Goal: Task Accomplishment & Management: Manage account settings

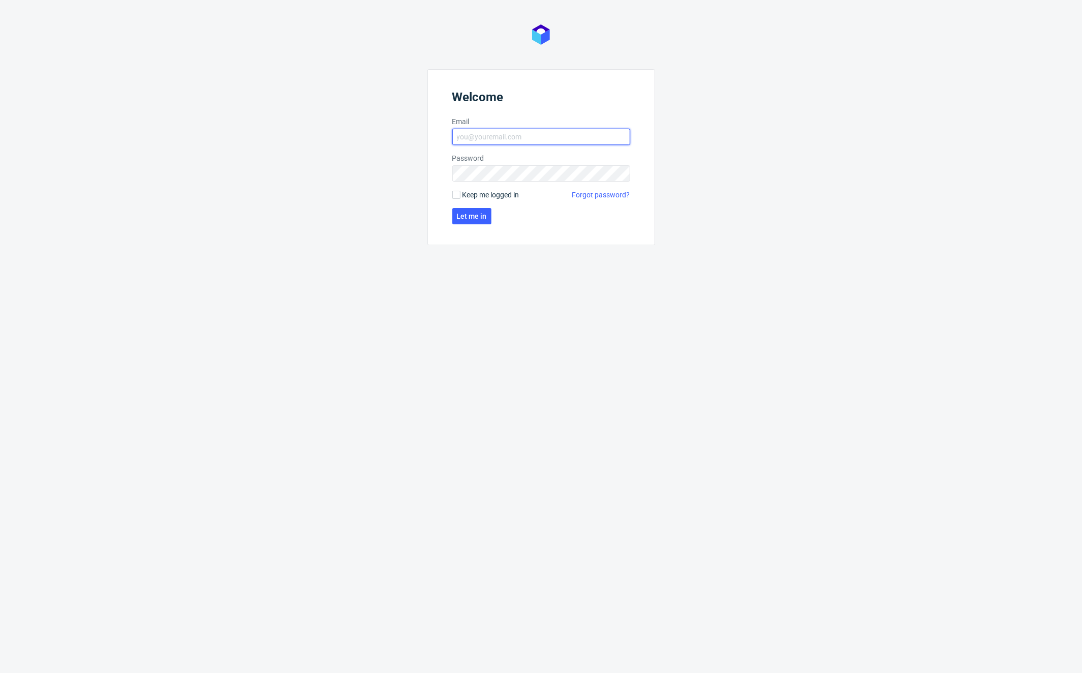
click at [511, 133] on input "Email" at bounding box center [541, 137] width 178 height 16
type input "karol.markowski@packhelp.com"
click button "Let me in" at bounding box center [471, 216] width 39 height 16
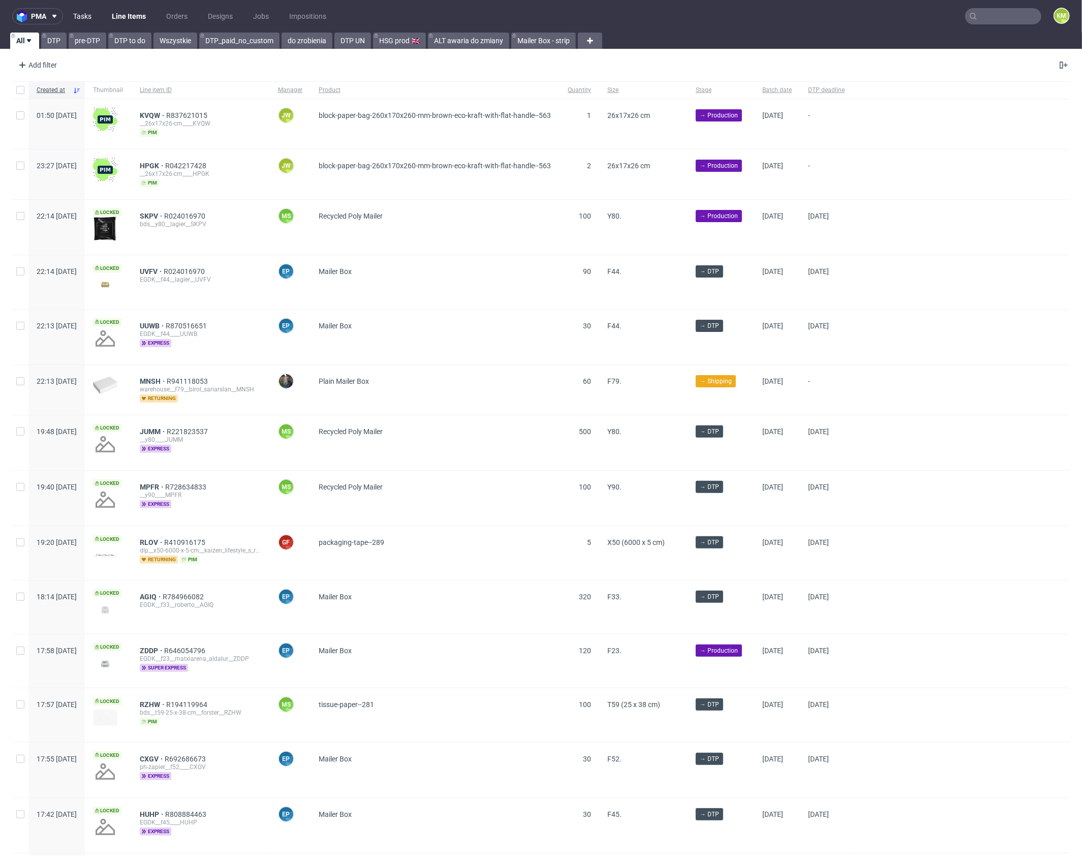
click at [86, 15] on link "Tasks" at bounding box center [82, 16] width 31 height 16
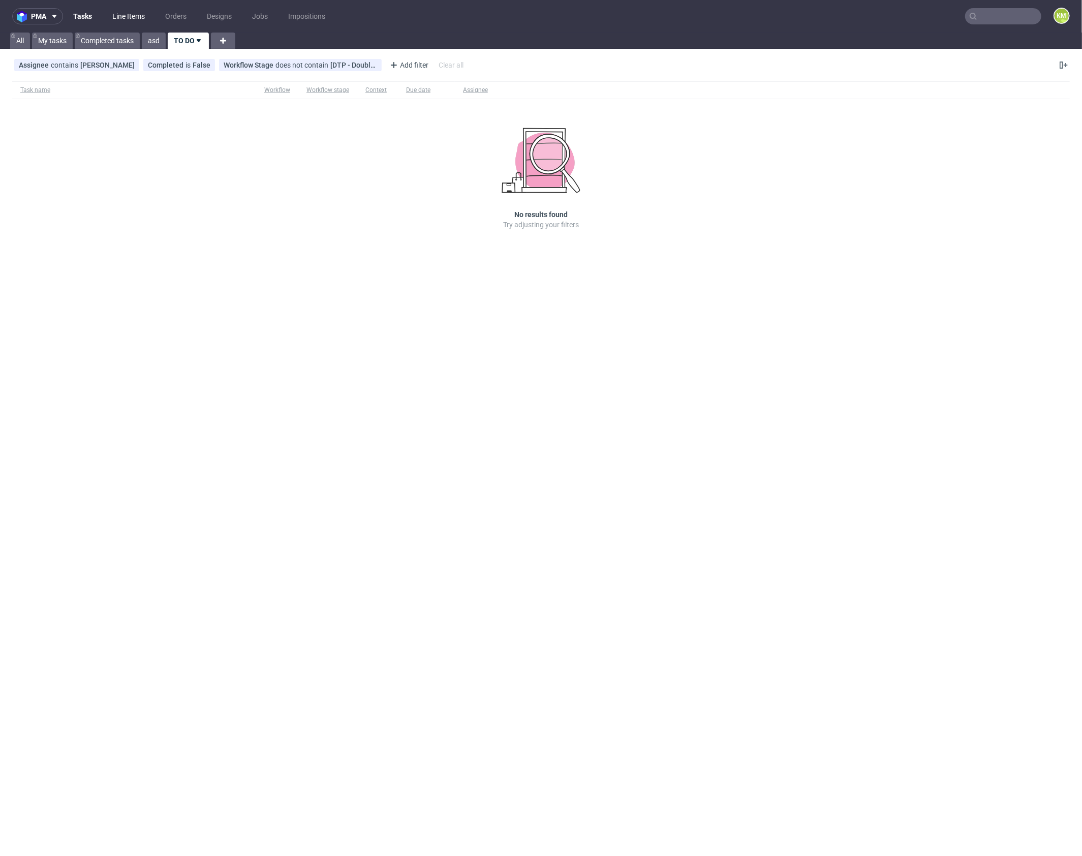
click at [136, 18] on link "Line Items" at bounding box center [128, 16] width 45 height 16
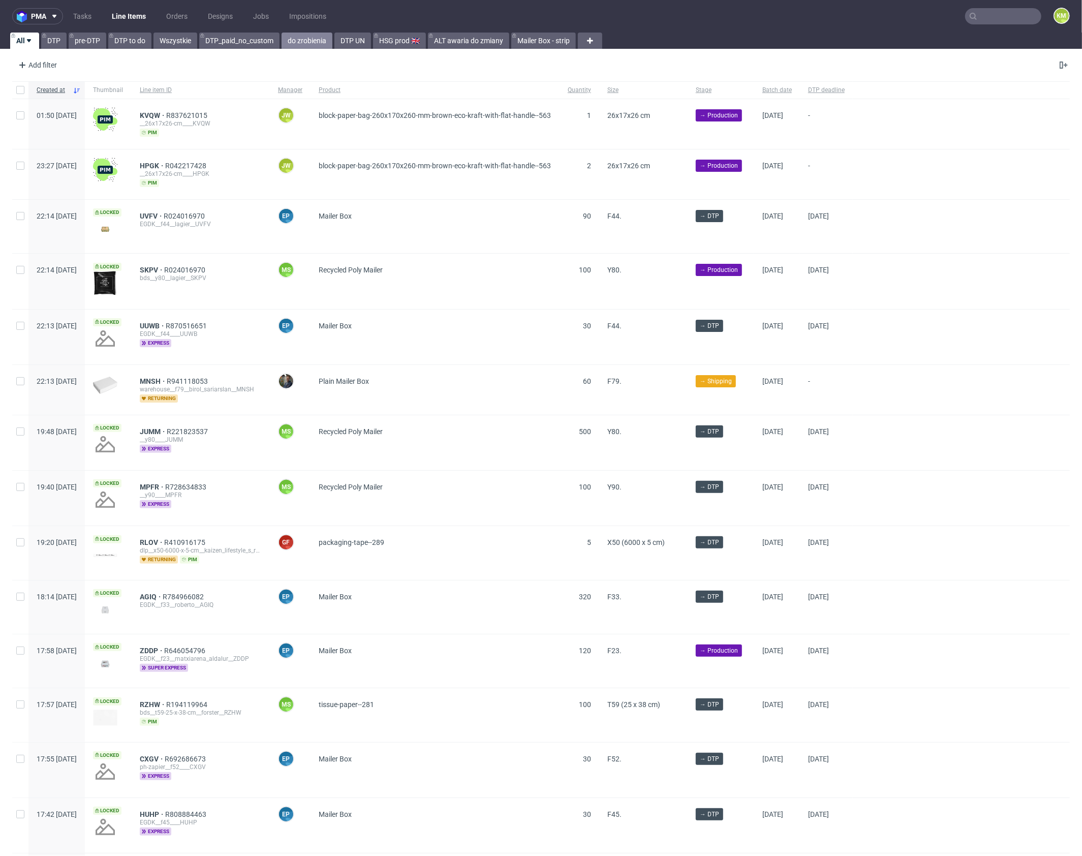
click at [310, 41] on link "do zrobienia" at bounding box center [307, 41] width 51 height 16
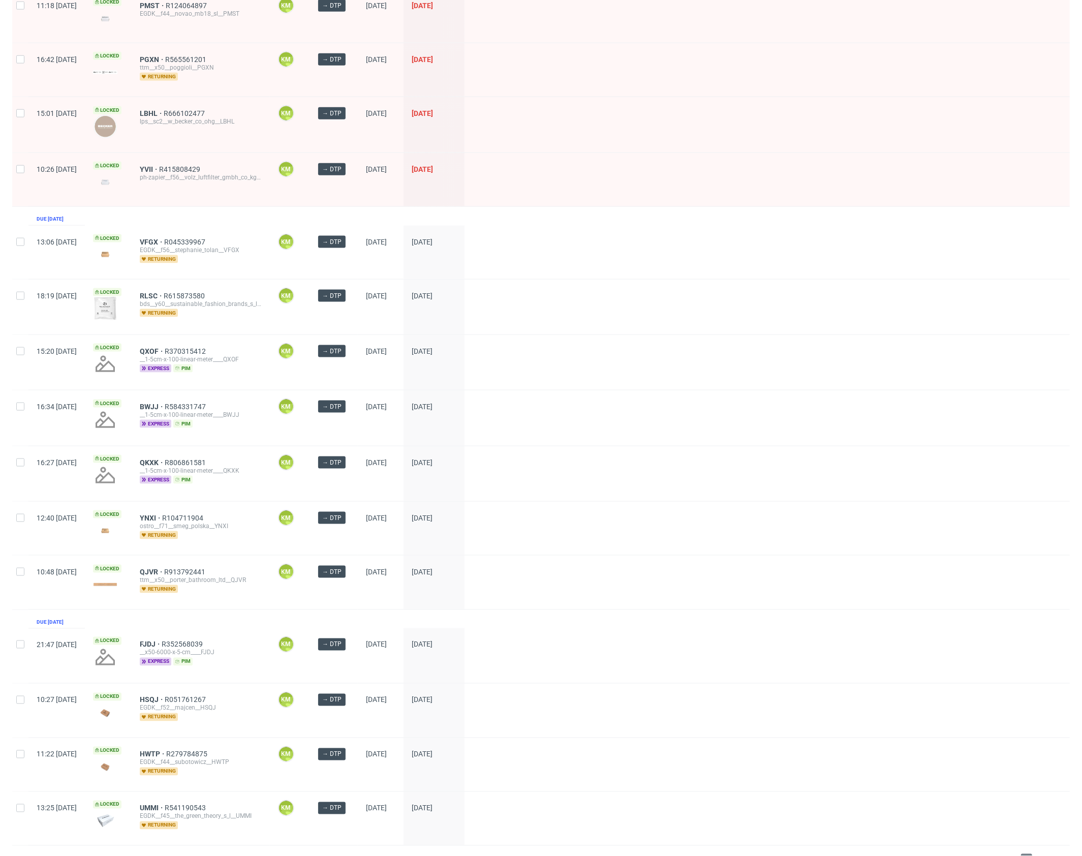
scroll to position [1002, 0]
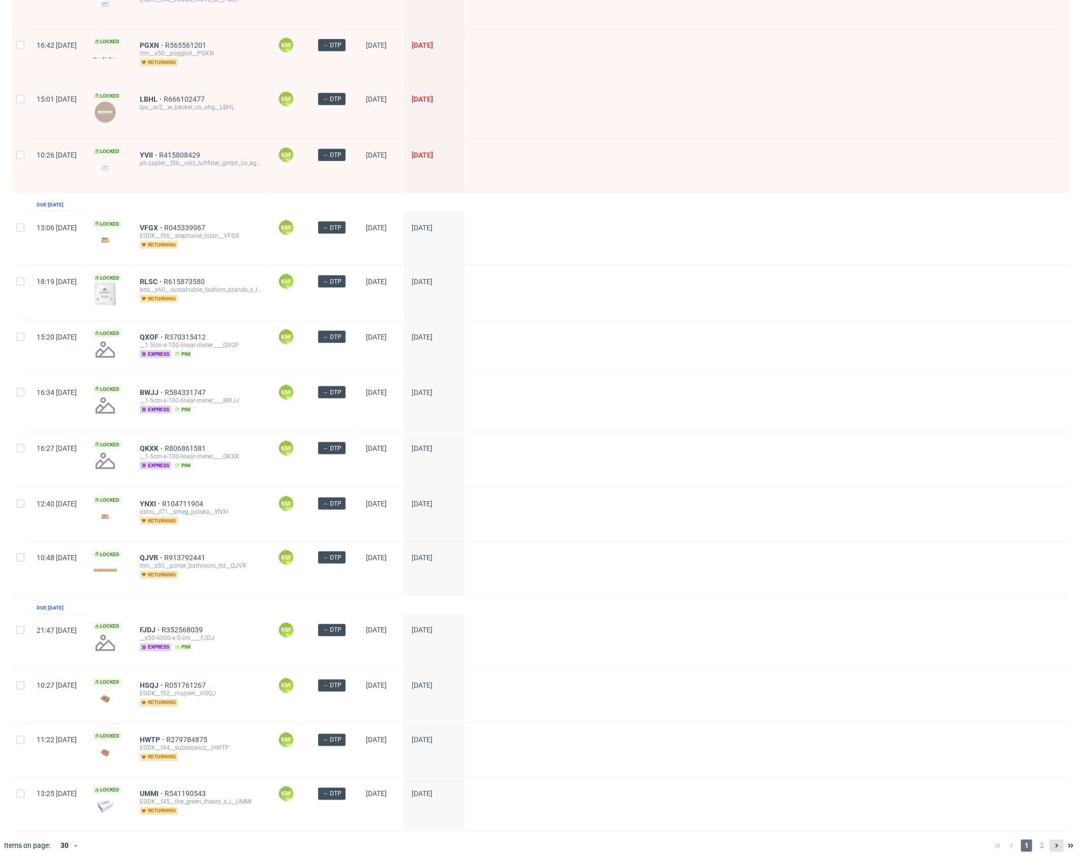
click at [1051, 672] on button at bounding box center [1057, 846] width 14 height 12
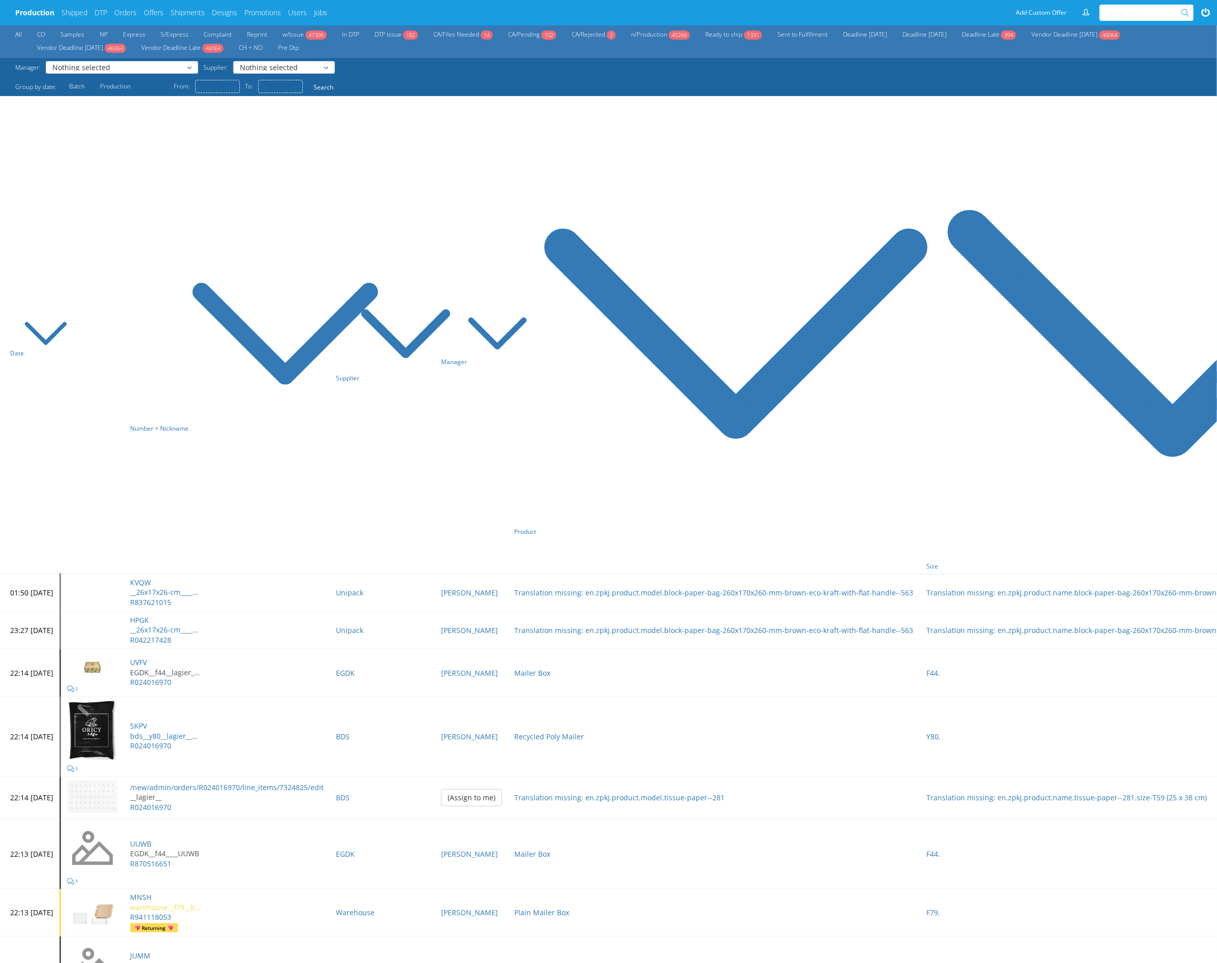
click at [110, 15] on ul "Production Shipped DTP Orders Offers Shipments Designs Promotions Users Jobs" at bounding box center [174, 12] width 319 height 25
click at [104, 14] on link "DTP" at bounding box center [101, 13] width 13 height 10
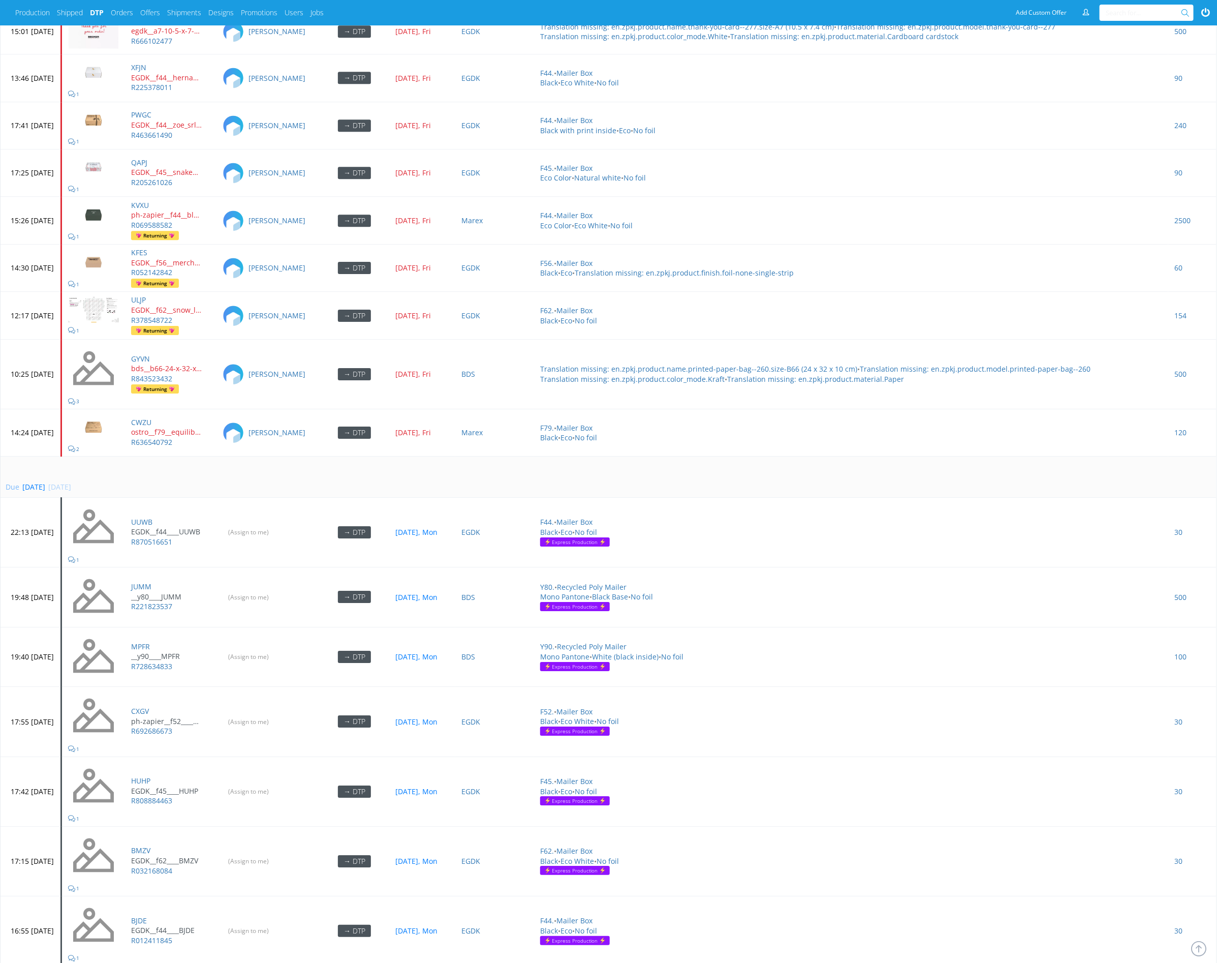
scroll to position [4311, 0]
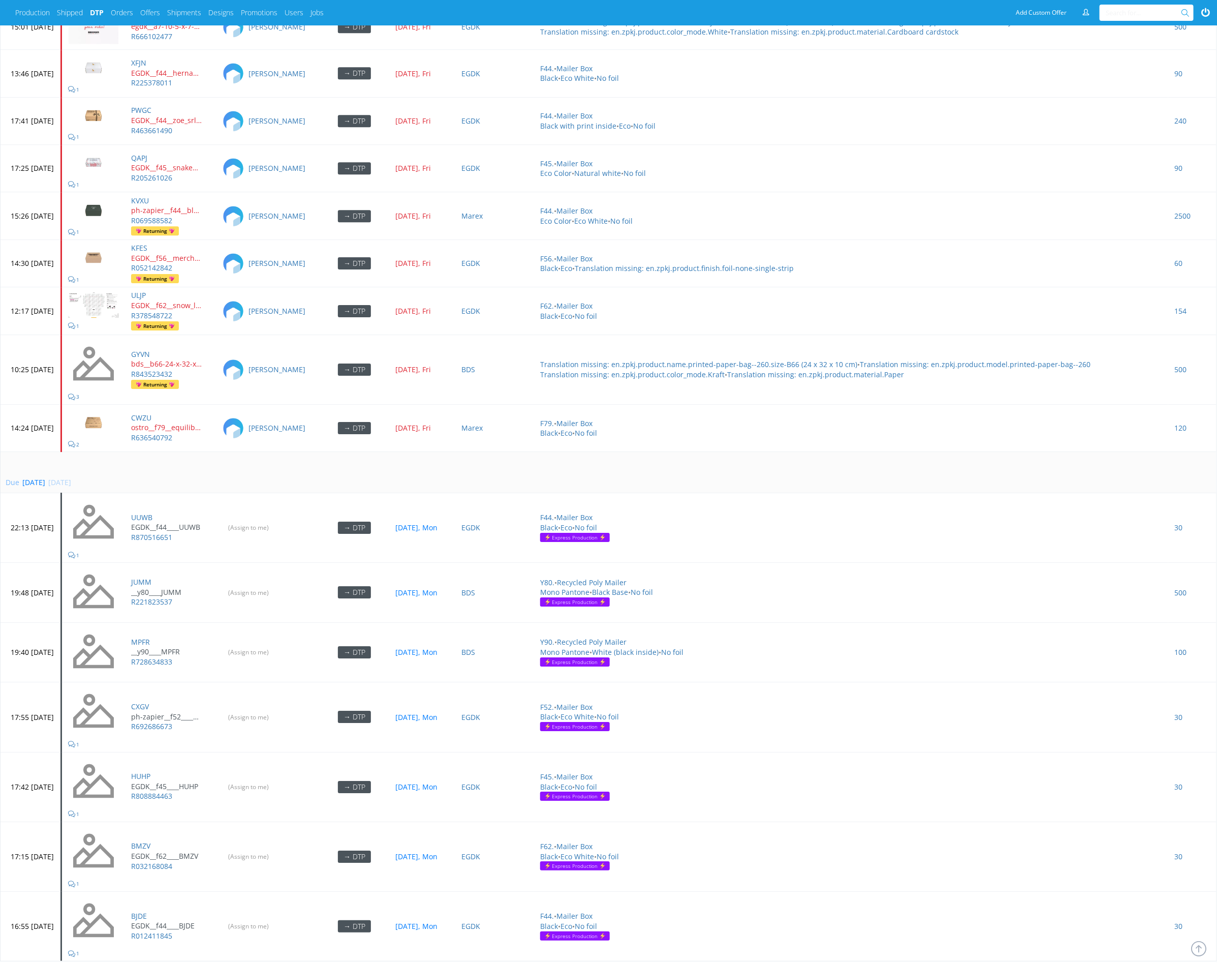
click at [63, 962] on link "Next ›" at bounding box center [58, 982] width 20 height 10
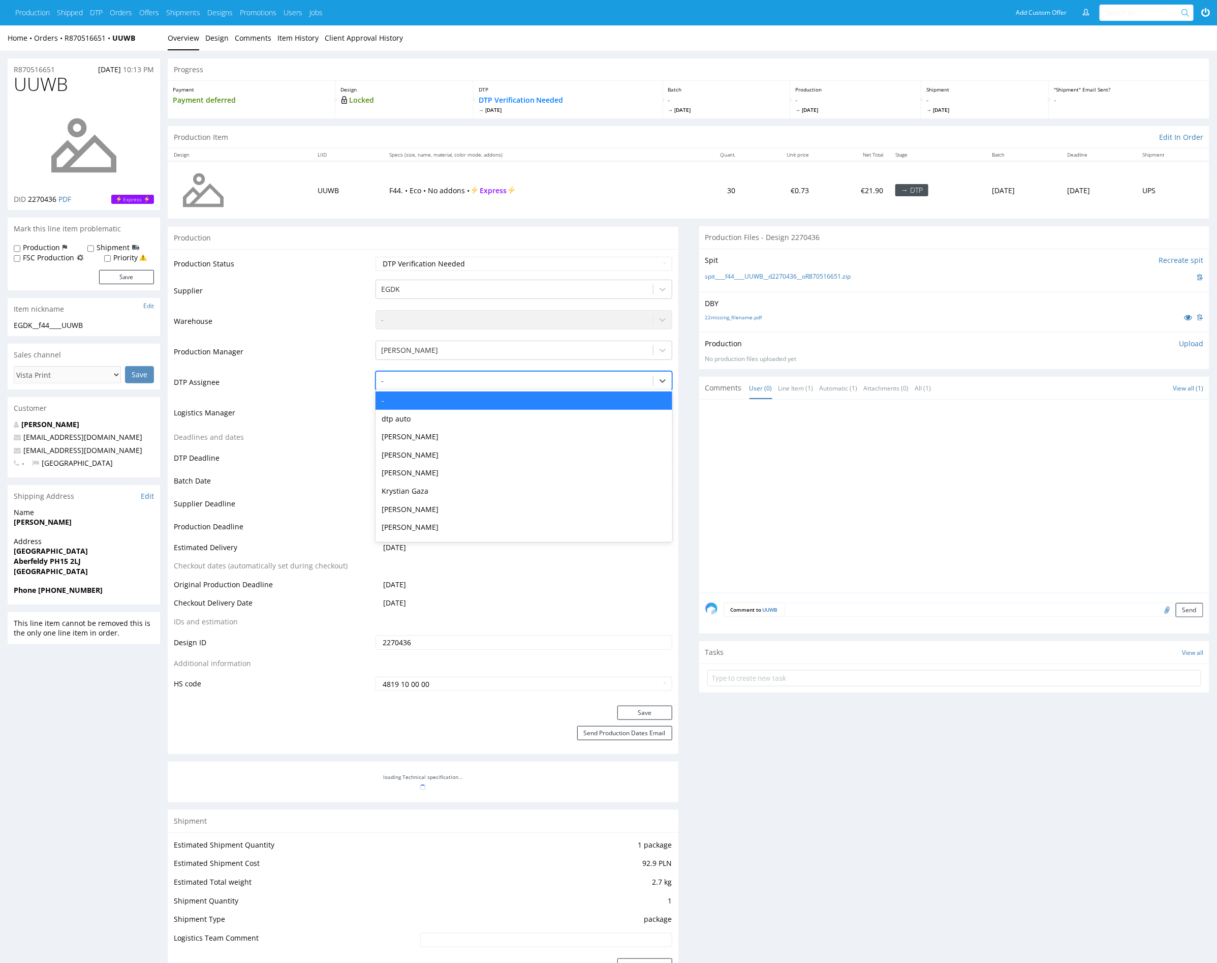
click at [480, 379] on div at bounding box center [514, 381] width 266 height 12
type input "mark"
click at [479, 393] on div "[PERSON_NAME]" at bounding box center [524, 400] width 296 height 18
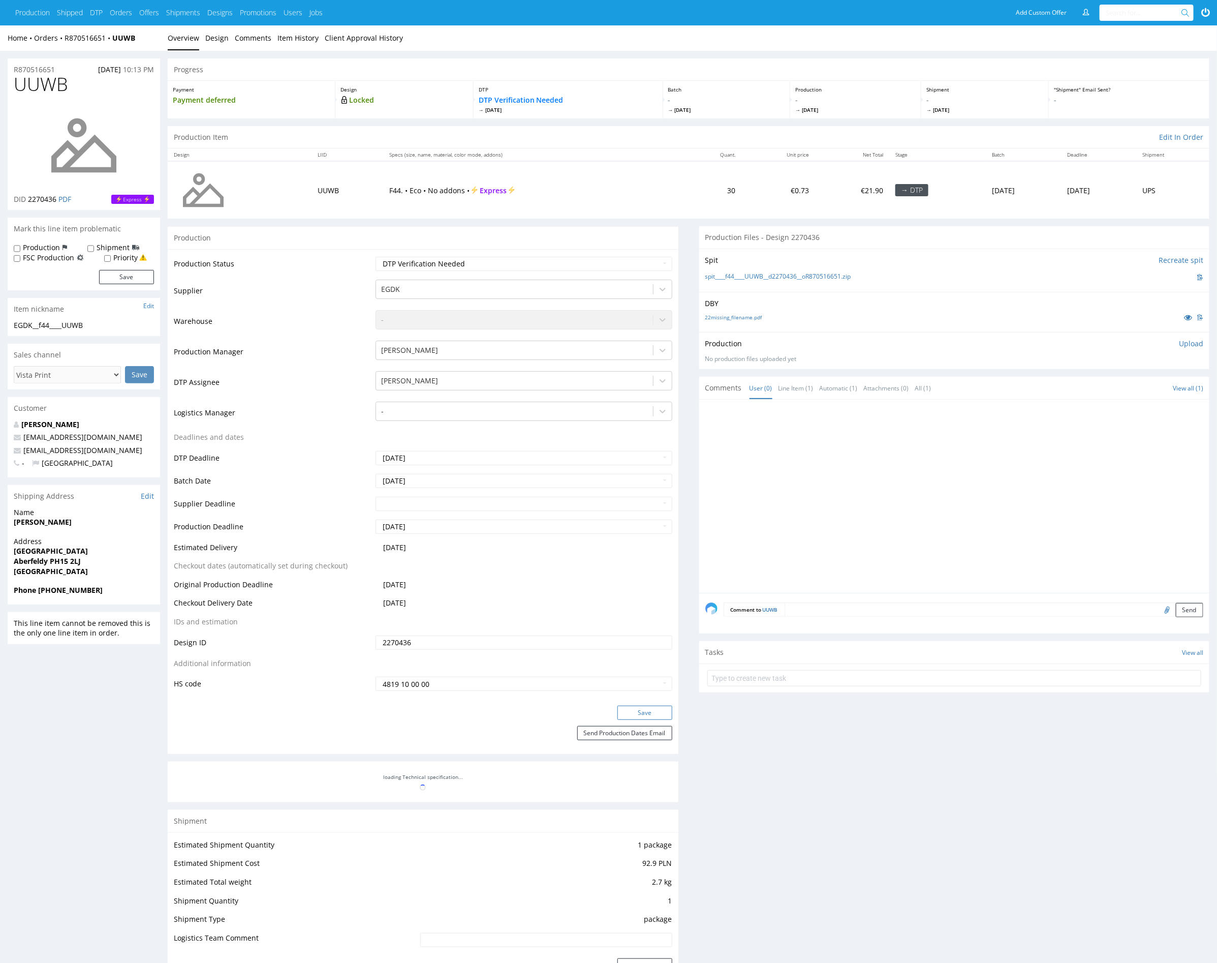
click at [652, 710] on button "Save" at bounding box center [645, 713] width 55 height 14
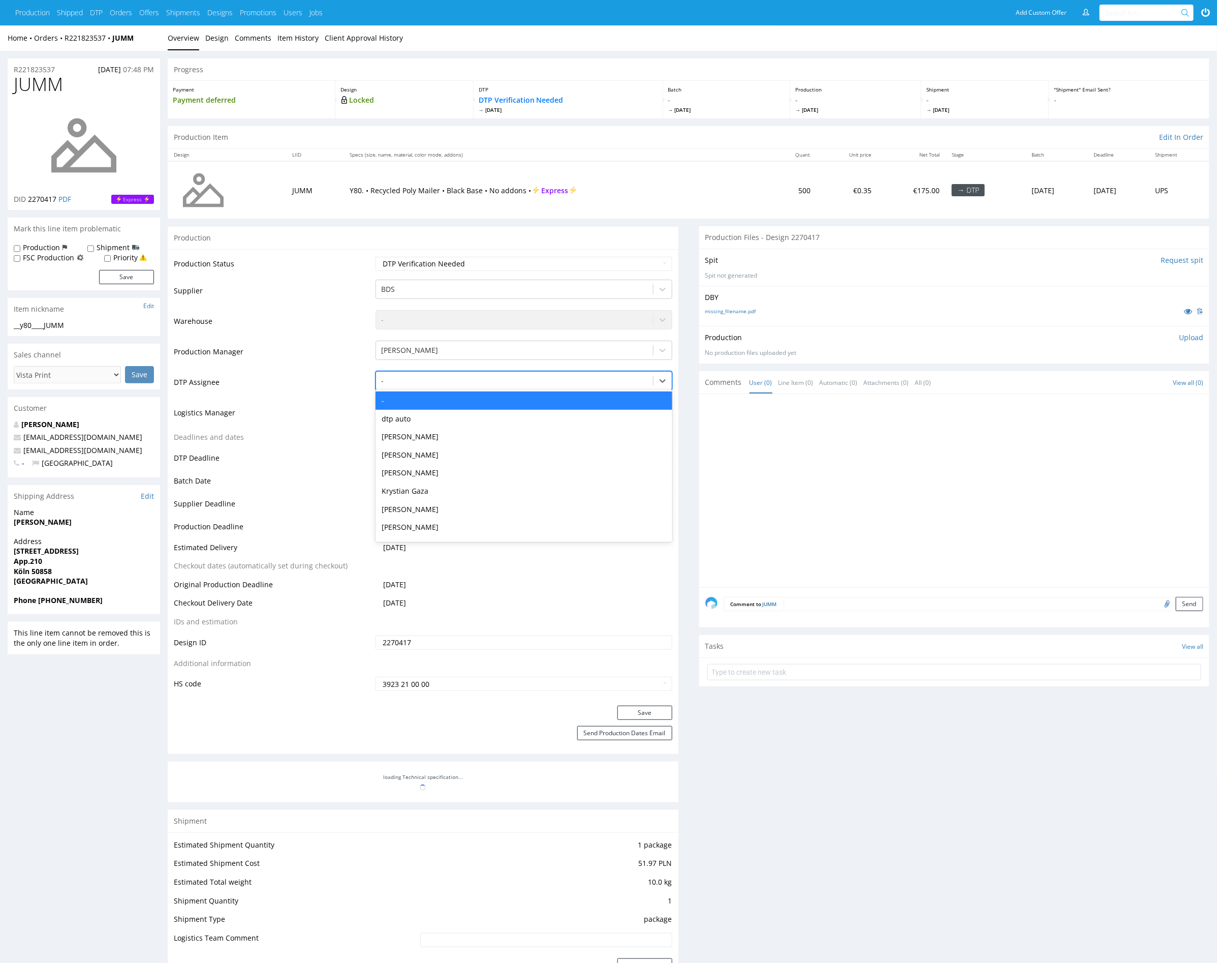
click at [455, 375] on div at bounding box center [514, 381] width 266 height 12
type input "mark"
click at [453, 399] on div "[PERSON_NAME]" at bounding box center [524, 400] width 296 height 18
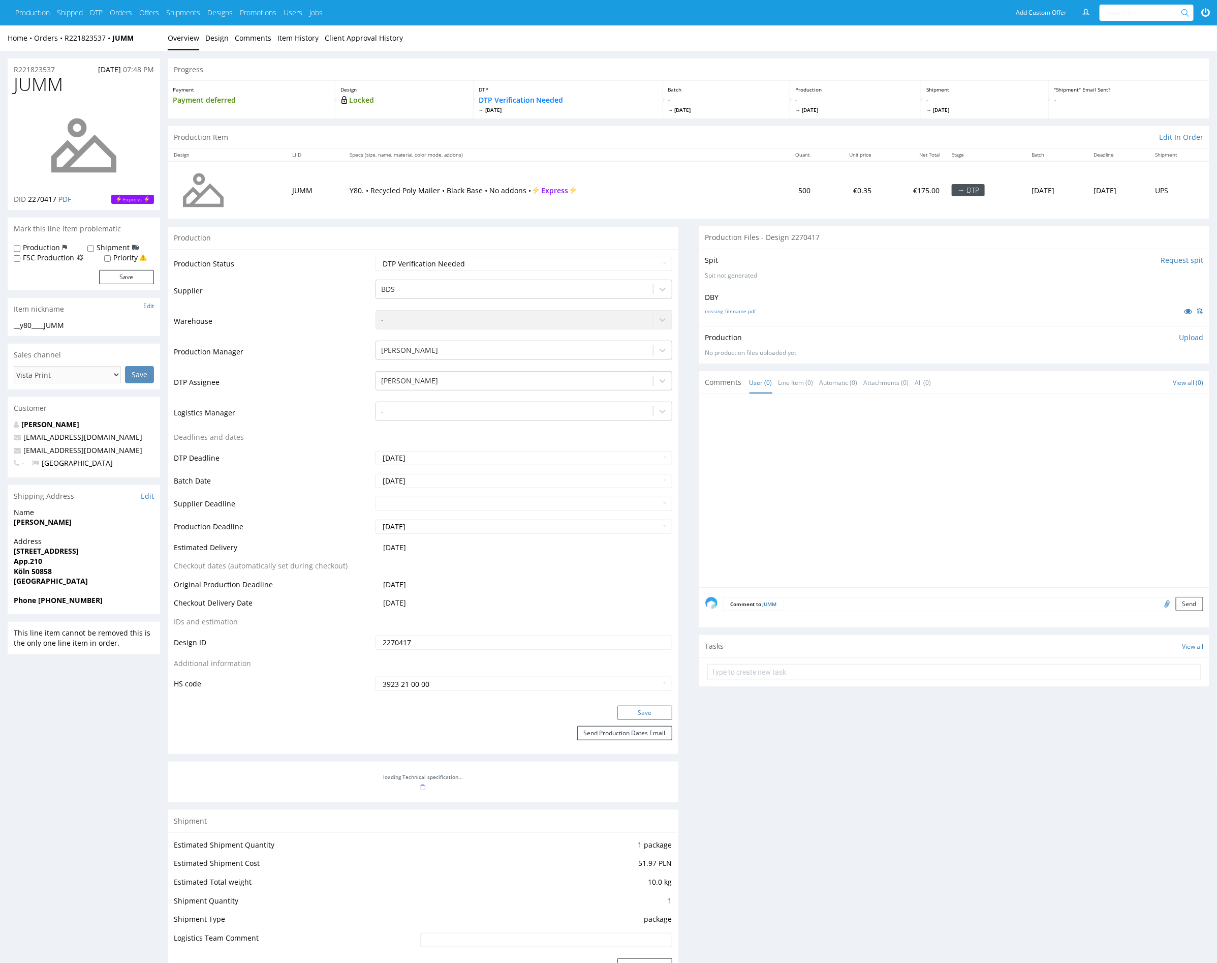
click at [634, 706] on button "Save" at bounding box center [645, 713] width 55 height 14
click at [464, 377] on div at bounding box center [514, 381] width 266 height 12
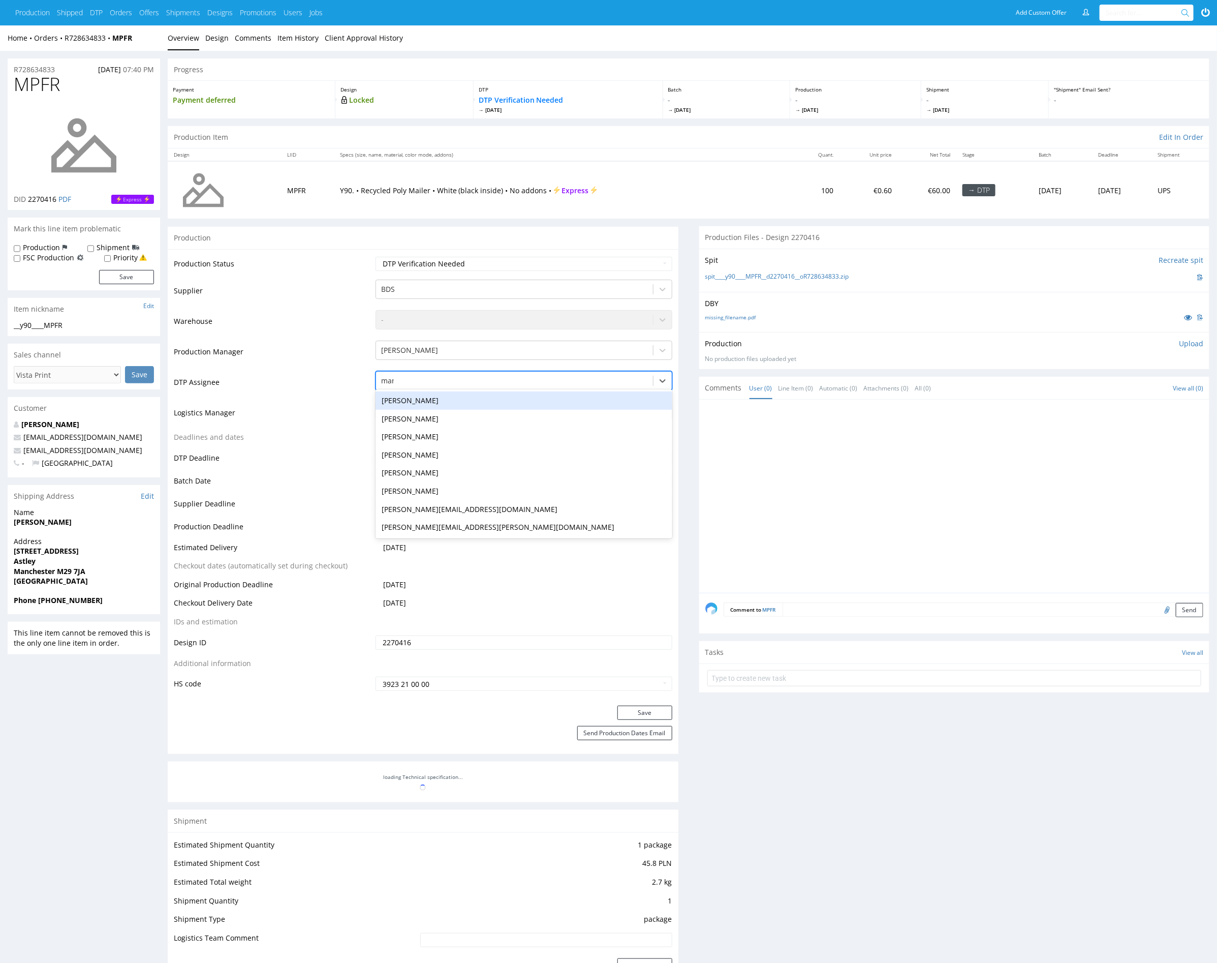
type input "mark"
click at [458, 394] on div "[PERSON_NAME]" at bounding box center [524, 400] width 296 height 18
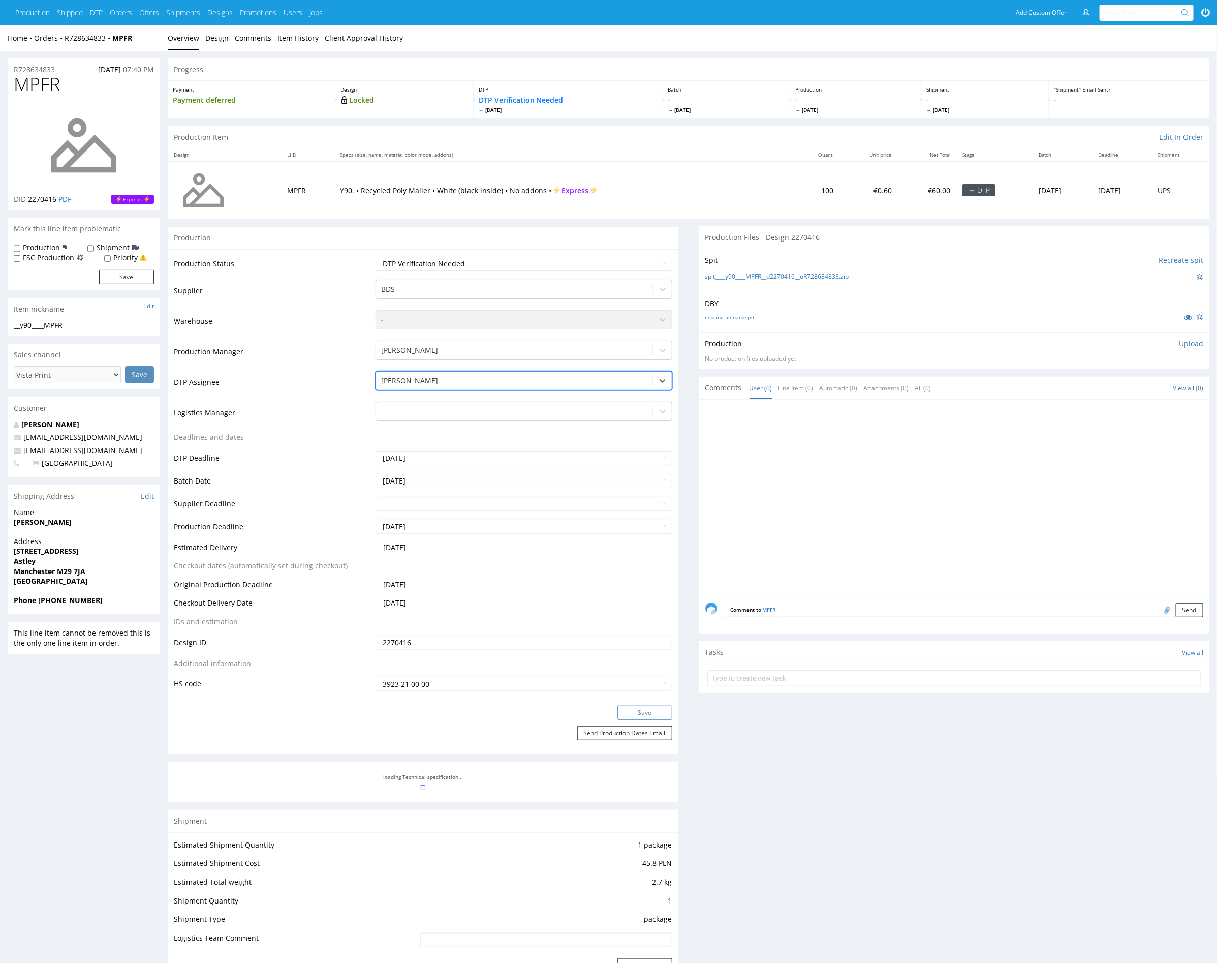
click at [627, 707] on button "Save" at bounding box center [645, 713] width 55 height 14
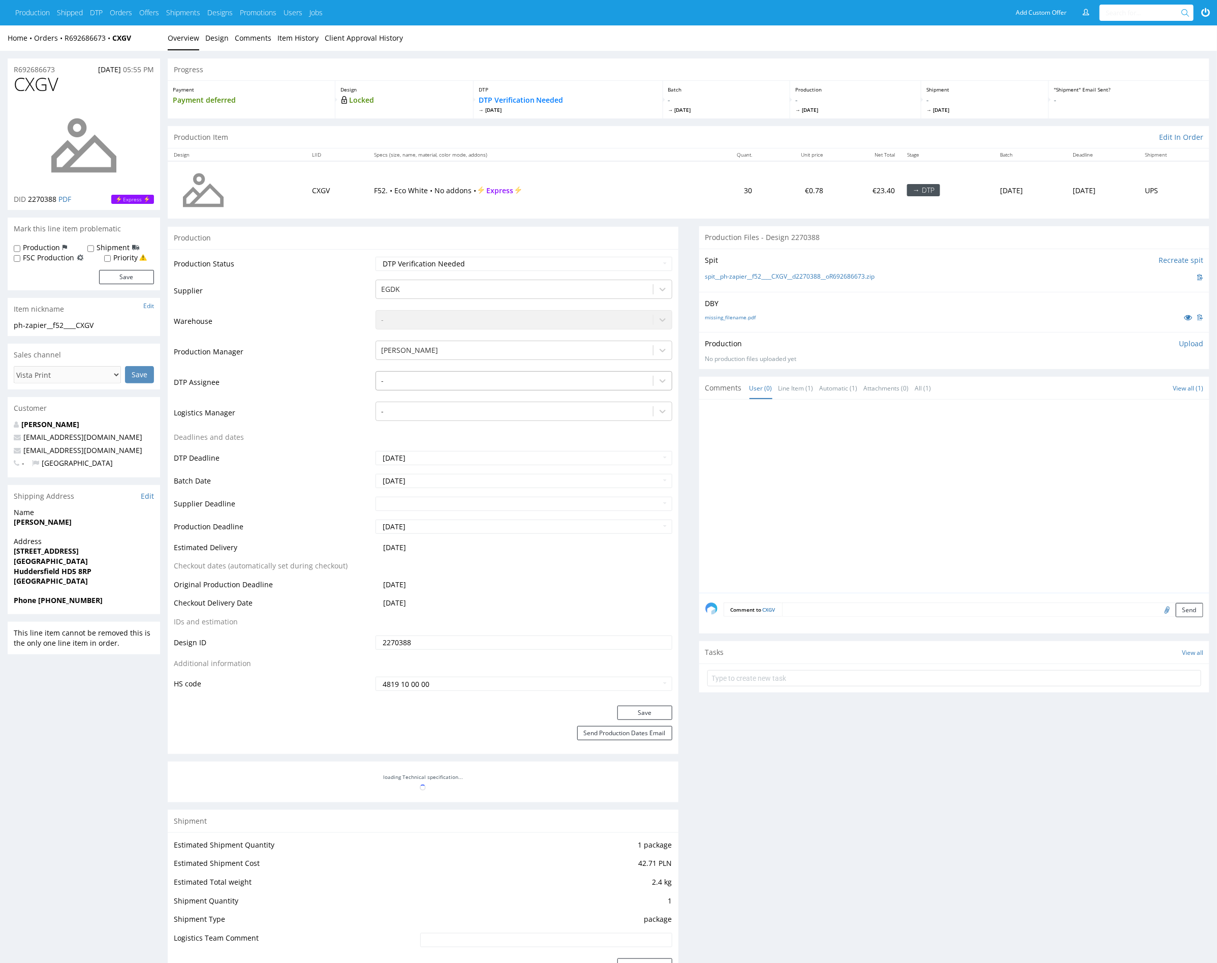
click at [437, 380] on div at bounding box center [514, 381] width 266 height 12
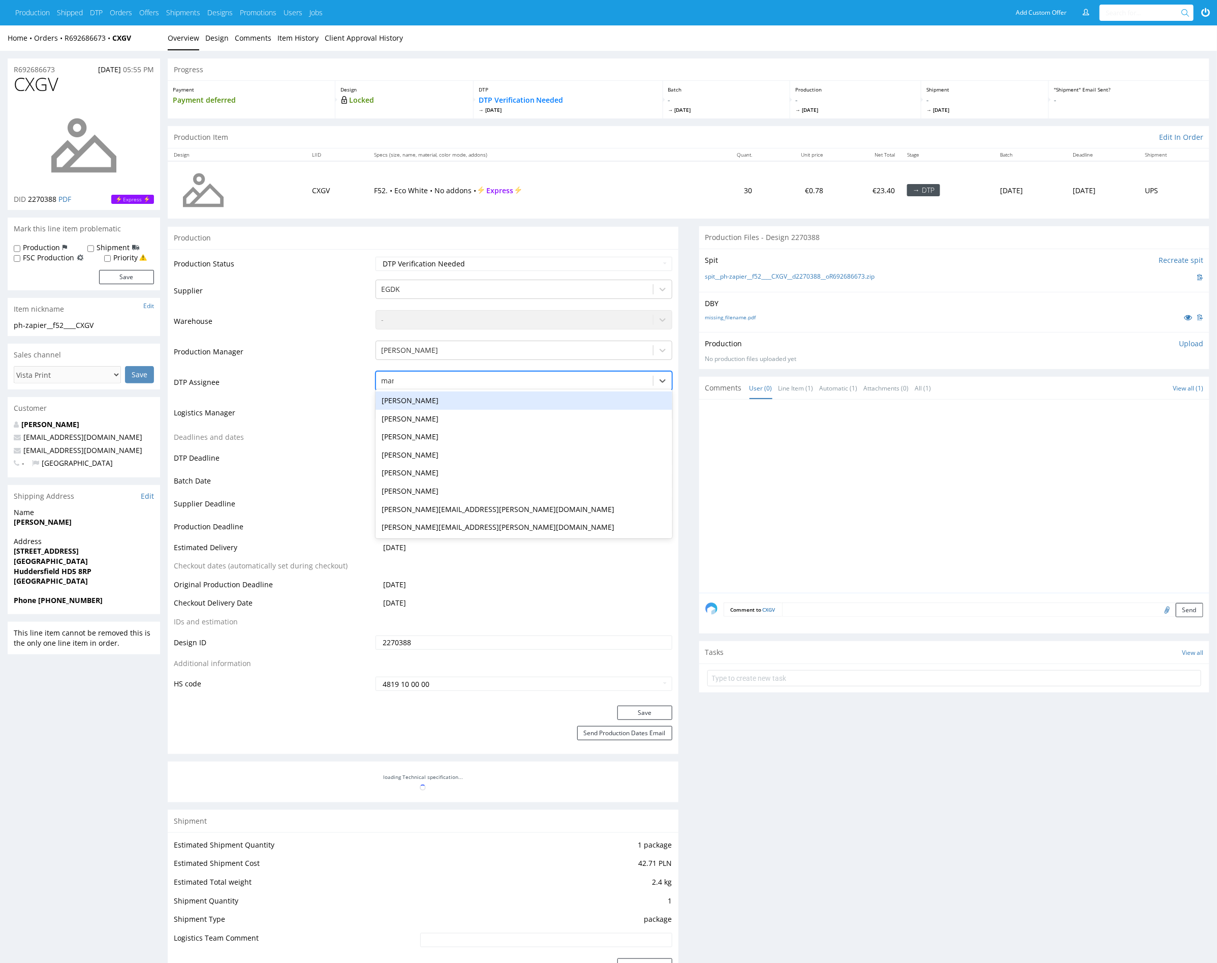
type input "mark"
click at [450, 402] on div "[PERSON_NAME]" at bounding box center [524, 400] width 296 height 18
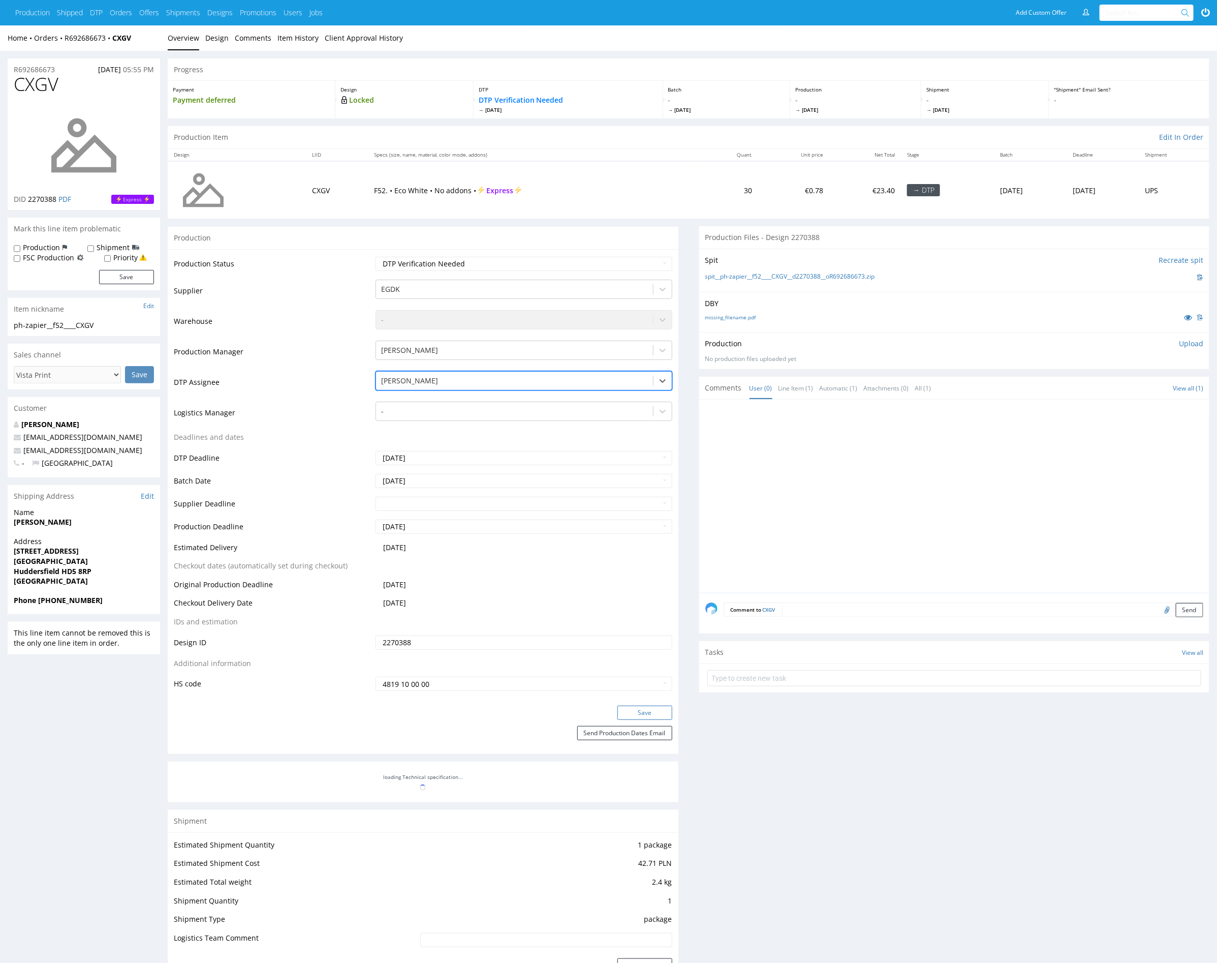
click at [630, 716] on button "Save" at bounding box center [645, 713] width 55 height 14
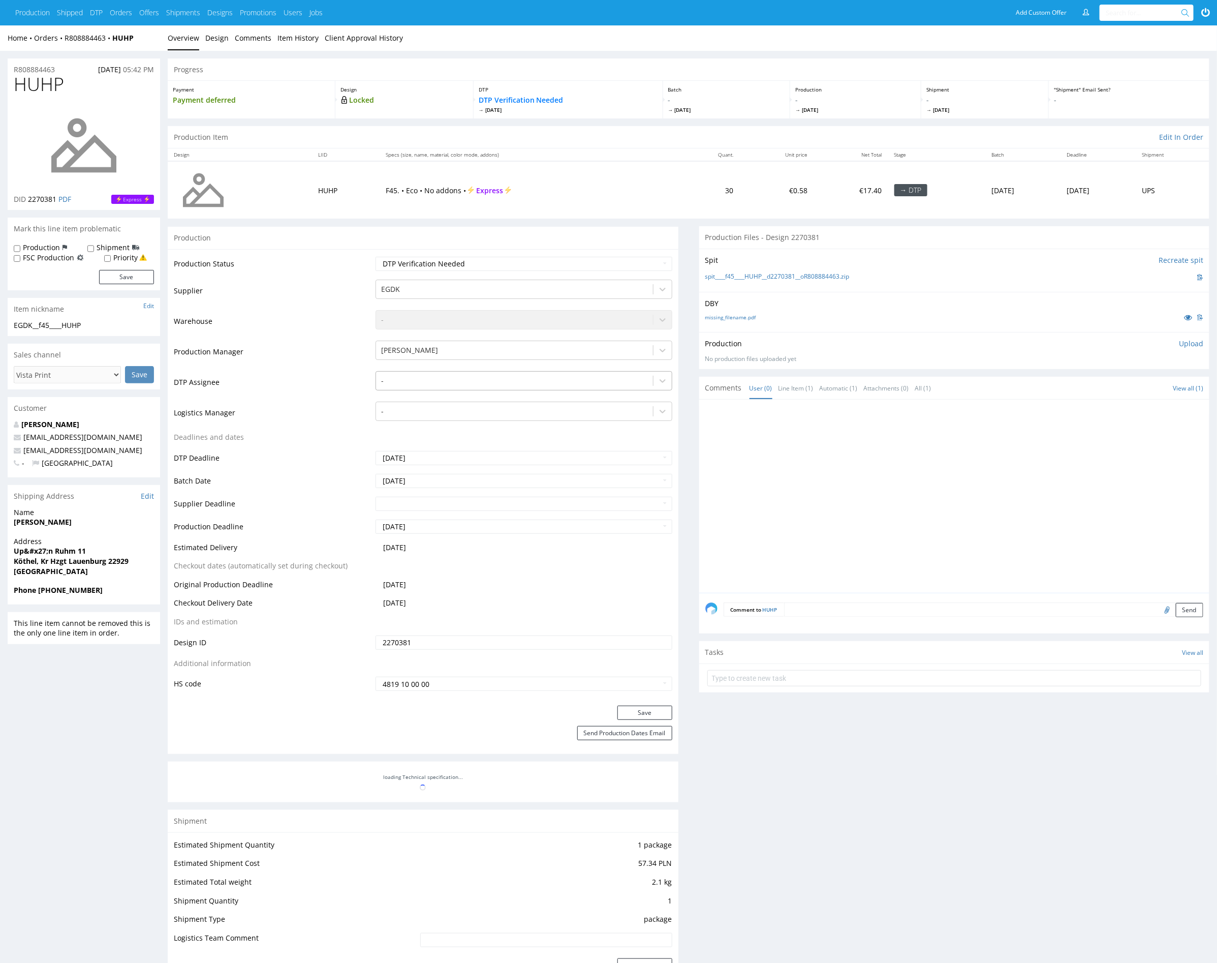
click at [544, 378] on div at bounding box center [514, 381] width 266 height 12
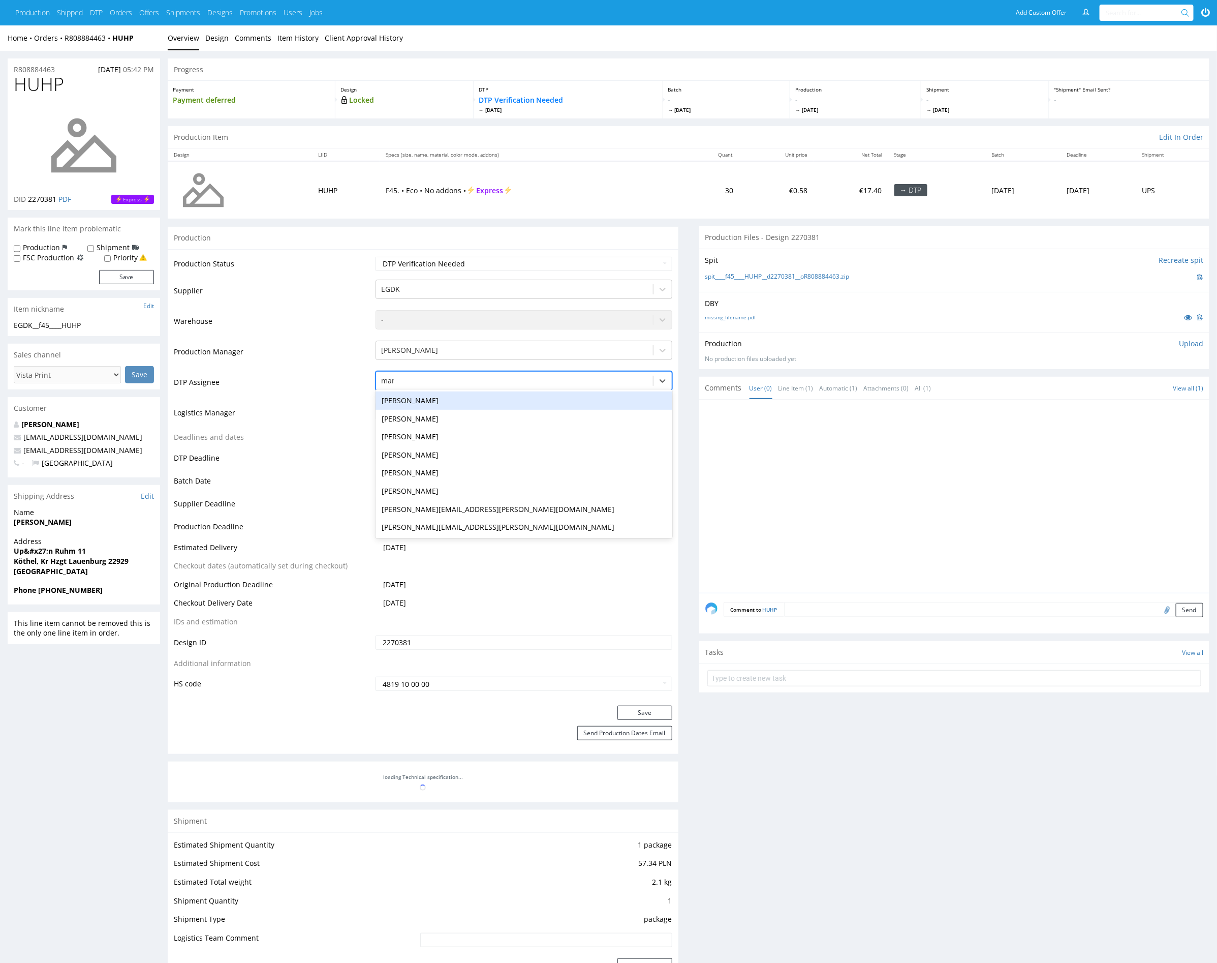
type input "mark"
click at [529, 393] on div "[PERSON_NAME]" at bounding box center [524, 400] width 296 height 18
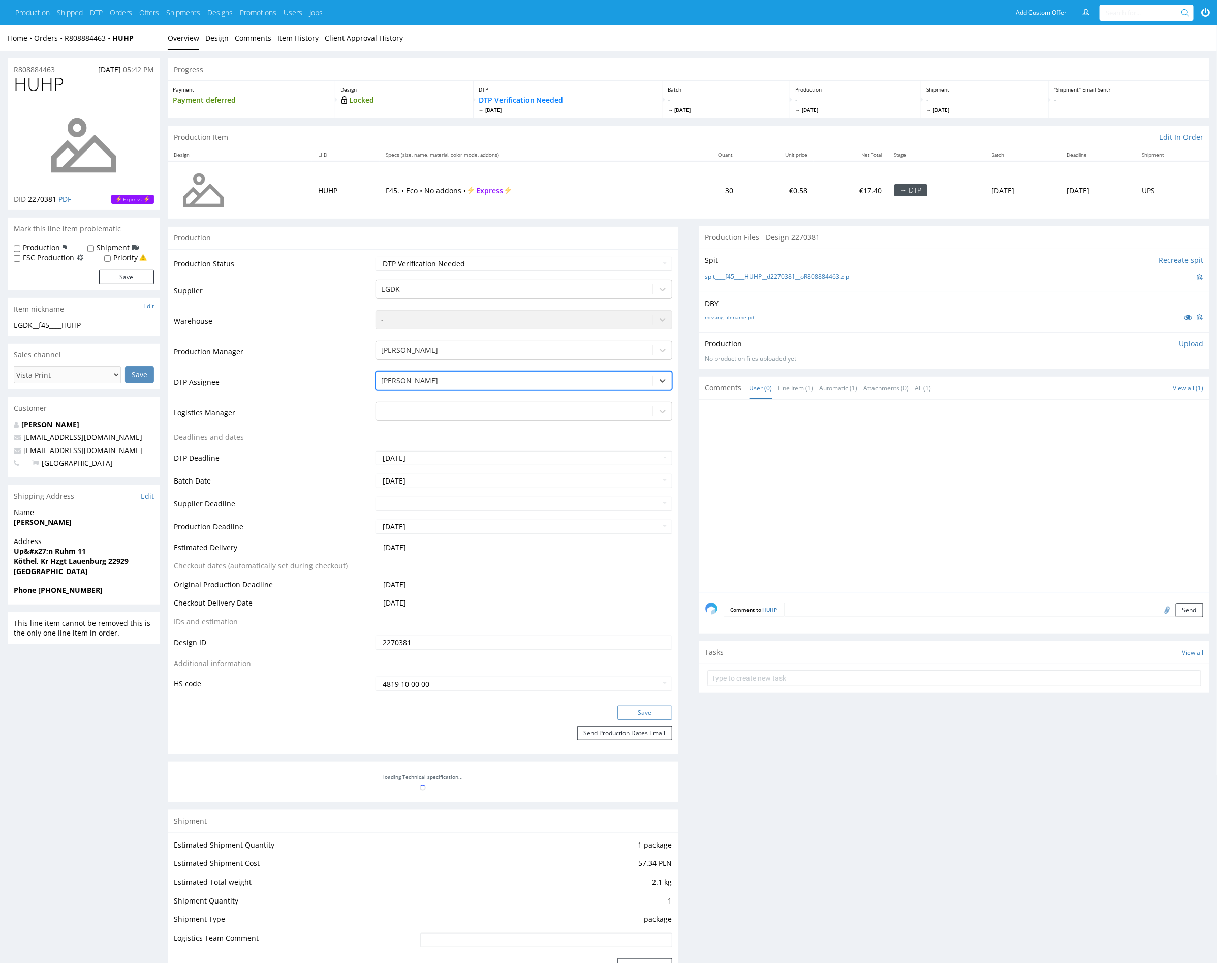
click at [661, 711] on button "Save" at bounding box center [645, 713] width 55 height 14
click at [480, 377] on div at bounding box center [514, 381] width 266 height 12
type input "mark"
click at [600, 396] on div "[PERSON_NAME]" at bounding box center [524, 400] width 296 height 18
click at [654, 711] on button "Save" at bounding box center [645, 713] width 55 height 14
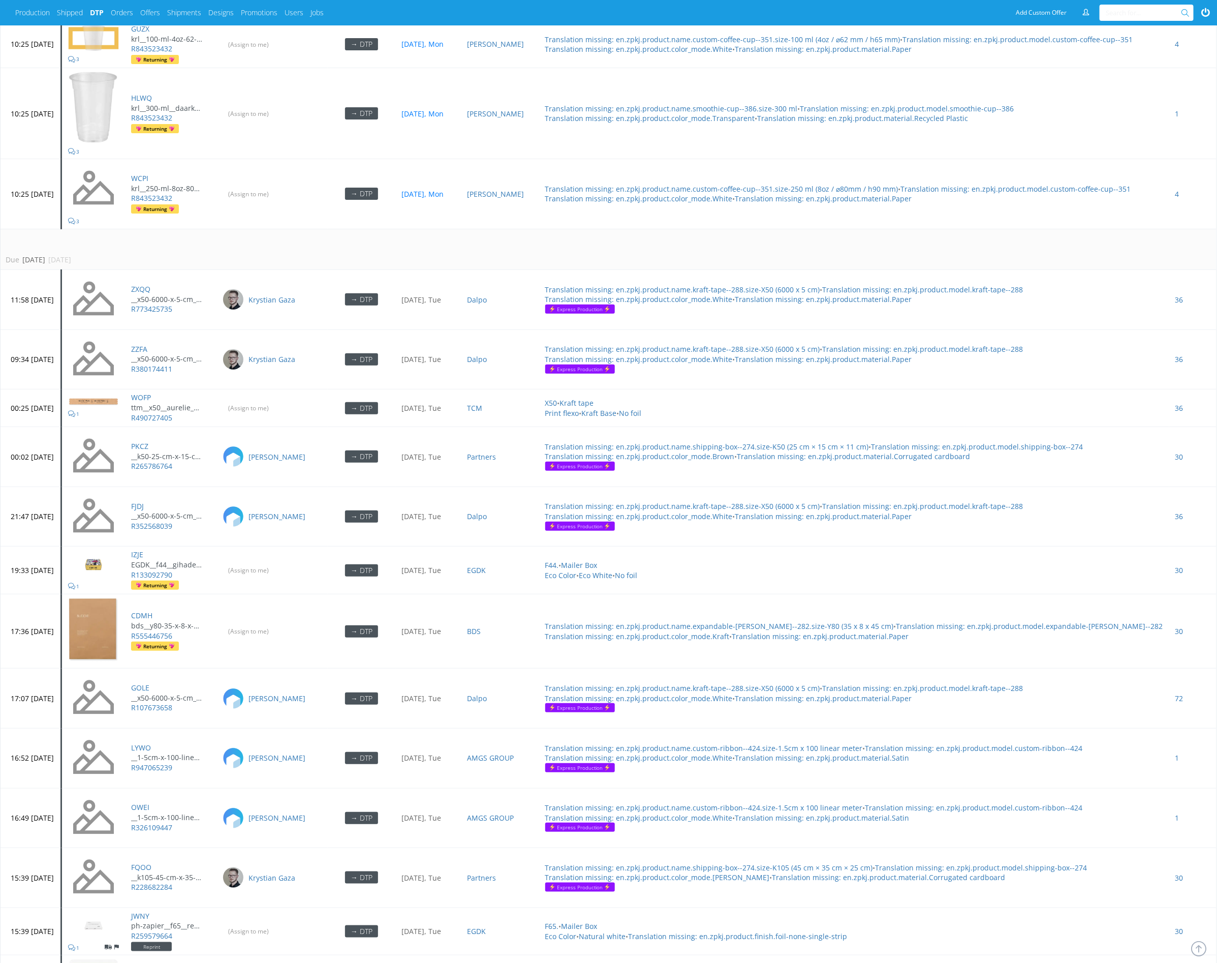
scroll to position [1582, 0]
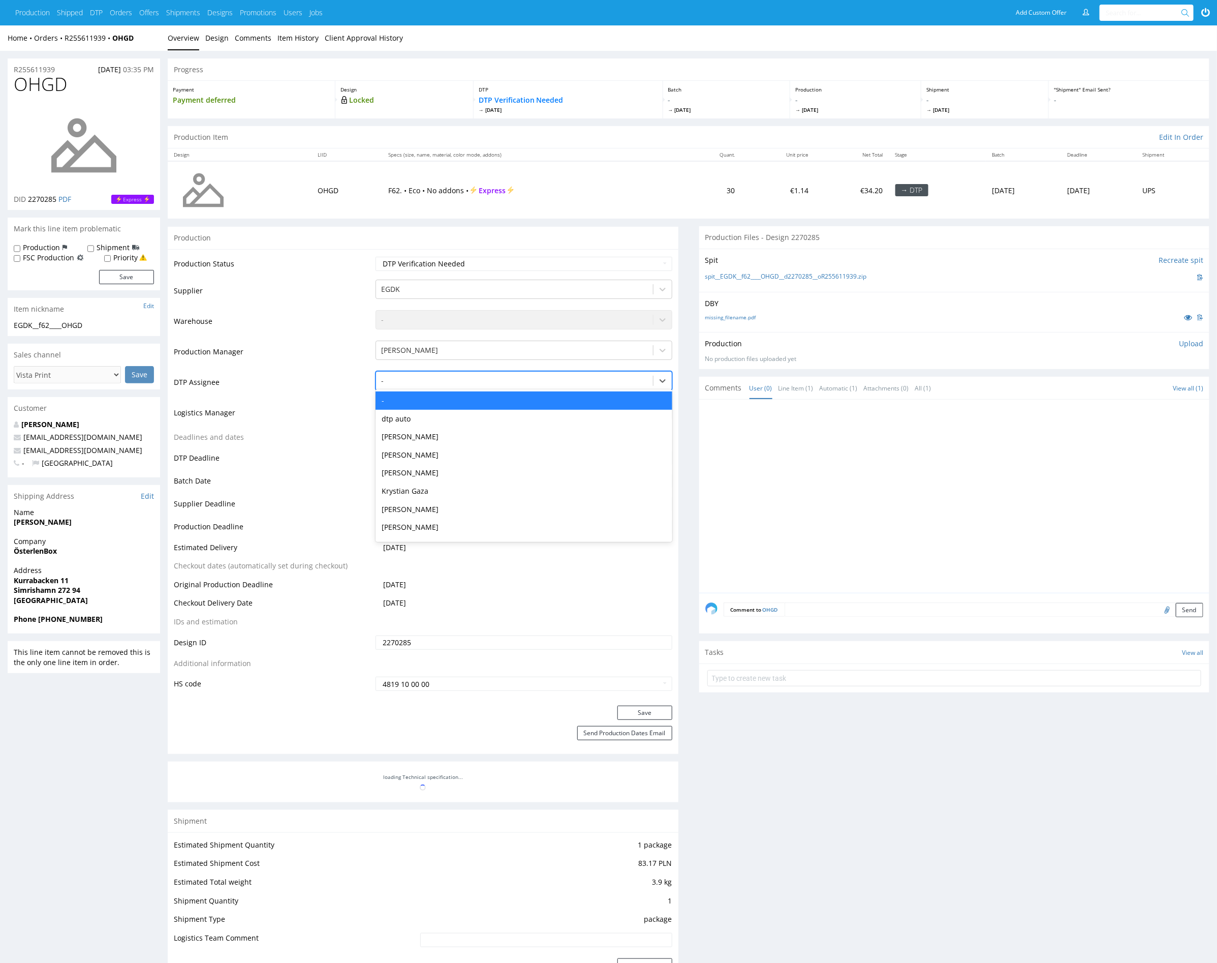
click at [477, 371] on div "-" at bounding box center [524, 380] width 296 height 19
type input "mark"
drag, startPoint x: 477, startPoint y: 394, endPoint x: 545, endPoint y: 482, distance: 111.2
click at [476, 393] on div "[PERSON_NAME]" at bounding box center [524, 400] width 296 height 18
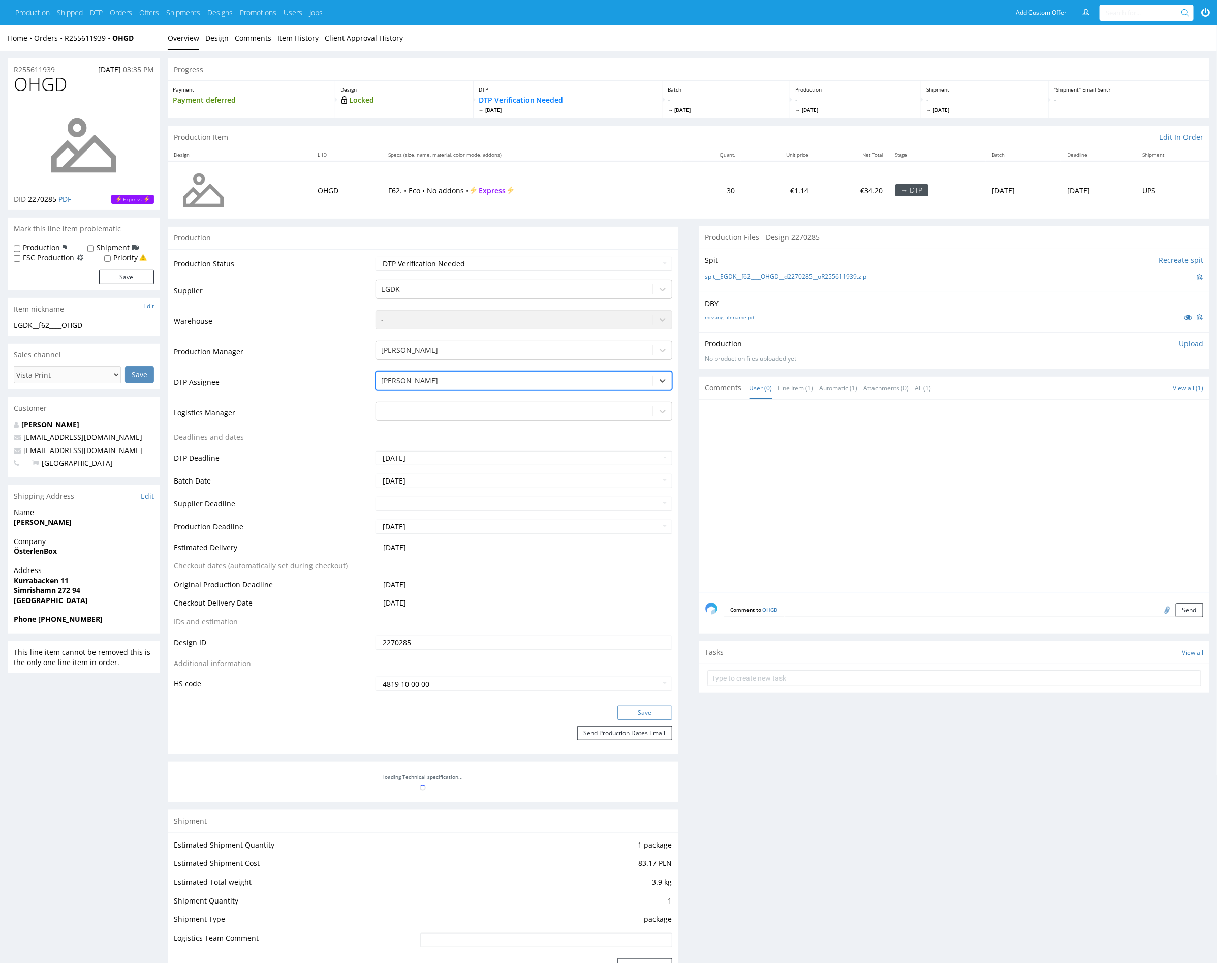
click at [653, 712] on button "Save" at bounding box center [645, 713] width 55 height 14
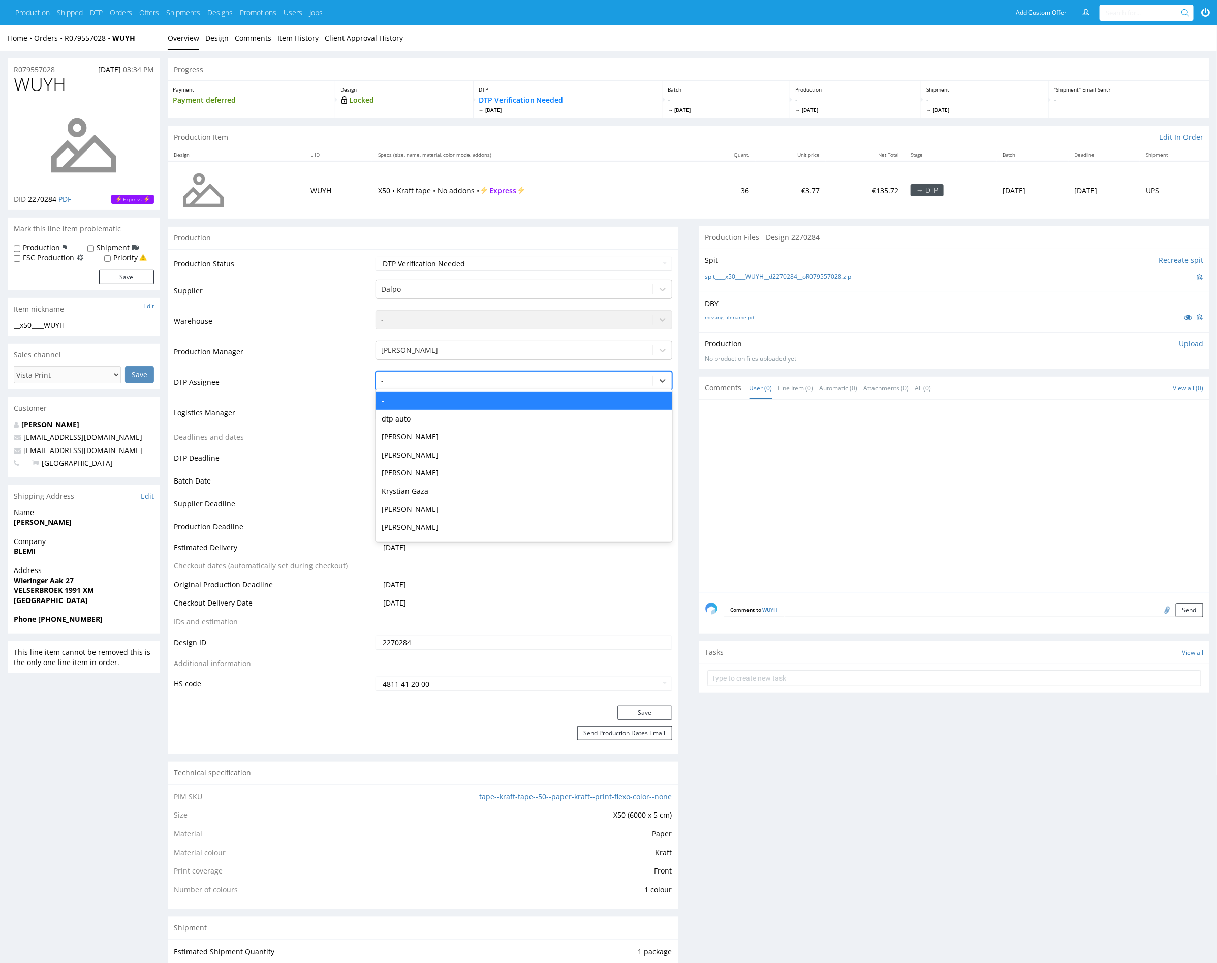
click at [497, 382] on div at bounding box center [514, 381] width 266 height 12
type input "mark"
click at [490, 401] on div "[PERSON_NAME]" at bounding box center [524, 400] width 296 height 18
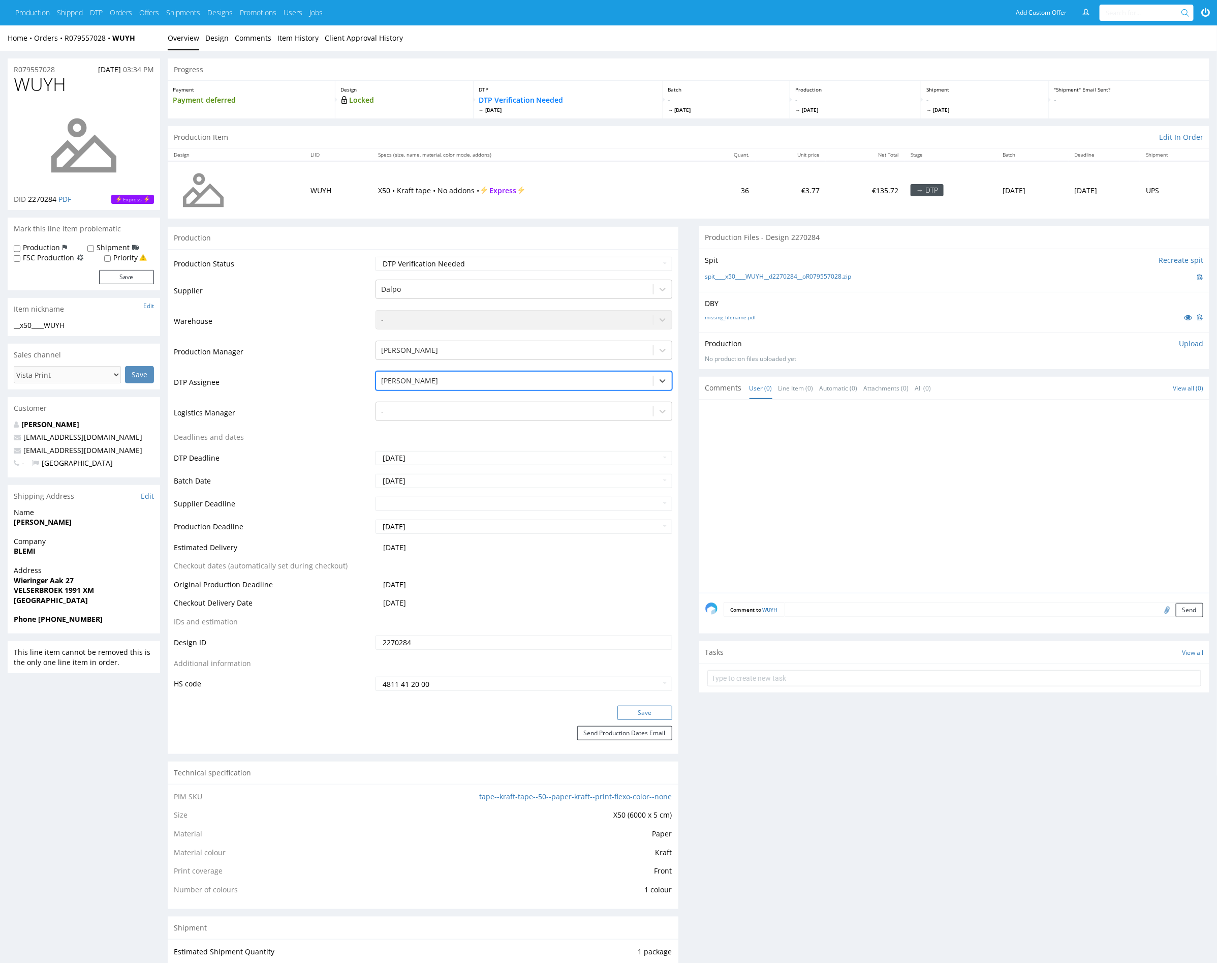
click at [643, 714] on button "Save" at bounding box center [645, 713] width 55 height 14
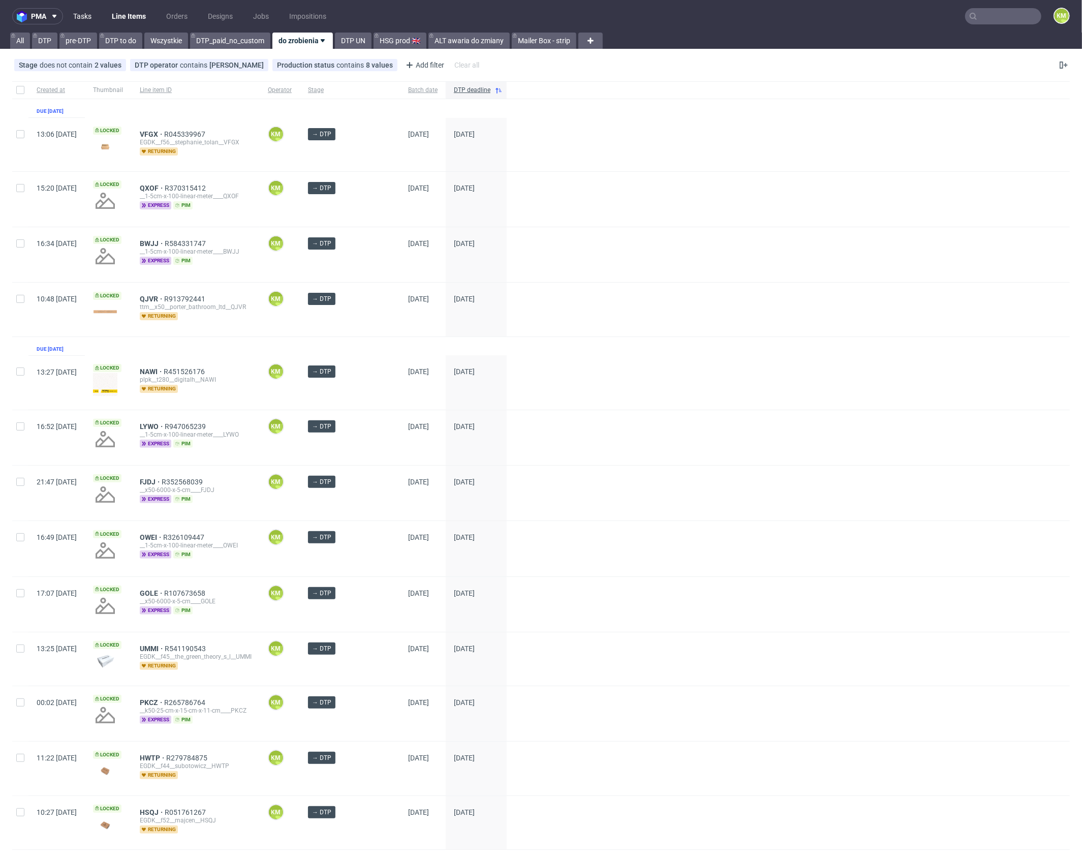
click at [86, 20] on link "Tasks" at bounding box center [82, 16] width 31 height 16
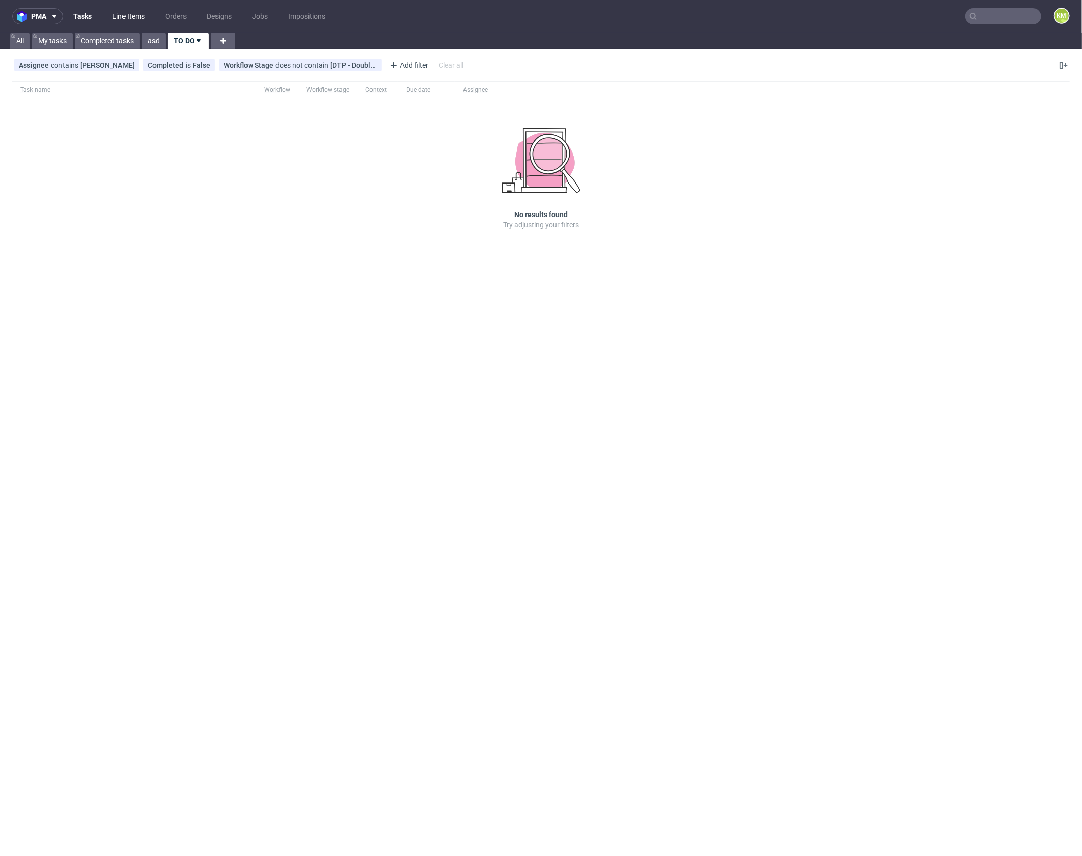
click at [126, 18] on link "Line Items" at bounding box center [128, 16] width 45 height 16
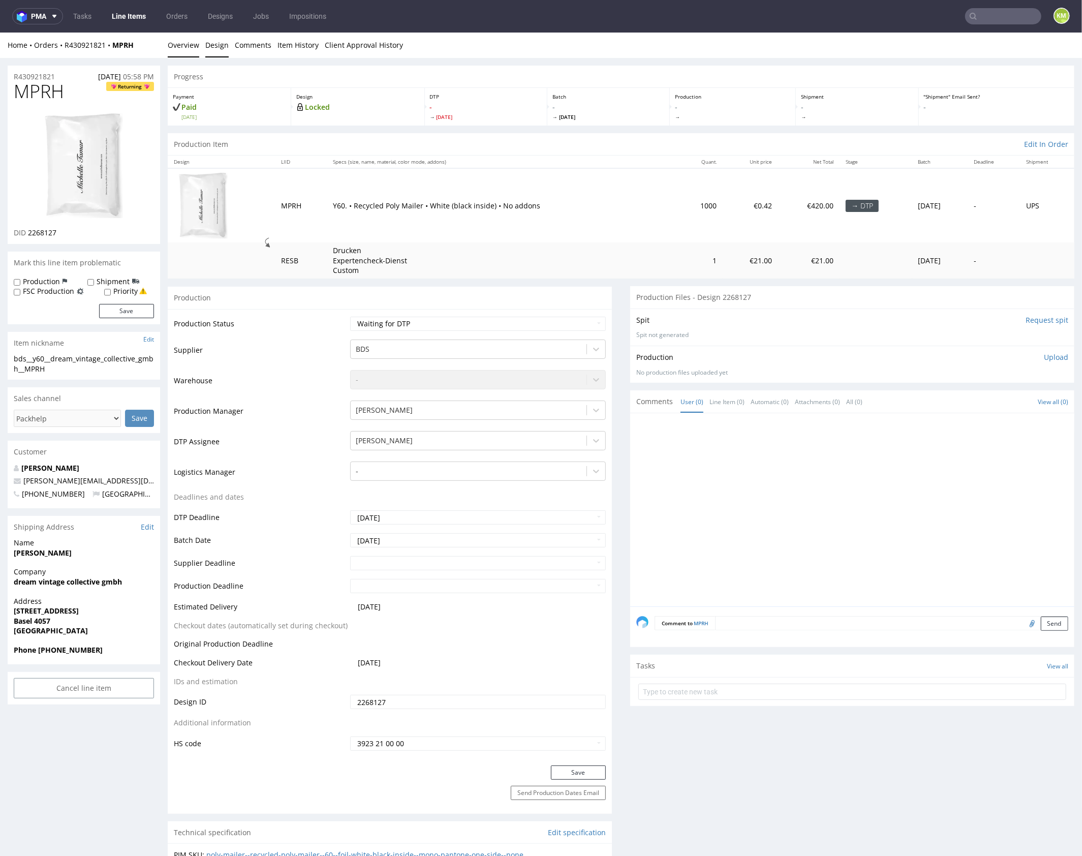
click at [215, 48] on link "Design" at bounding box center [216, 44] width 23 height 25
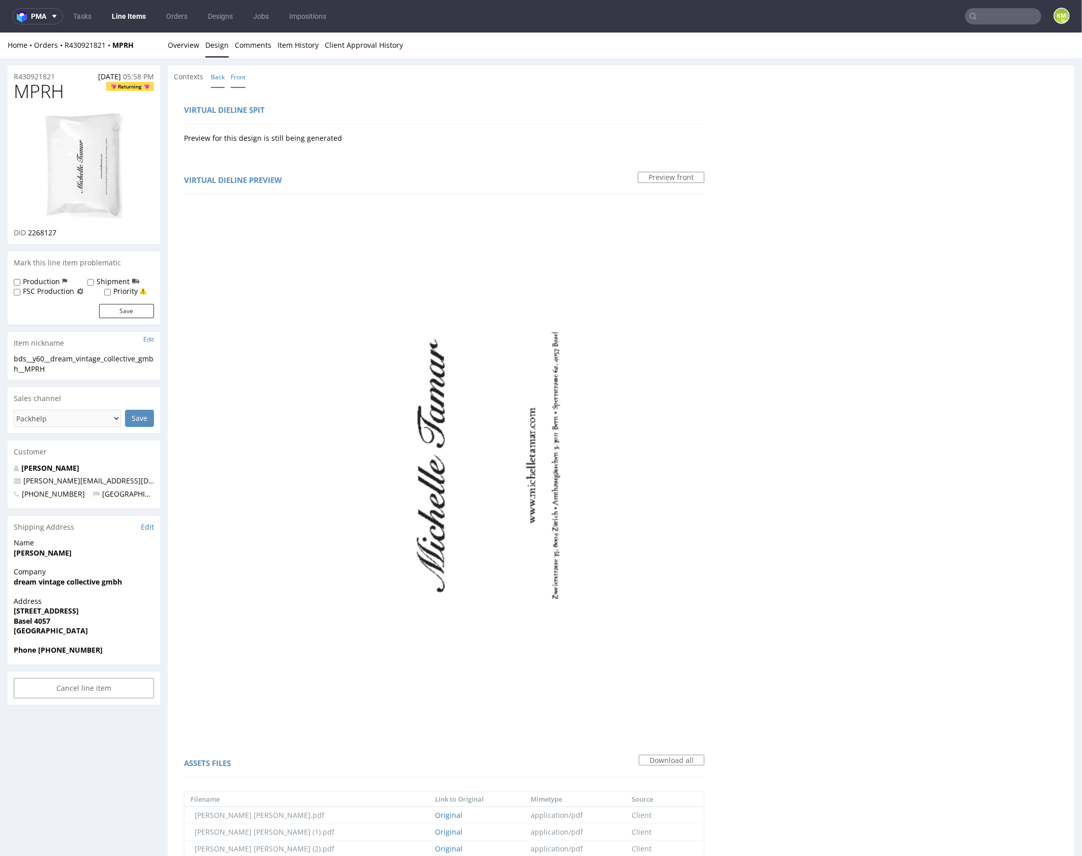
click at [218, 81] on link "Back" at bounding box center [218, 77] width 14 height 22
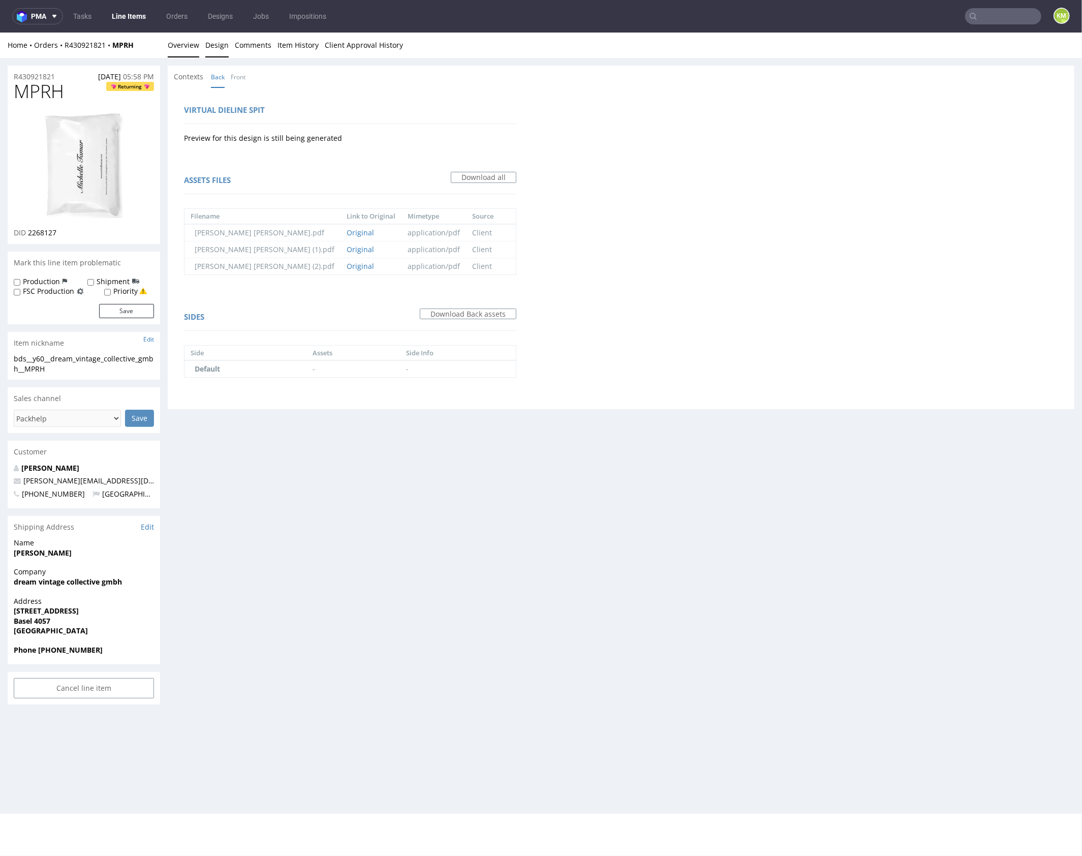
click at [189, 47] on link "Overview" at bounding box center [184, 44] width 32 height 25
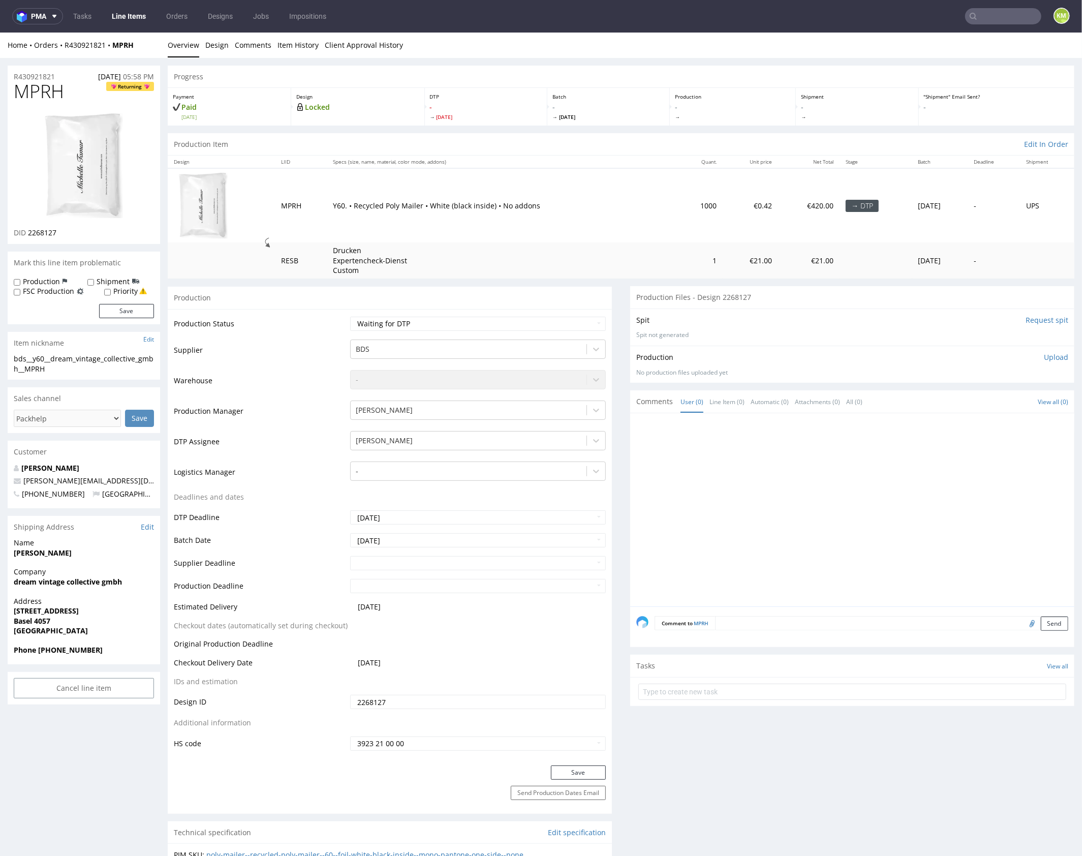
drag, startPoint x: 750, startPoint y: 469, endPoint x: 769, endPoint y: 469, distance: 18.8
click at [750, 469] on div at bounding box center [855, 512] width 438 height 187
click at [36, 94] on span "MPRH" at bounding box center [39, 91] width 50 height 20
copy span "MPRH"
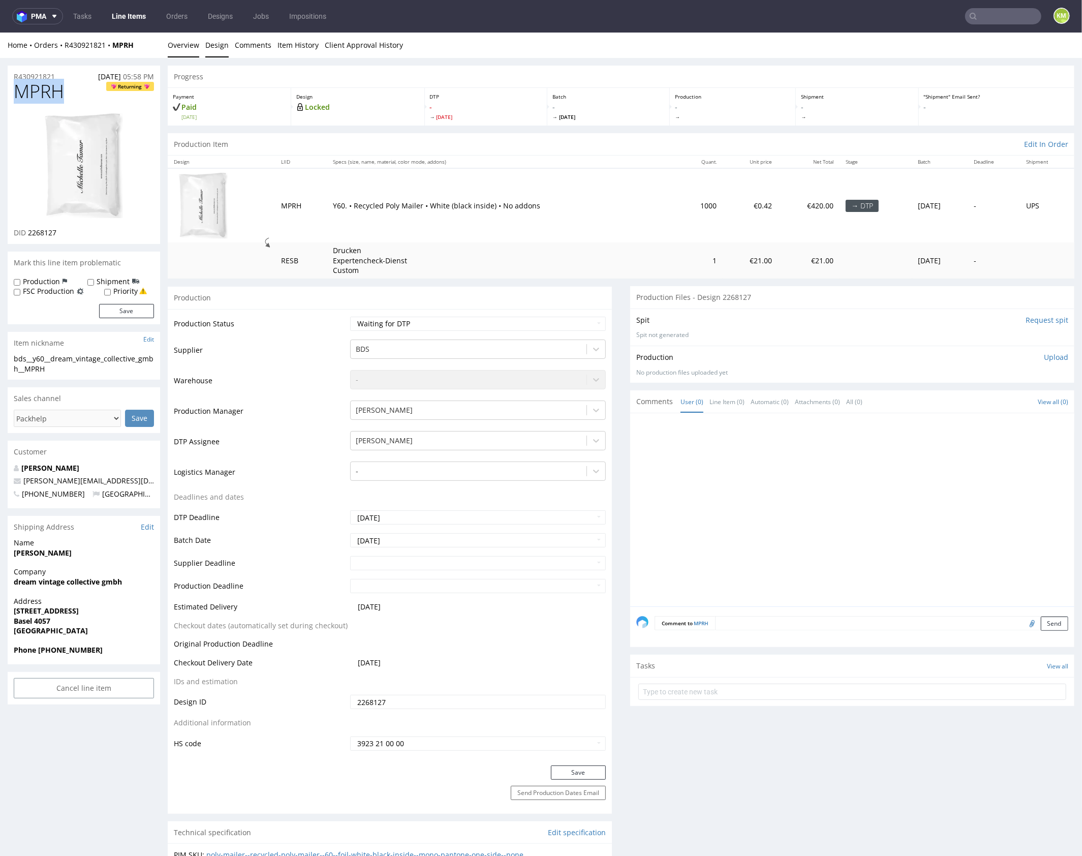
click at [212, 43] on link "Design" at bounding box center [216, 44] width 23 height 25
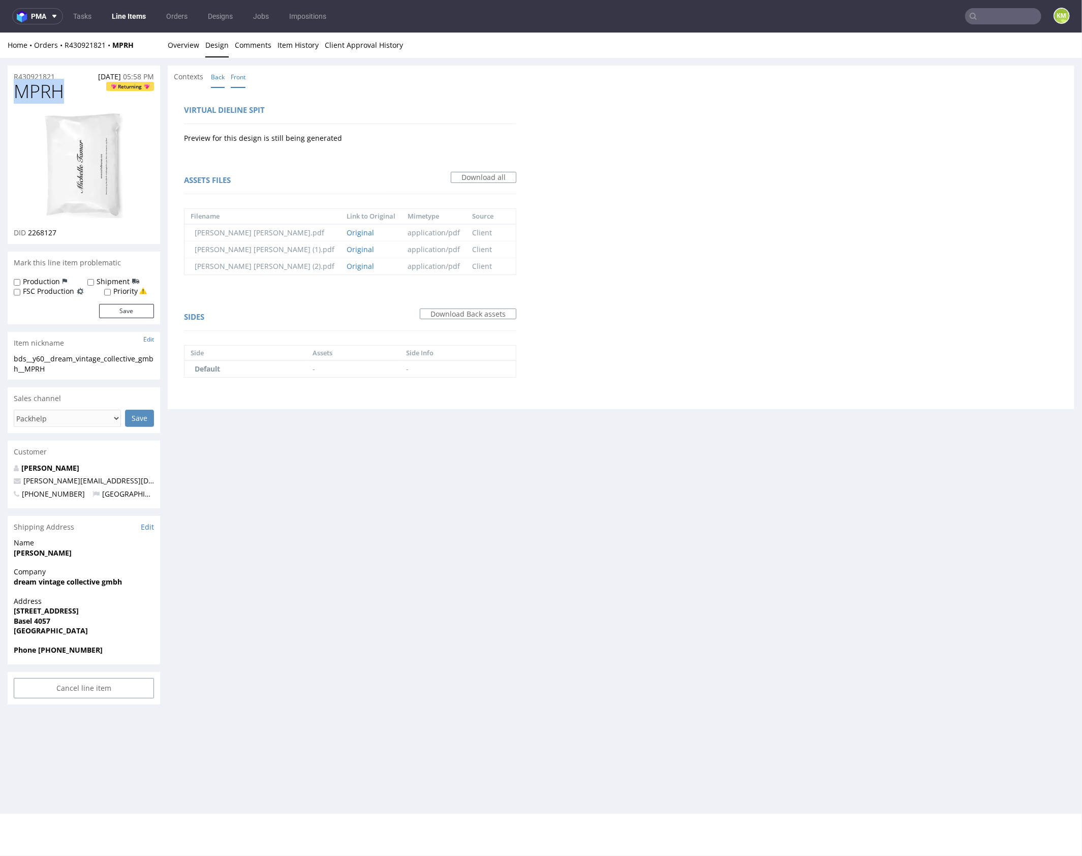
click at [241, 80] on link "Front" at bounding box center [238, 77] width 15 height 22
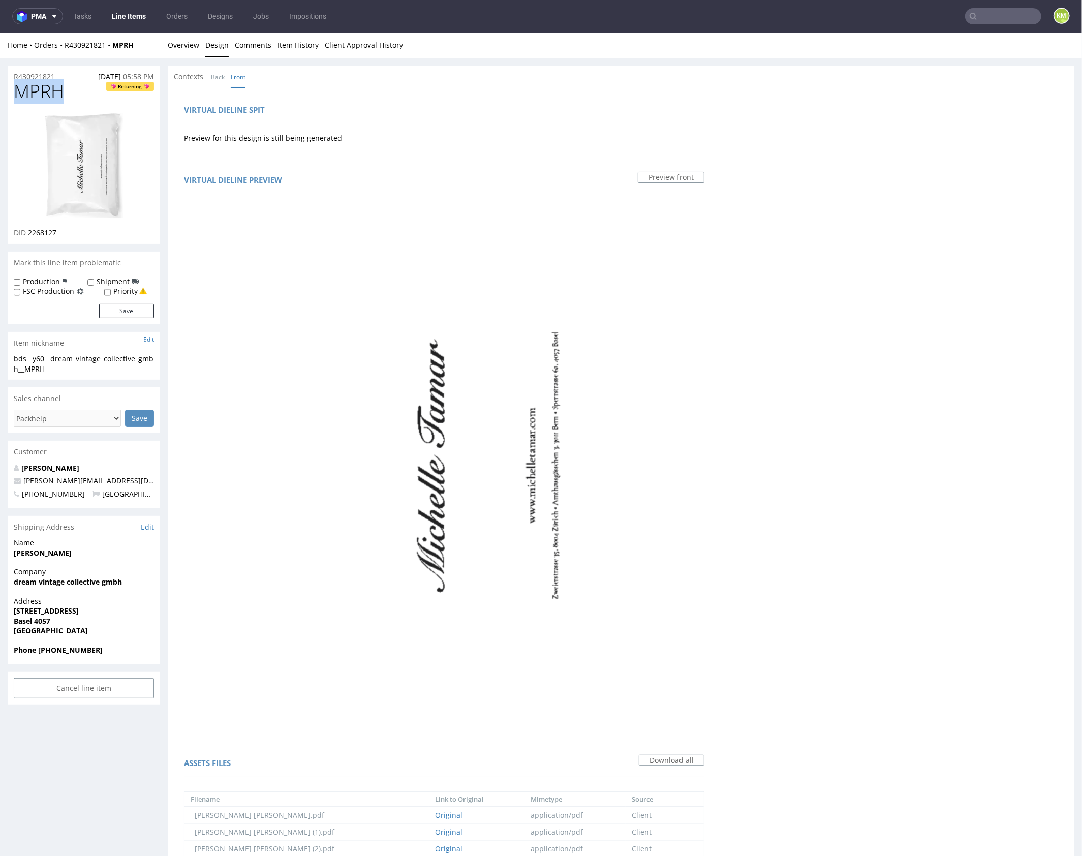
scroll to position [281, 0]
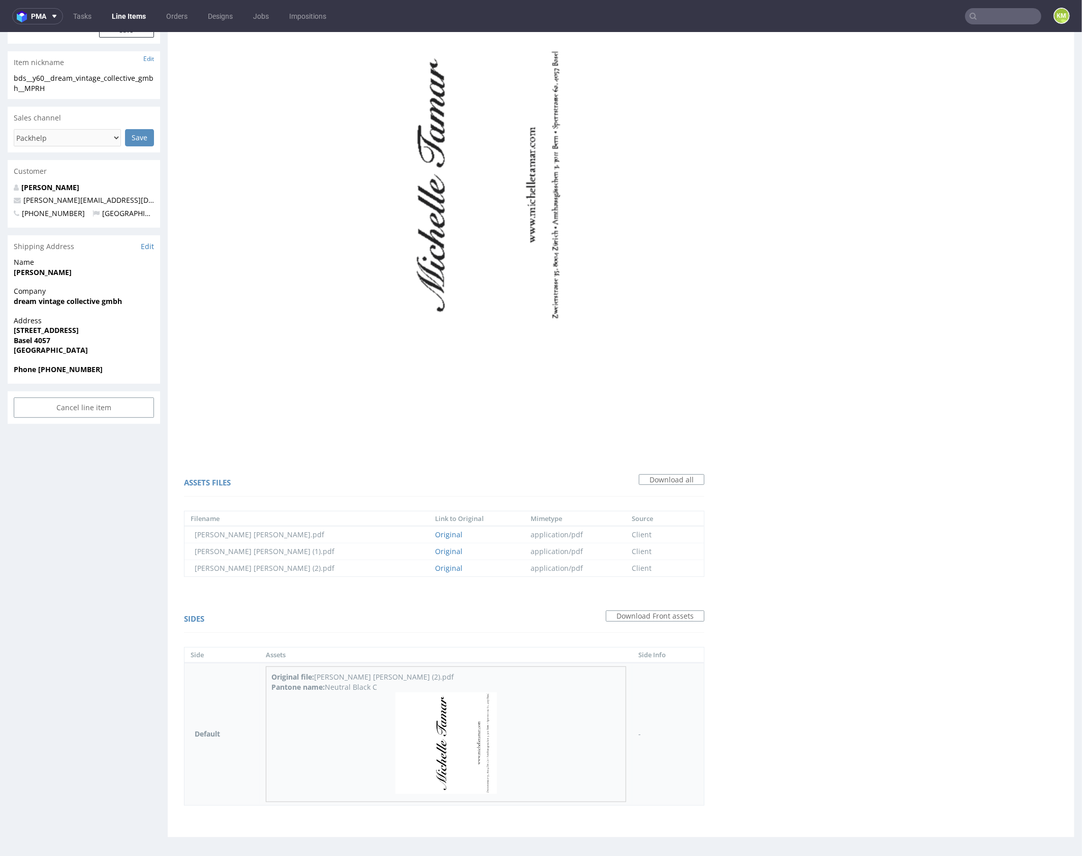
click at [451, 705] on img at bounding box center [446, 743] width 102 height 102
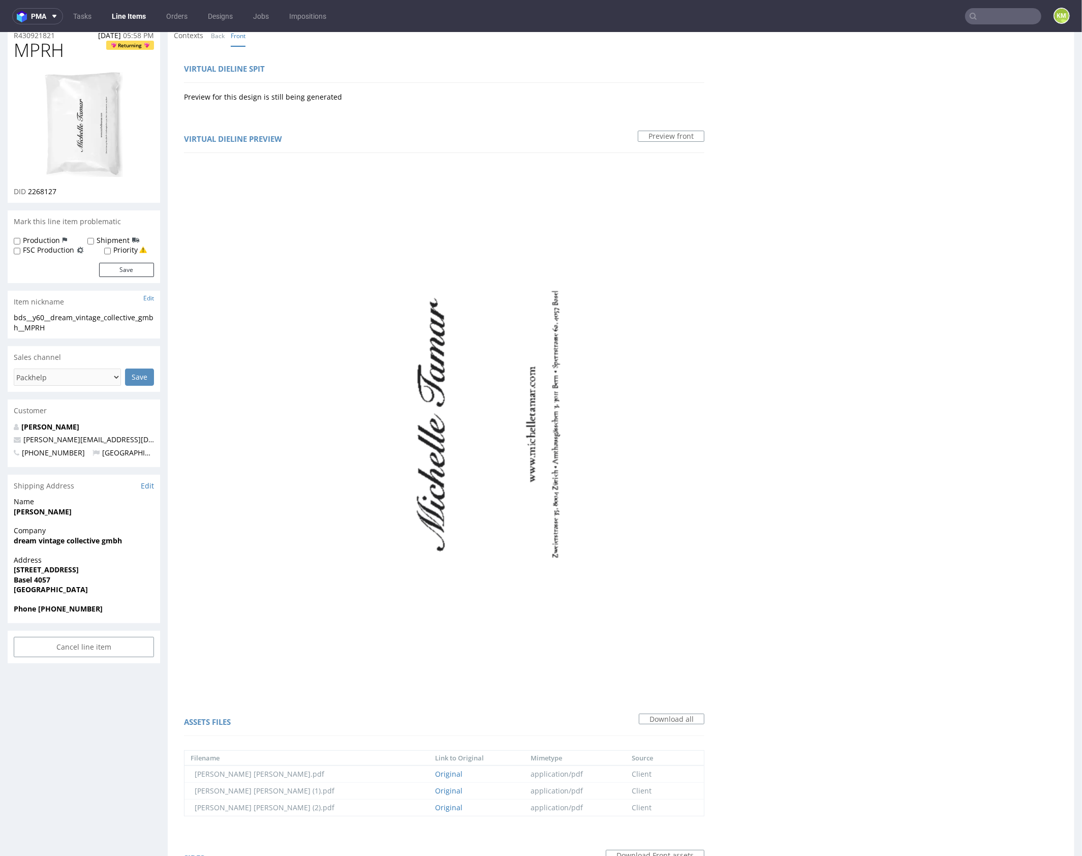
scroll to position [0, 0]
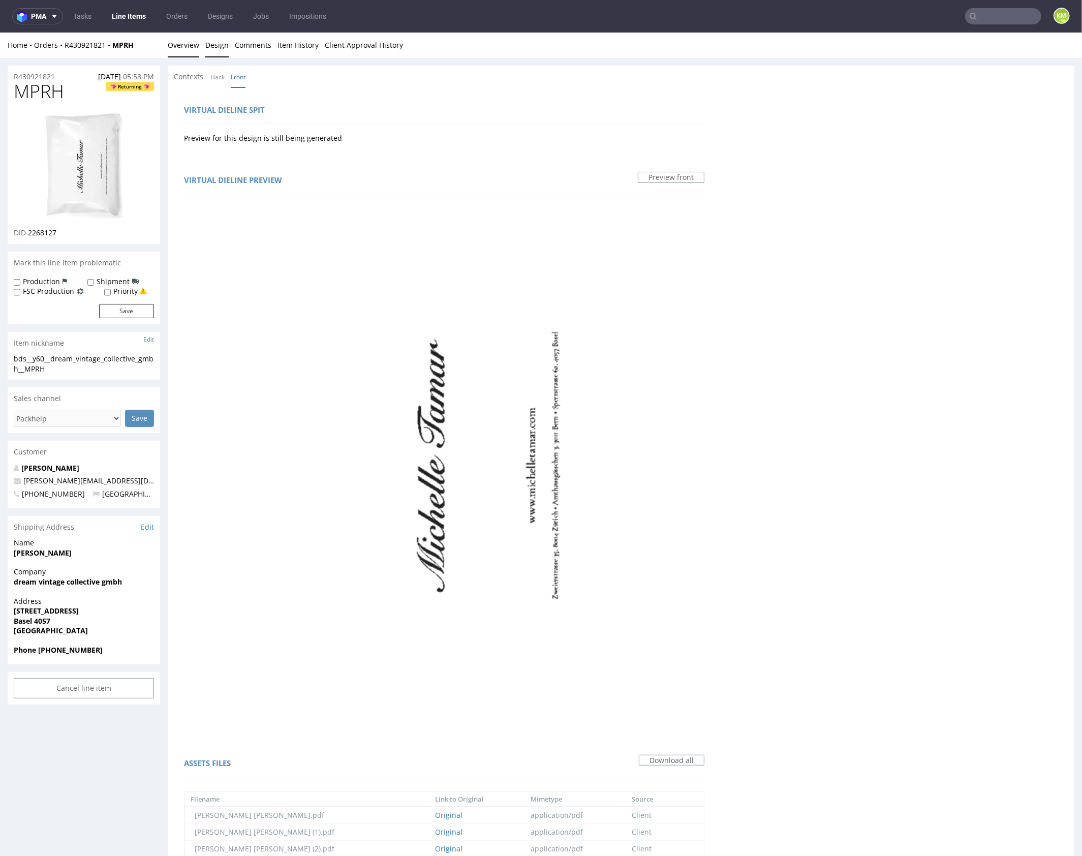
click at [181, 50] on link "Overview" at bounding box center [184, 44] width 32 height 25
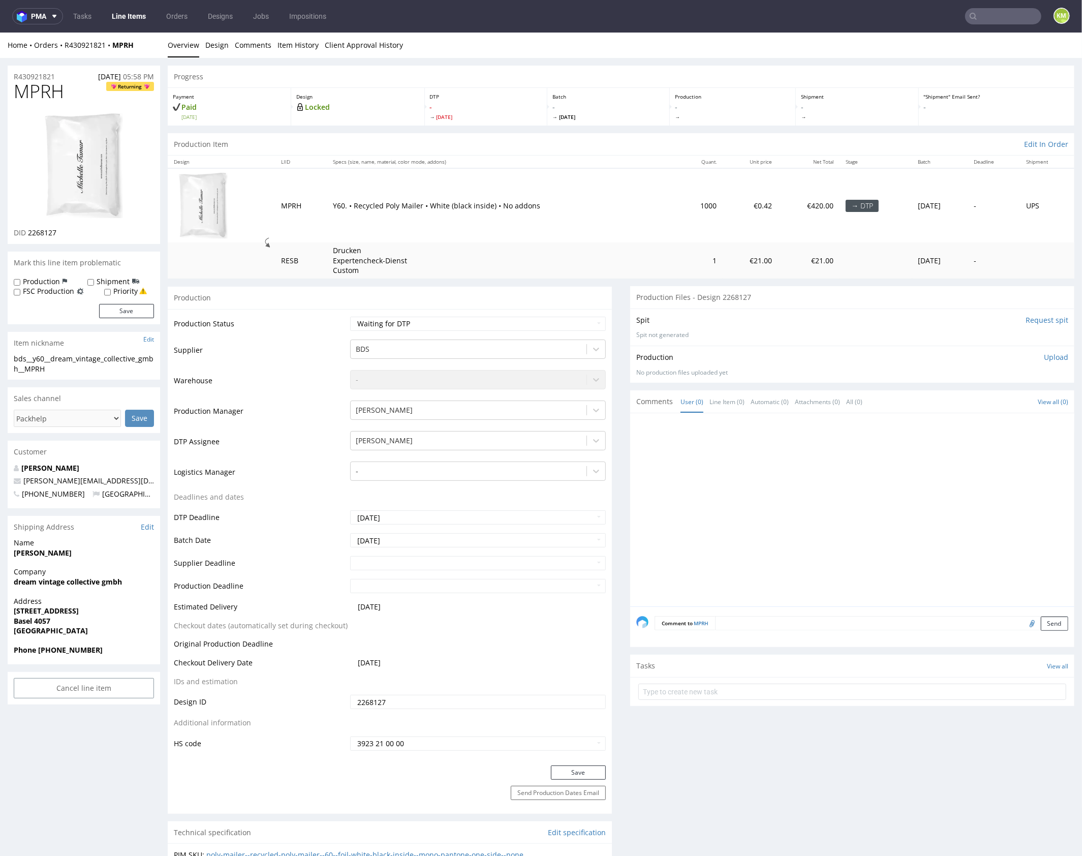
click at [1044, 357] on p "Upload" at bounding box center [1056, 357] width 24 height 10
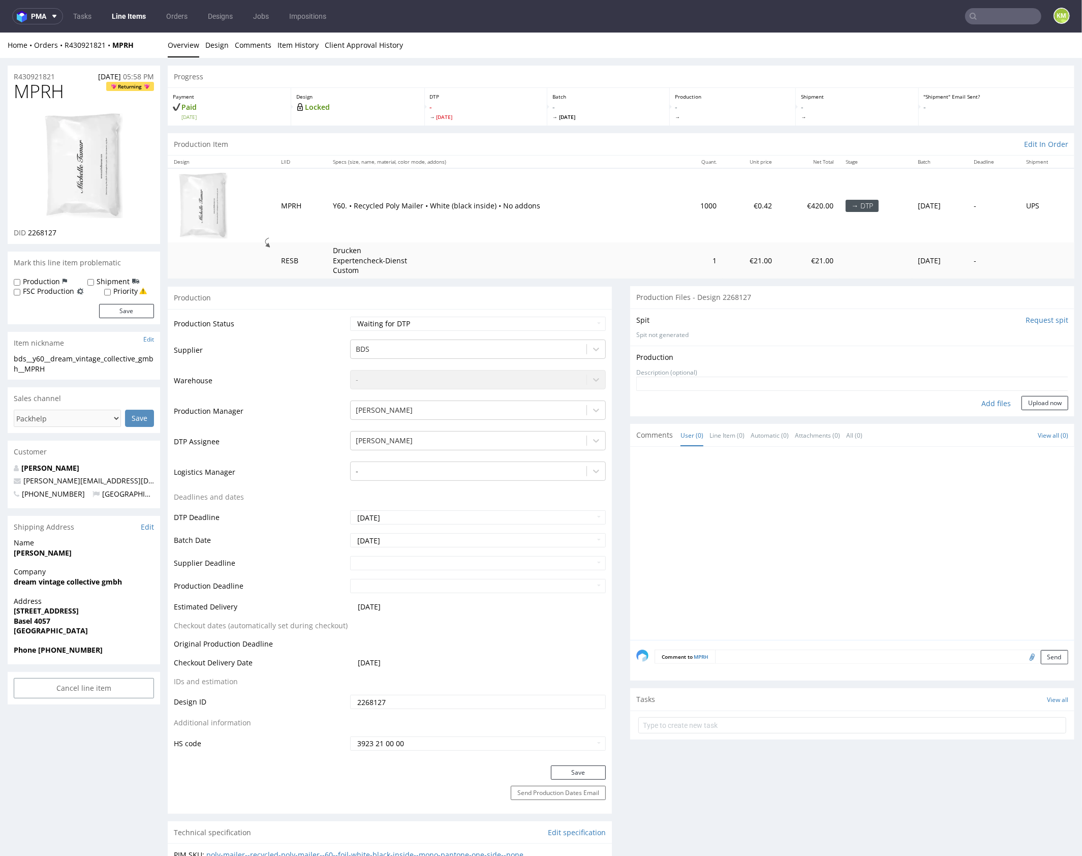
click at [992, 400] on div "Add files" at bounding box center [996, 402] width 51 height 15
click at [983, 407] on div "Add files" at bounding box center [996, 402] width 51 height 15
type input "C:\fakepath\bds__y60__dream_vintage_collective_gmbh__MPRH__d2268127__oR43092182…"
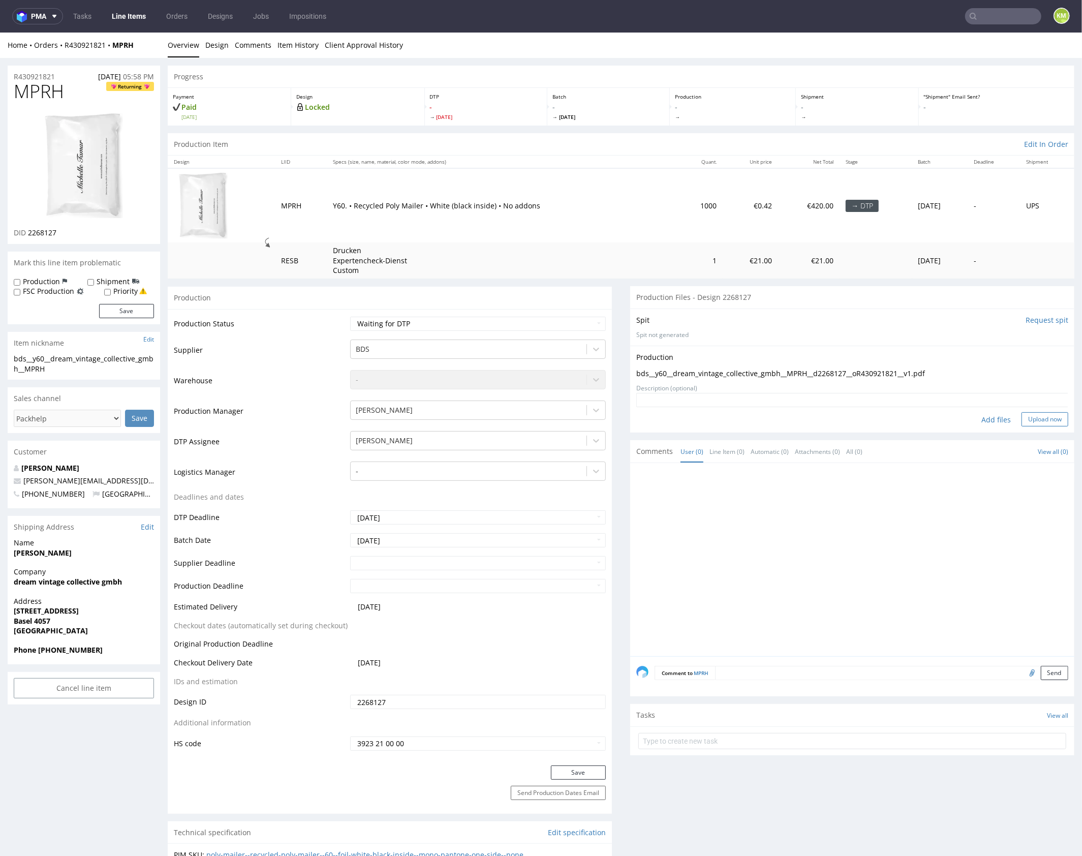
click at [1029, 417] on button "Upload now" at bounding box center [1045, 419] width 47 height 14
click at [537, 321] on select "Waiting for Artwork Waiting for Diecut Waiting for Mockup Waiting for DTP Waiti…" at bounding box center [478, 323] width 256 height 14
select select "dtp_production_ready"
click at [350, 316] on select "Waiting for Artwork Waiting for Diecut Waiting for Mockup Waiting for DTP Waiti…" at bounding box center [478, 323] width 256 height 14
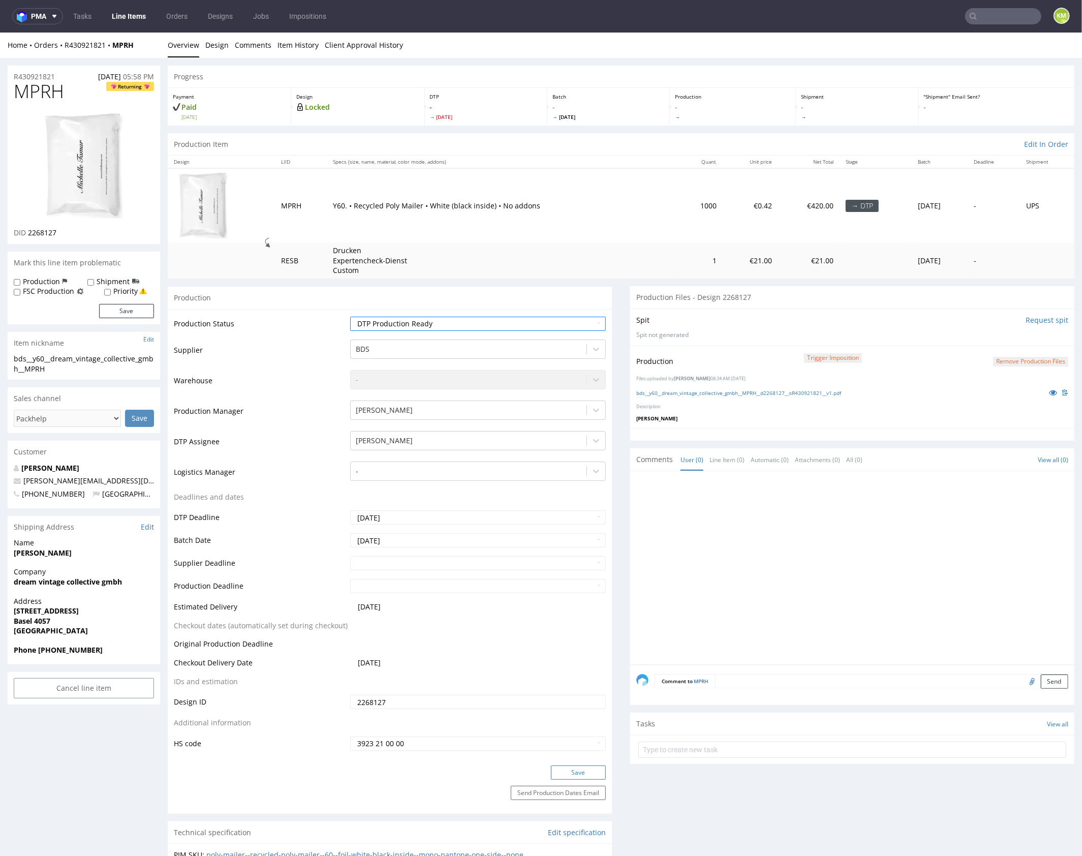
click at [571, 767] on button "Save" at bounding box center [578, 772] width 55 height 14
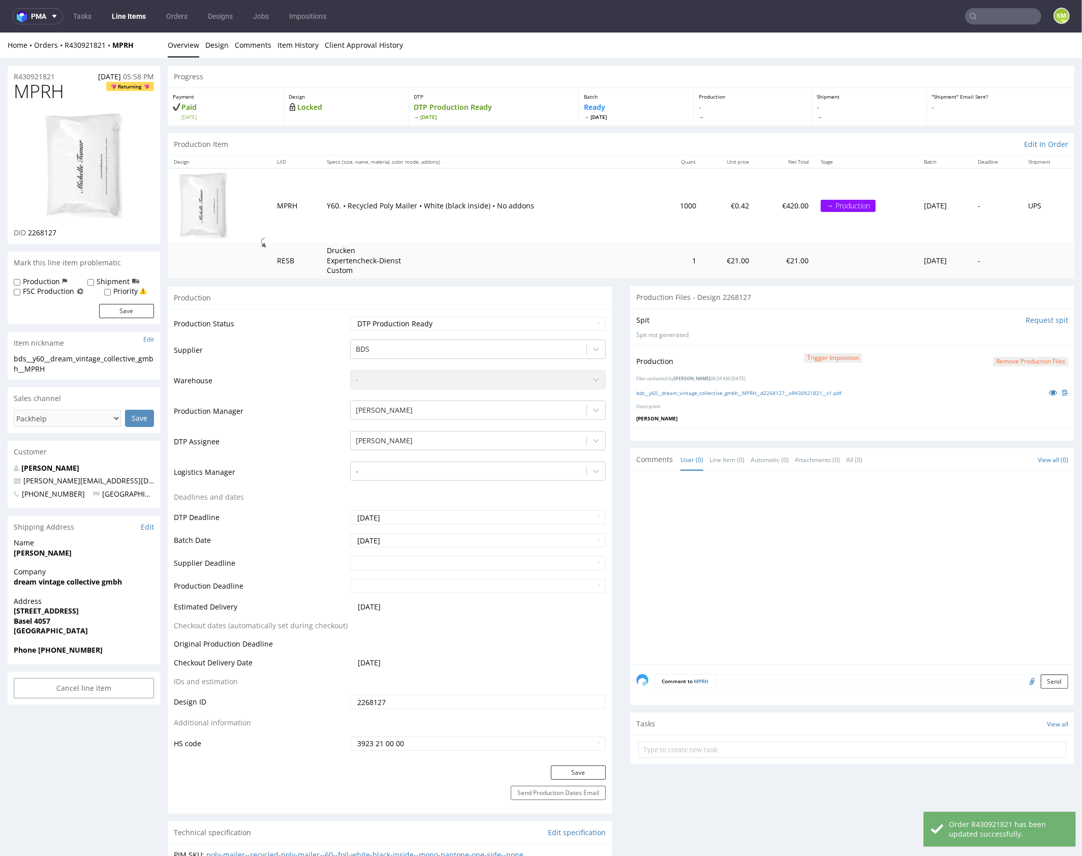
click at [794, 540] on div at bounding box center [855, 570] width 438 height 187
click at [903, 535] on div at bounding box center [855, 570] width 438 height 187
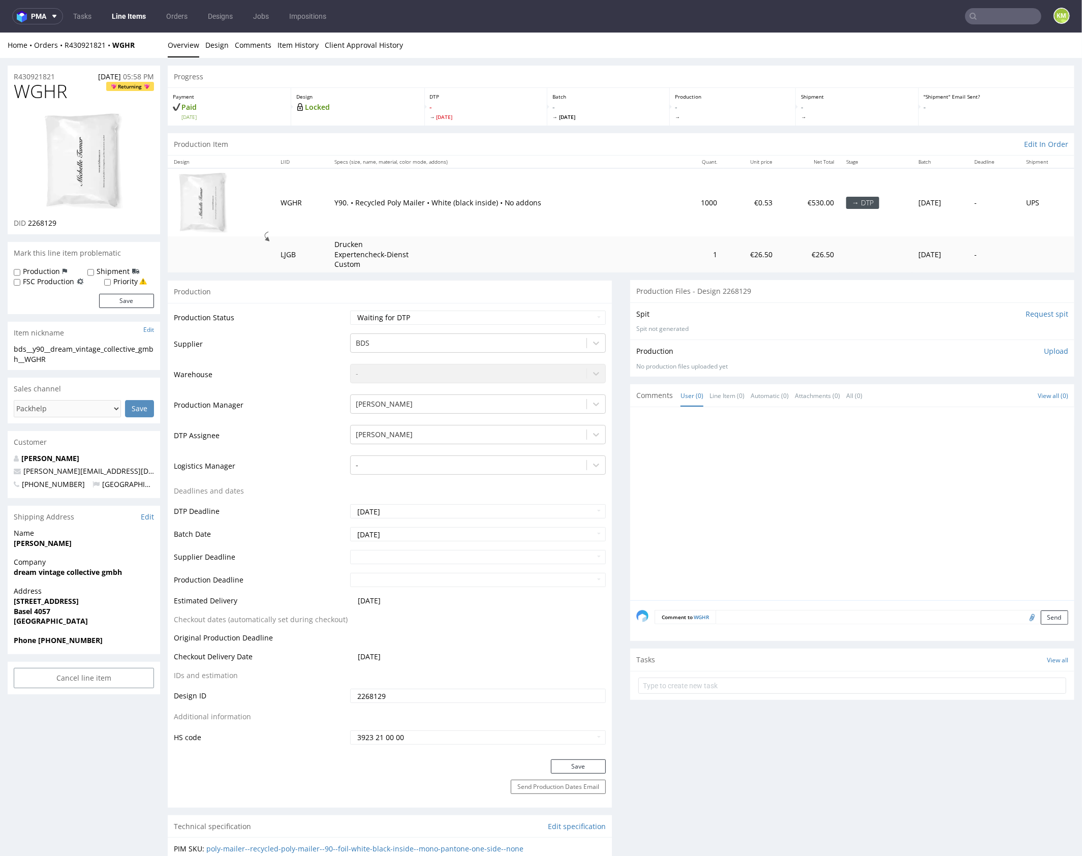
click at [57, 90] on span "WGHR" at bounding box center [40, 91] width 53 height 20
copy span "WGHR"
click at [51, 93] on span "WGHR" at bounding box center [40, 91] width 53 height 20
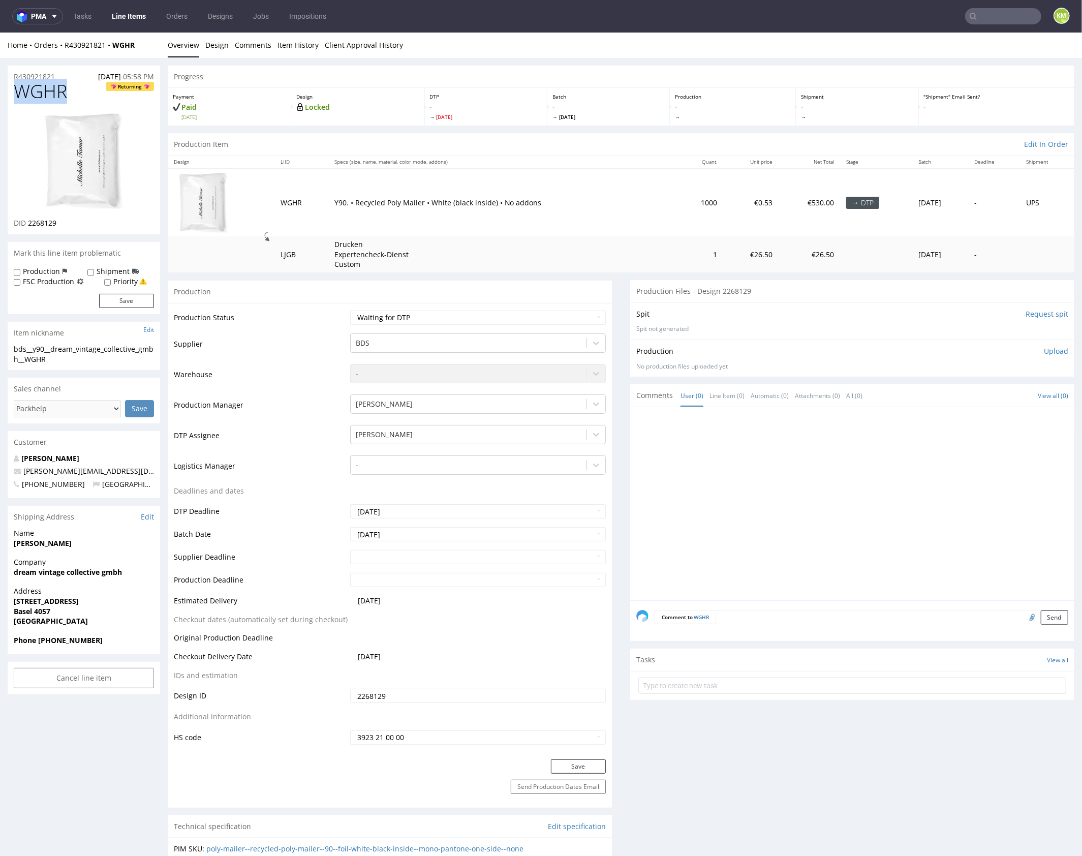
click at [47, 97] on span "WGHR" at bounding box center [40, 91] width 53 height 20
click at [1045, 352] on p "Upload" at bounding box center [1056, 351] width 24 height 10
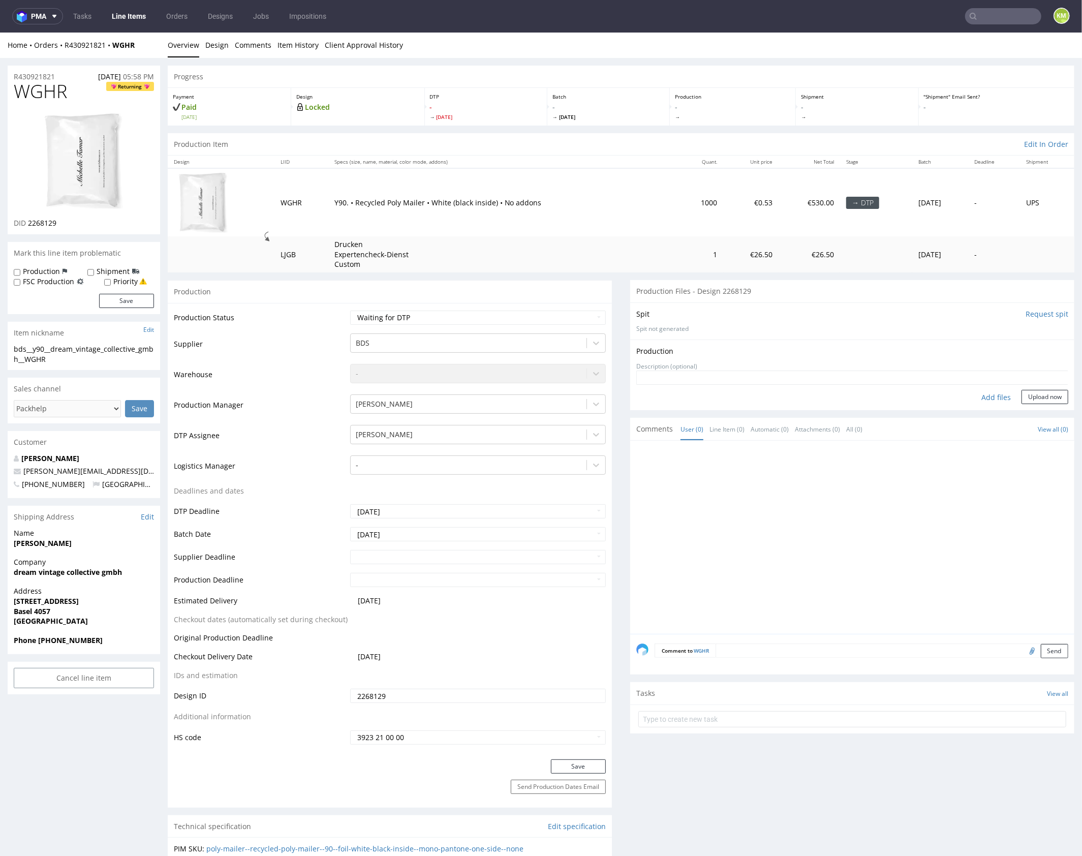
click at [991, 397] on div "Add files" at bounding box center [996, 396] width 51 height 15
type input "C:\fakepath\bds__y90__dream_vintage_collective_gmbh__WGHR__d2268129__oR43092182…"
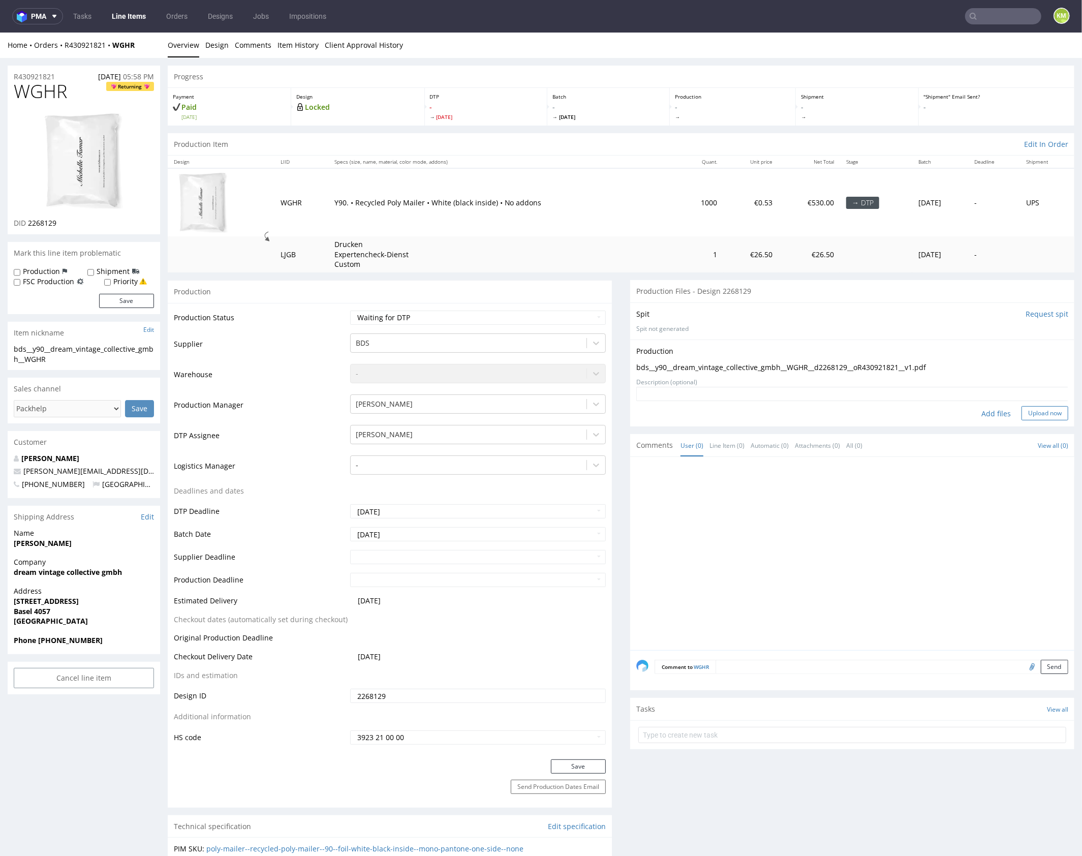
click at [1027, 413] on button "Upload now" at bounding box center [1045, 413] width 47 height 14
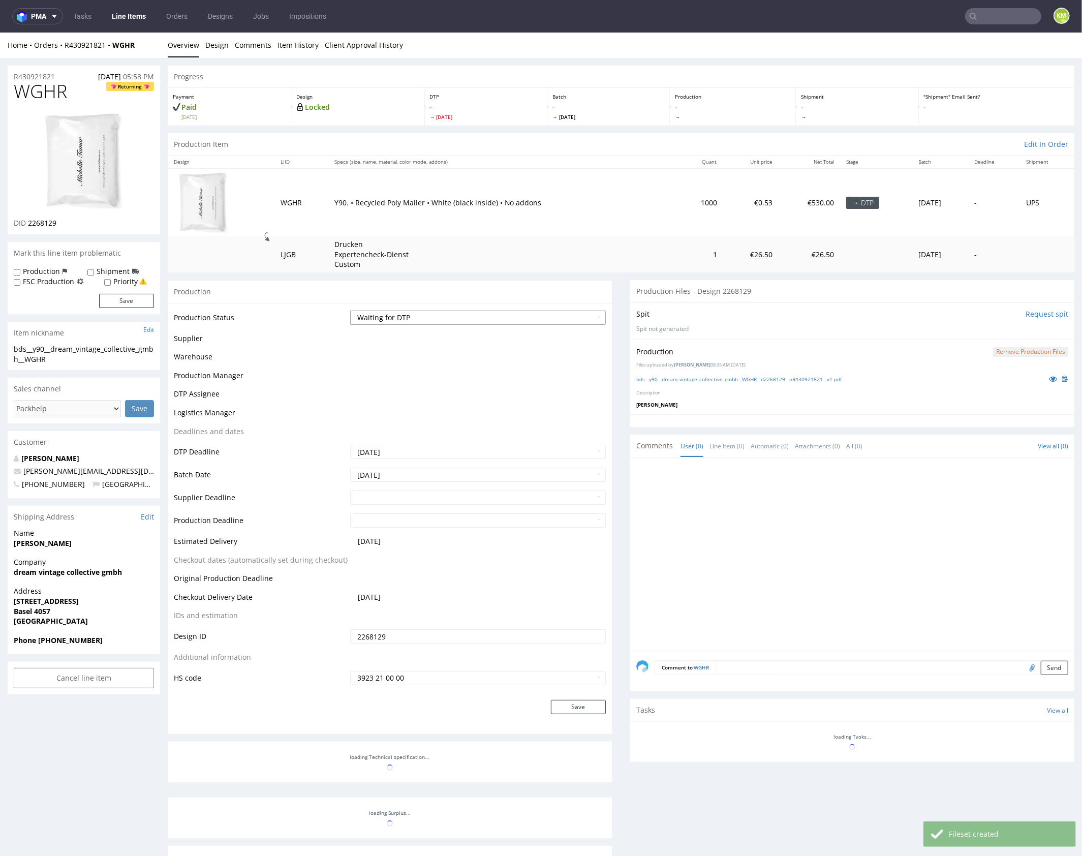
click at [537, 312] on select "Waiting for Artwork Waiting for Diecut Waiting for Mockup Waiting for DTP Waiti…" at bounding box center [478, 317] width 256 height 14
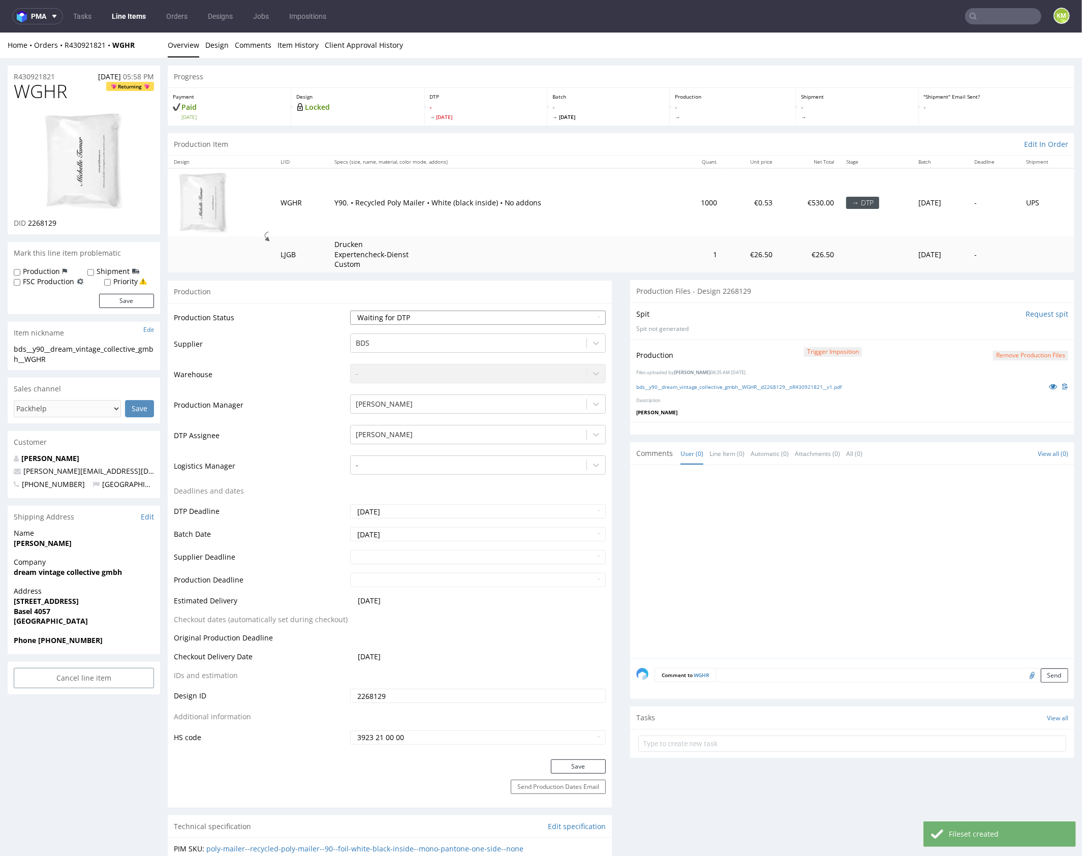
select select "dtp_production_ready"
click at [350, 310] on select "Waiting for Artwork Waiting for Diecut Waiting for Mockup Waiting for DTP Waiti…" at bounding box center [478, 317] width 256 height 14
click at [587, 765] on button "Save" at bounding box center [578, 766] width 55 height 14
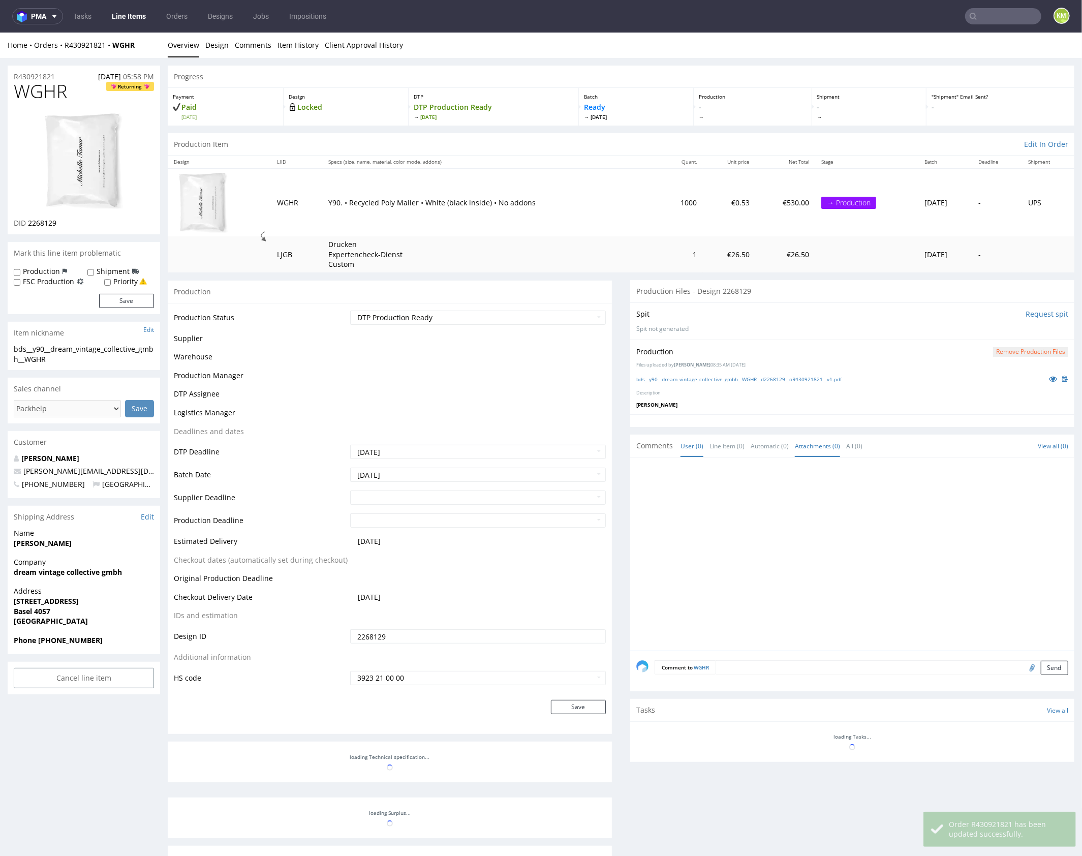
click at [777, 548] on div at bounding box center [855, 556] width 438 height 187
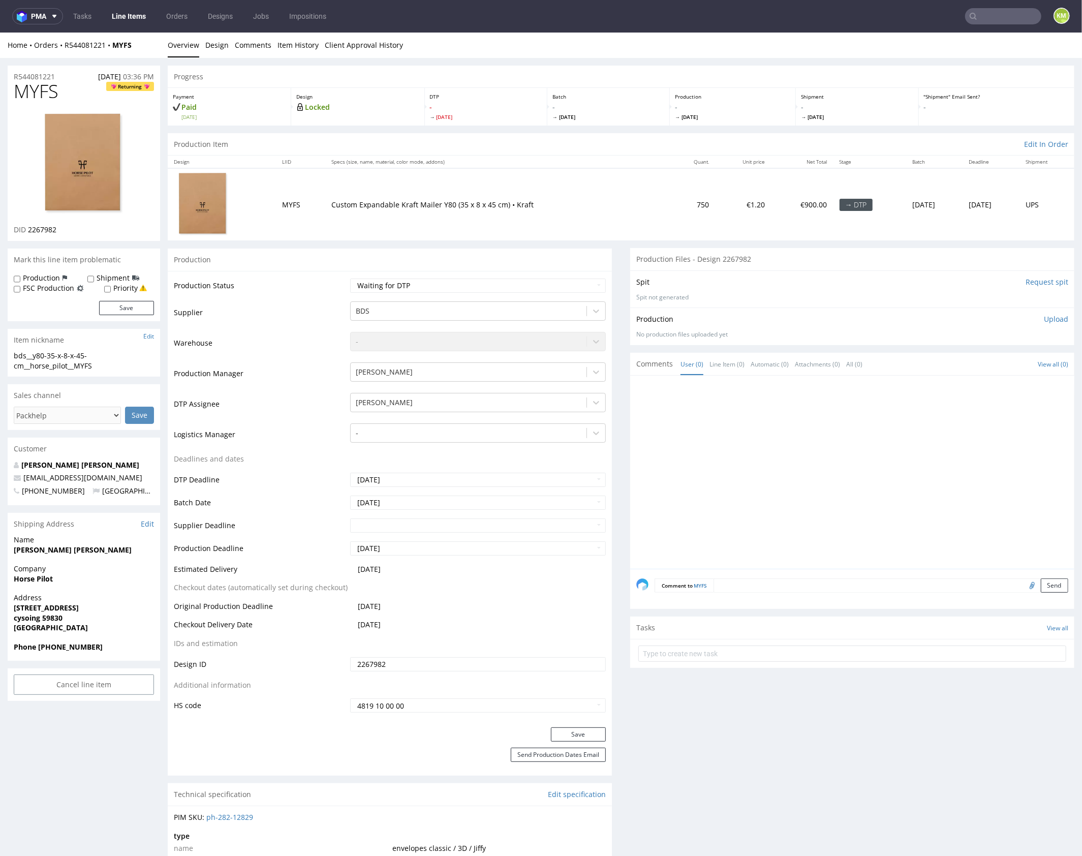
click at [40, 88] on span "MYFS" at bounding box center [36, 91] width 45 height 20
copy span "MYFS"
click at [480, 664] on input "2267982" at bounding box center [478, 664] width 256 height 14
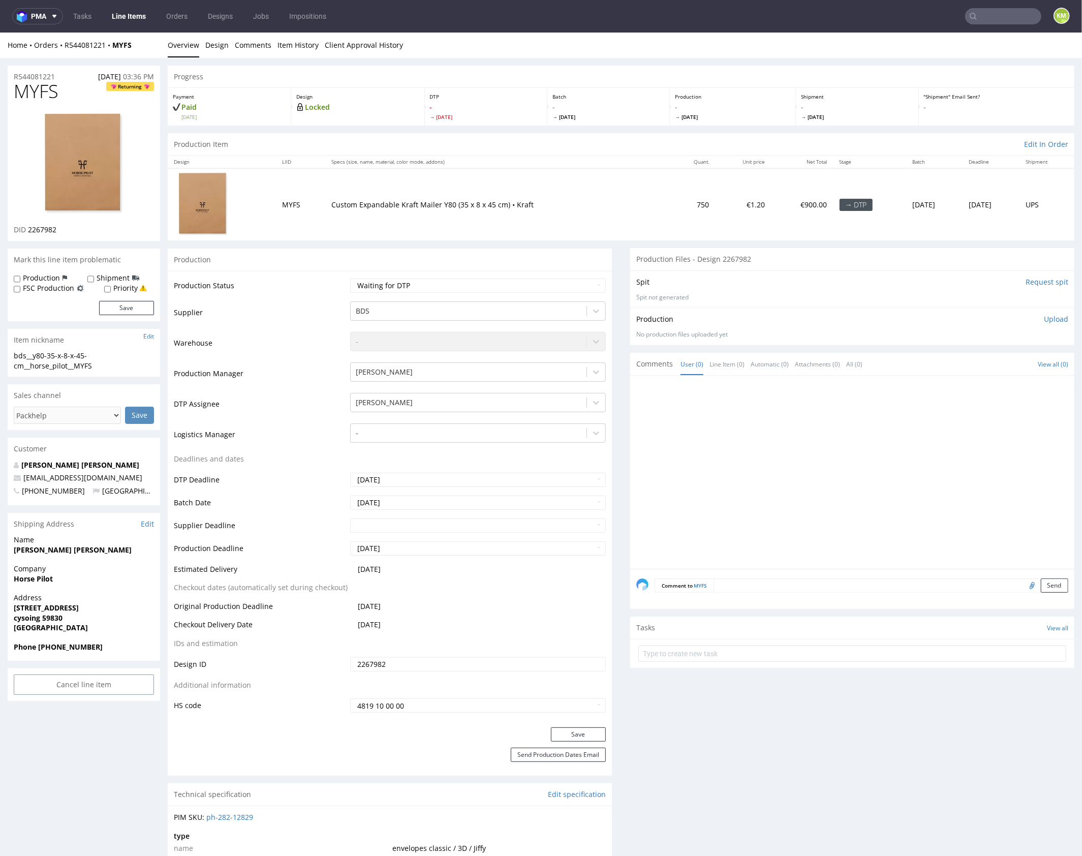
click at [672, 458] on div at bounding box center [855, 474] width 438 height 187
click at [83, 354] on div "bds__y80-35-x-8-x-45-cm__horse_pilot__MYFS" at bounding box center [84, 360] width 140 height 20
copy div "bds__y80-35-x-8-x-45-cm__horse_pilot__MYFS Update"
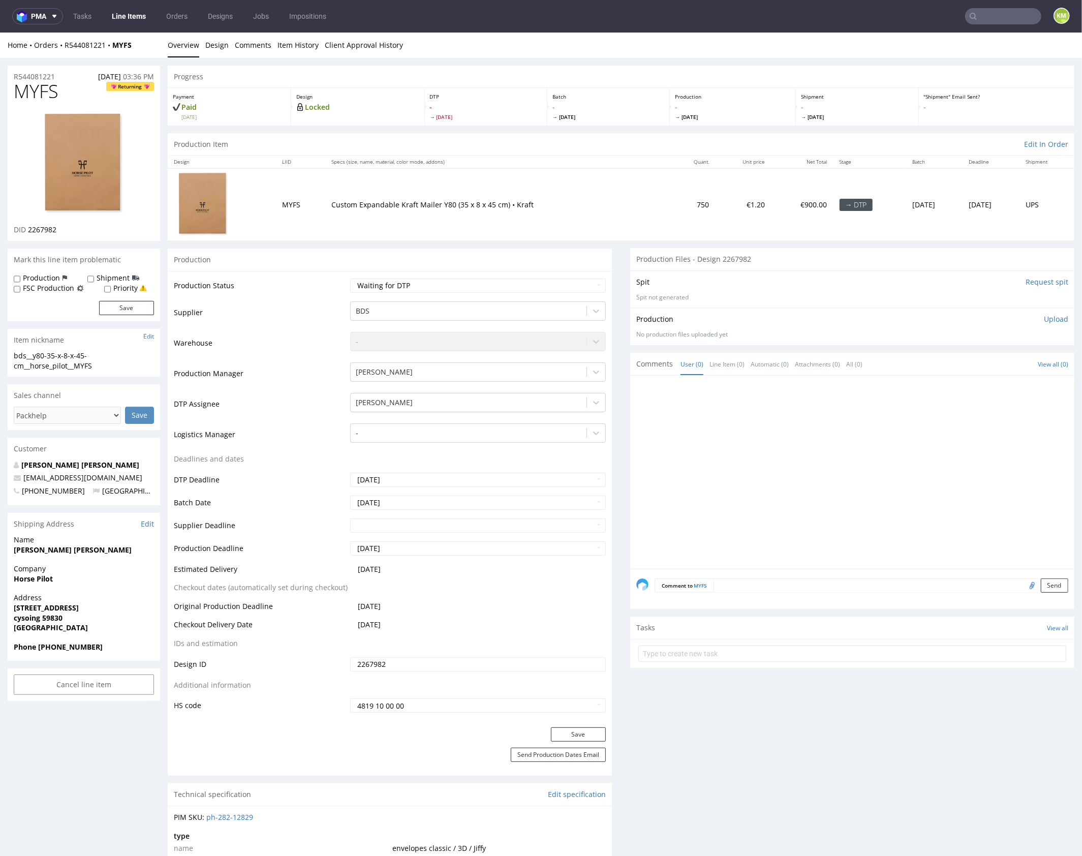
click at [439, 666] on input "2267982" at bounding box center [478, 664] width 256 height 14
click at [215, 46] on link "Design" at bounding box center [216, 44] width 23 height 25
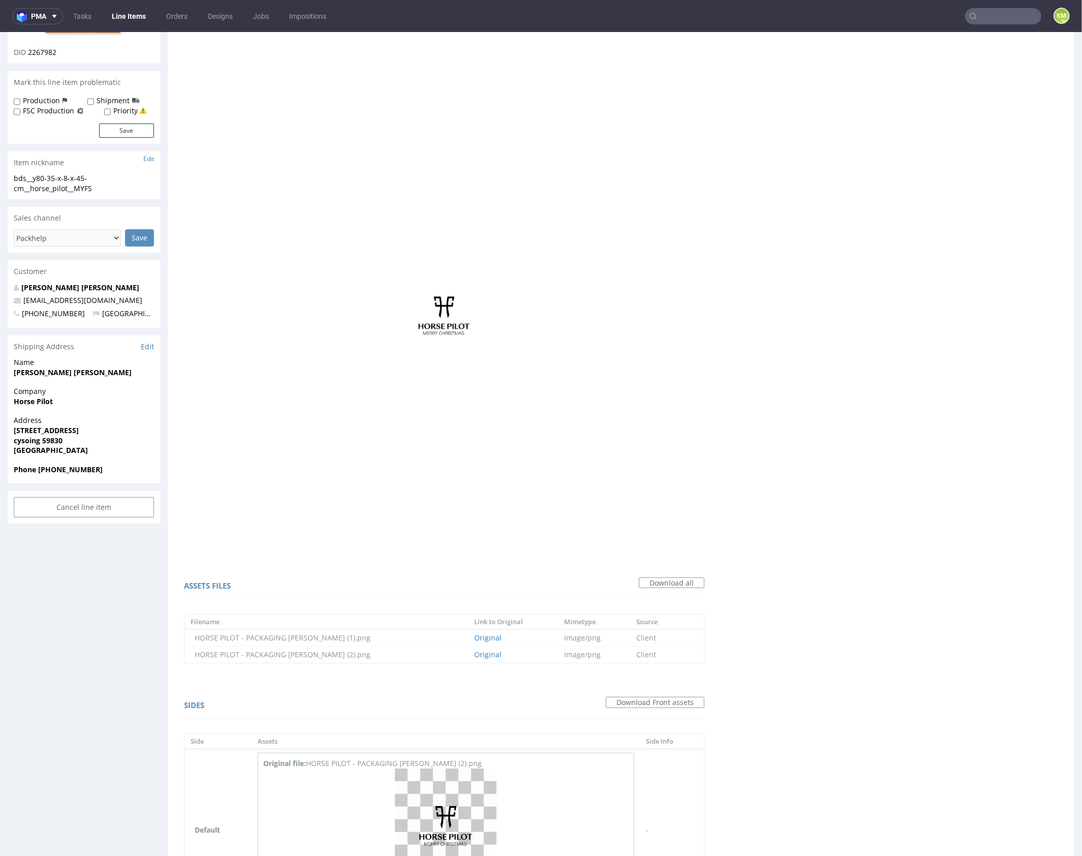
scroll to position [283, 0]
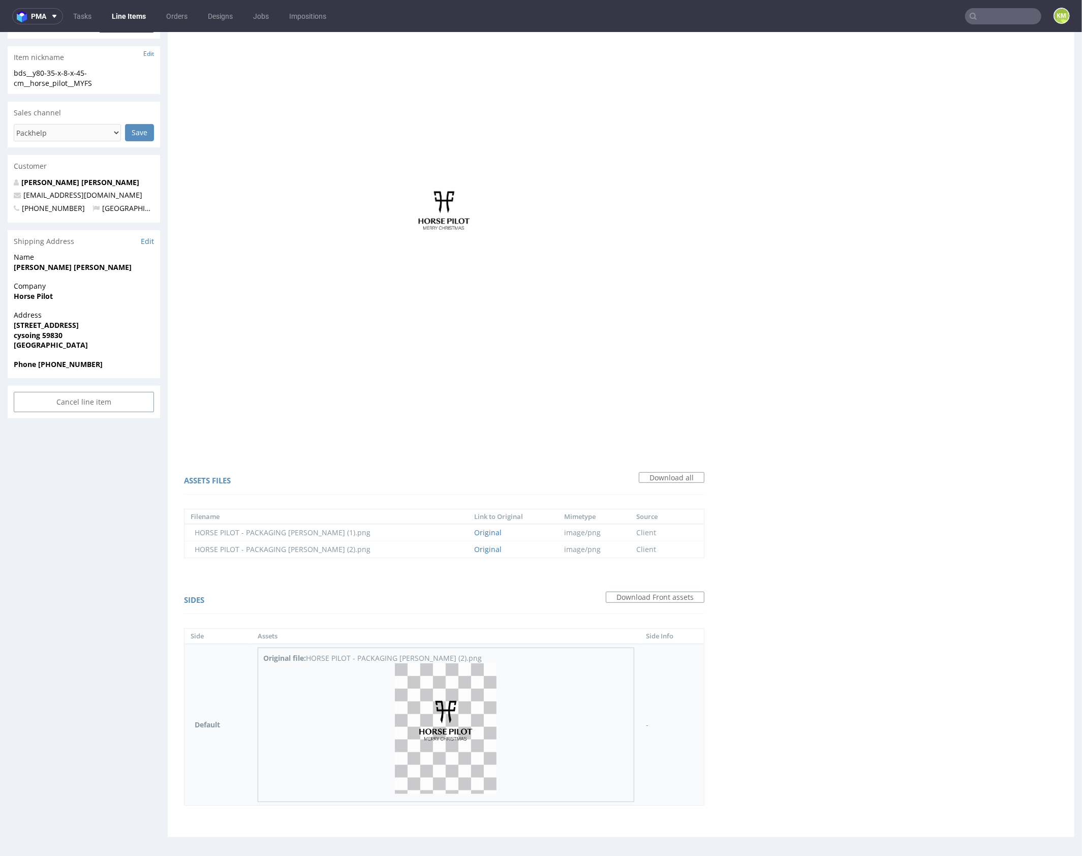
click at [463, 720] on img at bounding box center [446, 728] width 102 height 131
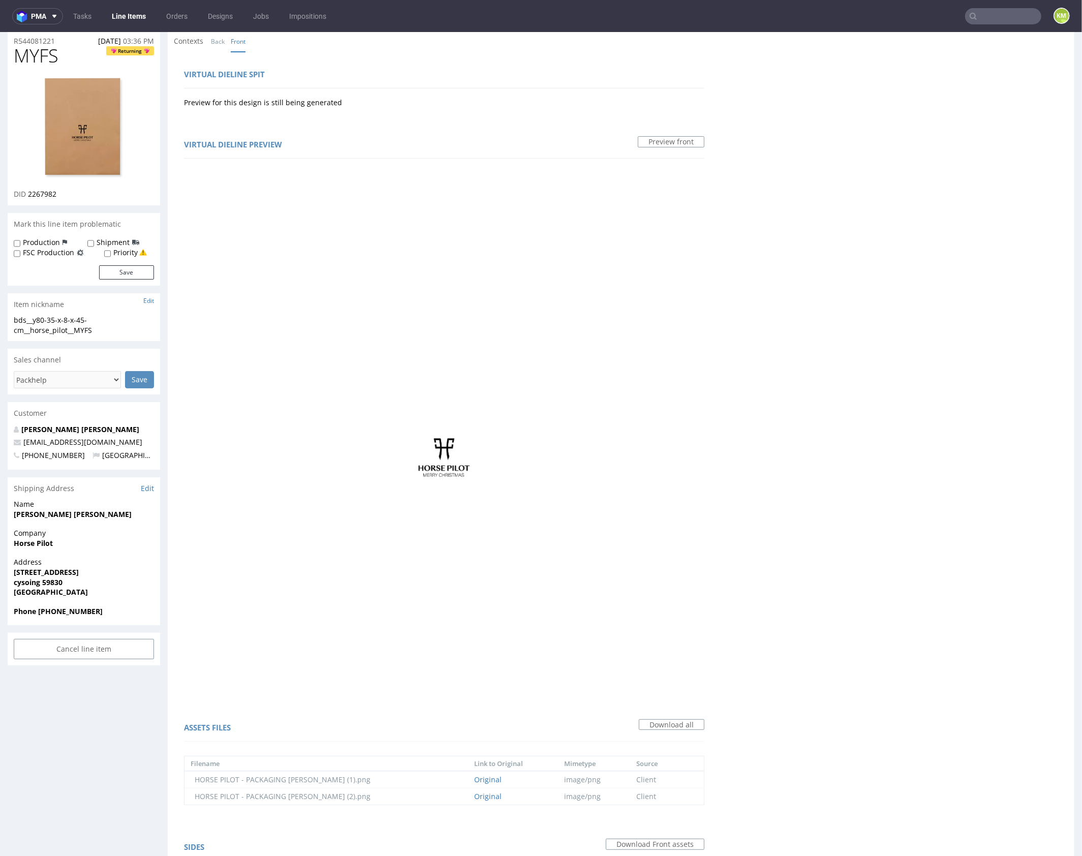
scroll to position [0, 0]
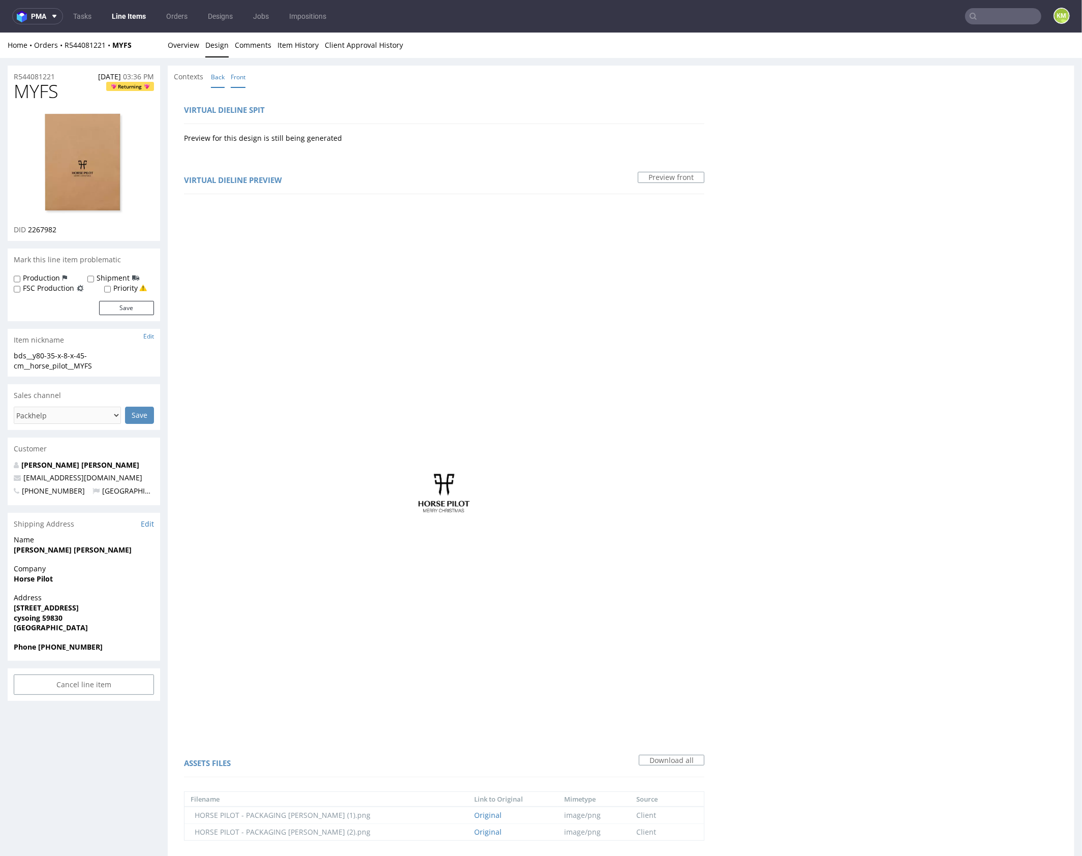
click at [219, 71] on link "Back" at bounding box center [218, 77] width 14 height 22
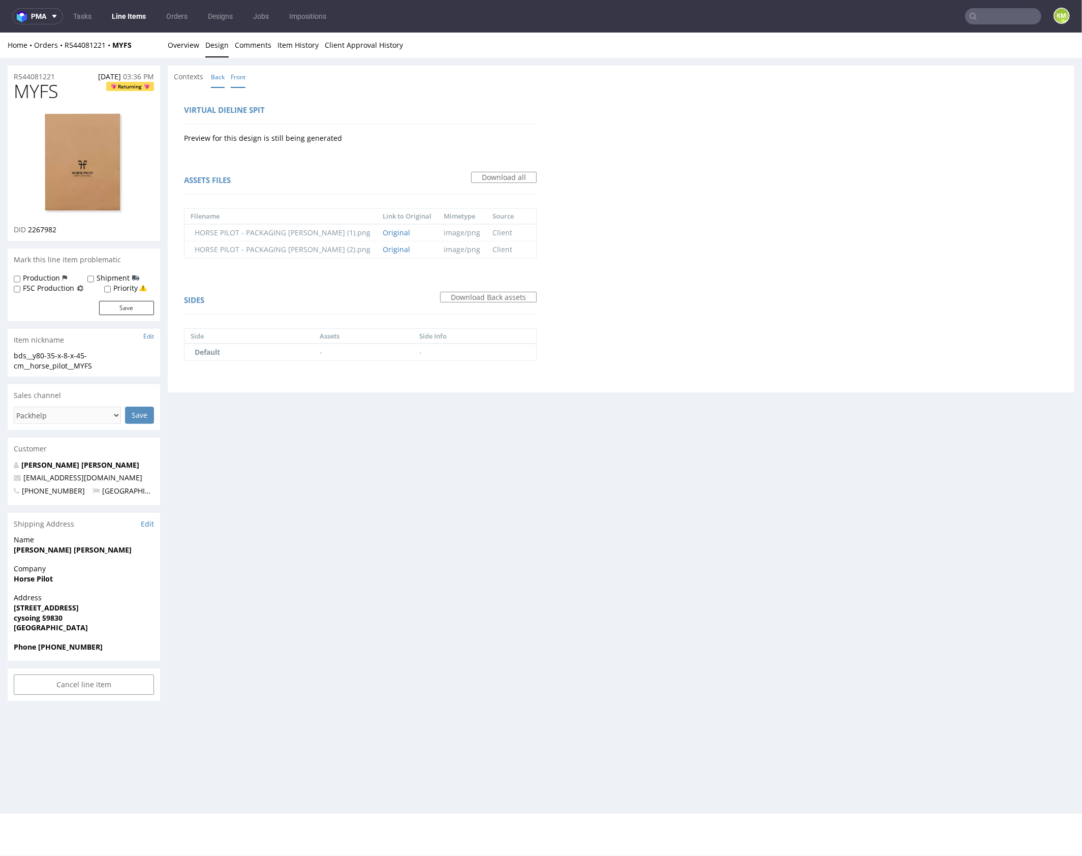
click at [232, 76] on link "Front" at bounding box center [238, 77] width 15 height 22
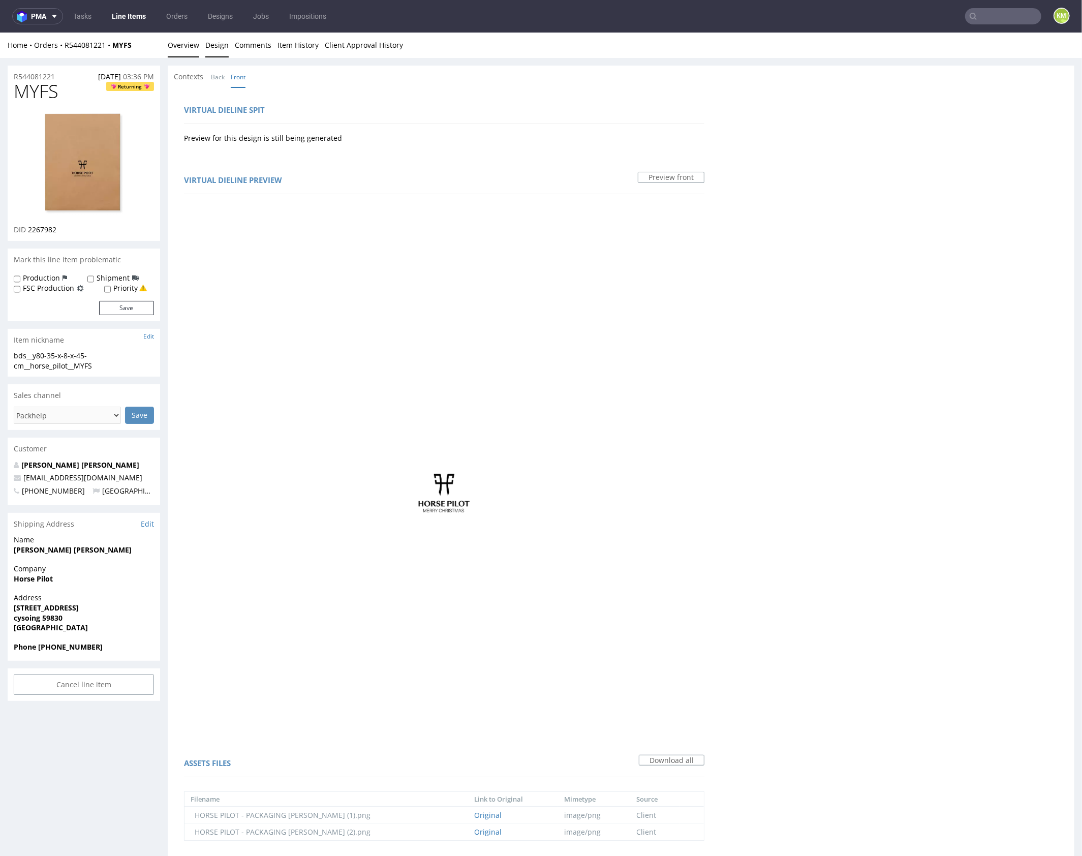
drag, startPoint x: 177, startPoint y: 45, endPoint x: 214, endPoint y: 63, distance: 40.2
click at [177, 45] on link "Overview" at bounding box center [184, 44] width 32 height 25
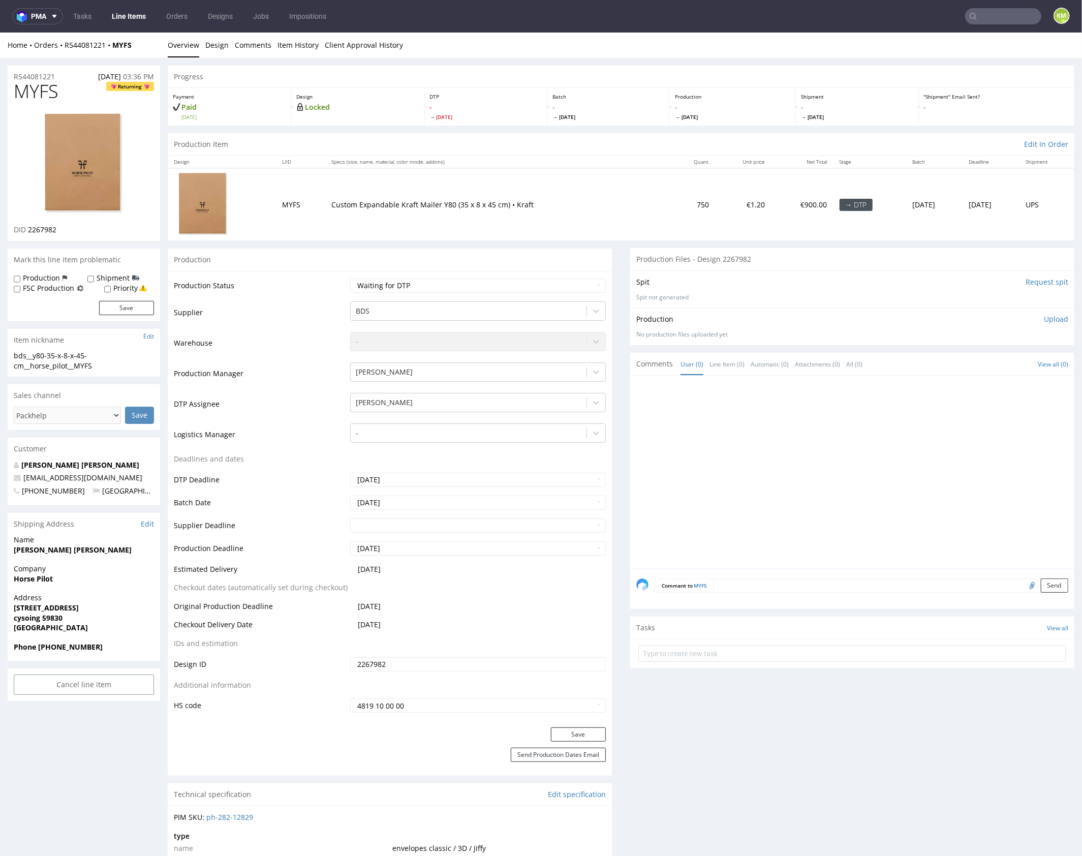
click at [758, 409] on div at bounding box center [855, 474] width 438 height 187
click at [771, 470] on div at bounding box center [855, 474] width 438 height 187
click at [39, 92] on span "MYFS" at bounding box center [36, 91] width 45 height 20
copy span "MYFS"
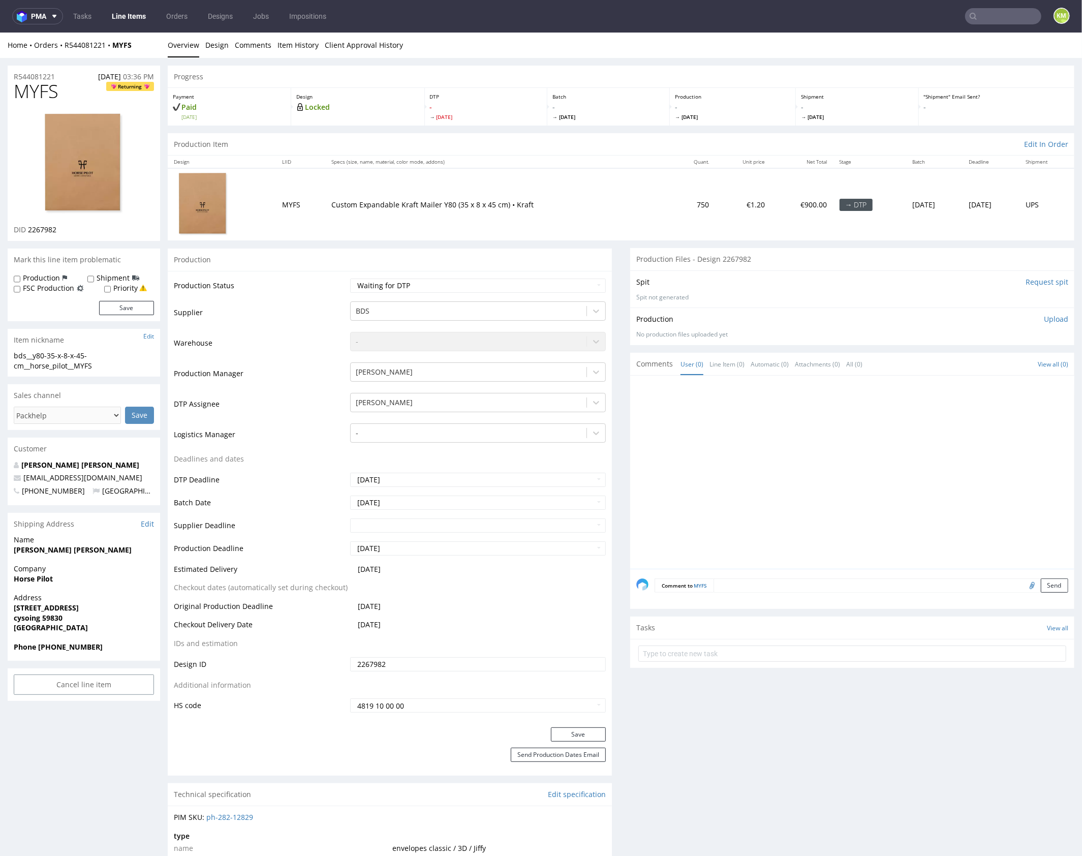
click at [481, 664] on input "2267982" at bounding box center [478, 664] width 256 height 14
click at [44, 578] on strong "Horse Pilot" at bounding box center [33, 578] width 39 height 10
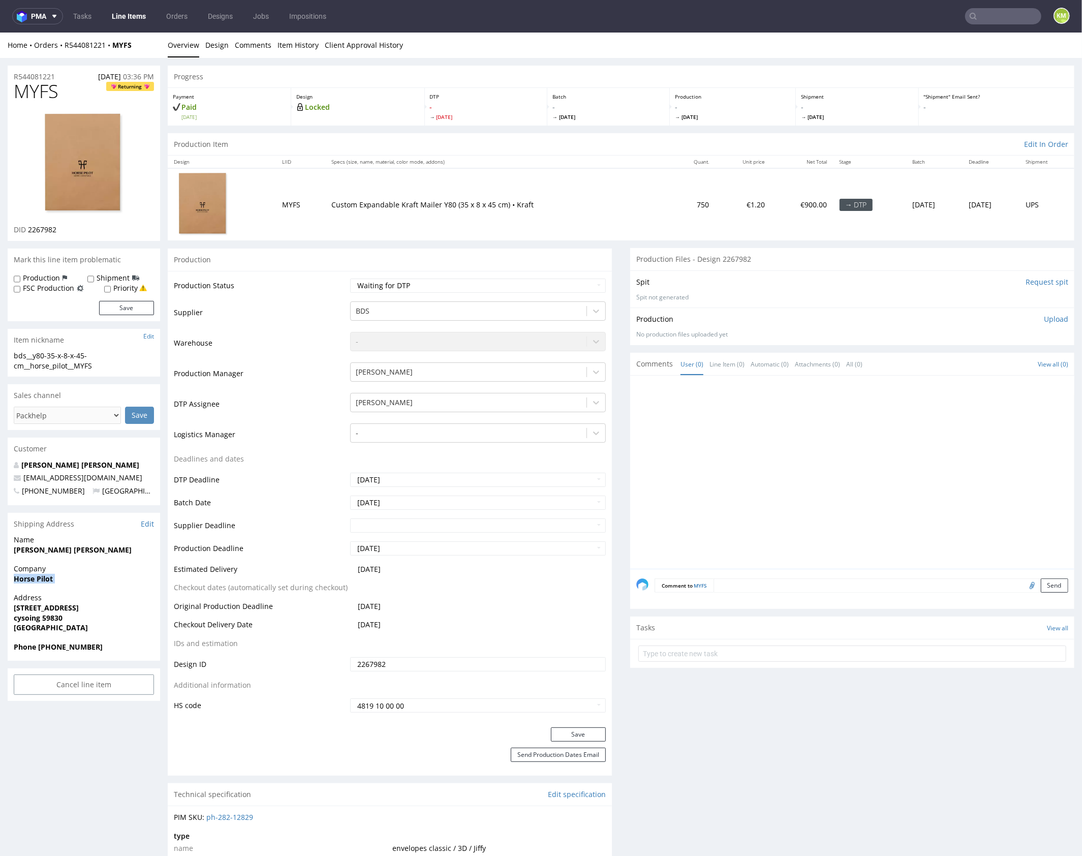
copy strong "Horse Pilot"
drag, startPoint x: 842, startPoint y: 422, endPoint x: 851, endPoint y: 410, distance: 14.5
click at [843, 421] on div at bounding box center [855, 474] width 438 height 187
click at [1046, 316] on p "Upload" at bounding box center [1056, 319] width 24 height 10
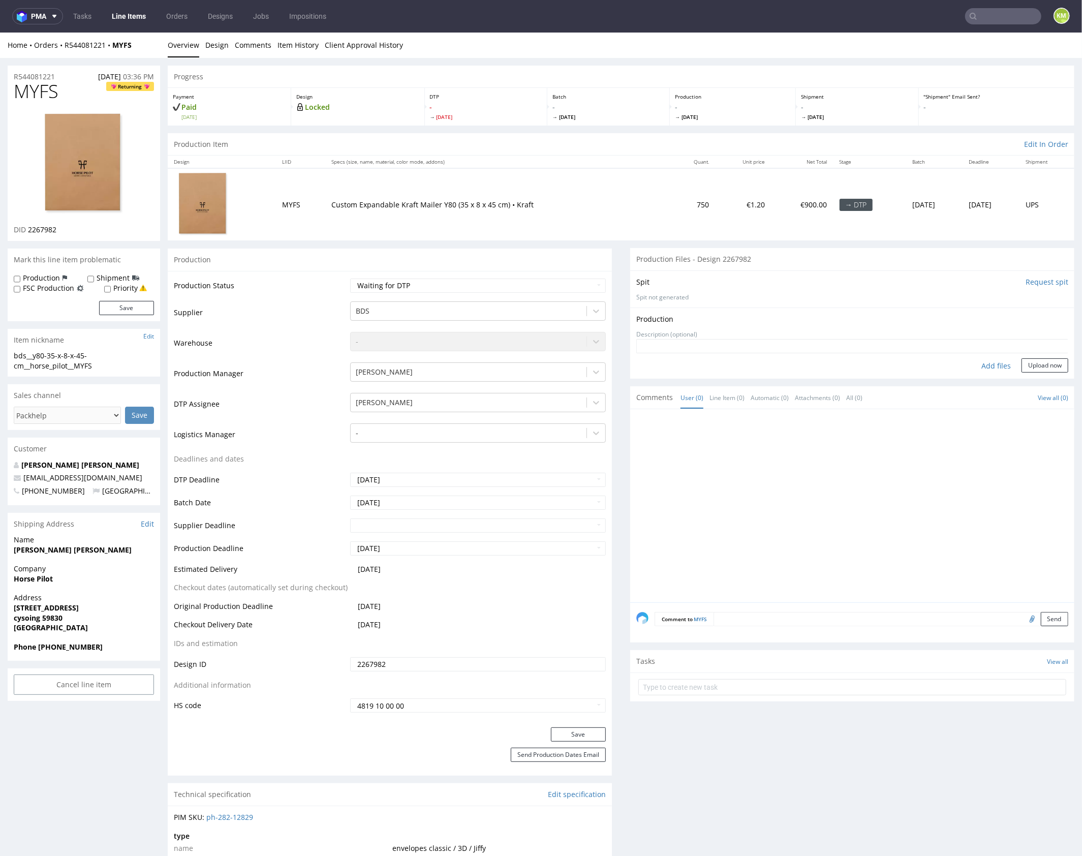
click at [984, 364] on div "Add files" at bounding box center [996, 365] width 51 height 15
type input "C:\fakepath\bds__y80-35-x-8-x-45-cm__horse_pilot__MYFS__d2267982__oR544081221.p…"
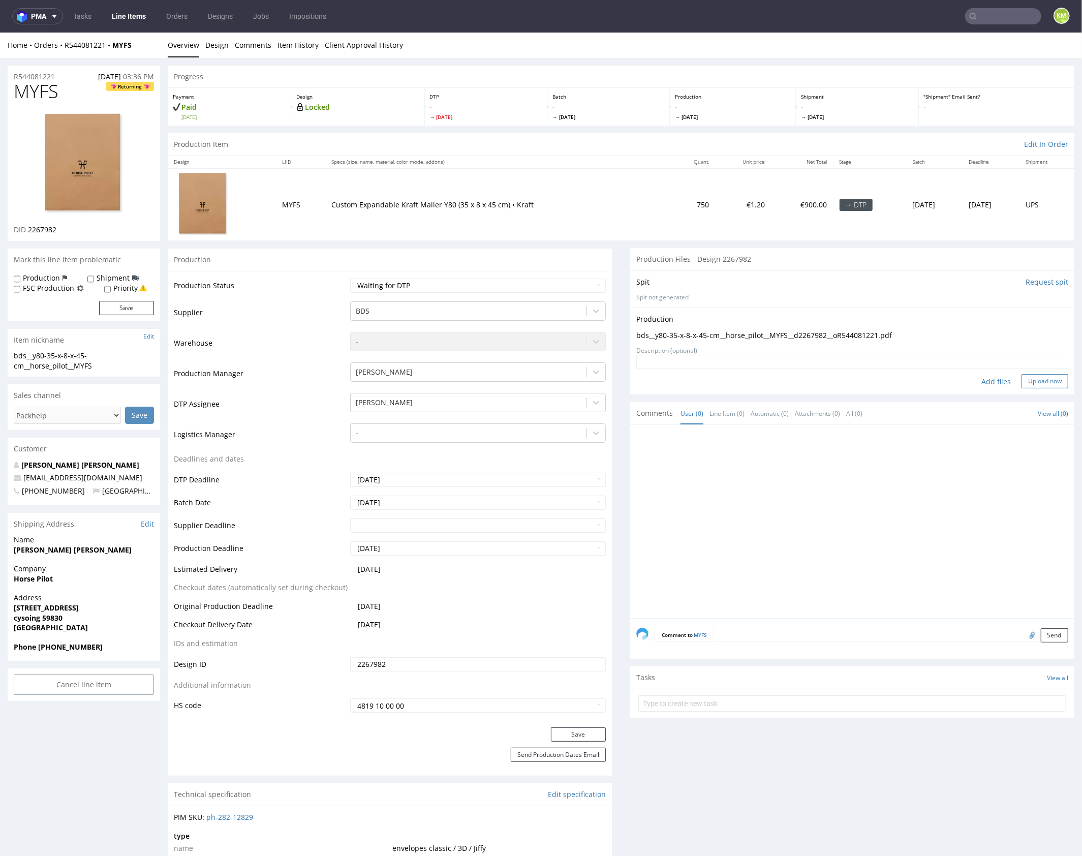
click at [1040, 381] on button "Upload now" at bounding box center [1045, 381] width 47 height 14
click at [478, 288] on select "Waiting for Artwork Waiting for Diecut Waiting for Mockup Waiting for DTP Waiti…" at bounding box center [478, 285] width 256 height 14
select select "dtp_production_ready"
click at [350, 278] on select "Waiting for Artwork Waiting for Diecut Waiting for Mockup Waiting for DTP Waiti…" at bounding box center [478, 285] width 256 height 14
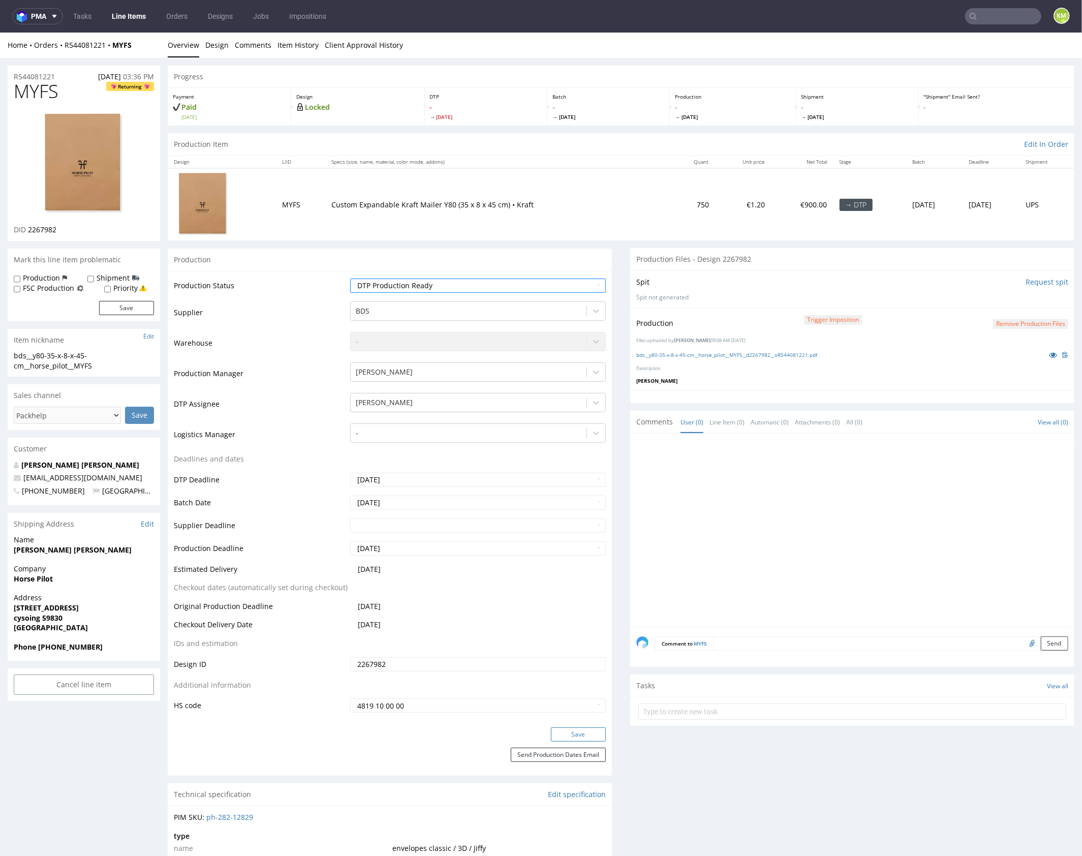
click at [572, 734] on button "Save" at bounding box center [578, 734] width 55 height 14
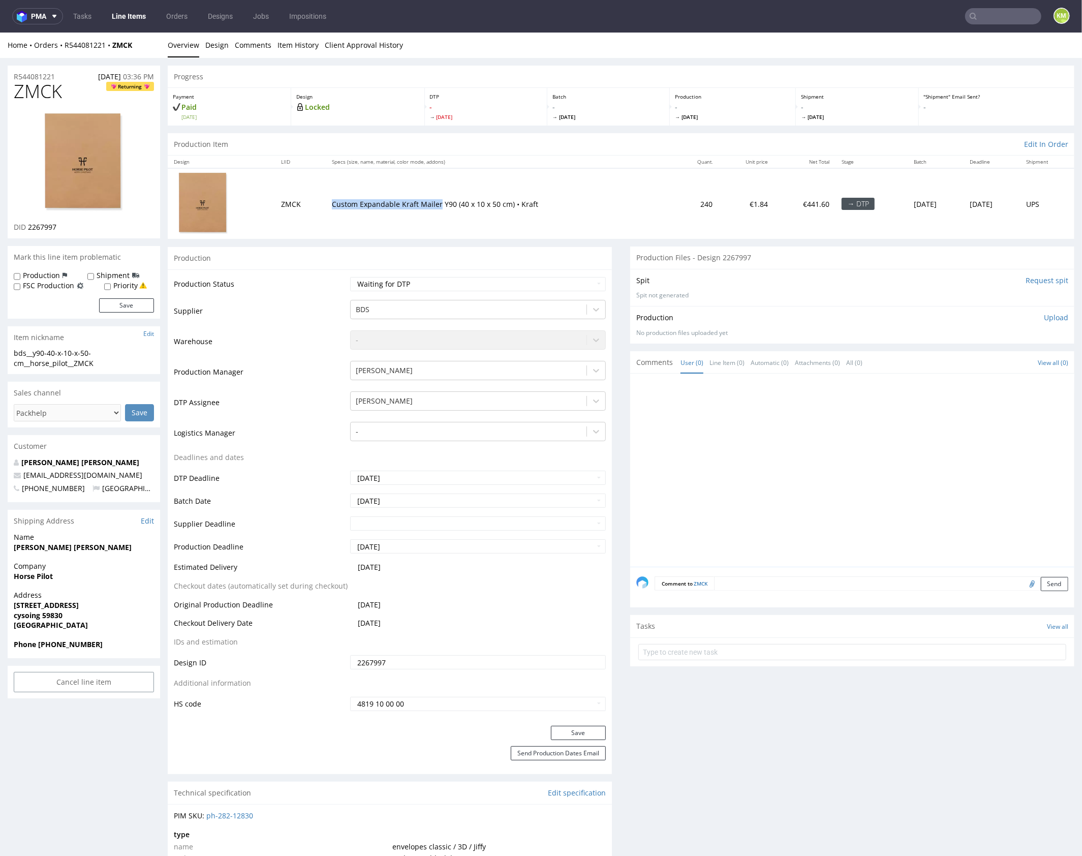
drag, startPoint x: 322, startPoint y: 201, endPoint x: 427, endPoint y: 200, distance: 104.7
click at [427, 200] on p "Custom Expandable Kraft Mailer Y90 (40 x 10 x 50 cm) • Kraft" at bounding box center [500, 204] width 337 height 10
copy p "Custom Expandable Kraft Mailer"
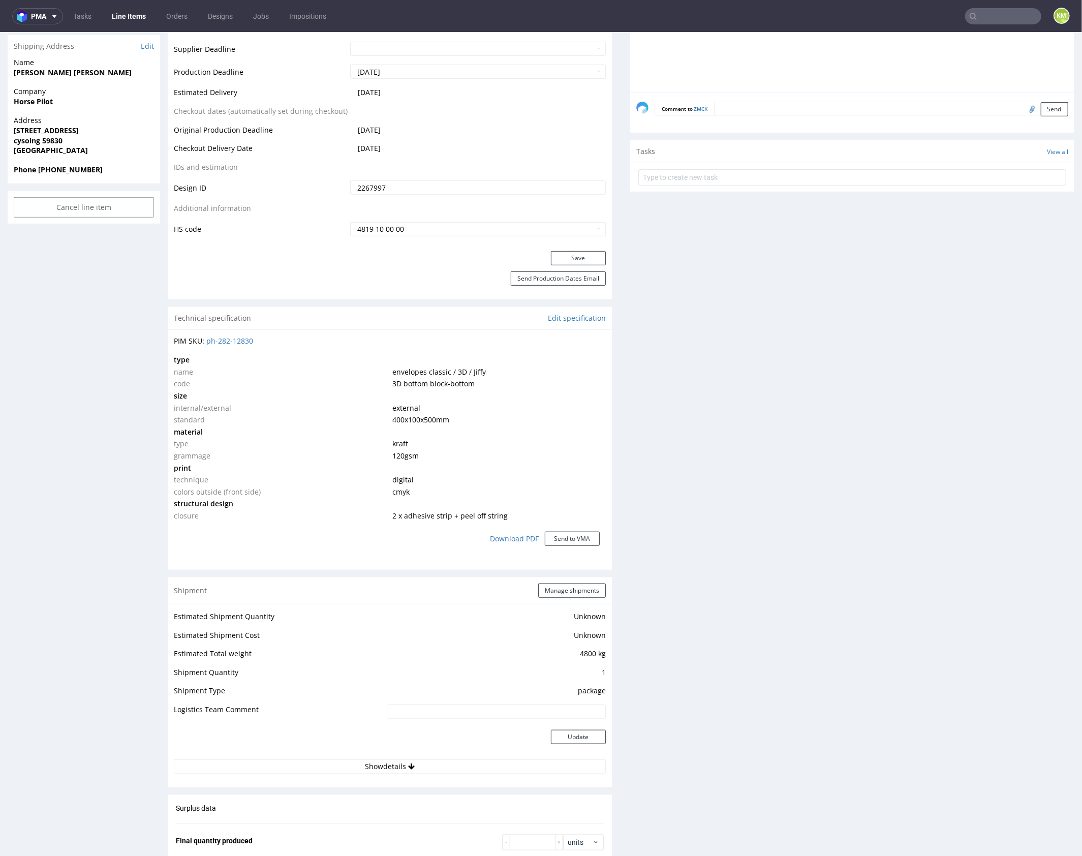
scroll to position [483, 0]
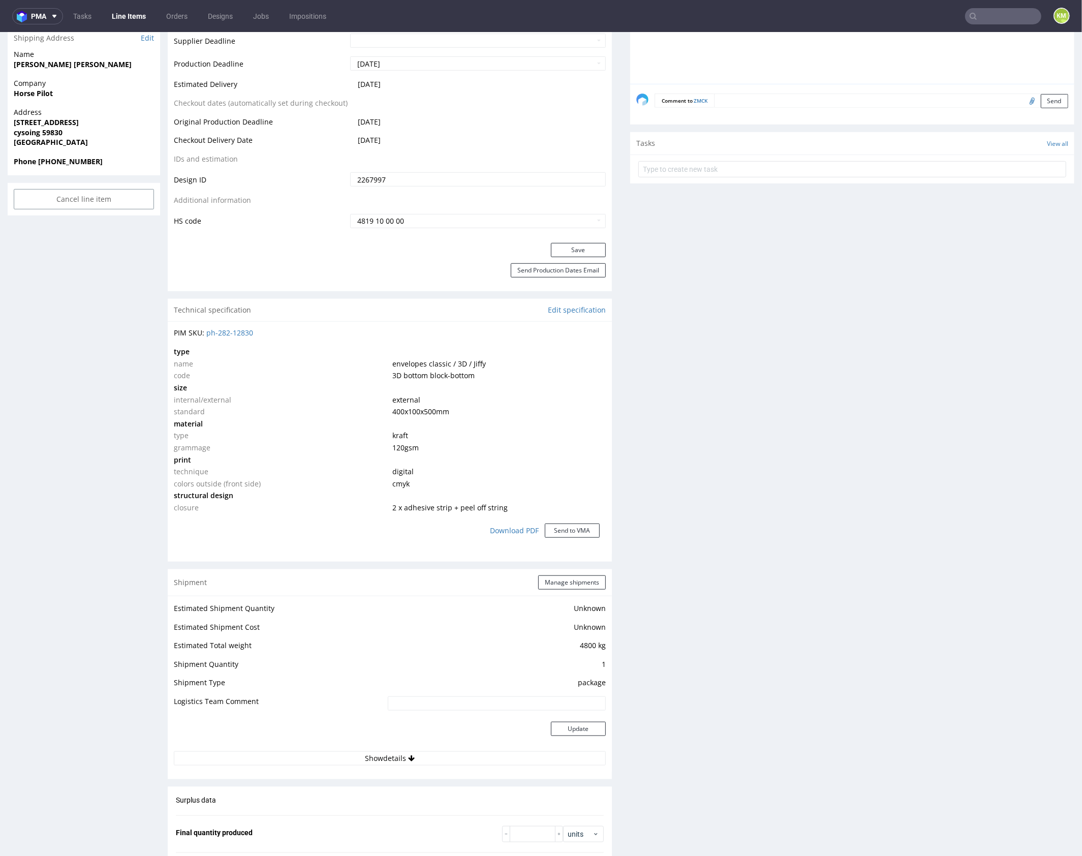
click at [630, 411] on div "Production Files - Design 2267997 Spit Request spit Spit not generated Producti…" at bounding box center [852, 526] width 444 height 1527
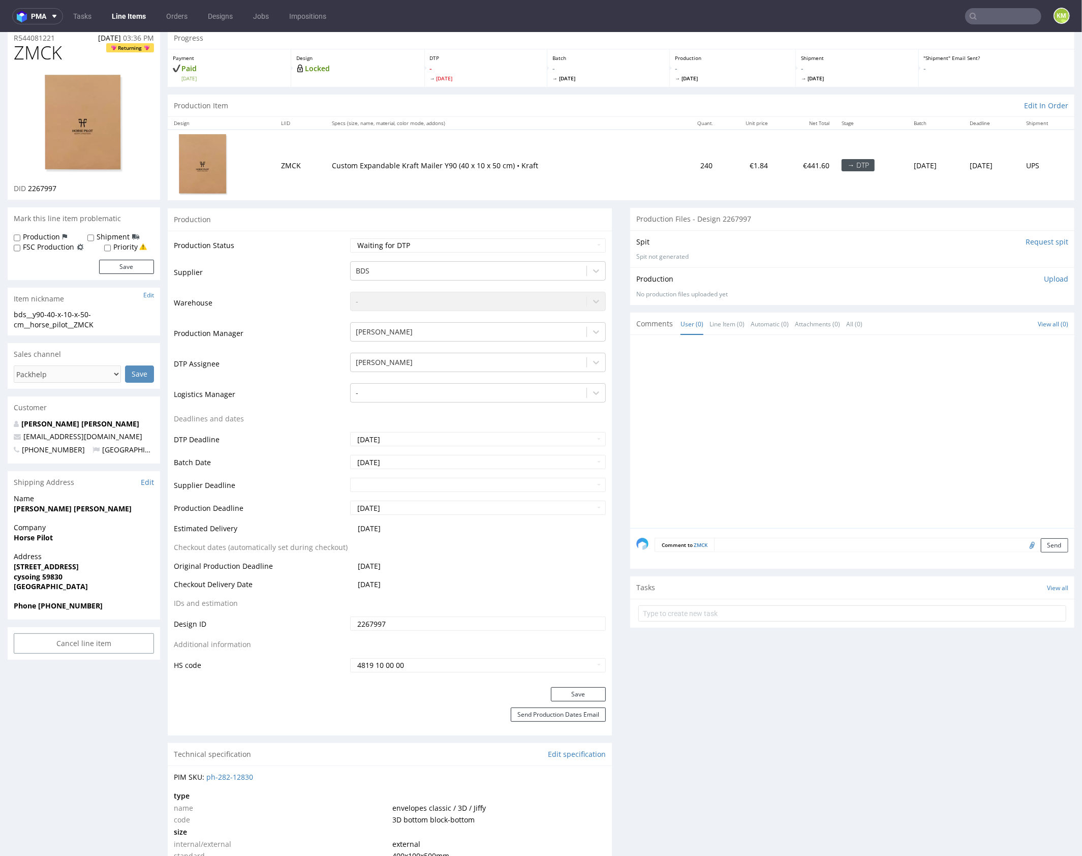
scroll to position [0, 0]
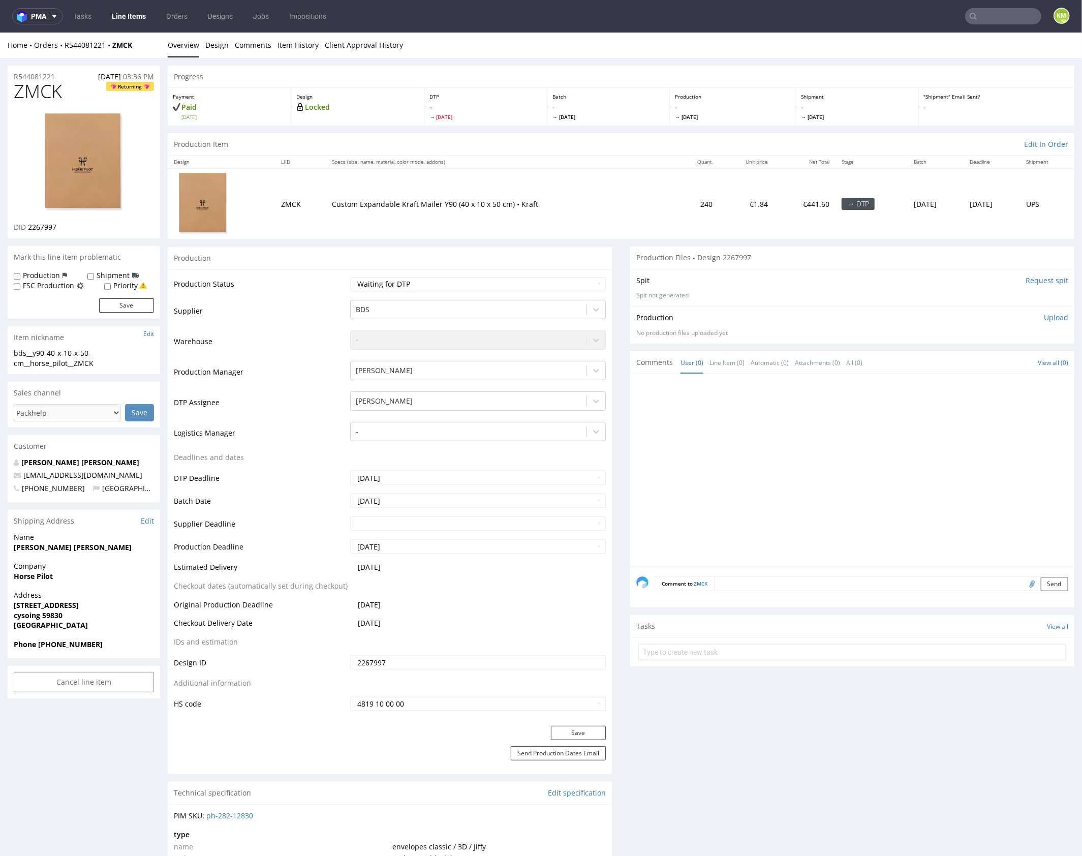
click at [70, 351] on div "bds__y90-40-x-10-x-50-cm__horse_pilot__ZMCK" at bounding box center [84, 358] width 140 height 20
copy div "bds__y90-40-x-10-x-50-cm__horse_pilot__ZMCK Update"
click at [455, 660] on input "2267997" at bounding box center [478, 662] width 256 height 14
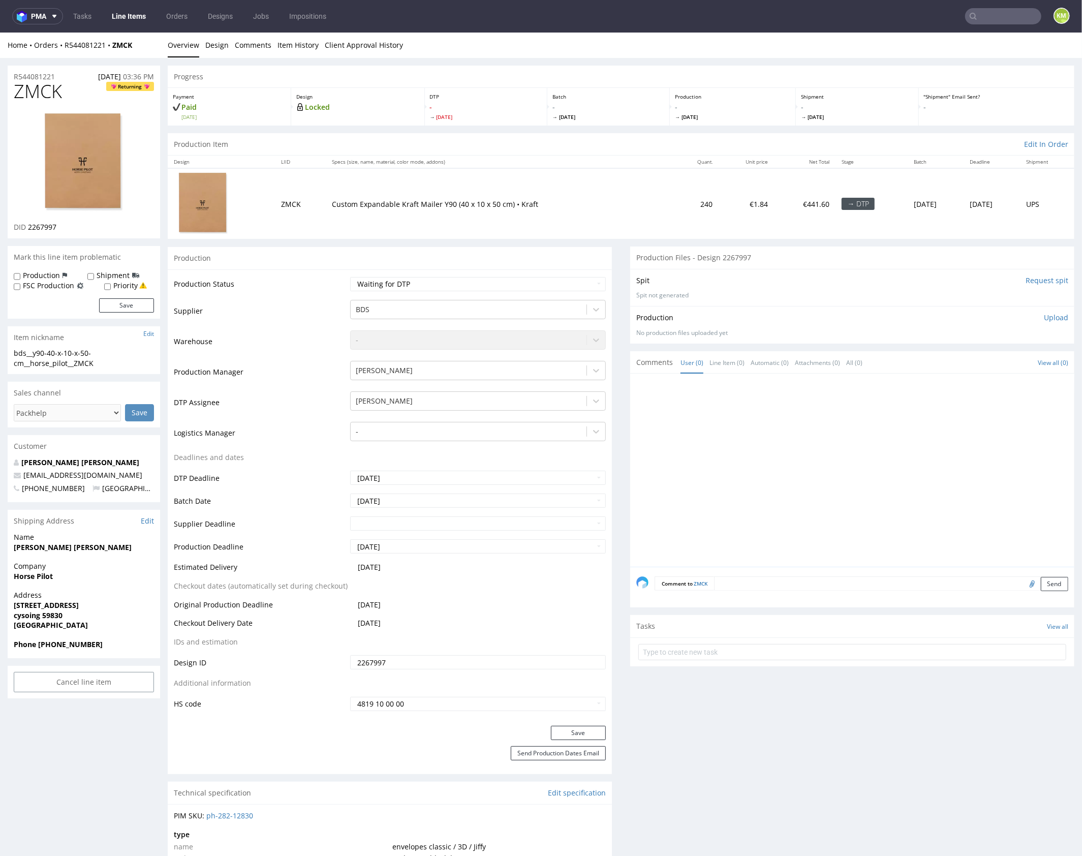
click at [455, 660] on input "2267997" at bounding box center [478, 662] width 256 height 14
click at [833, 444] on div at bounding box center [855, 472] width 438 height 187
click at [827, 448] on div at bounding box center [855, 472] width 438 height 187
click at [214, 53] on link "Design" at bounding box center [216, 44] width 23 height 25
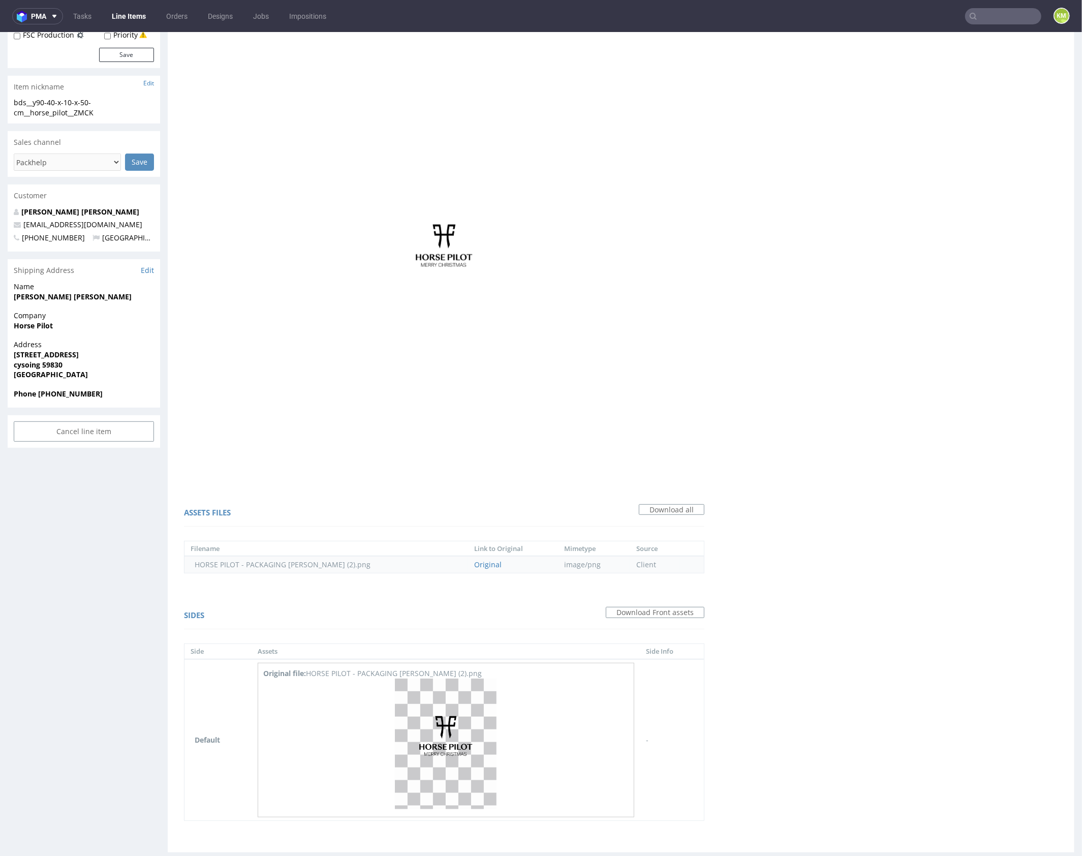
scroll to position [266, 0]
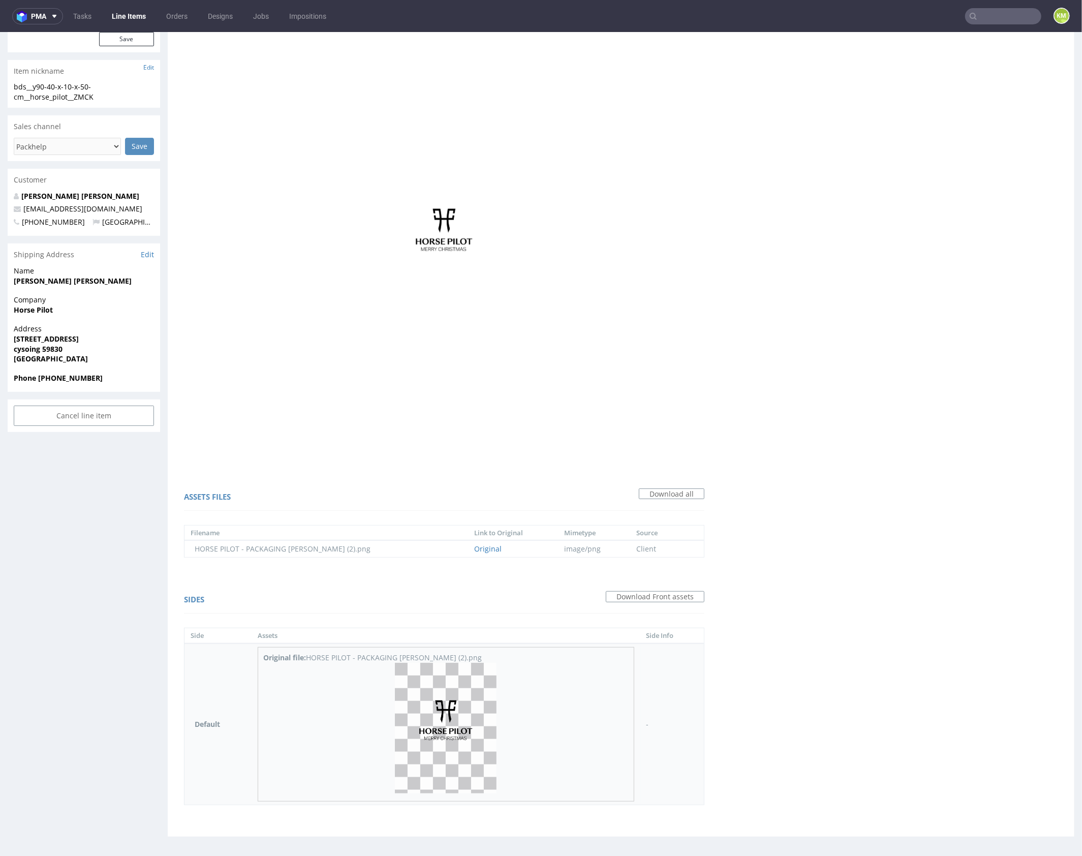
click at [466, 729] on img at bounding box center [446, 727] width 102 height 131
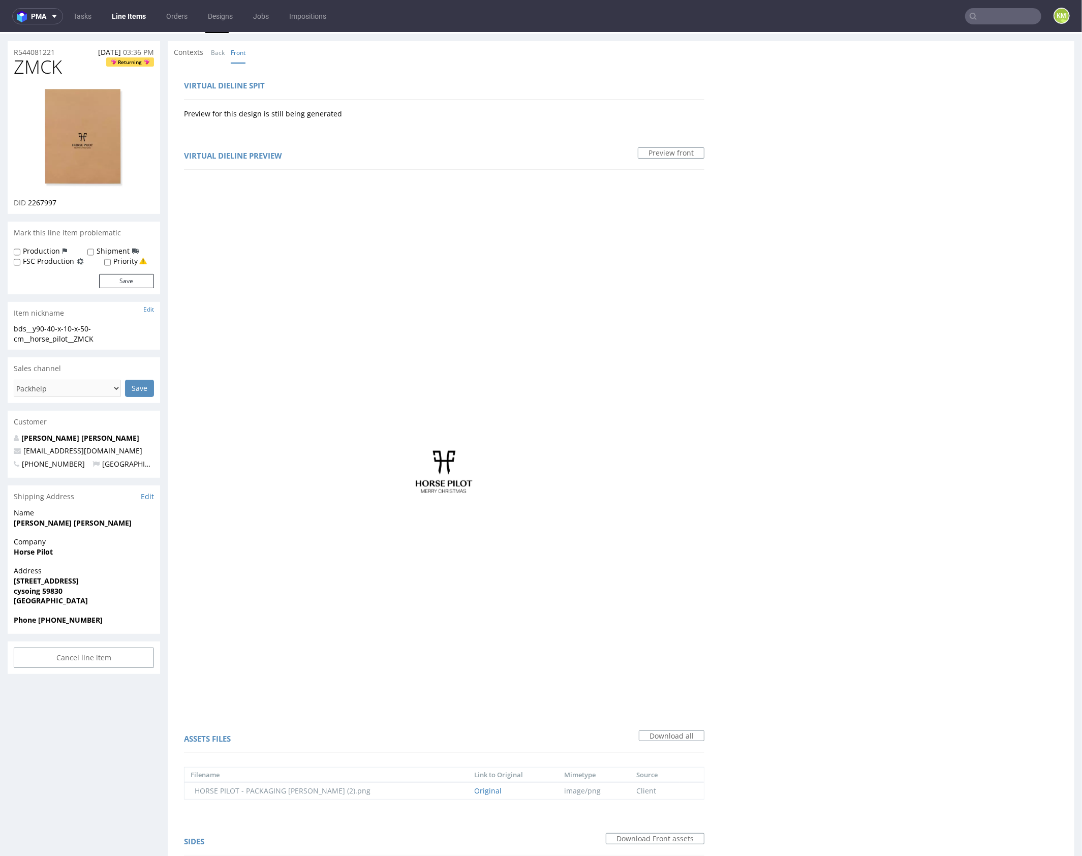
scroll to position [0, 0]
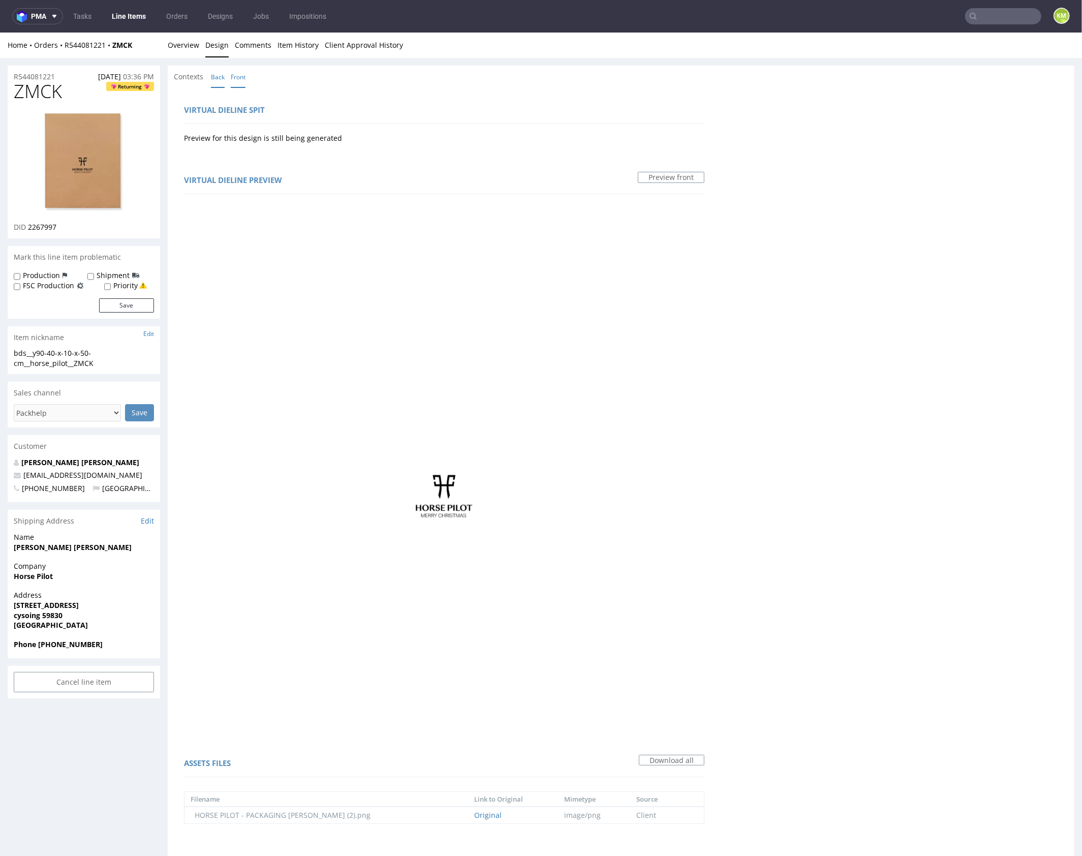
click at [219, 78] on link "Back" at bounding box center [218, 77] width 14 height 22
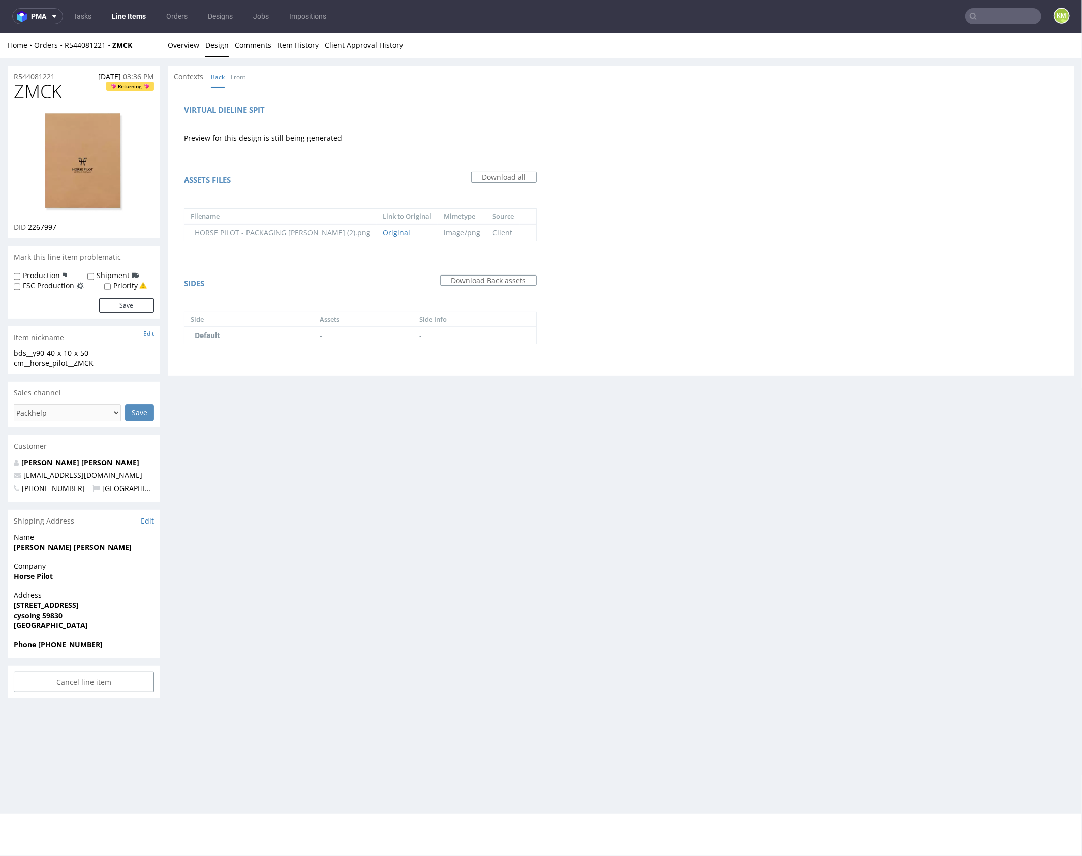
click at [248, 72] on li "Front" at bounding box center [241, 76] width 21 height 10
click at [243, 77] on link "Front" at bounding box center [238, 77] width 15 height 22
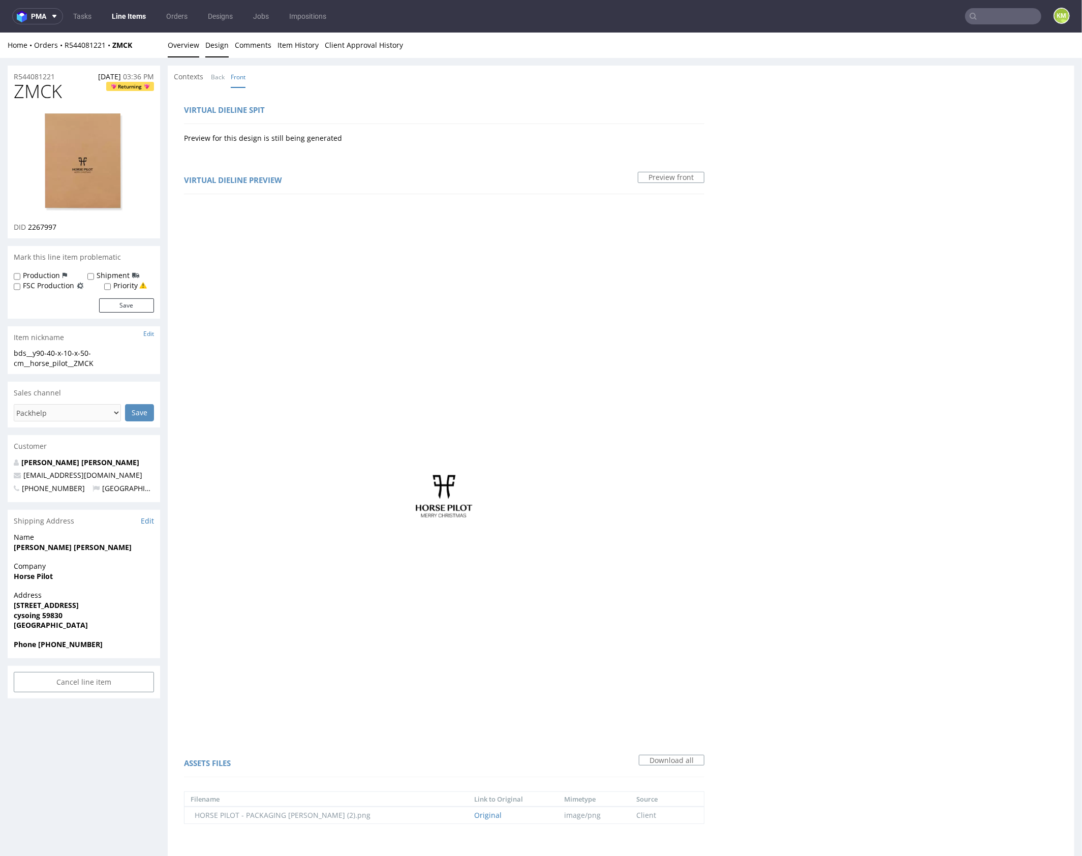
click at [180, 42] on link "Overview" at bounding box center [184, 44] width 32 height 25
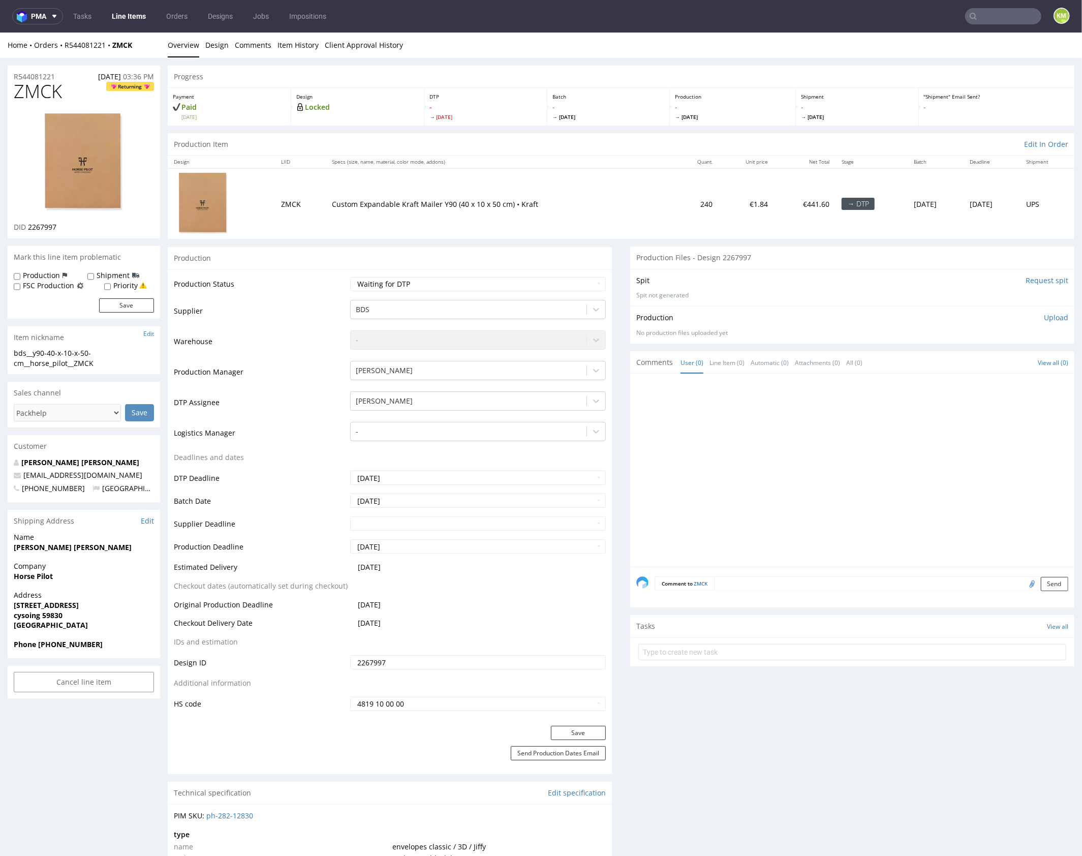
click at [662, 434] on div at bounding box center [855, 472] width 438 height 187
click at [36, 95] on span "ZMCK" at bounding box center [38, 91] width 48 height 20
copy span "ZMCK"
click at [467, 661] on input "2267997" at bounding box center [478, 662] width 256 height 14
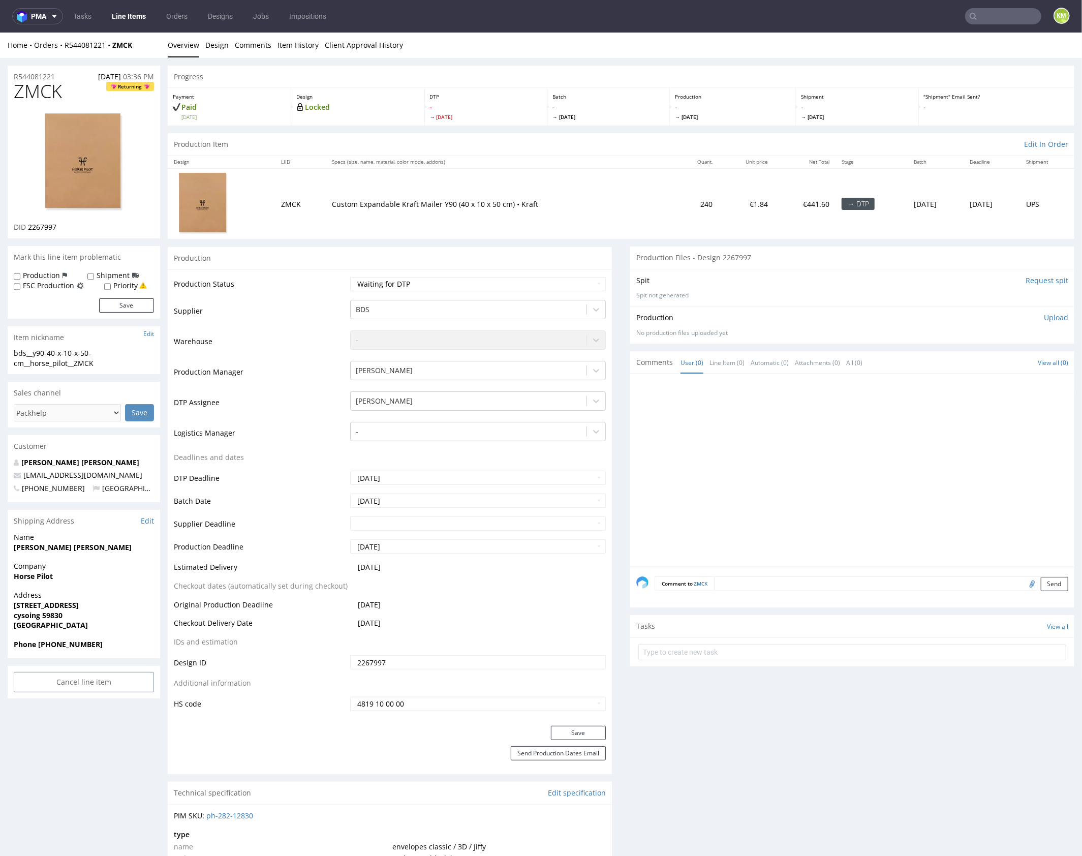
click at [467, 661] on input "2267997" at bounding box center [478, 662] width 256 height 14
click at [1049, 318] on p "Upload" at bounding box center [1056, 317] width 24 height 10
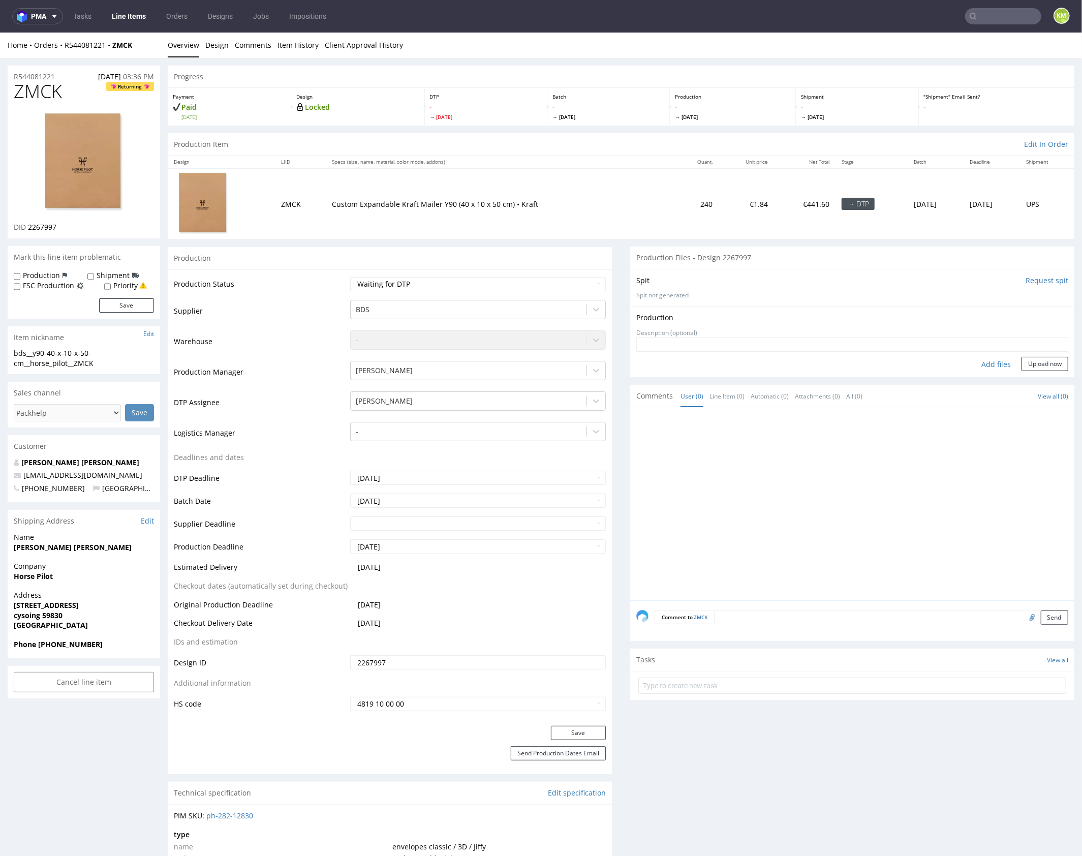
click at [990, 366] on div "Add files" at bounding box center [996, 363] width 51 height 15
type input "C:\fakepath\bds__y90-40-x-10-x-50-cm__horse_pilot__ZMCK__d2267997__oR544081221.…"
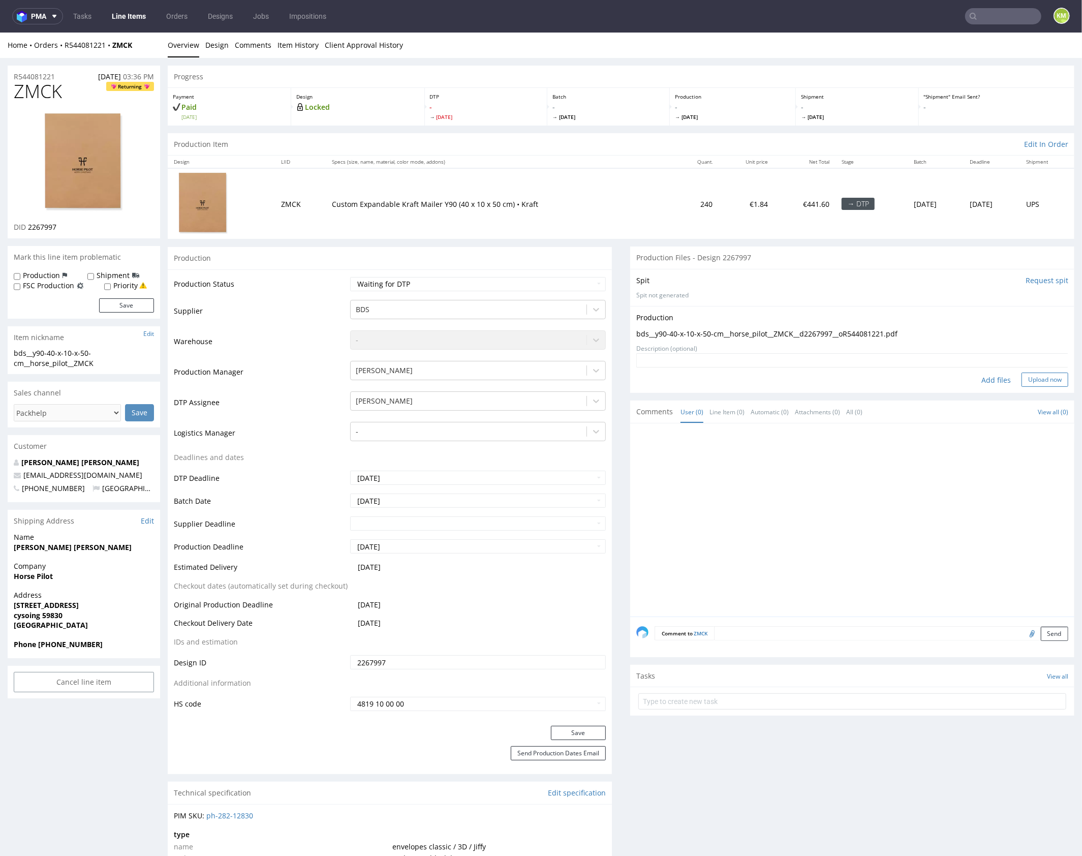
click at [1034, 380] on button "Upload now" at bounding box center [1045, 379] width 47 height 14
click at [513, 290] on select "Waiting for Artwork Waiting for Diecut Waiting for Mockup Waiting for DTP Waiti…" at bounding box center [478, 284] width 256 height 14
select select "dtp_production_ready"
click at [350, 277] on select "Waiting for Artwork Waiting for Diecut Waiting for Mockup Waiting for DTP Waiti…" at bounding box center [478, 284] width 256 height 14
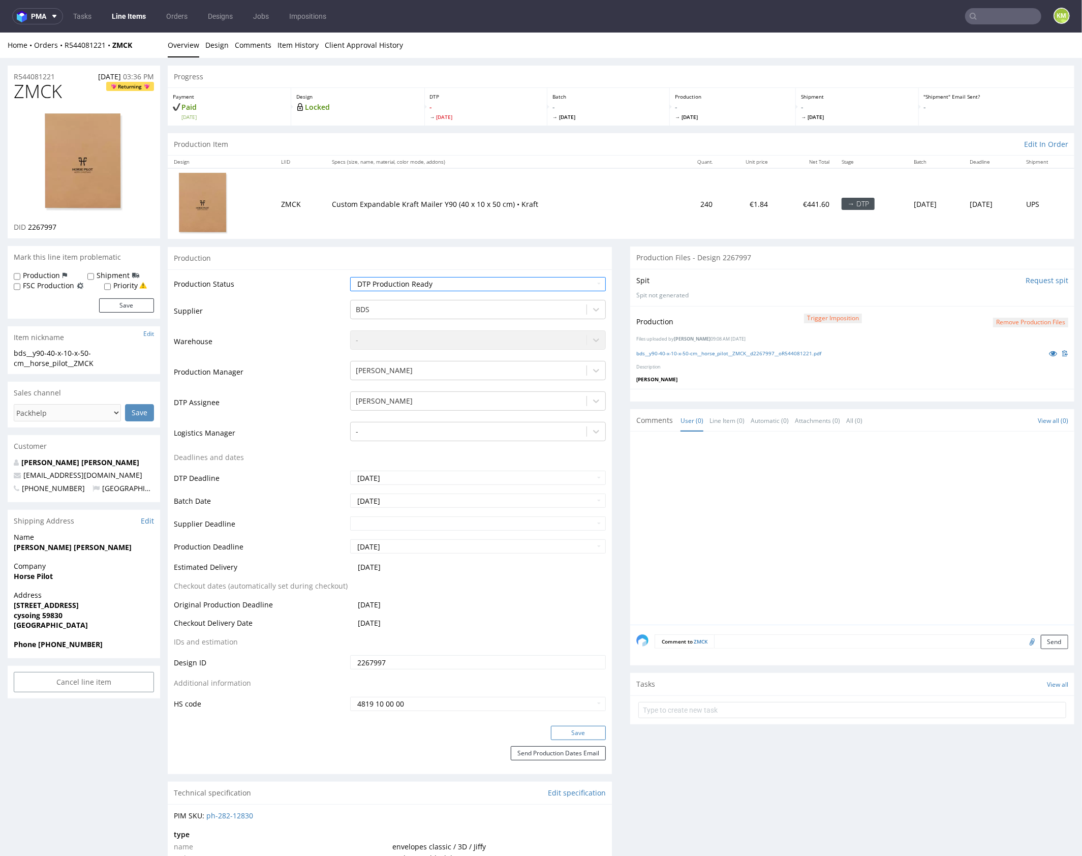
click at [580, 728] on button "Save" at bounding box center [578, 732] width 55 height 14
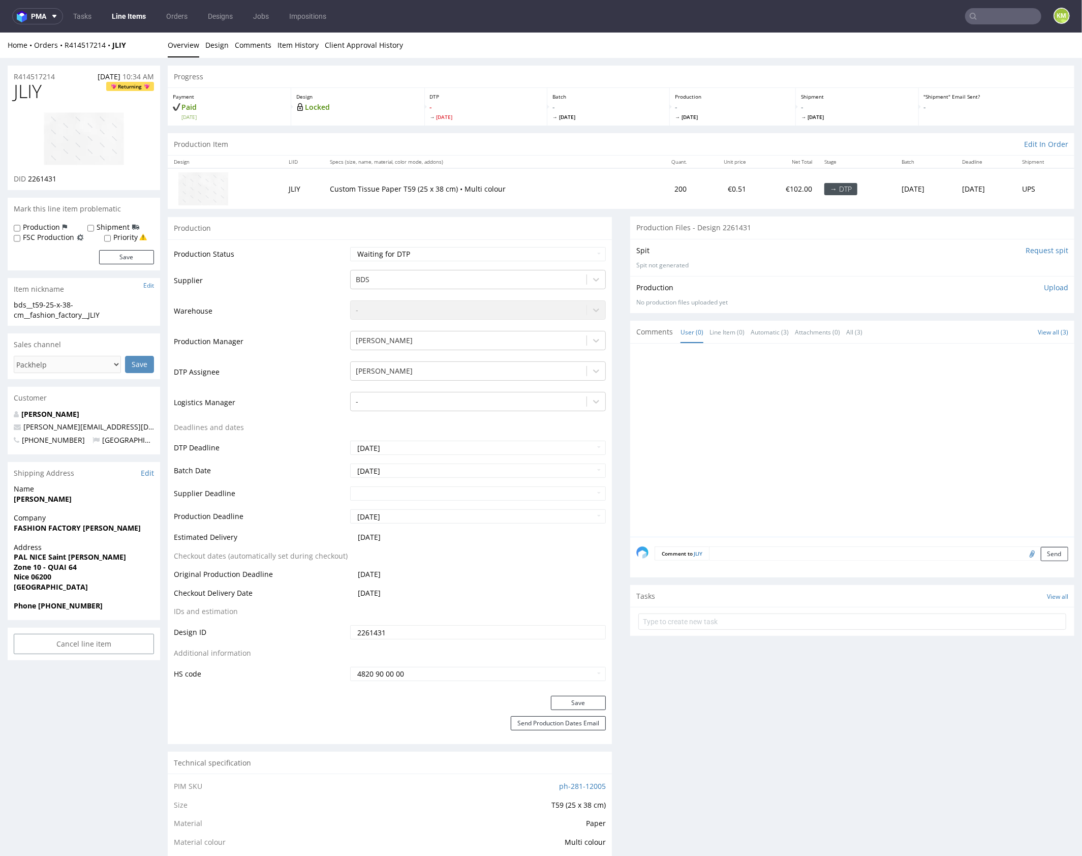
click at [703, 418] on div at bounding box center [855, 442] width 438 height 187
click at [215, 48] on link "Design" at bounding box center [216, 44] width 23 height 25
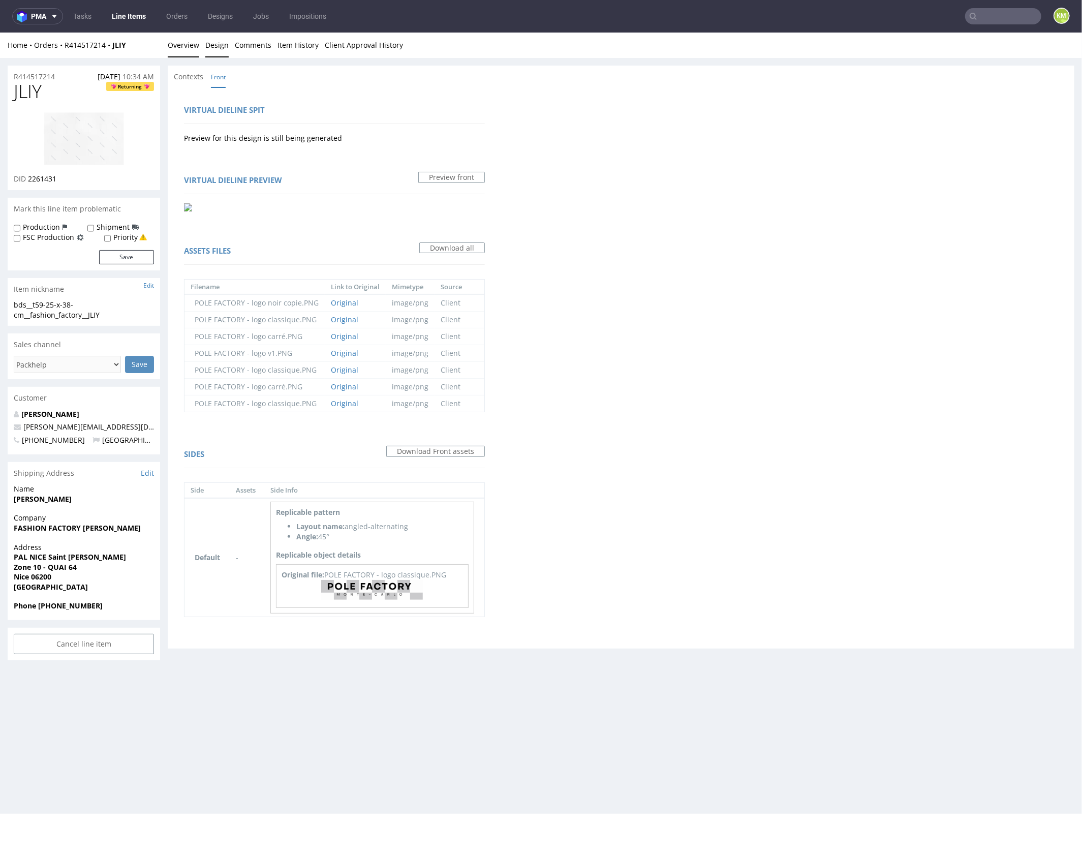
click at [183, 41] on link "Overview" at bounding box center [184, 44] width 32 height 25
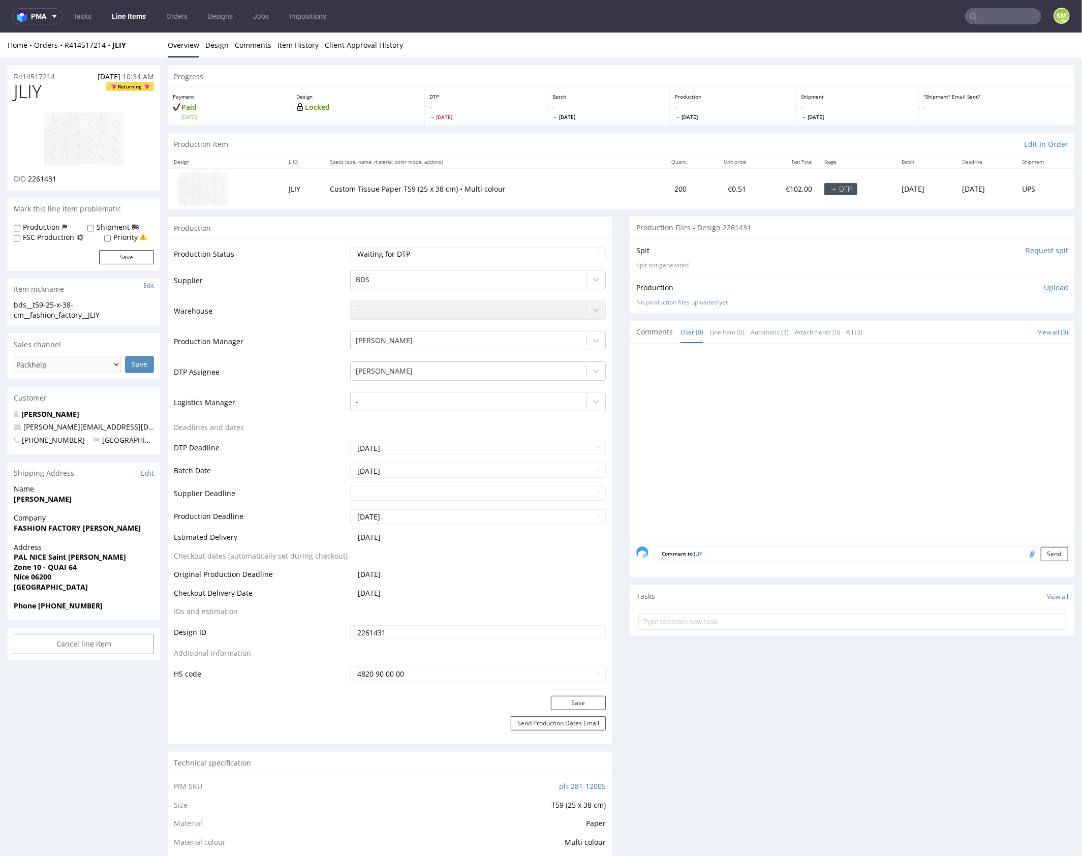
drag, startPoint x: 83, startPoint y: 133, endPoint x: 100, endPoint y: 131, distance: 16.9
click at [89, 314] on div "bds__t59-25-x-38-cm__fashion_factory__JLIY" at bounding box center [84, 309] width 140 height 20
copy div "bds__t59-25-x-38-cm__fashion_factory__JLIY Update"
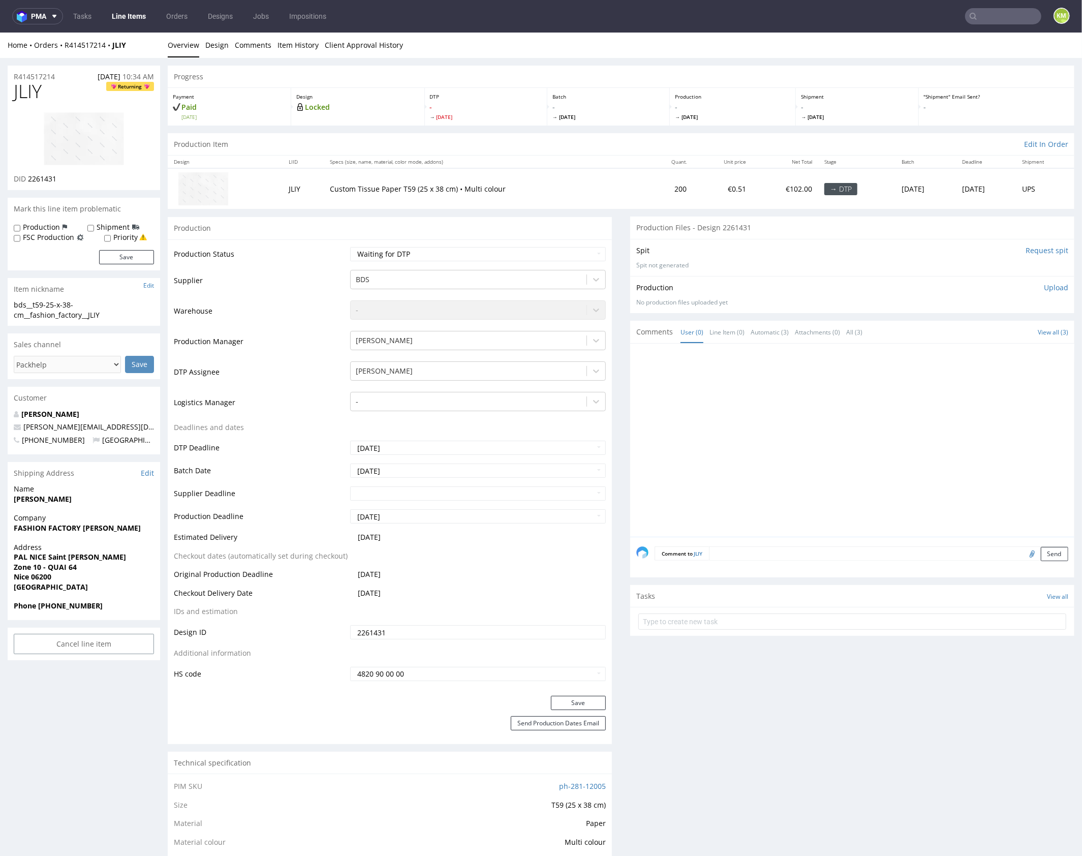
click at [453, 635] on input "2261431" at bounding box center [478, 632] width 256 height 14
click at [215, 46] on link "Design" at bounding box center [216, 44] width 23 height 25
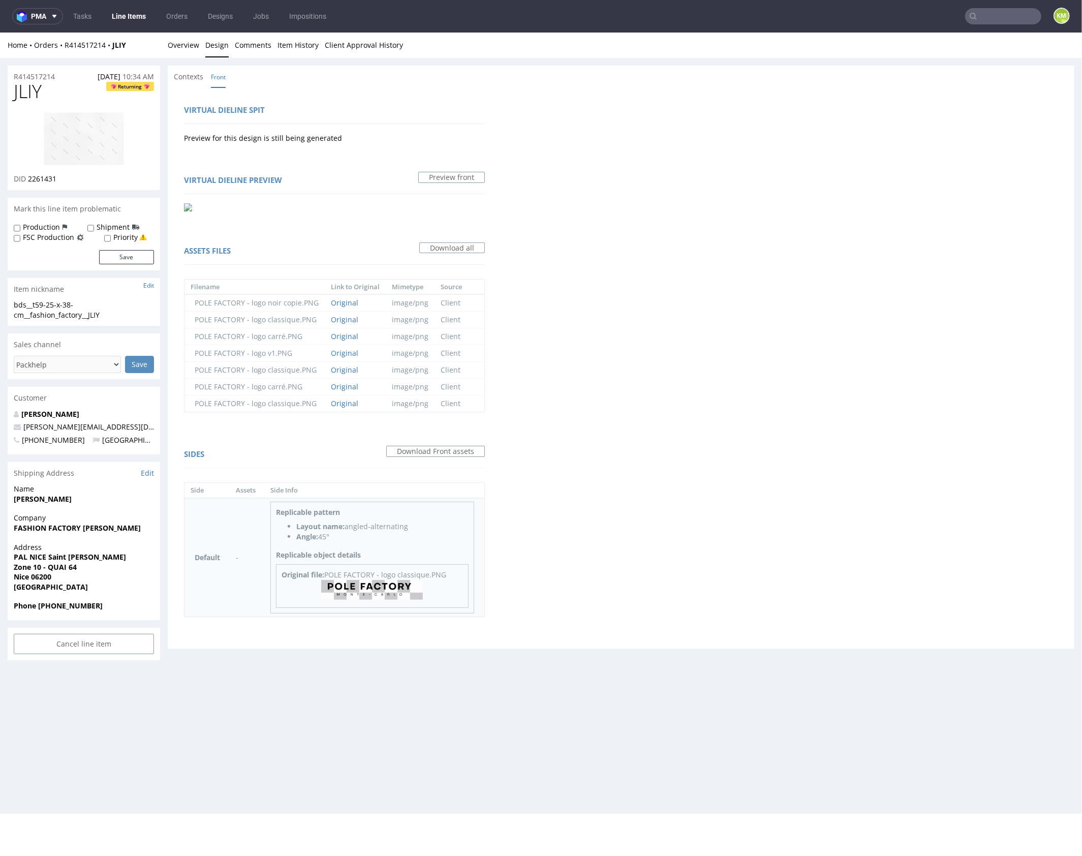
click at [390, 593] on img at bounding box center [372, 590] width 102 height 20
click at [180, 38] on link "Overview" at bounding box center [184, 44] width 32 height 25
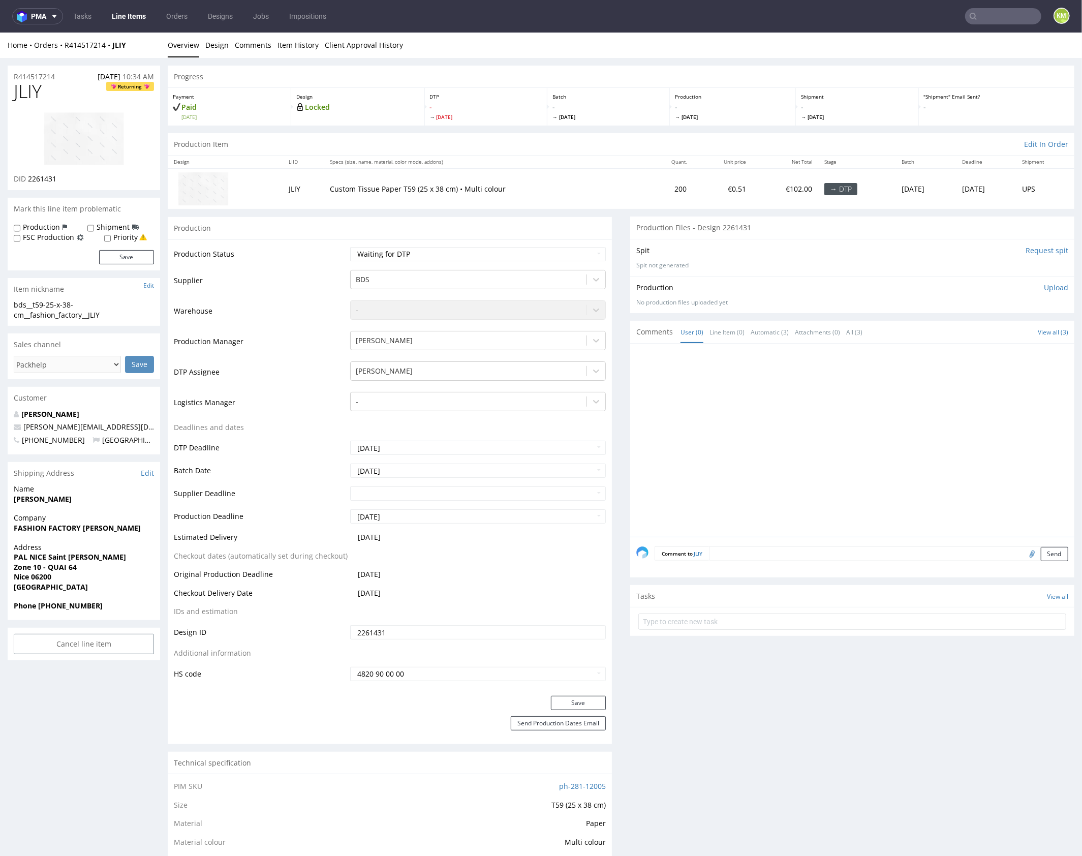
click at [787, 419] on div at bounding box center [855, 442] width 438 height 187
click at [783, 420] on div at bounding box center [855, 442] width 438 height 187
click at [39, 93] on span "JLIY" at bounding box center [28, 91] width 28 height 20
copy span "JLIY"
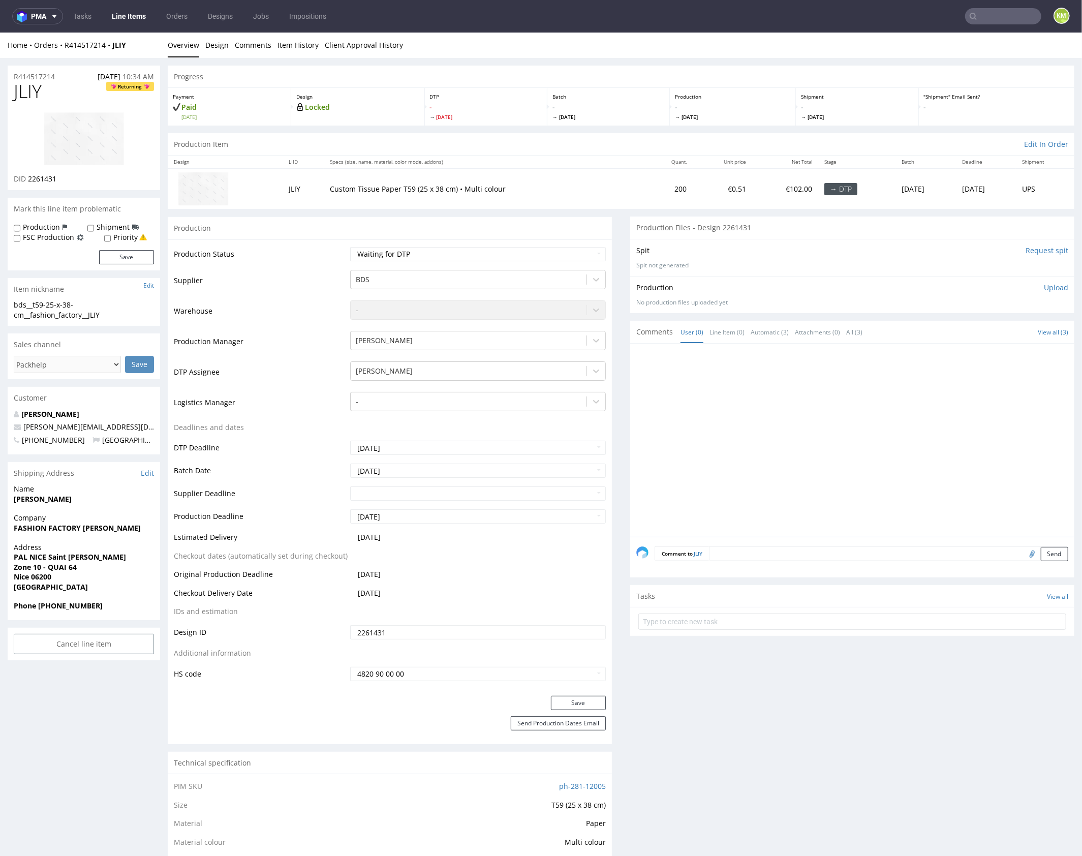
click at [443, 626] on input "2261431" at bounding box center [478, 632] width 256 height 14
click at [445, 629] on input "2261431" at bounding box center [478, 632] width 256 height 14
click at [218, 44] on link "Design" at bounding box center [216, 44] width 23 height 25
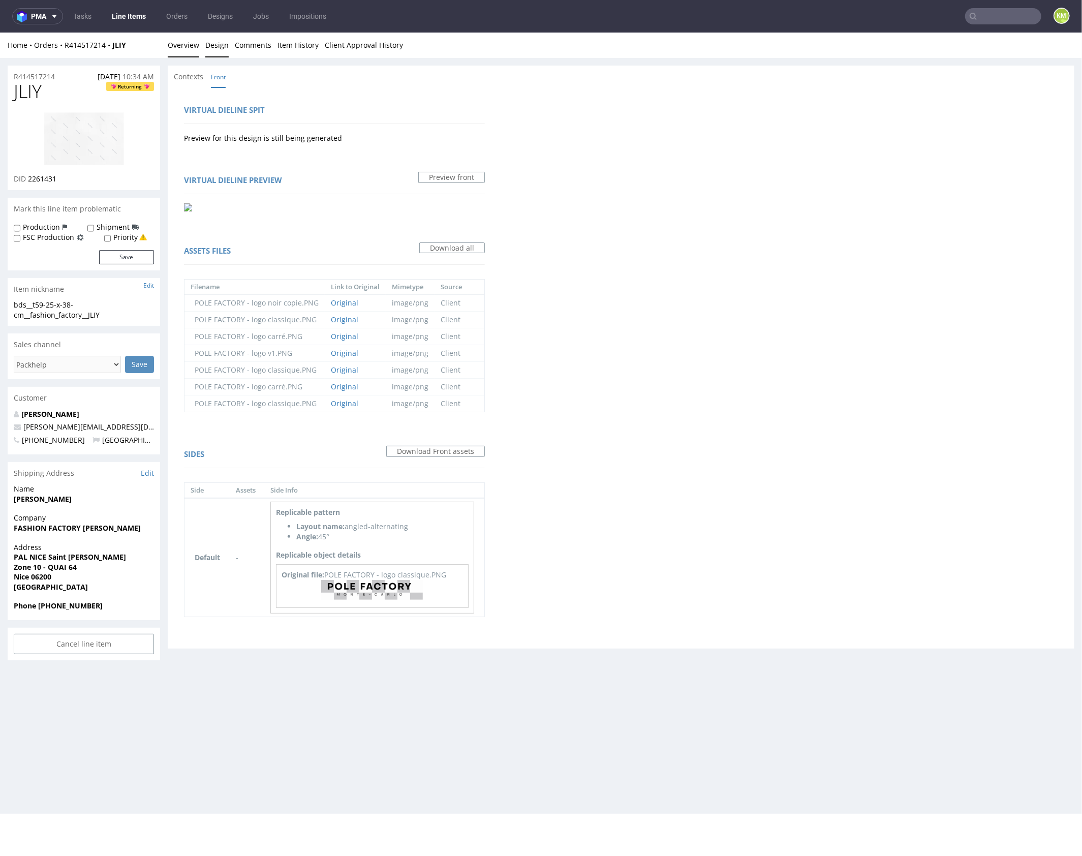
drag, startPoint x: 186, startPoint y: 48, endPoint x: 247, endPoint y: 43, distance: 61.2
click at [186, 48] on link "Overview" at bounding box center [184, 44] width 32 height 25
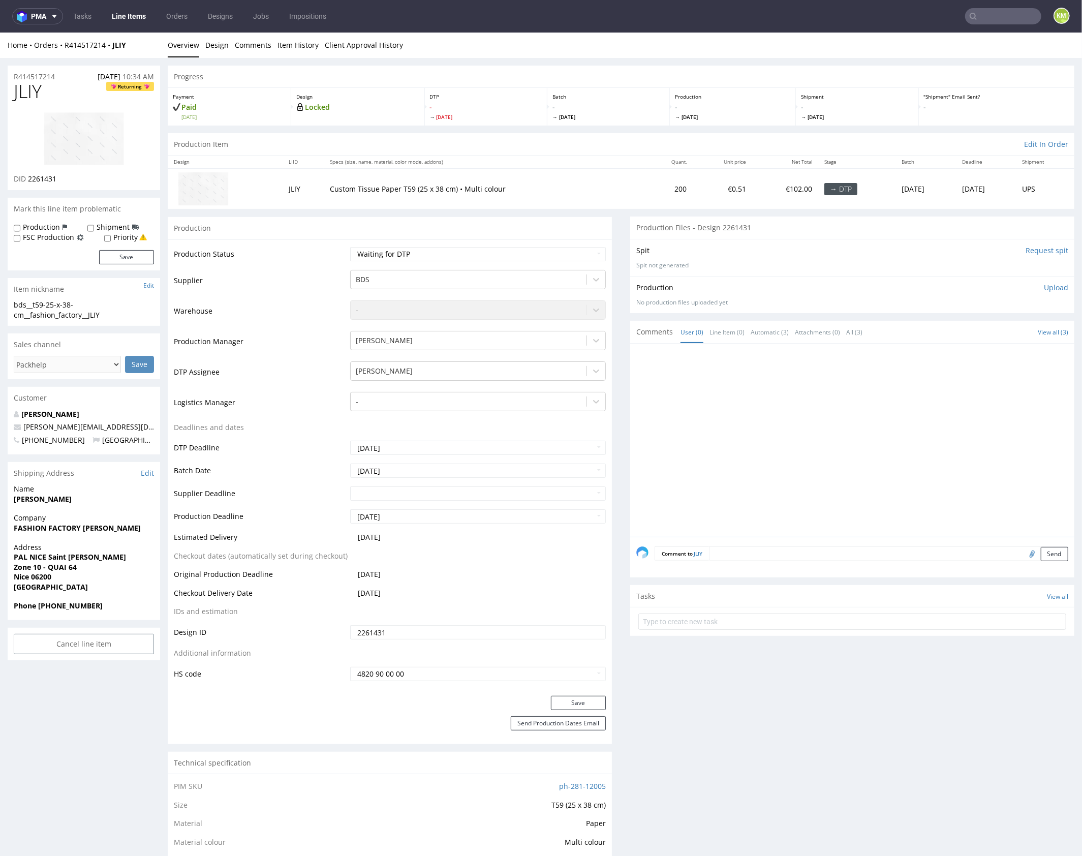
drag, startPoint x: 805, startPoint y: 403, endPoint x: 802, endPoint y: 394, distance: 9.0
click at [805, 403] on div at bounding box center [855, 442] width 438 height 187
click at [489, 251] on select "Waiting for Artwork Waiting for Diecut Waiting for Mockup Waiting for DTP Waiti…" at bounding box center [478, 254] width 256 height 14
select select "dtp_ca_needed"
click at [350, 247] on select "Waiting for Artwork Waiting for Diecut Waiting for Mockup Waiting for DTP Waiti…" at bounding box center [478, 254] width 256 height 14
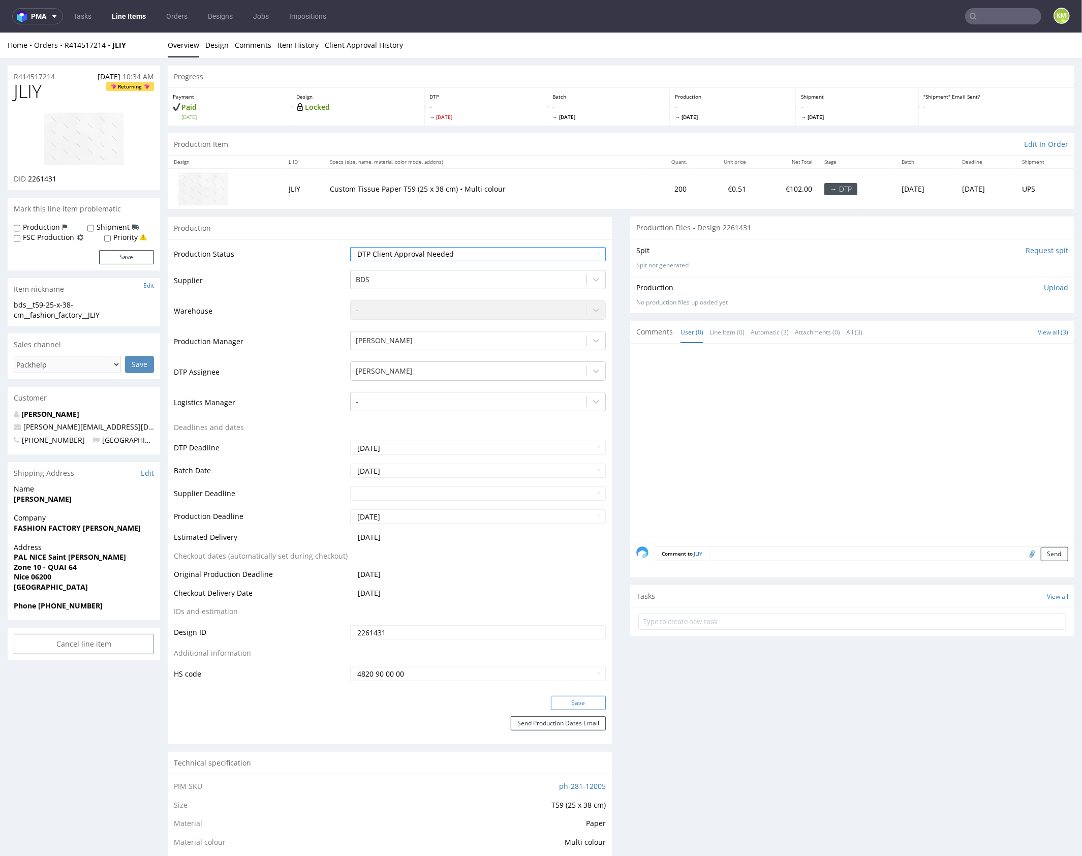
click at [593, 698] on button "Save" at bounding box center [578, 702] width 55 height 14
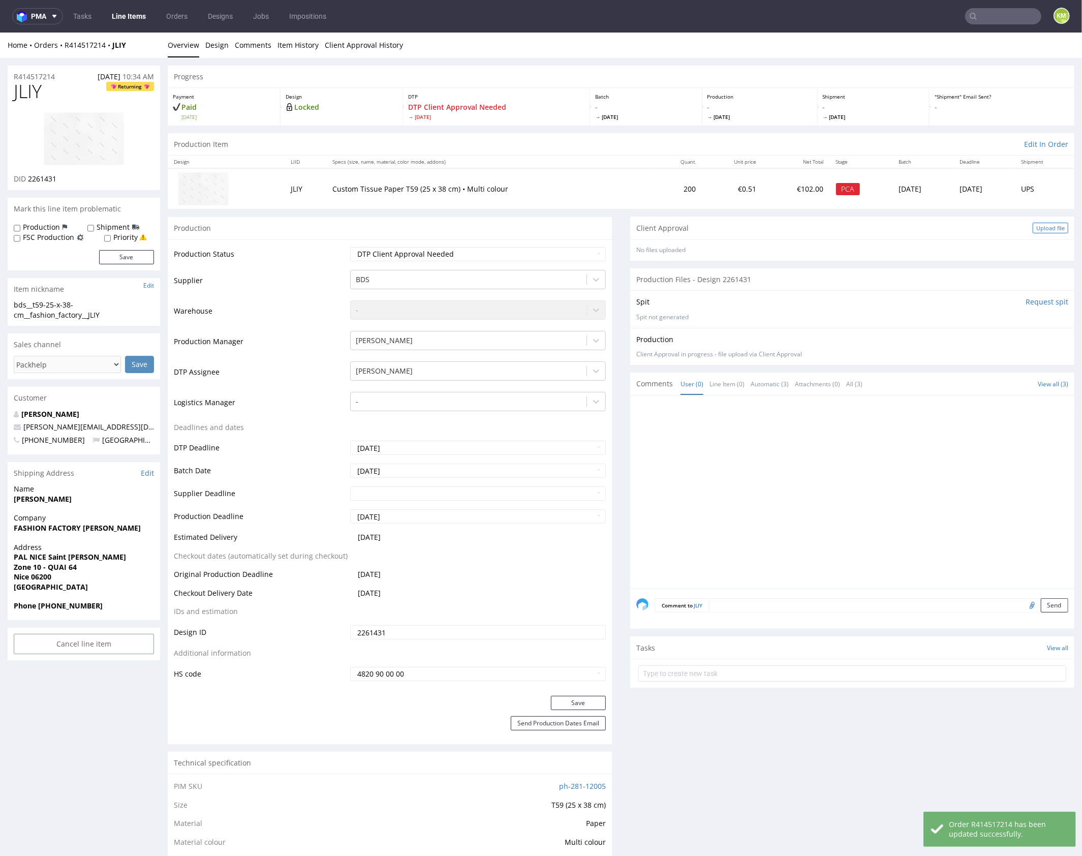
click at [1033, 230] on div "Upload file" at bounding box center [1051, 227] width 36 height 11
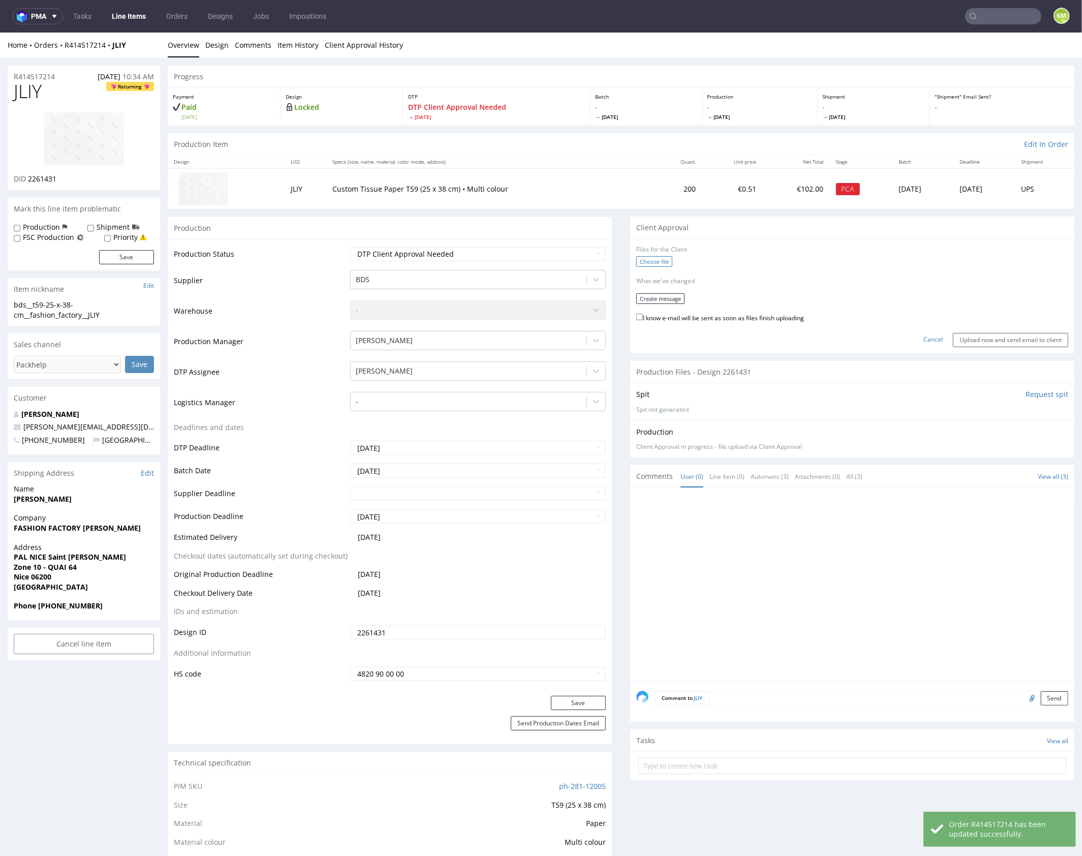
click at [657, 258] on label "Choose file" at bounding box center [654, 261] width 36 height 11
click at [0, 32] on input "Choose file" at bounding box center [0, 32] width 0 height 0
click at [660, 296] on button "Create message" at bounding box center [660, 295] width 48 height 11
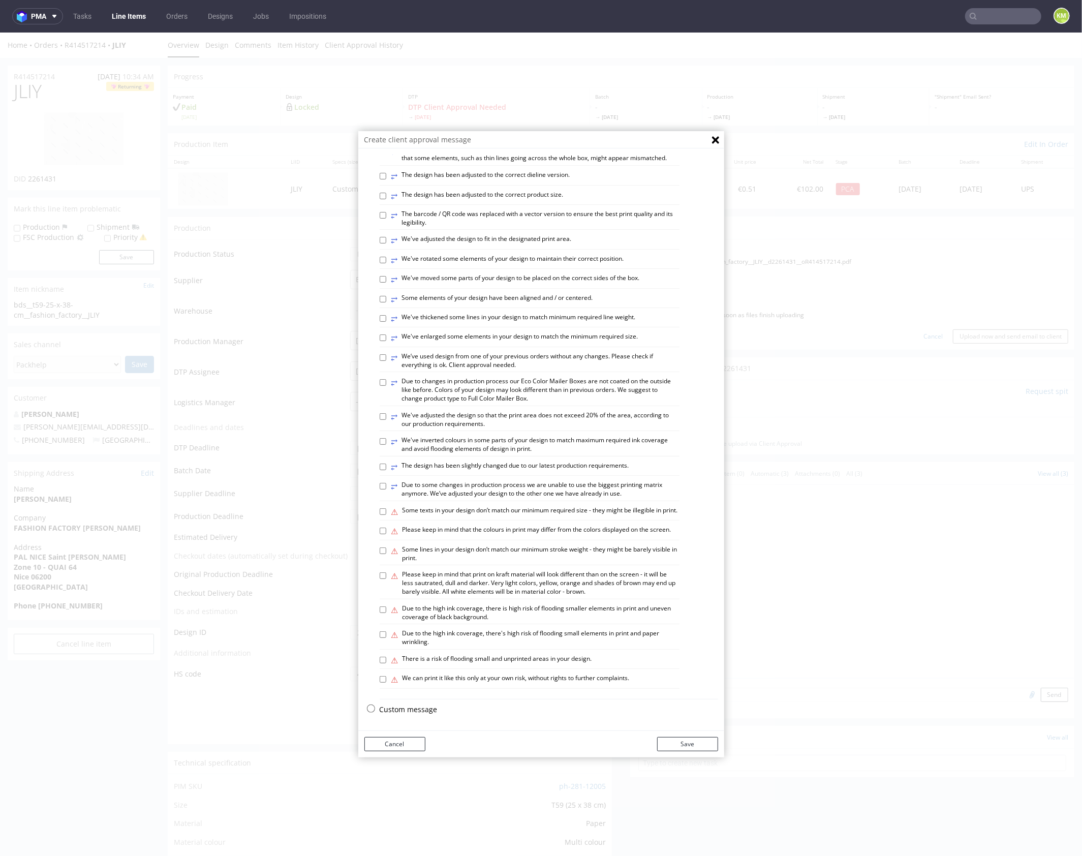
scroll to position [282, 0]
click at [420, 706] on p "Custom message" at bounding box center [549, 709] width 339 height 10
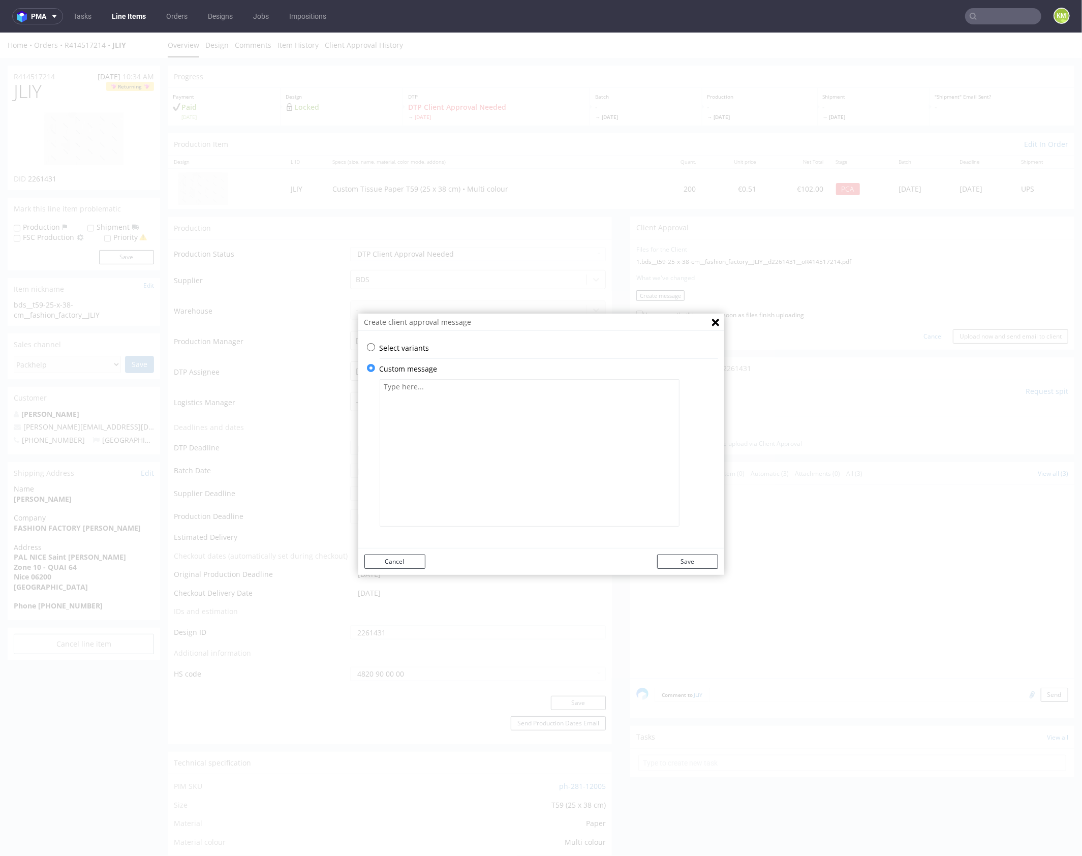
click at [468, 470] on textarea at bounding box center [530, 452] width 300 height 147
paste textarea "The logo has been converted into a vector format. Some of the lines have been t…"
click at [597, 422] on textarea "The logo has been converted into a vector format. Some of the lines have been t…" at bounding box center [530, 452] width 300 height 147
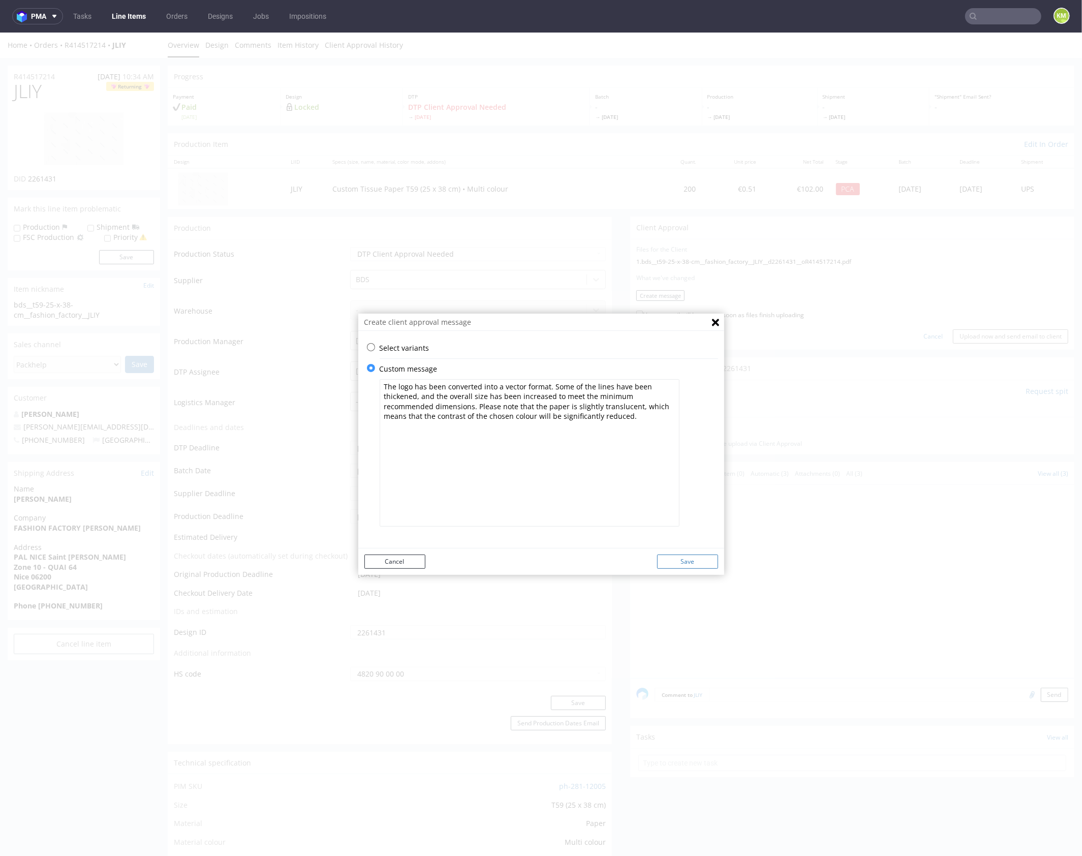
type textarea "The logo has been converted into a vector format. Some of the lines have been t…"
click at [692, 562] on button "Save" at bounding box center [687, 561] width 61 height 14
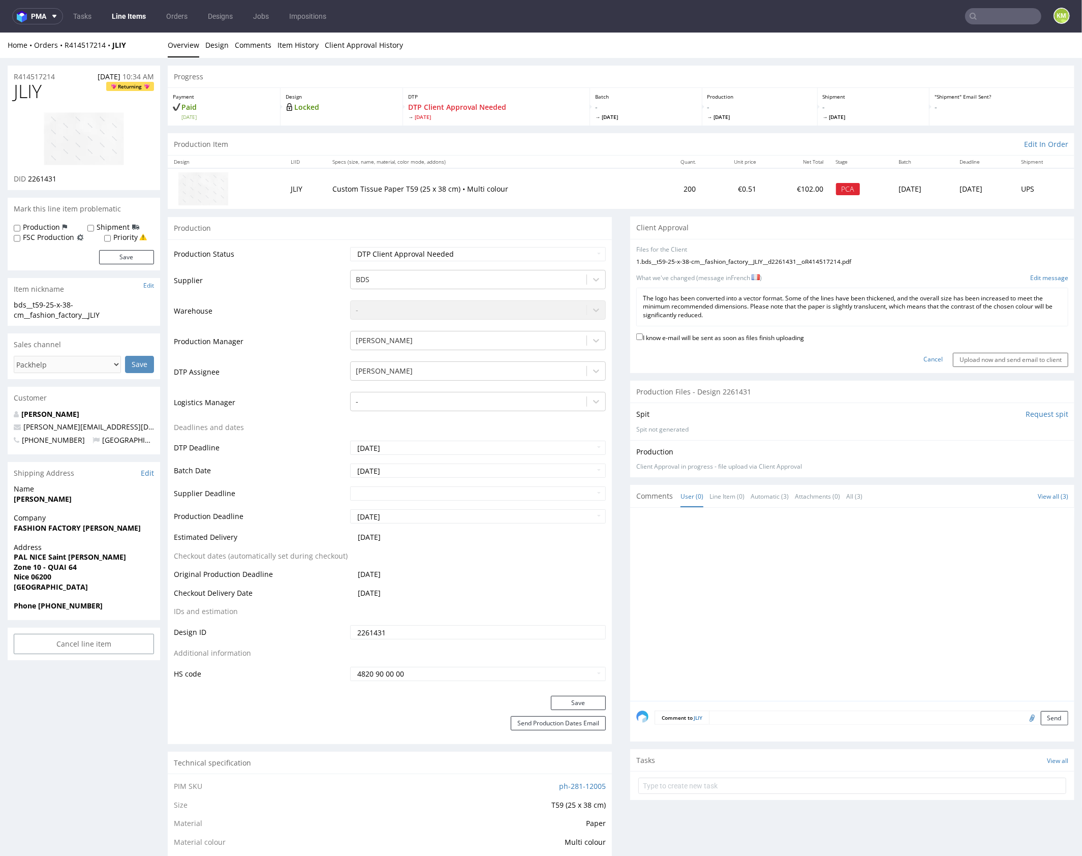
click at [756, 339] on label "I know e-mail will be sent as soon as files finish uploading" at bounding box center [720, 336] width 168 height 11
click at [643, 339] on input "I know e-mail will be sent as soon as files finish uploading" at bounding box center [639, 336] width 7 height 7
checkbox input "true"
click at [1015, 358] on input "Upload now and send email to client" at bounding box center [1010, 359] width 115 height 14
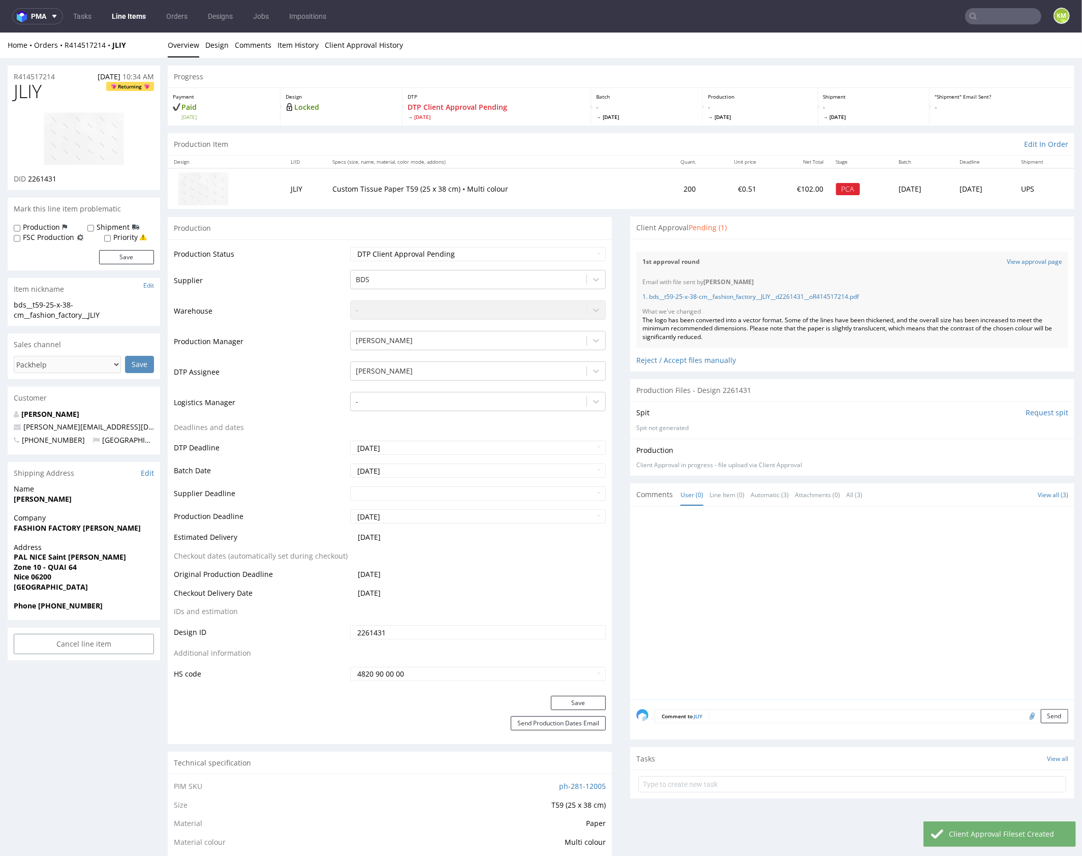
click at [902, 227] on div "Client Approval Pending (1)" at bounding box center [852, 227] width 444 height 22
click at [903, 237] on div "Client Approval Pending (1)" at bounding box center [852, 227] width 444 height 22
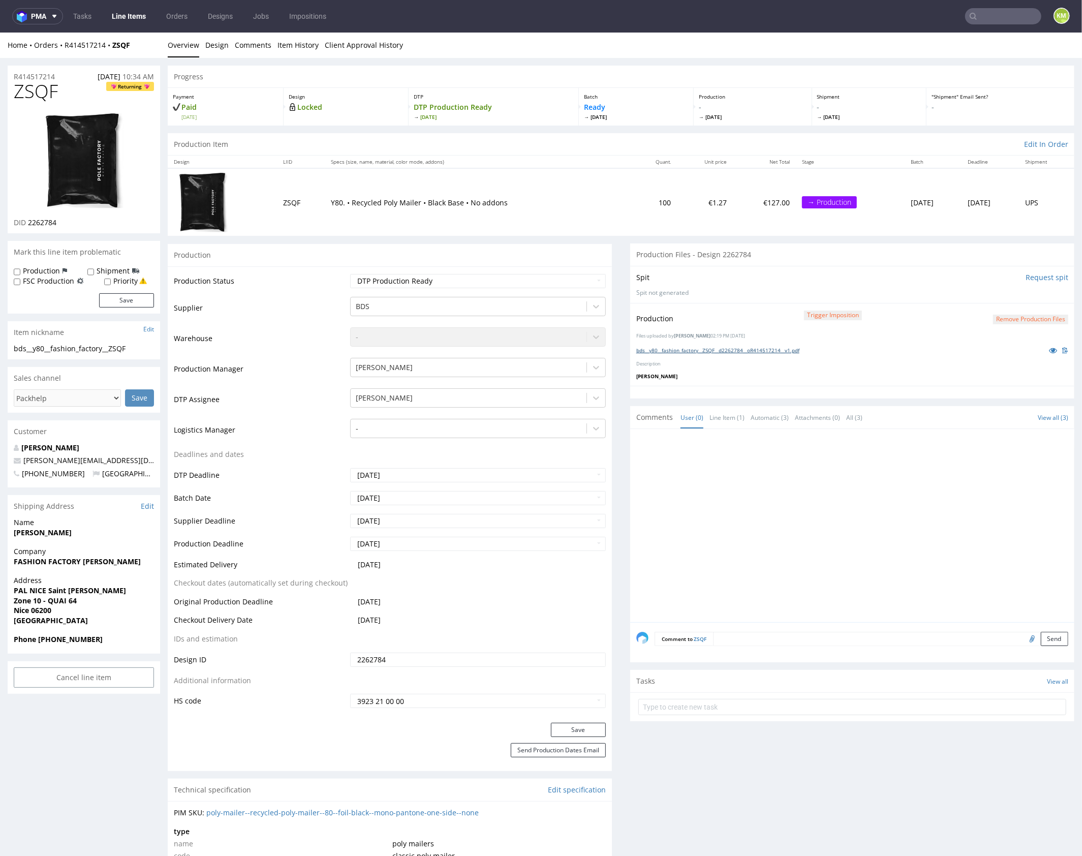
click at [750, 348] on link "bds__y80__fashion_factory__ZSQF__d2262784__oR414517214__v1.pdf" at bounding box center [717, 349] width 163 height 7
click at [216, 47] on link "Design" at bounding box center [216, 44] width 23 height 25
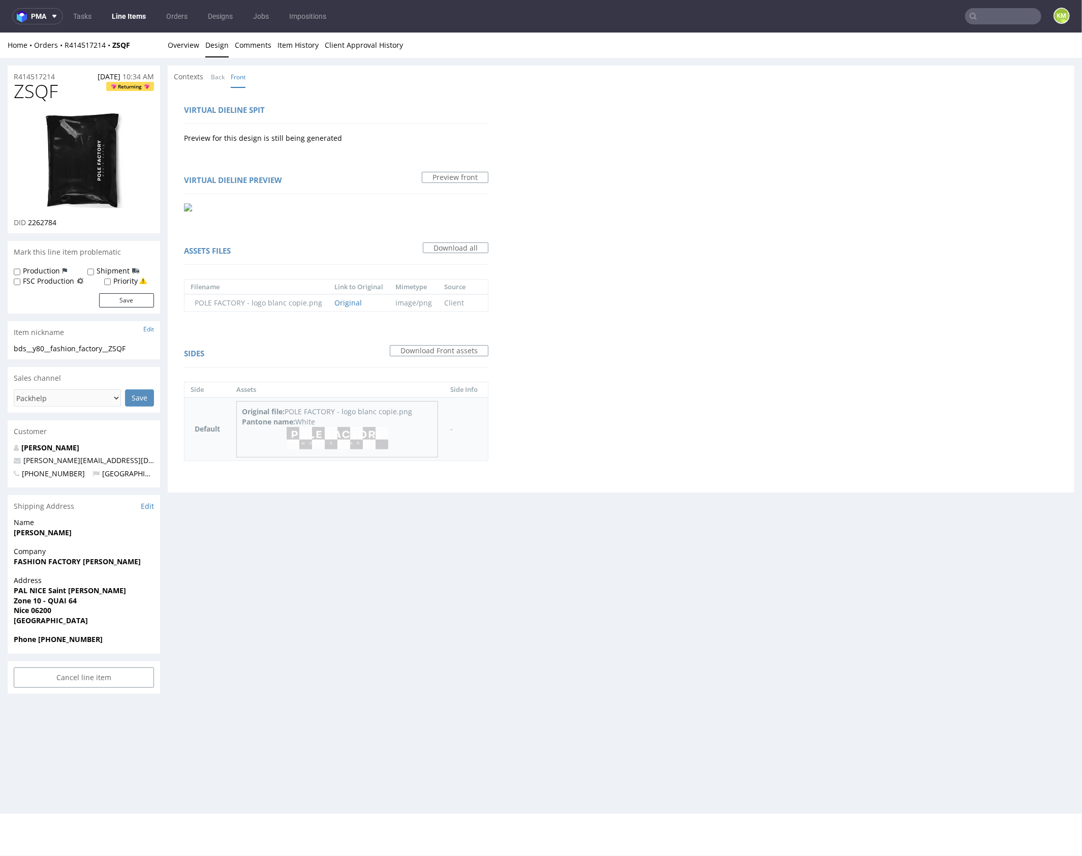
click at [349, 437] on img at bounding box center [338, 437] width 102 height 23
drag, startPoint x: 185, startPoint y: 46, endPoint x: 248, endPoint y: 36, distance: 63.8
click at [185, 46] on link "Overview" at bounding box center [184, 44] width 32 height 25
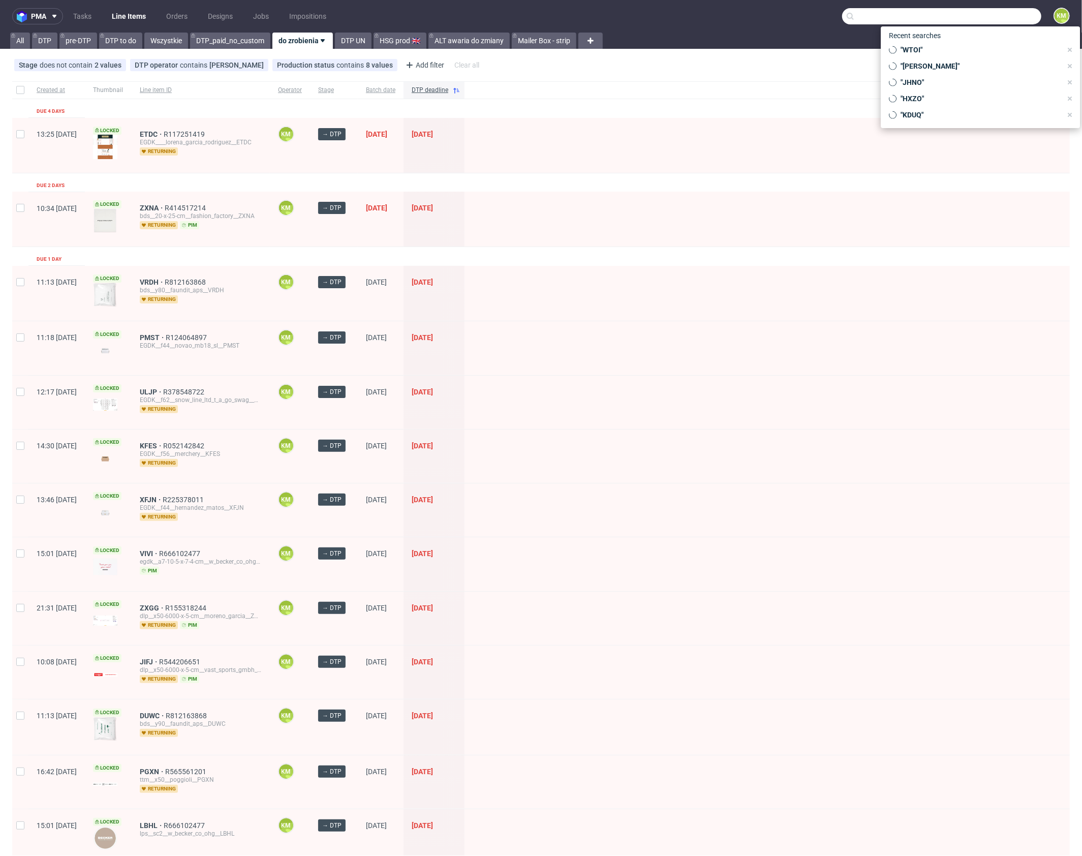
click at [1002, 18] on input "text" at bounding box center [941, 16] width 199 height 16
type input "JLiY"
click at [866, 42] on span "JLIY" at bounding box center [863, 42] width 14 height 8
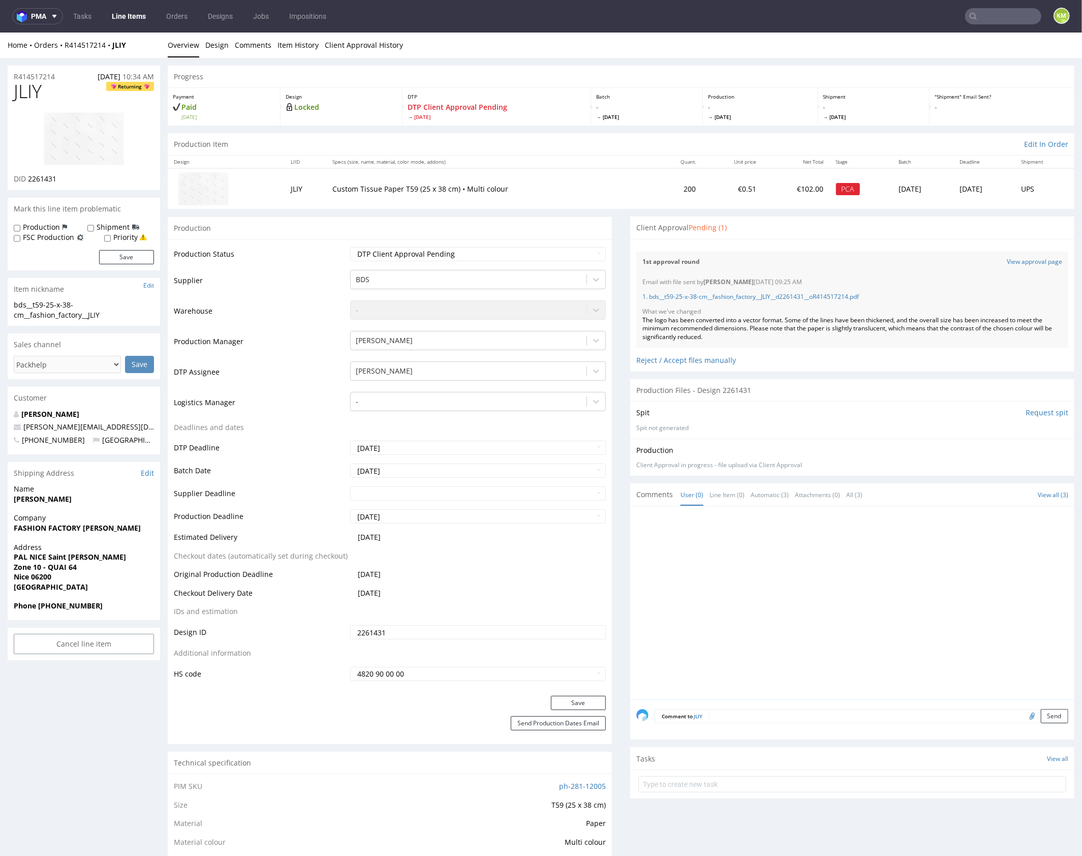
click at [28, 89] on span "JLIY" at bounding box center [28, 91] width 28 height 20
copy span "JLIY"
click at [710, 319] on div "The logo has been converted into a vector format. Some of the lines have been t…" at bounding box center [853, 328] width 420 height 25
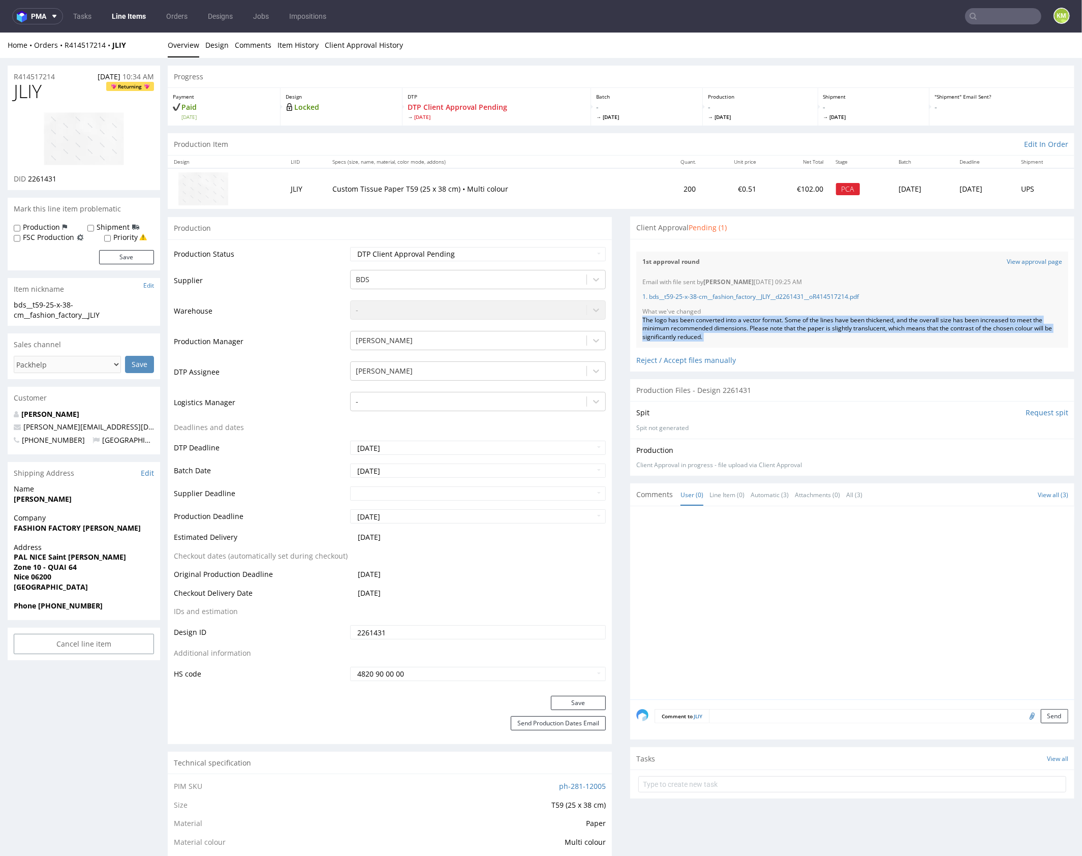
click at [710, 319] on div "The logo has been converted into a vector format. Some of the lines have been t…" at bounding box center [853, 328] width 420 height 25
copy div "The logo has been converted into a vector format. Some of the lines have been t…"
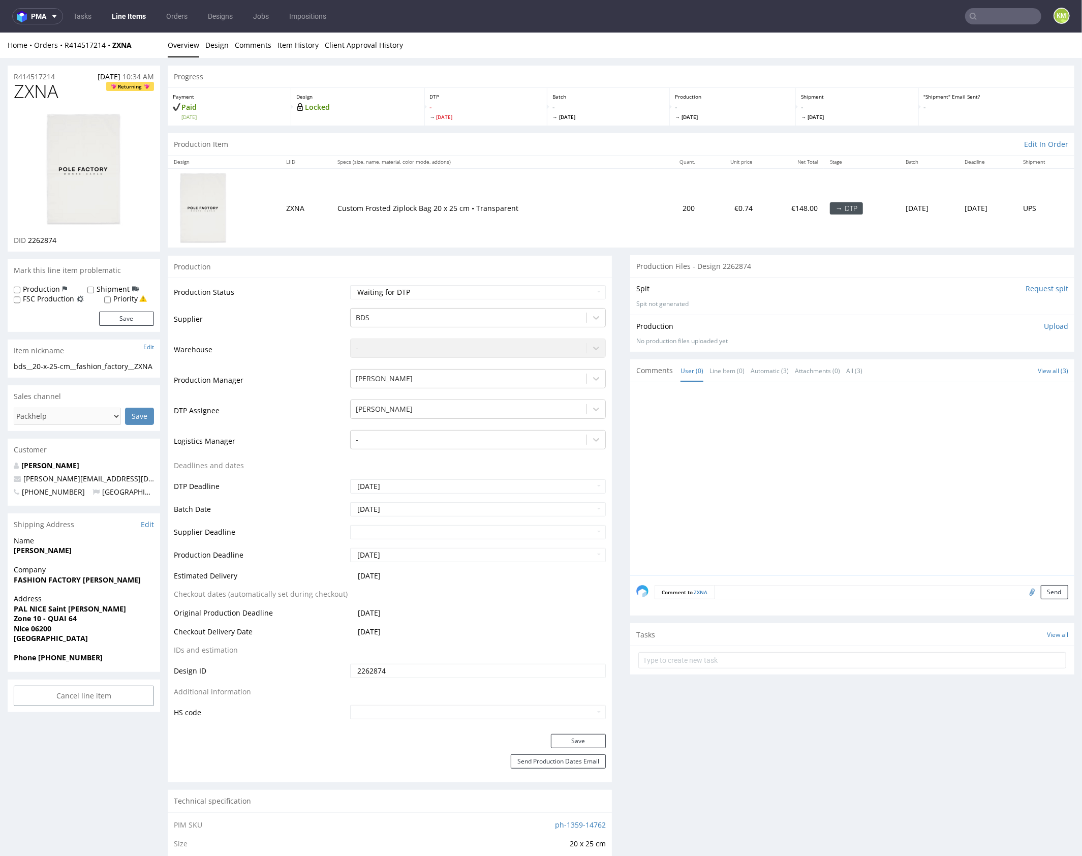
click at [783, 481] on div at bounding box center [855, 481] width 438 height 187
click at [744, 507] on div at bounding box center [855, 481] width 438 height 187
click at [219, 49] on link "Design" at bounding box center [216, 44] width 23 height 25
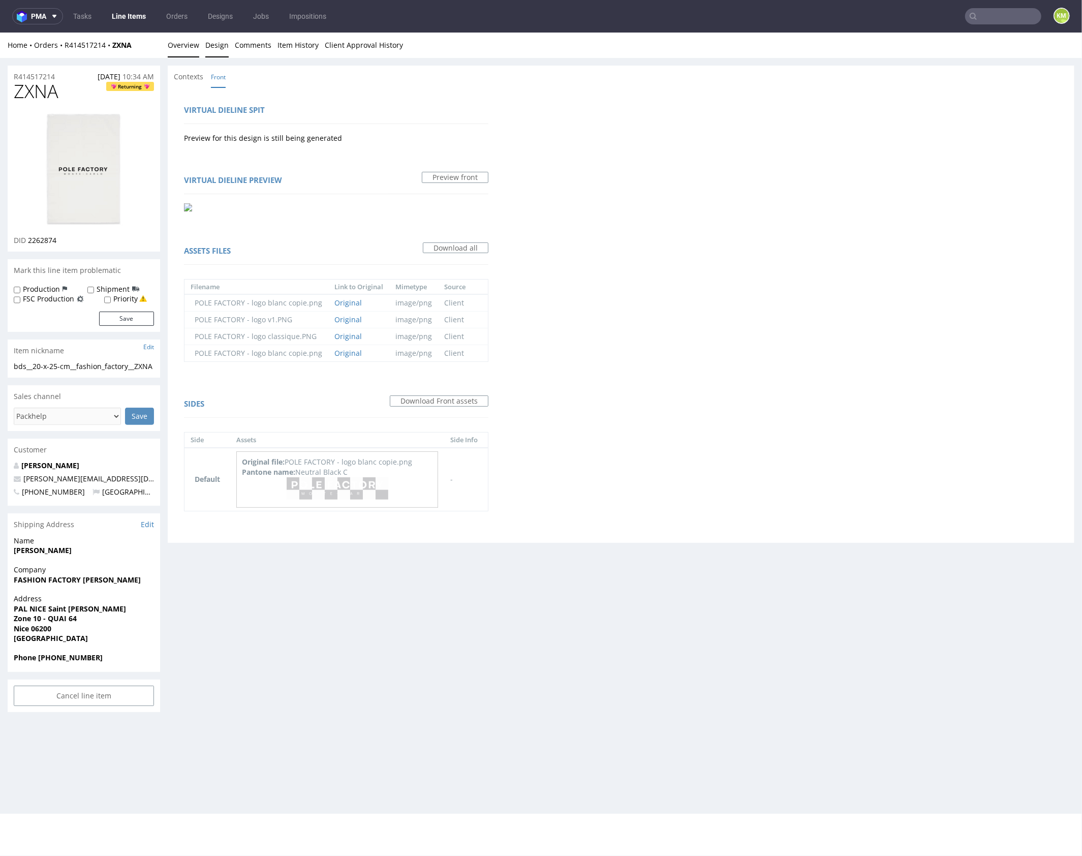
click at [185, 45] on link "Overview" at bounding box center [184, 44] width 32 height 25
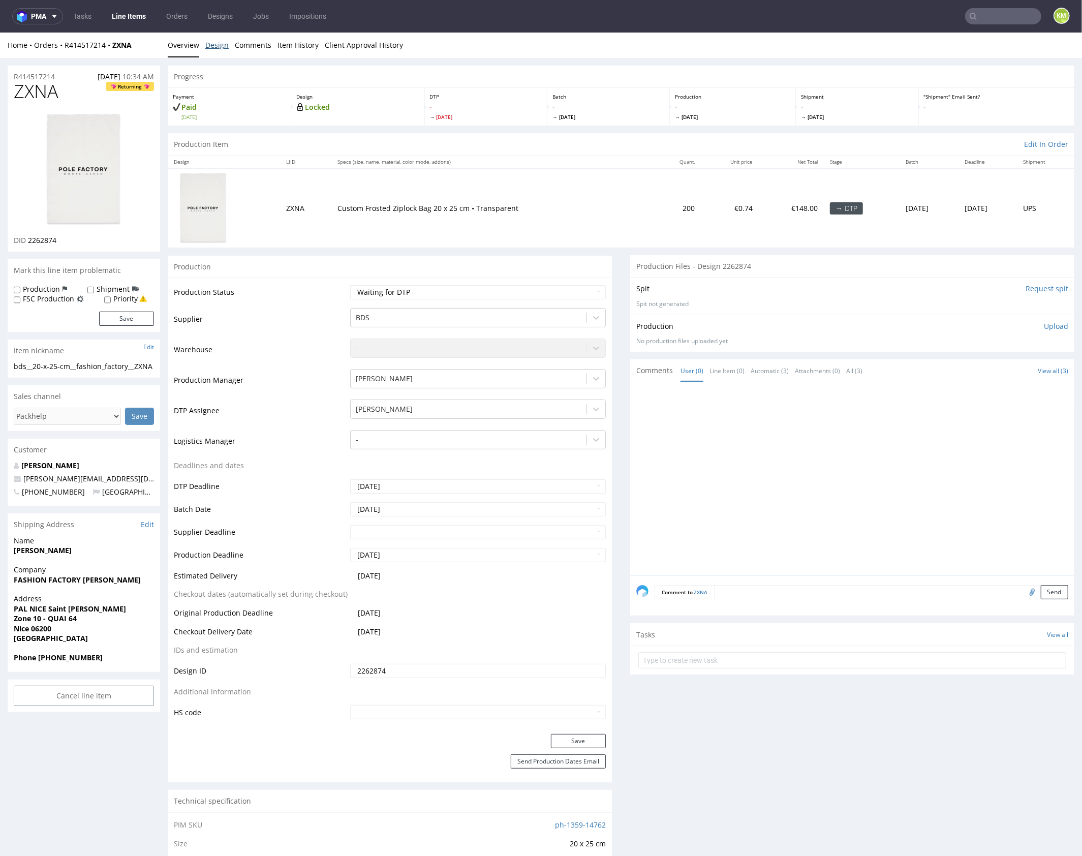
drag, startPoint x: 216, startPoint y: 45, endPoint x: 242, endPoint y: 72, distance: 38.1
click at [216, 45] on link "Design" at bounding box center [216, 44] width 23 height 25
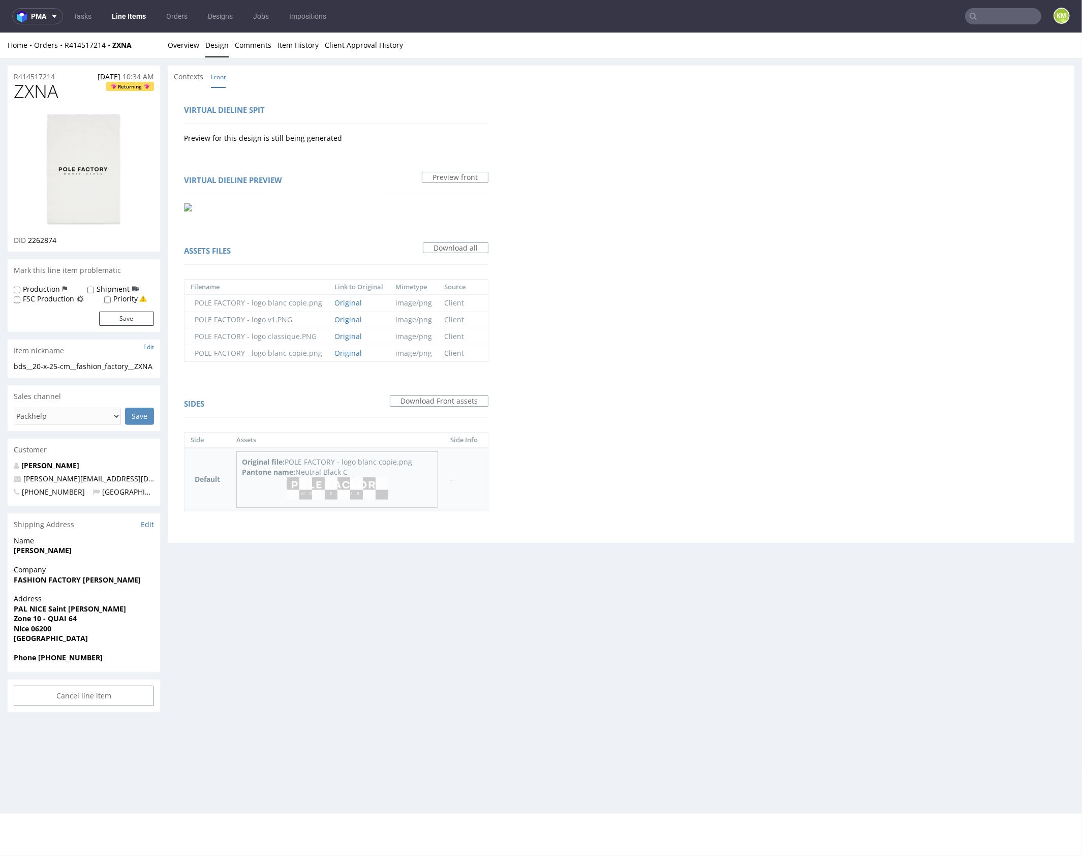
click at [357, 487] on img at bounding box center [338, 488] width 102 height 23
click at [670, 305] on div "Virtual dieline spit Preview for this design is still being generated Virtual d…" at bounding box center [621, 314] width 907 height 455
click at [169, 40] on link "Overview" at bounding box center [184, 44] width 32 height 25
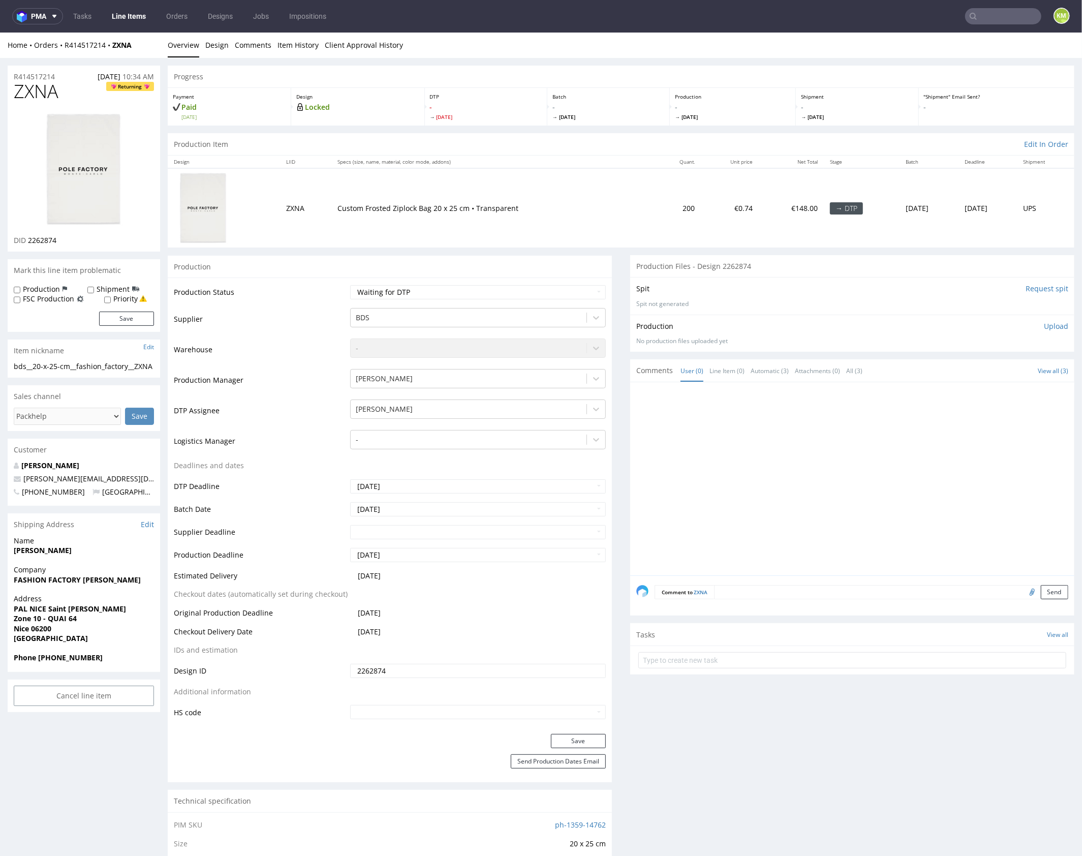
click at [53, 370] on div "bds__20-x-25-cm__fashion_factory__ZXNA" at bounding box center [84, 366] width 140 height 10
copy div "bds__20-x-25-cm__fashion_factory__ZXNA Update"
click at [430, 667] on input "2262874" at bounding box center [478, 670] width 256 height 14
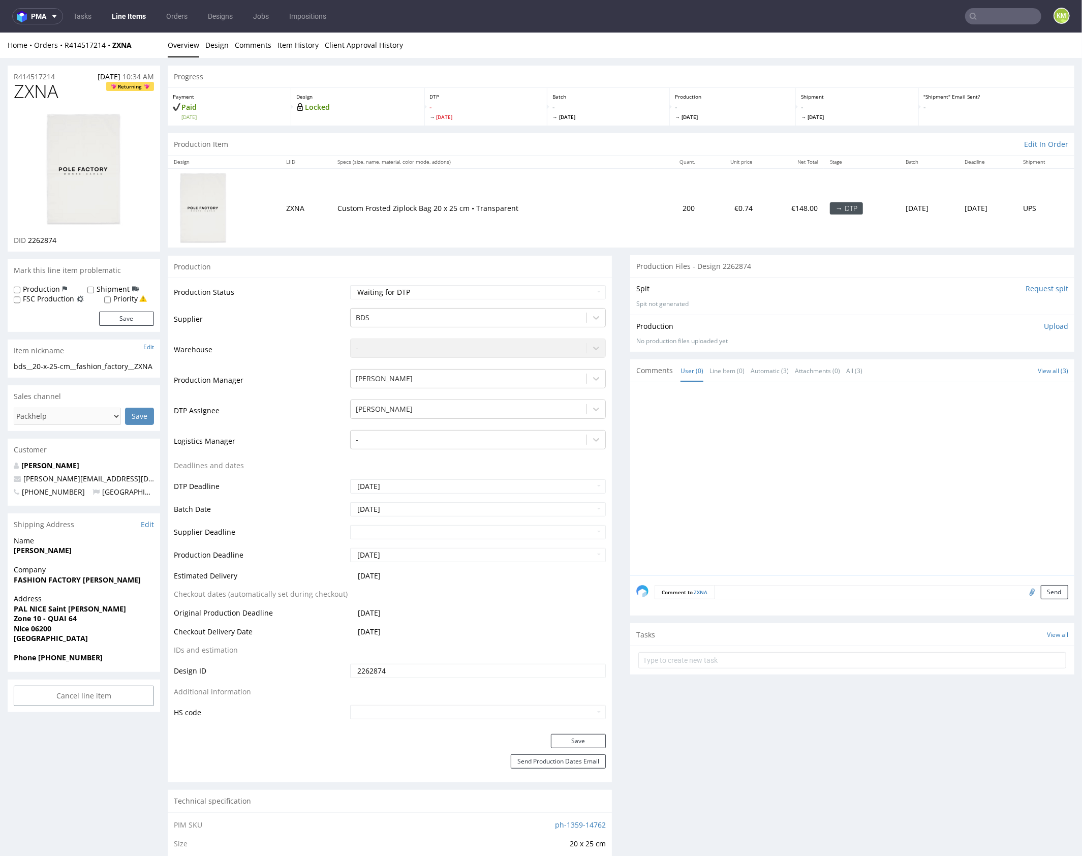
click at [430, 667] on input "2262874" at bounding box center [478, 670] width 256 height 14
click at [1047, 325] on p "Upload" at bounding box center [1056, 326] width 24 height 10
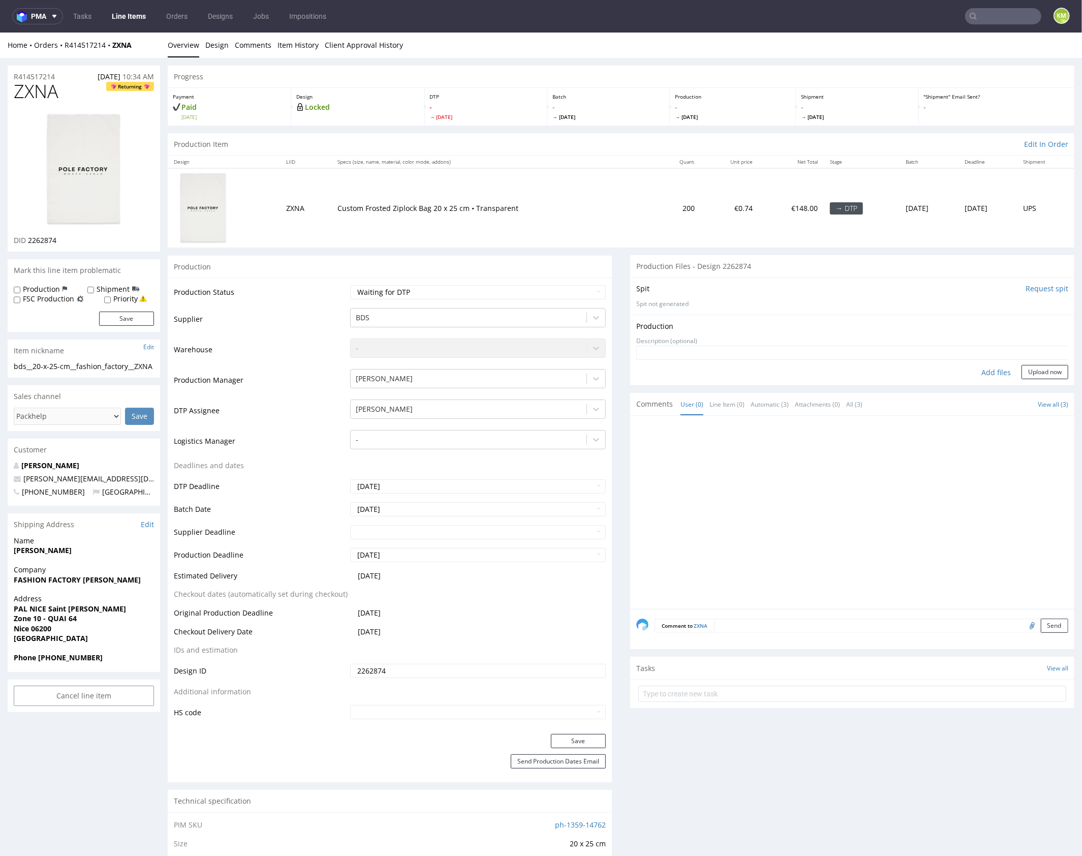
click at [975, 373] on div "Add files" at bounding box center [996, 371] width 51 height 15
type input "C:\fakepath\bds__20-x-25-cm__fashion_factory__ZXNA__d2262874__oR414517214.pdf"
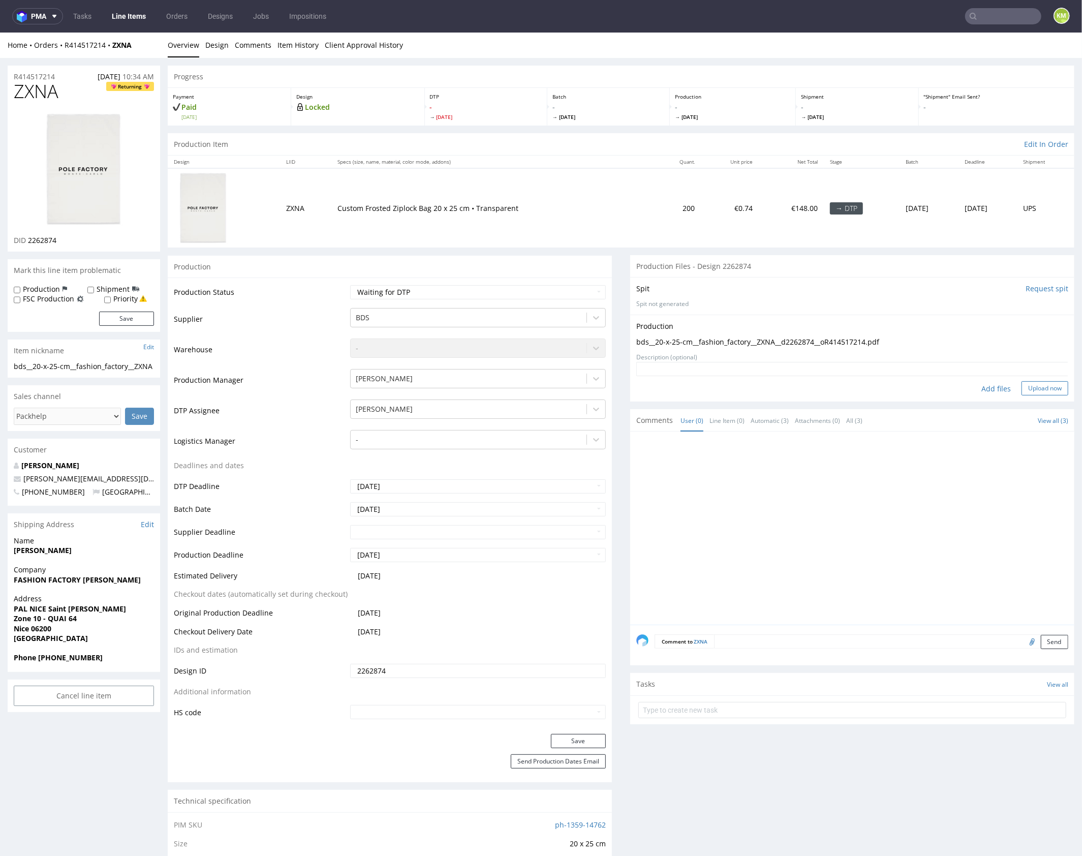
click at [1032, 392] on button "Upload now" at bounding box center [1045, 388] width 47 height 14
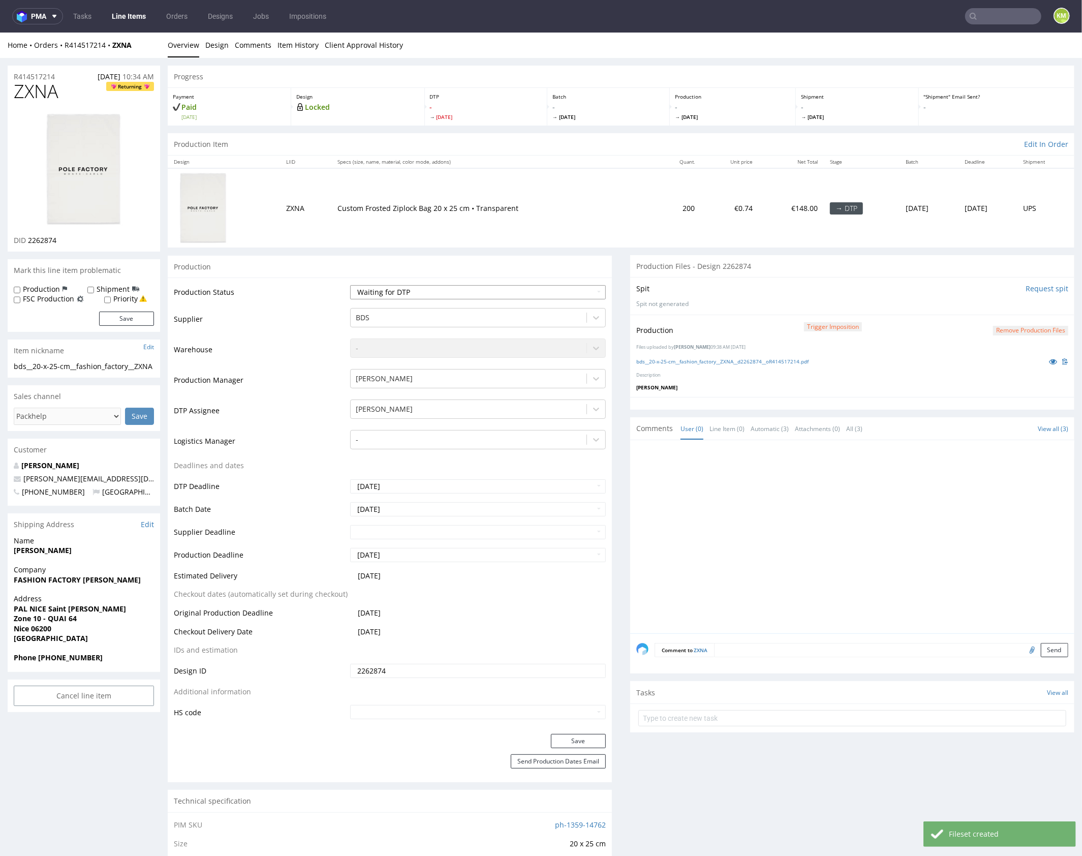
click at [510, 293] on select "Waiting for Artwork Waiting for Diecut Waiting for Mockup Waiting for DTP Waiti…" at bounding box center [478, 292] width 256 height 14
select select "dtp_production_ready"
click at [350, 285] on select "Waiting for Artwork Waiting for Diecut Waiting for Mockup Waiting for DTP Waiti…" at bounding box center [478, 292] width 256 height 14
click at [587, 738] on button "Save" at bounding box center [578, 741] width 55 height 14
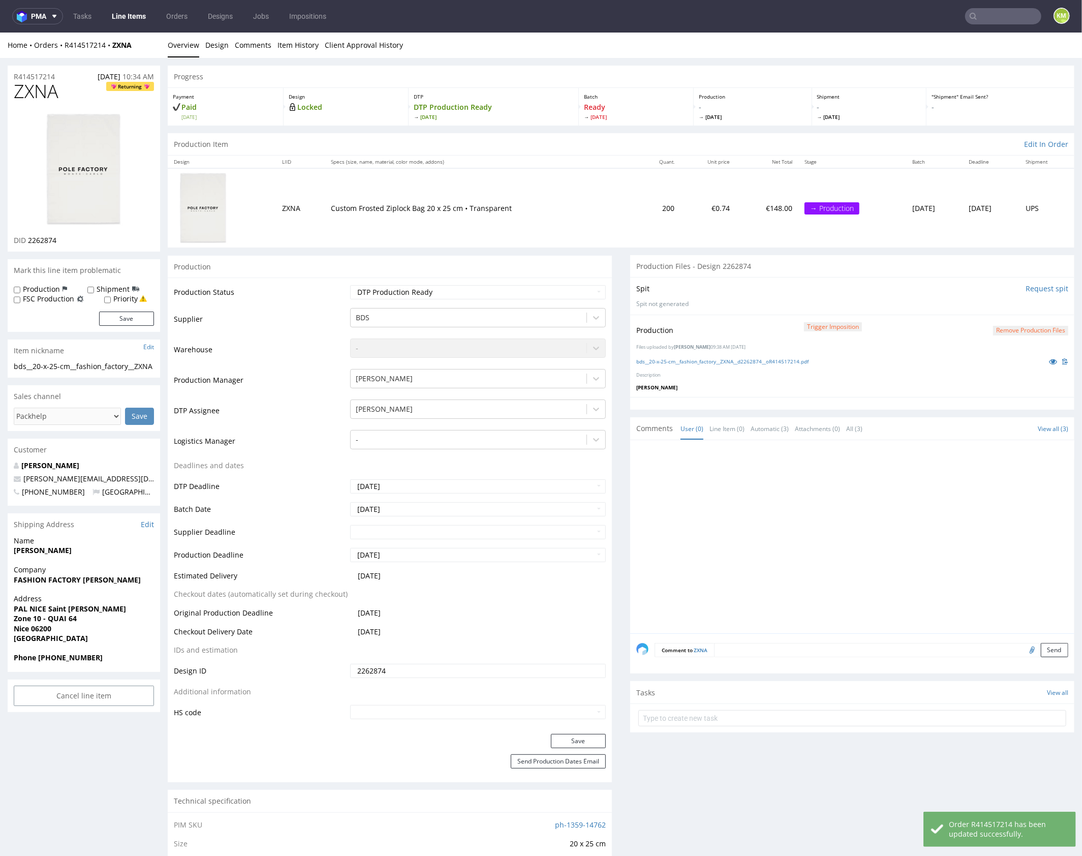
click at [814, 538] on div at bounding box center [855, 539] width 438 height 187
click at [826, 491] on div at bounding box center [855, 539] width 438 height 187
click at [756, 483] on div at bounding box center [855, 539] width 438 height 187
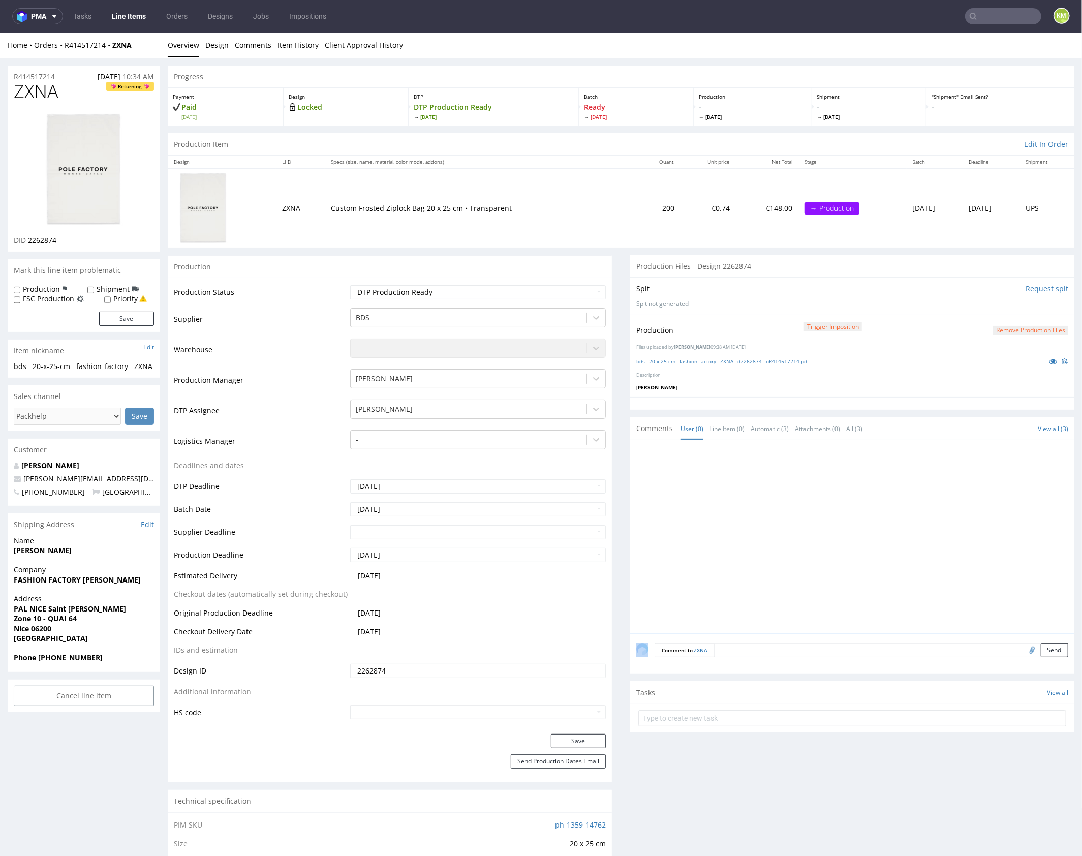
click at [756, 483] on div at bounding box center [855, 539] width 438 height 187
click at [761, 484] on div at bounding box center [855, 539] width 438 height 187
click at [766, 486] on div at bounding box center [855, 539] width 438 height 187
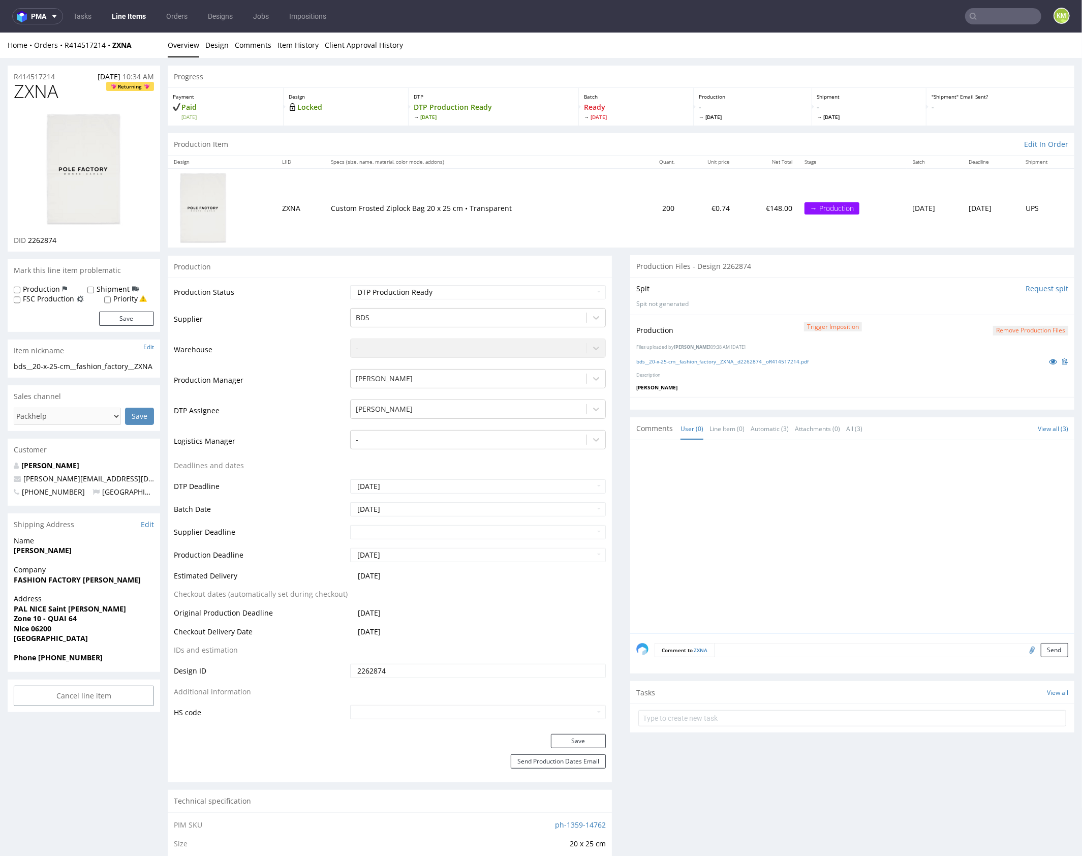
click at [766, 486] on div at bounding box center [855, 539] width 438 height 187
click at [759, 494] on div at bounding box center [855, 539] width 438 height 187
click at [774, 482] on div at bounding box center [855, 539] width 438 height 187
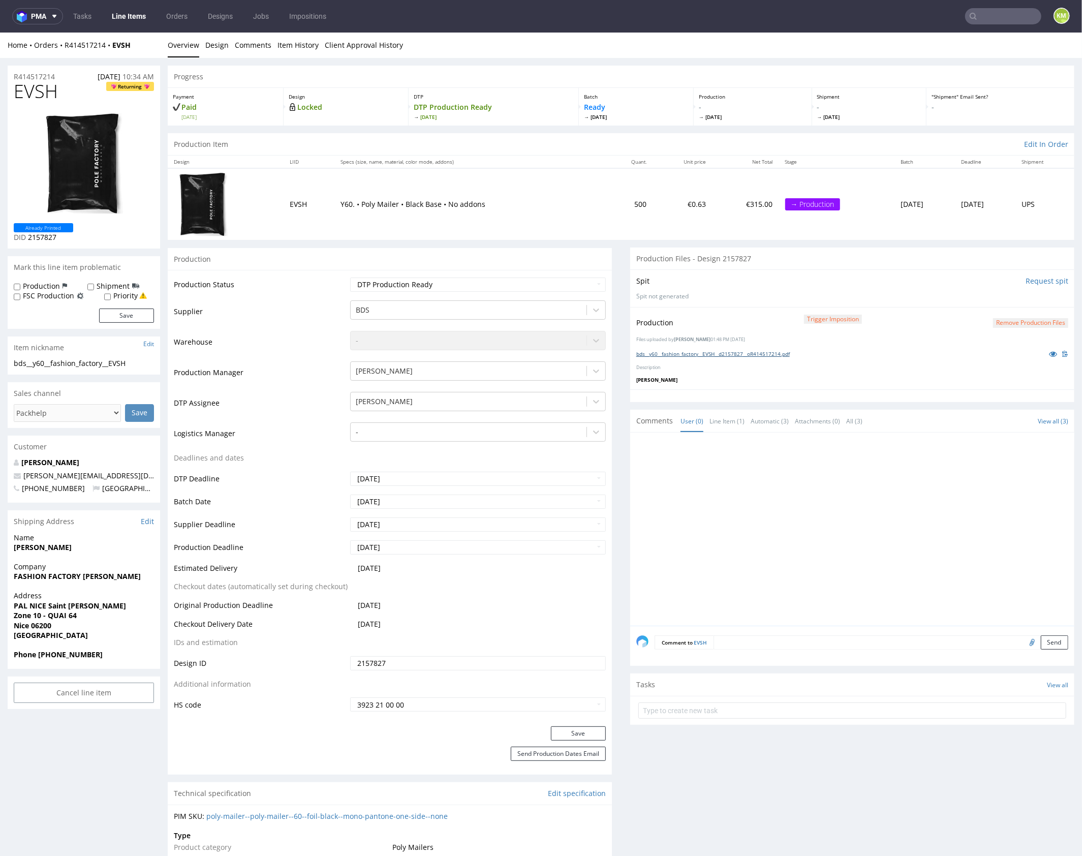
click at [736, 354] on link "bds__y60__fashion_factory__EVSH__d2157827__oR414517214.pdf" at bounding box center [713, 353] width 154 height 7
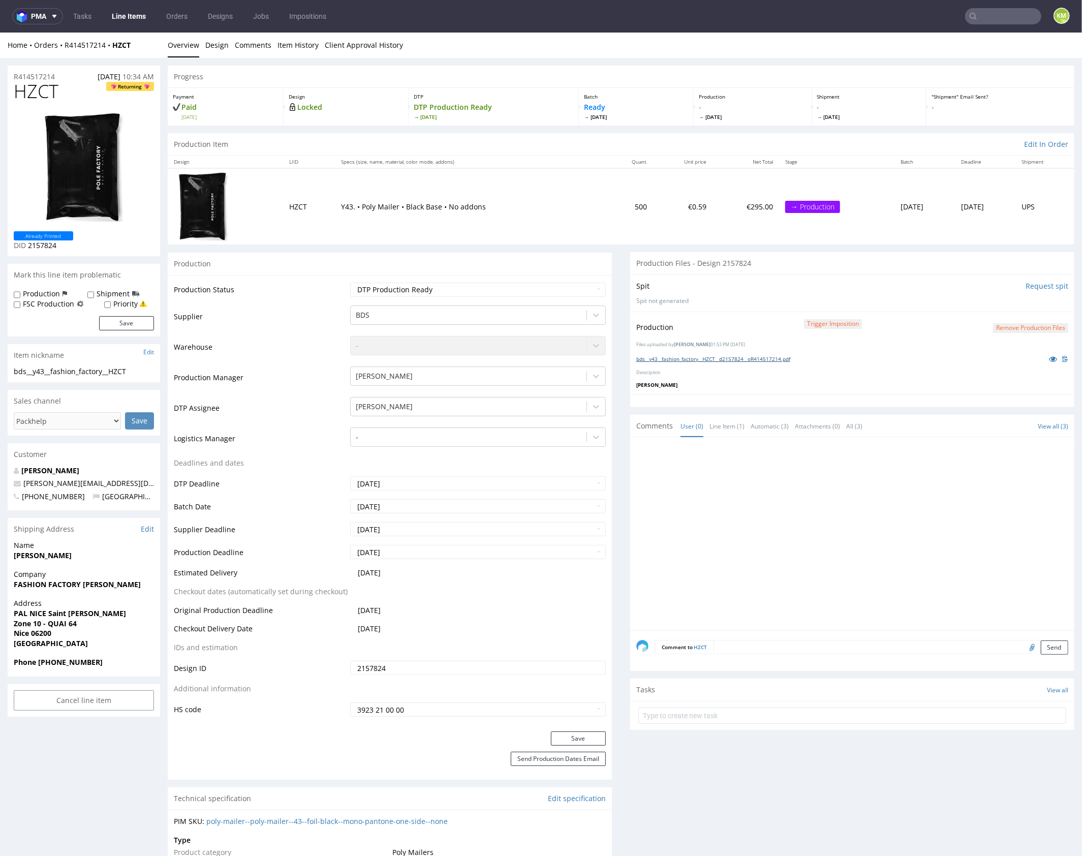
click at [718, 359] on link "bds__y43__fashion_factory__HZCT__d2157824__oR414517214.pdf" at bounding box center [713, 358] width 154 height 7
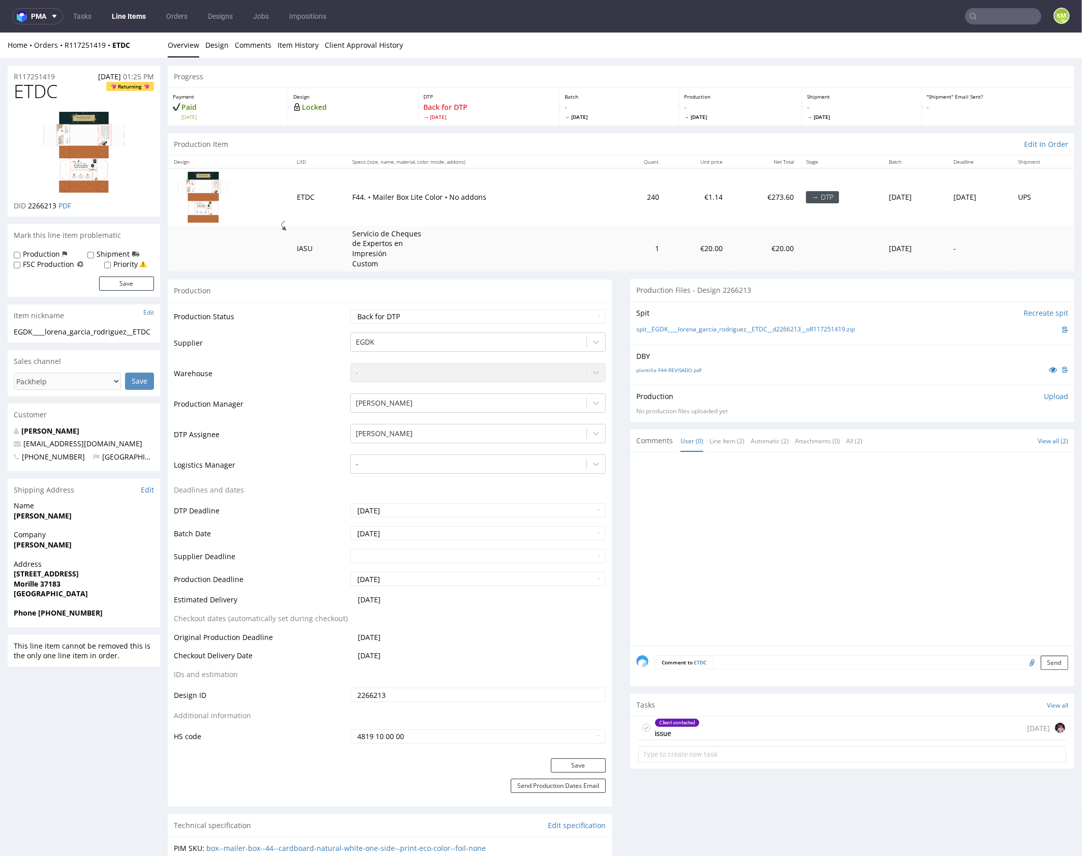
click at [755, 723] on div "Client contacted issue 3 days ago" at bounding box center [852, 728] width 428 height 24
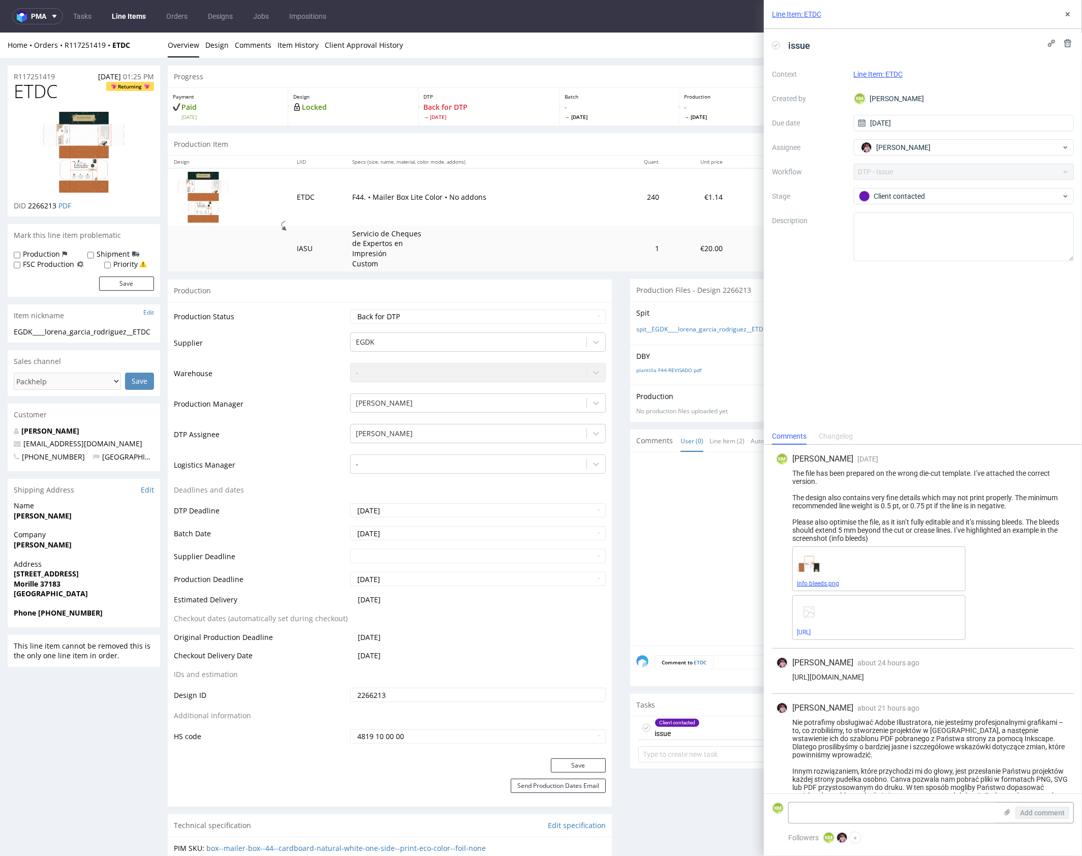
click at [829, 585] on link "info bleeds.png" at bounding box center [818, 583] width 42 height 7
click at [811, 631] on link "R117251419__DTDC__dieline.ai" at bounding box center [804, 632] width 14 height 7
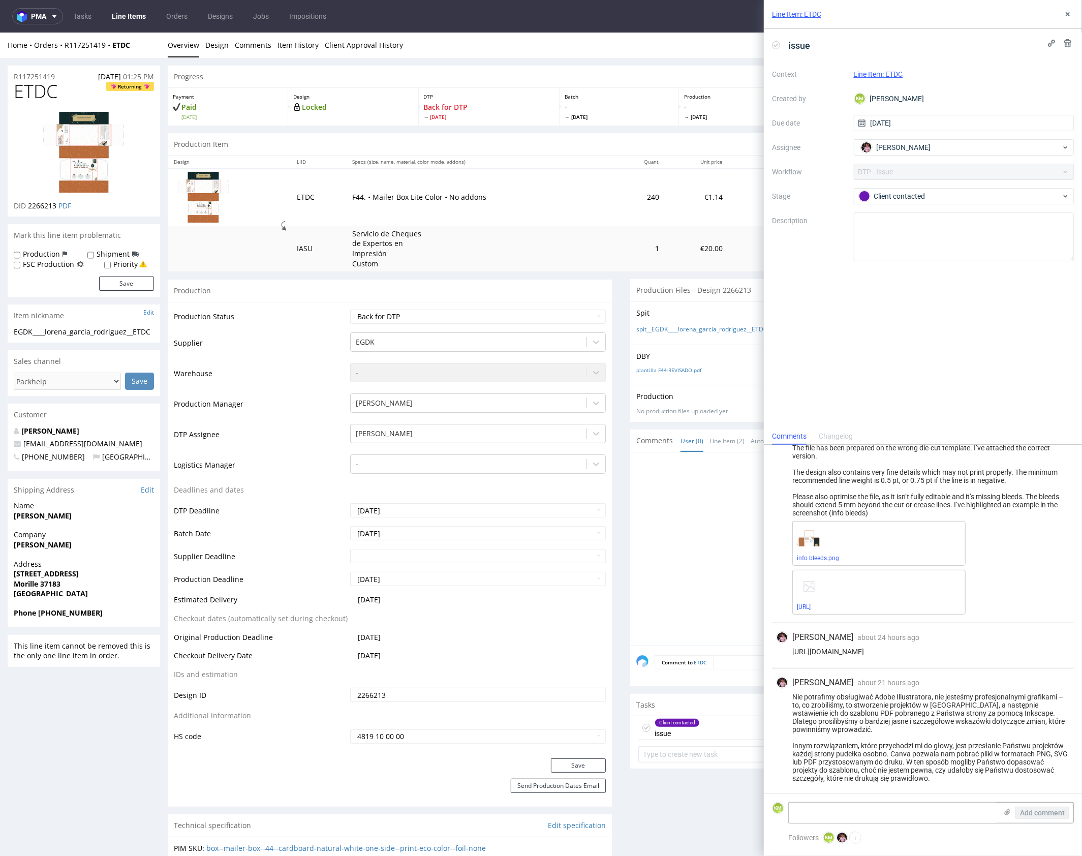
click at [976, 758] on div "Nie potrafimy obsługiwać Adobe Illustratora, nie jesteśmy profesjonalnymi grafi…" at bounding box center [923, 737] width 294 height 89
click at [948, 766] on div "Nie potrafimy obsługiwać Adobe Illustratora, nie jesteśmy profesjonalnymi grafi…" at bounding box center [923, 737] width 294 height 89
click at [927, 811] on textarea at bounding box center [893, 813] width 208 height 20
type textarea "<"
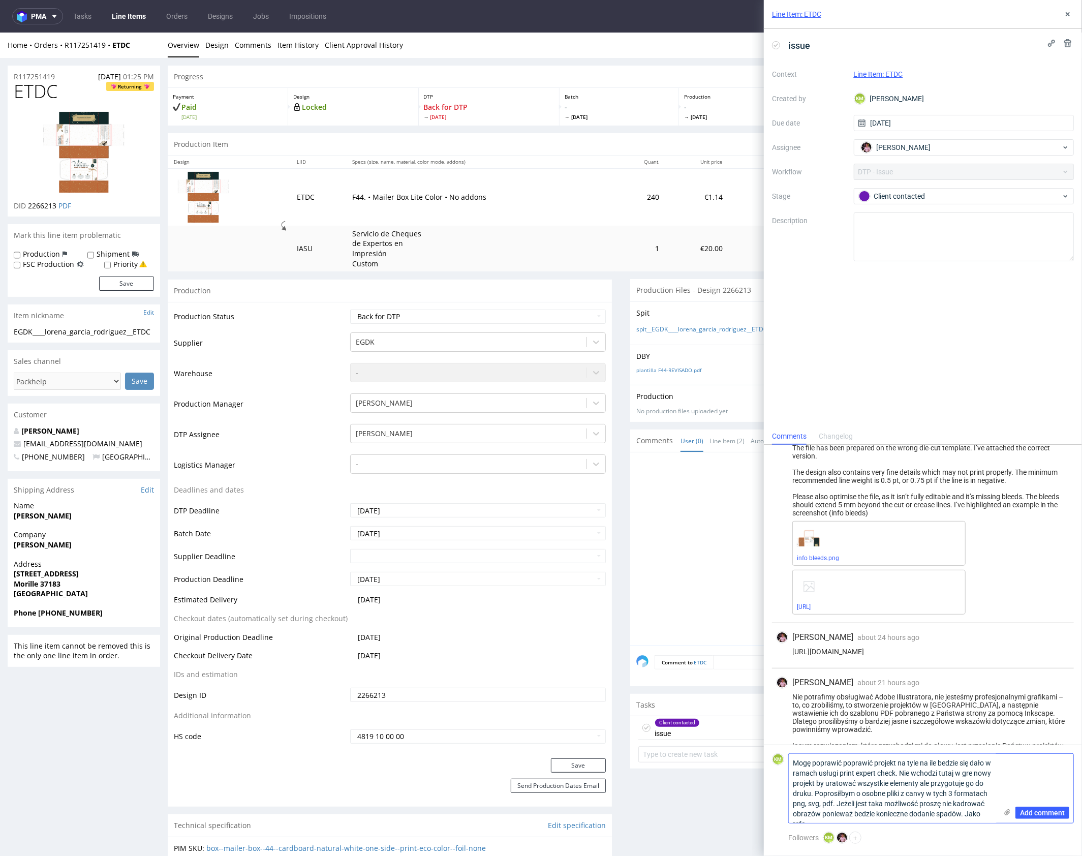
scroll to position [0, 0]
click at [816, 774] on textarea "Mogę poprawić poprawić projekt na tyle na ile bedzie się dało w ramach usługi p…" at bounding box center [893, 783] width 208 height 79
click at [217, 50] on link "Design" at bounding box center [216, 44] width 23 height 25
click at [217, 49] on link "Design" at bounding box center [216, 44] width 23 height 25
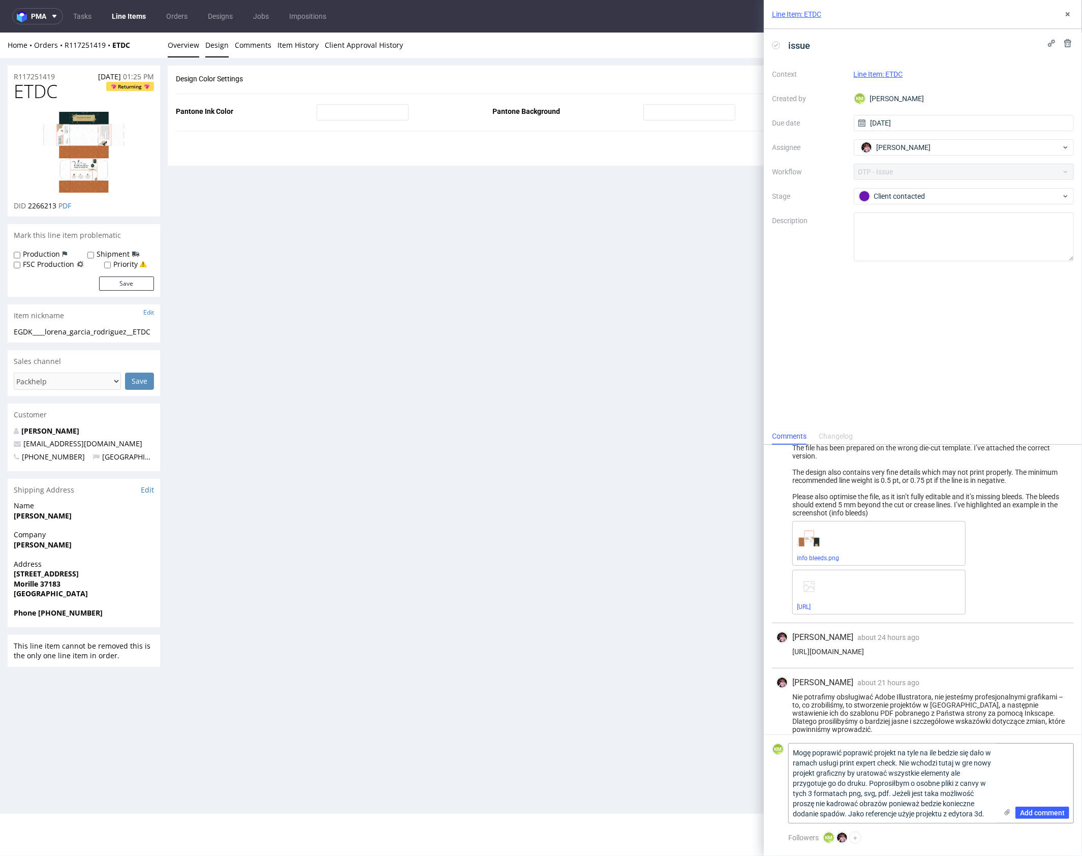
click at [190, 48] on link "Overview" at bounding box center [184, 44] width 32 height 25
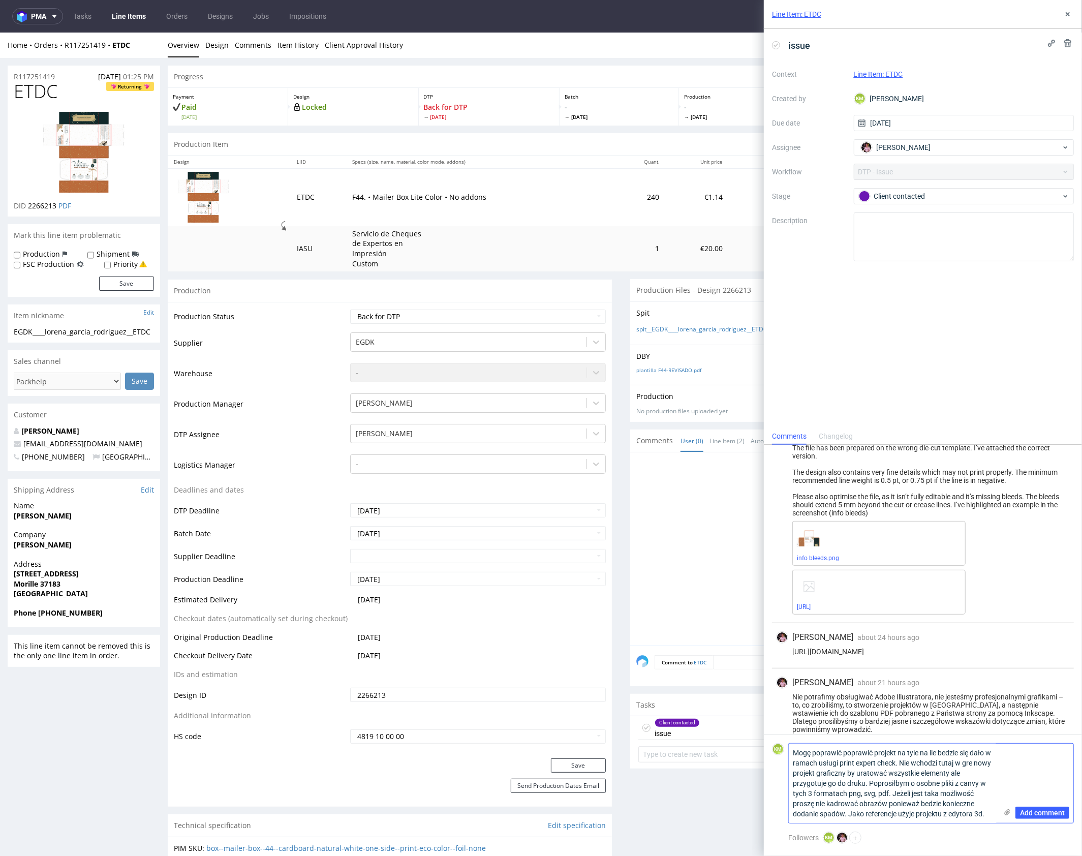
click at [905, 784] on textarea "Mogę poprawić poprawić projekt na tyle na ile bedzie się dało w ramach usługi p…" at bounding box center [893, 783] width 208 height 79
click at [897, 764] on textarea "Mogę poprawić poprawić projekt na tyle na ile bedzie się dało w ramach usługi p…" at bounding box center [893, 783] width 208 height 79
click at [952, 773] on textarea "Mogę poprawić poprawić projekt na tyle na ile bedzie się dało w ramach usługi p…" at bounding box center [893, 783] width 208 height 79
click at [1008, 771] on div "Add comment" at bounding box center [1035, 778] width 76 height 89
click at [998, 772] on div "Add comment" at bounding box center [1035, 778] width 76 height 89
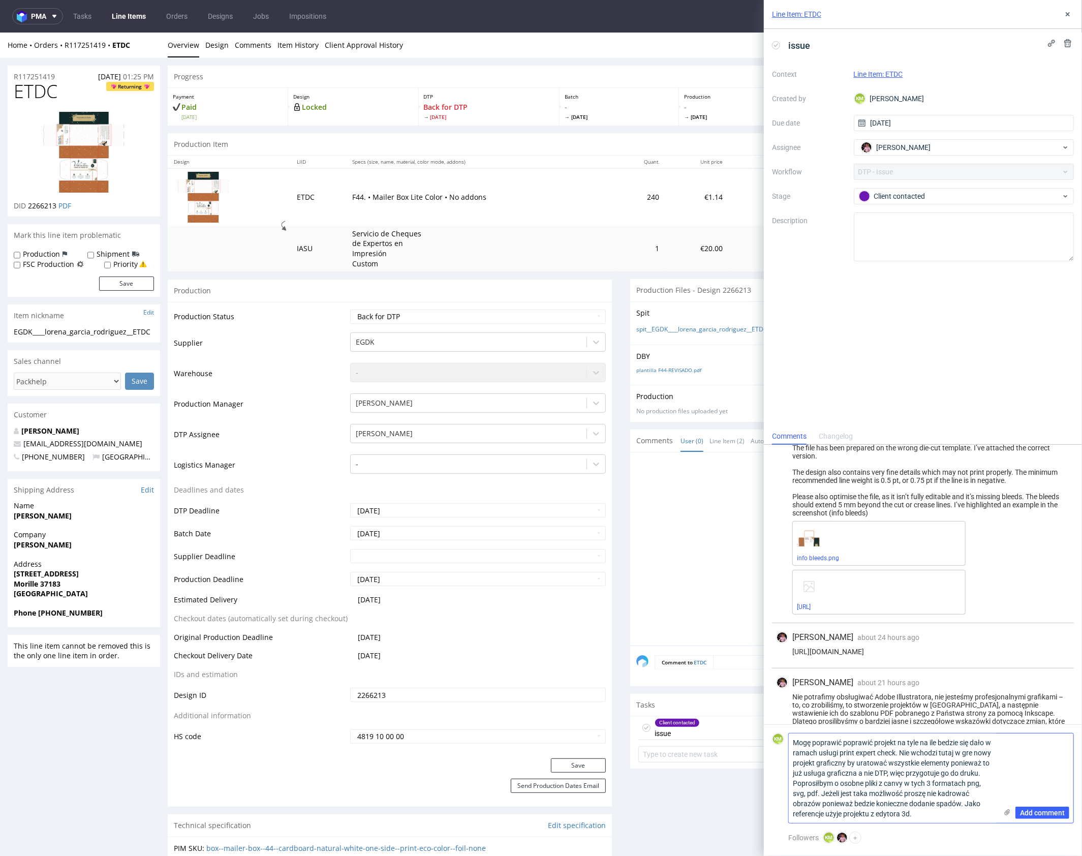
click at [987, 776] on textarea "Mogę poprawić poprawić projekt na tyle na ile bedzie się dało w ramach usługi p…" at bounding box center [893, 778] width 208 height 89
click at [695, 352] on p "DBY" at bounding box center [852, 356] width 432 height 10
click at [691, 370] on link "plantilla F44-REVISADO.pdf" at bounding box center [668, 369] width 65 height 7
click at [985, 772] on textarea "Mogę poprawić poprawić projekt na tyle na ile bedzie się dało w ramach usługi p…" at bounding box center [893, 778] width 208 height 89
drag, startPoint x: 907, startPoint y: 774, endPoint x: 1007, endPoint y: 768, distance: 99.8
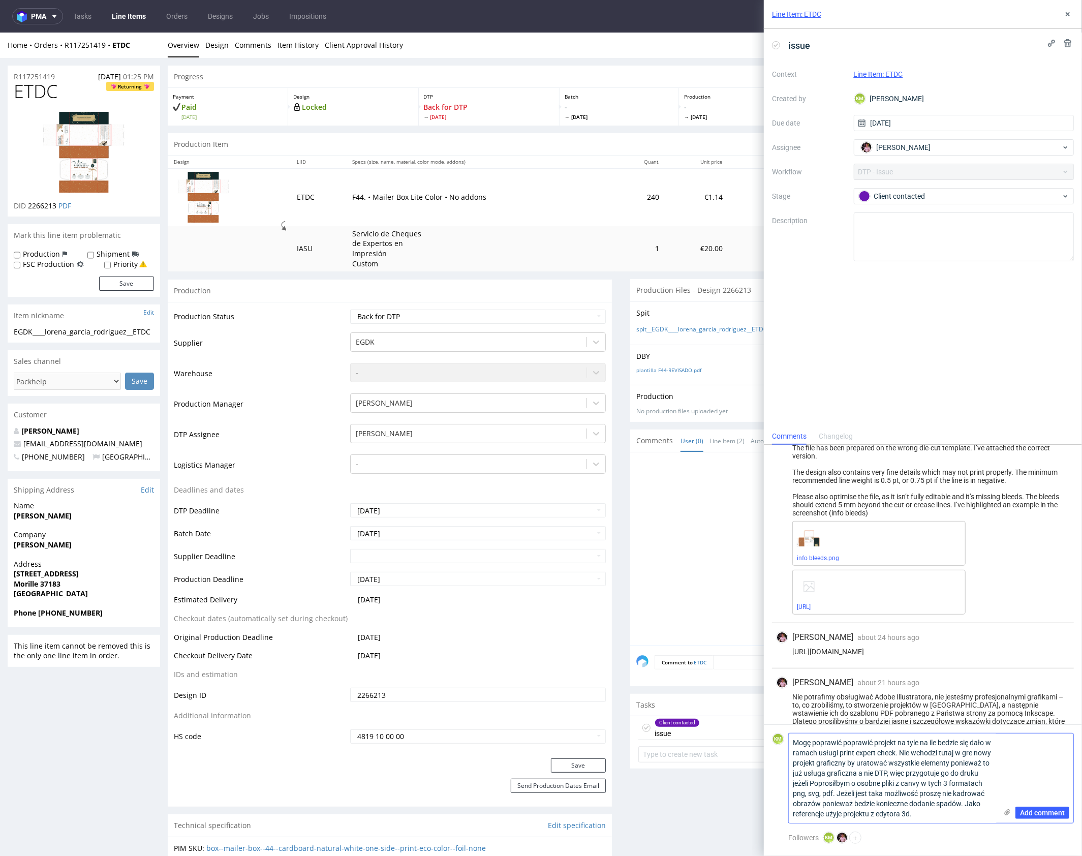
click at [1007, 768] on div "Mogę poprawić poprawić projekt na tyle na ile bedzie się dało w ramach usługi p…" at bounding box center [931, 778] width 286 height 90
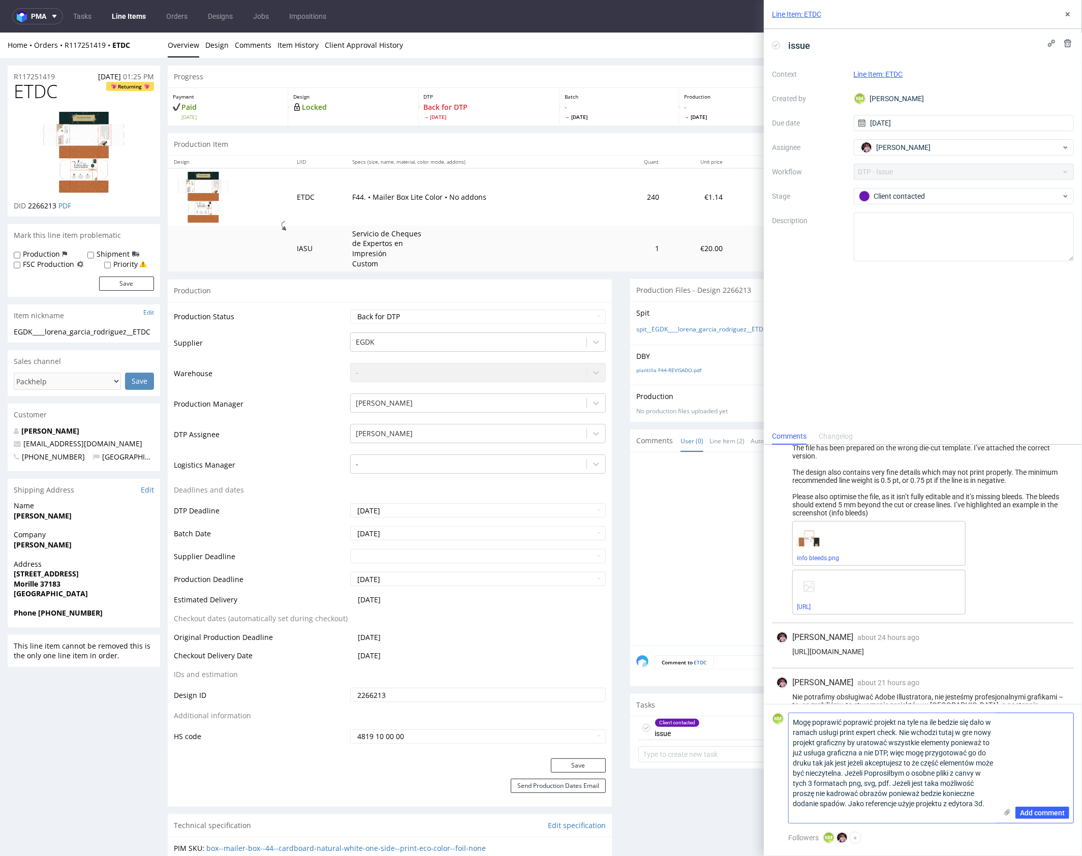
click at [930, 758] on textarea "Mogę poprawić poprawić projekt na tyle na ile bedzie się dało w ramach usługi p…" at bounding box center [893, 768] width 208 height 110
click at [828, 716] on textarea "Mogę poprawić poprawić projekt na tyle na ile bedzie się dało w ramach usługi p…" at bounding box center [893, 768] width 208 height 110
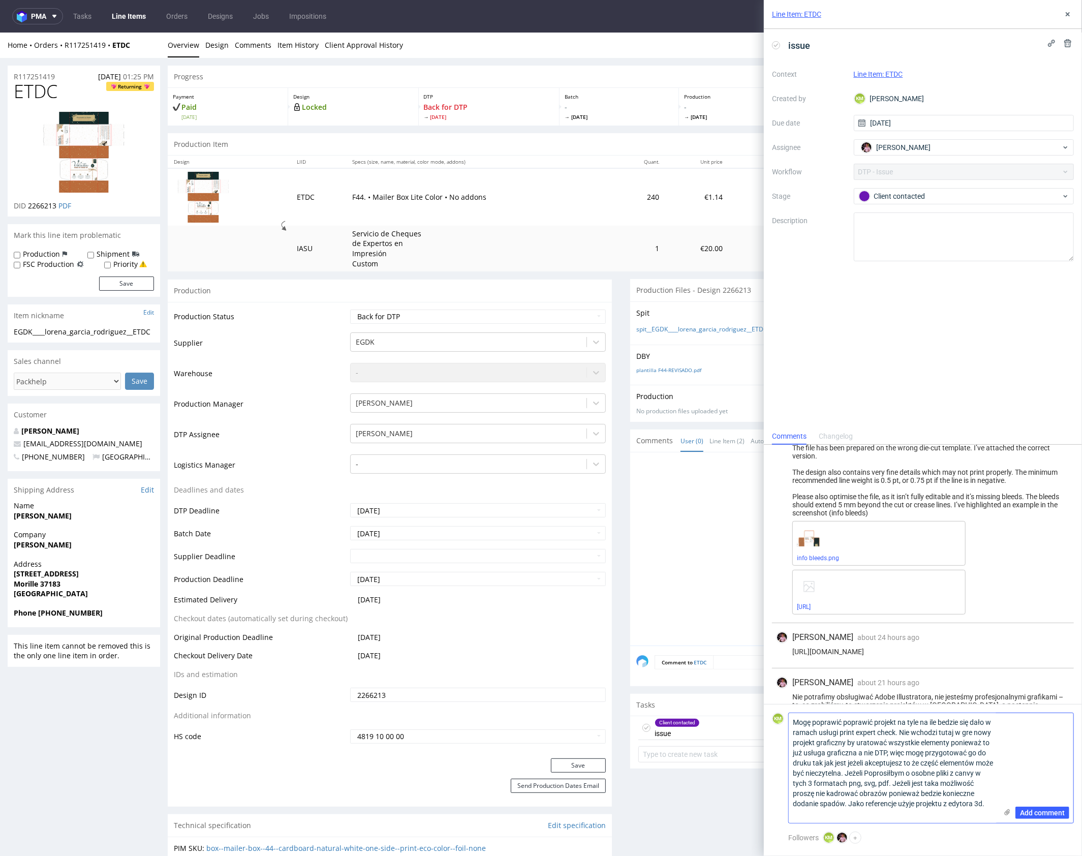
click at [851, 737] on textarea "Mogę poprawić poprawić projekt na tyle na ile bedzie się dało w ramach usługi p…" at bounding box center [893, 768] width 208 height 110
paste textarea "I can improve the design as much as possible within the scope of the Print Expe…"
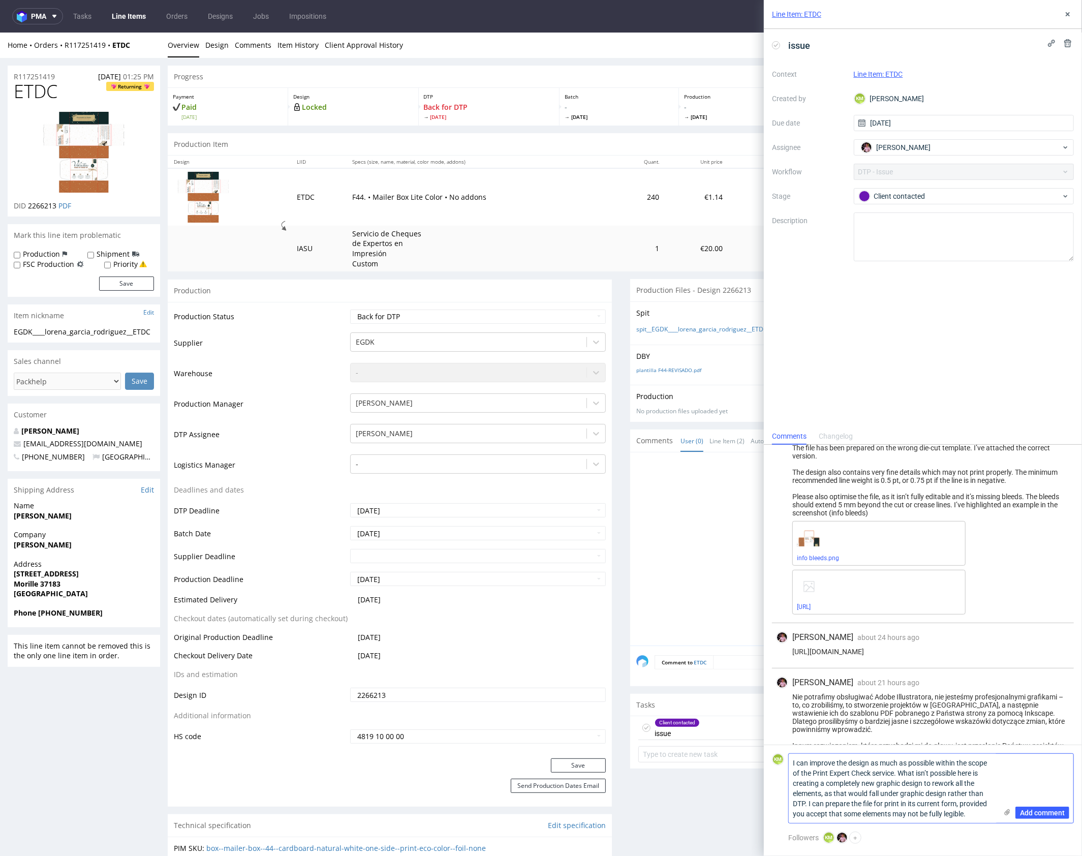
click at [958, 785] on textarea "I can improve the design as much as possible within the scope of the Print Expe…" at bounding box center [893, 788] width 208 height 69
click at [959, 804] on textarea "I can improve the design as much as possible within the scope of the Print Expe…" at bounding box center [893, 788] width 208 height 69
click at [983, 817] on textarea "I can improve the design as much as possible within the scope of the Print Expe…" at bounding box center [893, 788] width 208 height 69
type textarea "I can improve the design as much as possible within the scope of the Print Expe…"
click at [1042, 809] on span "Add comment" at bounding box center [1042, 812] width 45 height 7
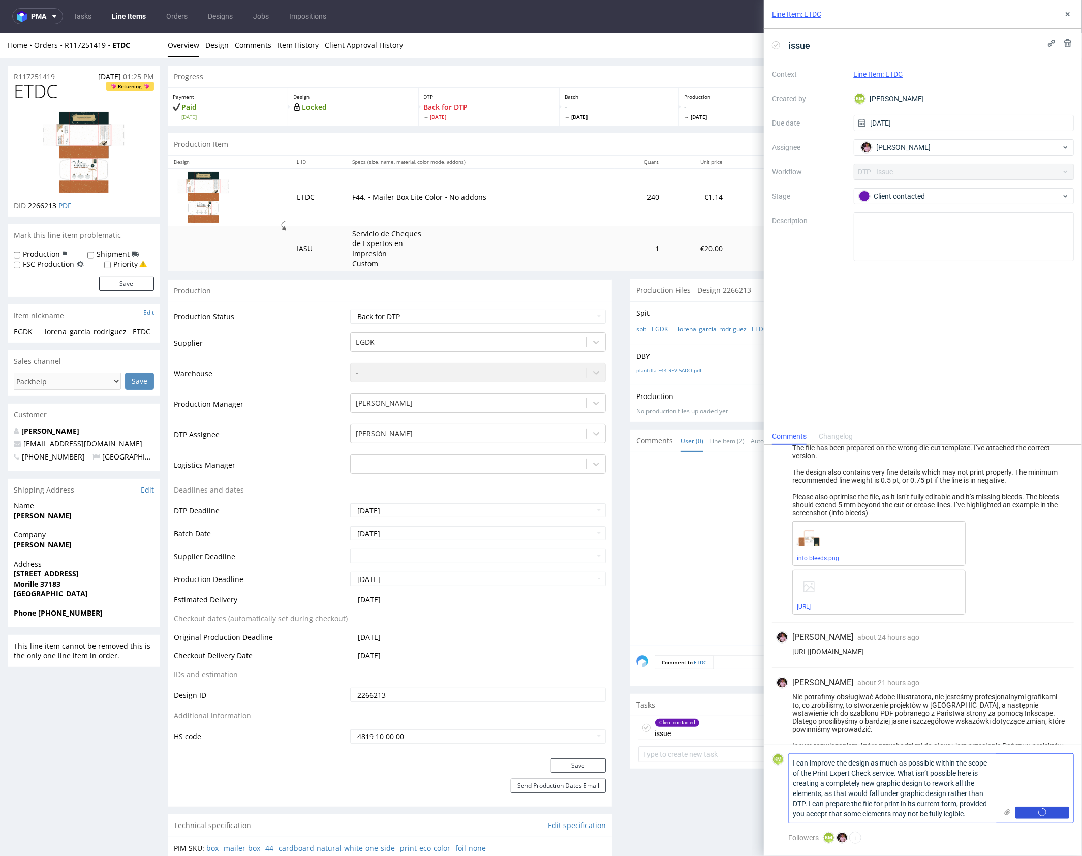
scroll to position [103, 0]
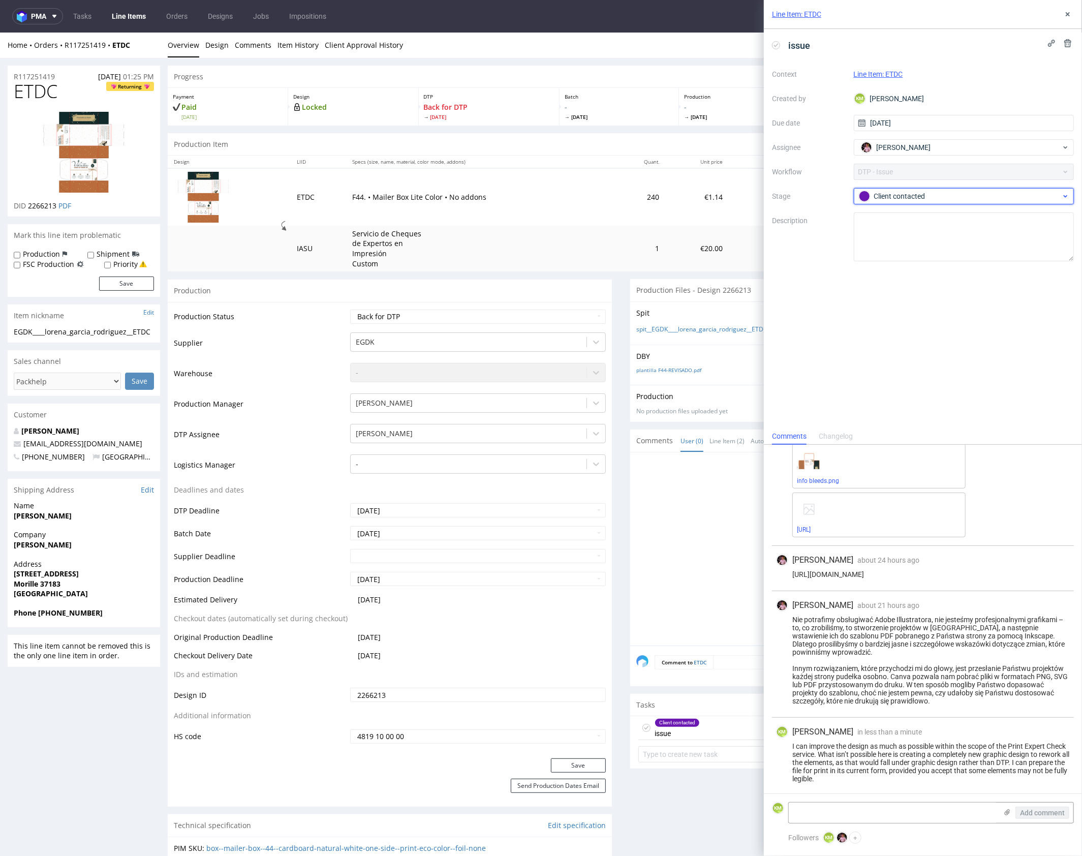
click at [918, 202] on span "Client contacted" at bounding box center [960, 196] width 203 height 12
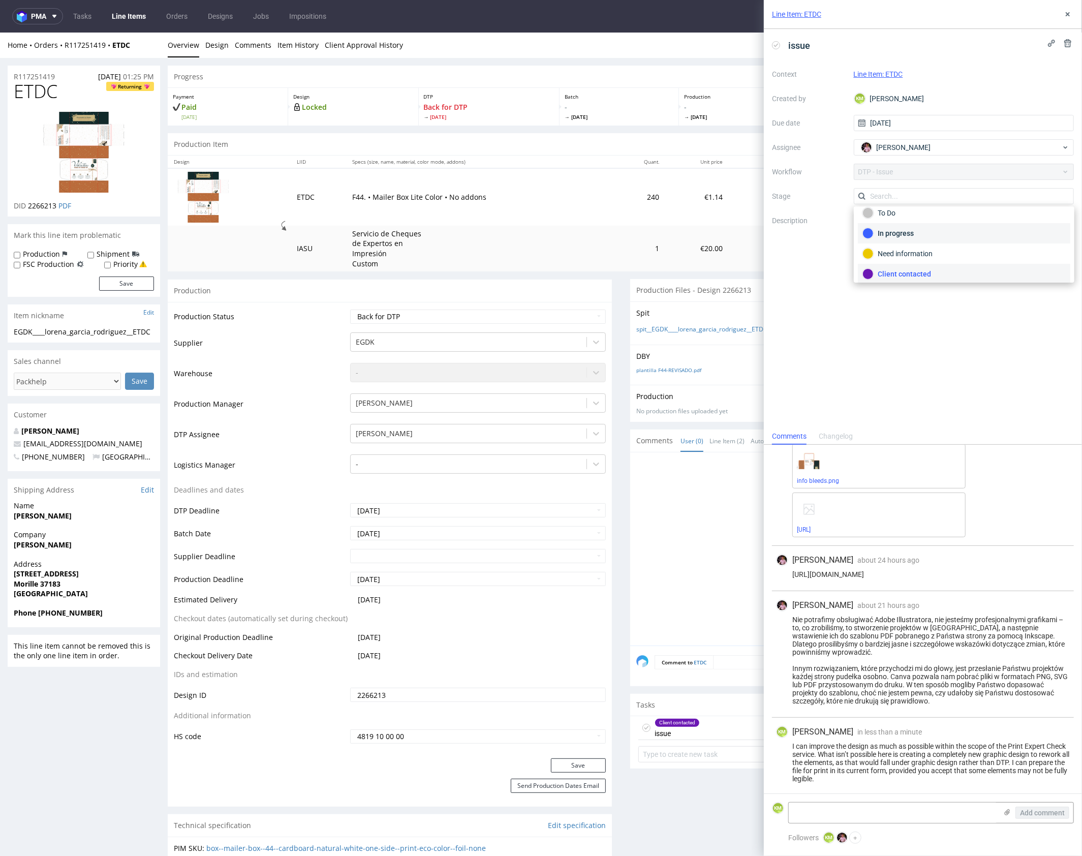
scroll to position [0, 0]
click at [912, 224] on div "To Do" at bounding box center [964, 220] width 203 height 11
click at [1066, 14] on icon at bounding box center [1068, 14] width 8 height 8
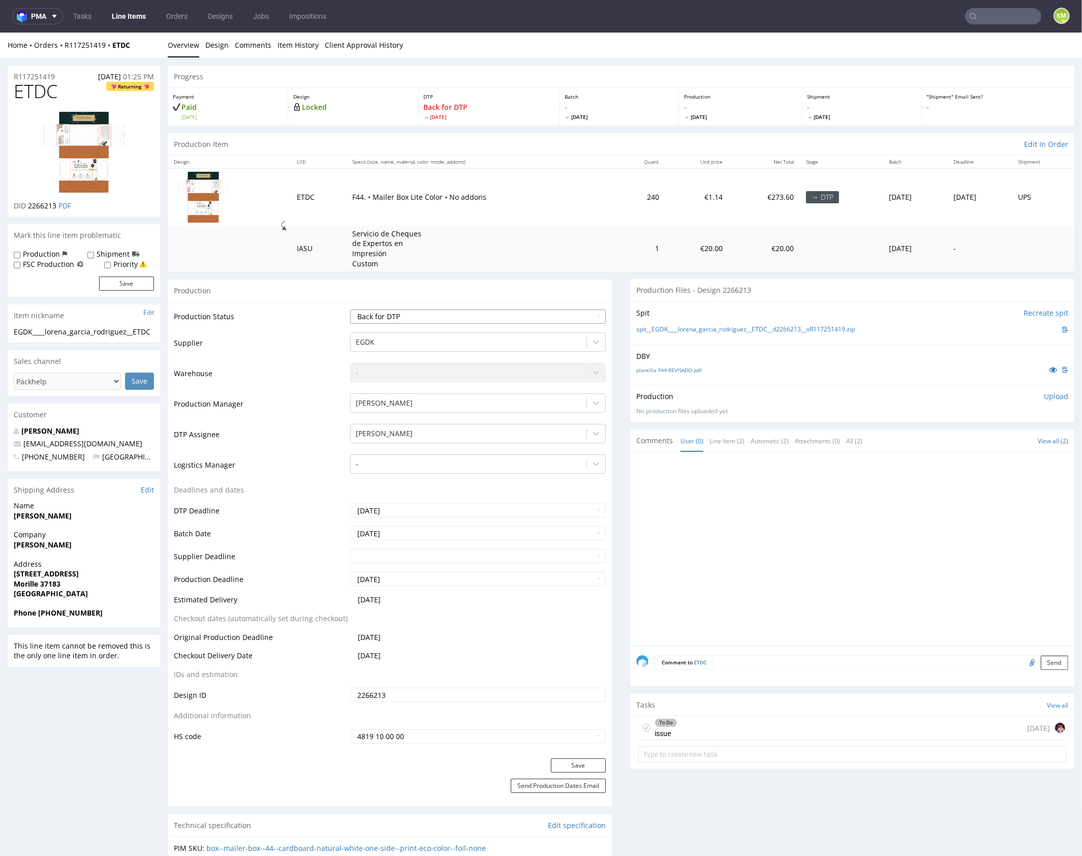
click at [528, 315] on select "Waiting for Artwork Waiting for Diecut Waiting for Mockup Waiting for DTP Waiti…" at bounding box center [478, 316] width 256 height 14
select select "dtp_issue"
click at [350, 309] on select "Waiting for Artwork Waiting for Diecut Waiting for Mockup Waiting for DTP Waiti…" at bounding box center [478, 316] width 256 height 14
click at [569, 762] on button "Save" at bounding box center [578, 765] width 55 height 14
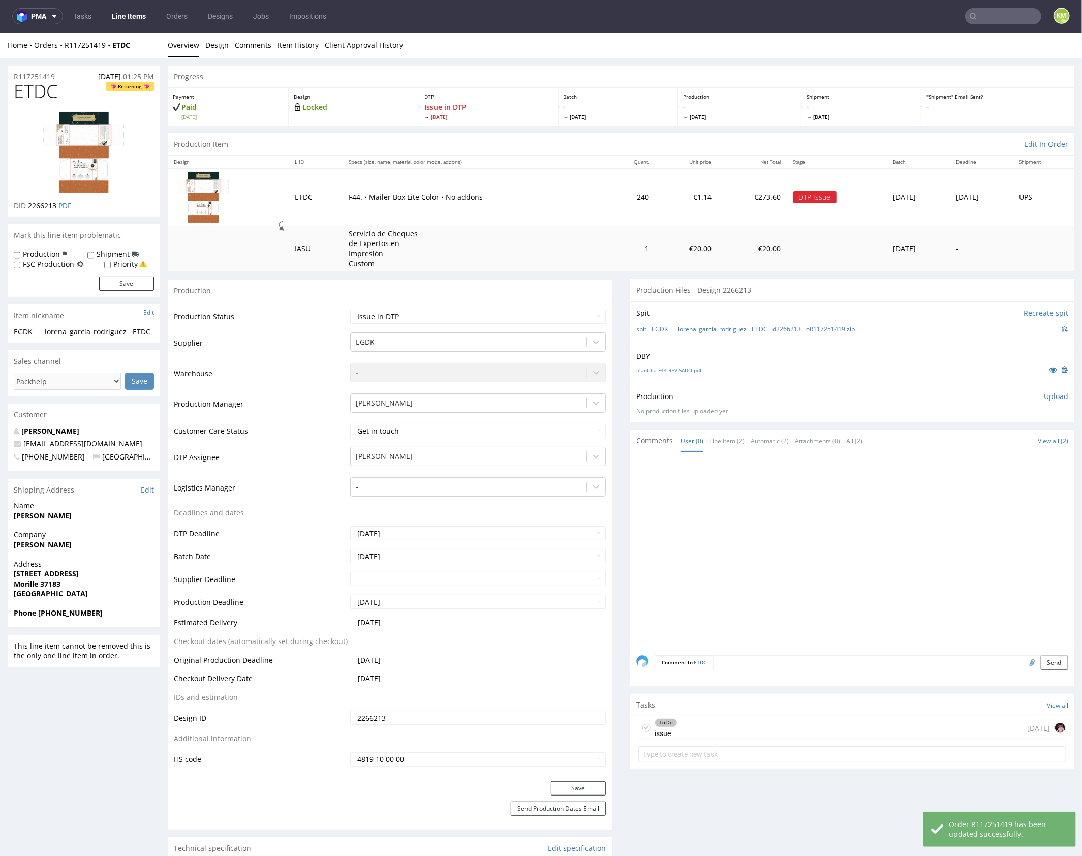
click at [680, 731] on div "To Do issue 3 days ago" at bounding box center [852, 728] width 428 height 24
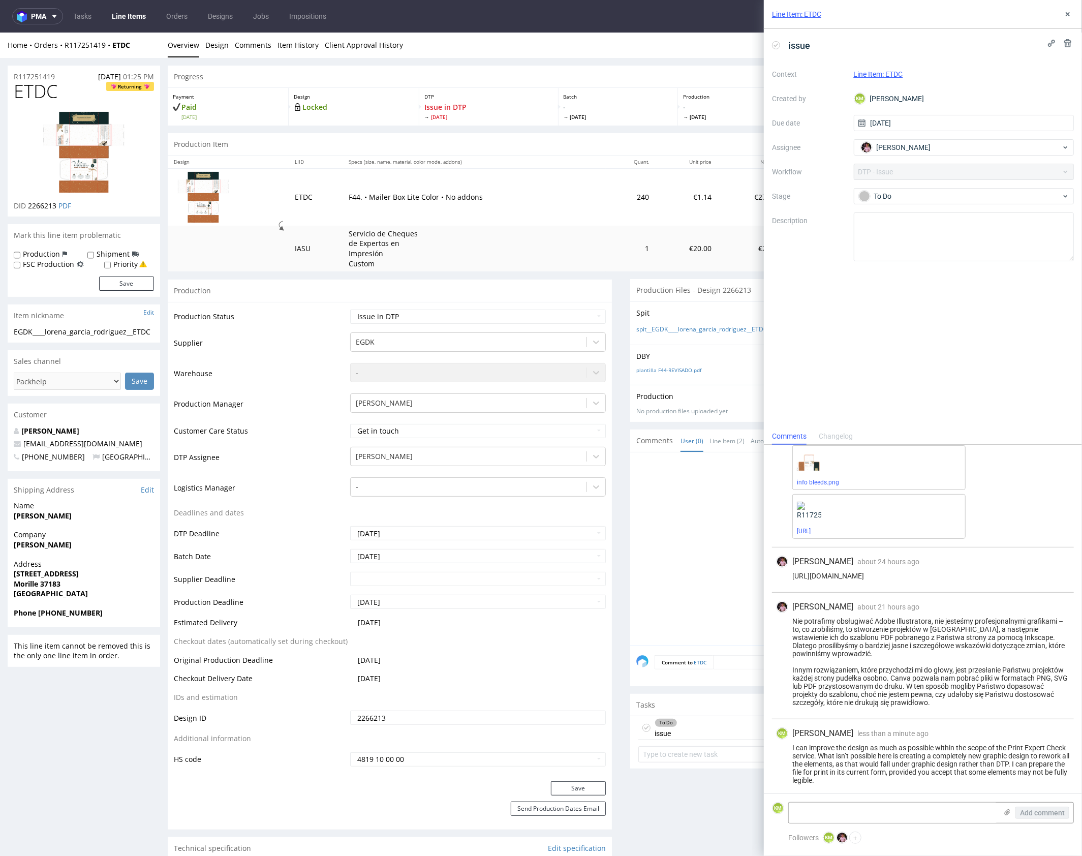
scroll to position [103, 0]
click at [865, 813] on textarea at bounding box center [893, 813] width 208 height 20
paste textarea "In that case, I’ll need the files exported from Canva in three formats: PNG, SV…"
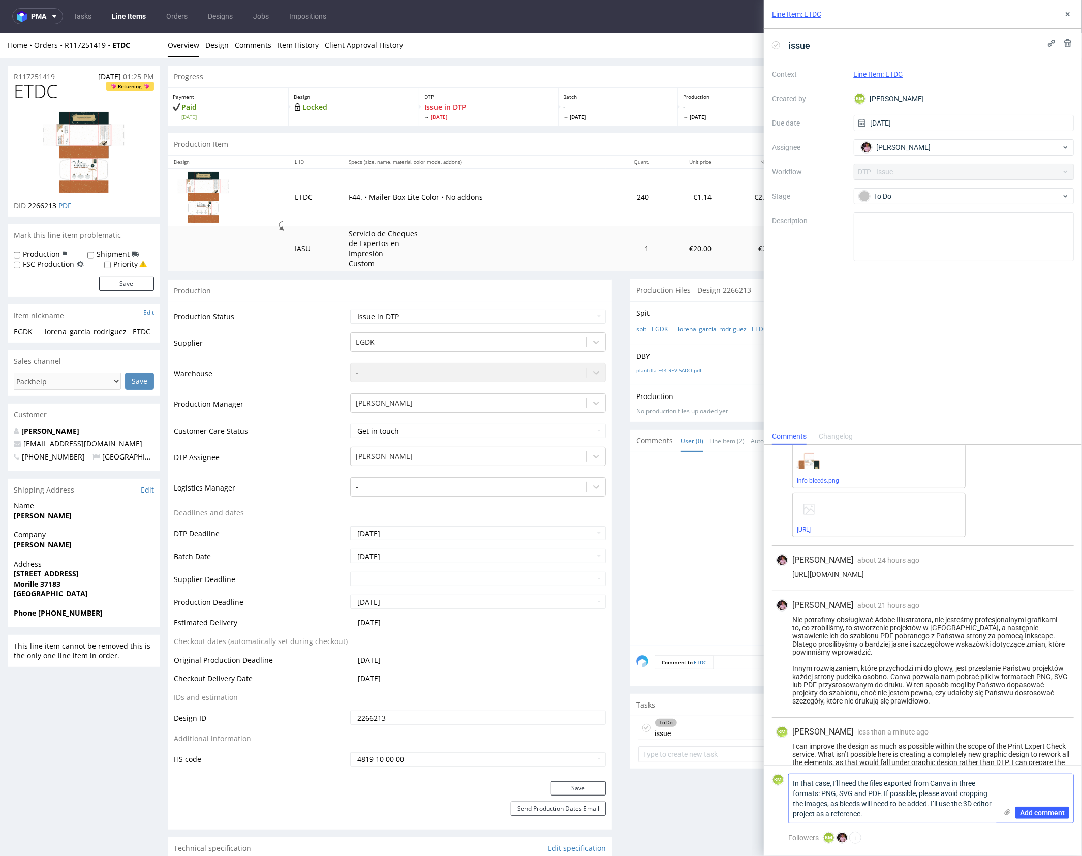
scroll to position [0, 0]
type textarea "In that case, I’ll need the files exported from Canva in three formats: PNG, SV…"
click at [1038, 811] on span "Add comment" at bounding box center [1042, 812] width 45 height 7
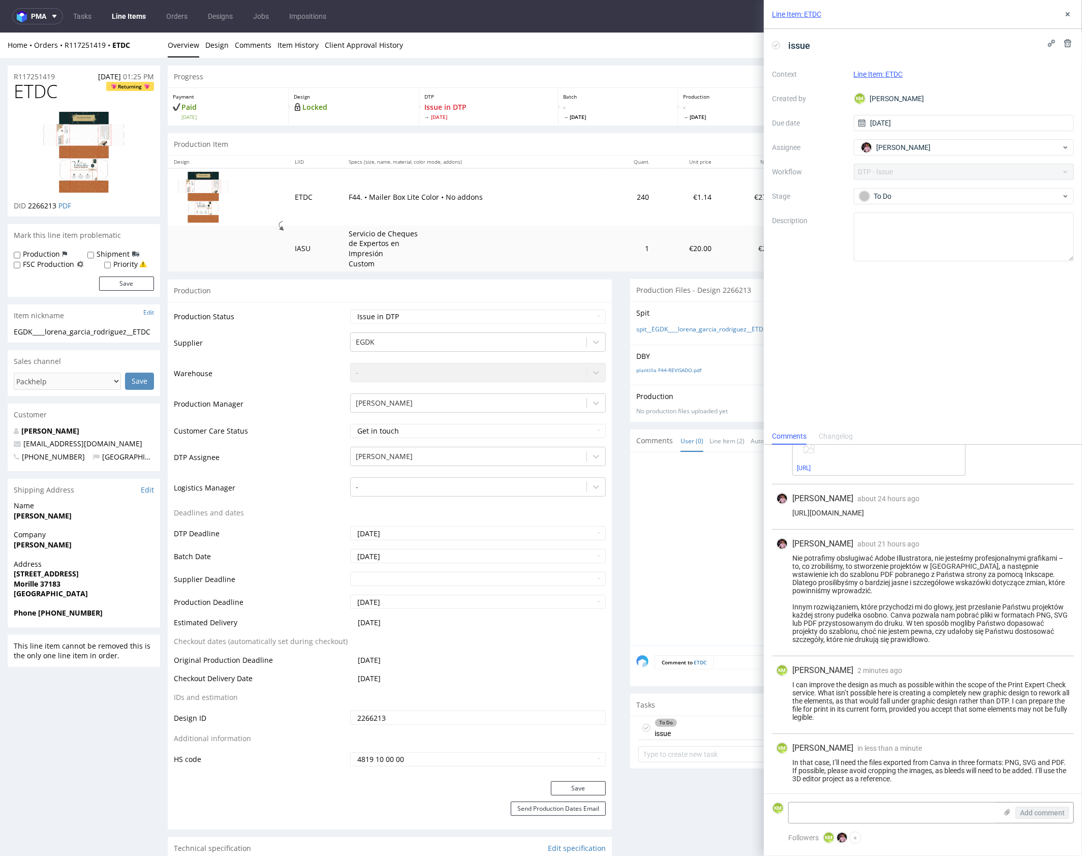
click at [1070, 22] on div "Line Item: ETDC" at bounding box center [923, 14] width 318 height 29
click at [1069, 17] on icon at bounding box center [1068, 14] width 8 height 8
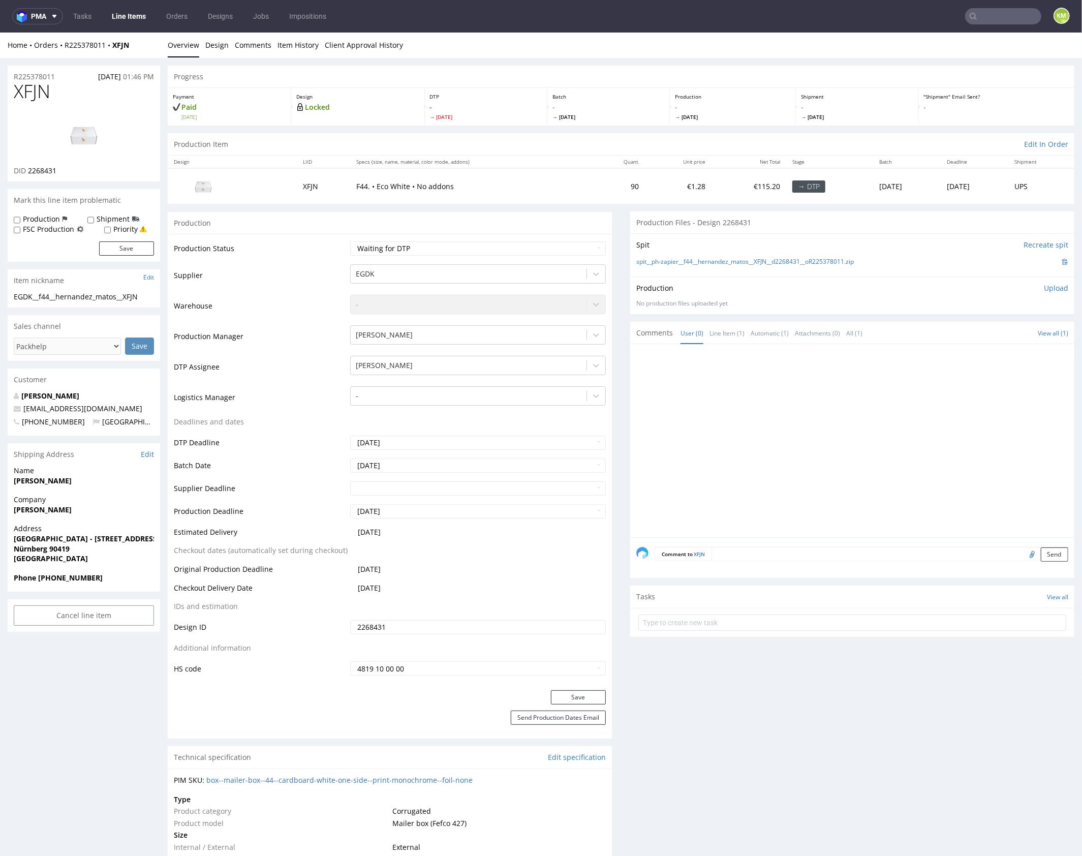
drag, startPoint x: 808, startPoint y: 429, endPoint x: 652, endPoint y: 425, distance: 156.1
click at [807, 428] on div at bounding box center [855, 443] width 438 height 187
click at [821, 445] on div at bounding box center [855, 443] width 438 height 187
drag, startPoint x: 804, startPoint y: 472, endPoint x: 797, endPoint y: 472, distance: 7.1
click at [804, 472] on div at bounding box center [855, 443] width 438 height 187
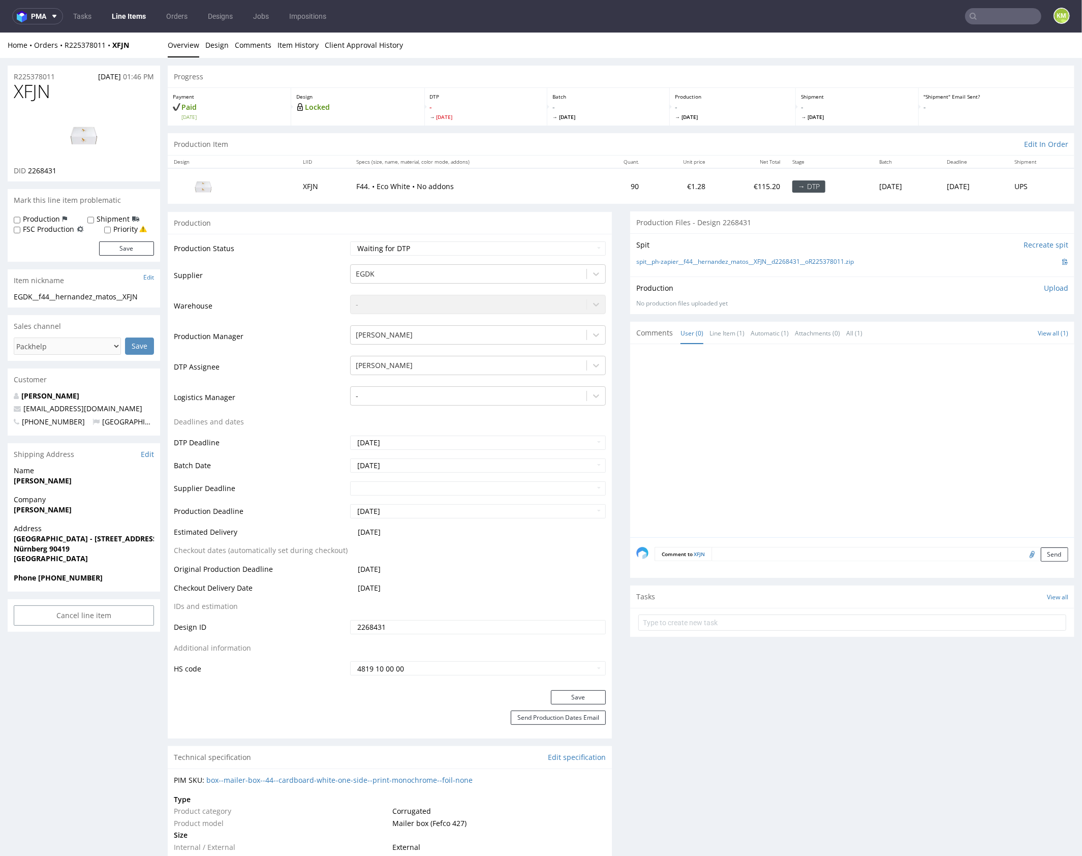
click at [785, 461] on div at bounding box center [855, 443] width 438 height 187
click at [769, 388] on div at bounding box center [855, 443] width 438 height 187
click at [825, 385] on div at bounding box center [855, 443] width 438 height 187
click at [774, 426] on div at bounding box center [855, 443] width 438 height 187
drag, startPoint x: 871, startPoint y: 260, endPoint x: 682, endPoint y: 263, distance: 188.6
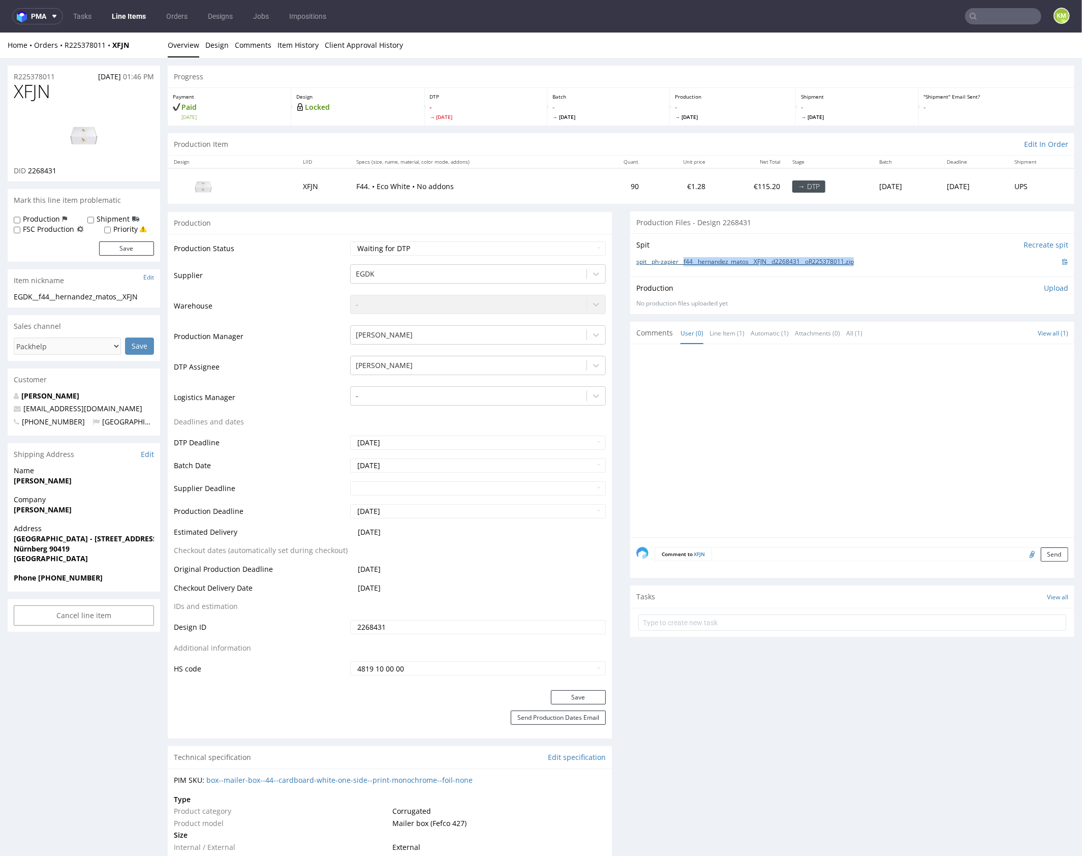
click at [682, 263] on div "spit__ph-zapier__f44__hernandez_matos__XFJN__d2268431__oR225378011.zip" at bounding box center [852, 261] width 432 height 11
copy link "f44__hernandez_matos__XFJN__d2268431__oR225378011.zip"
click at [763, 438] on div at bounding box center [855, 443] width 438 height 187
click at [216, 46] on link "Design" at bounding box center [216, 44] width 23 height 25
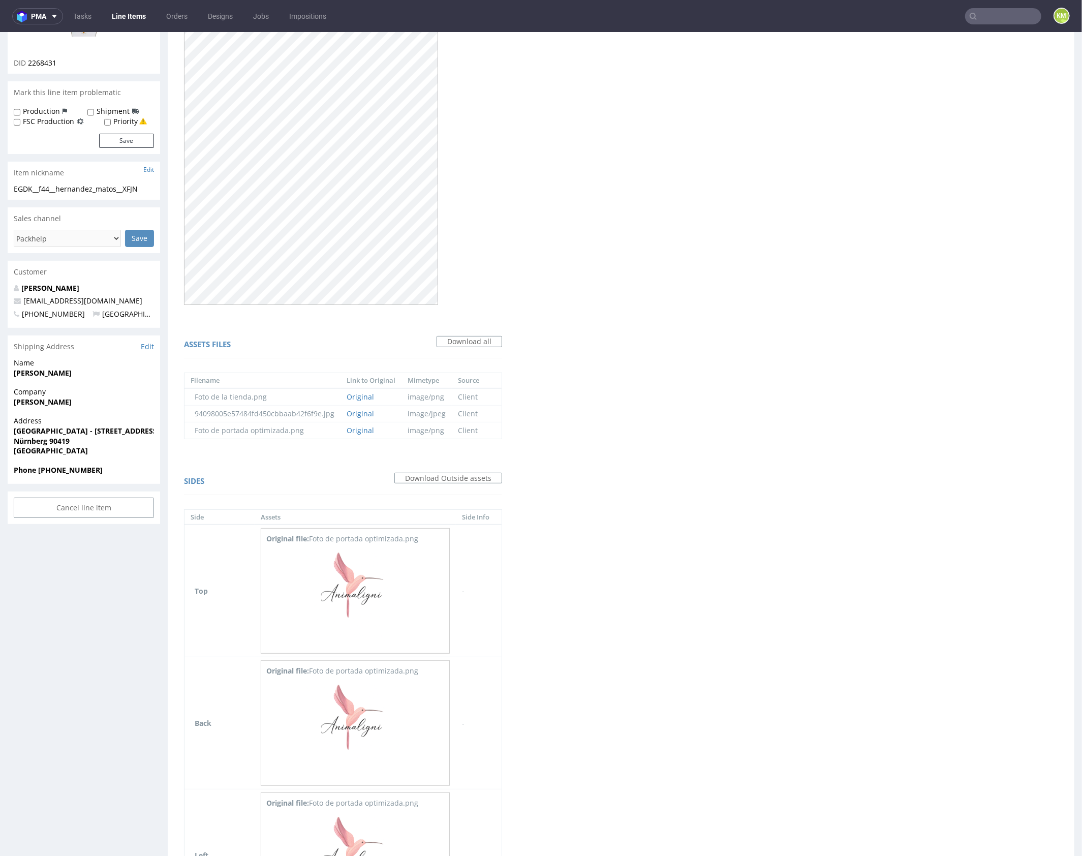
scroll to position [317, 0]
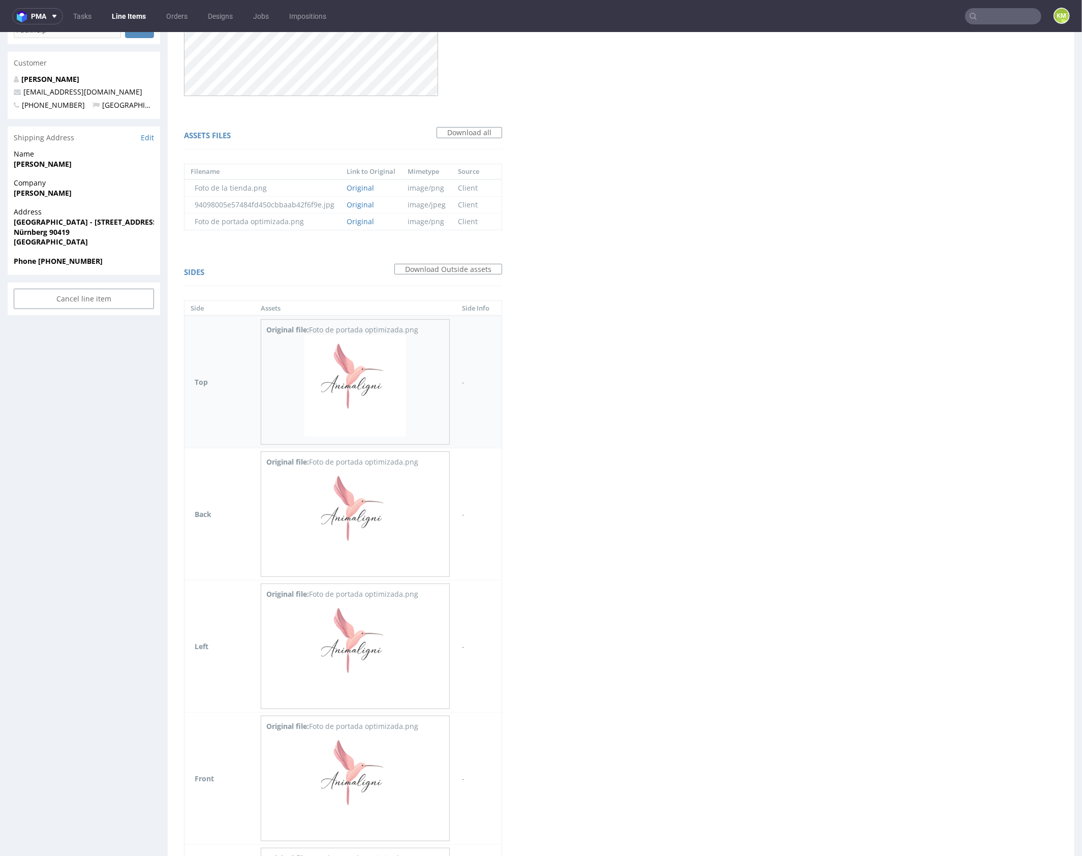
click at [362, 385] on img at bounding box center [355, 385] width 102 height 102
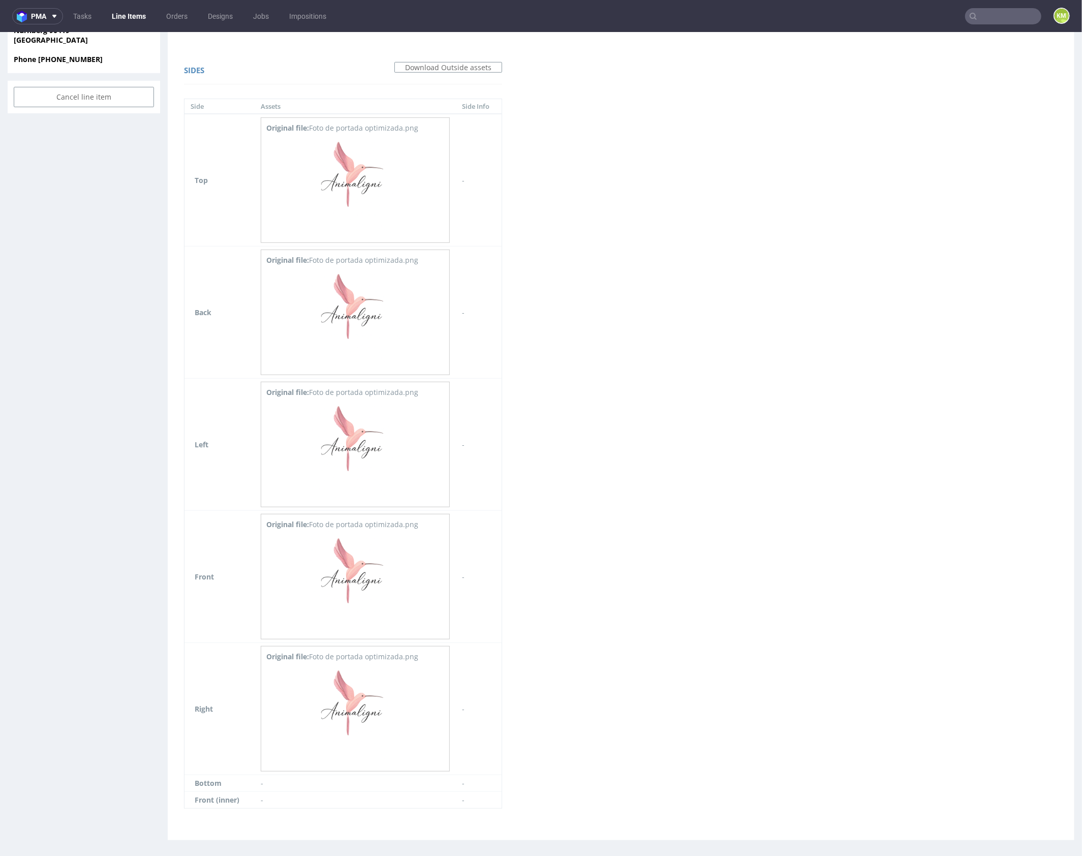
scroll to position [0, 0]
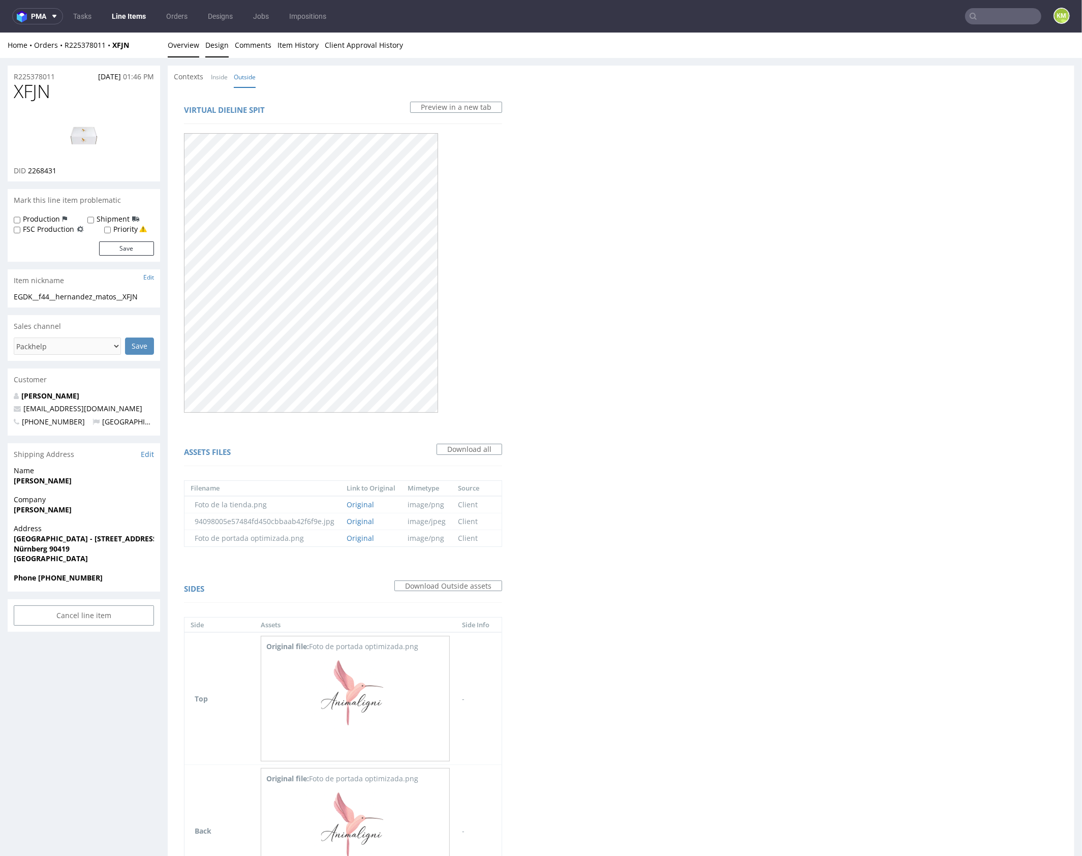
click at [190, 47] on link "Overview" at bounding box center [184, 44] width 32 height 25
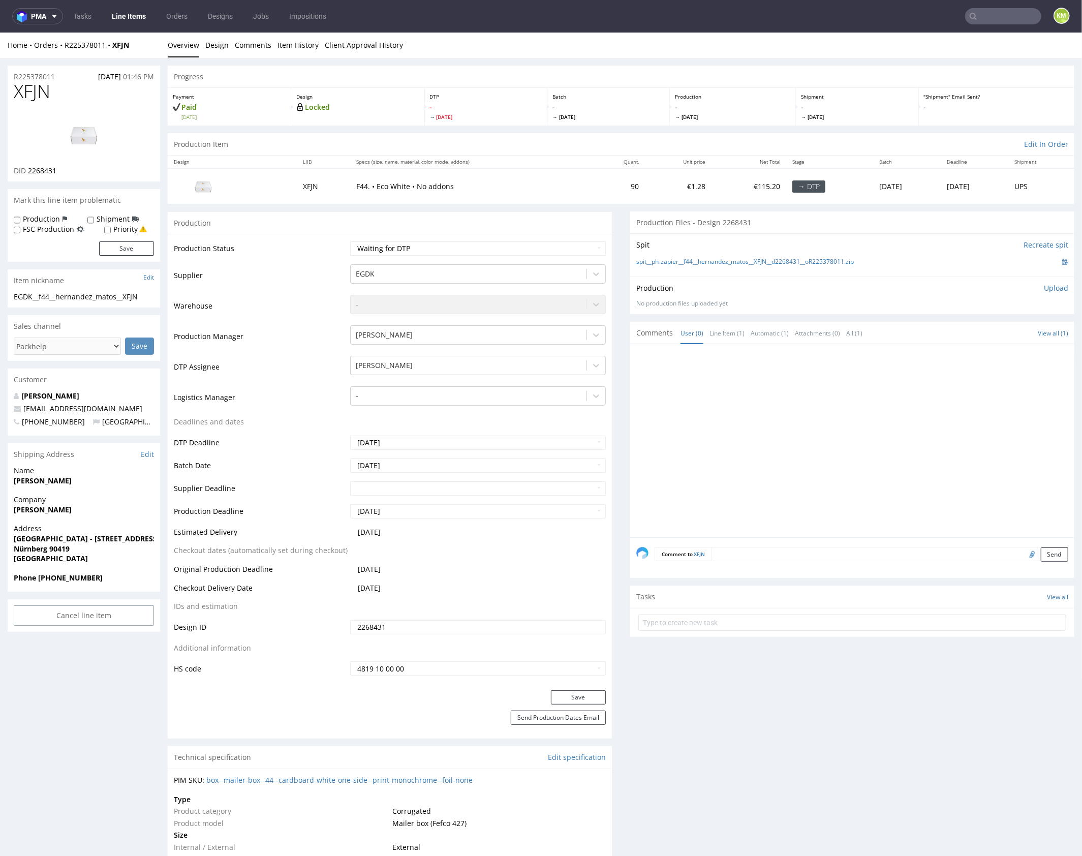
click at [679, 407] on div at bounding box center [855, 443] width 438 height 187
click at [39, 95] on span "XFJN" at bounding box center [32, 91] width 37 height 20
copy span "XFJN"
click at [803, 454] on div at bounding box center [855, 443] width 438 height 187
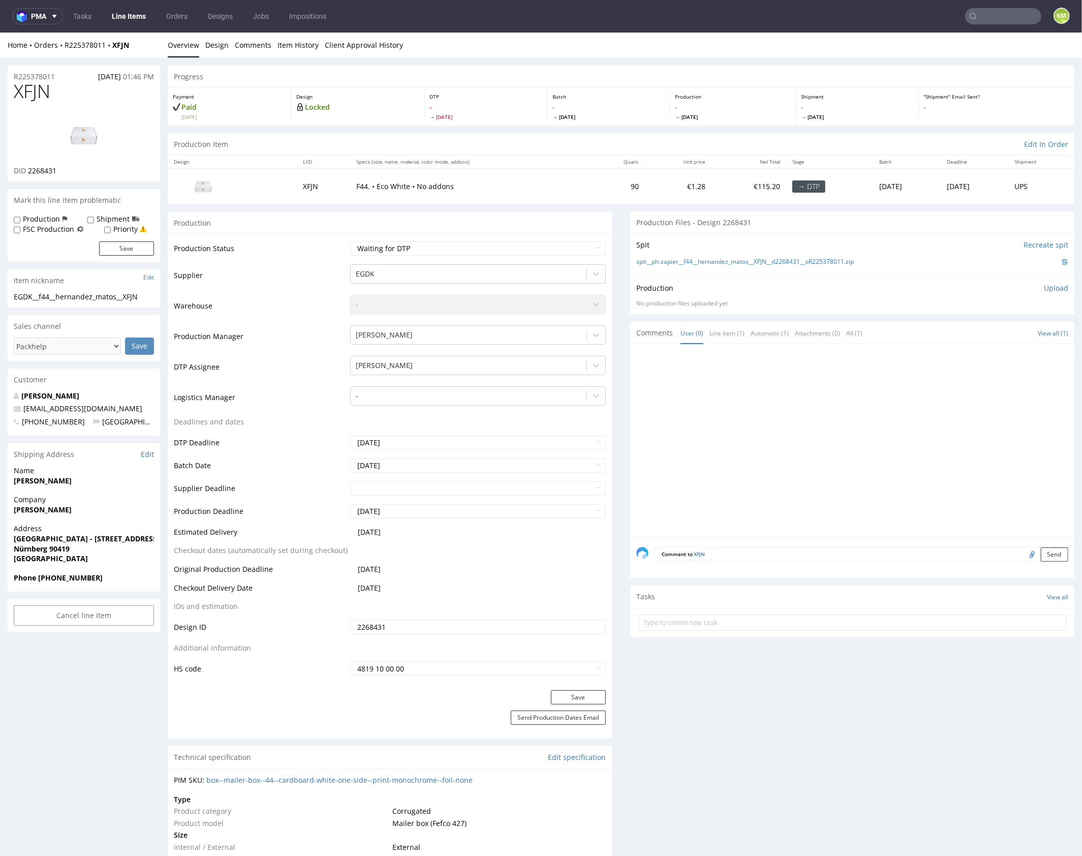
click at [1044, 284] on p "Upload" at bounding box center [1056, 288] width 24 height 10
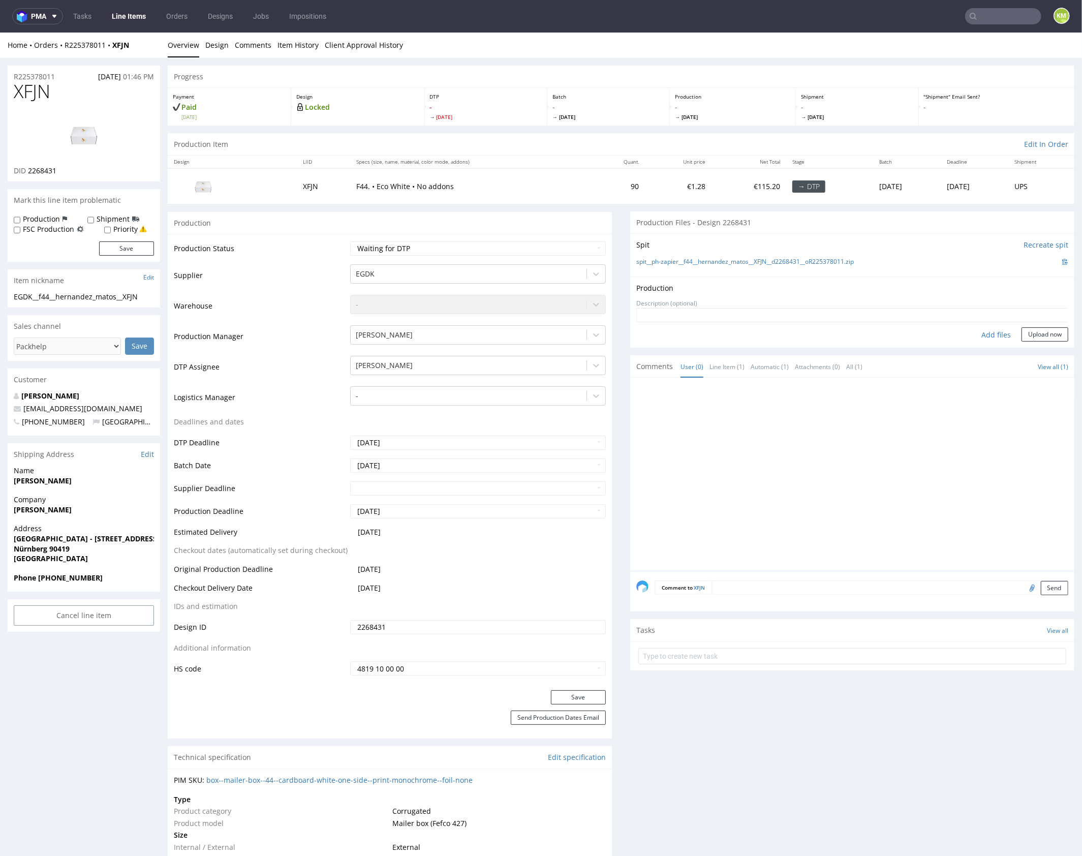
click at [984, 335] on div "Add files" at bounding box center [996, 334] width 51 height 15
type input "C:\fakepath\f44__hernandez_matos__XFJN__d2268431__oR225378011__outside.pdf"
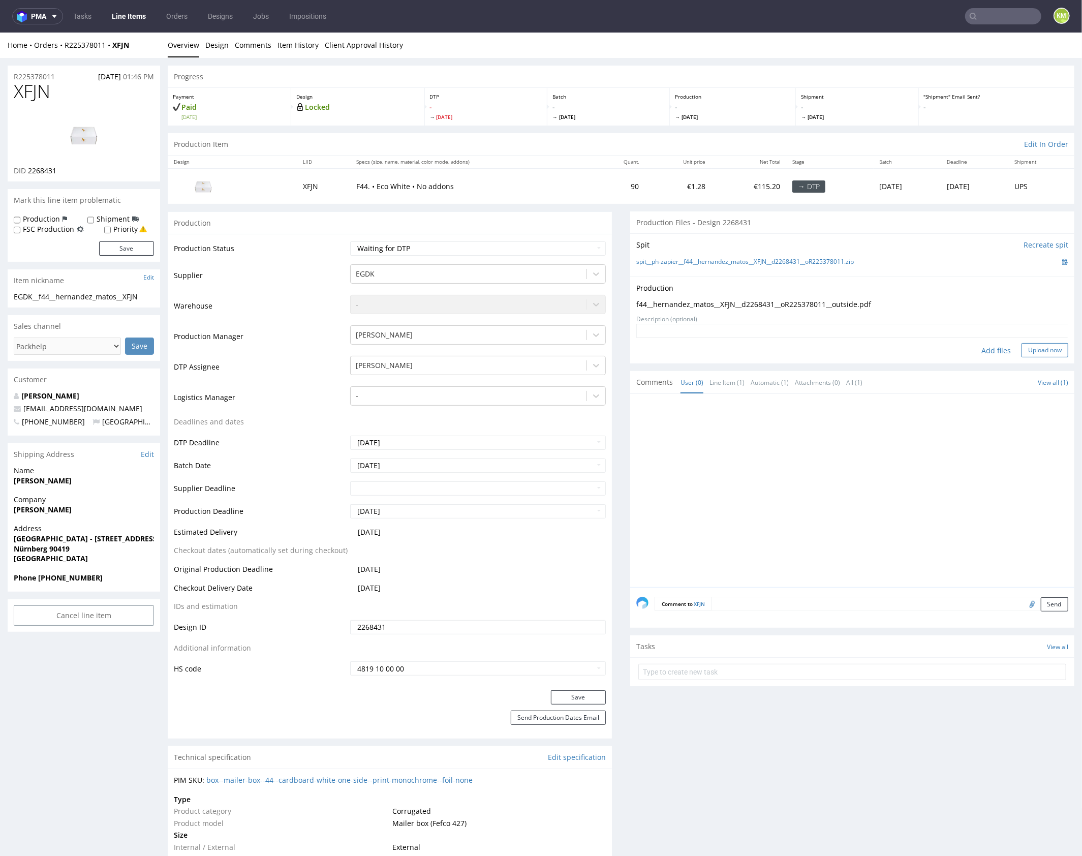
click at [1022, 349] on button "Upload now" at bounding box center [1045, 350] width 47 height 14
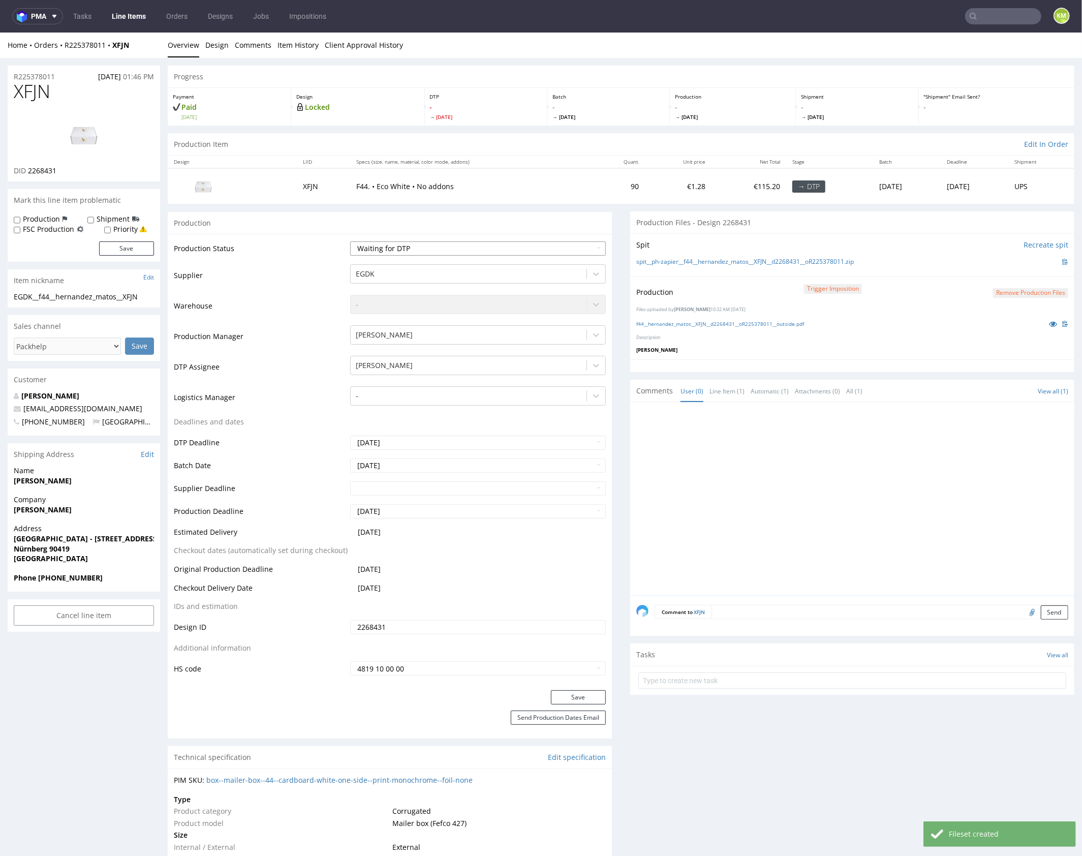
click at [555, 250] on select "Waiting for Artwork Waiting for Diecut Waiting for Mockup Waiting for DTP Waiti…" at bounding box center [478, 248] width 256 height 14
select select "dtp_production_ready"
click at [350, 241] on select "Waiting for Artwork Waiting for Diecut Waiting for Mockup Waiting for DTP Waiti…" at bounding box center [478, 248] width 256 height 14
click at [588, 695] on button "Save" at bounding box center [578, 697] width 55 height 14
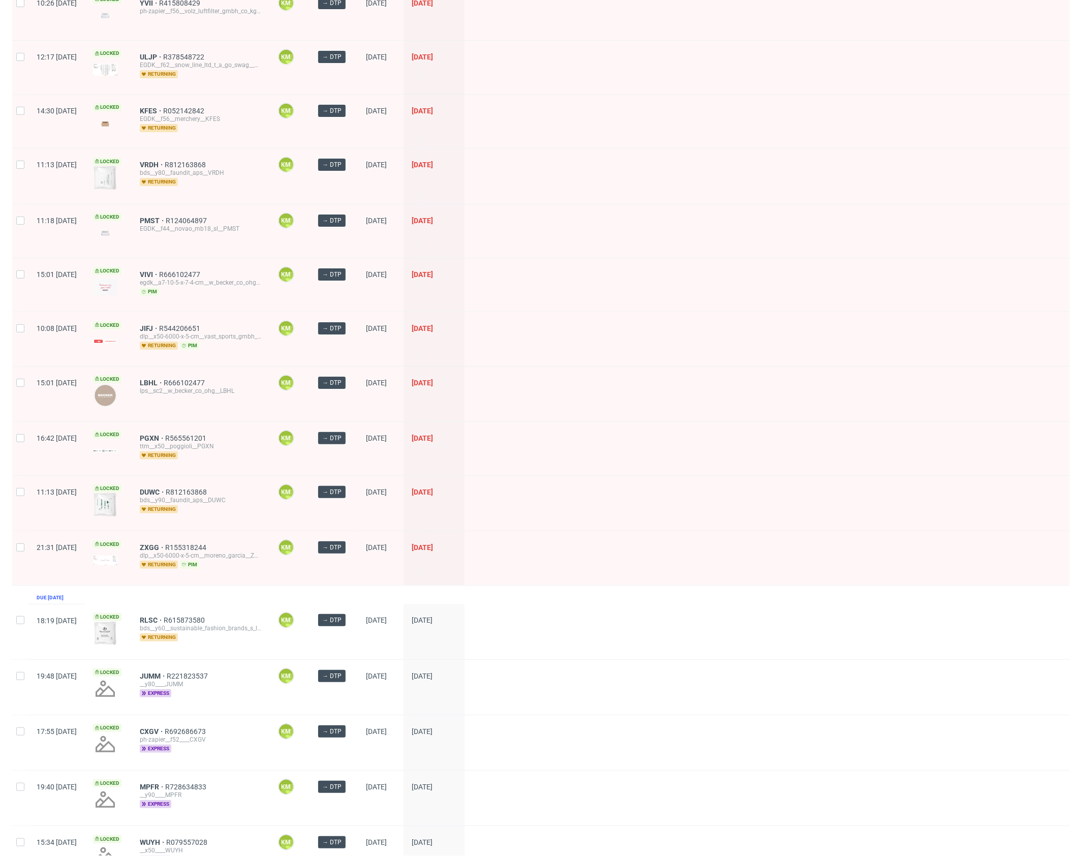
scroll to position [37, 0]
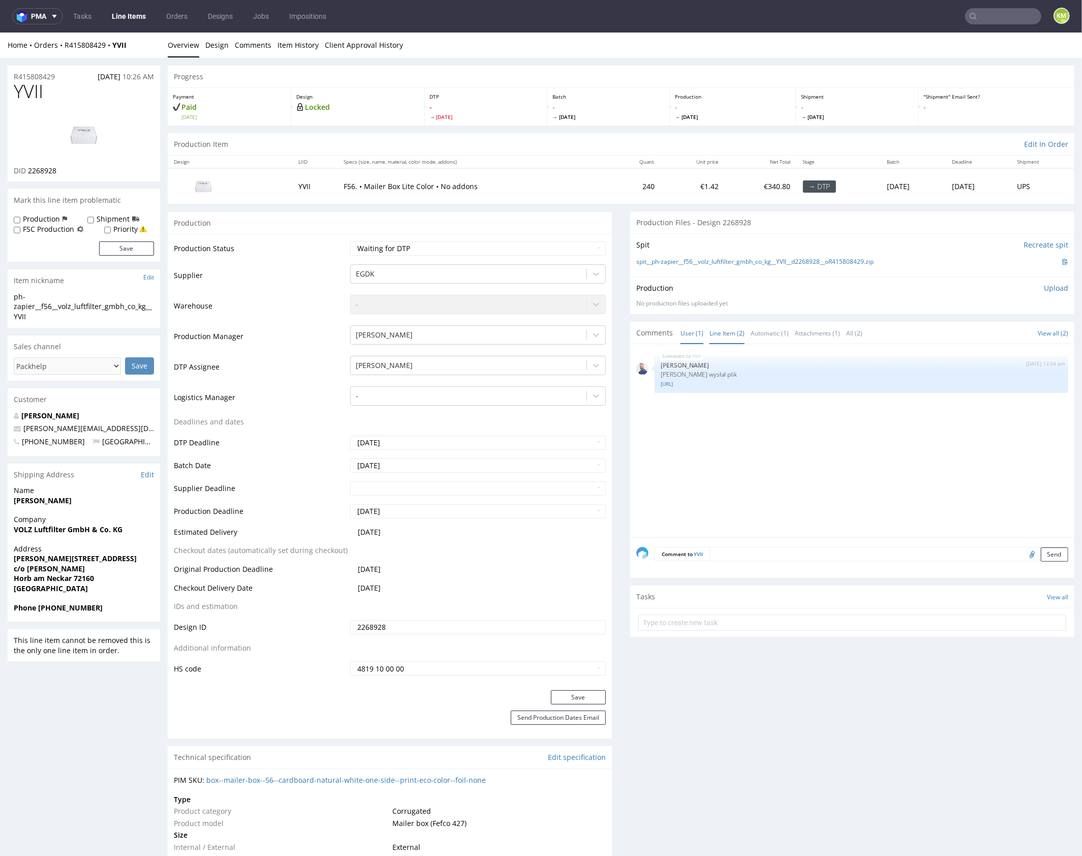
click at [727, 332] on link "Line Item (2)" at bounding box center [727, 333] width 35 height 22
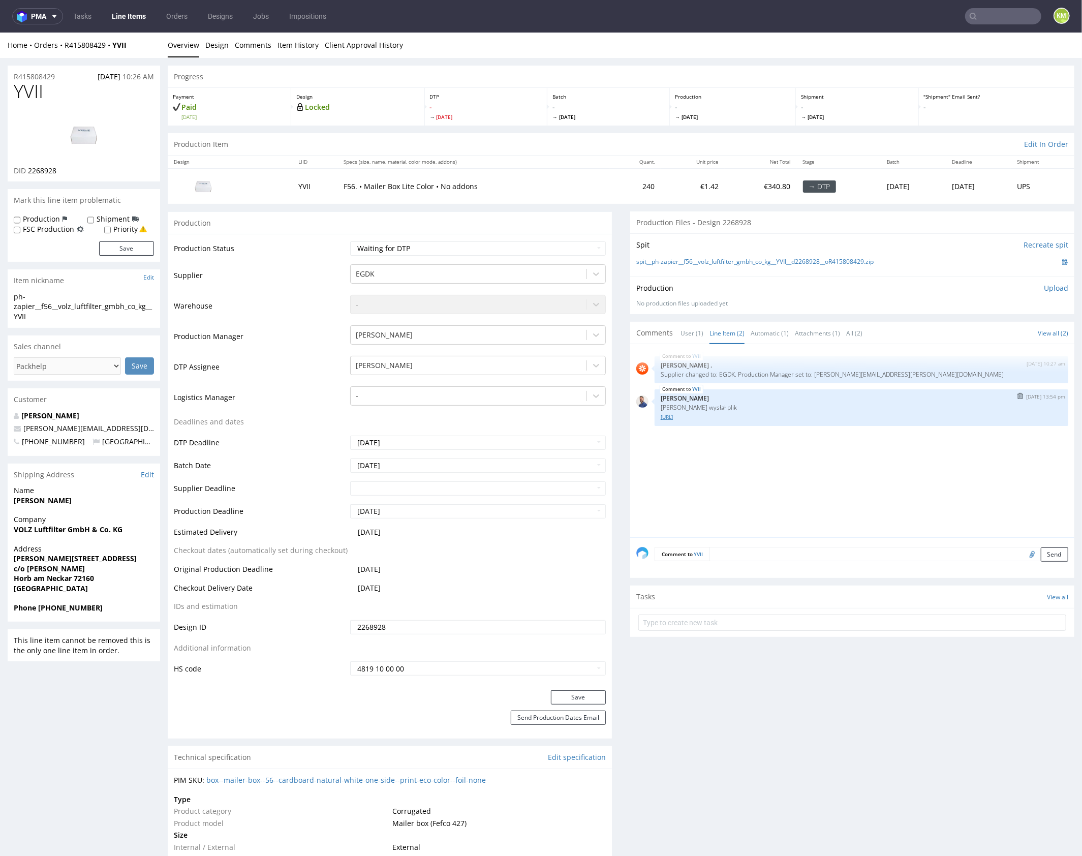
click at [698, 416] on link "[URL]" at bounding box center [862, 417] width 402 height 8
click at [808, 475] on div "YVII [DATE] 10:27 am [PERSON_NAME] Supplier changed to: EGDK. Production Manage…" at bounding box center [855, 443] width 438 height 187
drag, startPoint x: 810, startPoint y: 479, endPoint x: 810, endPoint y: 472, distance: 6.6
click at [810, 479] on div "YVII [DATE] 10:27 am [PERSON_NAME] Supplier changed to: EGDK. Production Manage…" at bounding box center [855, 443] width 438 height 187
click at [873, 297] on div "Production Upload No production files uploaded yet Description (optional) Add f…" at bounding box center [852, 295] width 432 height 24
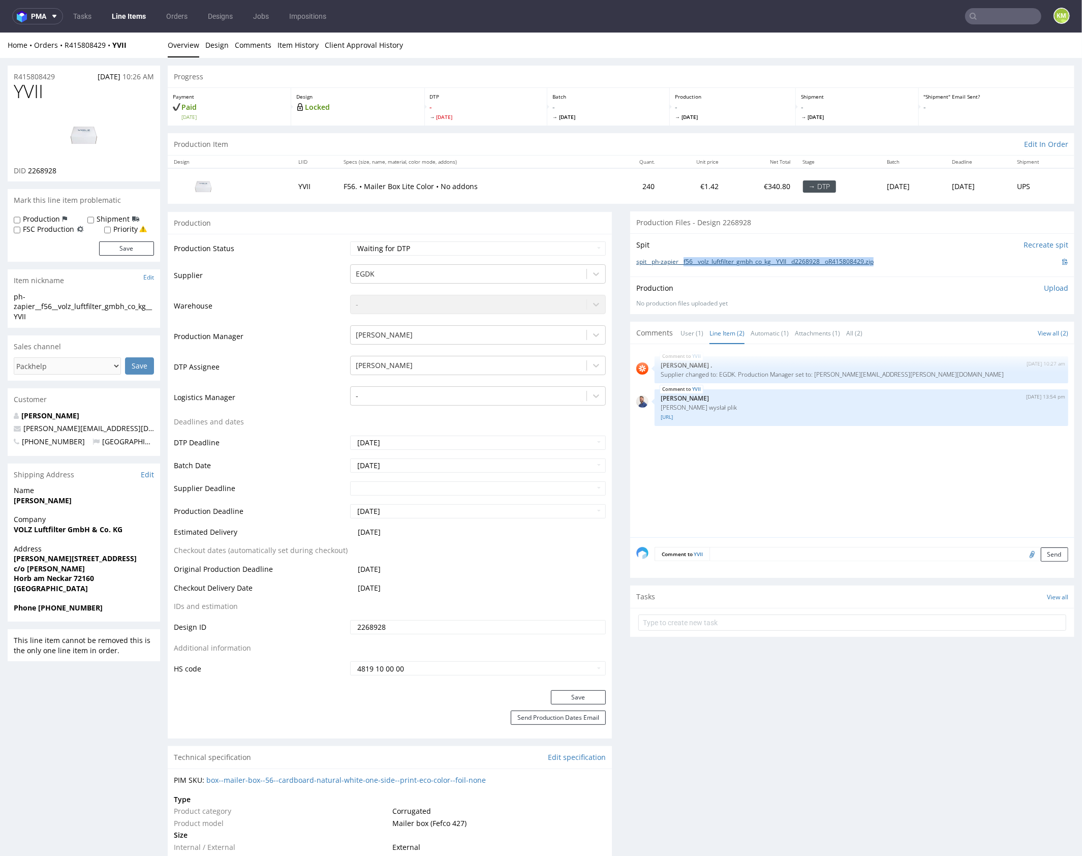
drag, startPoint x: 896, startPoint y: 264, endPoint x: 682, endPoint y: 259, distance: 213.5
click at [682, 259] on div "spit__ph-zapier__f56__volz_luftfilter_gmbh_co_kg__YVII__d2268928__oR415808429.z…" at bounding box center [852, 261] width 432 height 11
copy link "f56__volz_luftfilter_gmbh_co_kg__YVII__d2268928__oR415808429.zip"
click at [211, 45] on link "Design" at bounding box center [216, 44] width 23 height 25
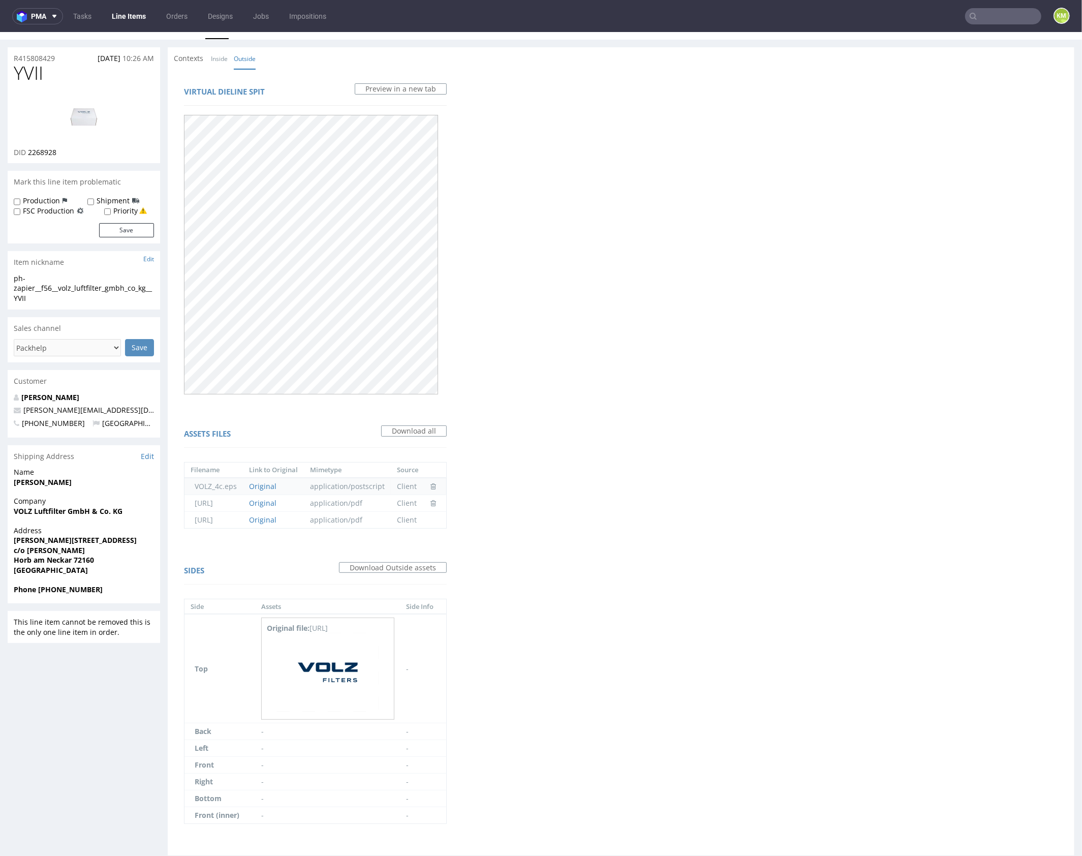
scroll to position [36, 0]
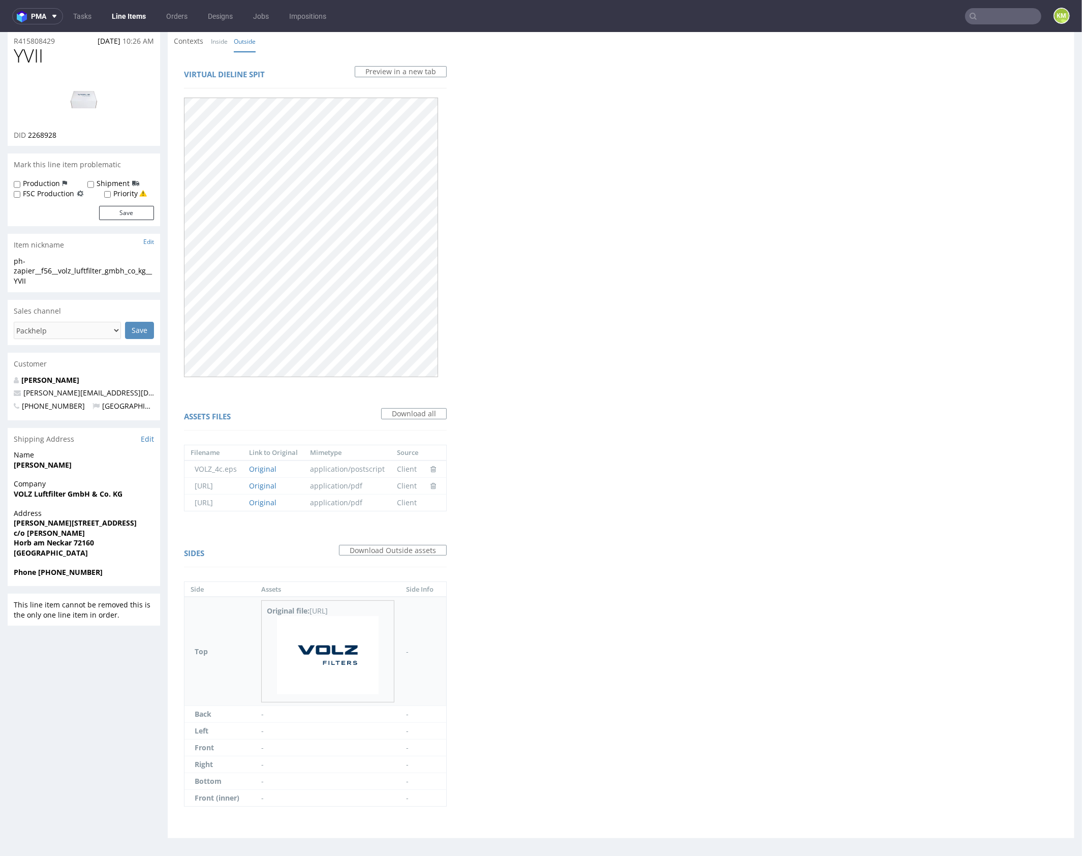
click at [358, 658] on img at bounding box center [328, 655] width 102 height 78
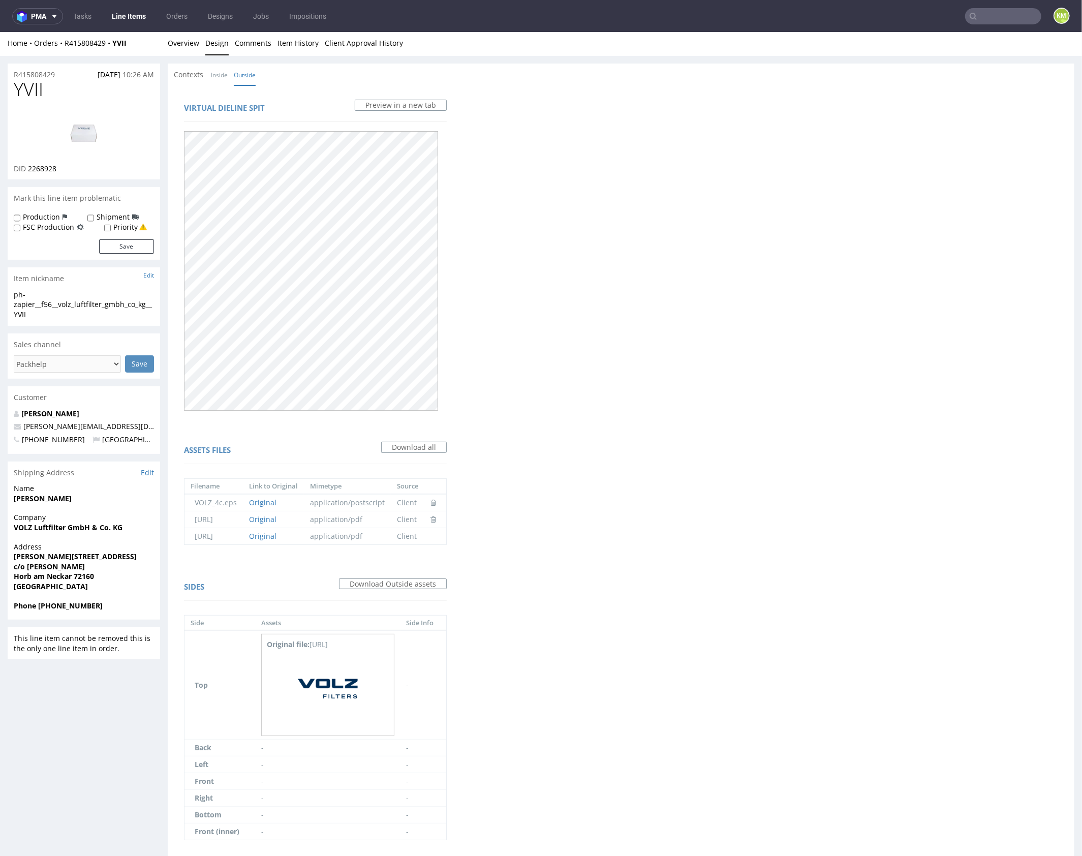
scroll to position [0, 0]
click at [215, 84] on link "Inside" at bounding box center [219, 77] width 17 height 22
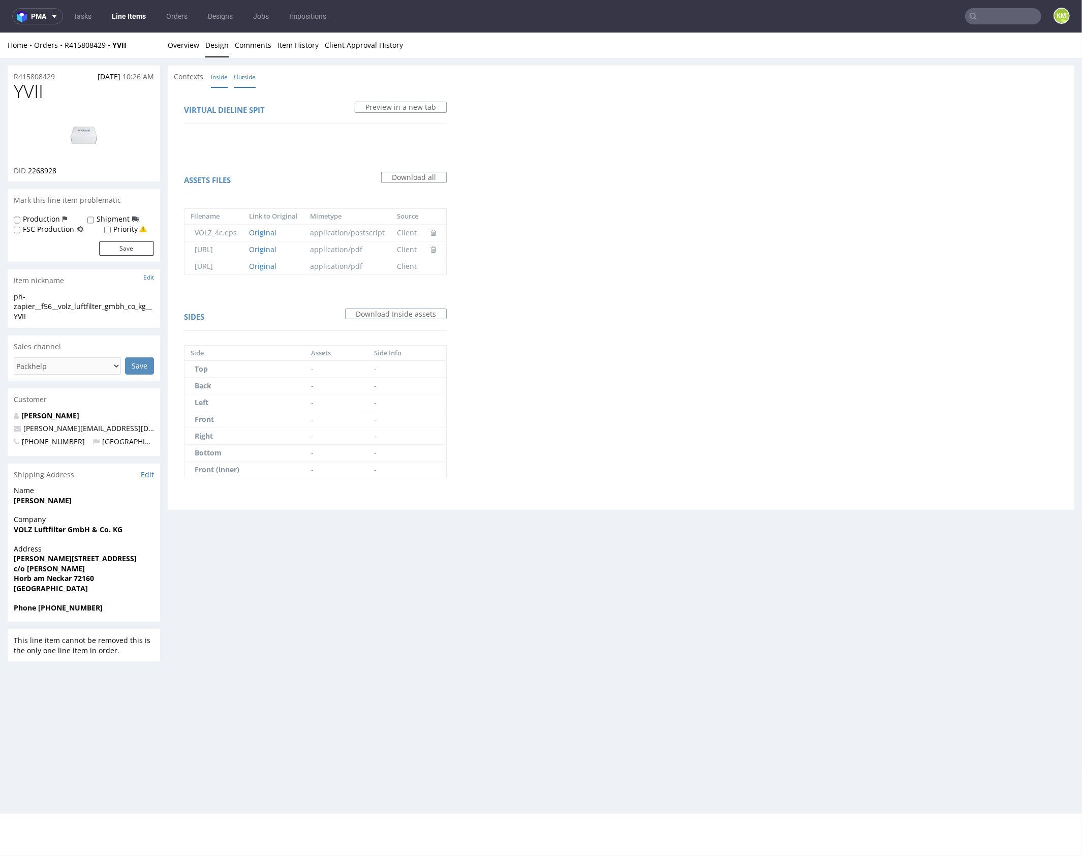
click at [239, 80] on link "Outside" at bounding box center [245, 77] width 22 height 22
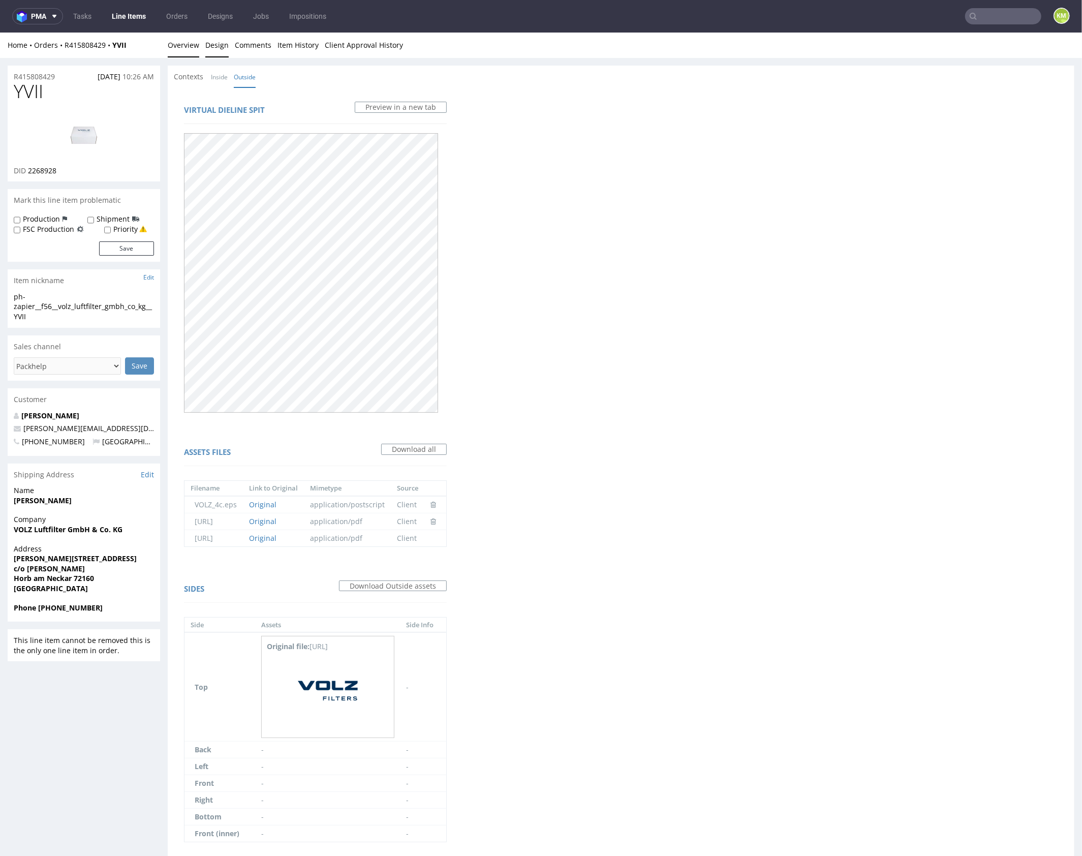
click at [185, 42] on link "Overview" at bounding box center [184, 44] width 32 height 25
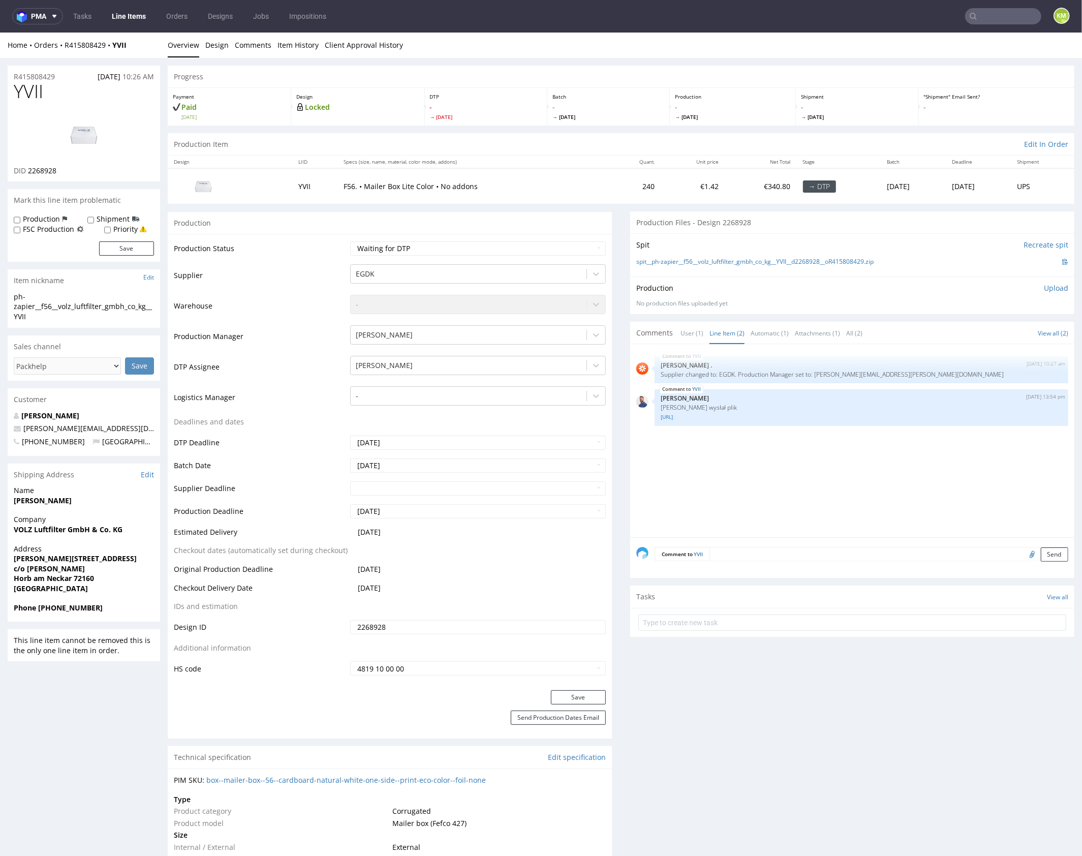
click at [767, 463] on div "YVII 1st Oct 25 | 10:27 am Rob . Supplier changed to: EGDK. Production Manager …" at bounding box center [855, 443] width 438 height 187
click at [765, 467] on div "YVII 1st Oct 25 | 10:27 am Rob . Supplier changed to: EGDK. Production Manager …" at bounding box center [855, 443] width 438 height 187
click at [30, 96] on span "YVII" at bounding box center [28, 91] width 29 height 20
copy span "YVII"
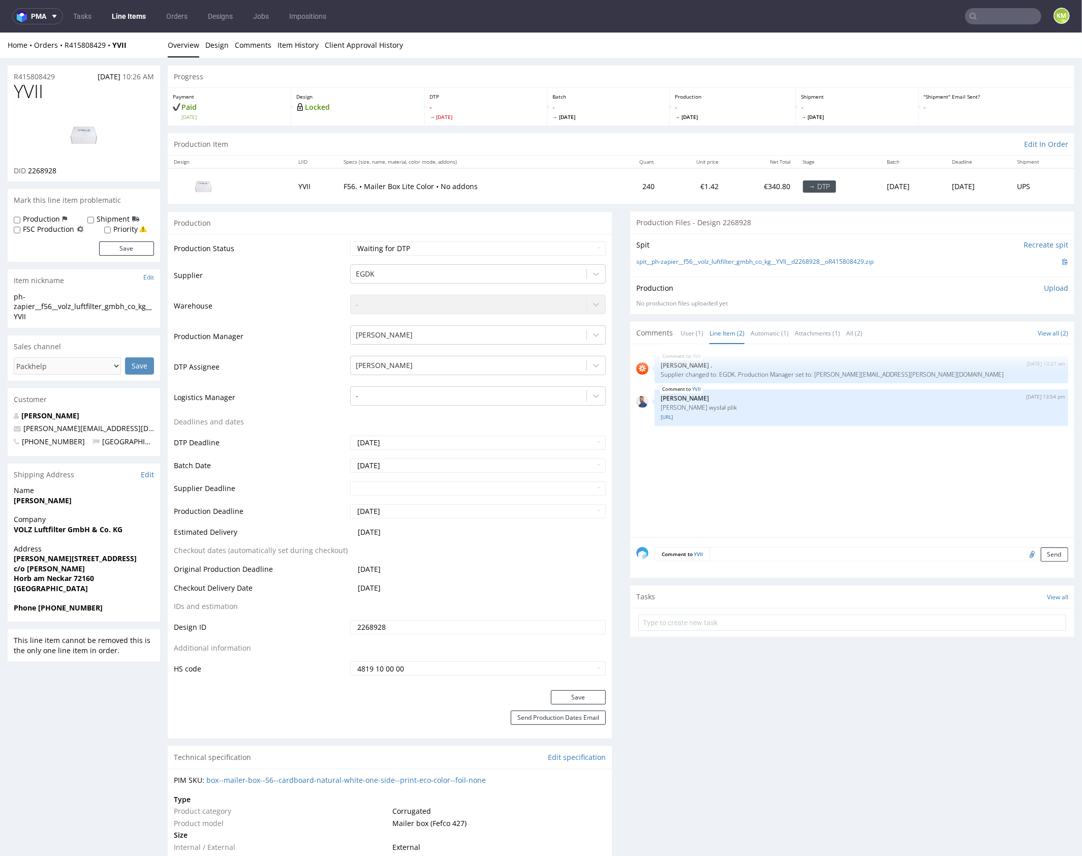
click at [749, 463] on div "YVII 1st Oct 25 | 10:27 am Rob . Supplier changed to: EGDK. Production Manager …" at bounding box center [855, 443] width 438 height 187
click at [871, 448] on div "YVII 1st Oct 25 | 10:27 am Rob . Supplier changed to: EGDK. Production Manager …" at bounding box center [855, 443] width 438 height 187
click at [1044, 287] on p "Upload" at bounding box center [1056, 288] width 24 height 10
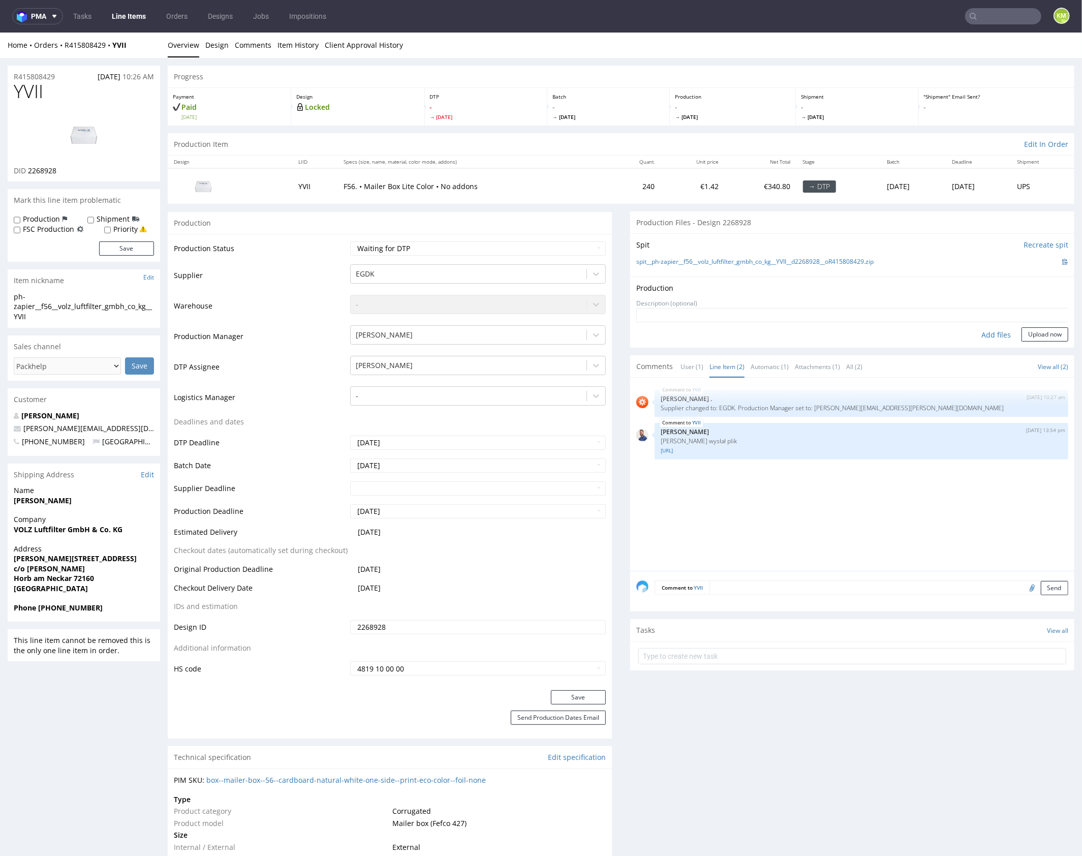
click at [978, 338] on div "Add files" at bounding box center [996, 334] width 51 height 15
type input "C:\fakepath\f56__volz_luftfilter_gmbh_co_kg__YVII__d2268928__oR415808429__outsi…"
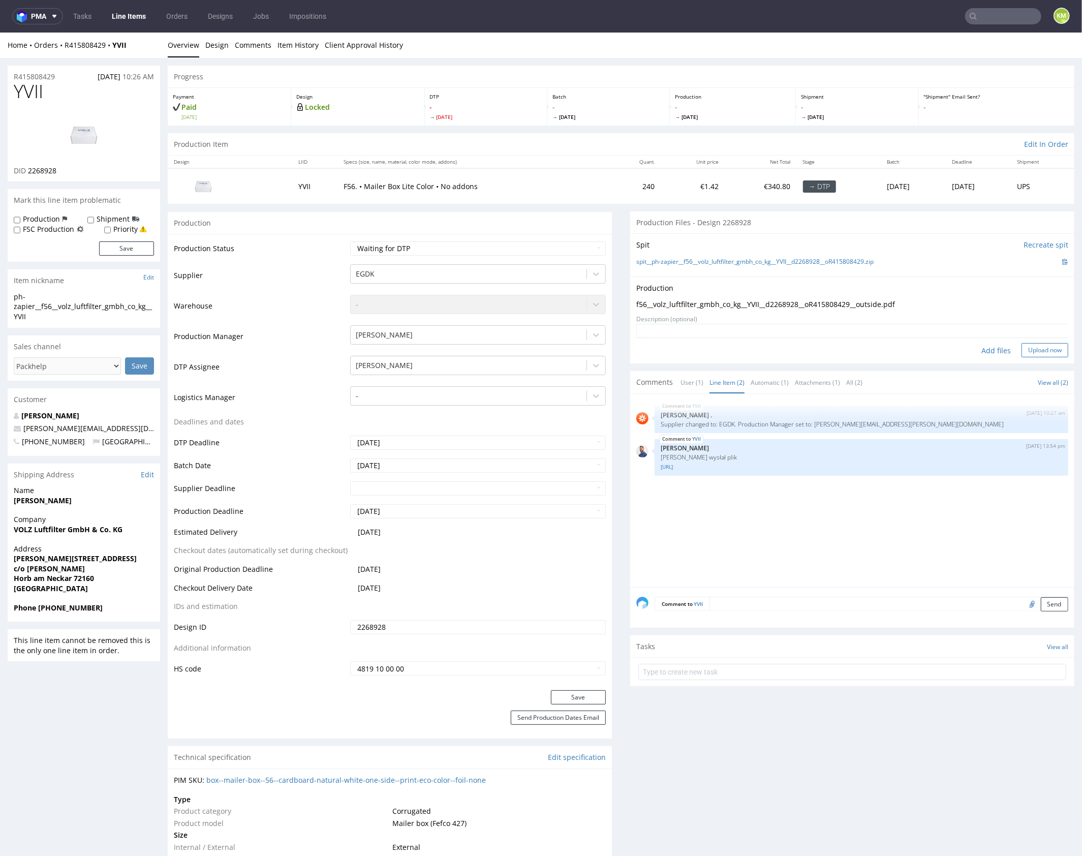
click at [1030, 348] on button "Upload now" at bounding box center [1045, 350] width 47 height 14
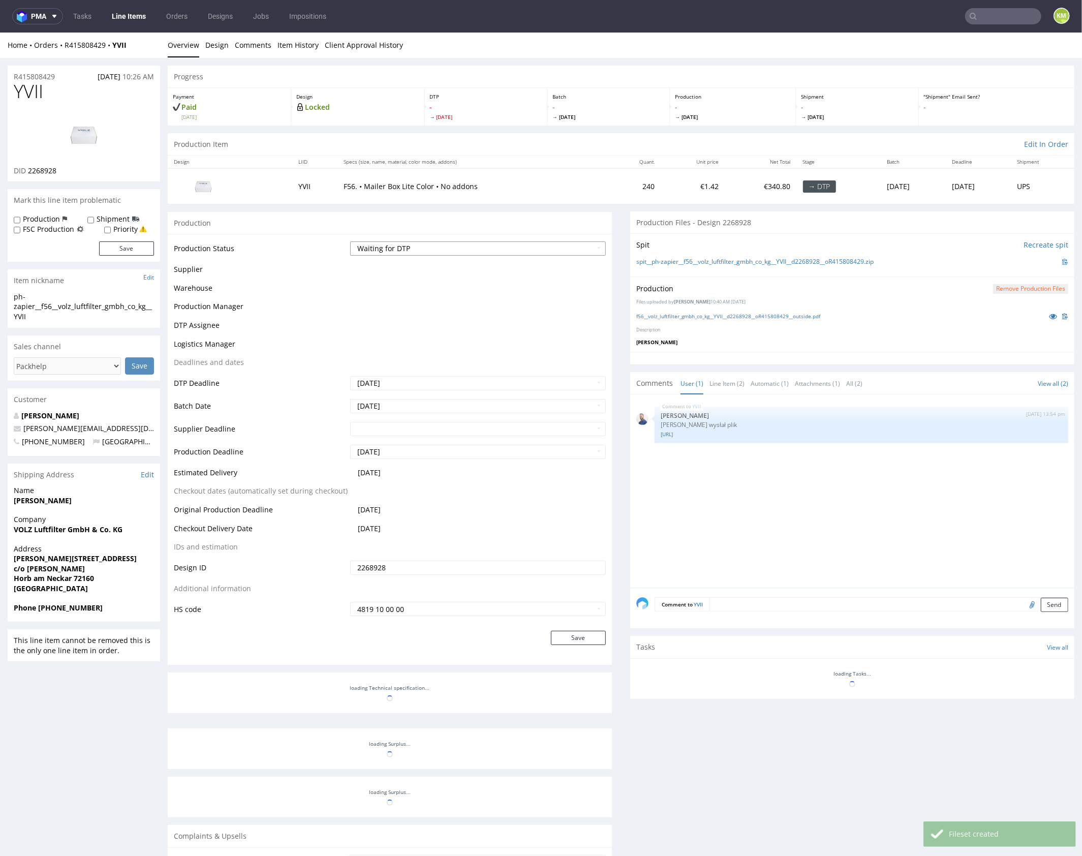
click at [542, 248] on select "Waiting for Artwork Waiting for Diecut Waiting for Mockup Waiting for DTP Waiti…" at bounding box center [478, 248] width 256 height 14
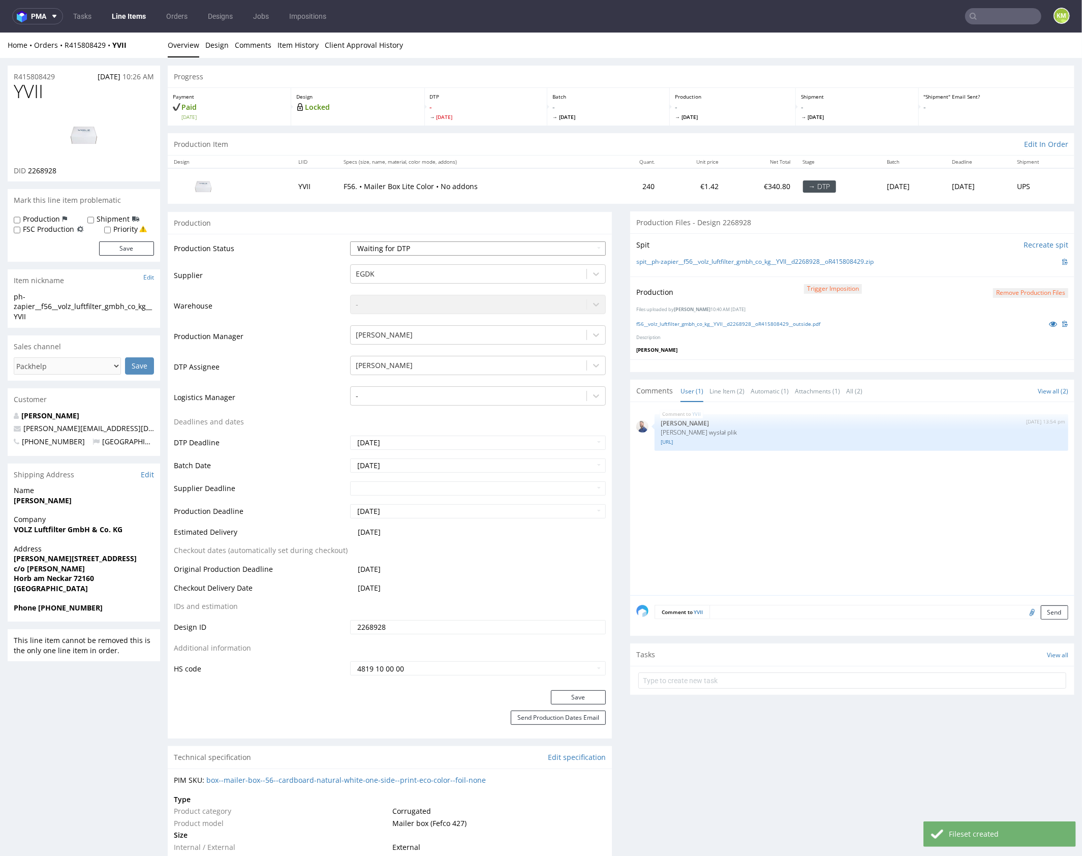
select select "dtp_production_ready"
click at [350, 241] on select "Waiting for Artwork Waiting for Diecut Waiting for Mockup Waiting for DTP Waiti…" at bounding box center [478, 248] width 256 height 14
click at [580, 691] on button "Save" at bounding box center [578, 697] width 55 height 14
click at [730, 548] on div "YVII 1st Oct 25 | 13:54 pm Michał Rachański Klient wysłał plik VOLZ_Kartonage_4…" at bounding box center [855, 501] width 438 height 187
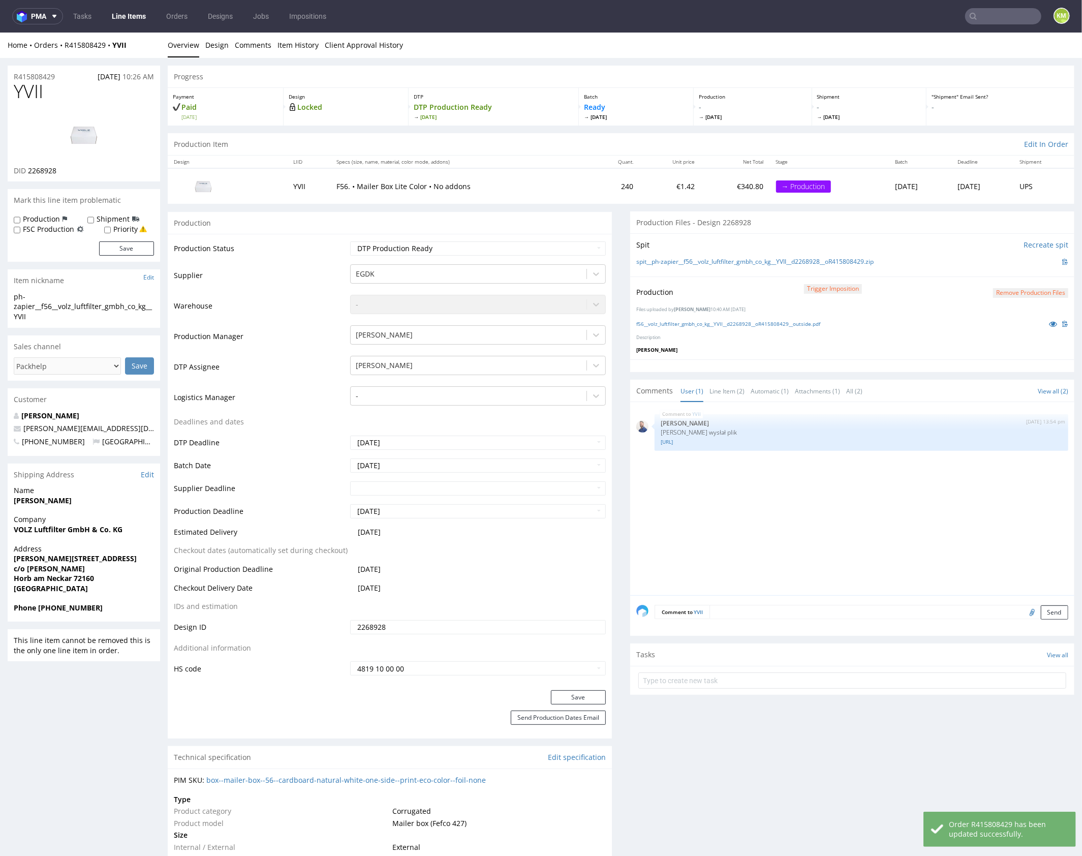
click at [862, 524] on div "YVII 1st Oct 25 | 13:54 pm Michał Rachański Klient wysłał plik VOLZ_Kartonage_4…" at bounding box center [855, 501] width 438 height 187
click at [773, 514] on div "YVII 1st Oct 25 | 13:54 pm Michał Rachański Klient wysłał plik VOLZ_Kartonage_4…" at bounding box center [855, 501] width 438 height 187
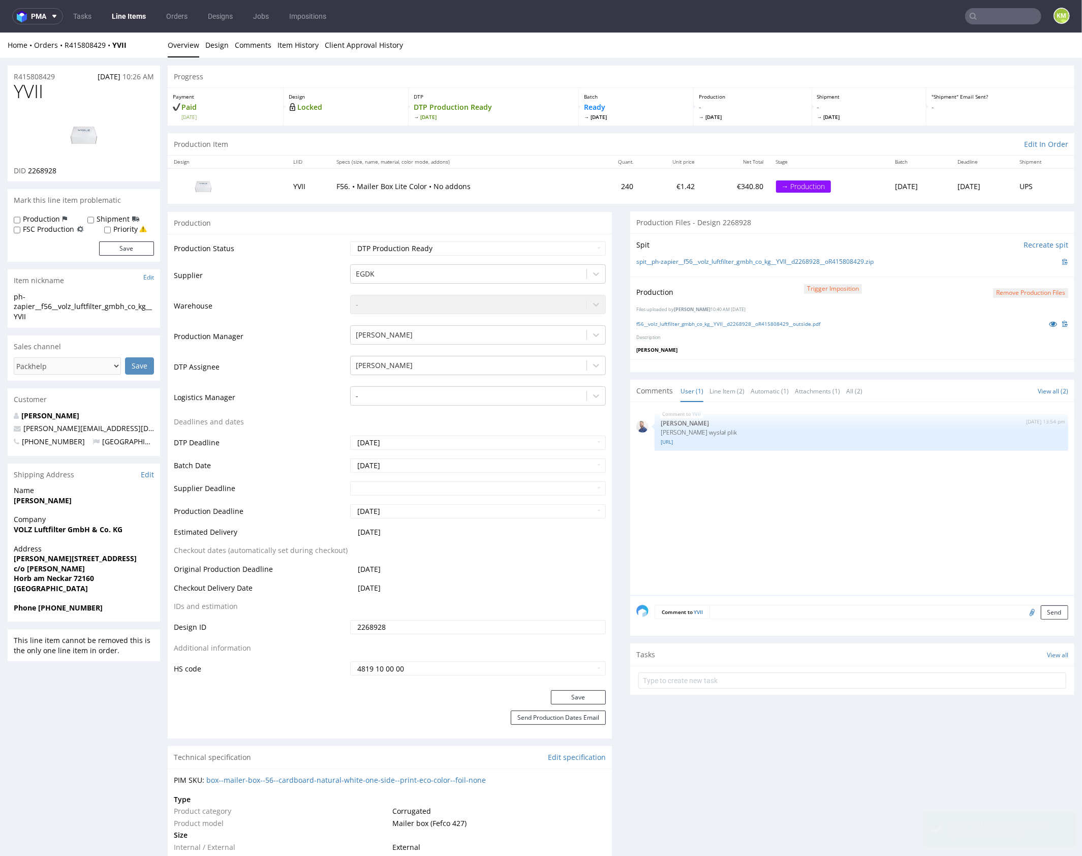
click at [778, 510] on div "YVII 1st Oct 25 | 13:54 pm Michał Rachański Klient wysłał plik VOLZ_Kartonage_4…" at bounding box center [855, 501] width 438 height 187
click at [784, 520] on div "YVII 1st Oct 25 | 13:54 pm Michał Rachański Klient wysłał plik VOLZ_Kartonage_4…" at bounding box center [855, 501] width 438 height 187
click at [787, 525] on div "YVII 1st Oct 25 | 13:54 pm Michał Rachański Klient wysłał plik VOLZ_Kartonage_4…" at bounding box center [855, 501] width 438 height 187
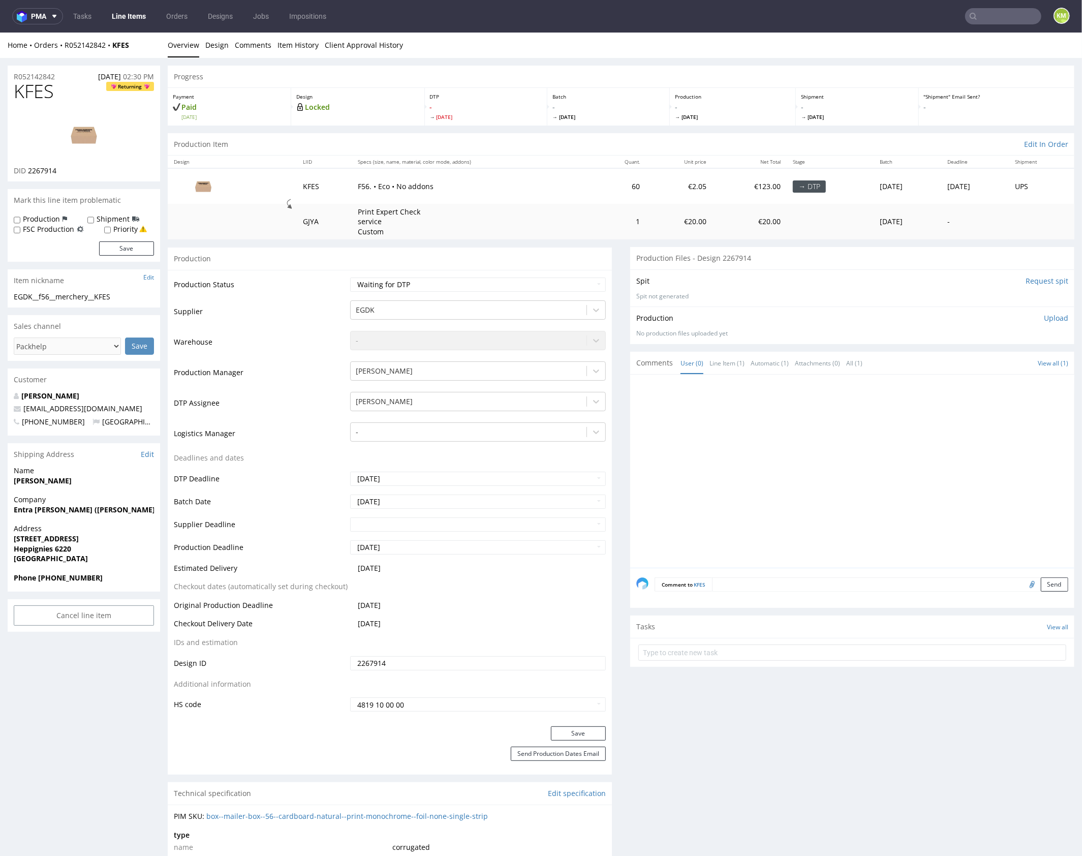
click at [808, 485] on div at bounding box center [855, 473] width 438 height 187
click at [110, 293] on div "EGDK__f56__merchery__KFES" at bounding box center [84, 296] width 140 height 10
copy div "EGDK__f56__merchery__KFES"
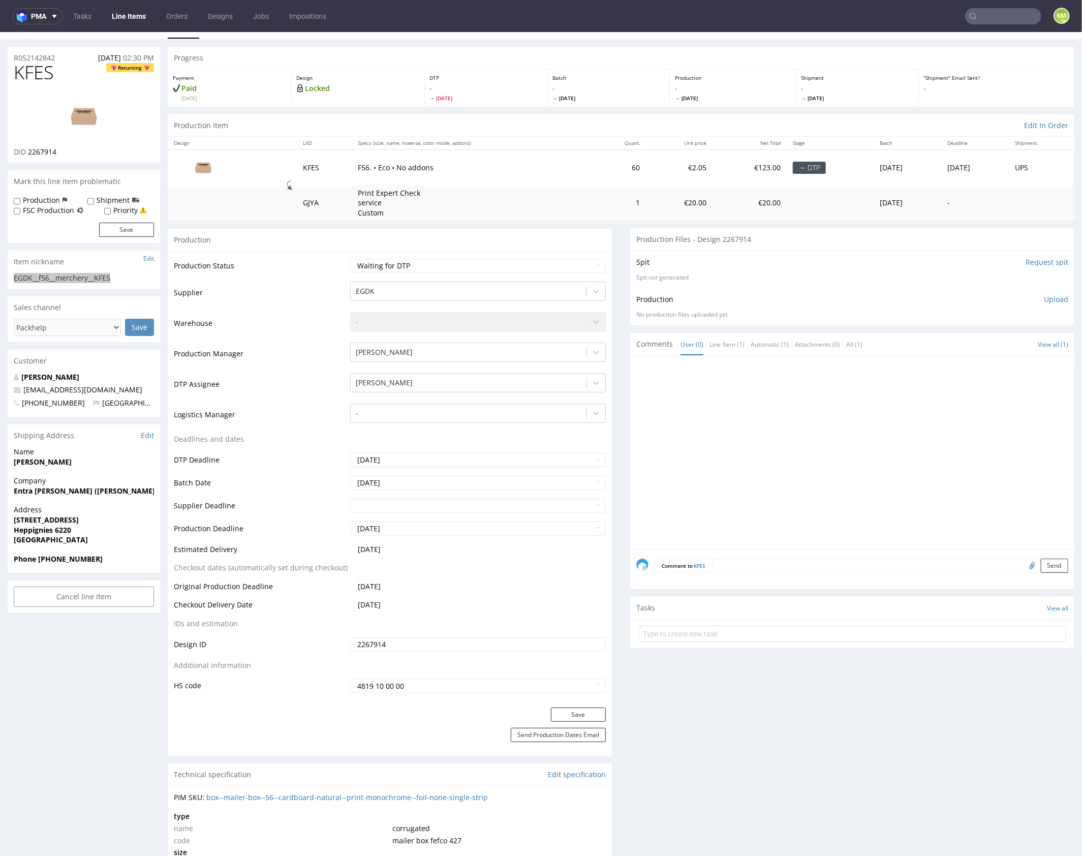
scroll to position [16, 0]
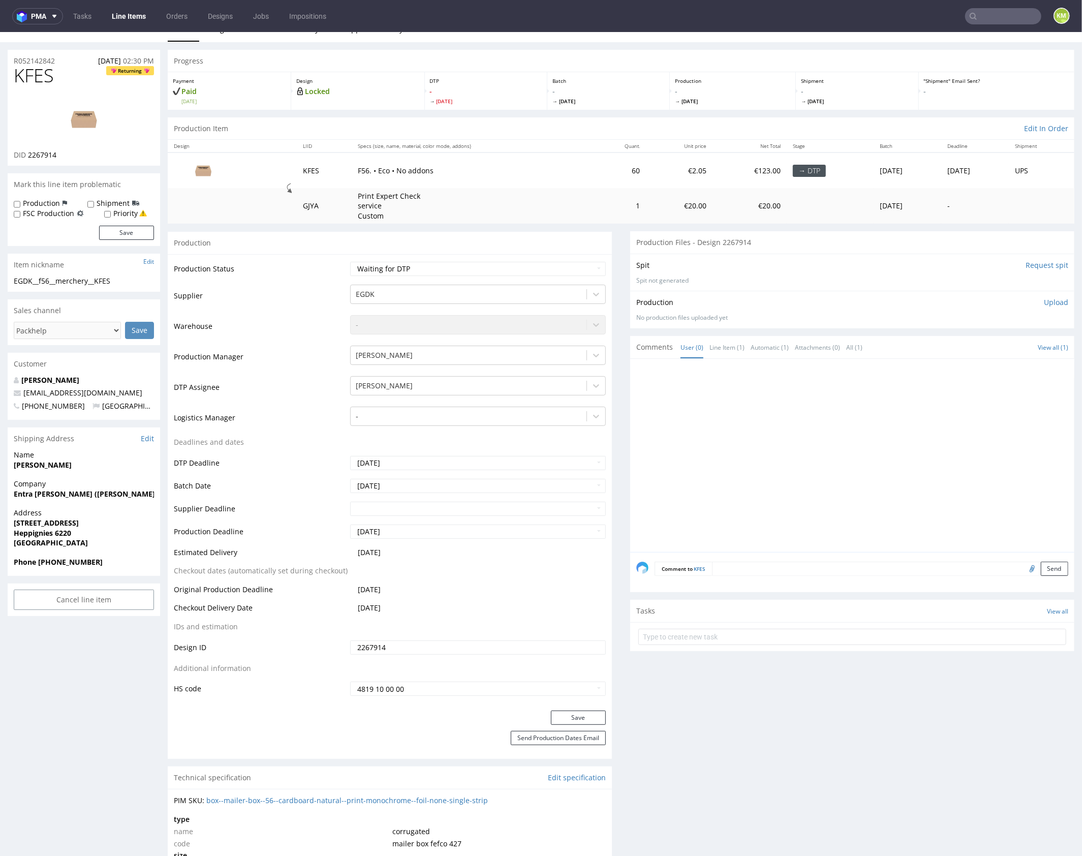
click at [422, 643] on input "2267914" at bounding box center [478, 647] width 256 height 14
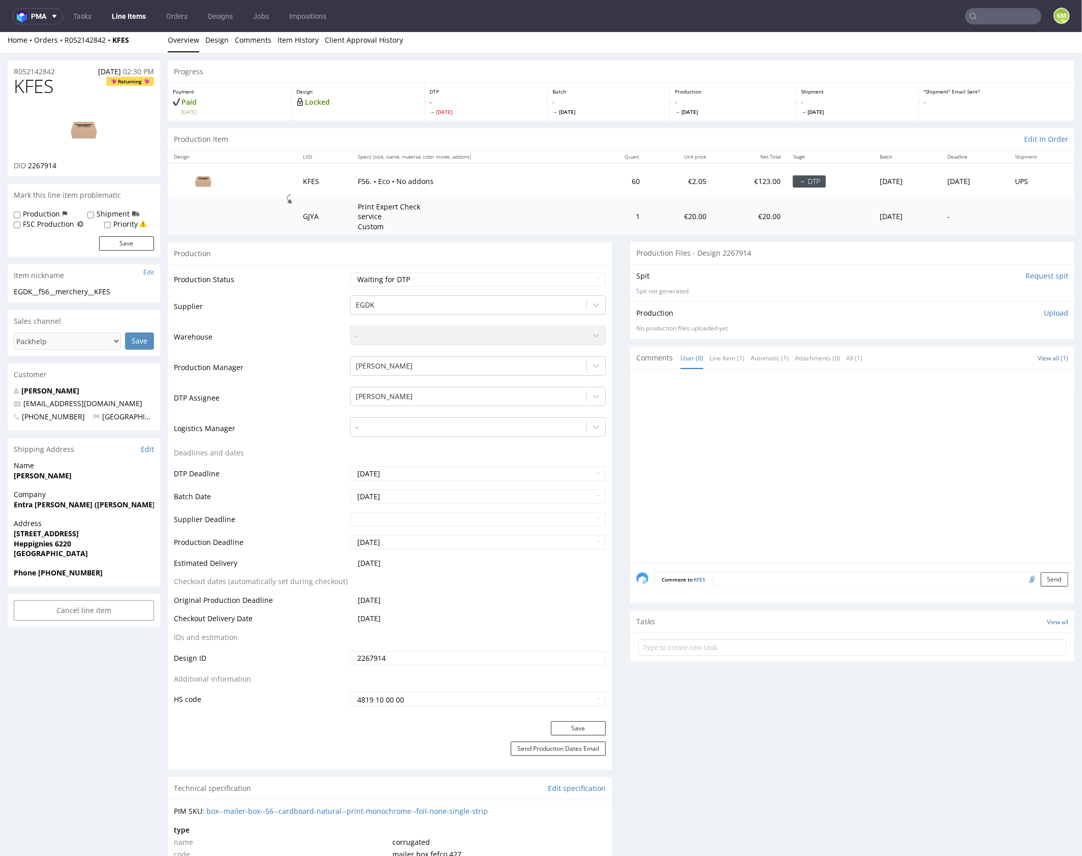
scroll to position [0, 0]
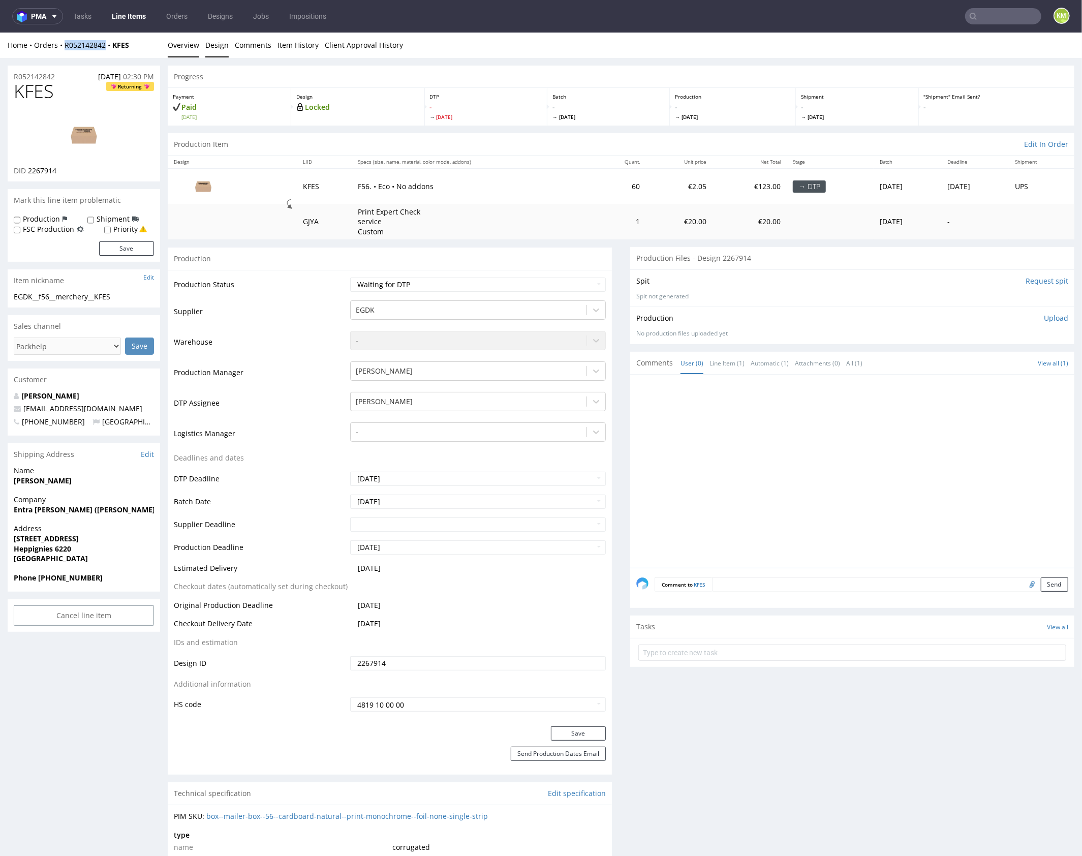
click at [217, 44] on link "Design" at bounding box center [216, 44] width 23 height 25
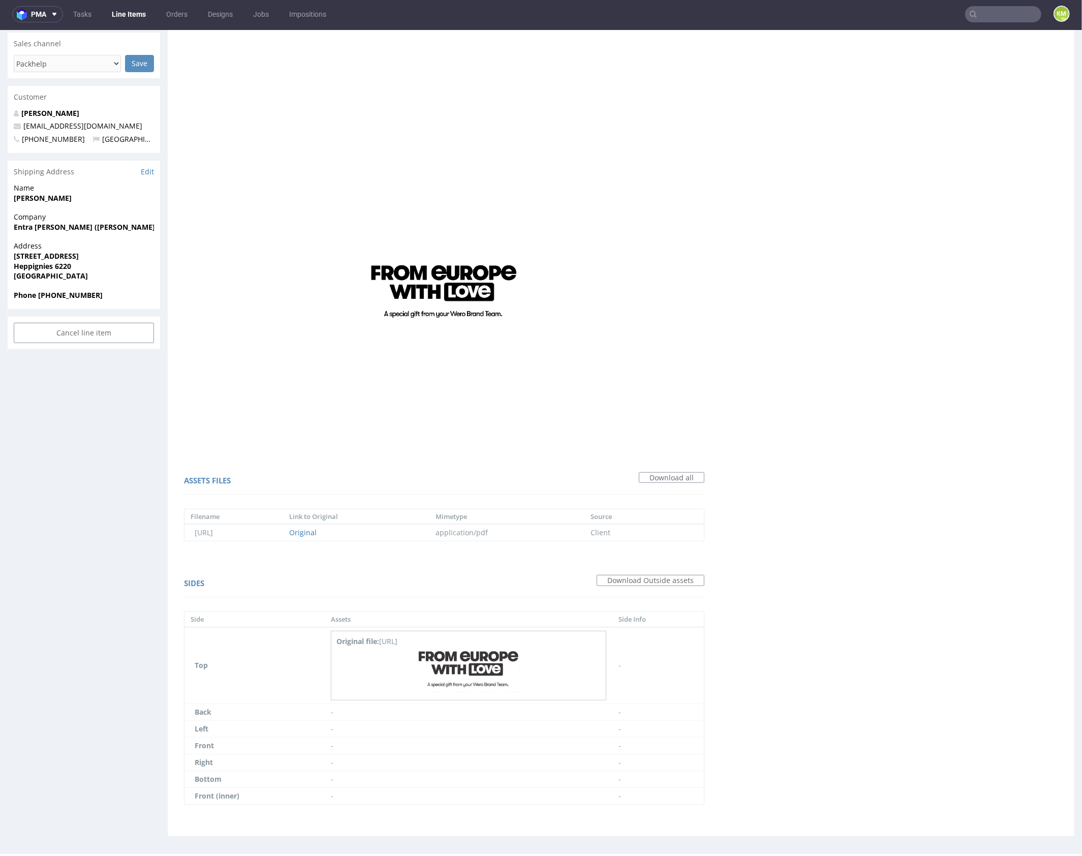
scroll to position [3, 0]
click at [489, 657] on img at bounding box center [469, 669] width 102 height 46
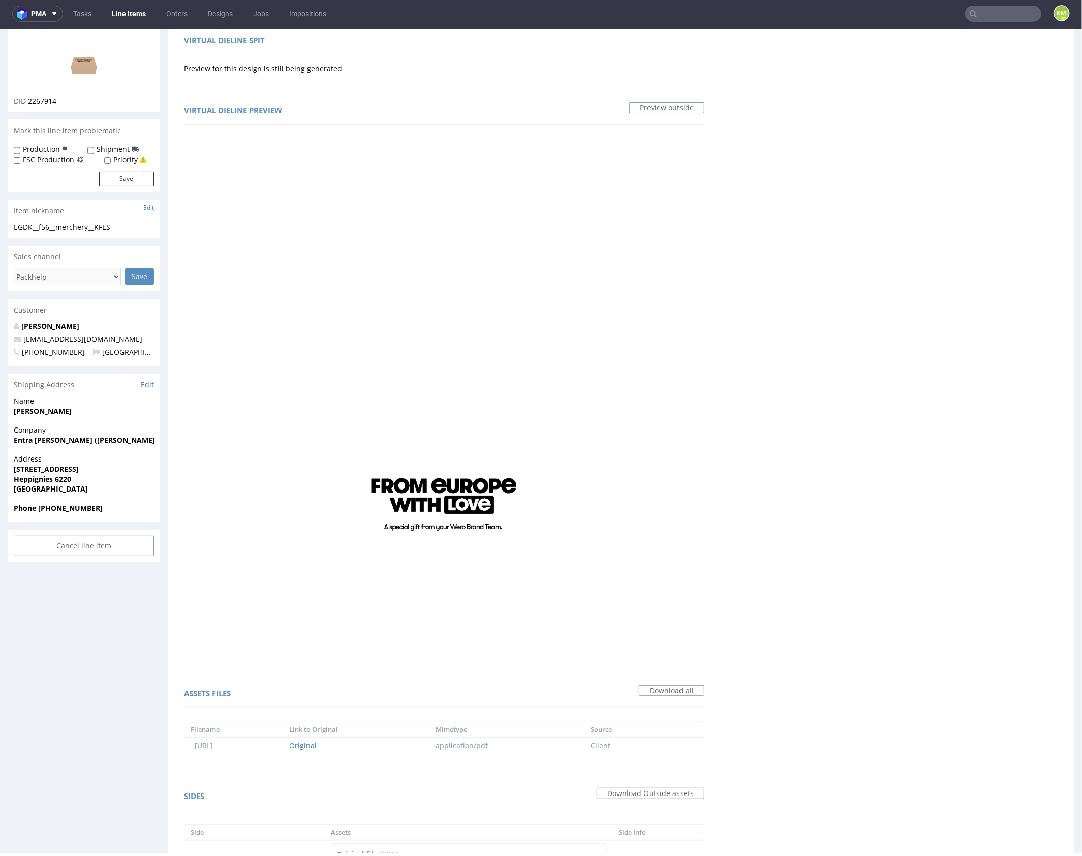
scroll to position [0, 0]
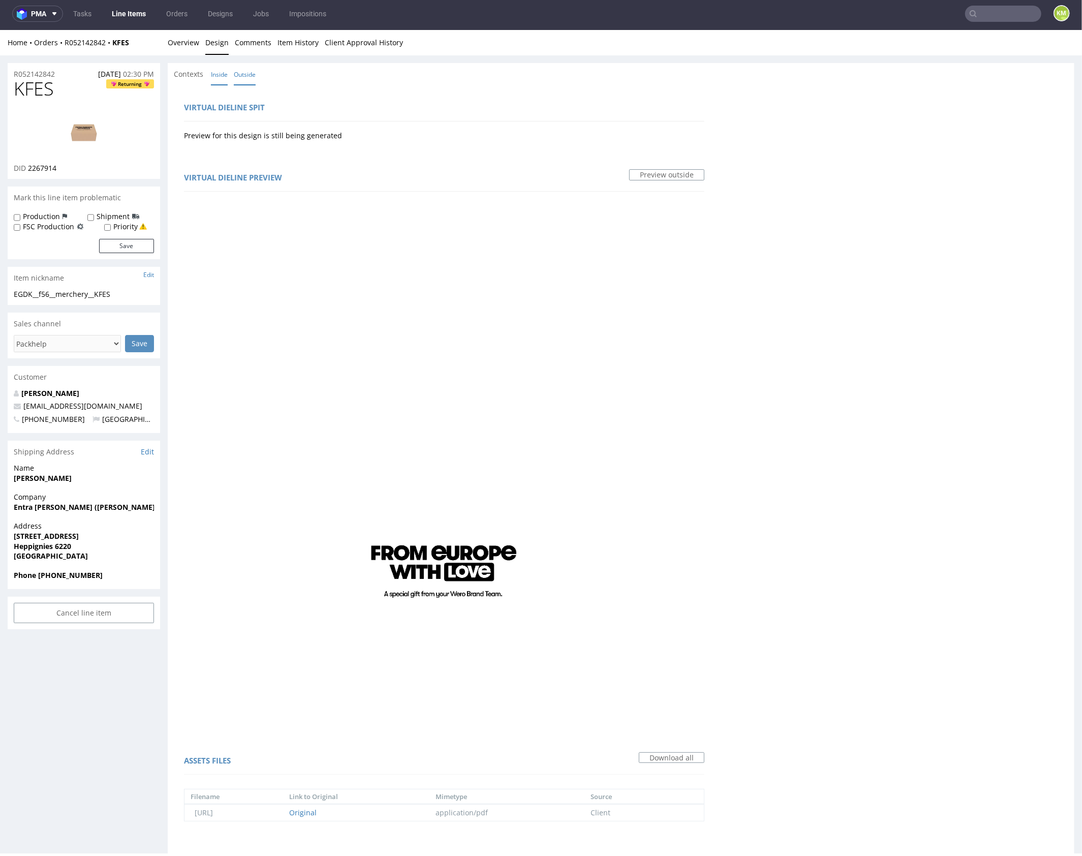
click at [220, 66] on link "Inside" at bounding box center [219, 74] width 17 height 22
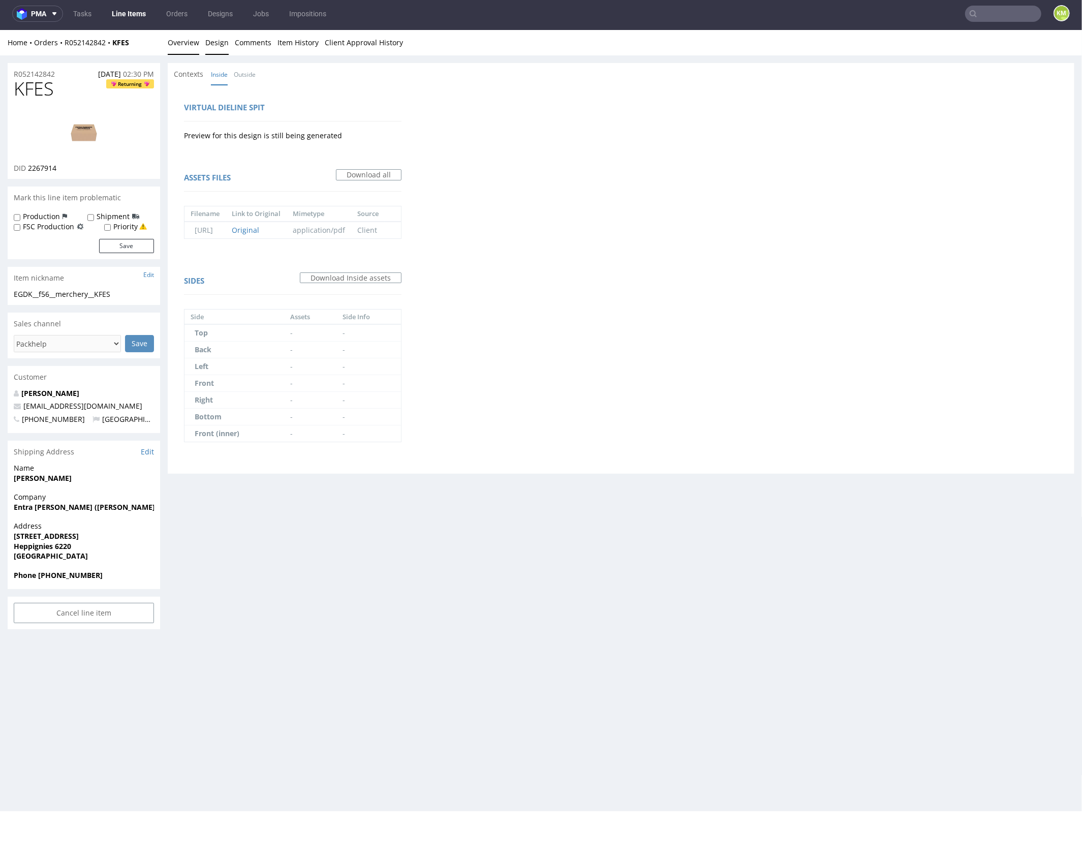
click at [195, 49] on link "Overview" at bounding box center [184, 41] width 32 height 25
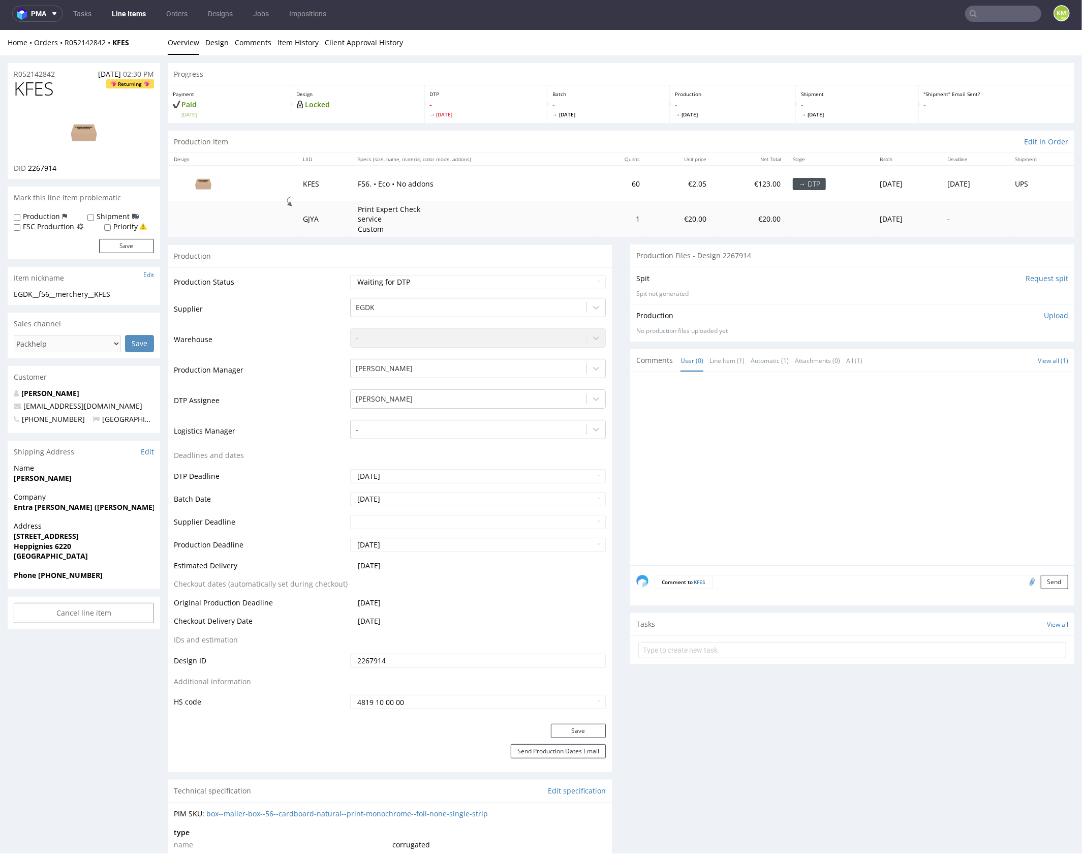
click at [39, 93] on span "KFES" at bounding box center [34, 88] width 40 height 20
copy span "KFES"
click at [1045, 317] on p "Upload" at bounding box center [1056, 315] width 24 height 10
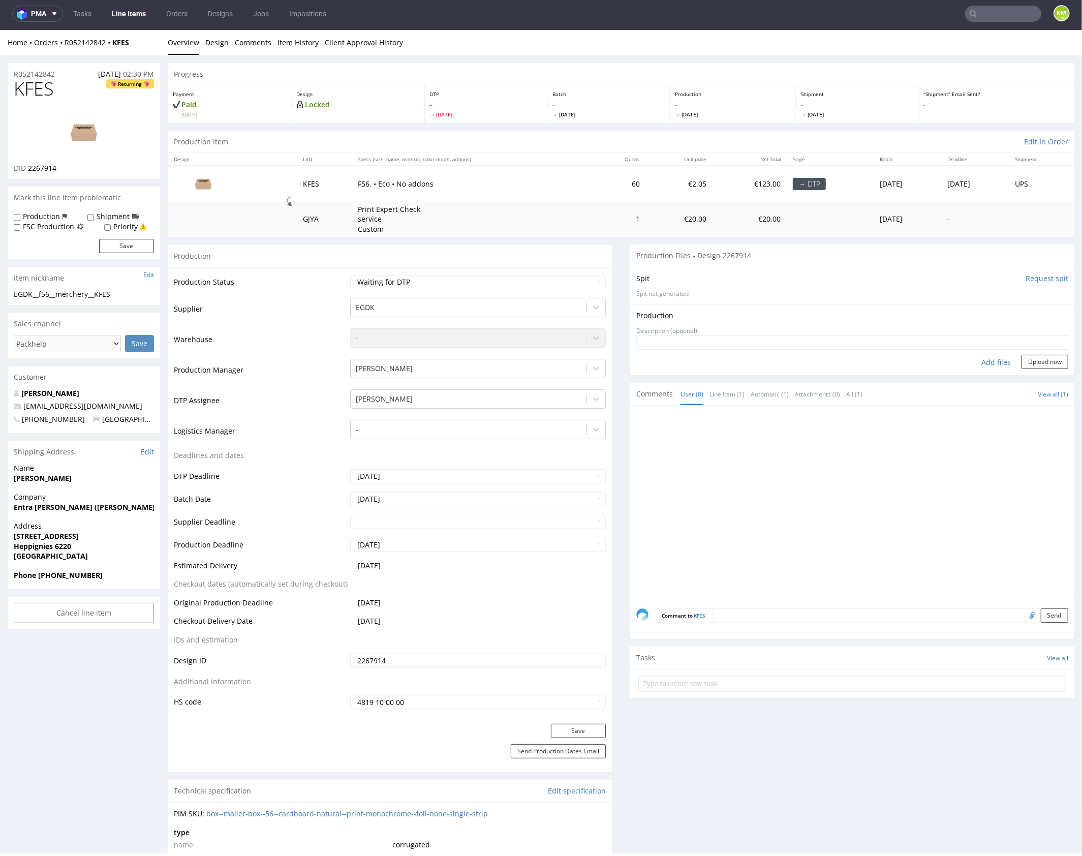
click at [982, 360] on div "Add files" at bounding box center [996, 361] width 51 height 15
type input "C:\fakepath\EGDK__f56__merchery__KFES__d2267914__oR052142842__outside.pdf"
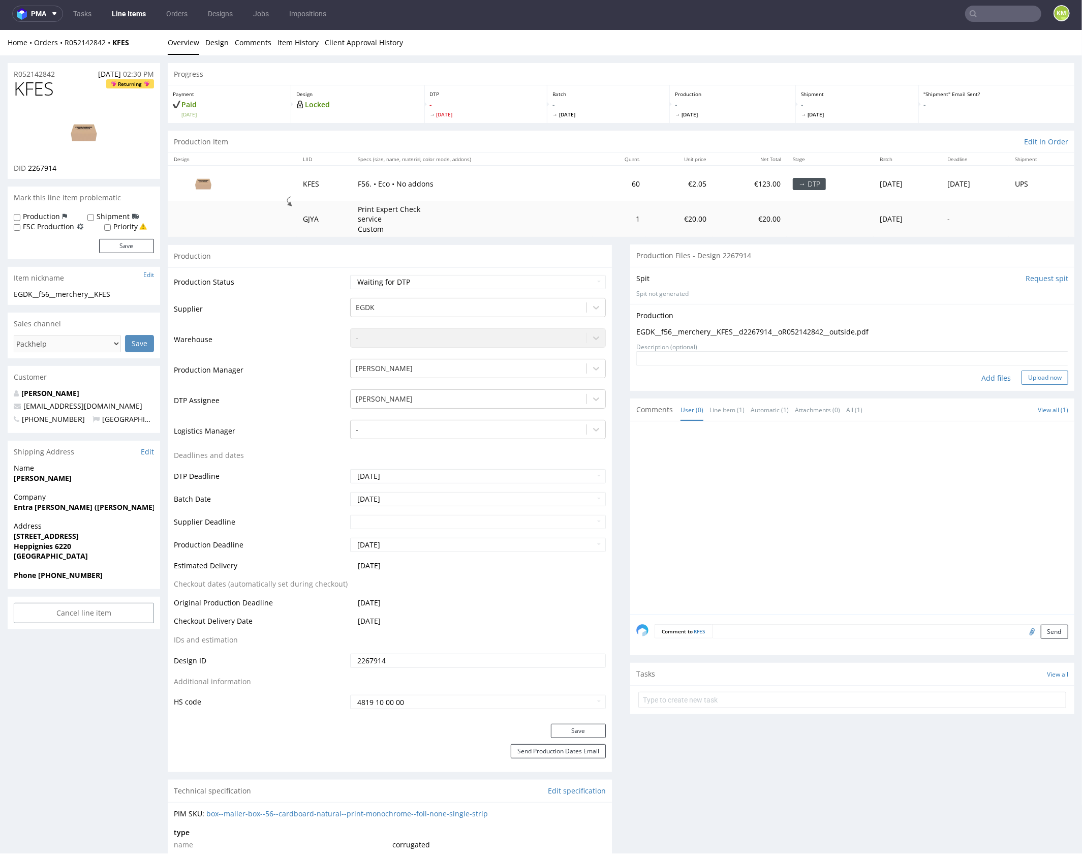
click at [1030, 372] on button "Upload now" at bounding box center [1045, 377] width 47 height 14
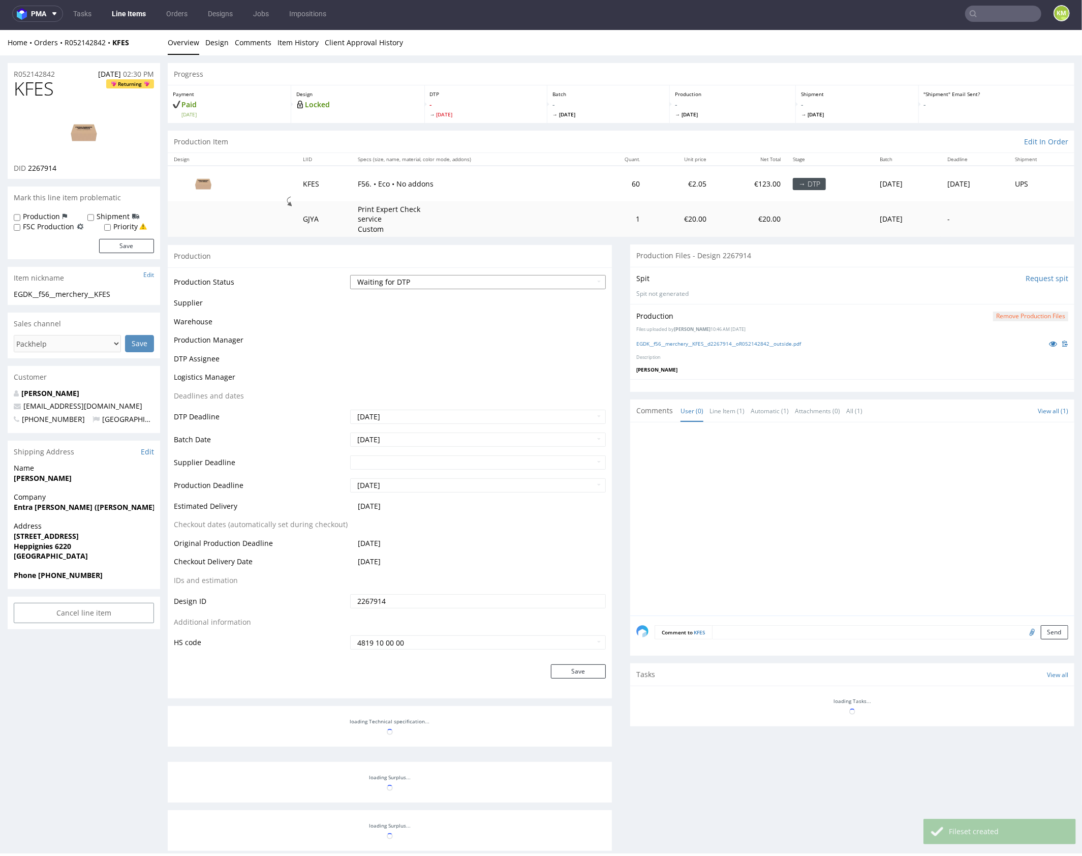
click at [477, 280] on select "Waiting for Artwork Waiting for Diecut Waiting for Mockup Waiting for DTP Waiti…" at bounding box center [478, 282] width 256 height 14
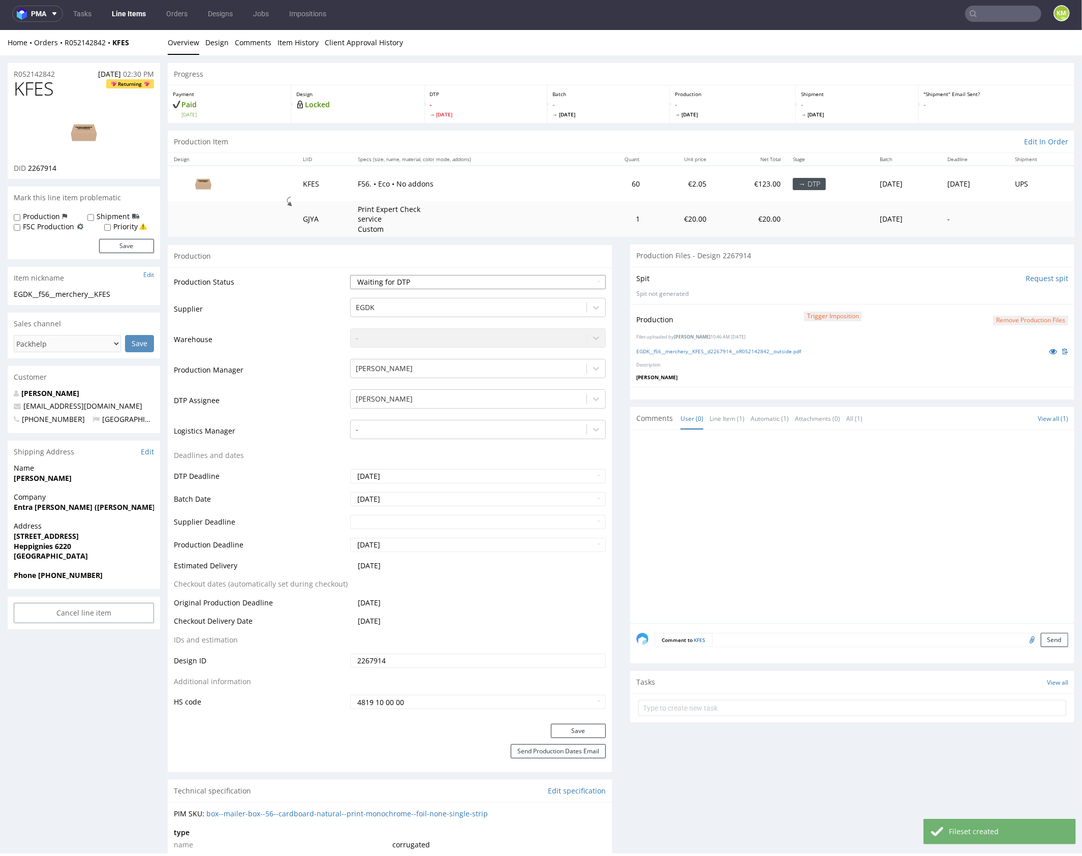
select select "dtp_production_ready"
click at [350, 275] on select "Waiting for Artwork Waiting for Diecut Waiting for Mockup Waiting for DTP Waiti…" at bounding box center [478, 282] width 256 height 14
click at [592, 727] on button "Save" at bounding box center [578, 730] width 55 height 14
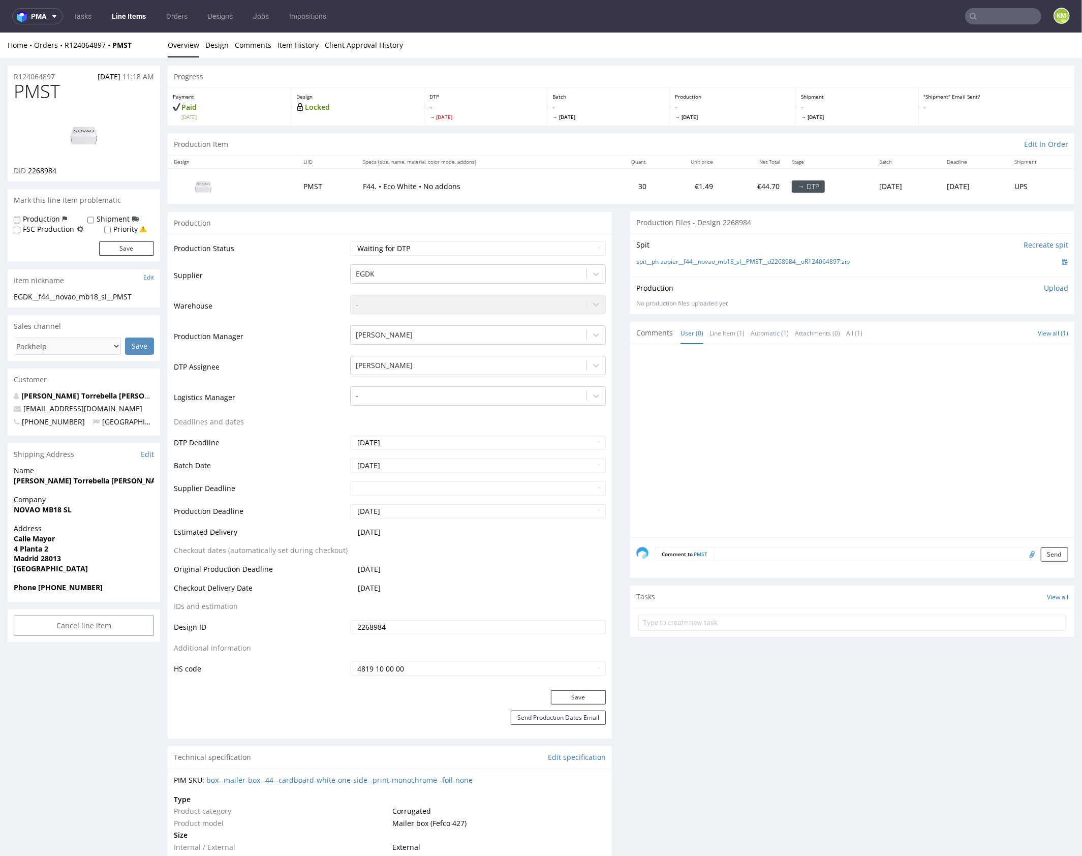
click at [752, 413] on div at bounding box center [855, 443] width 438 height 187
click at [810, 474] on div at bounding box center [855, 443] width 438 height 187
click at [870, 294] on div "Production Upload No production files uploaded yet Description (optional) Add f…" at bounding box center [852, 295] width 432 height 24
drag, startPoint x: 865, startPoint y: 261, endPoint x: 682, endPoint y: 263, distance: 183.0
click at [682, 263] on div "spit__ph-zapier__f44__novao_mb18_sl__PMST__d2268984__oR124064897.zip" at bounding box center [852, 261] width 432 height 11
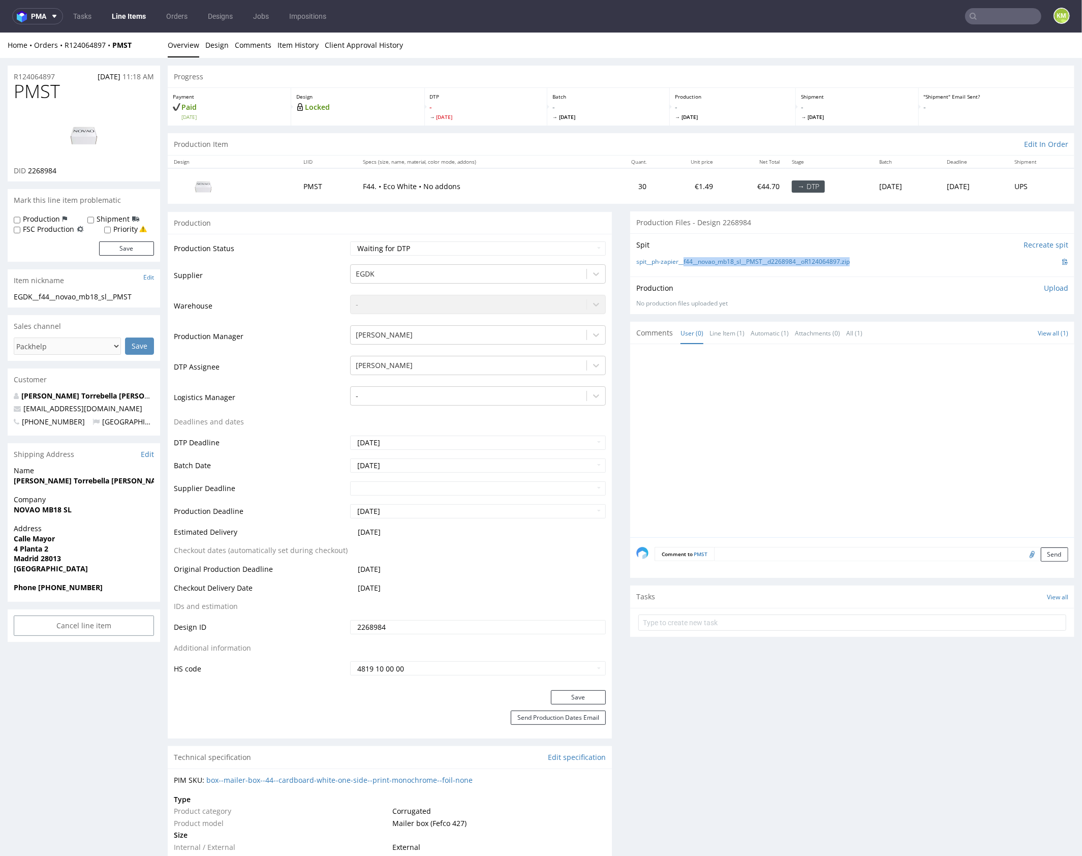
copy link "f44__novao_mb18_sl__PMST__d2268984__oR124064897.zip"
click at [822, 448] on div at bounding box center [855, 443] width 438 height 187
click at [219, 49] on link "Design" at bounding box center [216, 44] width 23 height 25
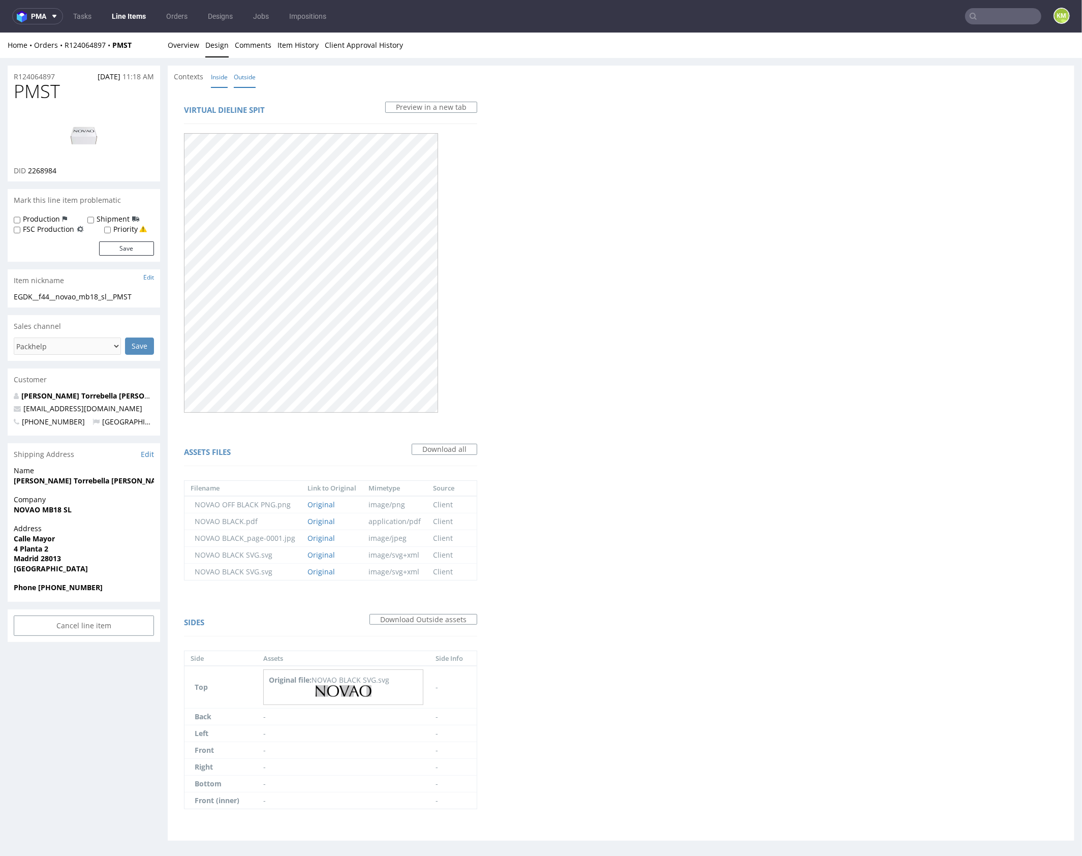
click at [222, 78] on link "Inside" at bounding box center [219, 77] width 17 height 22
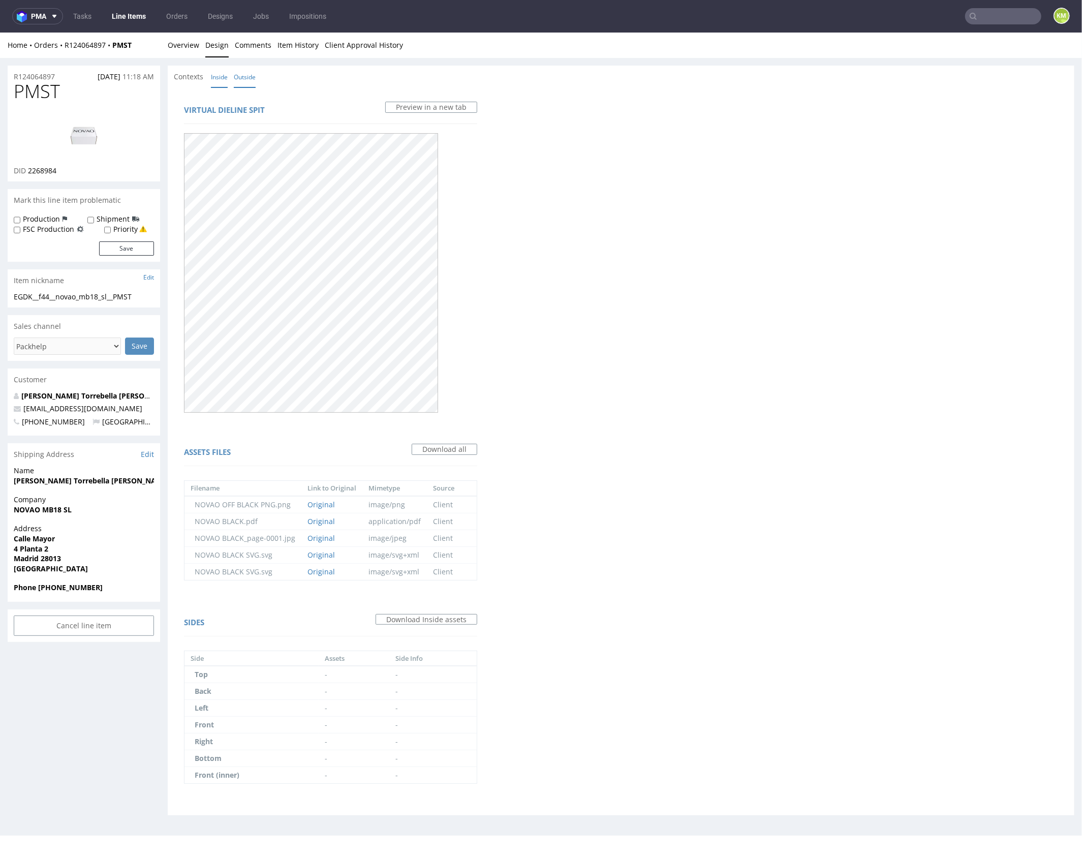
click at [247, 80] on link "Outside" at bounding box center [245, 77] width 22 height 22
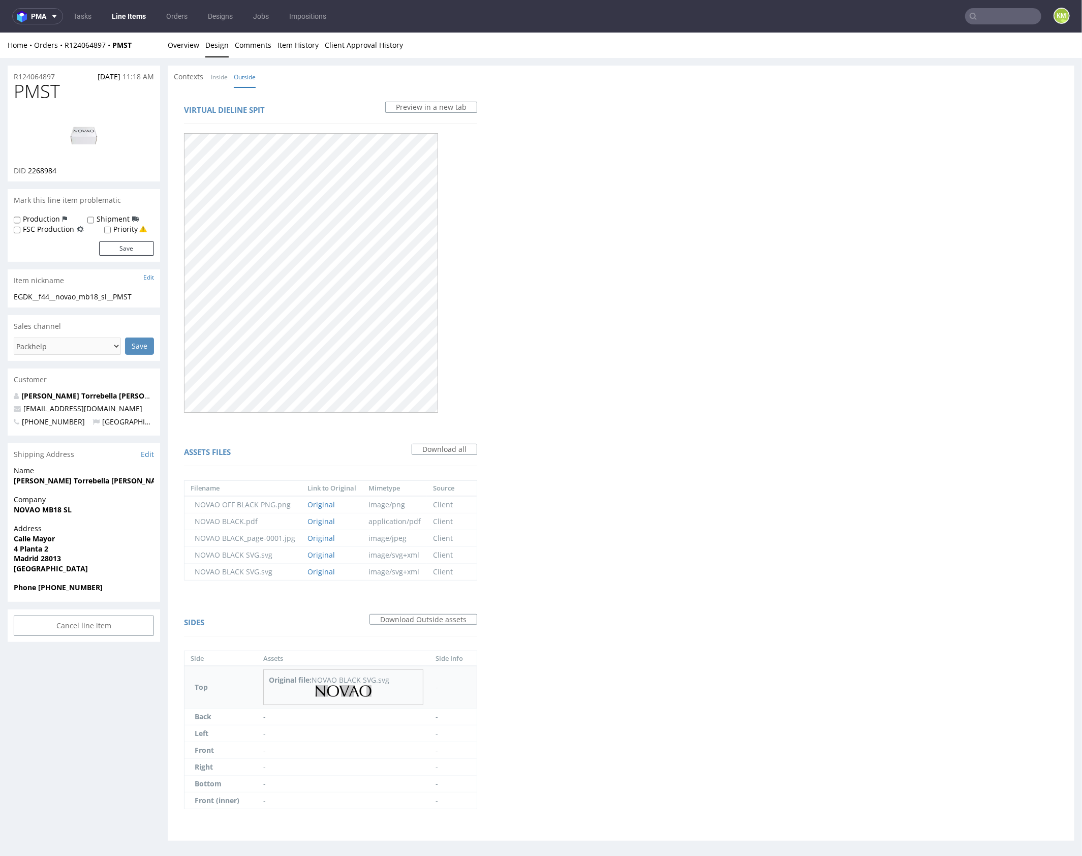
click at [357, 690] on img at bounding box center [344, 691] width 56 height 12
click at [220, 77] on link "Inside" at bounding box center [219, 77] width 17 height 22
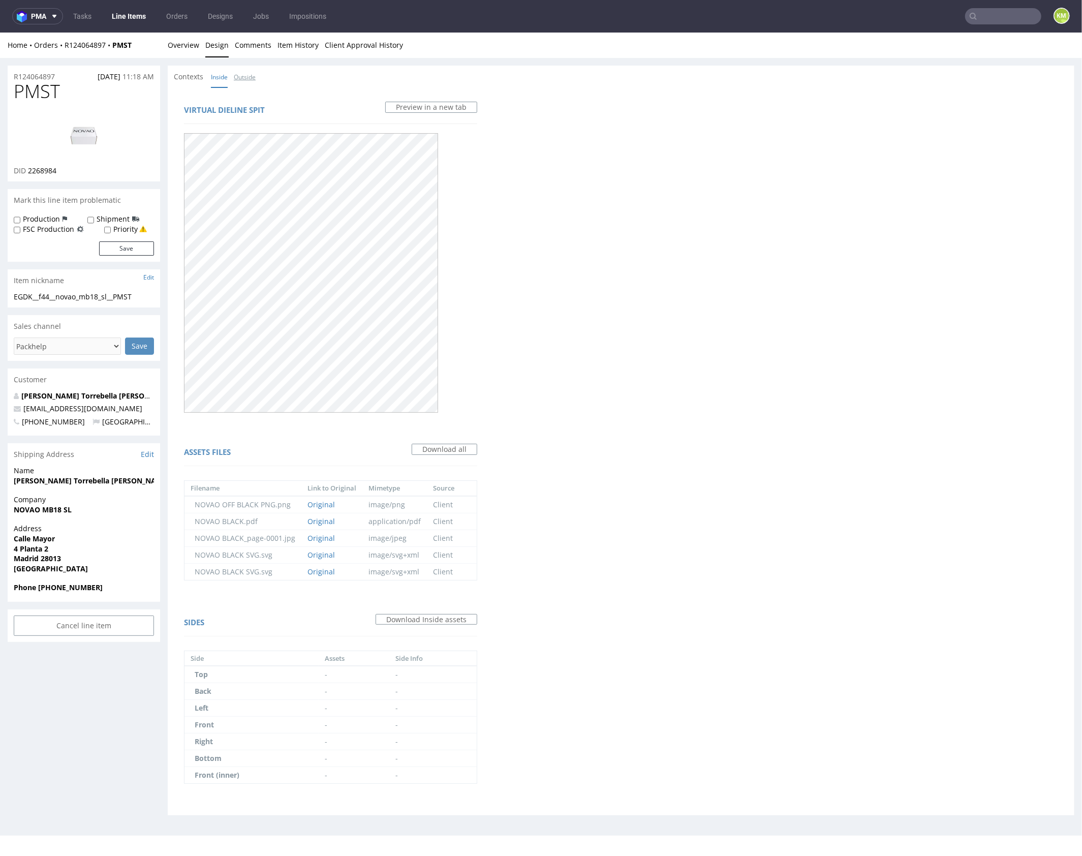
drag, startPoint x: 239, startPoint y: 78, endPoint x: 216, endPoint y: 68, distance: 25.5
click at [238, 78] on link "Outside" at bounding box center [245, 77] width 22 height 22
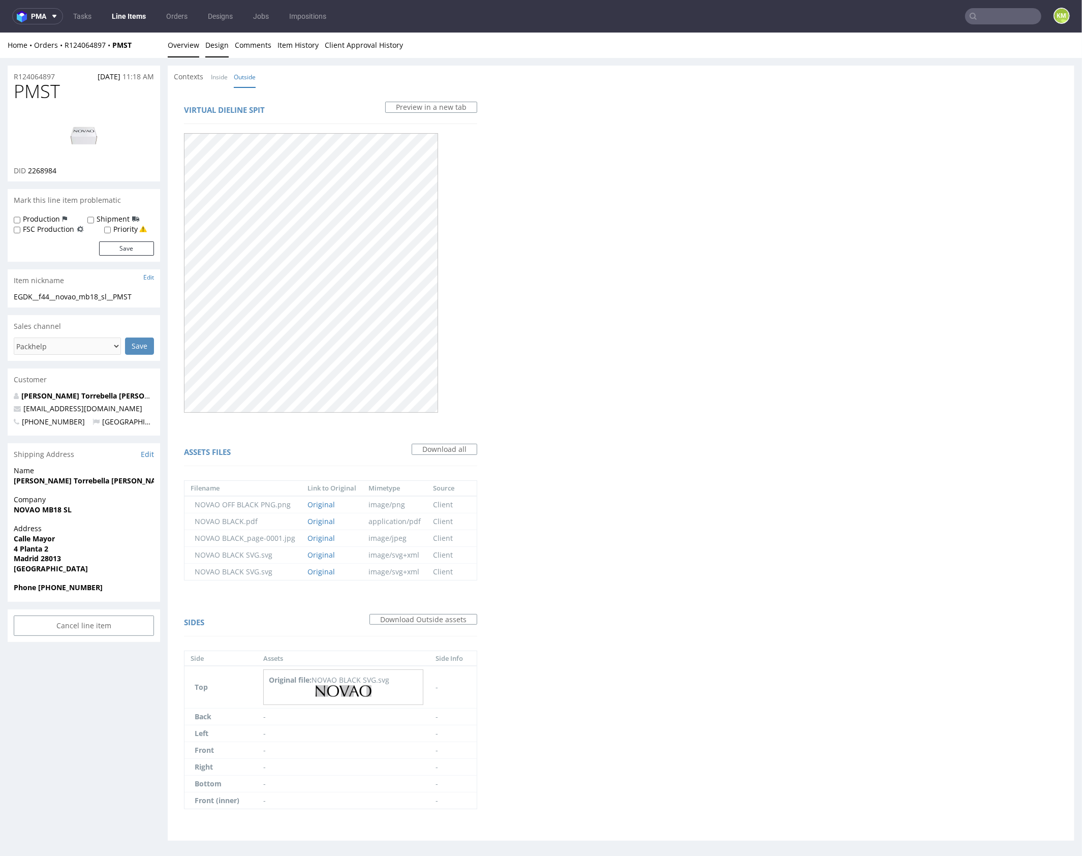
click at [193, 47] on link "Overview" at bounding box center [184, 44] width 32 height 25
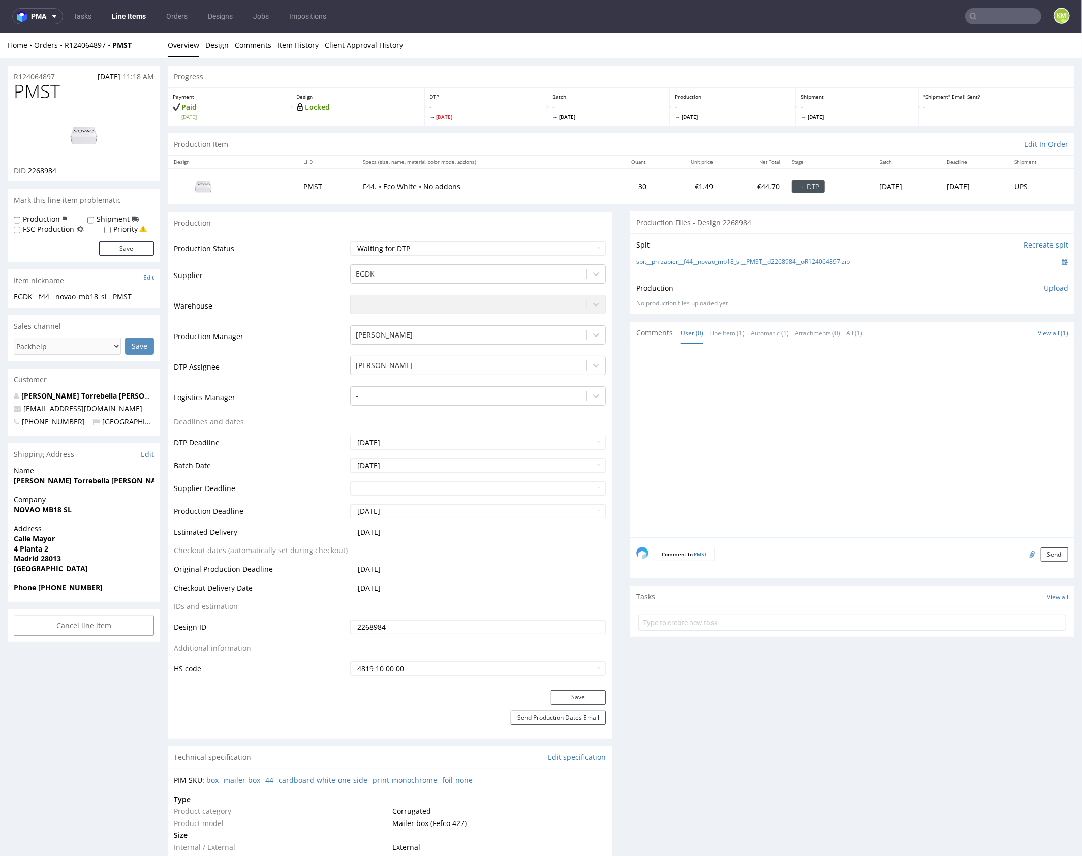
click at [44, 90] on span "PMST" at bounding box center [37, 91] width 46 height 20
copy span "PMST"
drag, startPoint x: 866, startPoint y: 406, endPoint x: 878, endPoint y: 409, distance: 12.1
click at [866, 406] on div at bounding box center [855, 443] width 438 height 187
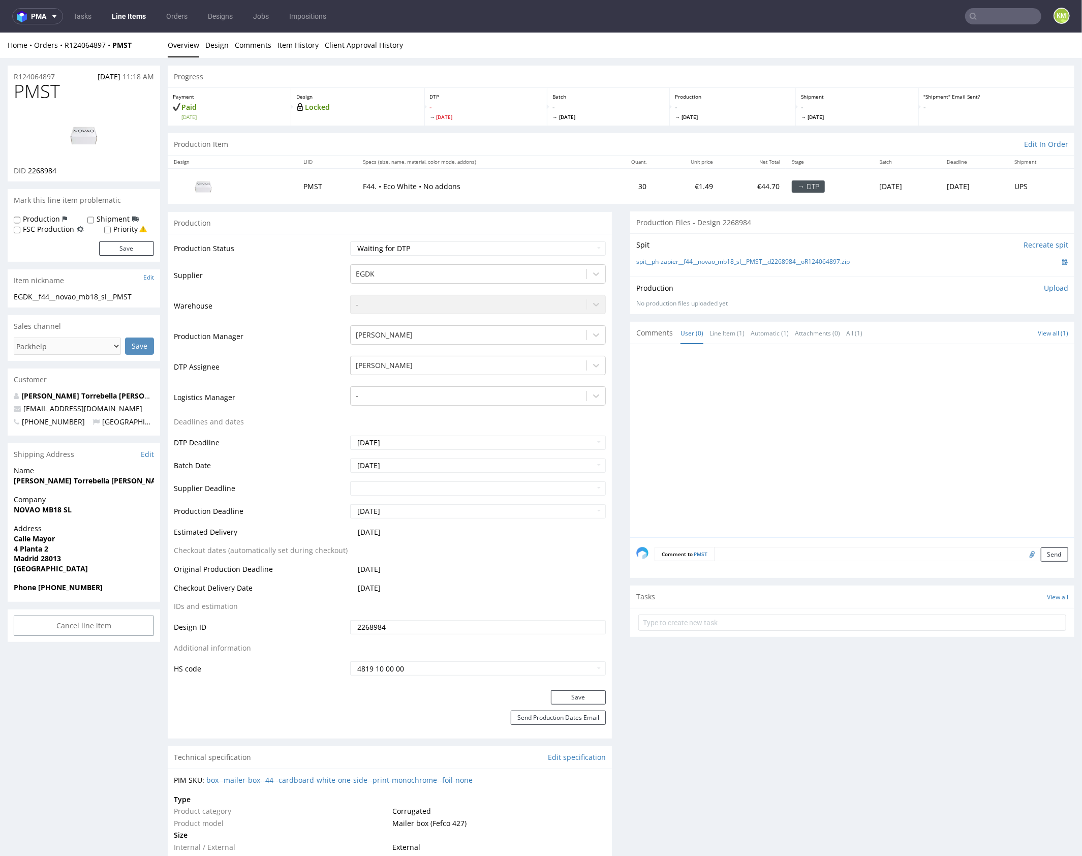
click at [1044, 291] on p "Upload" at bounding box center [1056, 288] width 24 height 10
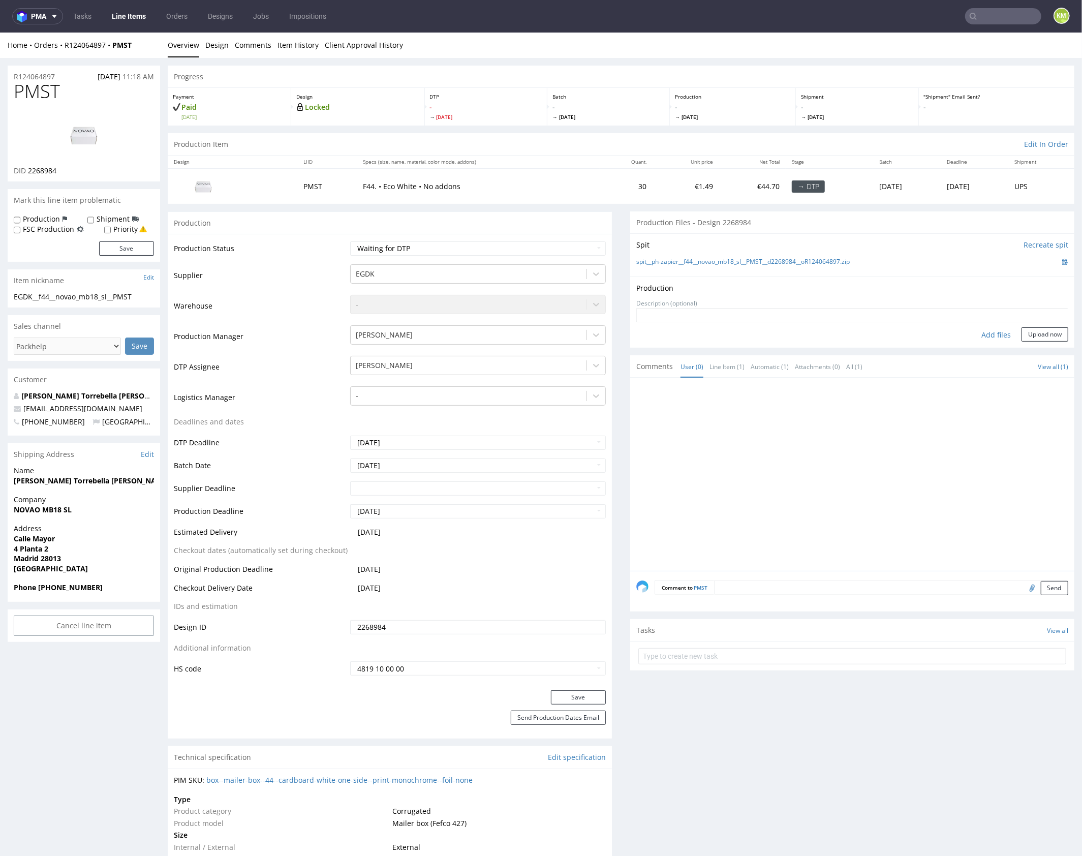
click at [996, 334] on div "Add files" at bounding box center [996, 334] width 51 height 15
type input "C:\fakepath\f44__novao_mb18_sl__PMST__d2268984__oR124064897__outside.pdf"
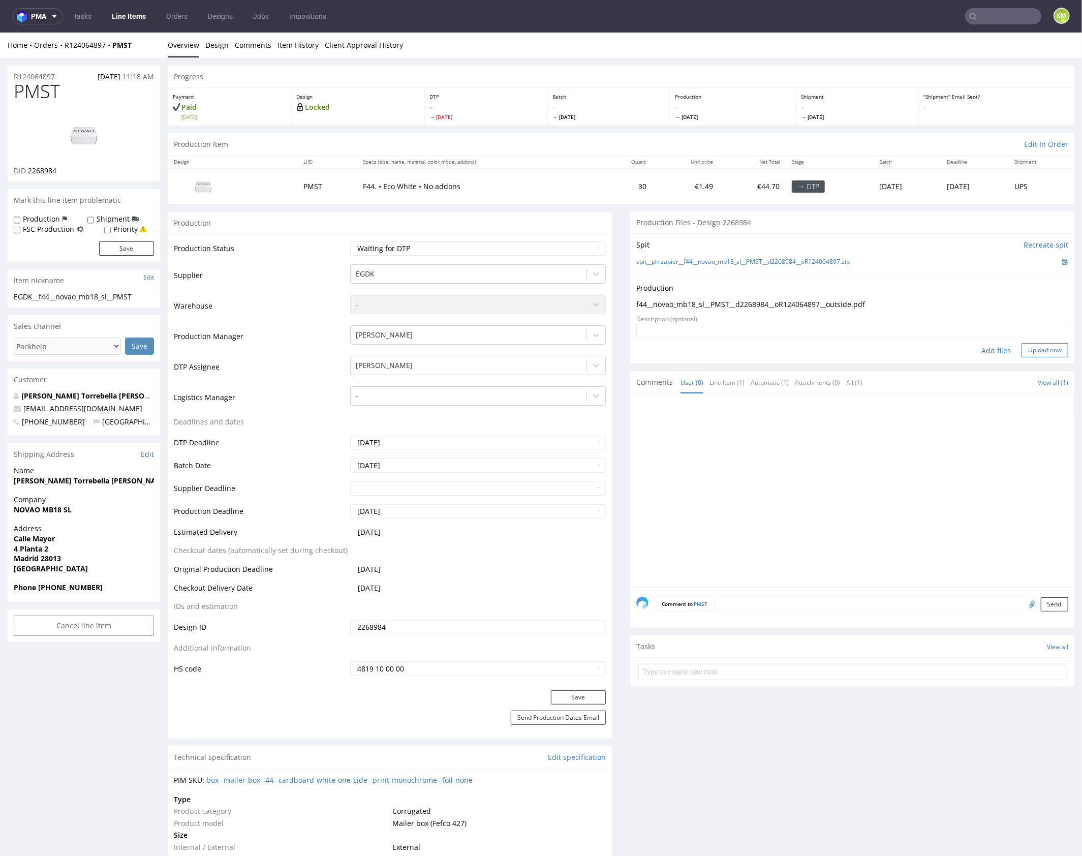
click at [1037, 350] on button "Upload now" at bounding box center [1045, 350] width 47 height 14
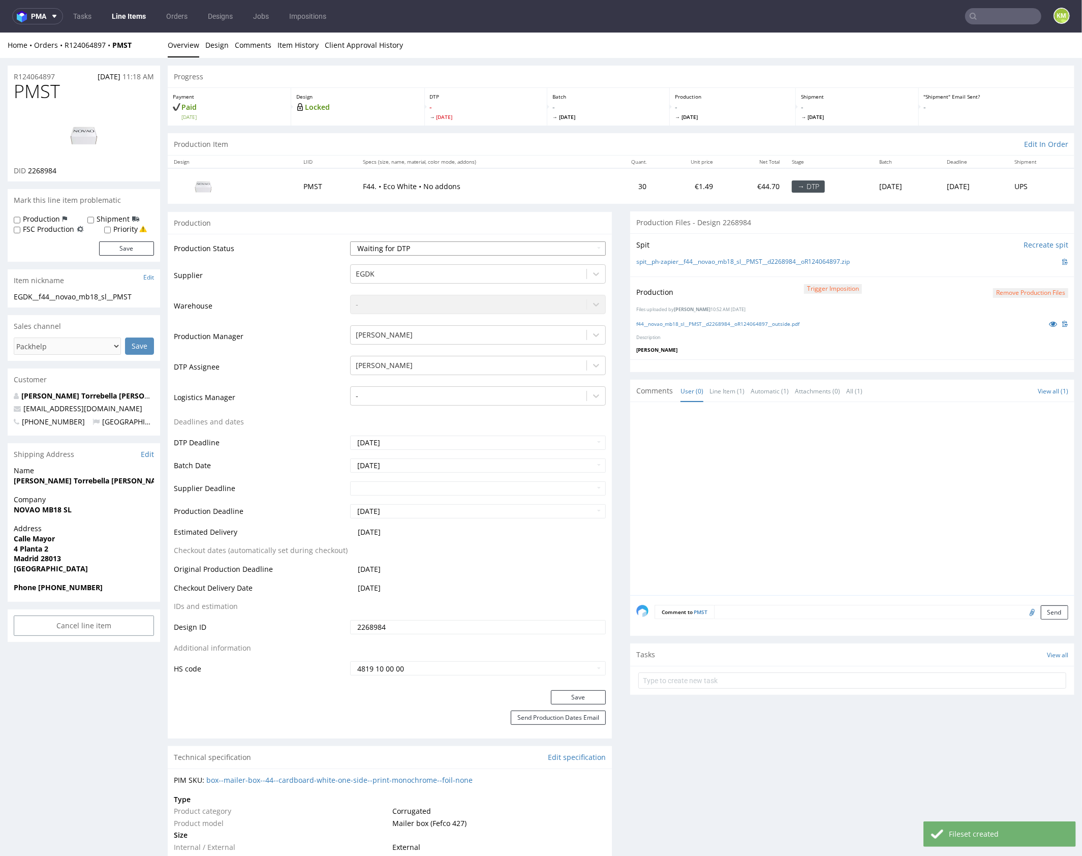
click at [546, 249] on select "Waiting for Artwork Waiting for Diecut Waiting for Mockup Waiting for DTP Waiti…" at bounding box center [478, 248] width 256 height 14
select select "dtp_production_ready"
click at [350, 241] on select "Waiting for Artwork Waiting for Diecut Waiting for Mockup Waiting for DTP Waiti…" at bounding box center [478, 248] width 256 height 14
click at [590, 690] on button "Save" at bounding box center [578, 697] width 55 height 14
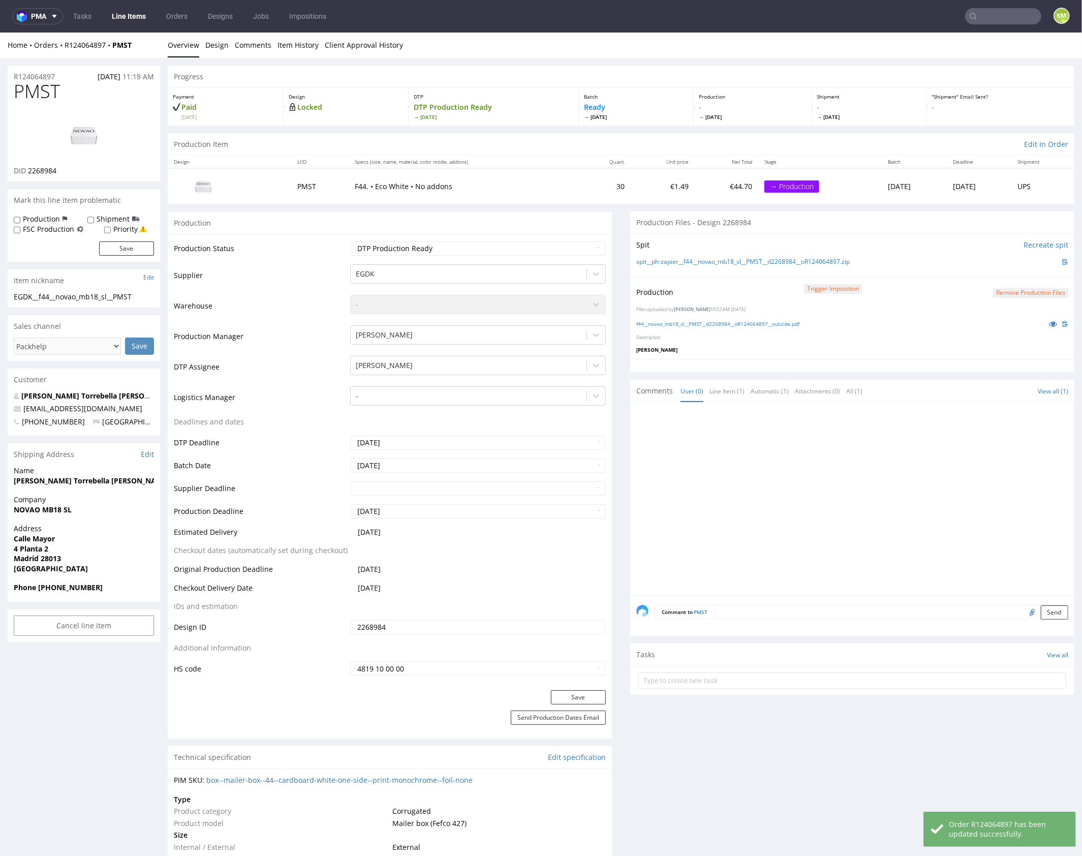
click at [824, 447] on div at bounding box center [855, 501] width 438 height 187
click at [797, 452] on div at bounding box center [855, 501] width 438 height 187
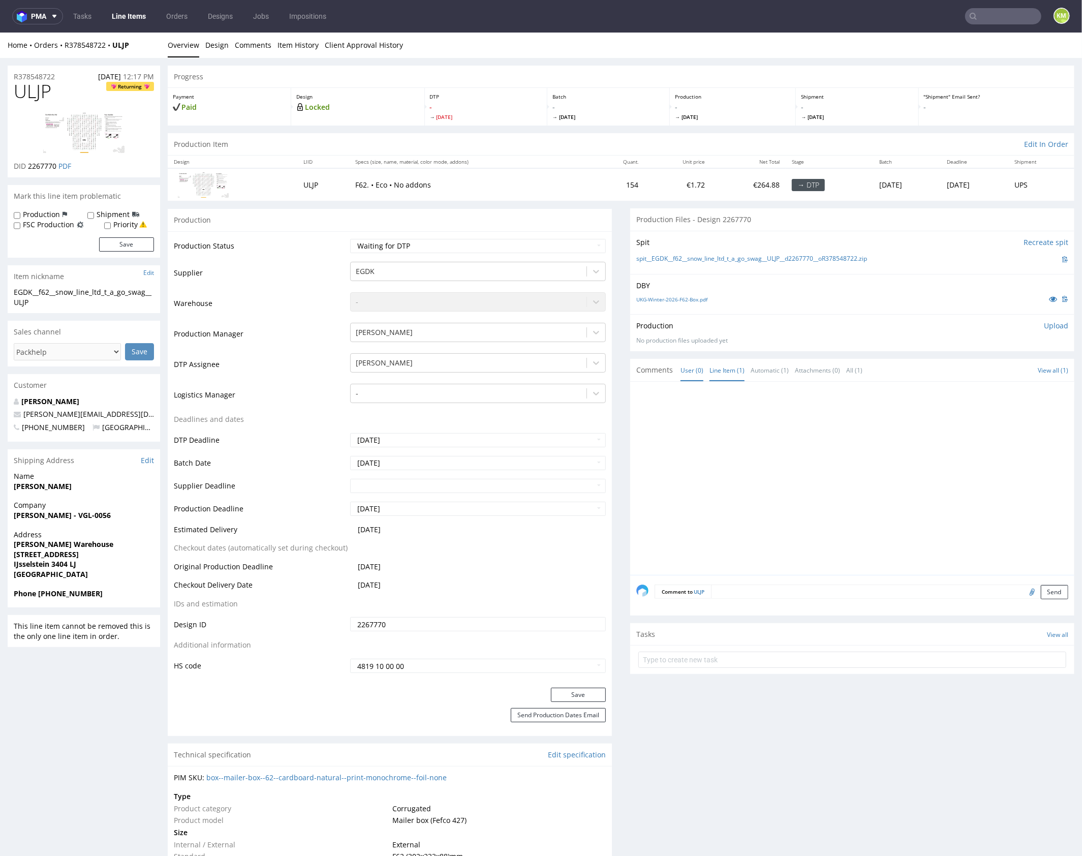
drag, startPoint x: 760, startPoint y: 456, endPoint x: 731, endPoint y: 361, distance: 98.7
click at [759, 456] on div at bounding box center [855, 480] width 438 height 187
click at [705, 325] on div "Production Upload" at bounding box center [852, 325] width 432 height 10
click at [686, 298] on link "UKG-Winter-2026-F62-Box.pdf" at bounding box center [671, 298] width 71 height 7
click at [838, 498] on div at bounding box center [855, 480] width 438 height 187
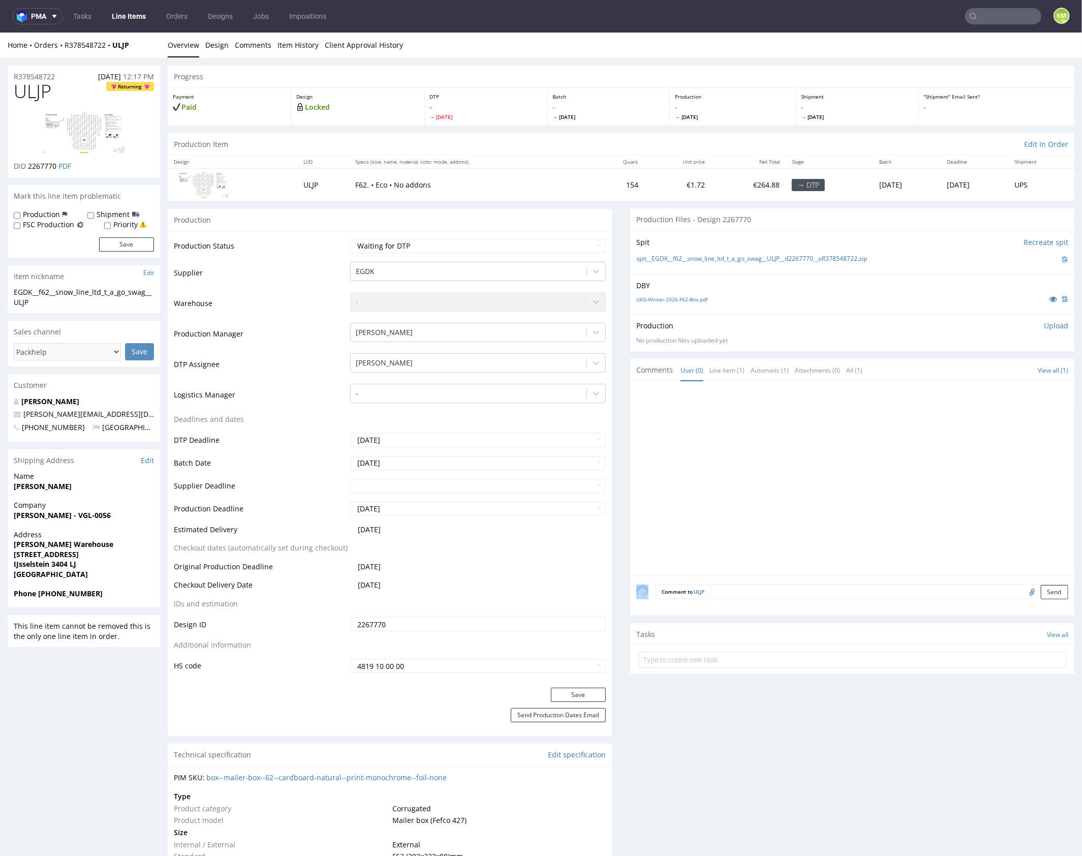
click at [838, 498] on div at bounding box center [855, 480] width 438 height 187
click at [789, 402] on div at bounding box center [855, 480] width 438 height 187
click at [856, 258] on link "spit__EGDK__f62__snow_line_ltd_t_a_go_swag__ULJP__d2267770__oR378548722.zip" at bounding box center [751, 258] width 231 height 9
drag, startPoint x: 898, startPoint y: 259, endPoint x: 649, endPoint y: 258, distance: 249.1
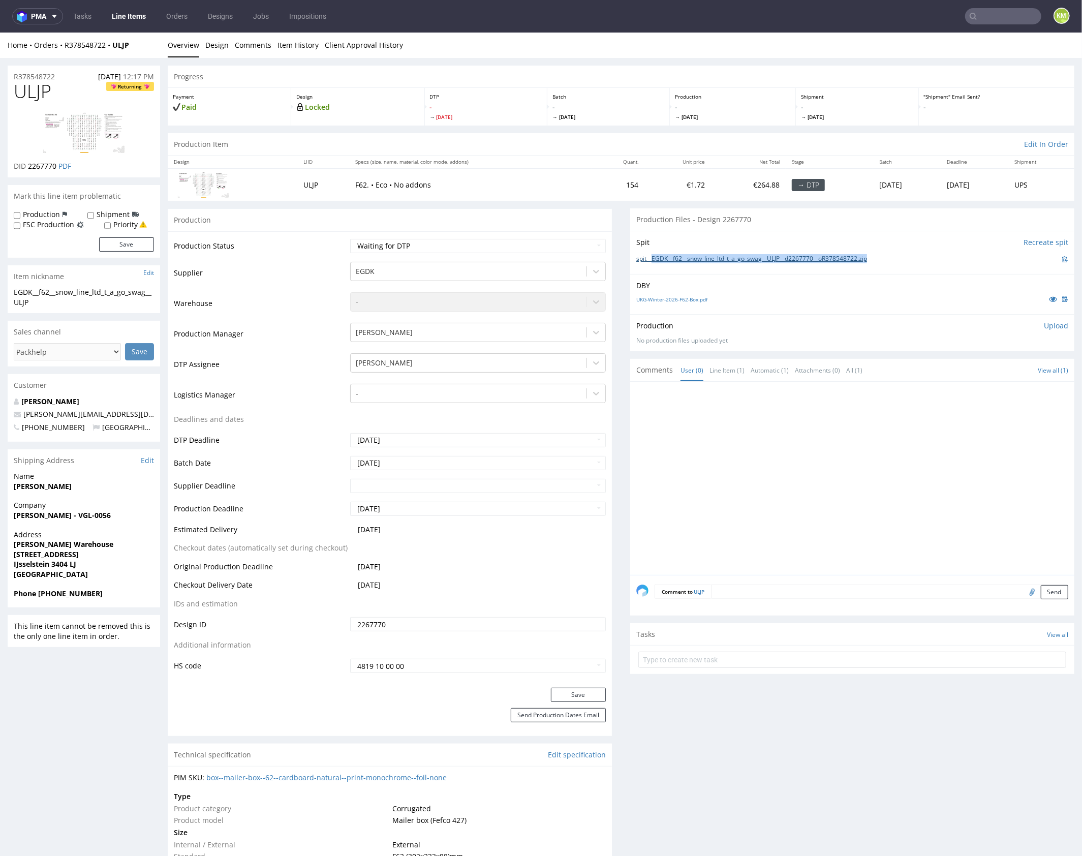
click at [649, 258] on div "spit__EGDK__f62__snow_line_ltd_t_a_go_swag__ULJP__d2267770__oR378548722.zip" at bounding box center [852, 258] width 432 height 11
copy link "EGDK__f62__snow_line_ltd_t_a_go_swag__ULJP__d2267770__oR378548722.zip"
click at [787, 448] on div at bounding box center [855, 480] width 438 height 187
click at [39, 94] on span "ULJP" at bounding box center [33, 91] width 38 height 20
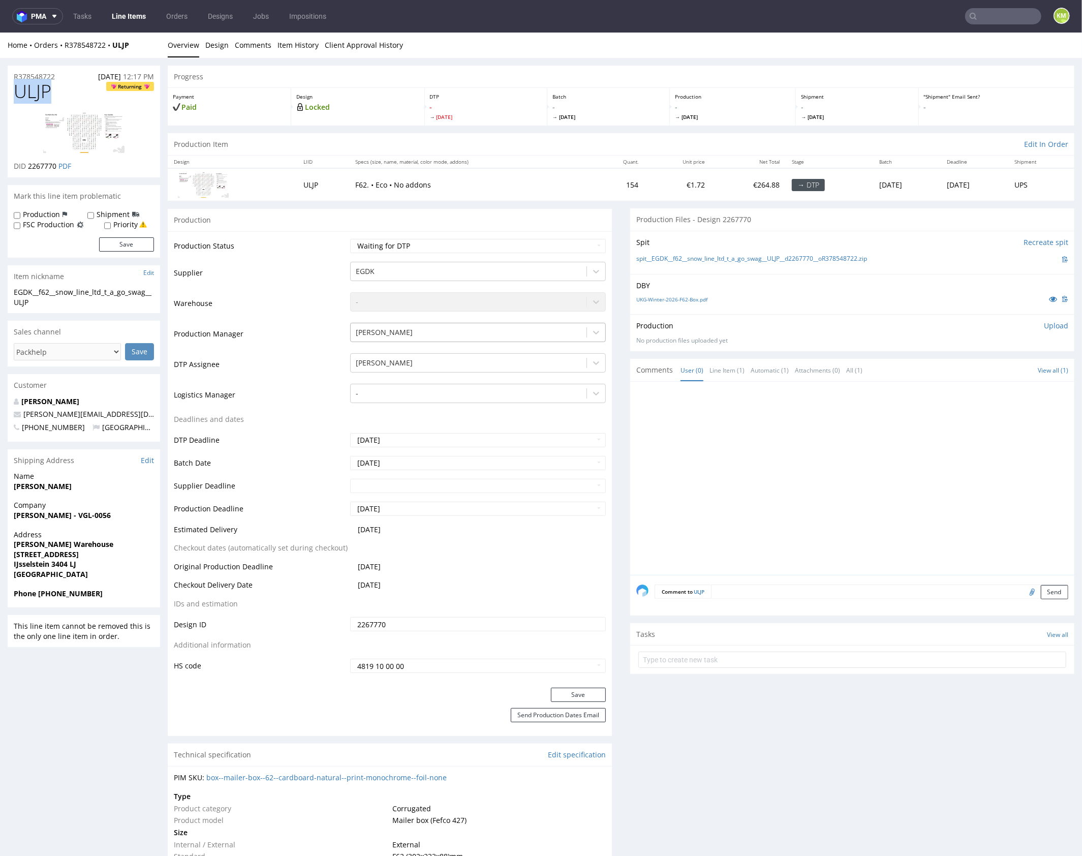
copy span "ULJP"
drag, startPoint x: 769, startPoint y: 427, endPoint x: 759, endPoint y: 432, distance: 10.7
click at [769, 426] on div at bounding box center [855, 480] width 438 height 187
drag, startPoint x: 947, startPoint y: 479, endPoint x: 1005, endPoint y: 338, distance: 152.7
click at [947, 478] on div at bounding box center [855, 480] width 438 height 187
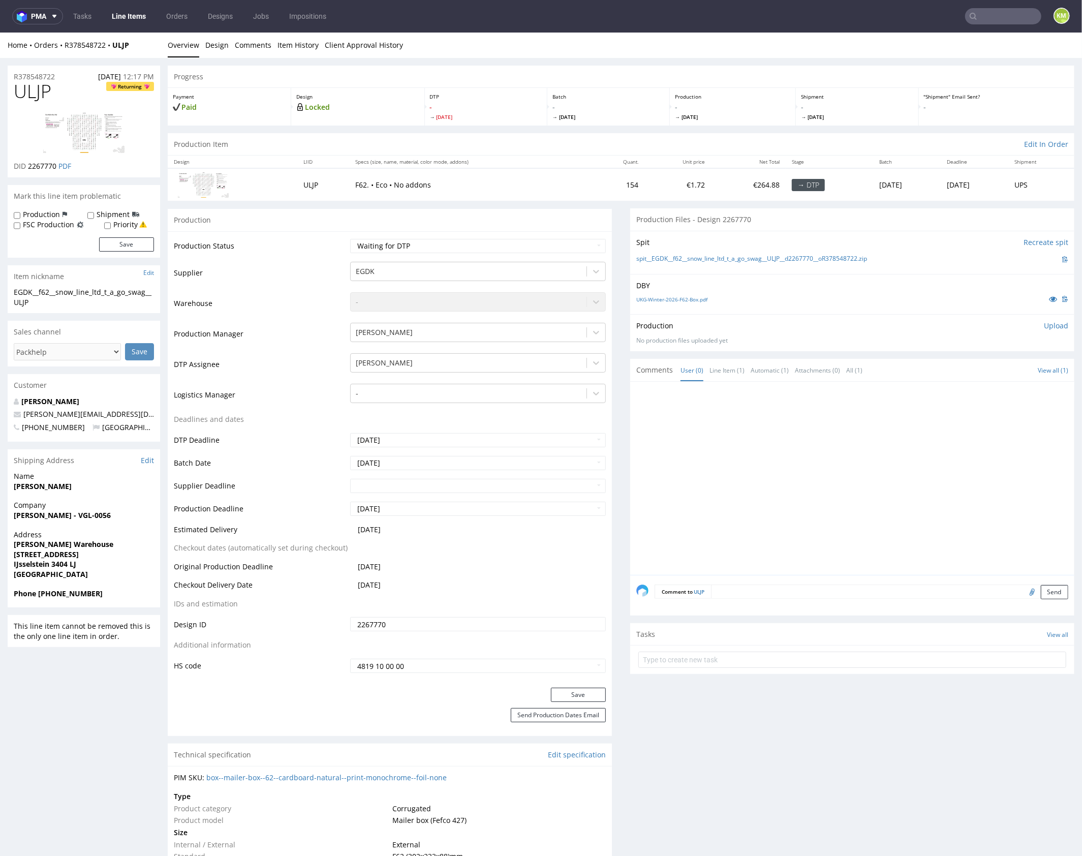
drag, startPoint x: 1040, startPoint y: 326, endPoint x: 1013, endPoint y: 339, distance: 29.8
click at [1044, 326] on p "Upload" at bounding box center [1056, 325] width 24 height 10
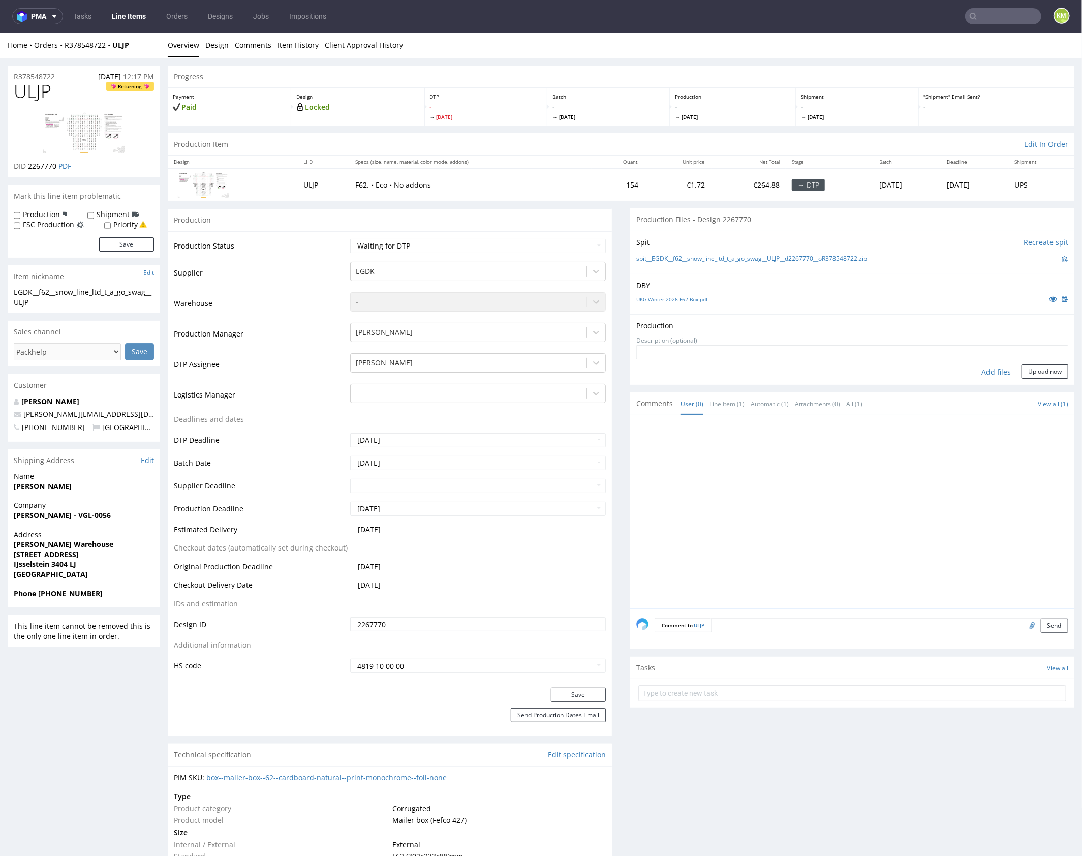
click at [971, 373] on div "Add files" at bounding box center [996, 371] width 51 height 15
type input "C:\fakepath\EGDK__f62__snow_line_ltd_t_a_go_swag__ULJP__d2267770__oR378548722__…"
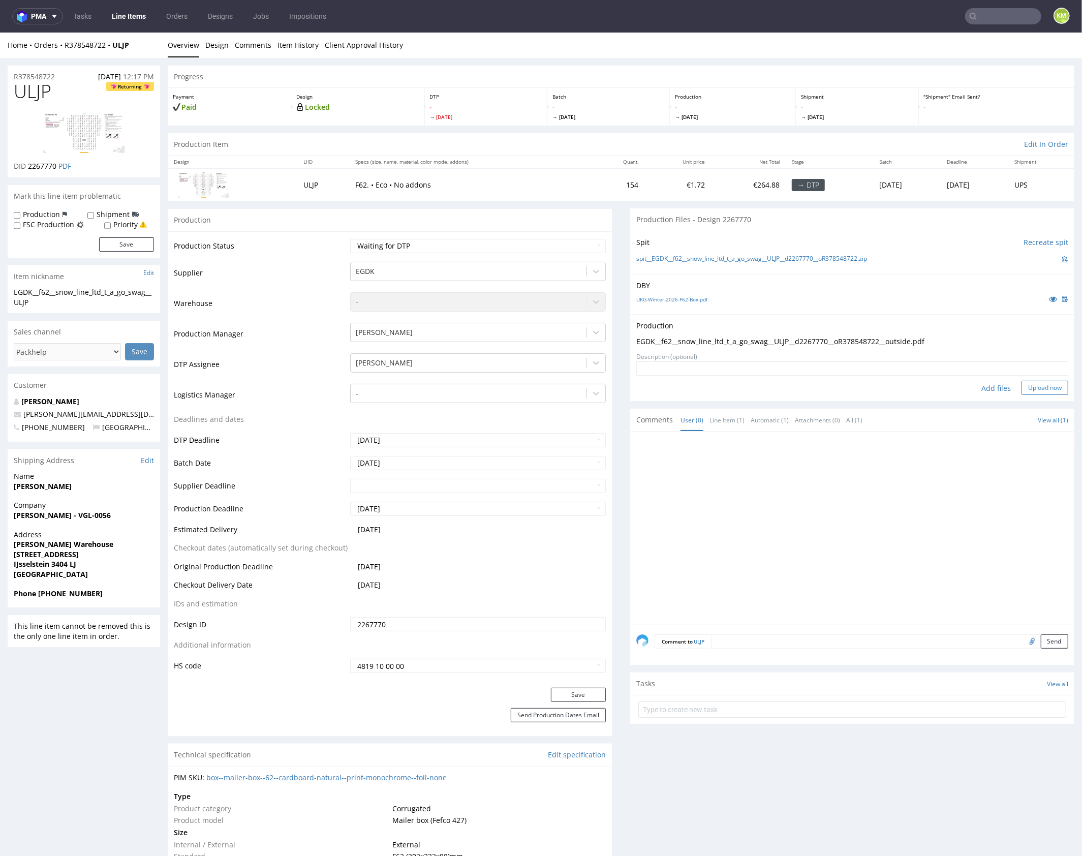
click at [1038, 386] on button "Upload now" at bounding box center [1045, 387] width 47 height 14
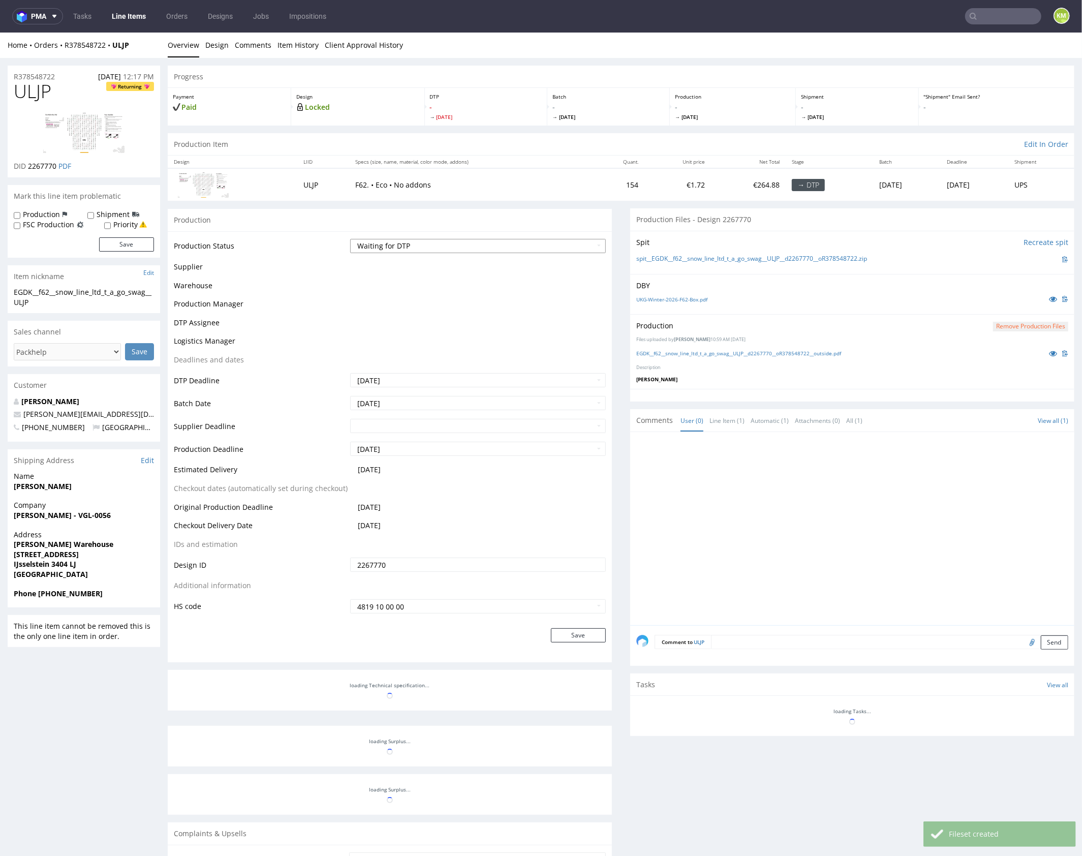
click at [478, 242] on select "Waiting for Artwork Waiting for Diecut Waiting for Mockup Waiting for DTP Waiti…" at bounding box center [478, 245] width 256 height 14
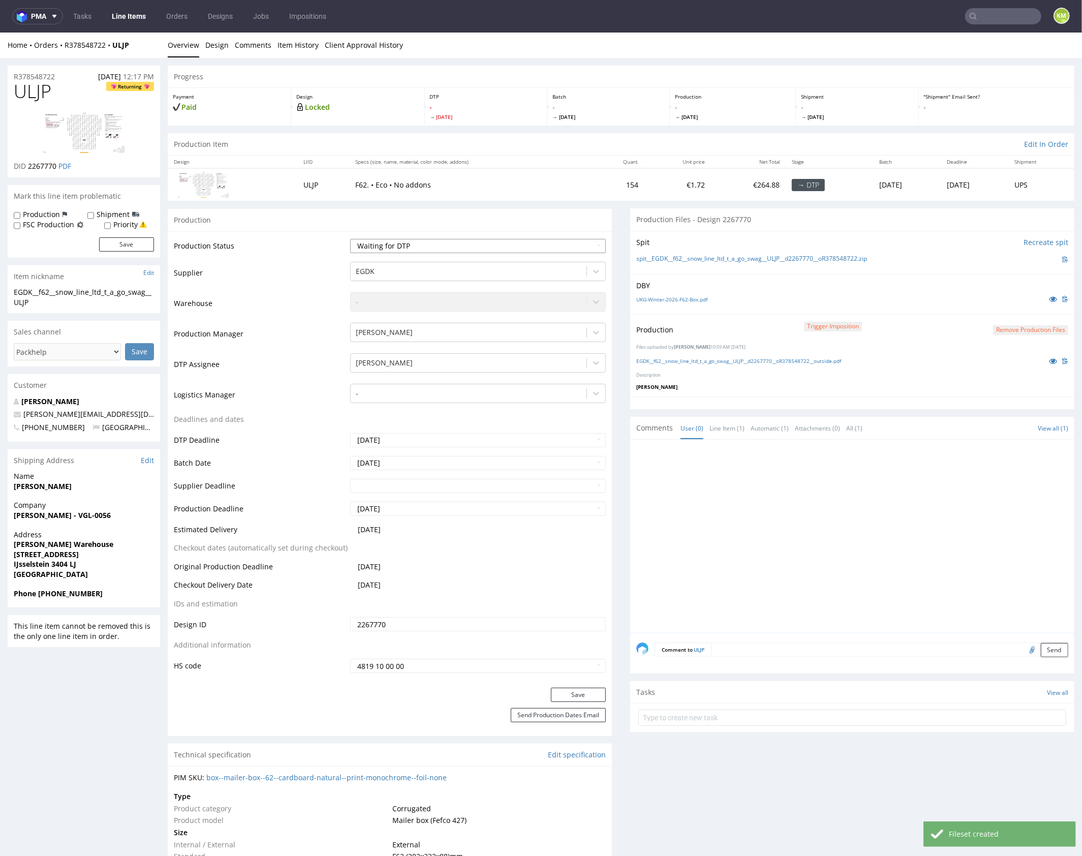
select select "dtp_production_ready"
click at [350, 238] on select "Waiting for Artwork Waiting for Diecut Waiting for Mockup Waiting for DTP Waiti…" at bounding box center [478, 245] width 256 height 14
click at [579, 693] on button "Save" at bounding box center [578, 694] width 55 height 14
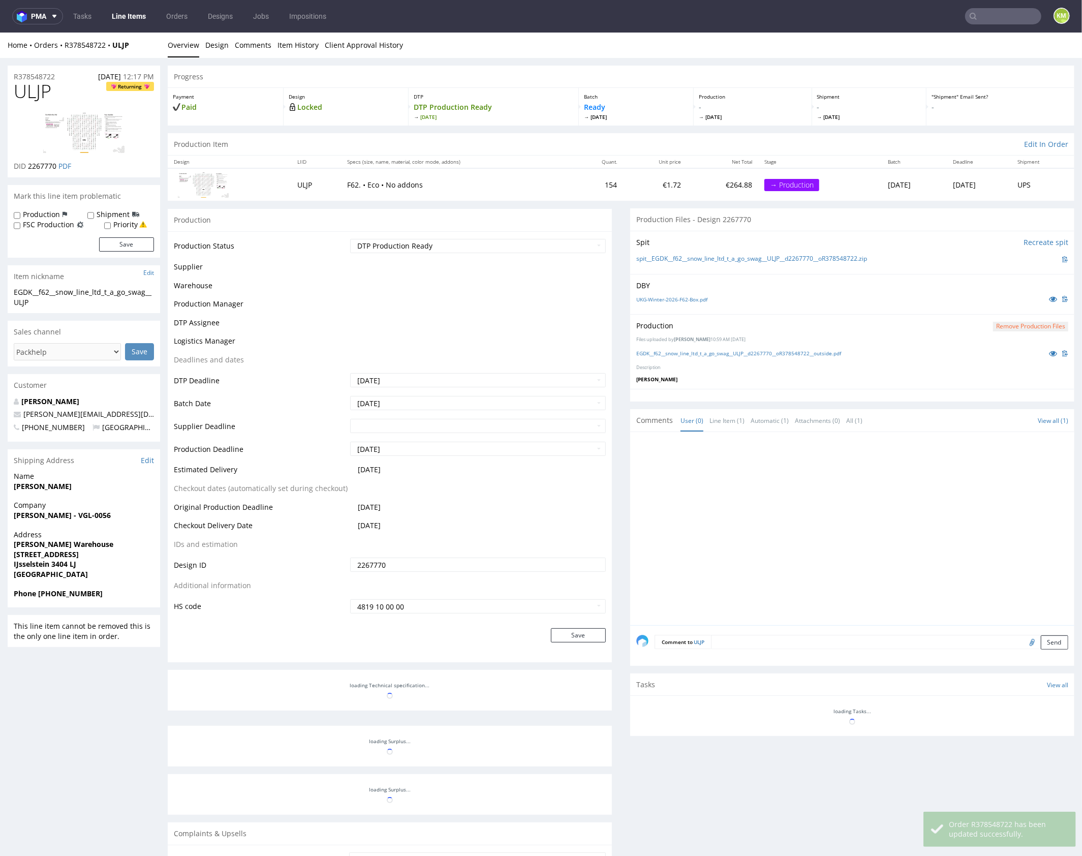
click at [760, 532] on div at bounding box center [855, 531] width 438 height 187
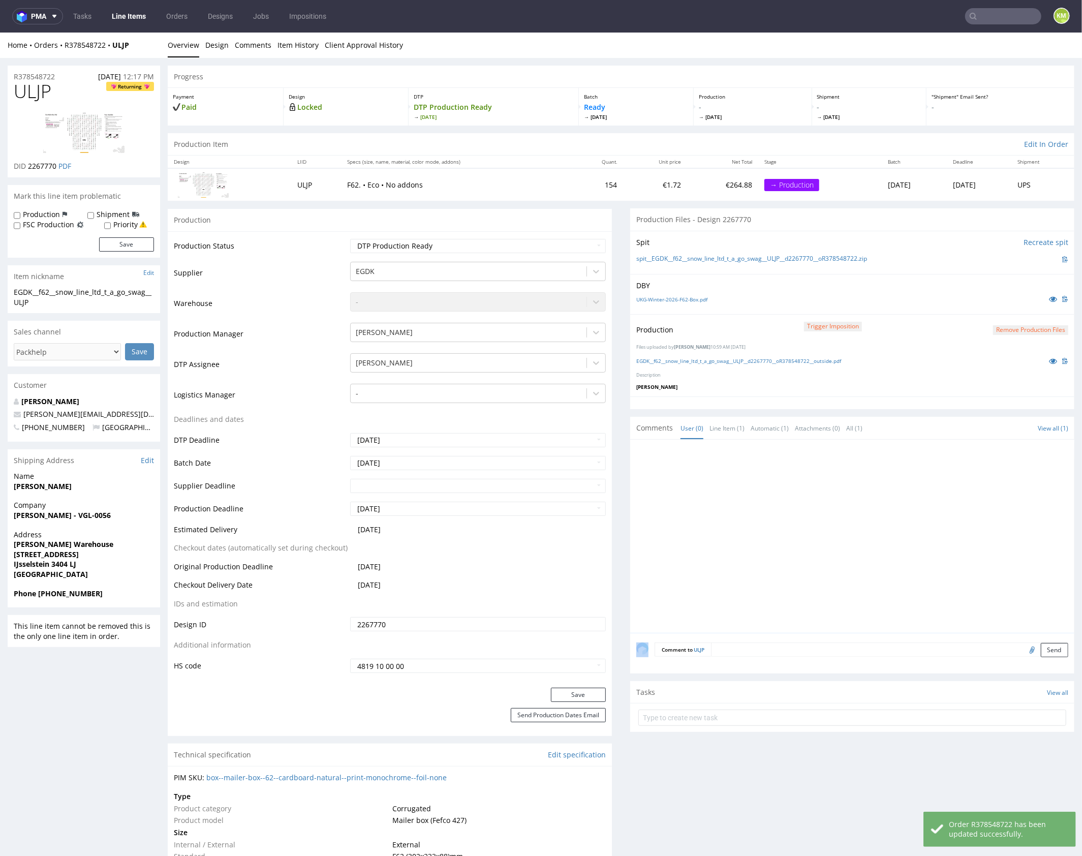
click at [760, 532] on div at bounding box center [855, 538] width 438 height 187
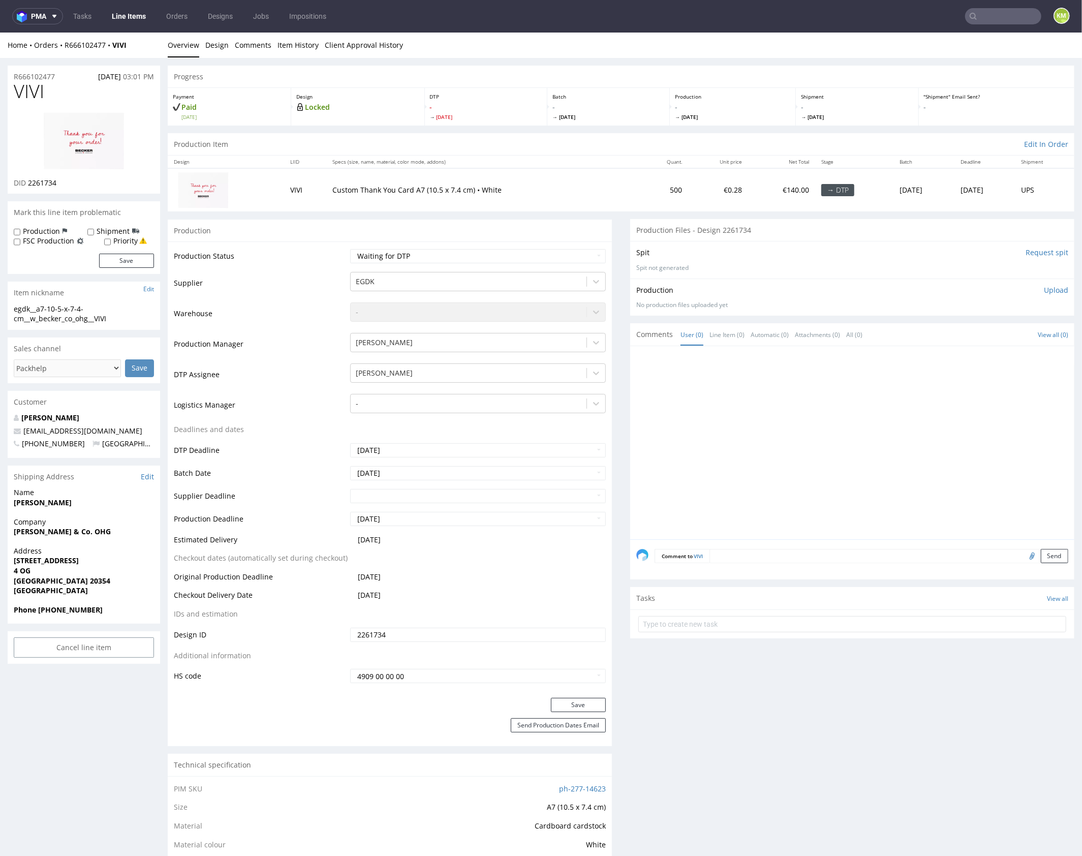
click at [775, 415] on div at bounding box center [855, 445] width 438 height 187
click at [750, 383] on div at bounding box center [855, 445] width 438 height 187
click at [79, 308] on div "egdk__a7-10-5-x-7-4-cm__w_becker_co_ohg__VIVI" at bounding box center [84, 313] width 140 height 20
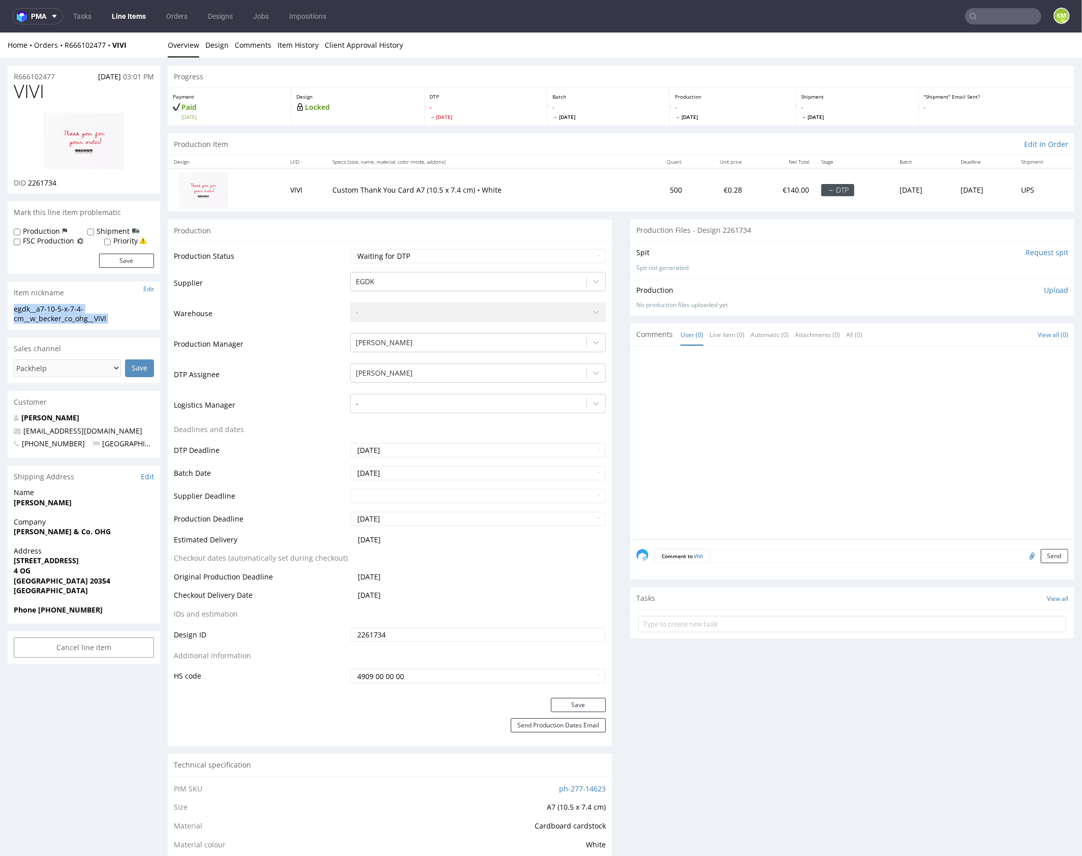
copy div "egdk__a7-10-5-x-7-4-cm__w_becker_co_ohg__VIVI Update"
click at [406, 631] on input "2261734" at bounding box center [478, 634] width 256 height 14
click at [221, 45] on link "Design" at bounding box center [216, 44] width 23 height 25
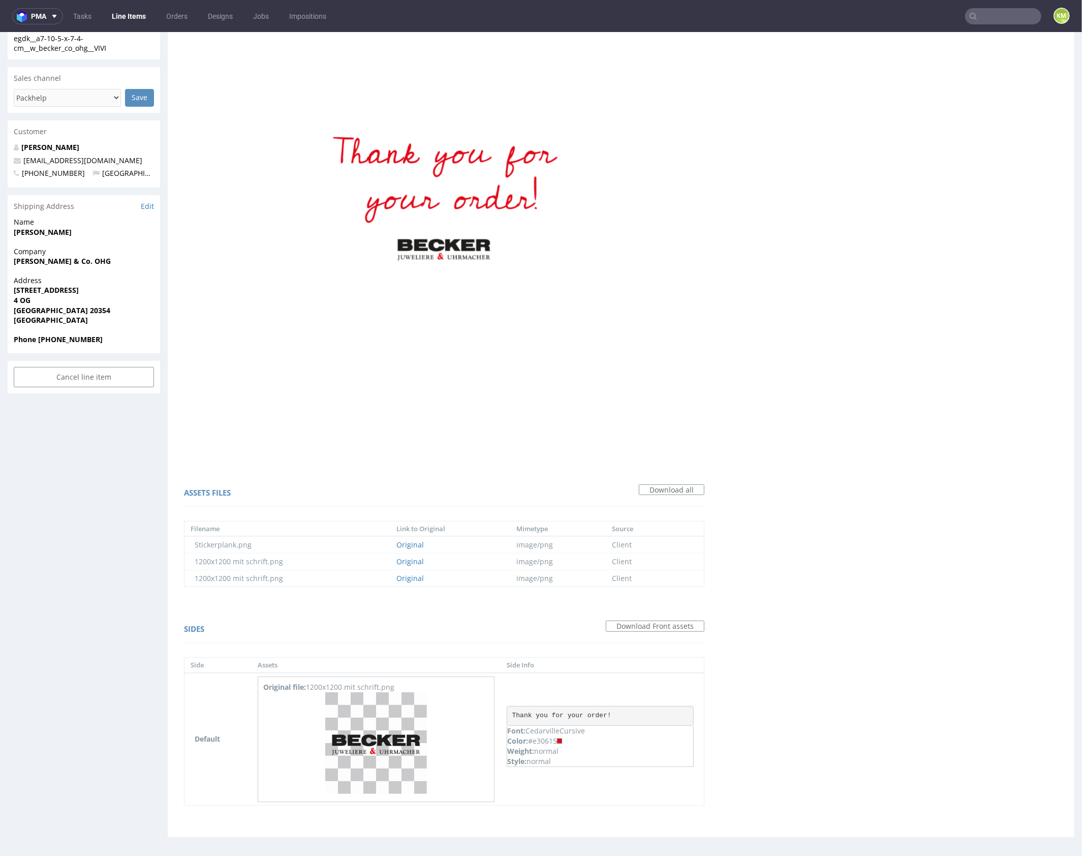
scroll to position [3, 0]
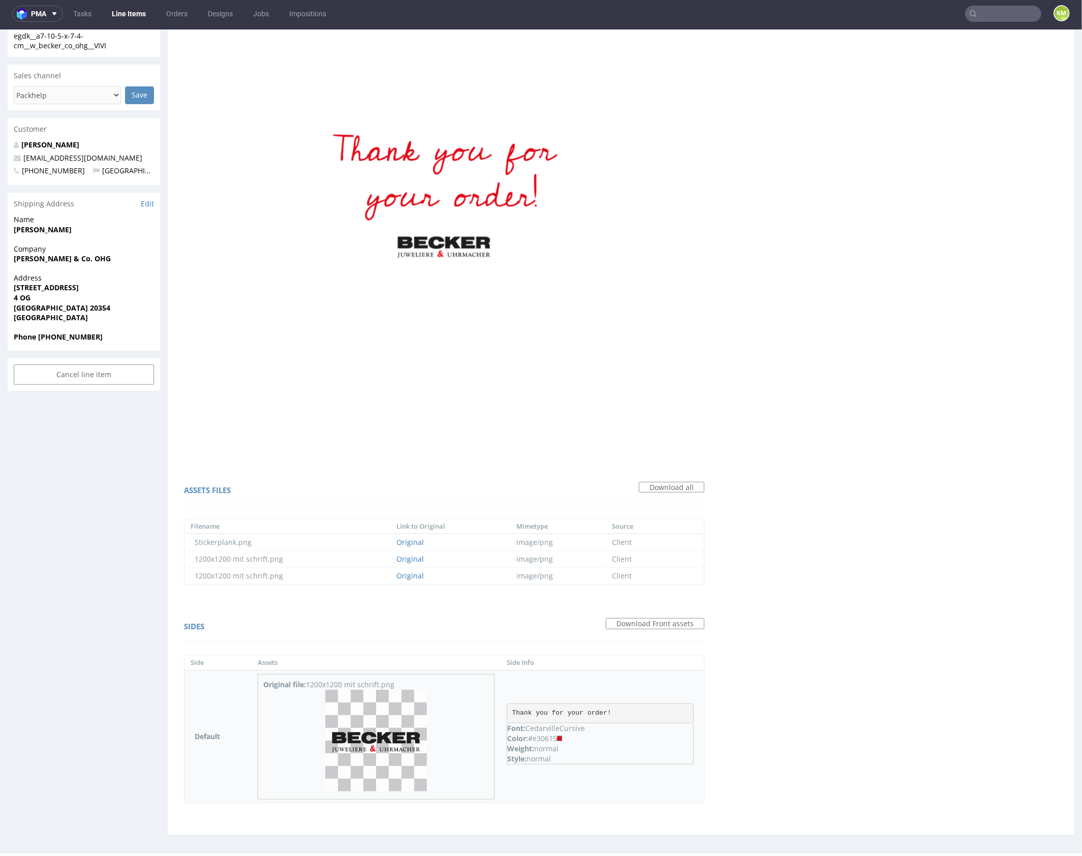
click at [392, 727] on img at bounding box center [376, 740] width 102 height 102
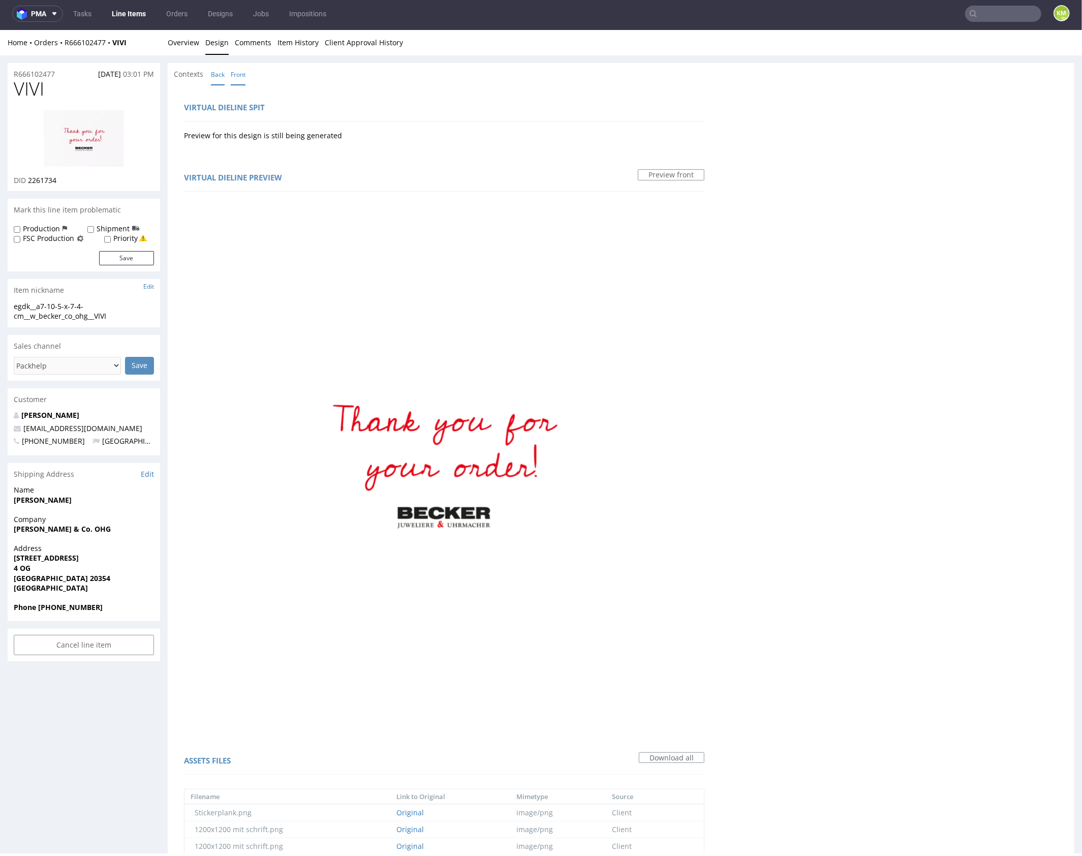
click at [219, 73] on link "Back" at bounding box center [218, 74] width 14 height 22
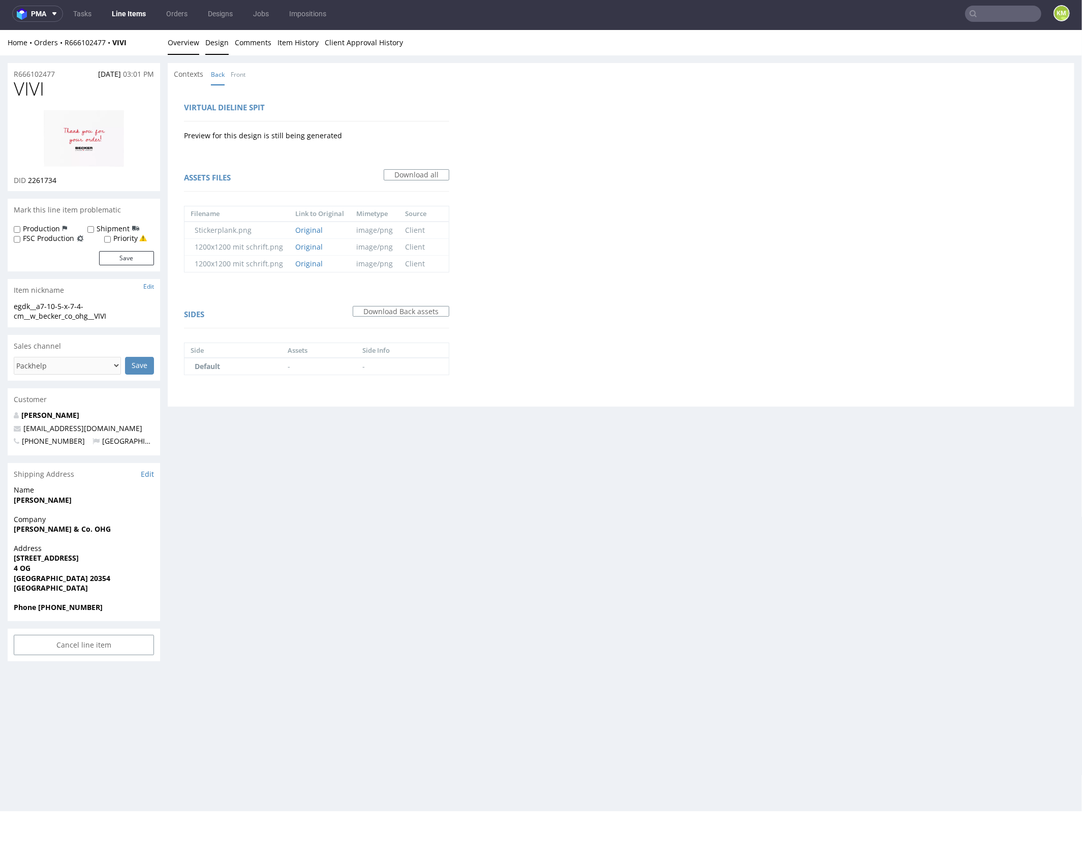
drag, startPoint x: 193, startPoint y: 51, endPoint x: 262, endPoint y: 30, distance: 72.7
click at [193, 51] on link "Overview" at bounding box center [184, 41] width 32 height 25
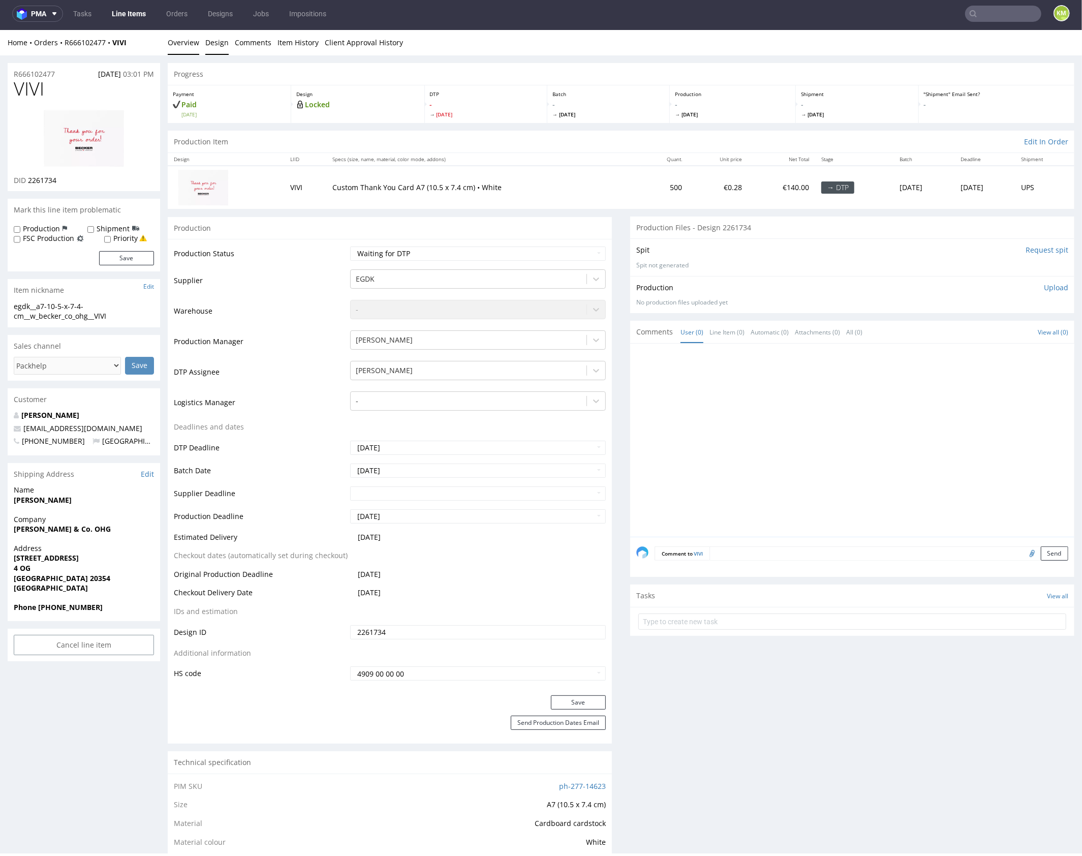
click at [215, 43] on link "Design" at bounding box center [216, 41] width 23 height 25
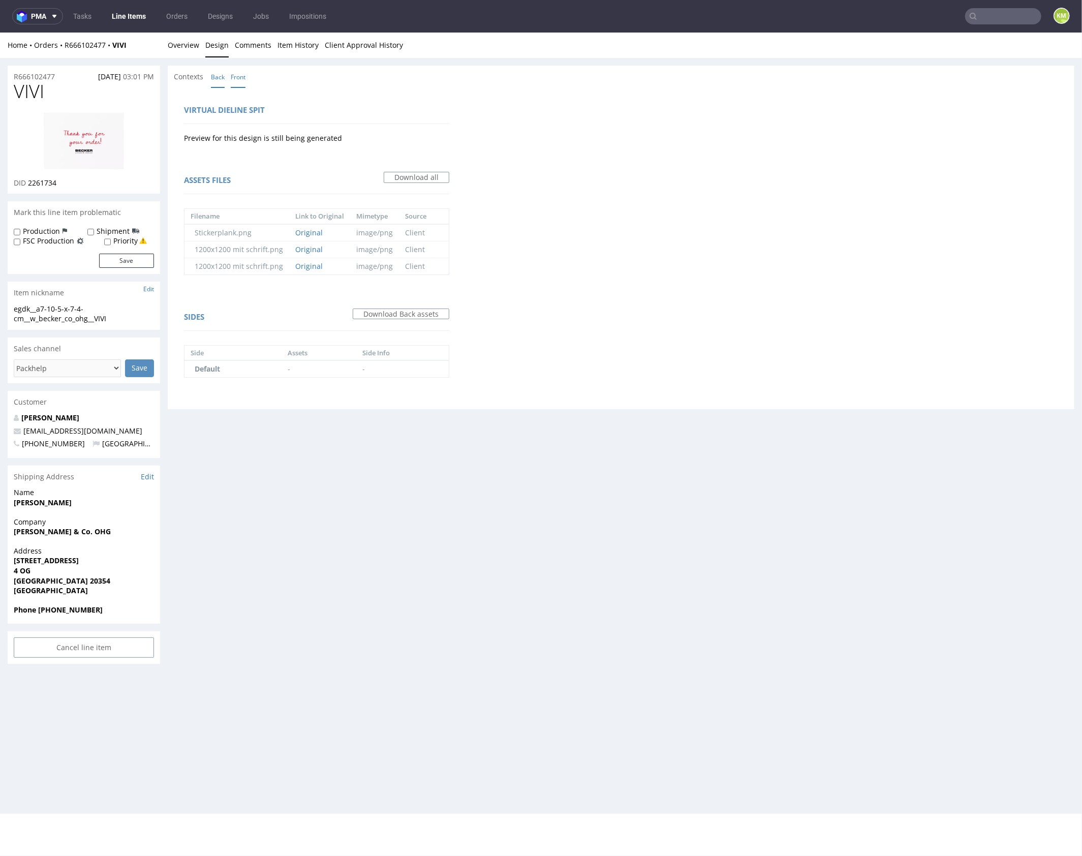
click at [240, 77] on link "Front" at bounding box center [238, 77] width 15 height 22
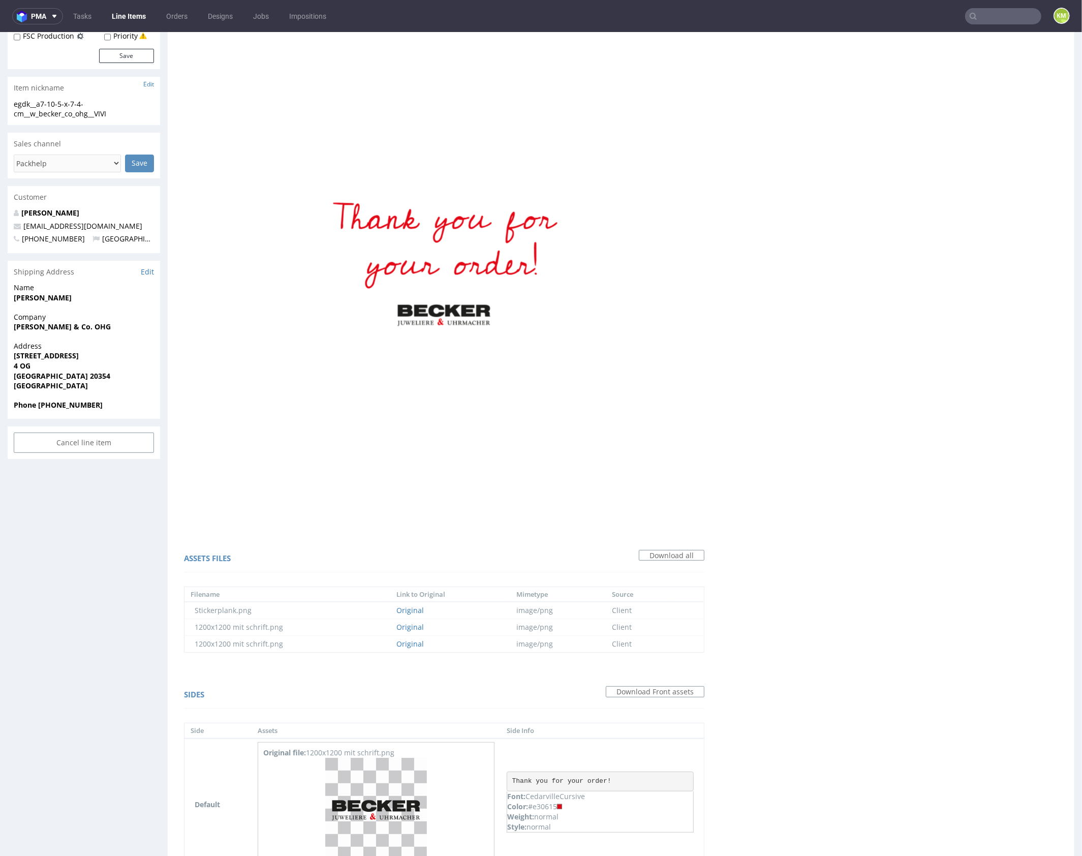
scroll to position [270, 0]
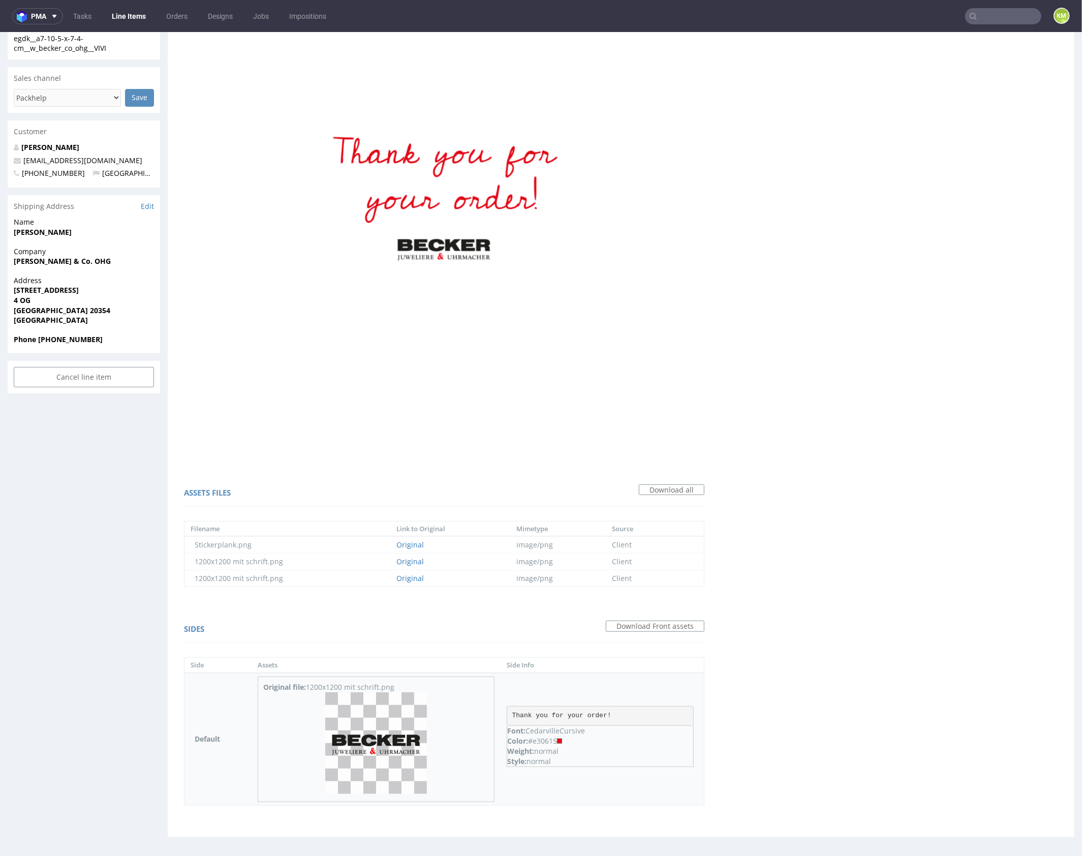
click at [600, 714] on pre "Thank you for your order!" at bounding box center [600, 716] width 187 height 20
copy pre "Thank you for your order!"
click at [551, 738] on div "Color: #e30615" at bounding box center [600, 741] width 186 height 10
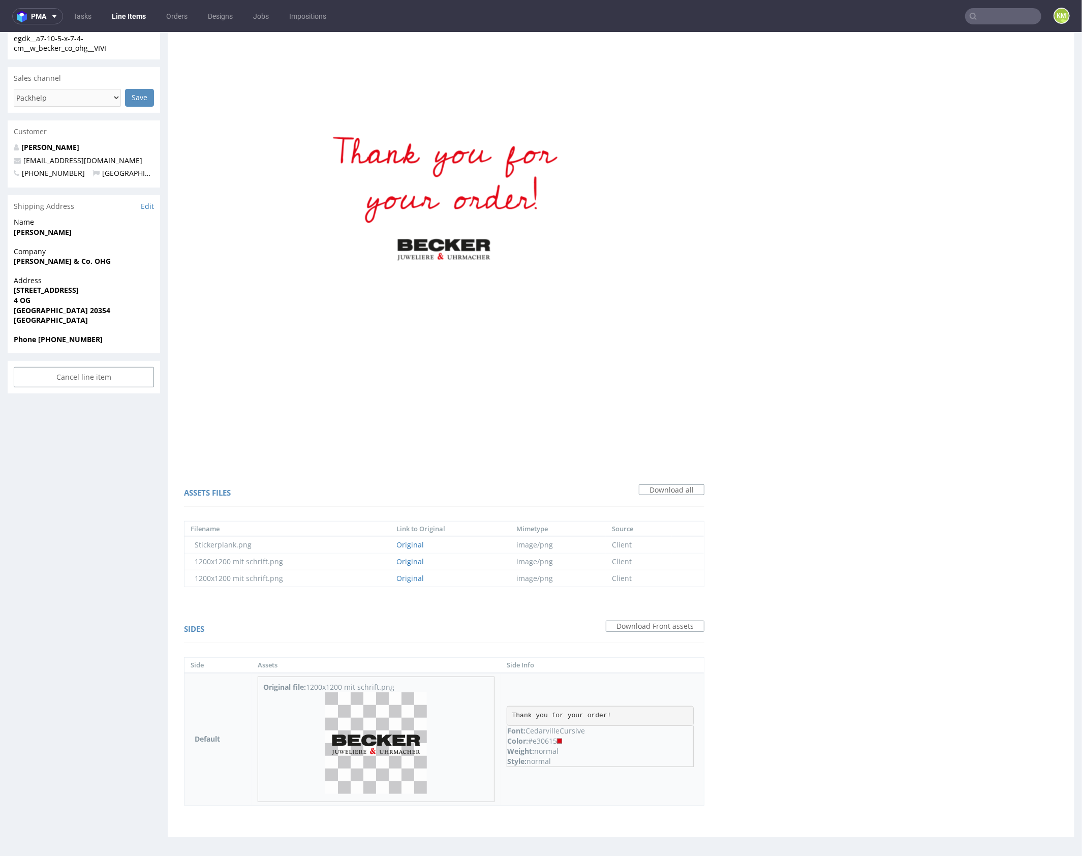
click at [551, 738] on div "Color: #e30615" at bounding box center [600, 741] width 186 height 10
copy div "e30615"
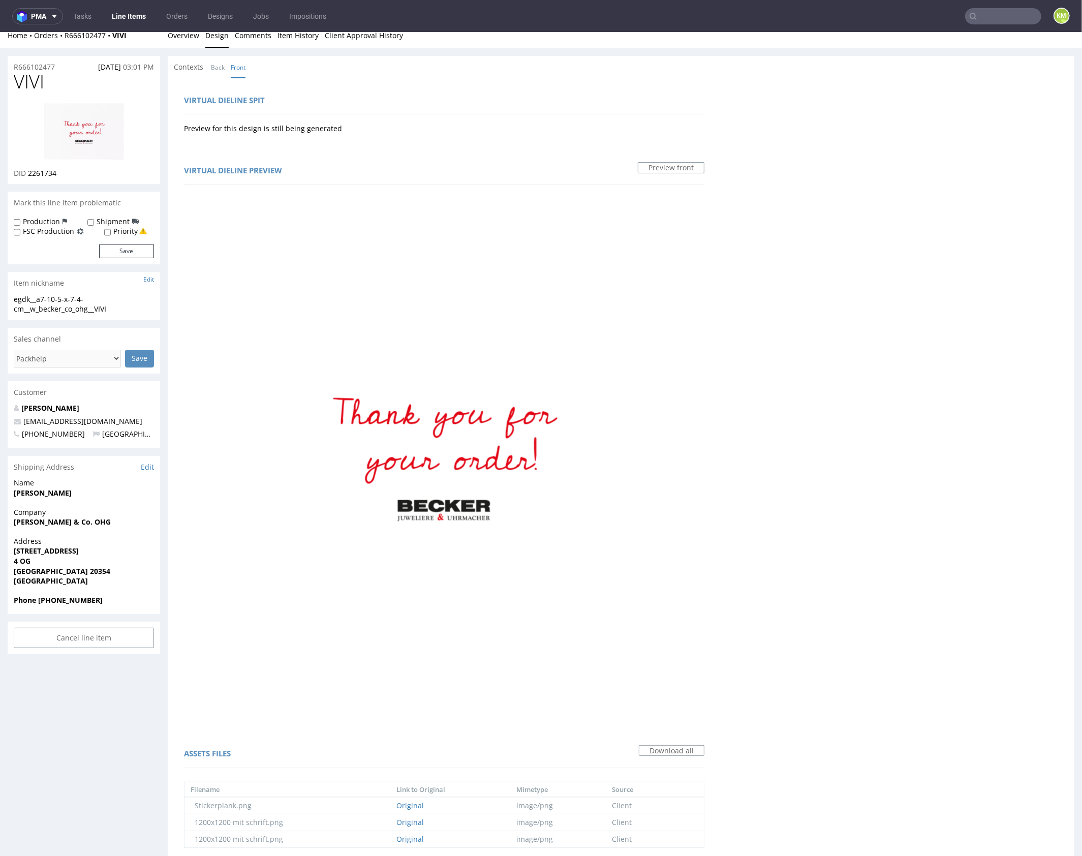
scroll to position [0, 0]
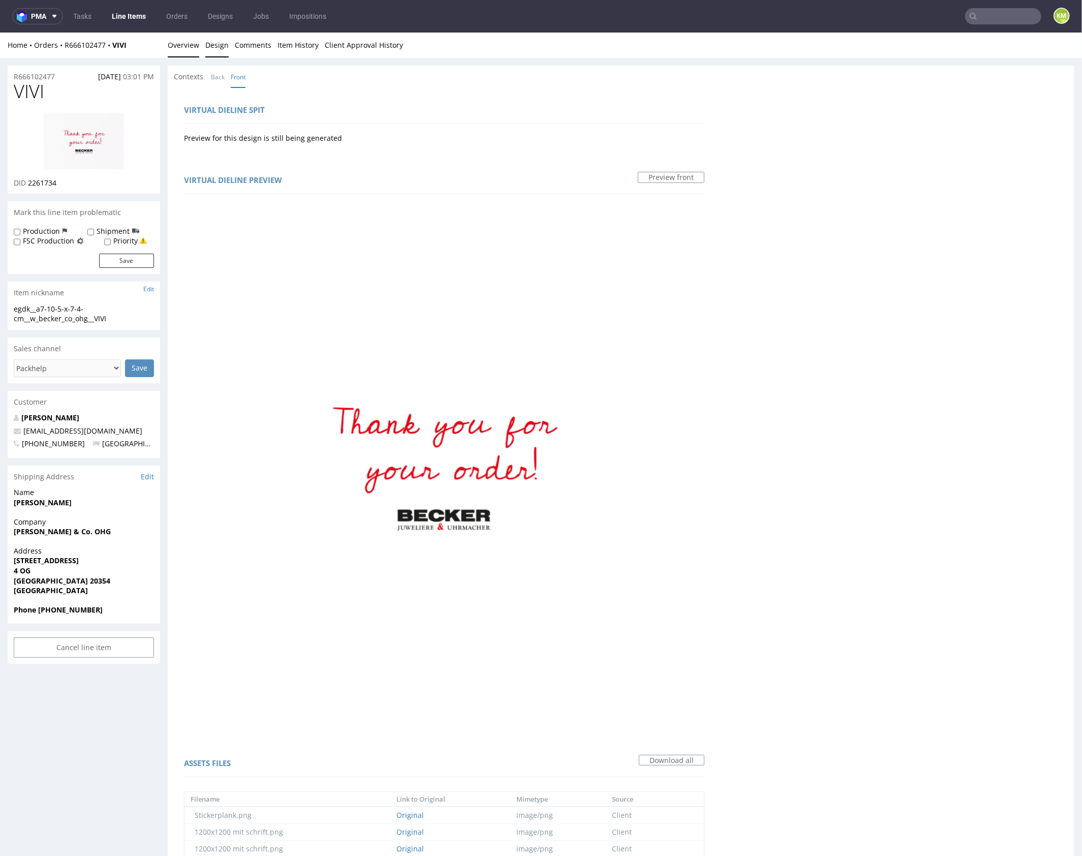
drag, startPoint x: 194, startPoint y: 51, endPoint x: 246, endPoint y: 39, distance: 52.8
click at [194, 51] on link "Overview" at bounding box center [184, 44] width 32 height 25
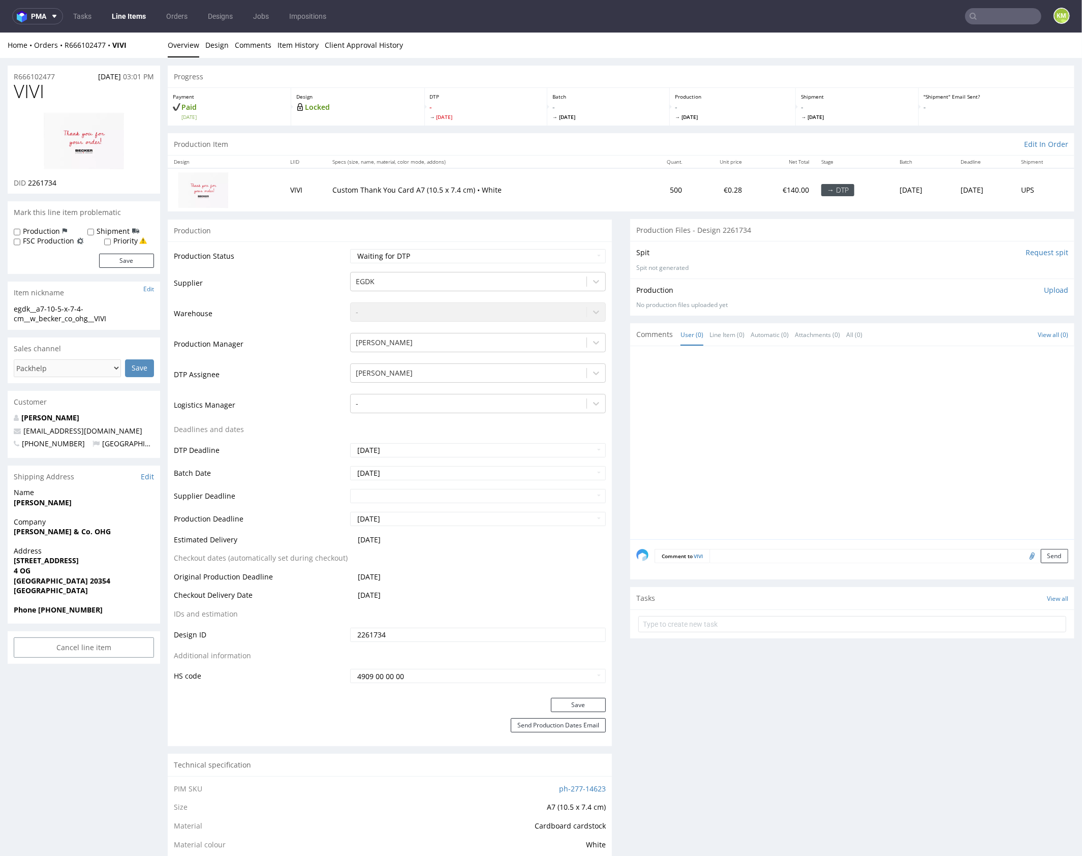
click at [744, 411] on div at bounding box center [855, 445] width 438 height 187
click at [733, 411] on div at bounding box center [855, 445] width 438 height 187
click at [749, 468] on div at bounding box center [855, 445] width 438 height 187
click at [916, 440] on div at bounding box center [855, 445] width 438 height 187
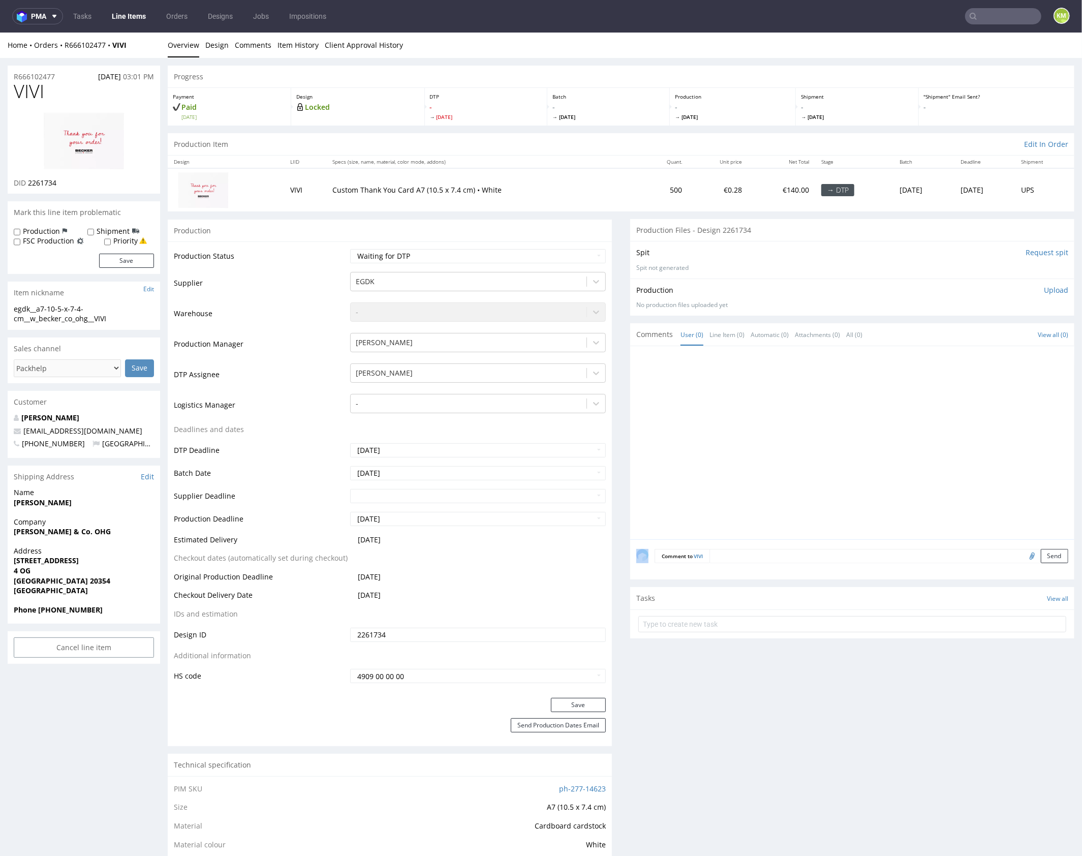
click at [777, 460] on div at bounding box center [855, 445] width 438 height 187
click at [589, 219] on div "Production" at bounding box center [390, 230] width 444 height 23
click at [211, 47] on link "Design" at bounding box center [216, 44] width 23 height 25
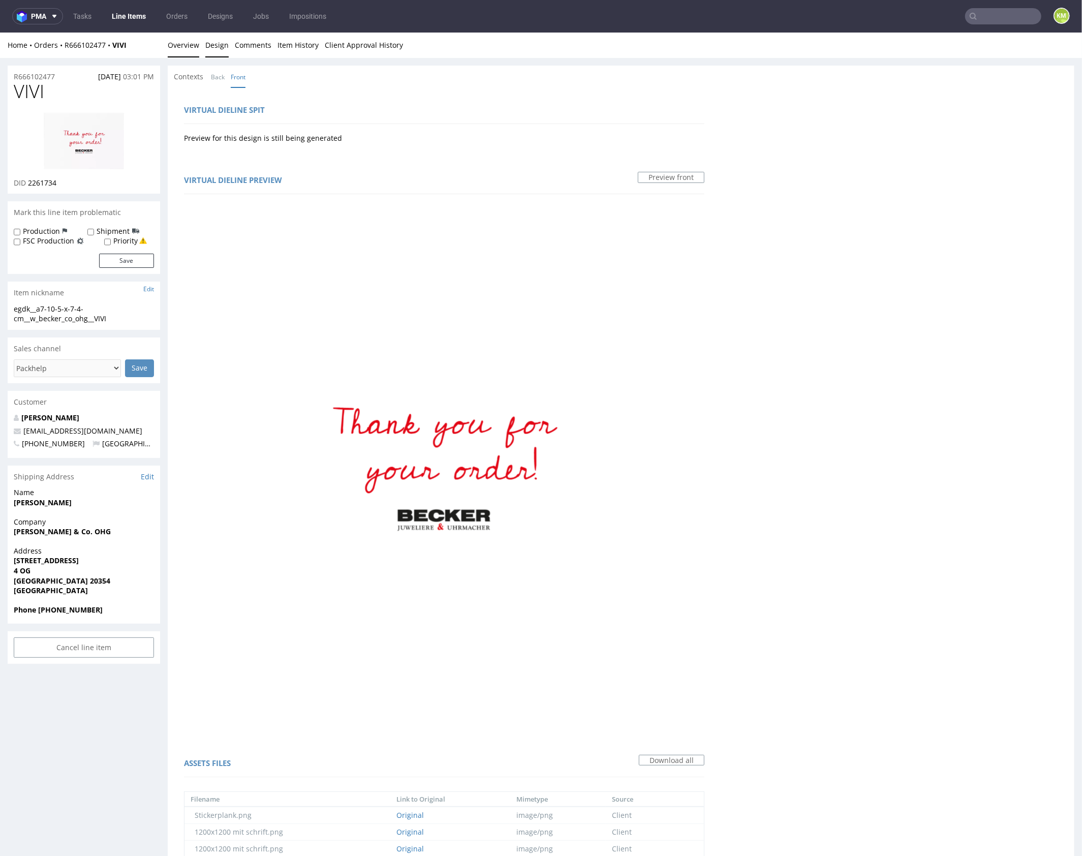
click at [186, 46] on link "Overview" at bounding box center [184, 44] width 32 height 25
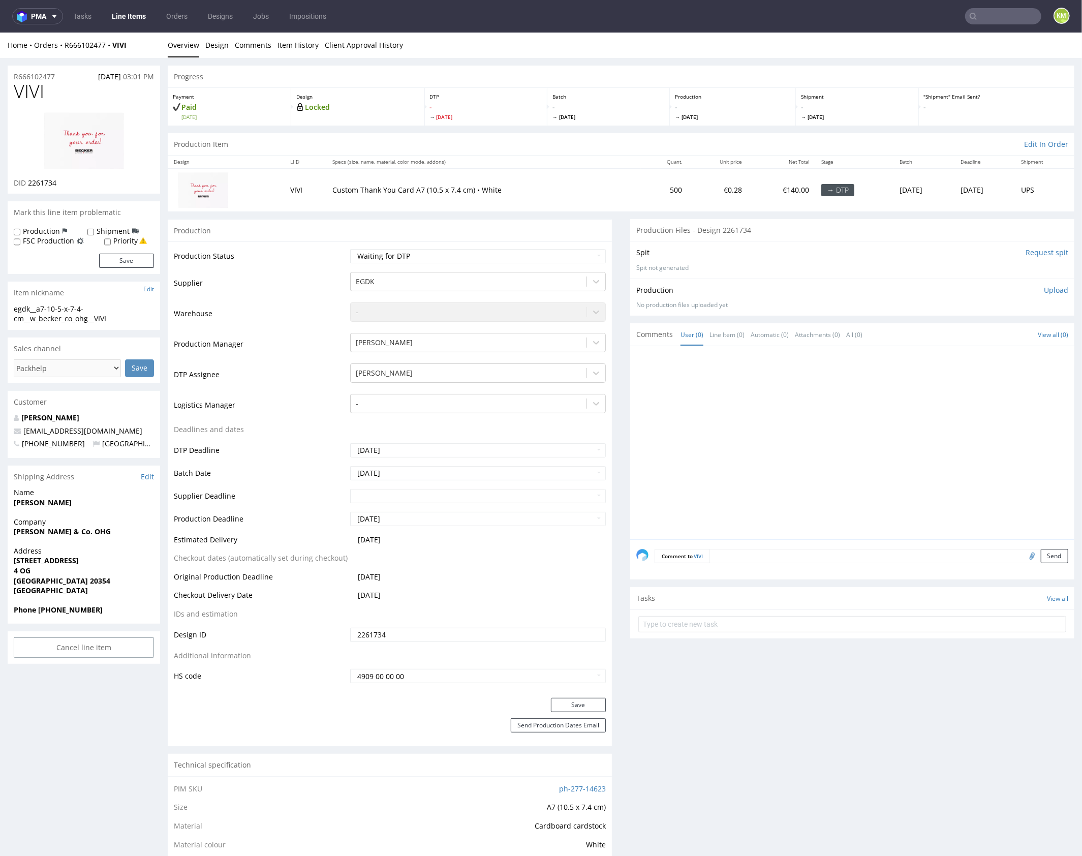
click at [667, 413] on div at bounding box center [855, 445] width 438 height 187
click at [667, 412] on div at bounding box center [855, 445] width 438 height 187
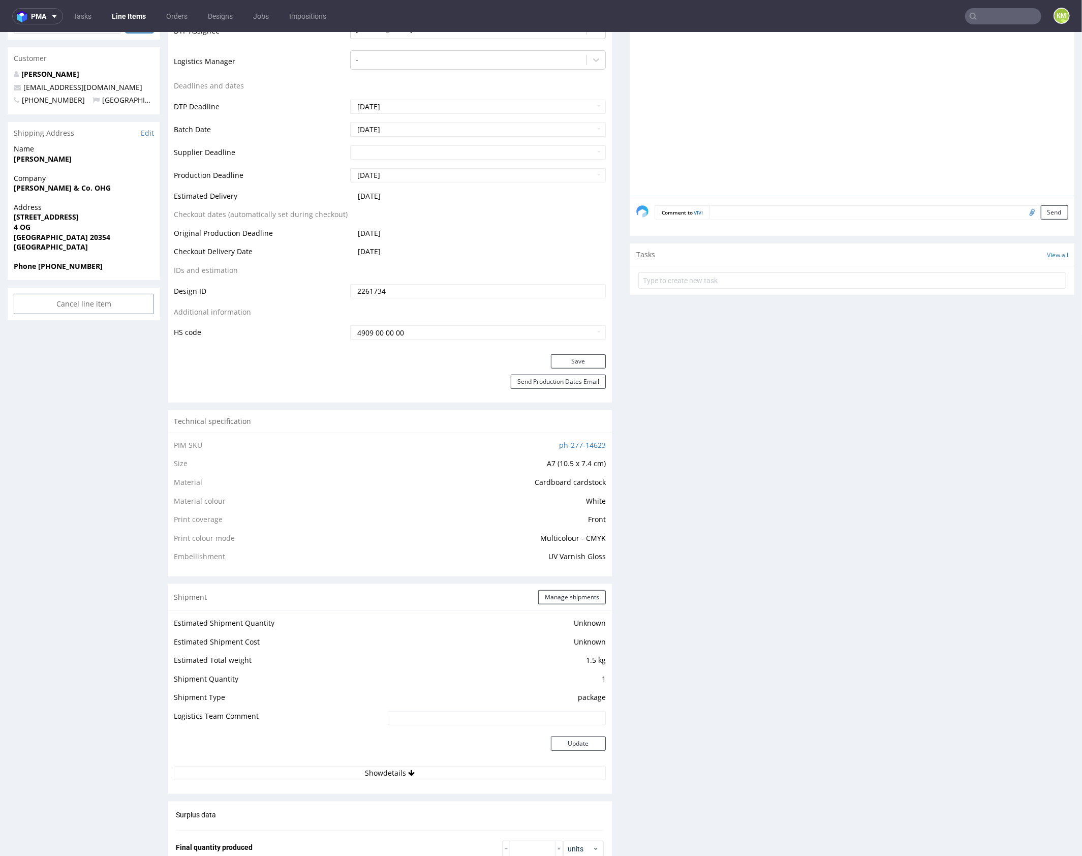
scroll to position [339, 0]
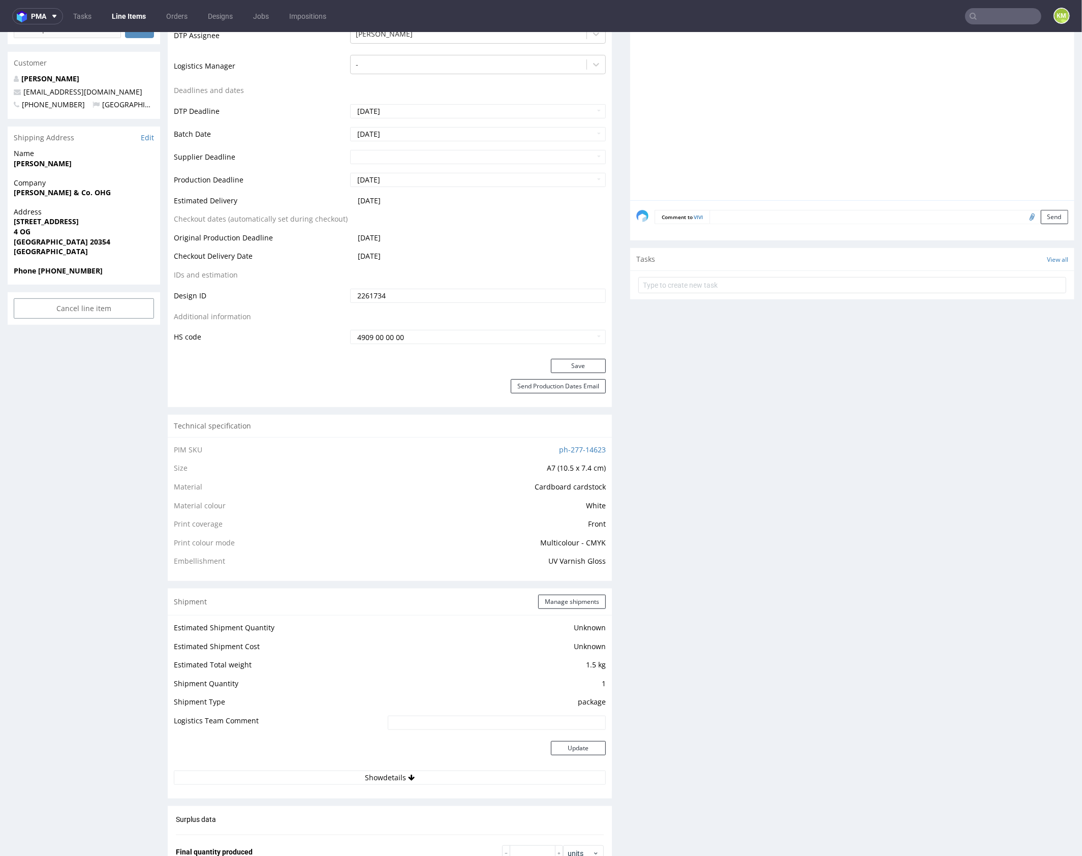
click at [208, 562] on span "Embellishment" at bounding box center [199, 561] width 51 height 10
copy span "Embellishment"
drag, startPoint x: 772, startPoint y: 478, endPoint x: 728, endPoint y: 492, distance: 46.0
click at [772, 478] on div "Production Files - Design 2261734 Spit Request spit Spit not generated Producti…" at bounding box center [852, 595] width 444 height 1430
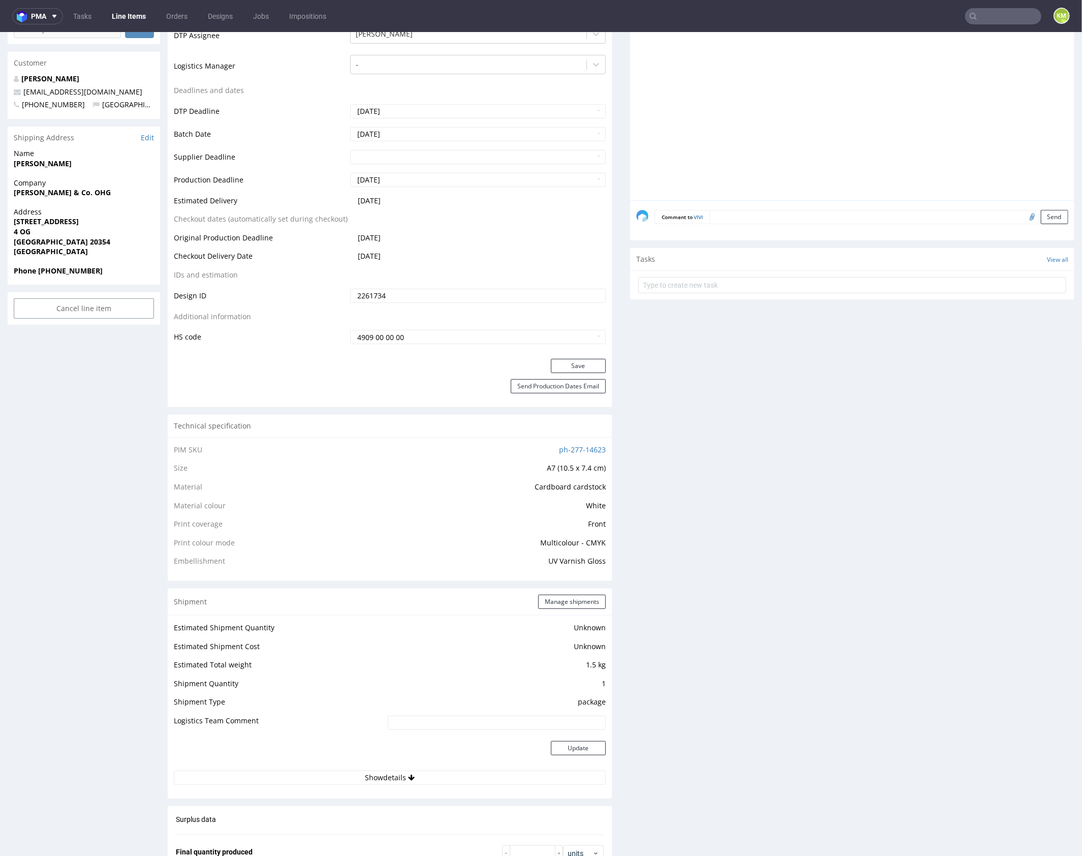
click at [698, 492] on div "Production Files - Design 2261734 Spit Request spit Spit not generated Producti…" at bounding box center [852, 595] width 444 height 1430
click at [693, 493] on div "Production Files - Design 2261734 Spit Request spit Spit not generated Producti…" at bounding box center [852, 595] width 444 height 1430
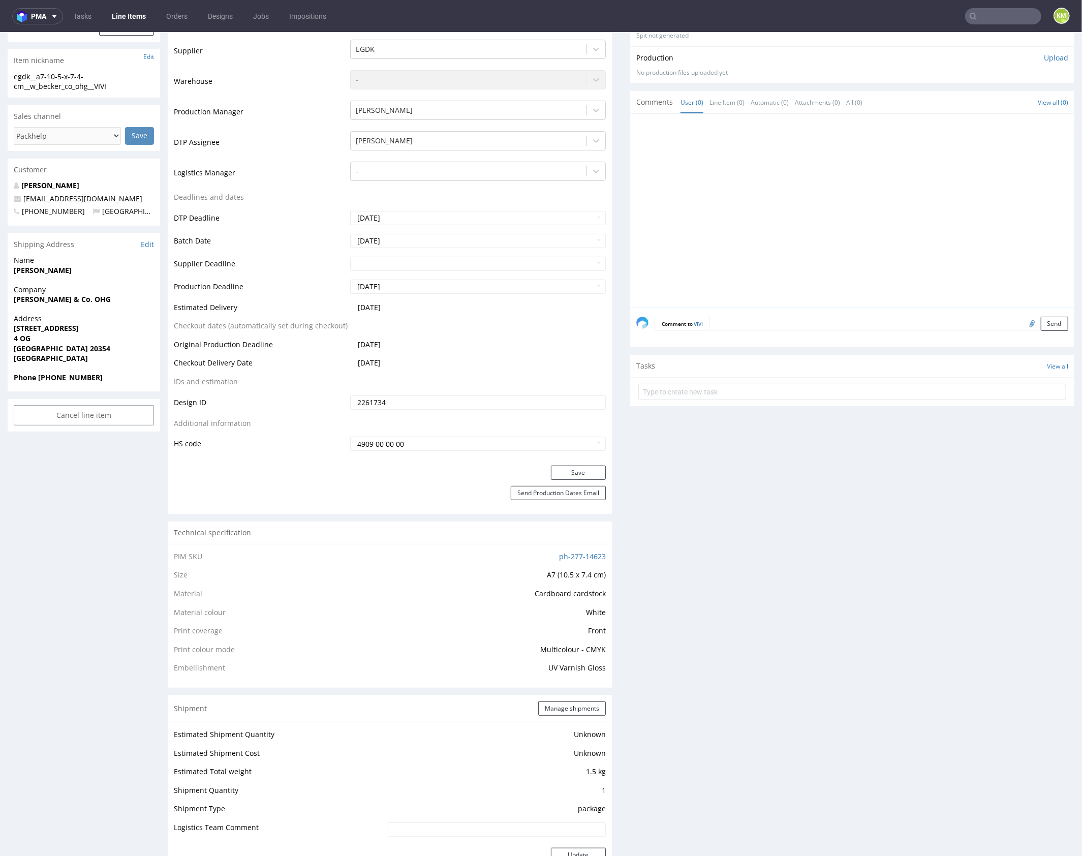
scroll to position [0, 0]
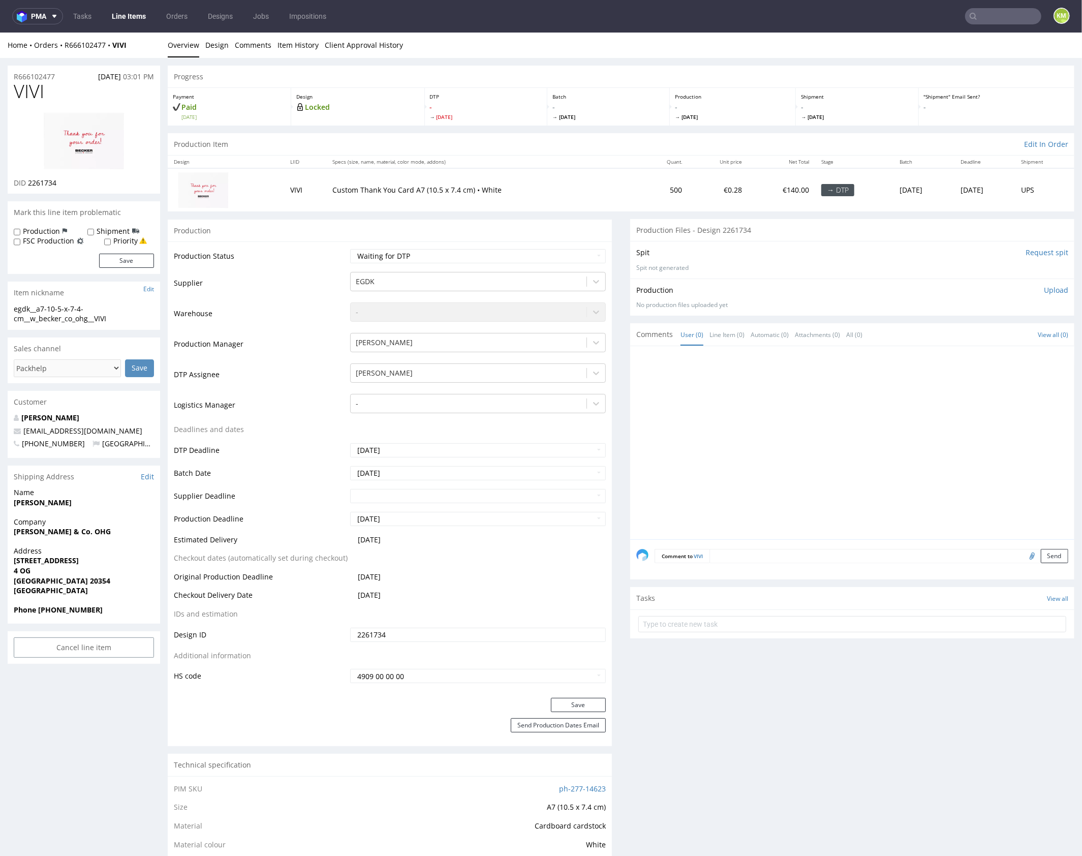
click at [744, 406] on div at bounding box center [855, 445] width 438 height 187
click at [801, 441] on div at bounding box center [855, 445] width 438 height 187
click at [542, 256] on select "Waiting for Artwork Waiting for Diecut Waiting for Mockup Waiting for DTP Waiti…" at bounding box center [478, 256] width 256 height 14
select select "dtp_ca_needed"
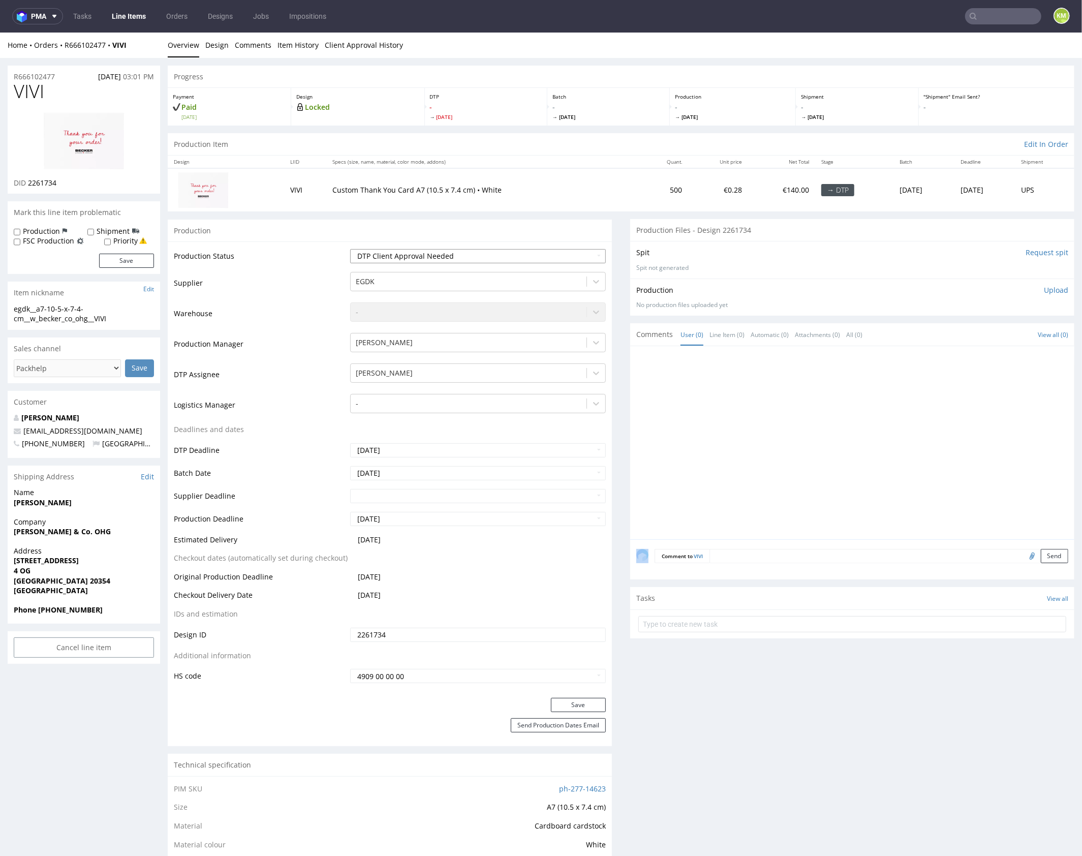
click at [350, 249] on select "Waiting for Artwork Waiting for Diecut Waiting for Mockup Waiting for DTP Waiti…" at bounding box center [478, 256] width 256 height 14
click at [586, 708] on button "Save" at bounding box center [578, 704] width 55 height 14
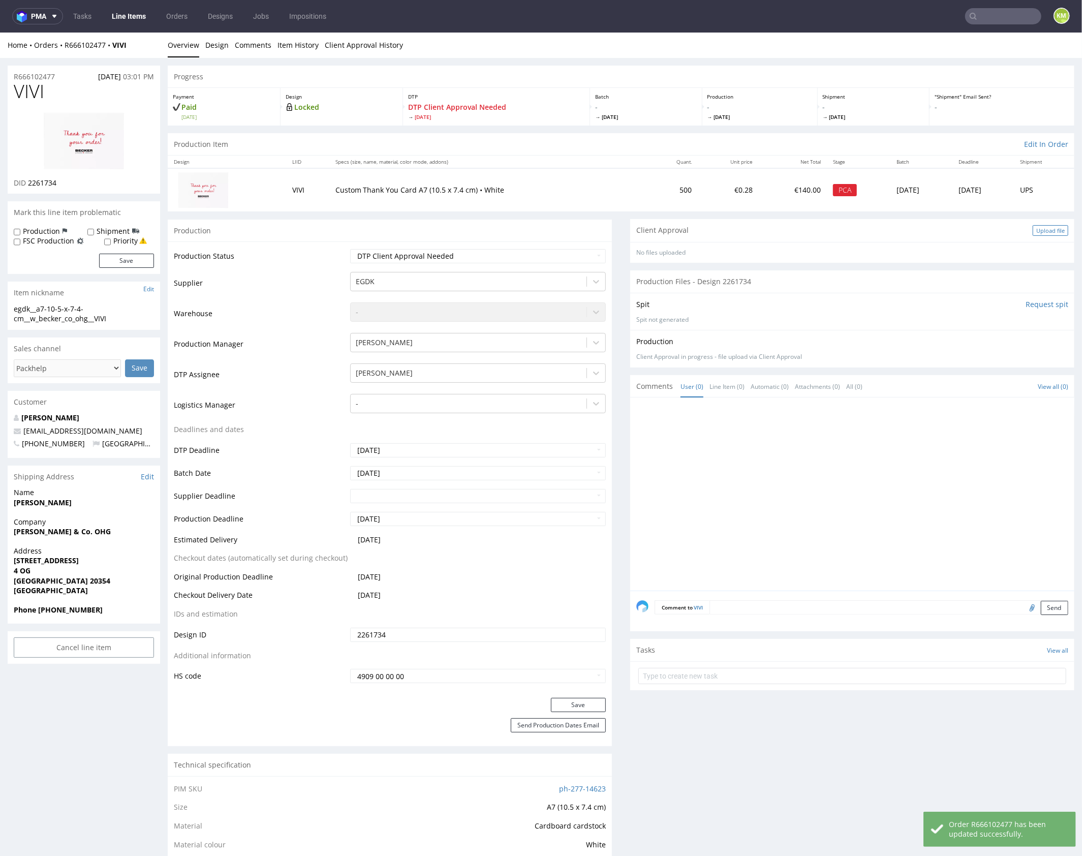
click at [1043, 229] on div "Upload file" at bounding box center [1051, 230] width 36 height 11
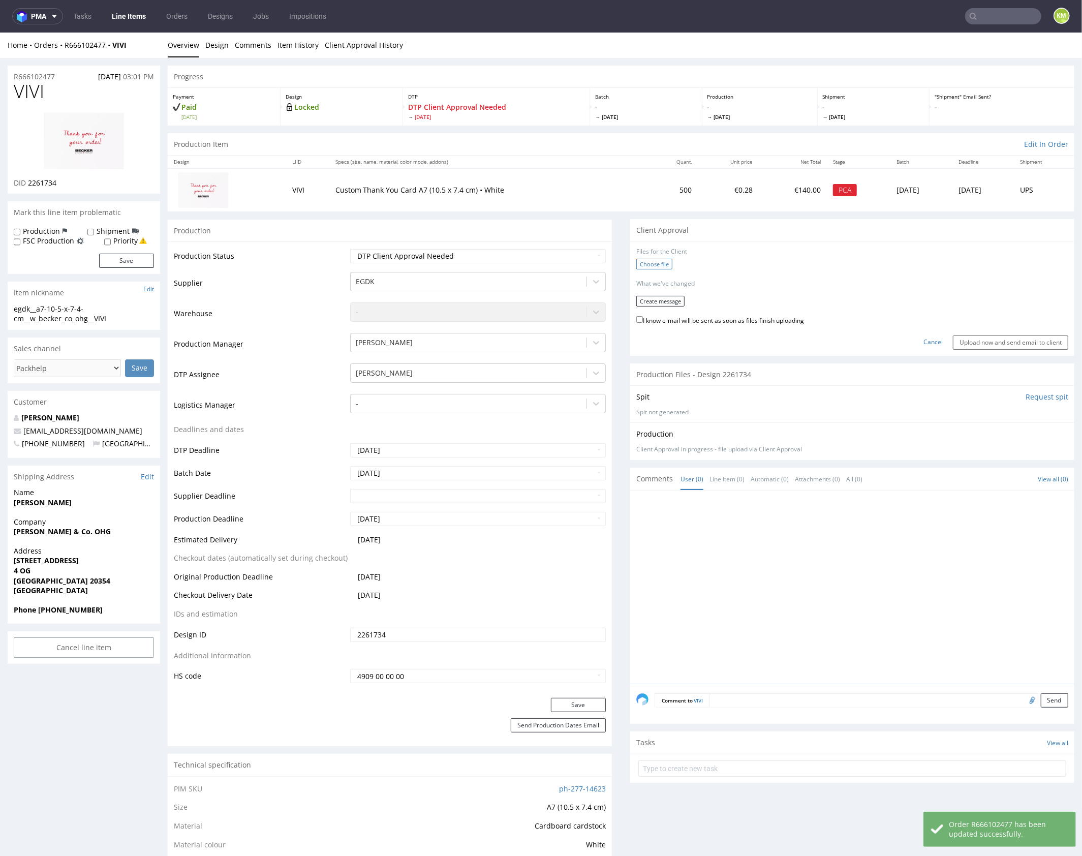
click at [660, 266] on label "Choose file" at bounding box center [654, 263] width 36 height 11
click at [0, 32] on input "Choose file" at bounding box center [0, 32] width 0 height 0
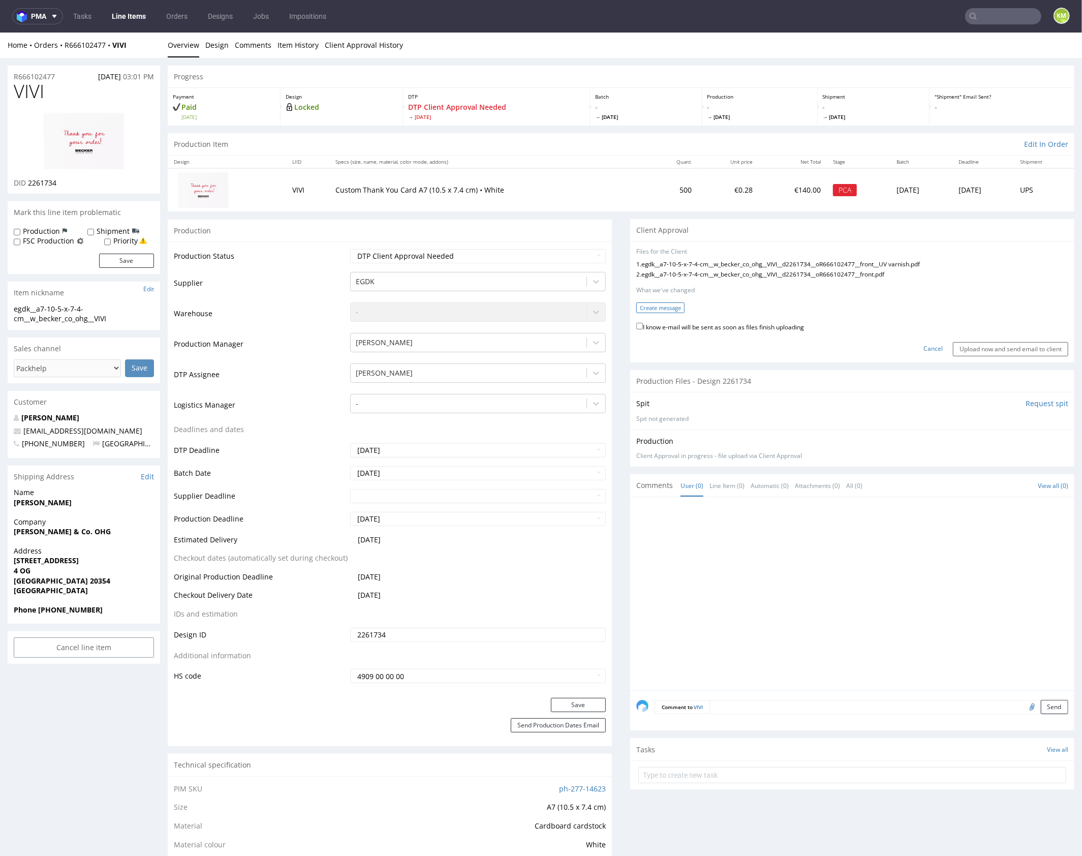
click at [666, 307] on button "Create message" at bounding box center [660, 307] width 48 height 11
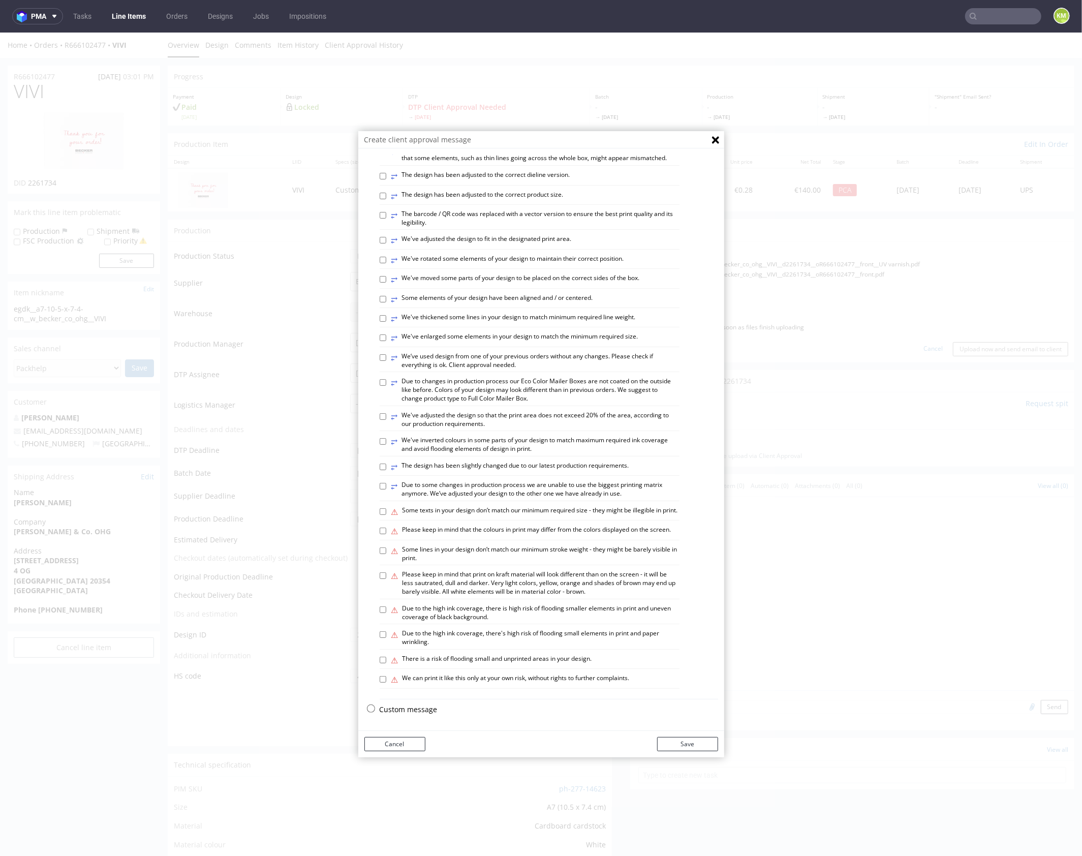
scroll to position [3, 0]
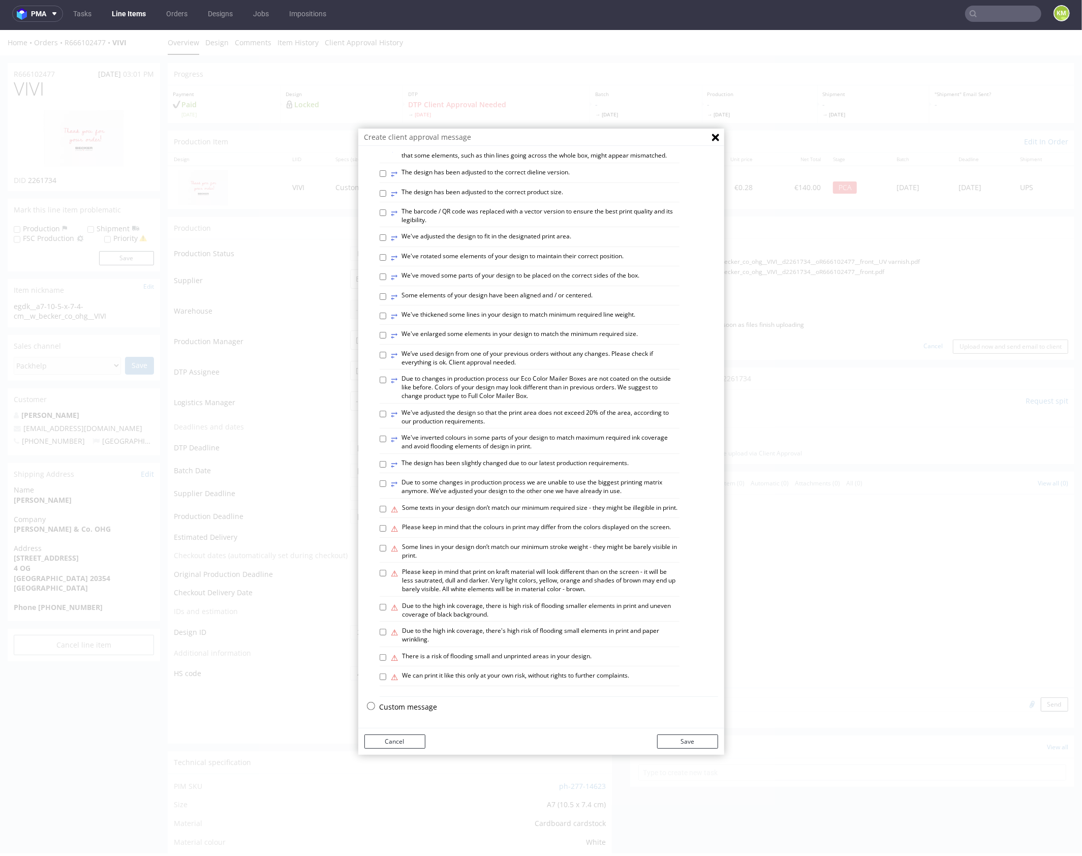
click at [412, 703] on p "Custom message" at bounding box center [549, 707] width 339 height 10
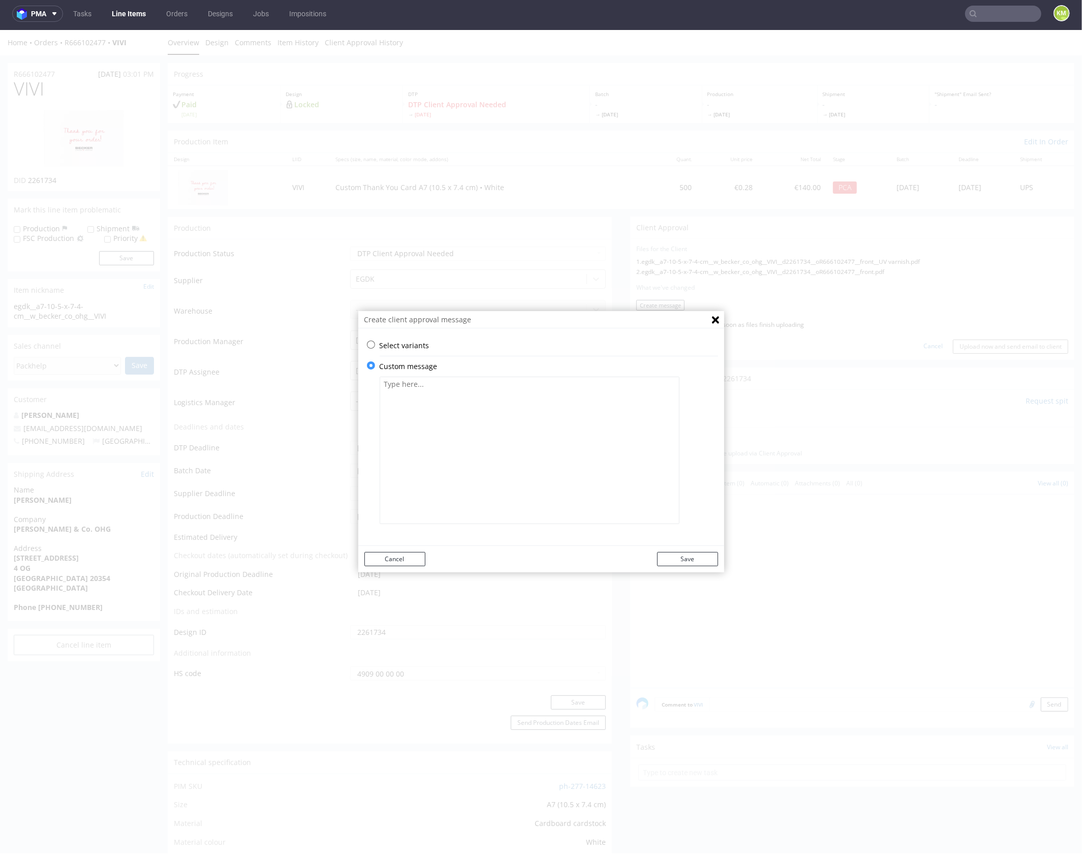
click at [456, 424] on textarea at bounding box center [530, 449] width 300 height 147
paste textarea "UV varnish has been applied to the "thank you" text."
drag, startPoint x: 529, startPoint y: 384, endPoint x: 572, endPoint y: 418, distance: 54.7
click at [529, 384] on textarea "UV varnish has been applied to the "thank you" text" at bounding box center [530, 449] width 300 height 147
click at [621, 392] on textarea "UV varnish has been applied to the "thank you.." text" at bounding box center [530, 449] width 300 height 147
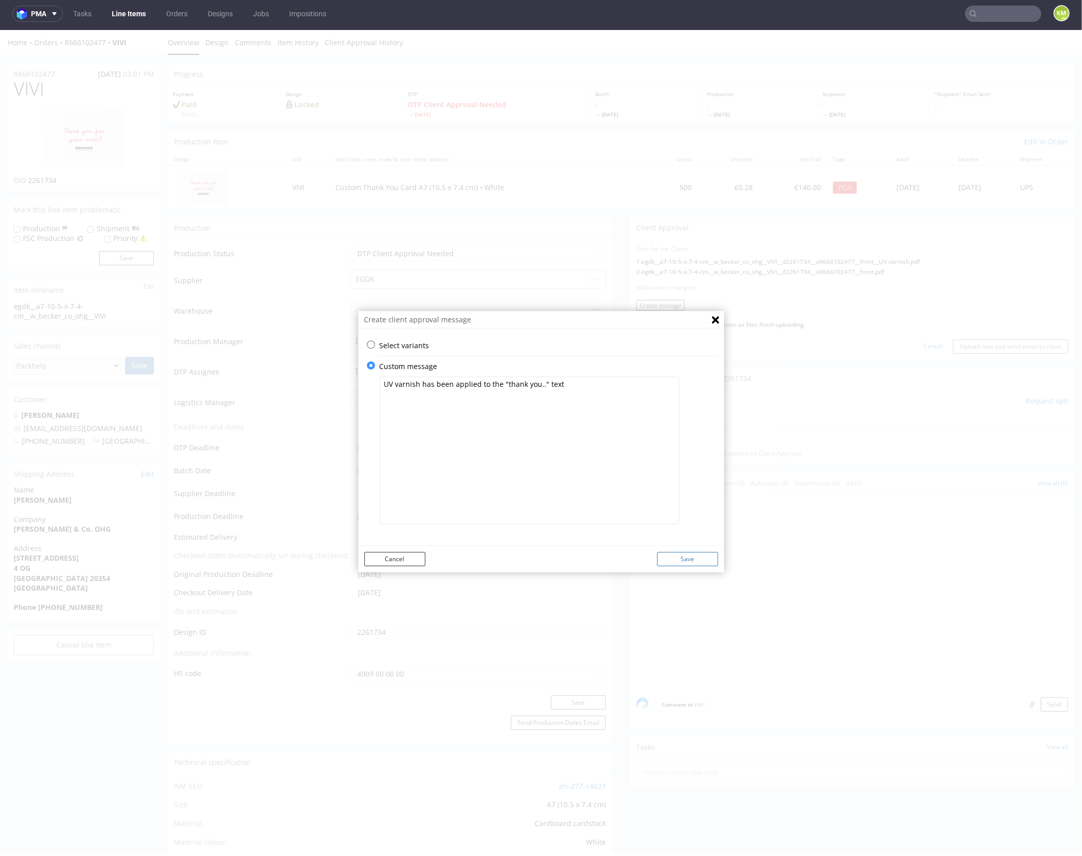
type textarea "UV varnish has been applied to the "thank you.." text"
click at [686, 557] on button "Save" at bounding box center [687, 559] width 61 height 14
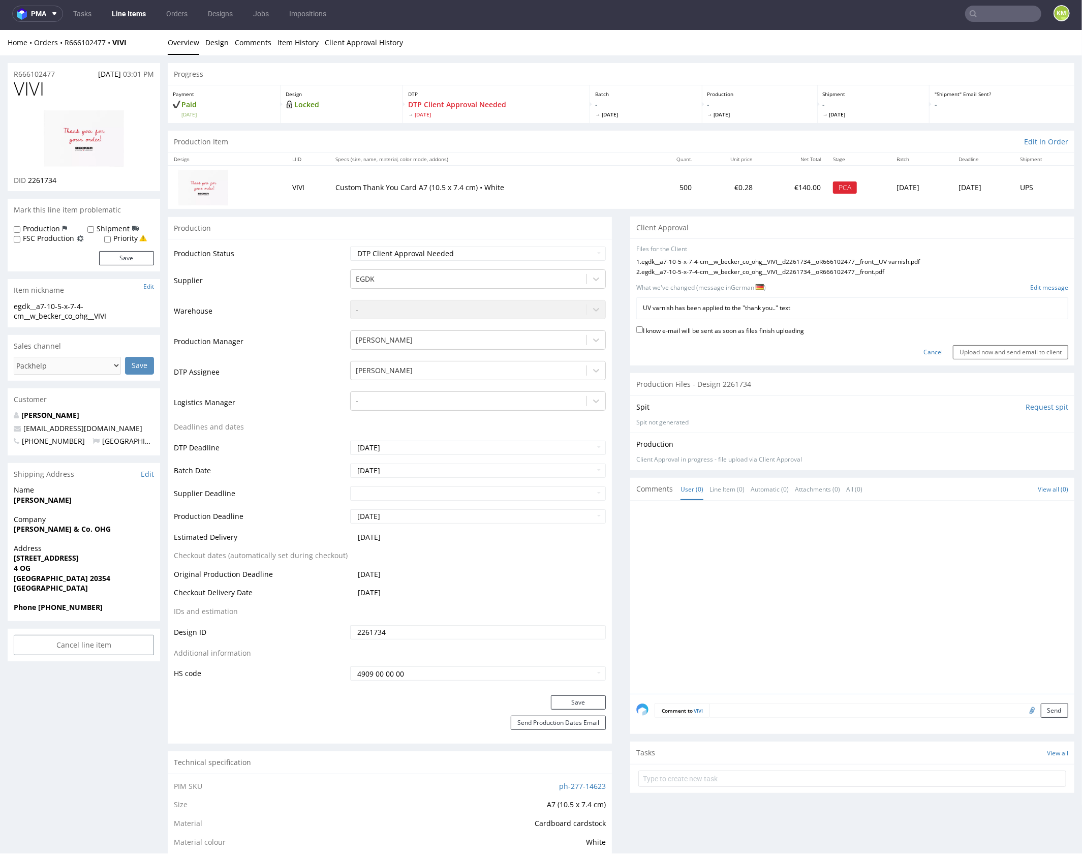
click at [788, 330] on label "I know e-mail will be sent as soon as files finish uploading" at bounding box center [720, 329] width 168 height 11
click at [643, 330] on input "I know e-mail will be sent as soon as files finish uploading" at bounding box center [639, 329] width 7 height 7
checkbox input "true"
click at [1000, 353] on input "Upload now and send email to client" at bounding box center [1010, 352] width 115 height 14
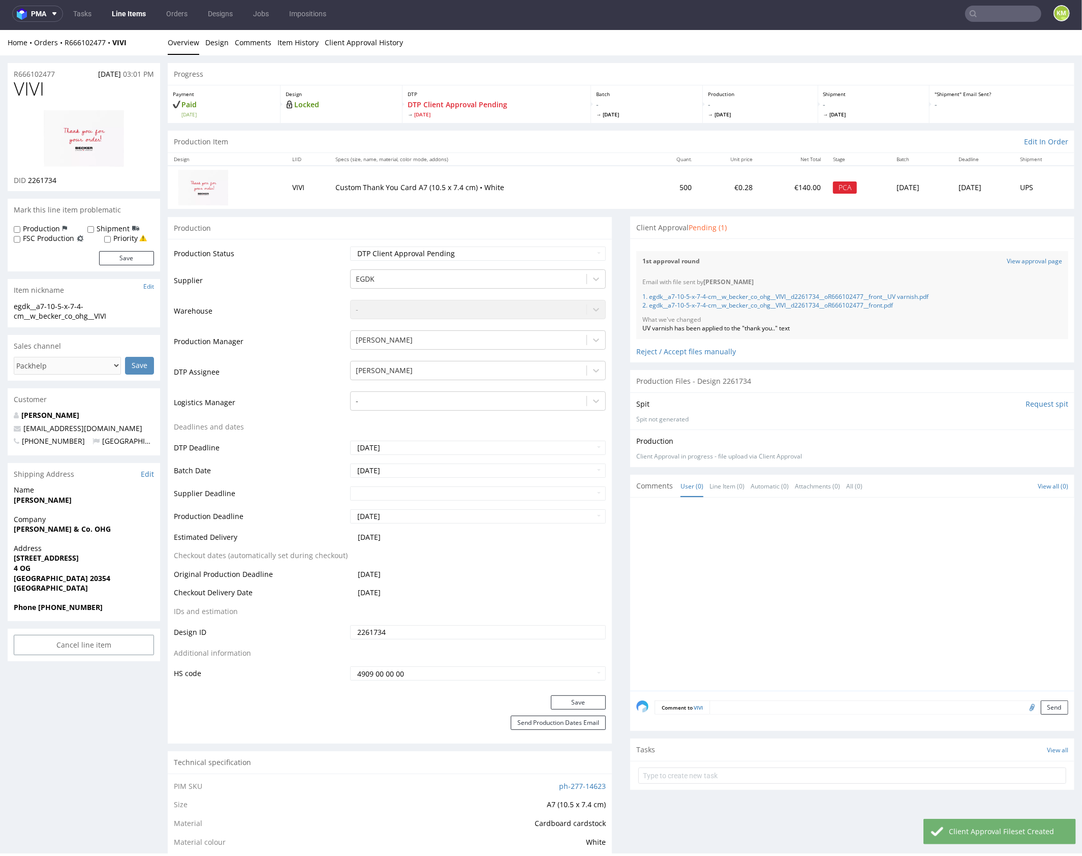
click at [26, 87] on span "VIVI" at bounding box center [29, 88] width 31 height 20
copy span "VIVI"
click at [761, 329] on div "UV varnish has been applied to the "thank you.." text" at bounding box center [853, 328] width 420 height 9
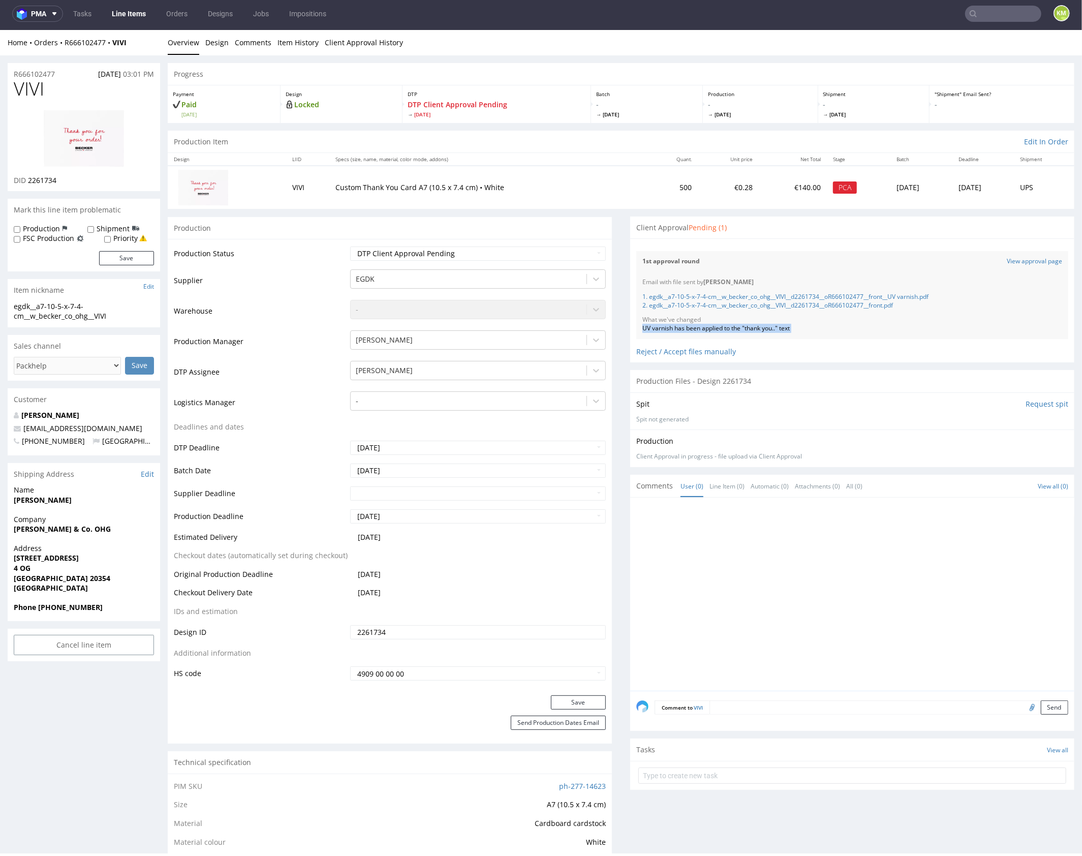
click at [761, 329] on div "UV varnish has been applied to the "thank you.." text" at bounding box center [853, 328] width 420 height 9
copy div "UV varnish has been applied to the "thank you.." text"
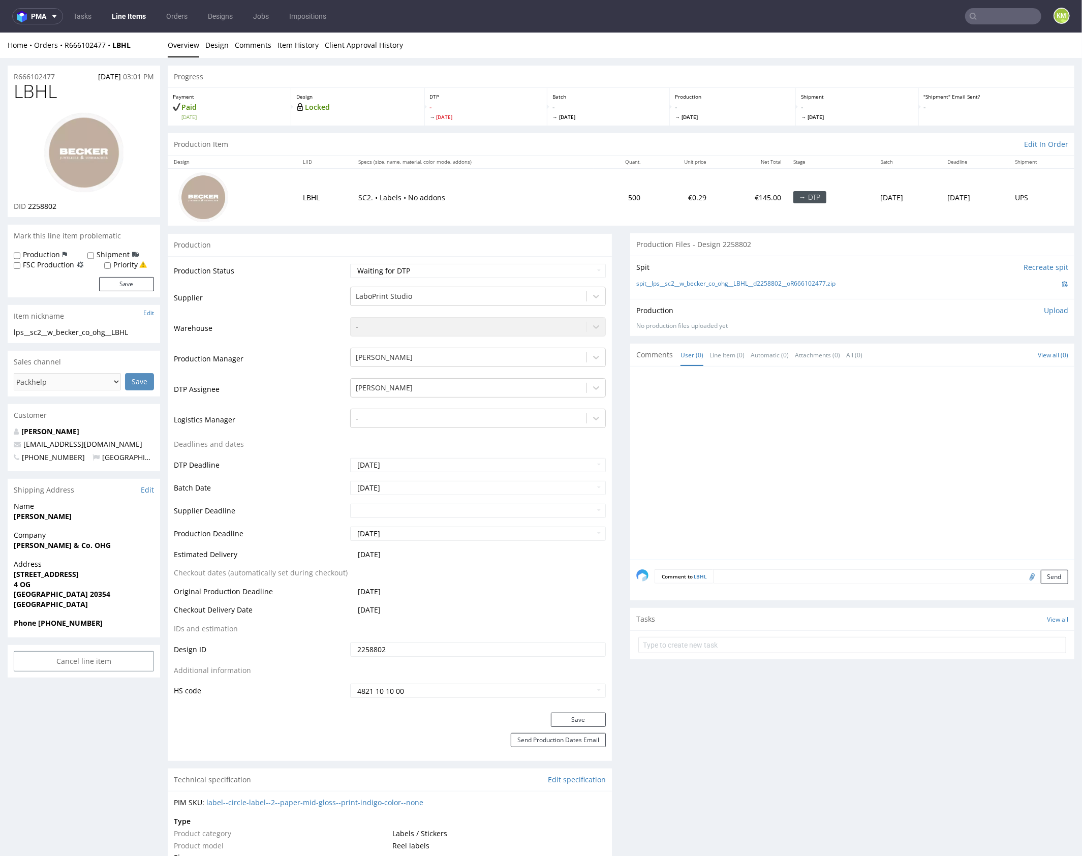
click at [814, 432] on div at bounding box center [855, 465] width 438 height 187
drag, startPoint x: 857, startPoint y: 280, endPoint x: 664, endPoint y: 285, distance: 192.2
click at [664, 285] on div "spit__lps__sc2__w_becker_co_ohg__LBHL__d2258802__oR666102477.zip" at bounding box center [852, 283] width 432 height 11
copy link "sc2__w_becker_co_ohg__LBHL__d2258802__oR666102477.zip"
click at [742, 438] on div at bounding box center [855, 465] width 438 height 187
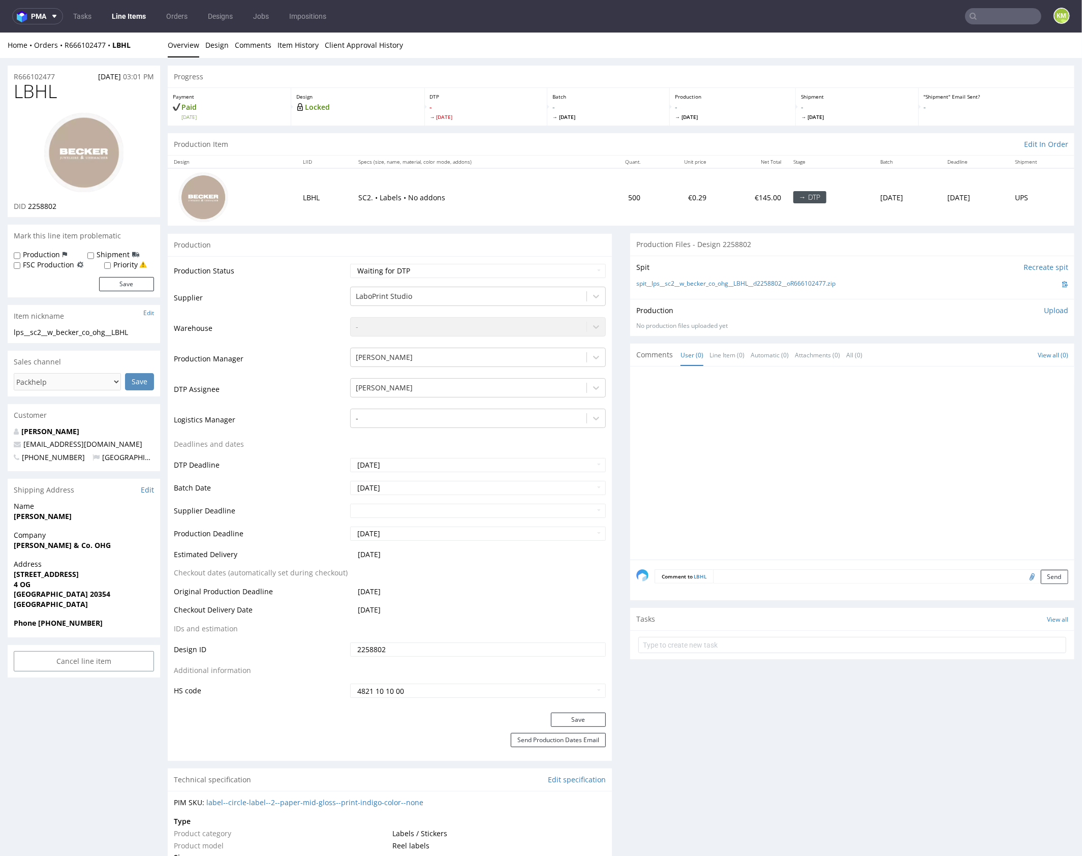
click at [883, 555] on div at bounding box center [855, 465] width 438 height 187
click at [218, 46] on link "Design" at bounding box center [216, 44] width 23 height 25
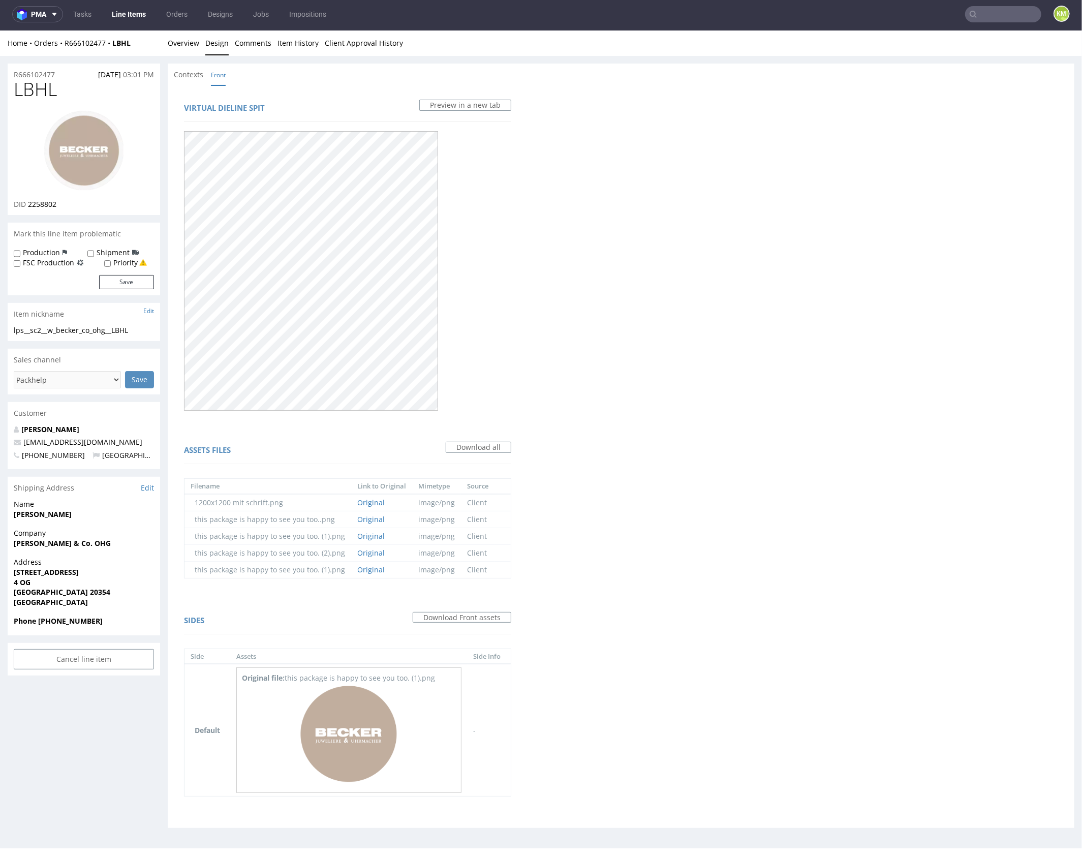
scroll to position [3, 0]
click at [336, 756] on img at bounding box center [349, 733] width 102 height 102
click at [185, 44] on link "Overview" at bounding box center [184, 41] width 32 height 25
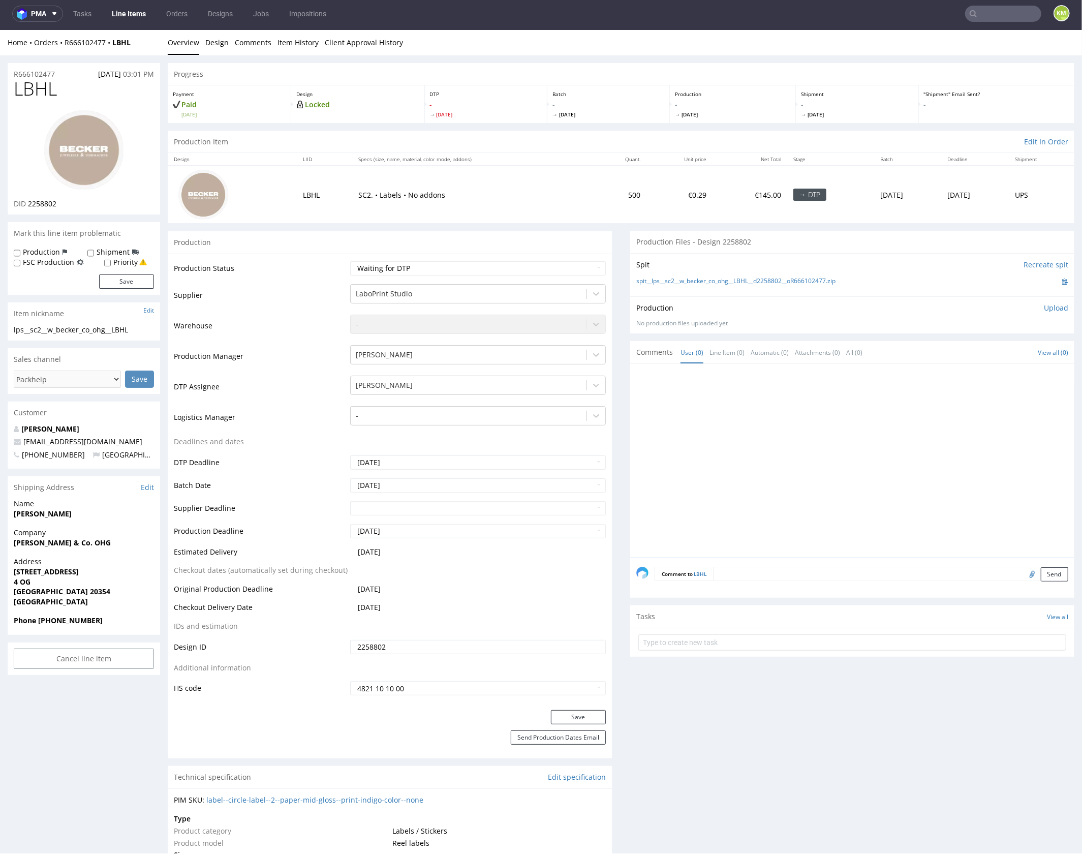
click at [782, 528] on div at bounding box center [855, 463] width 438 height 187
click at [215, 42] on link "Design" at bounding box center [216, 41] width 23 height 25
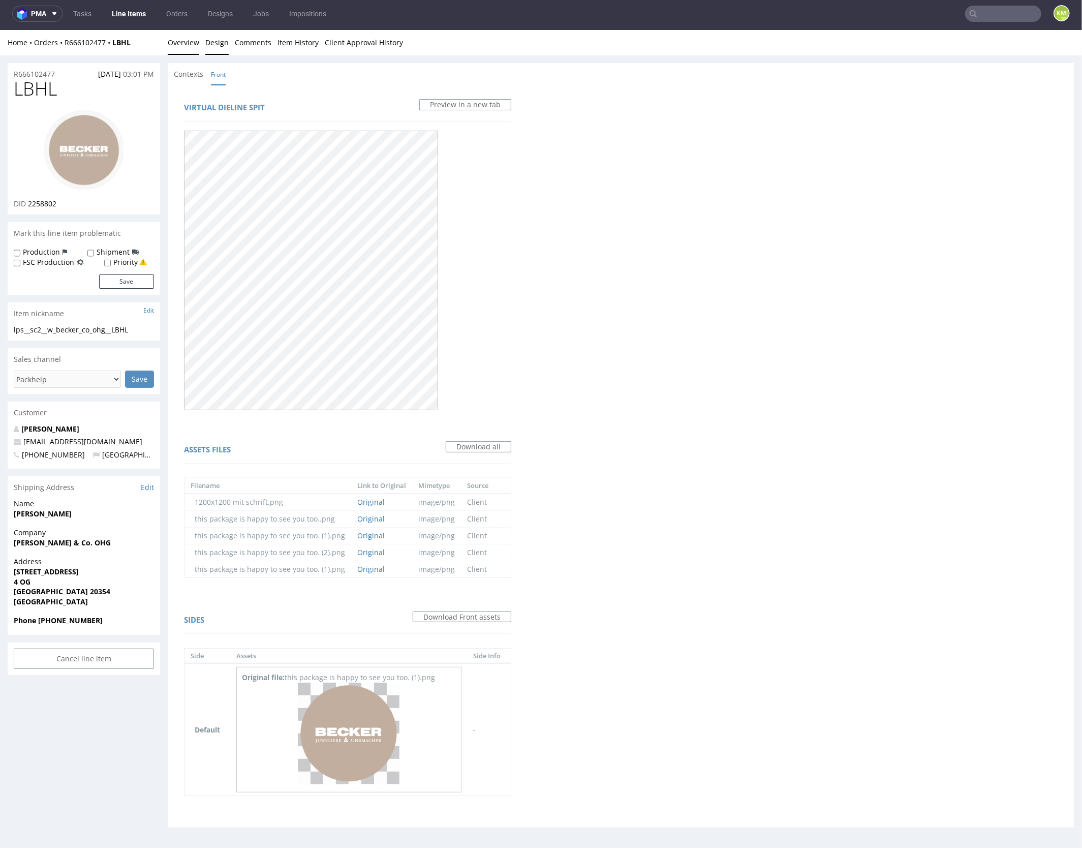
click at [183, 41] on link "Overview" at bounding box center [184, 41] width 32 height 25
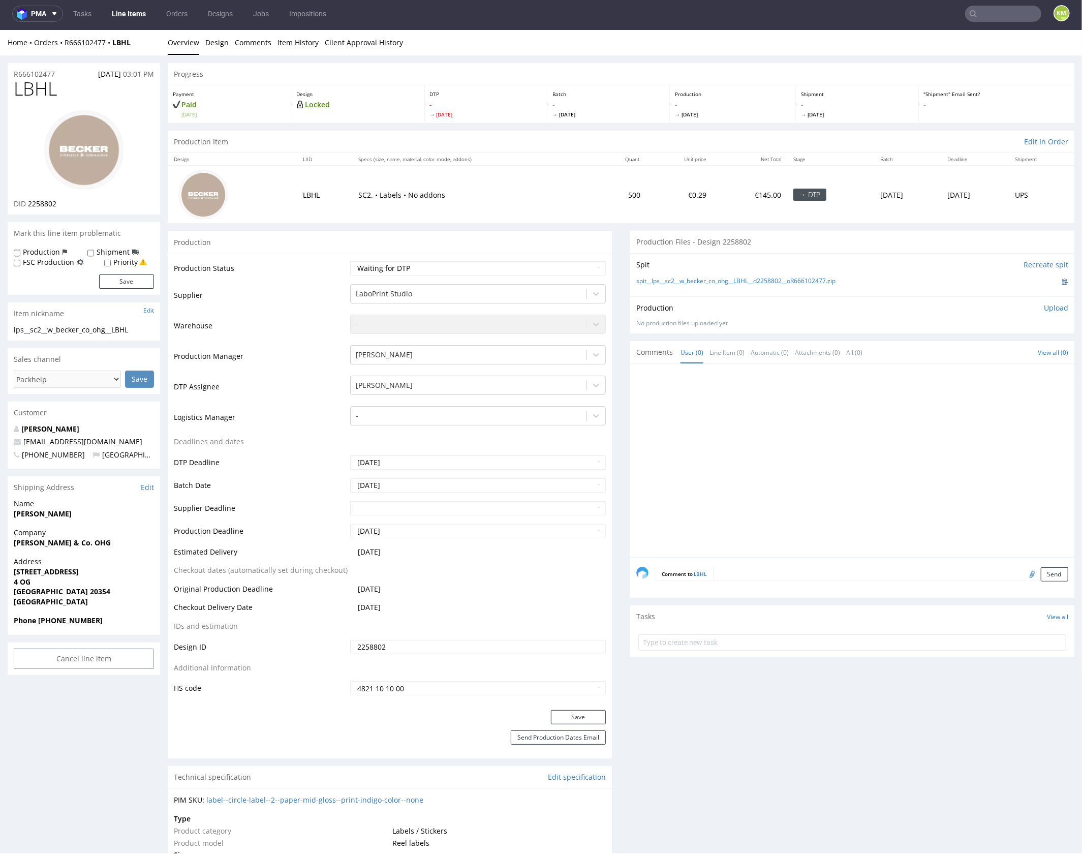
click at [769, 429] on div at bounding box center [855, 463] width 438 height 187
click at [932, 465] on div at bounding box center [855, 463] width 438 height 187
click at [842, 425] on div at bounding box center [855, 463] width 438 height 187
click at [514, 267] on select "Waiting for Artwork Waiting for Diecut Waiting for Mockup Waiting for DTP Waiti…" at bounding box center [478, 268] width 256 height 14
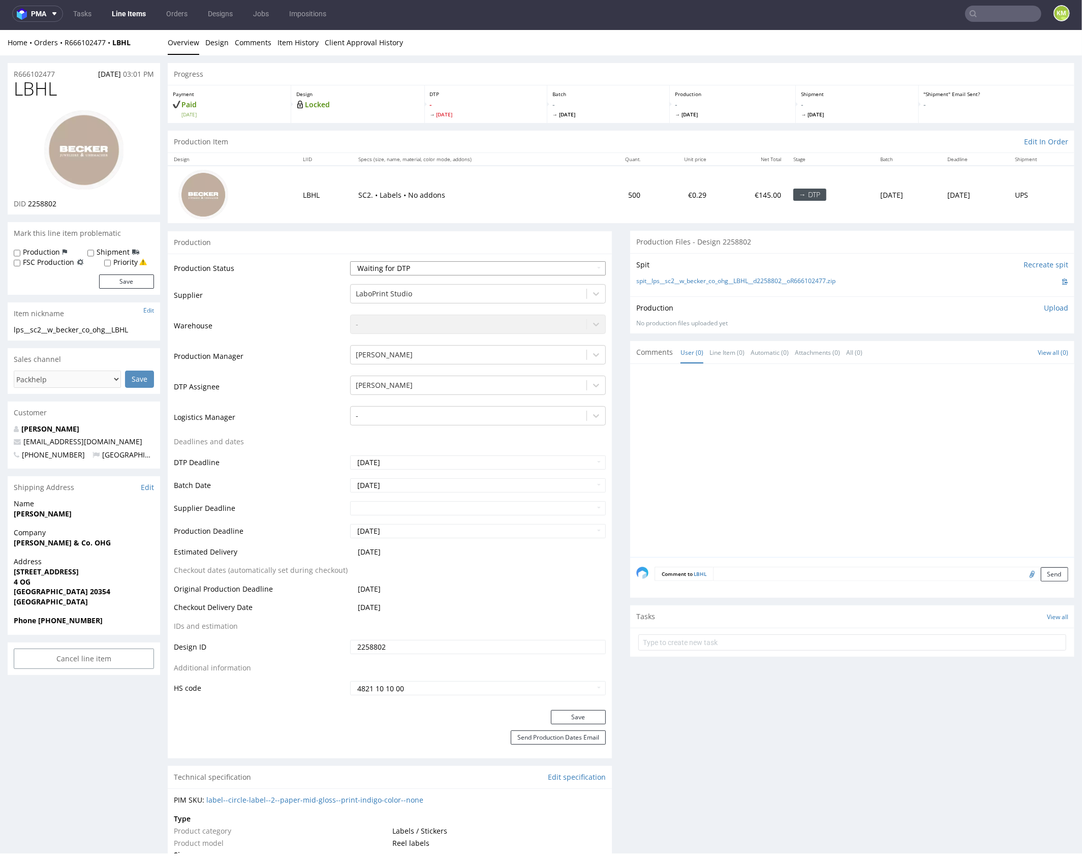
select select "dtp_ca_needed"
click at [350, 261] on select "Waiting for Artwork Waiting for Diecut Waiting for Mockup Waiting for DTP Waiti…" at bounding box center [478, 268] width 256 height 14
click at [587, 716] on button "Save" at bounding box center [578, 717] width 55 height 14
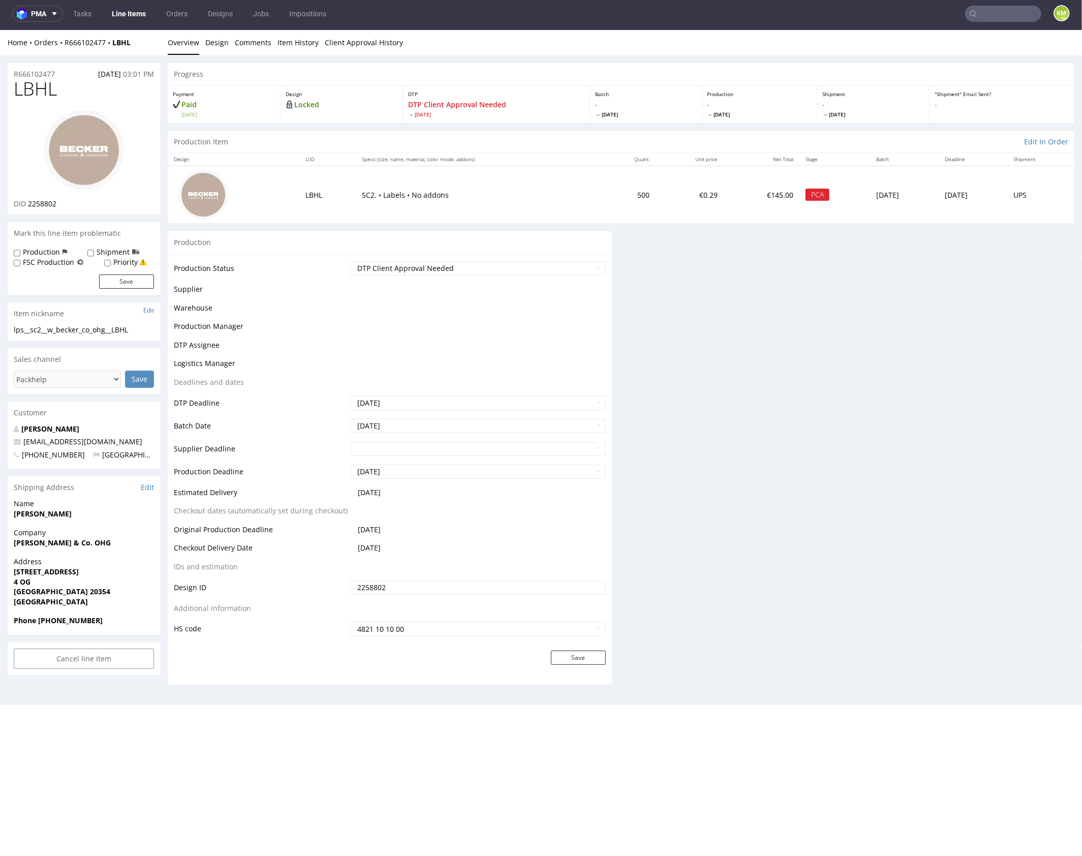
scroll to position [0, 0]
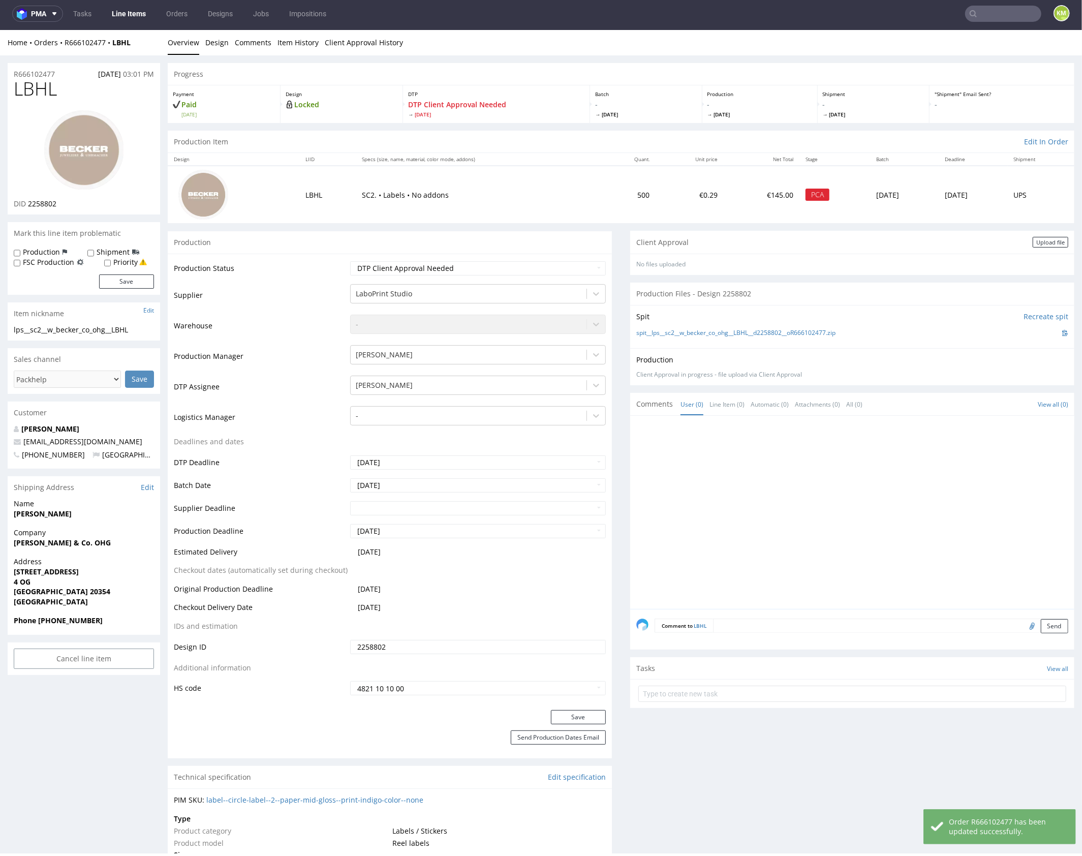
click at [738, 524] on div at bounding box center [855, 514] width 438 height 187
click at [1033, 242] on div "Upload file" at bounding box center [1051, 241] width 36 height 11
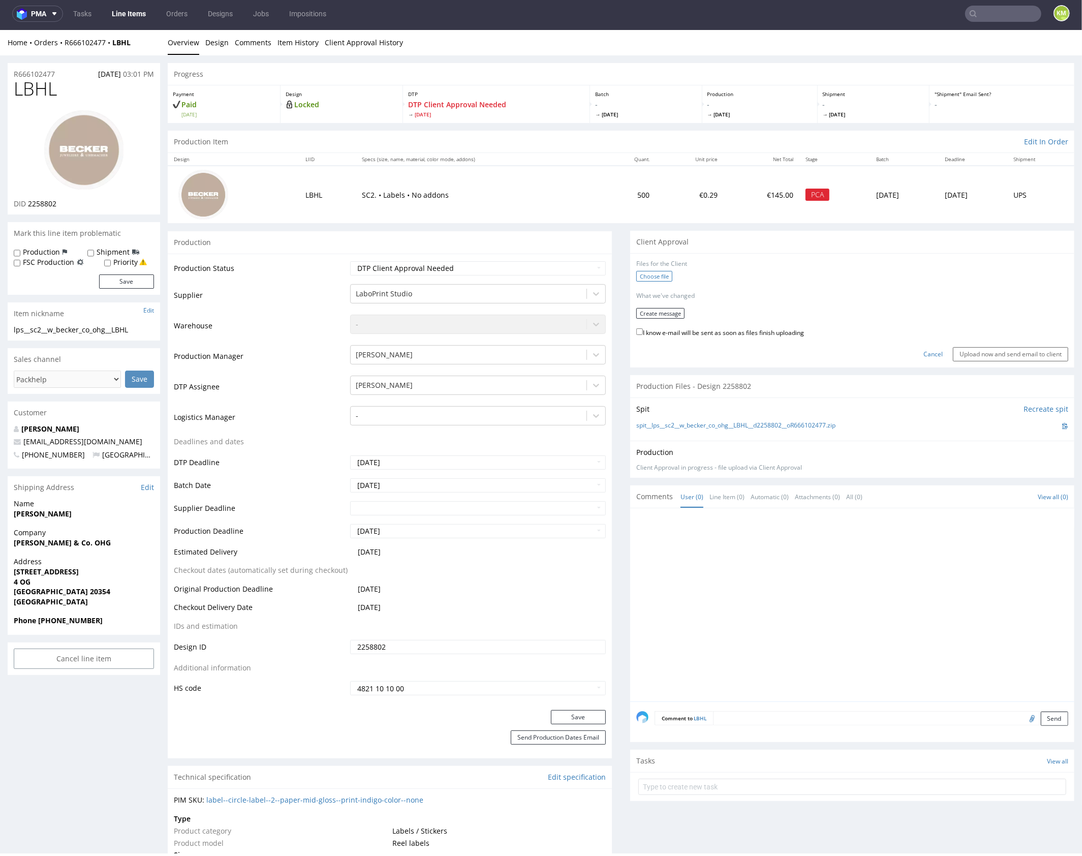
click at [650, 277] on label "Choose file" at bounding box center [654, 275] width 36 height 11
click at [0, 29] on input "Choose file" at bounding box center [0, 29] width 0 height 0
click at [646, 312] on button "Create message" at bounding box center [660, 309] width 48 height 11
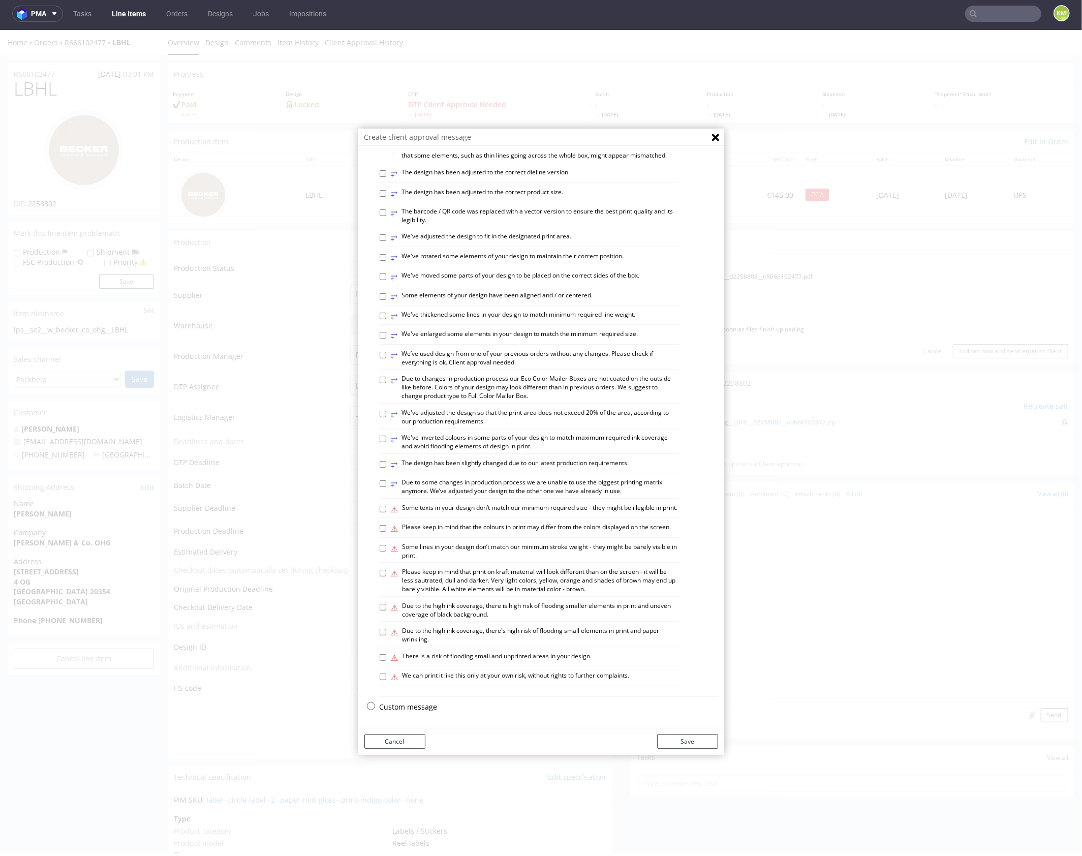
scroll to position [282, 0]
click at [409, 705] on p "Custom message" at bounding box center [549, 707] width 339 height 10
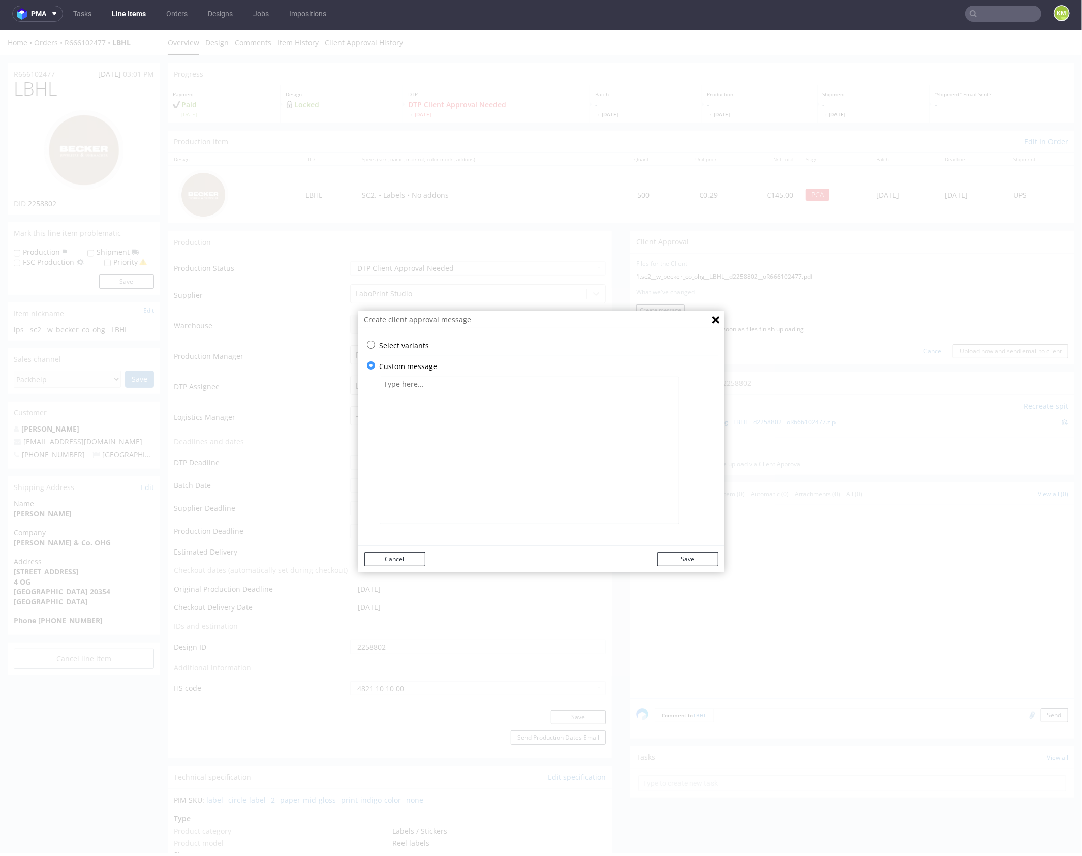
scroll to position [0, 0]
click at [482, 387] on textarea at bounding box center [530, 449] width 300 height 147
paste textarea "The design will not be clearly legible at such a small label size. The minimum …"
type textarea "The design will not be clearly legible at such a small label size. The minimum …"
click at [689, 555] on button "Save" at bounding box center [687, 559] width 61 height 14
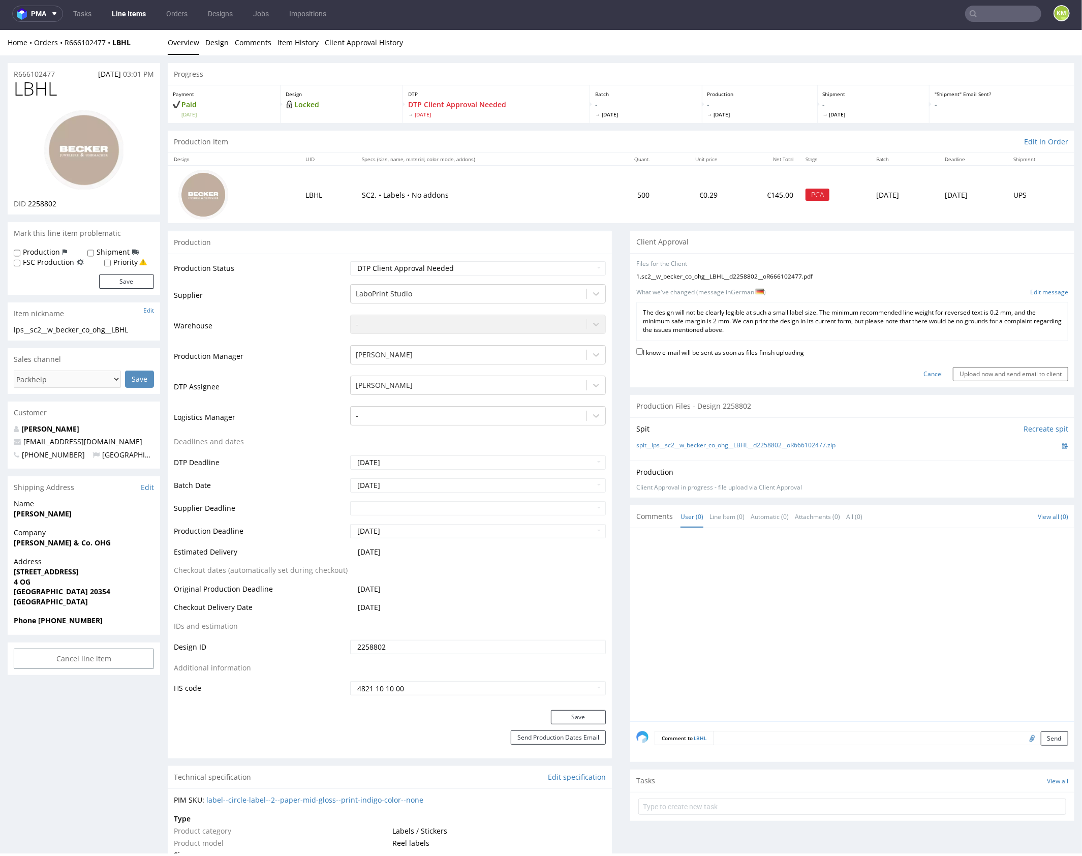
click at [666, 347] on label "I know e-mail will be sent as soon as files finish uploading" at bounding box center [720, 351] width 168 height 11
click at [643, 348] on input "I know e-mail will be sent as soon as files finish uploading" at bounding box center [639, 351] width 7 height 7
checkbox input "true"
click at [1012, 372] on input "Upload now and send email to client" at bounding box center [1010, 374] width 115 height 14
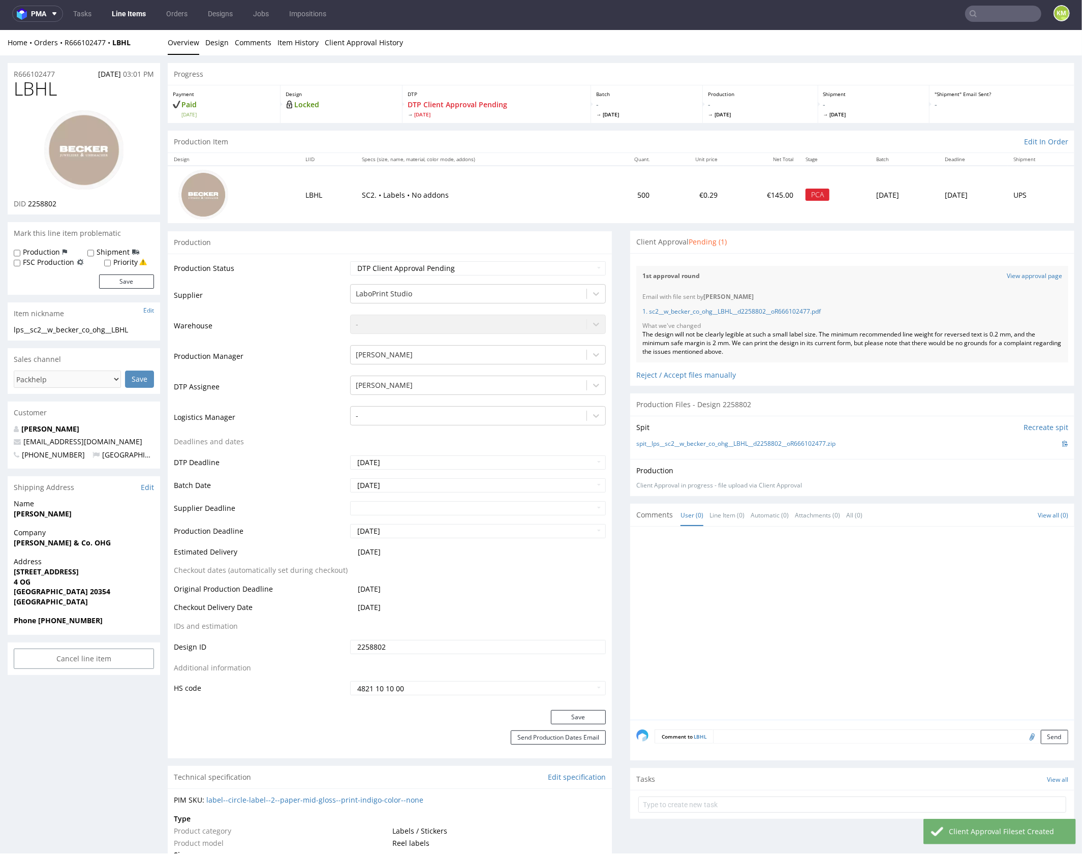
click at [721, 335] on div "The design will not be clearly legible at such a small label size. The minimum …" at bounding box center [853, 342] width 420 height 25
click at [37, 91] on span "LBHL" at bounding box center [35, 88] width 43 height 20
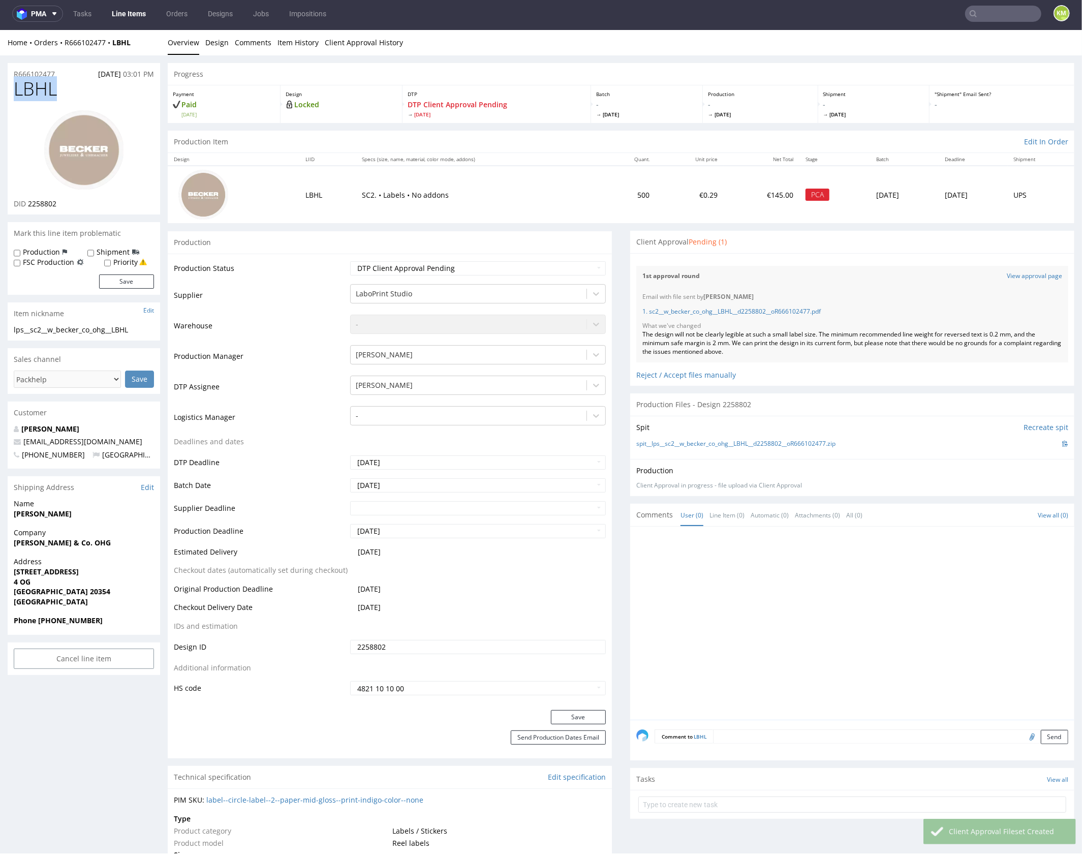
copy span "LBHL"
click at [713, 337] on div "The design will not be clearly legible at such a small label size. The minimum …" at bounding box center [853, 342] width 420 height 25
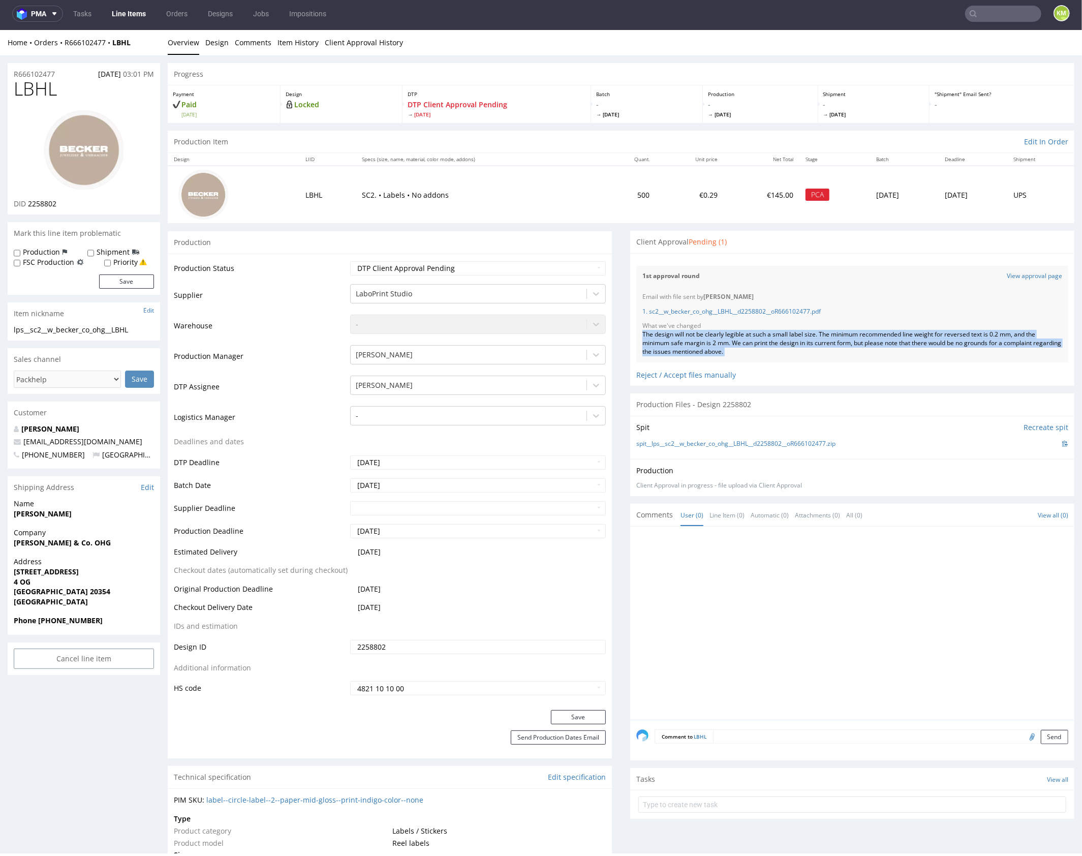
click at [713, 337] on div "The design will not be clearly legible at such a small label size. The minimum …" at bounding box center [853, 342] width 420 height 25
copy div "The design will not be clearly legible at such a small label size. The minimum …"
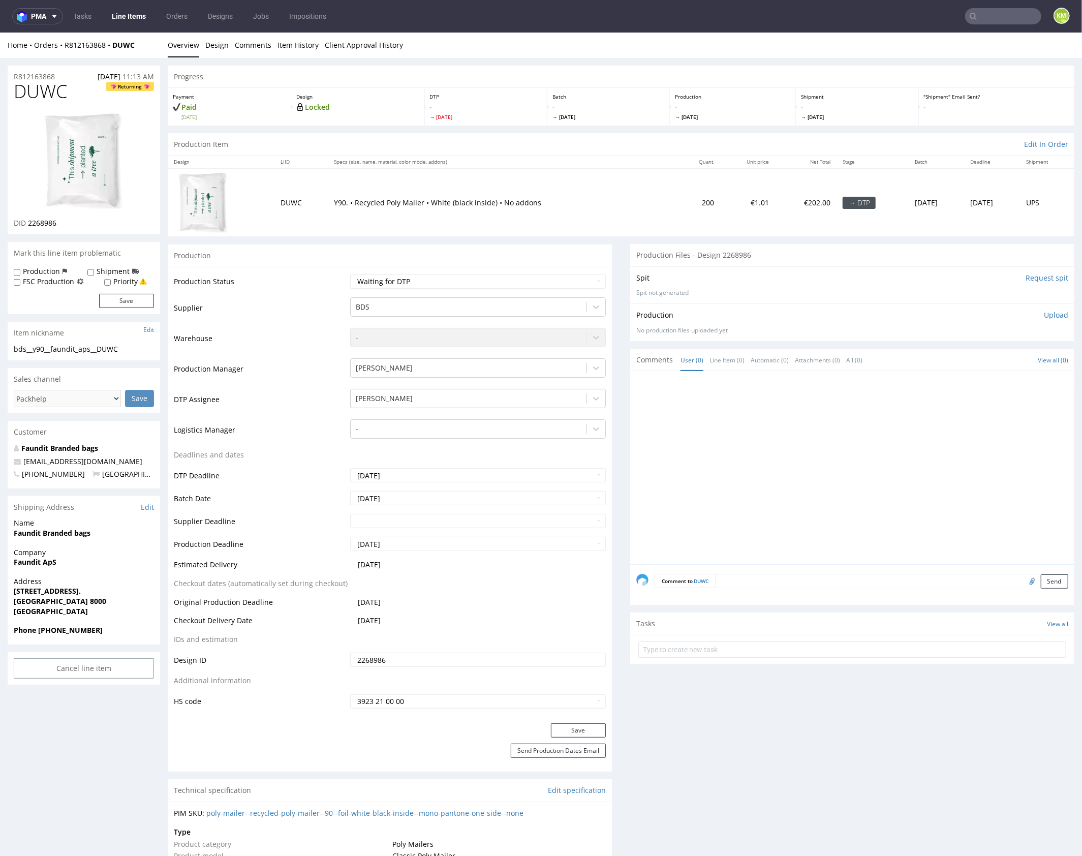
click at [44, 92] on span "DUWC" at bounding box center [40, 91] width 53 height 20
copy span "DUWC"
click at [214, 49] on link "Design" at bounding box center [216, 44] width 23 height 25
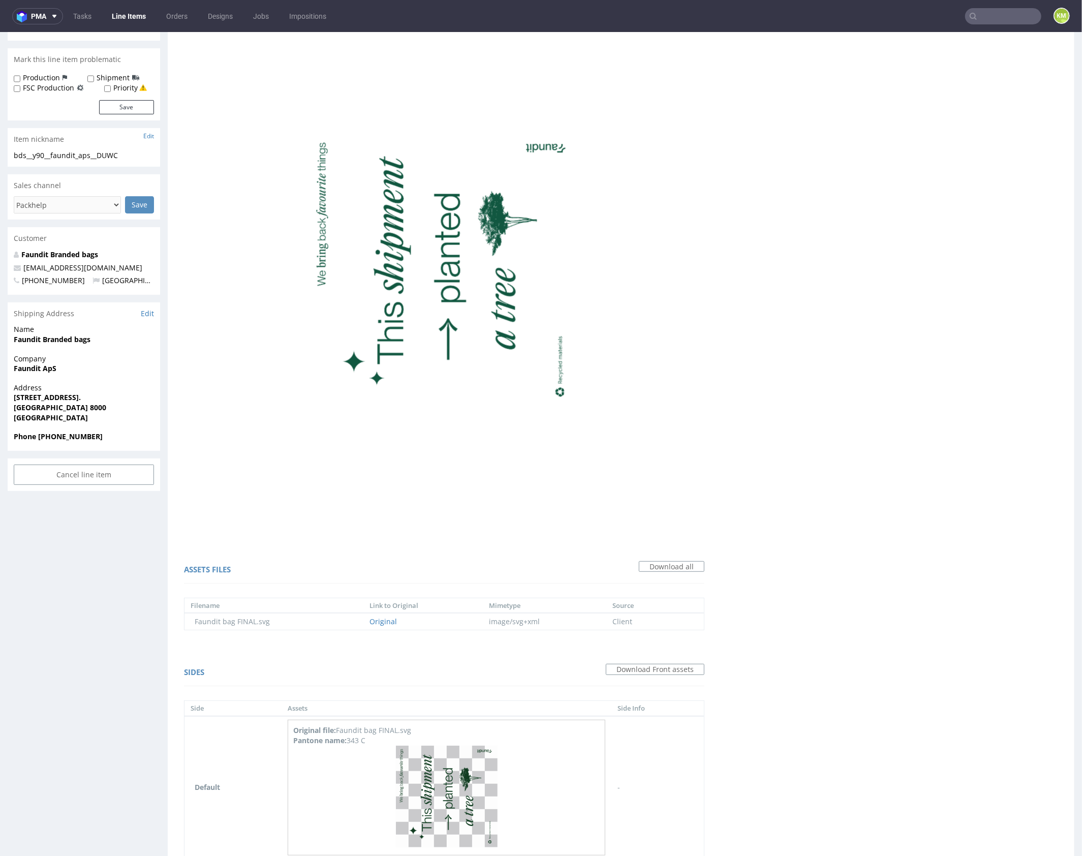
scroll to position [247, 0]
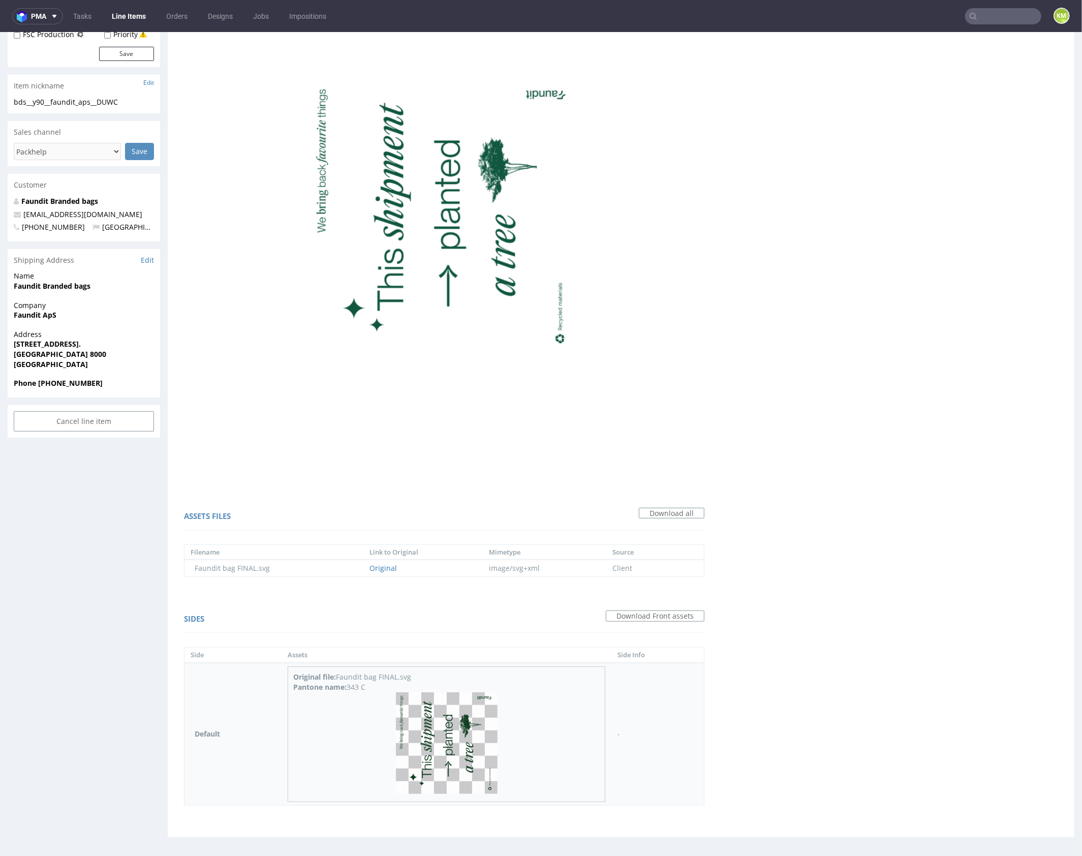
click at [464, 718] on img at bounding box center [447, 743] width 102 height 102
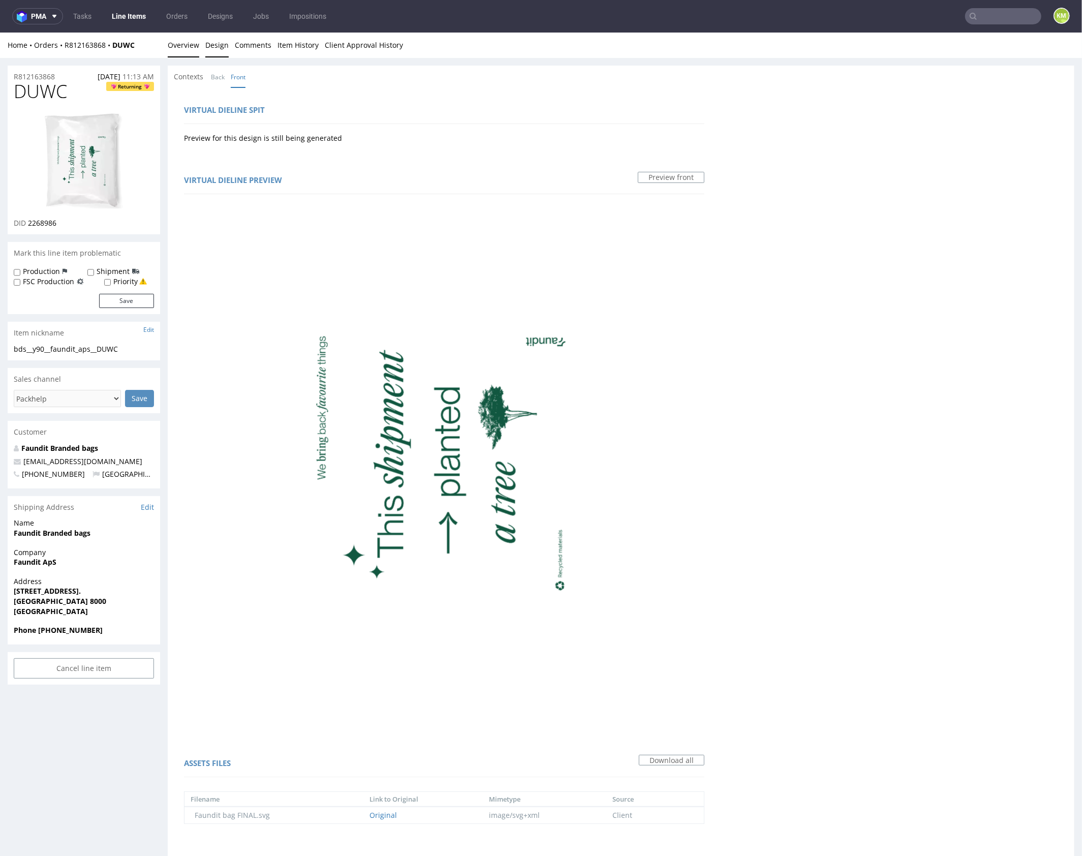
click at [186, 50] on link "Overview" at bounding box center [184, 44] width 32 height 25
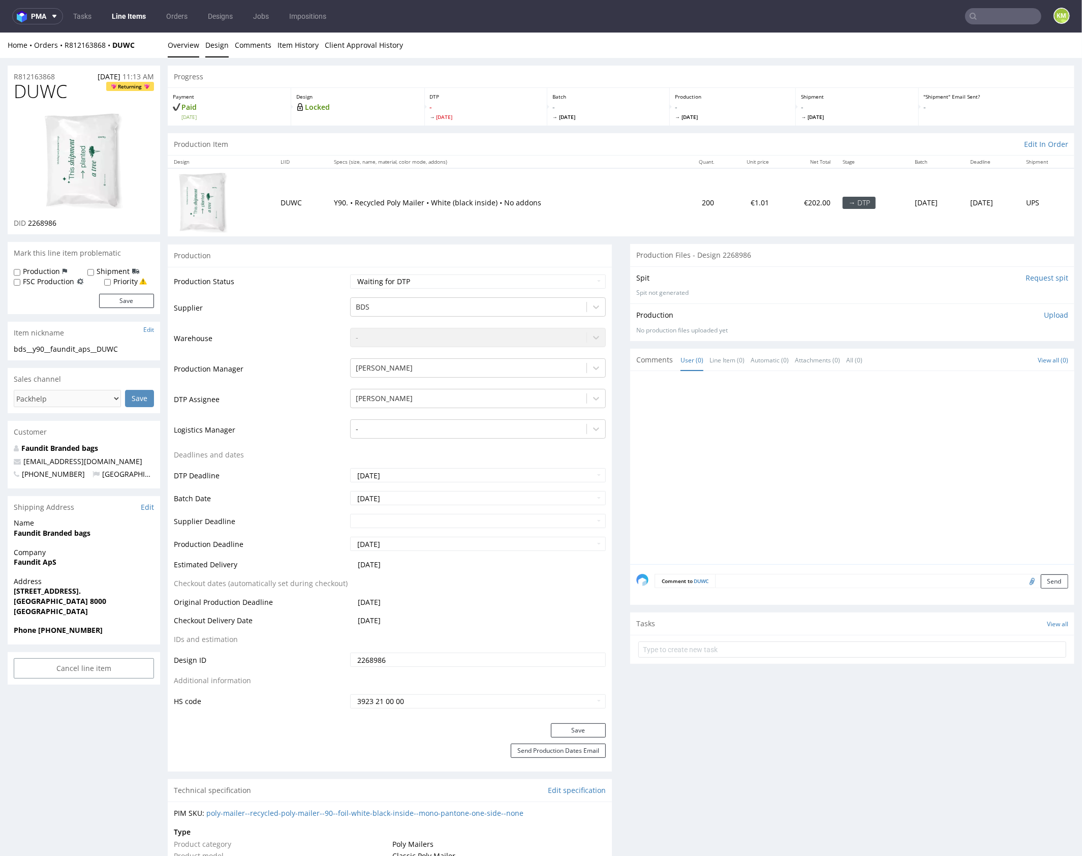
drag, startPoint x: 212, startPoint y: 48, endPoint x: 300, endPoint y: 34, distance: 88.5
click at [212, 48] on link "Design" at bounding box center [216, 44] width 23 height 25
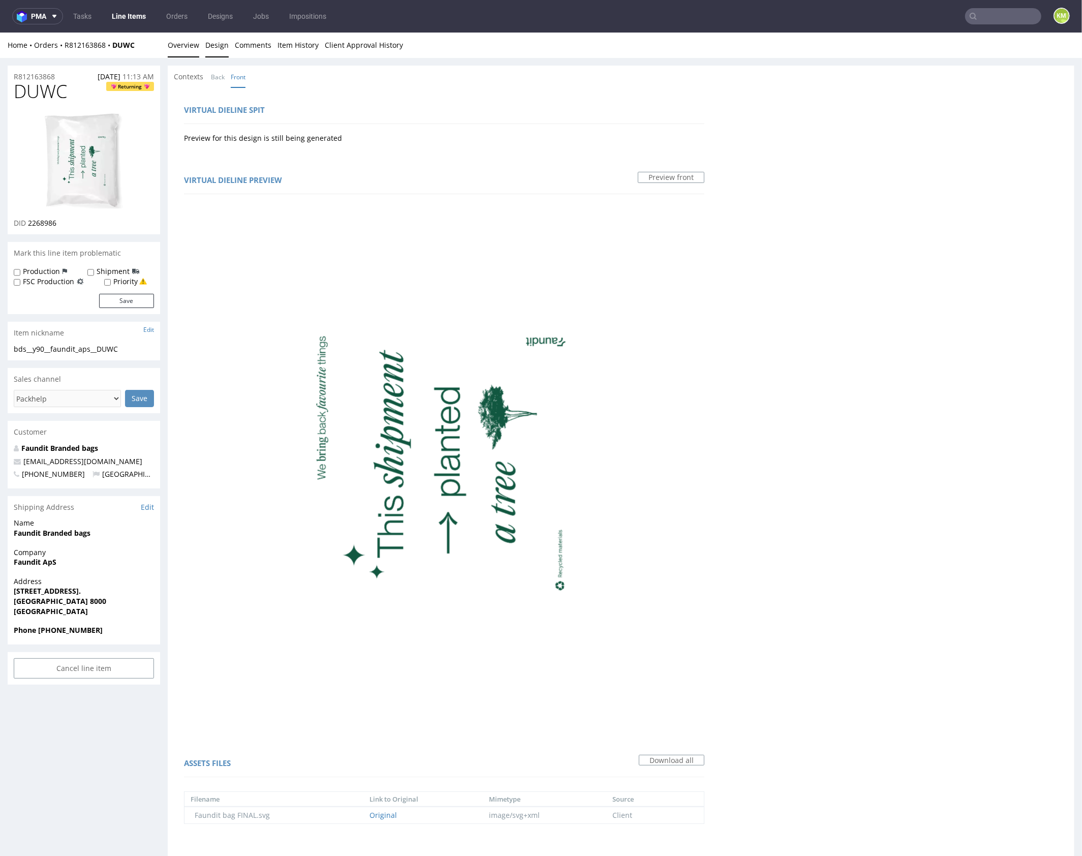
click at [190, 48] on link "Overview" at bounding box center [184, 44] width 32 height 25
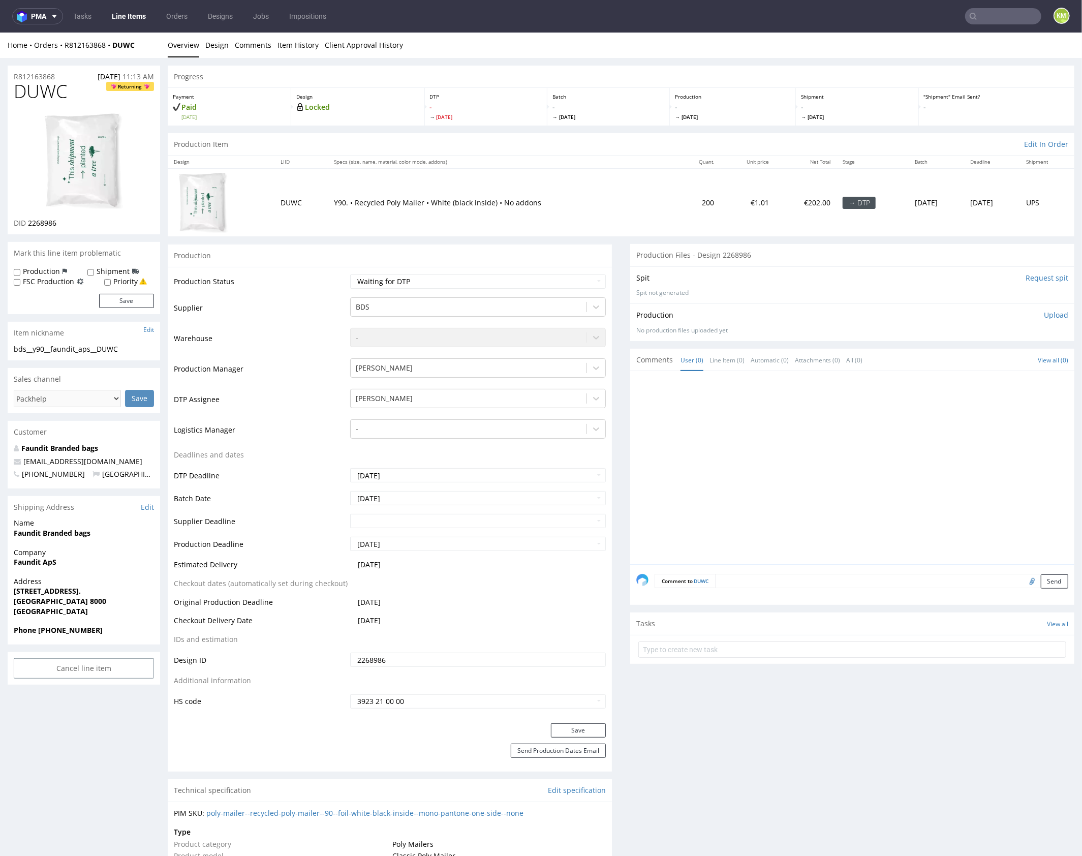
click at [33, 91] on span "DUWC" at bounding box center [40, 91] width 53 height 20
copy span "DUWC"
click at [1044, 316] on p "Upload" at bounding box center [1056, 315] width 24 height 10
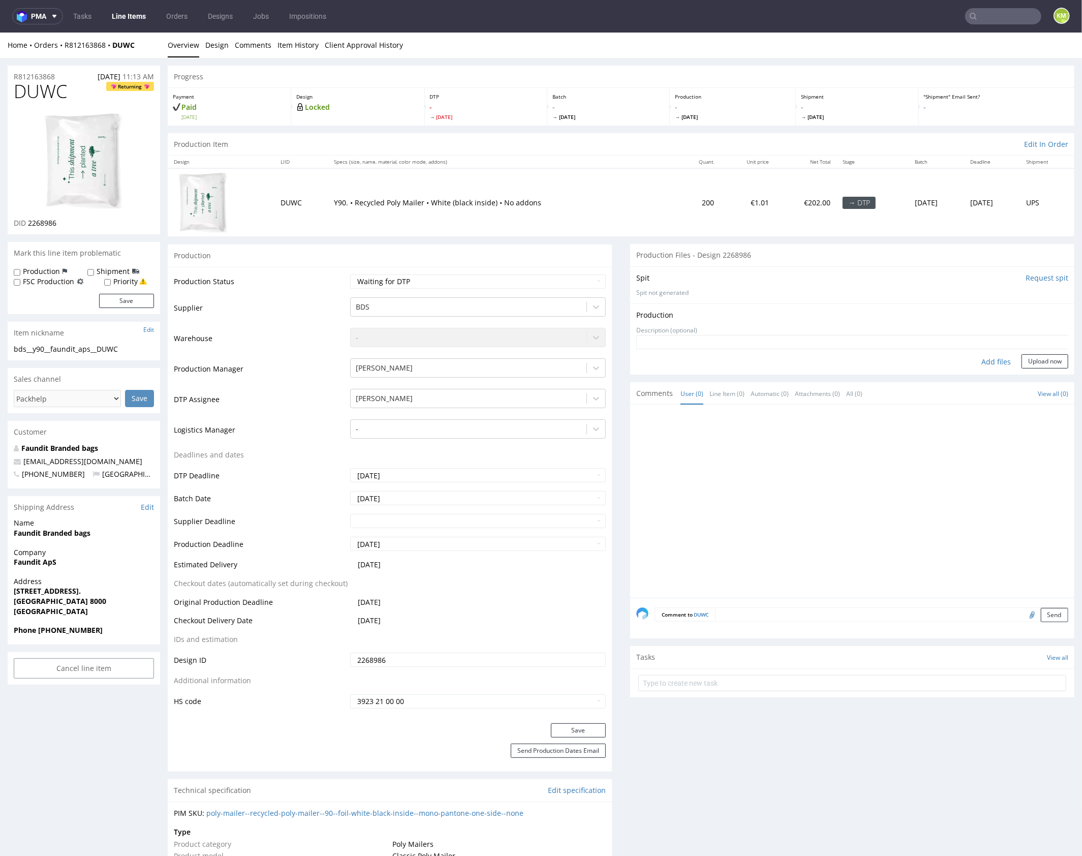
click at [991, 358] on div "Add files" at bounding box center [996, 361] width 51 height 15
type input "C:\fakepath\bds__y90__faundit_aps__DUWC__d2268986__oR812163868__v1.pdf"
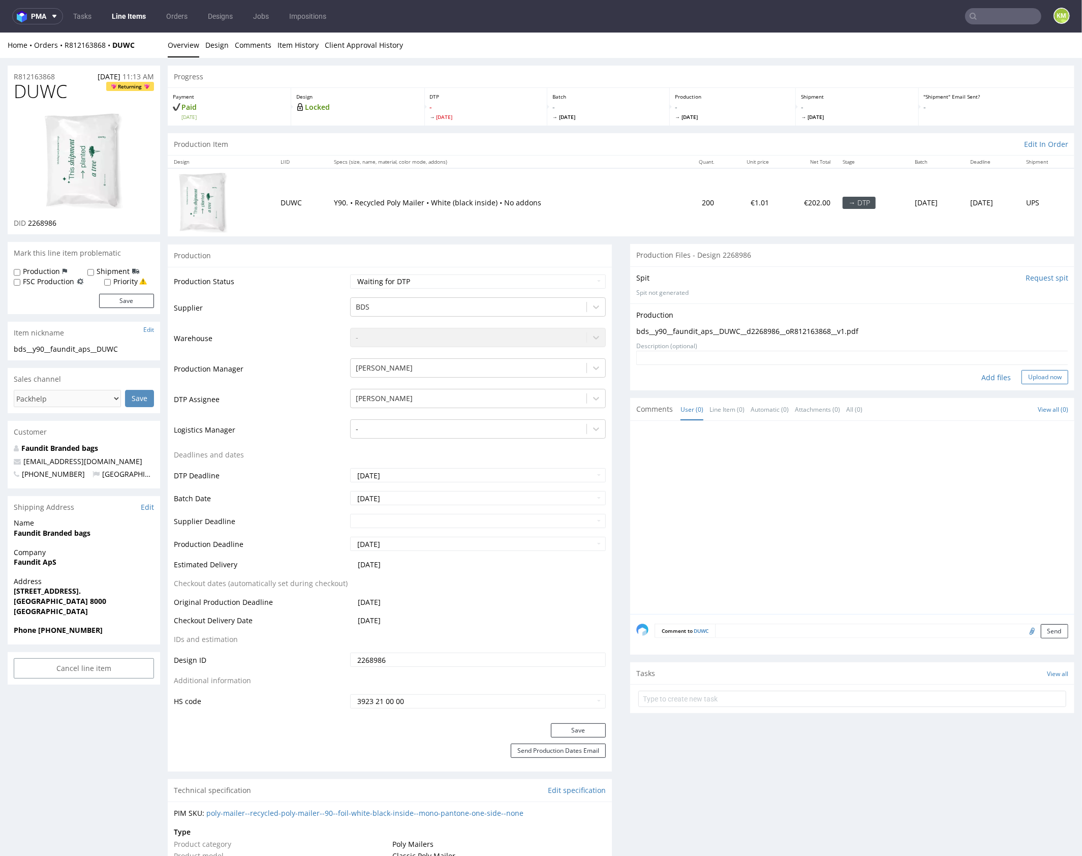
click at [1032, 376] on button "Upload now" at bounding box center [1045, 377] width 47 height 14
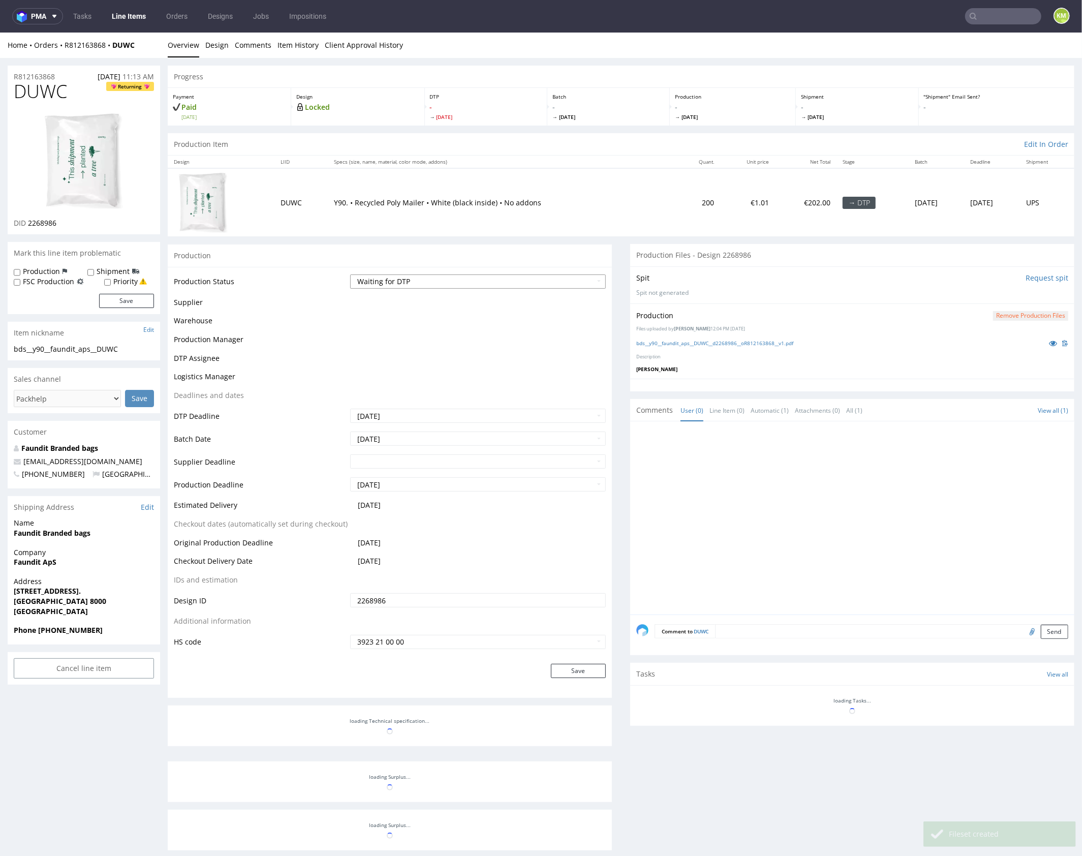
click at [533, 280] on select "Waiting for Artwork Waiting for Diecut Waiting for Mockup Waiting for DTP Waiti…" at bounding box center [478, 281] width 256 height 14
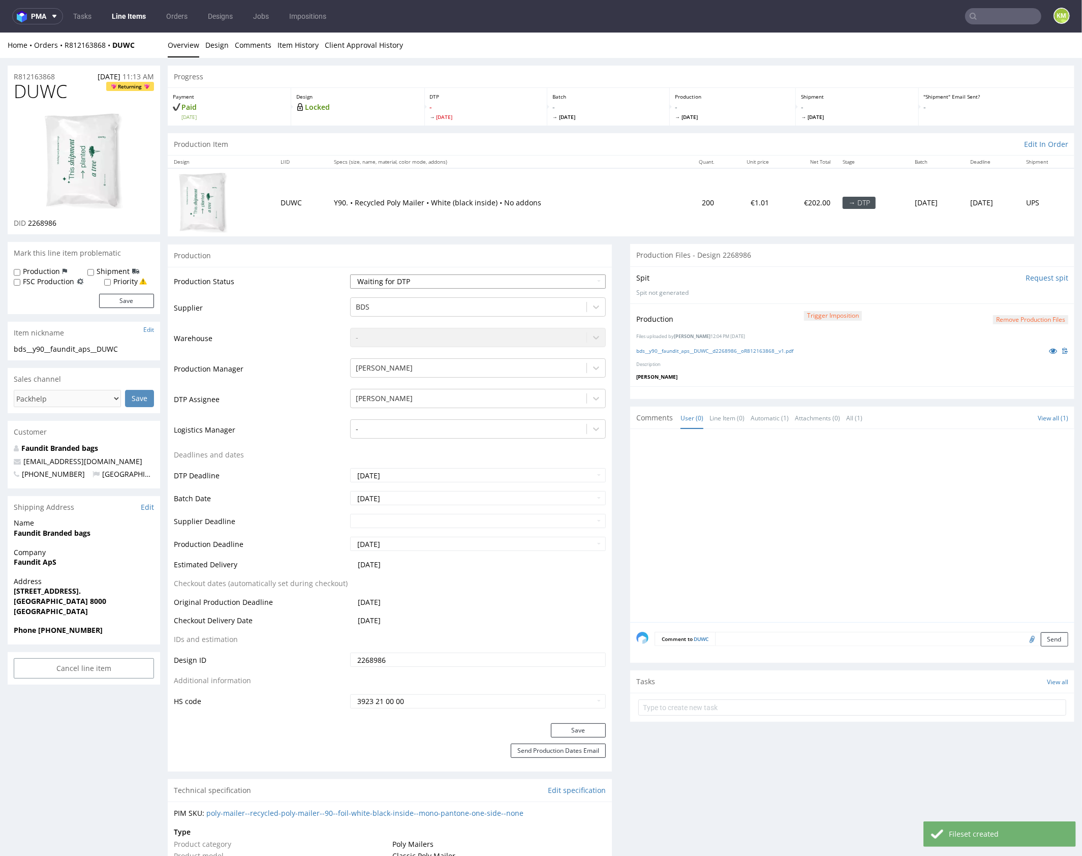
select select "dtp_production_ready"
click at [350, 274] on select "Waiting for Artwork Waiting for Diecut Waiting for Mockup Waiting for DTP Waiti…" at bounding box center [478, 281] width 256 height 14
click at [577, 730] on button "Save" at bounding box center [578, 730] width 55 height 14
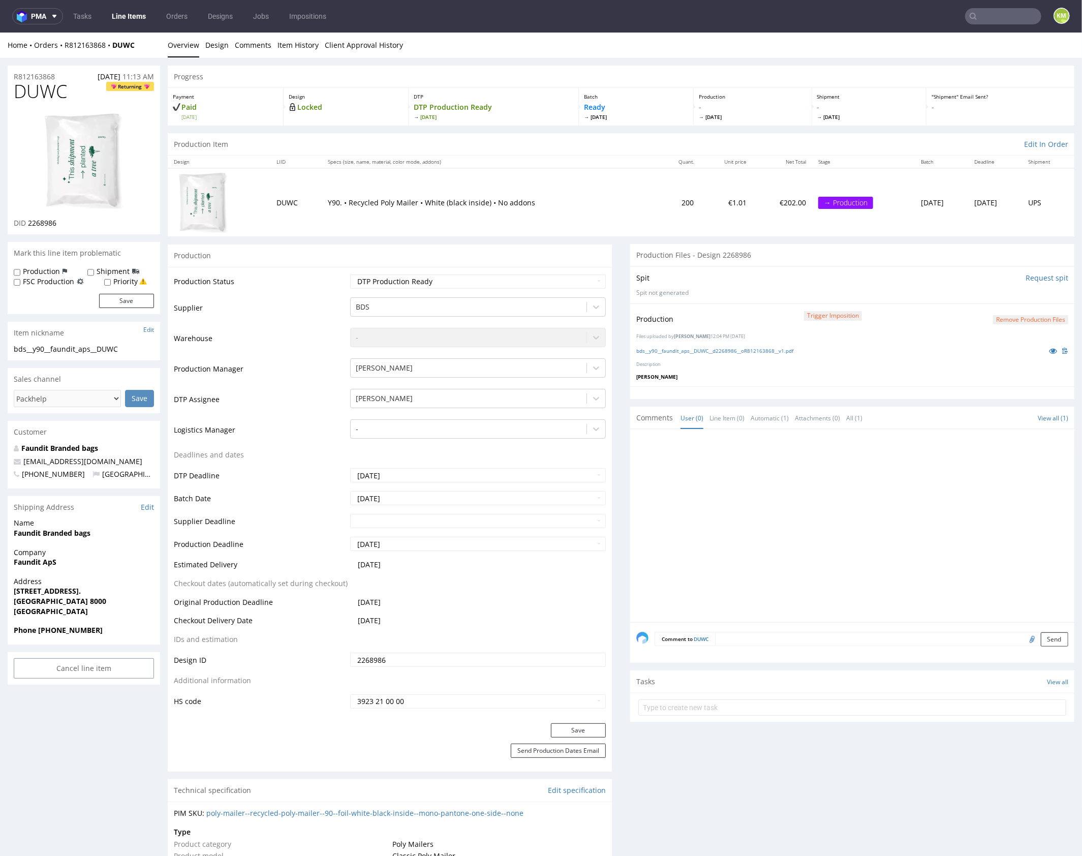
click at [746, 537] on div at bounding box center [855, 528] width 438 height 187
click at [890, 492] on div at bounding box center [855, 528] width 438 height 187
click at [855, 479] on div at bounding box center [855, 528] width 438 height 187
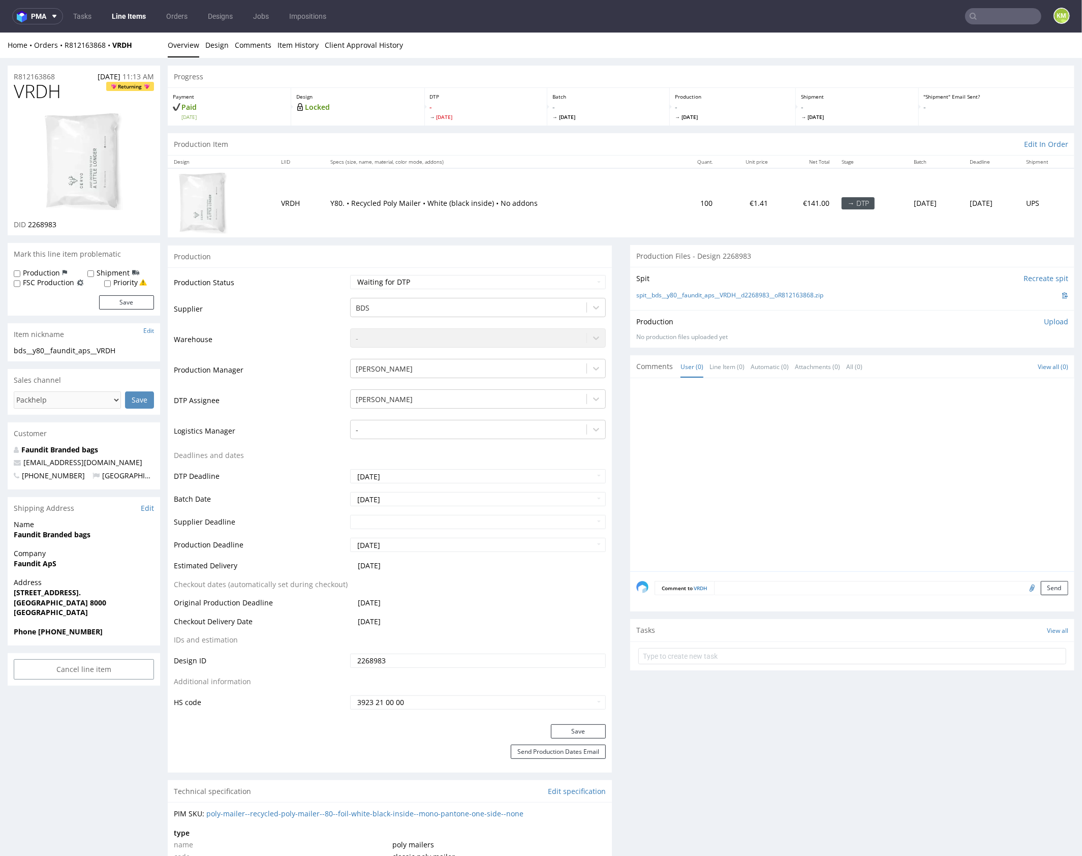
click at [50, 87] on span "VRDH" at bounding box center [37, 91] width 47 height 20
copy span "VRDH"
click at [44, 93] on span "VRDH" at bounding box center [37, 91] width 47 height 20
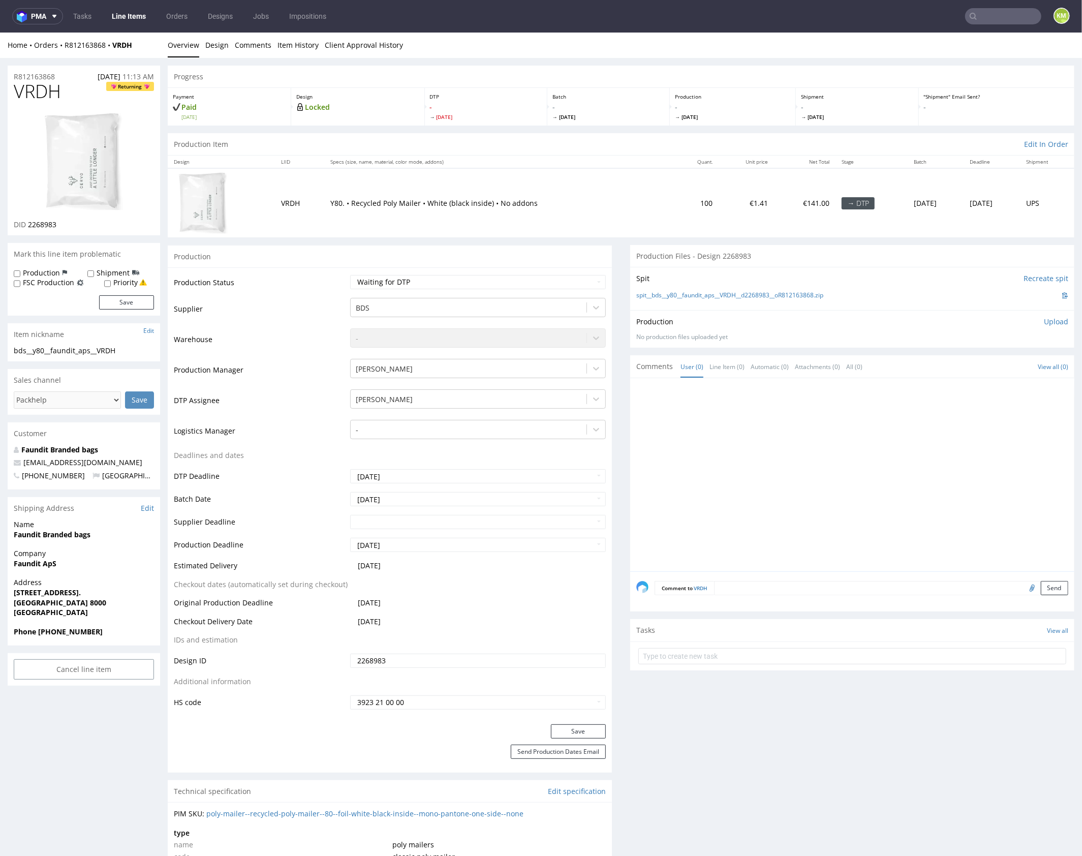
click at [721, 418] on div at bounding box center [855, 477] width 438 height 187
click at [753, 421] on div at bounding box center [855, 477] width 438 height 187
click at [32, 93] on span "VRDH" at bounding box center [37, 91] width 47 height 20
copy span "VRDH"
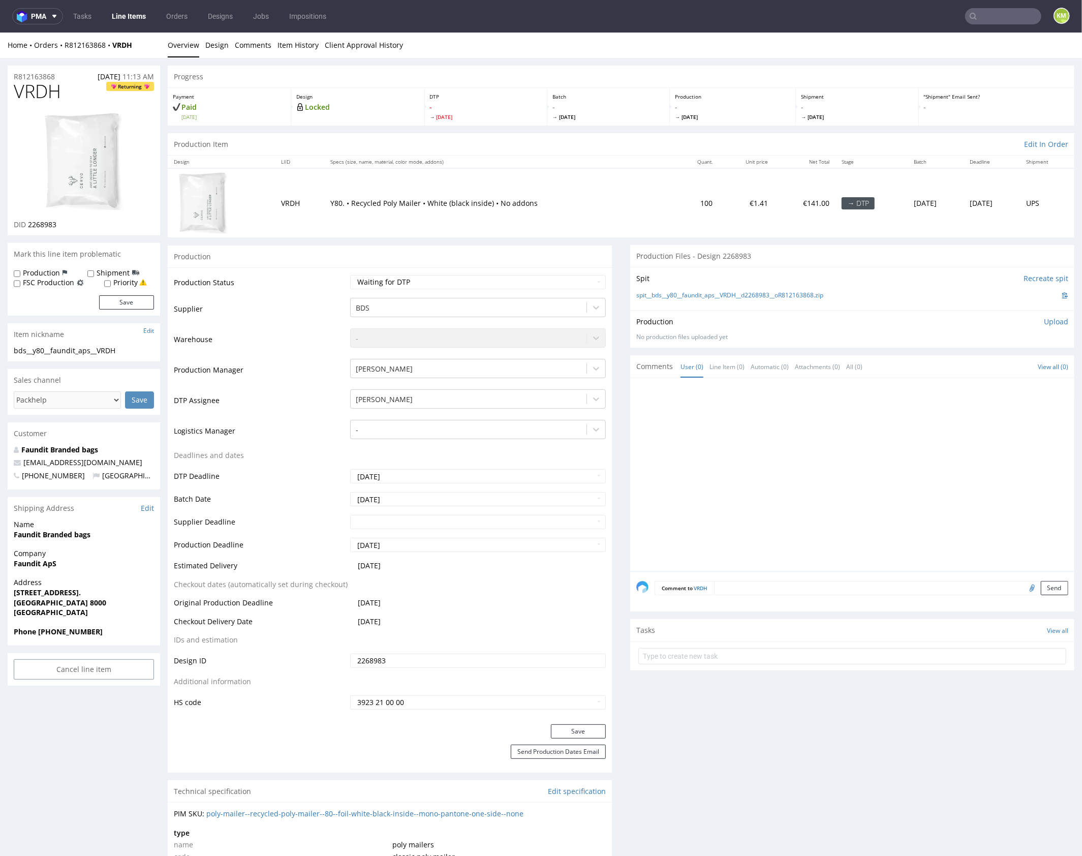
click at [722, 419] on div at bounding box center [855, 477] width 438 height 187
click at [216, 48] on link "Design" at bounding box center [216, 44] width 23 height 25
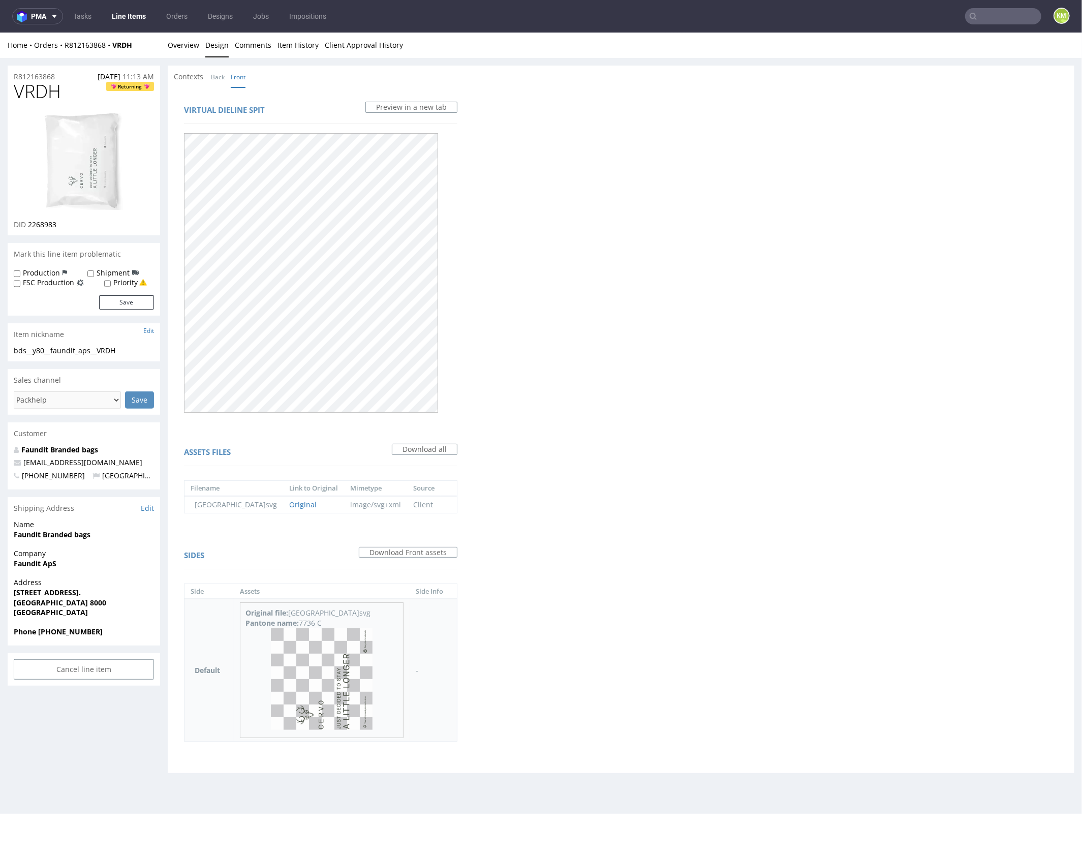
click at [350, 666] on img at bounding box center [322, 679] width 102 height 102
click at [214, 75] on link "Back" at bounding box center [218, 77] width 14 height 22
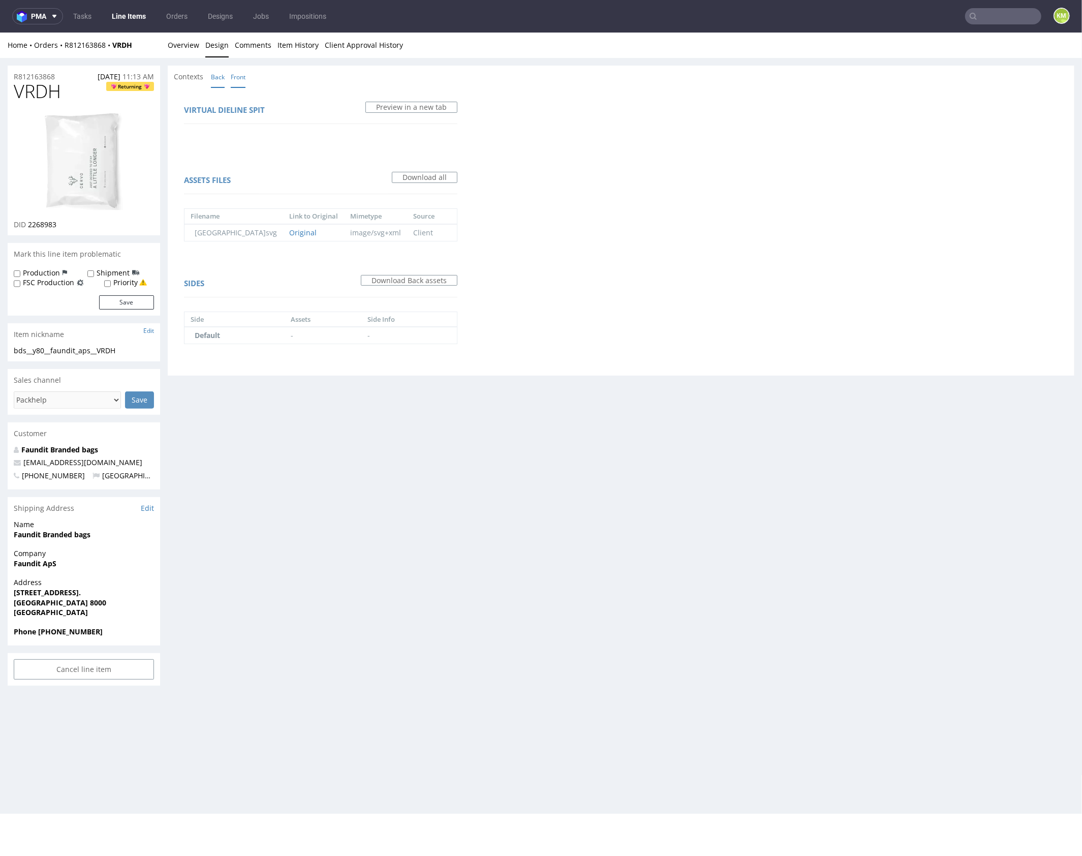
drag, startPoint x: 242, startPoint y: 76, endPoint x: 232, endPoint y: 68, distance: 12.7
click at [242, 76] on link "Front" at bounding box center [238, 77] width 15 height 22
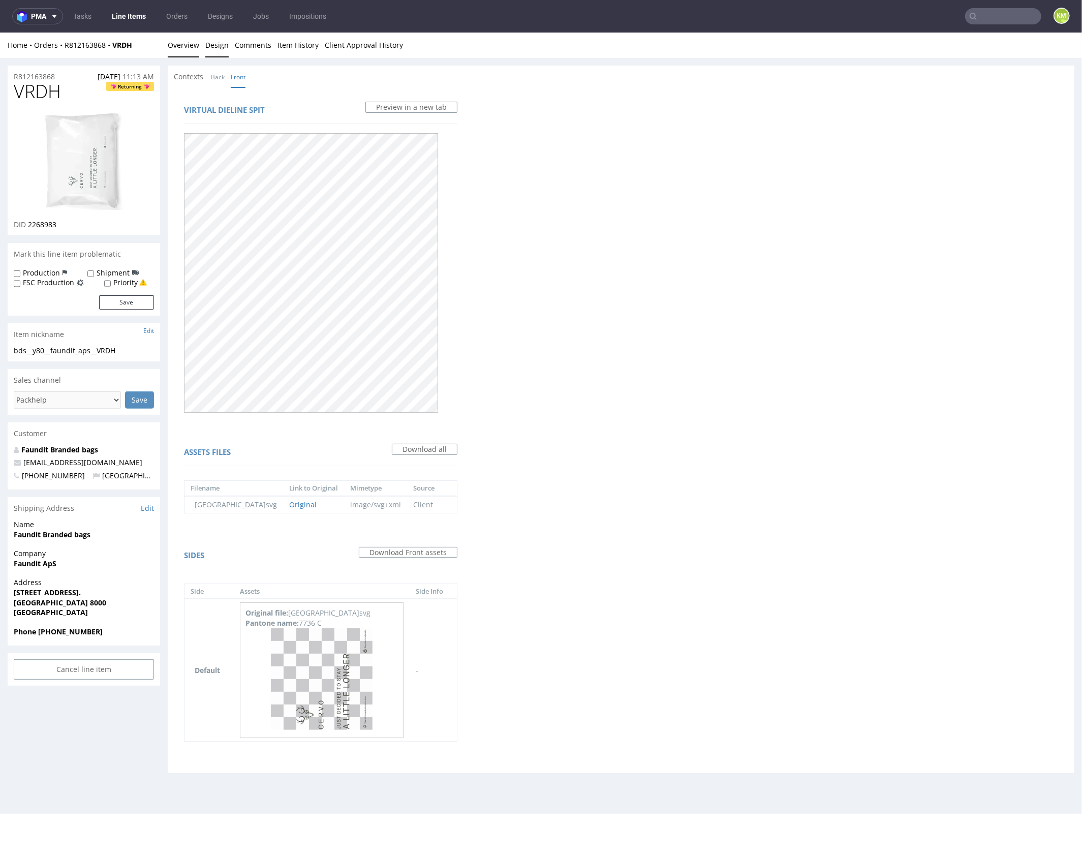
click at [190, 46] on link "Overview" at bounding box center [184, 44] width 32 height 25
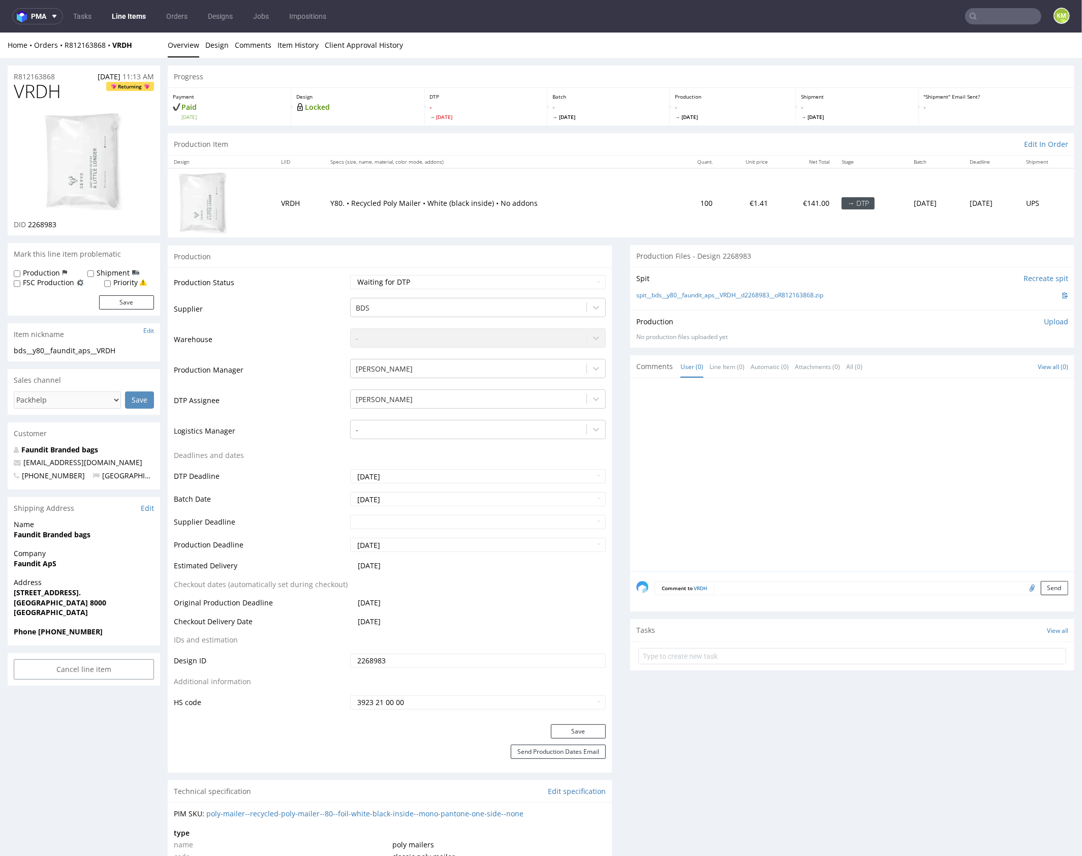
click at [741, 476] on div at bounding box center [855, 477] width 438 height 187
click at [39, 94] on span "VRDH" at bounding box center [37, 91] width 47 height 20
copy span "VRDH"
click at [825, 420] on div at bounding box center [855, 477] width 438 height 187
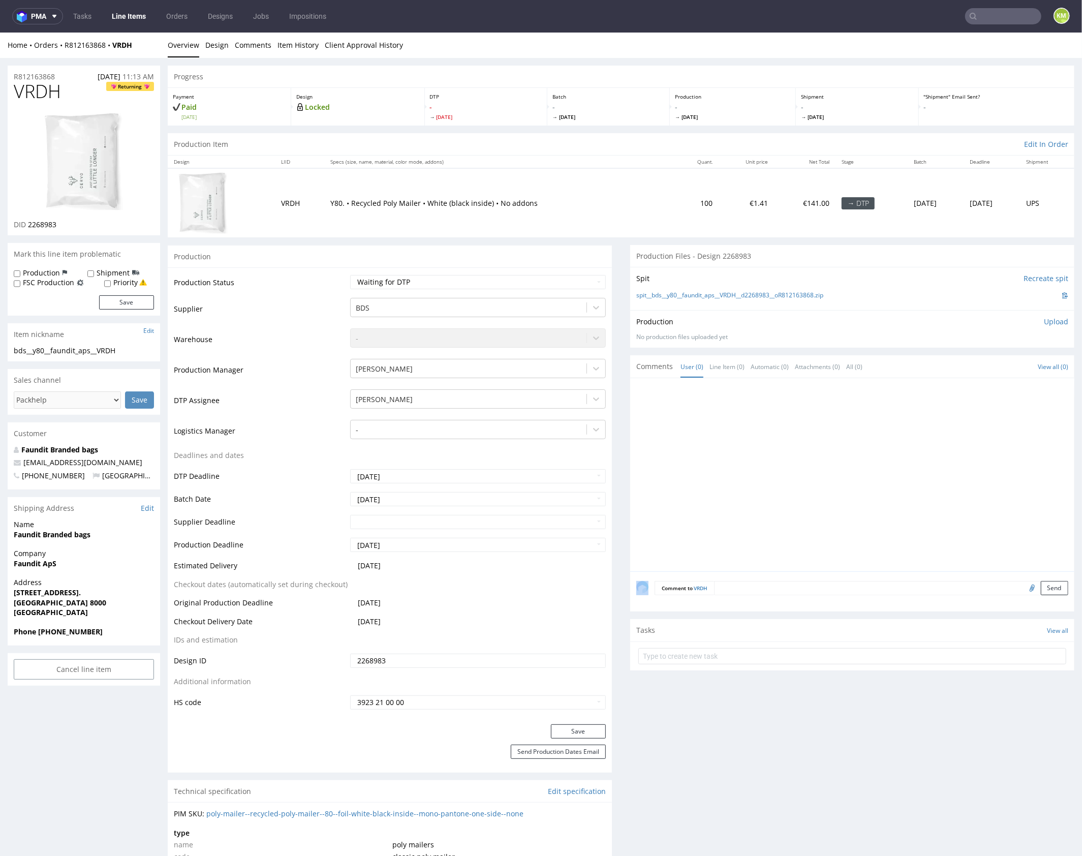
click at [825, 420] on div at bounding box center [855, 477] width 438 height 187
click at [868, 443] on div at bounding box center [855, 477] width 438 height 187
click at [219, 44] on link "Design" at bounding box center [216, 44] width 23 height 25
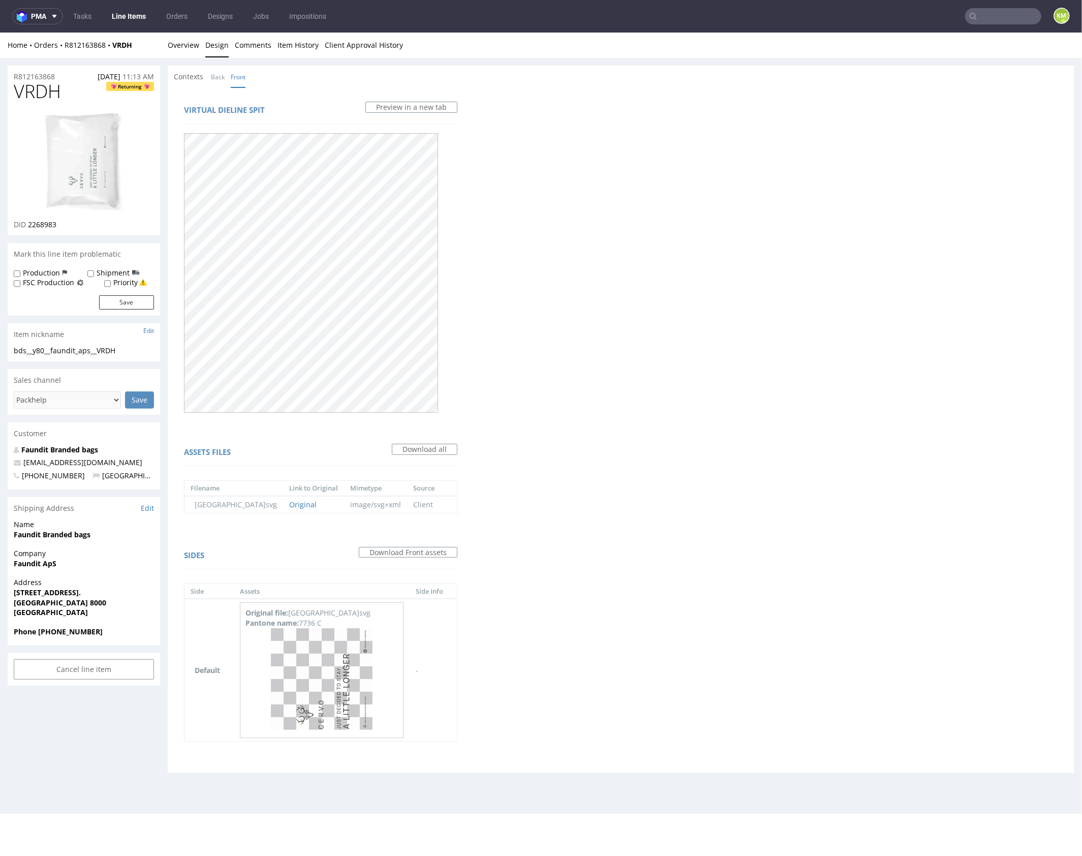
scroll to position [3, 0]
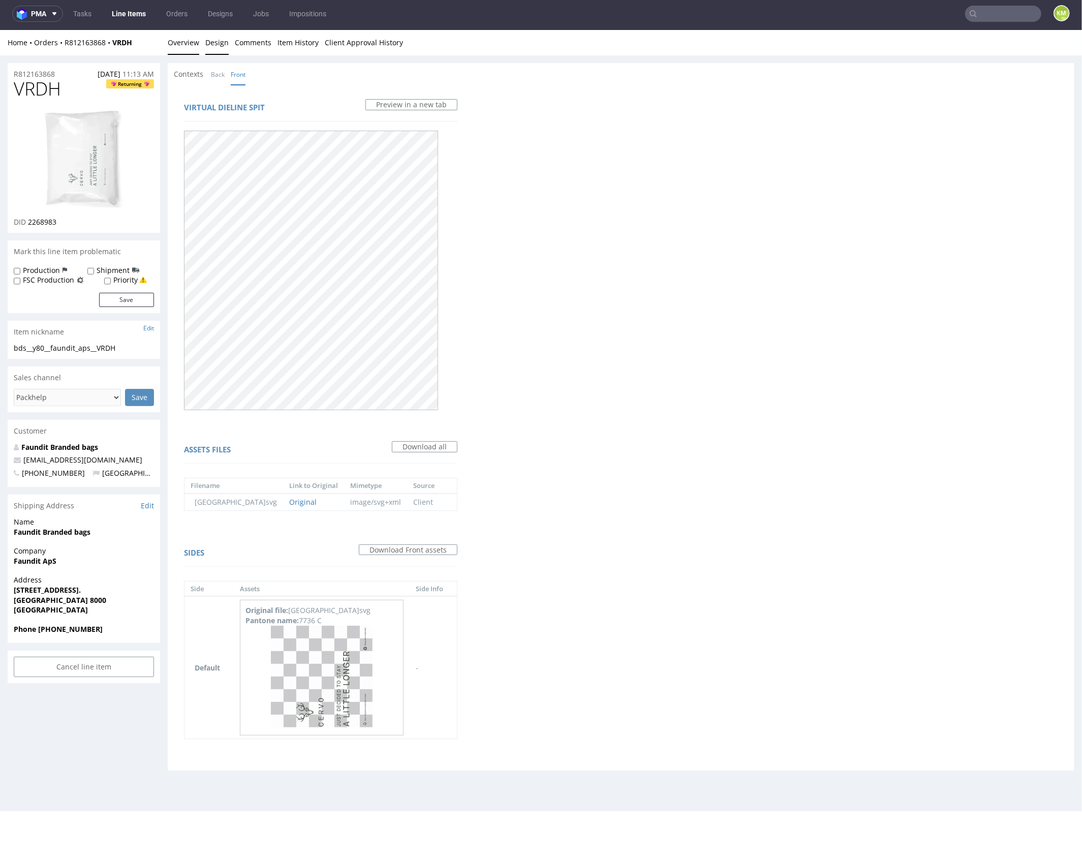
click at [189, 44] on link "Overview" at bounding box center [184, 41] width 32 height 25
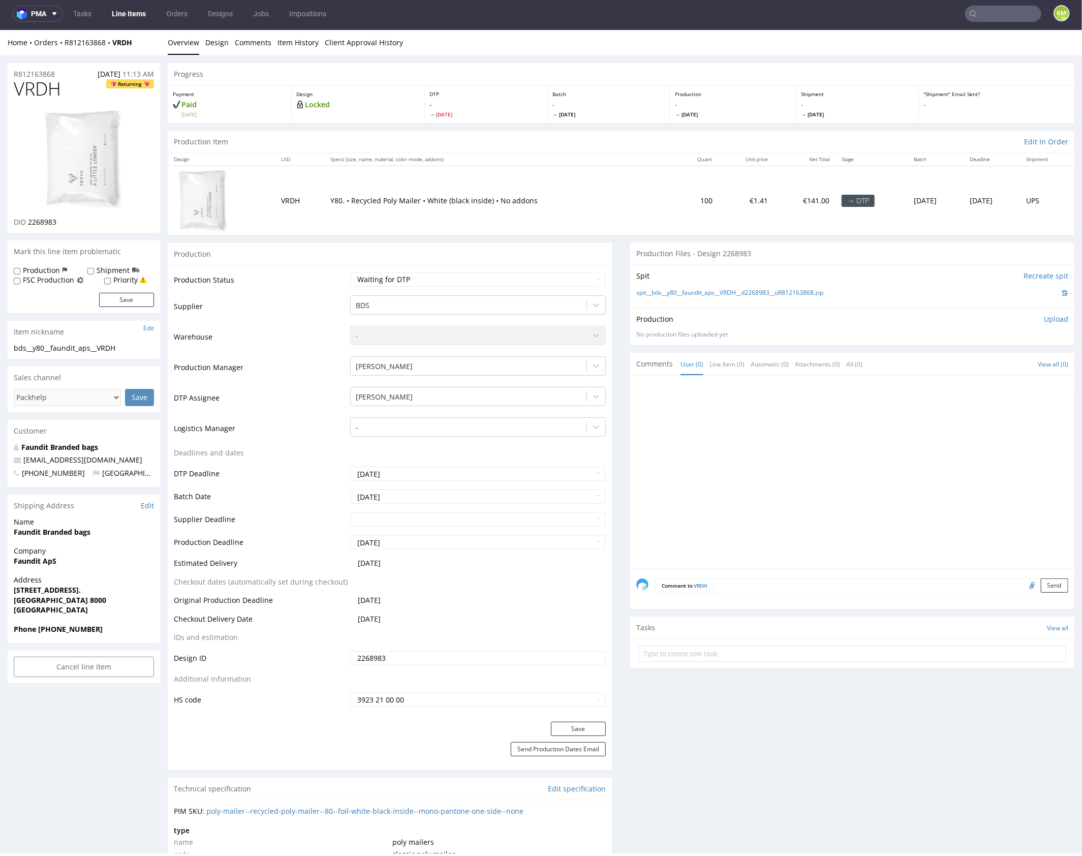
click at [1044, 319] on p "Upload" at bounding box center [1056, 319] width 24 height 10
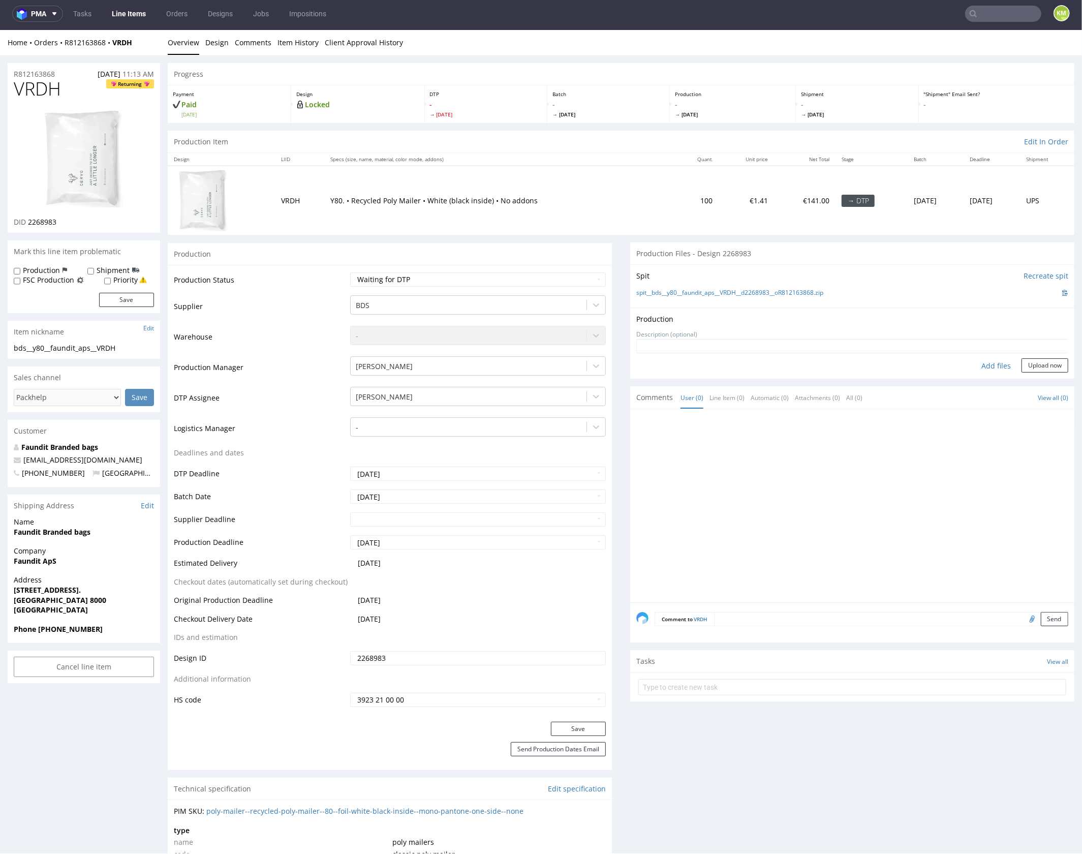
click at [992, 362] on div "Add files" at bounding box center [996, 365] width 51 height 15
type input "C:\fakepath\bds__y80__faundit_aps__VRDH__d2268983__oR812163868__v1.pdf"
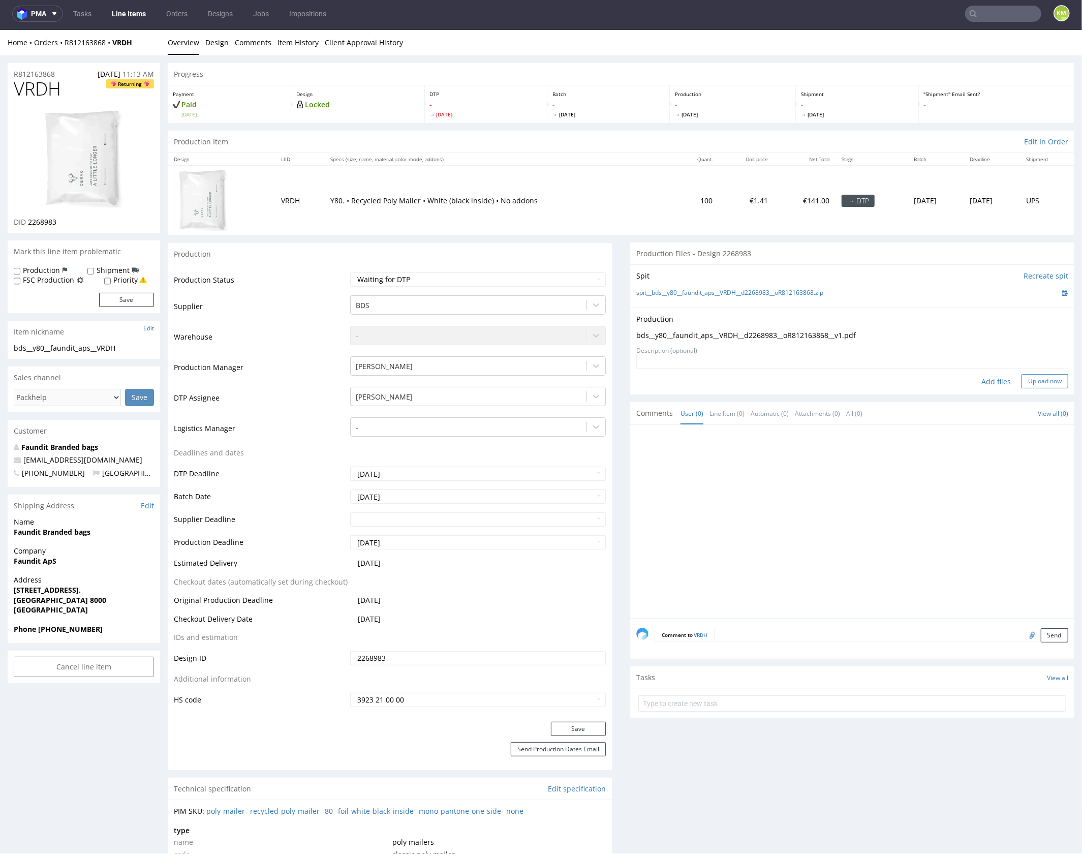
click at [1036, 383] on button "Upload now" at bounding box center [1045, 381] width 47 height 14
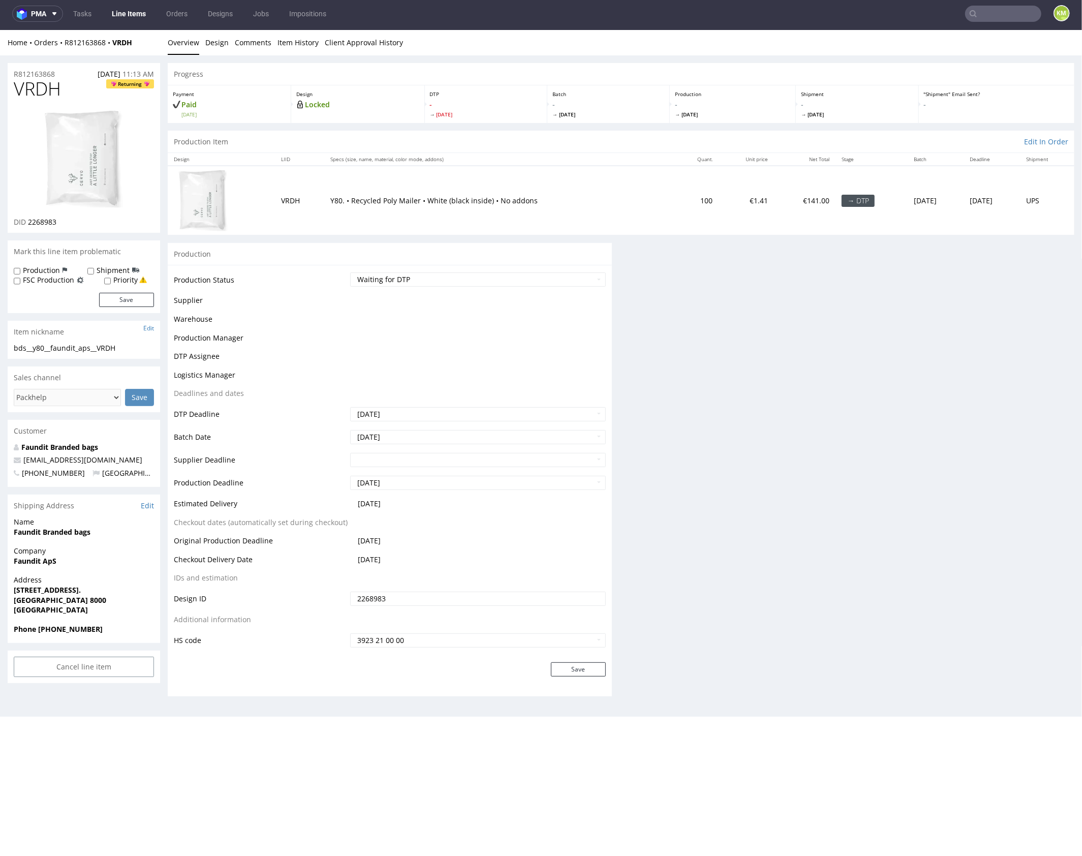
scroll to position [0, 0]
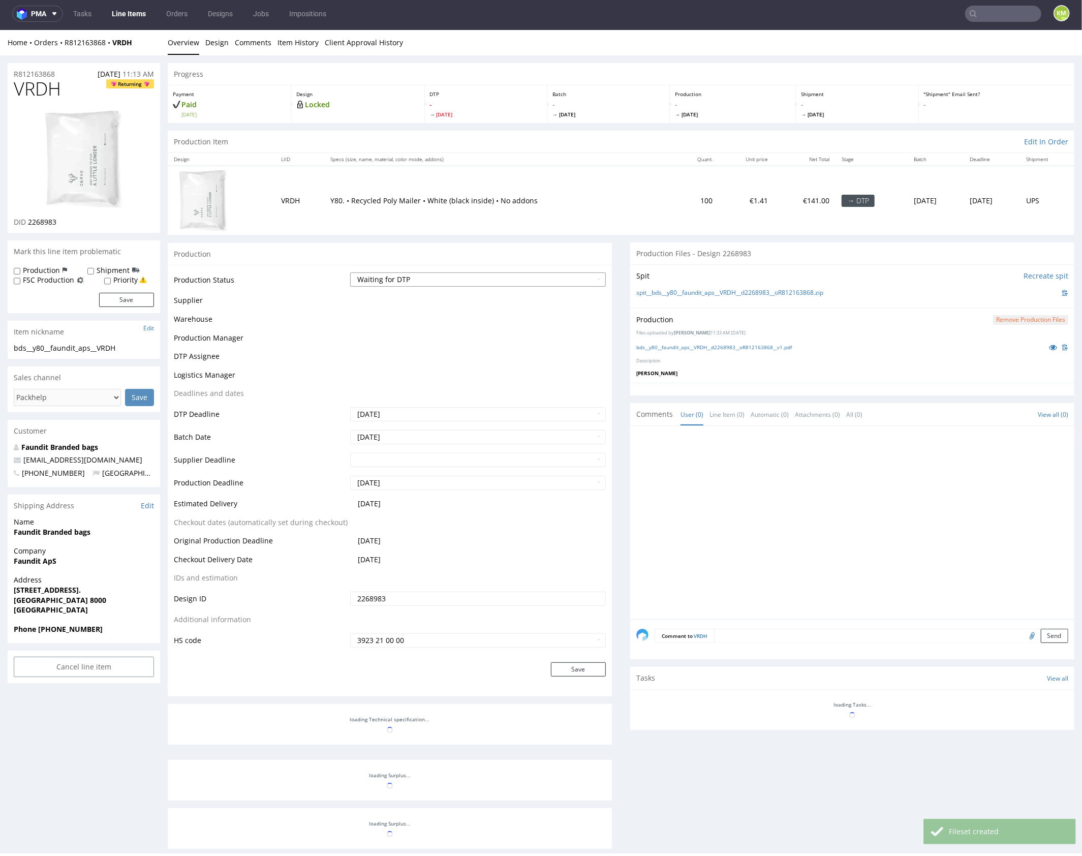
click at [445, 279] on select "Waiting for Artwork Waiting for Diecut Waiting for Mockup Waiting for DTP Waiti…" at bounding box center [478, 279] width 256 height 14
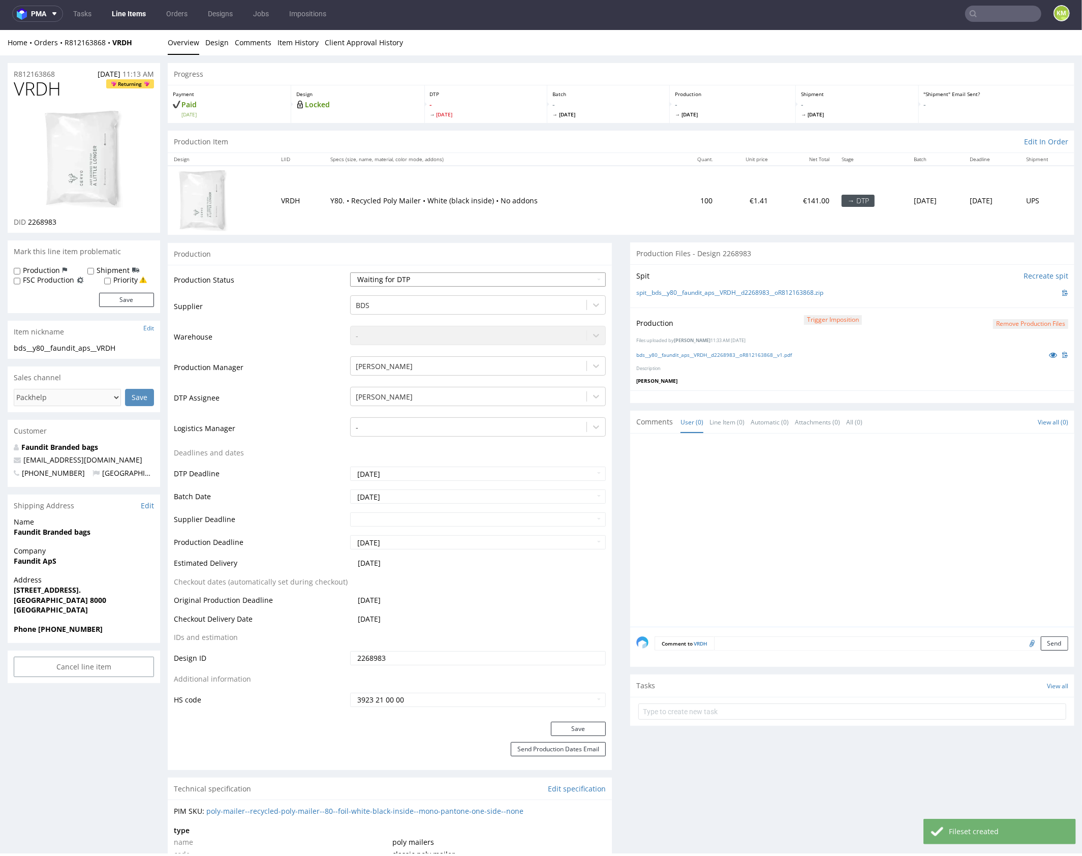
select select "dtp_production_ready"
click at [350, 272] on select "Waiting for Artwork Waiting for Diecut Waiting for Mockup Waiting for DTP Waiti…" at bounding box center [478, 279] width 256 height 14
click at [578, 728] on button "Save" at bounding box center [578, 728] width 55 height 14
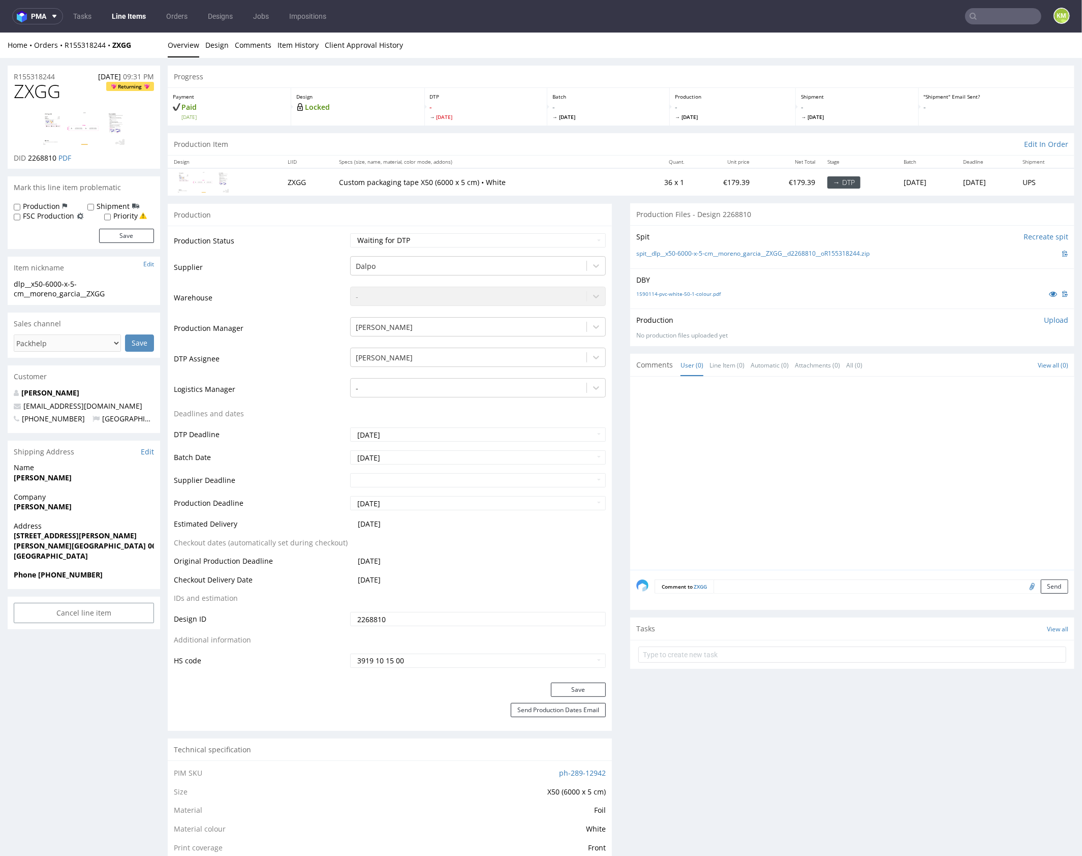
click at [745, 391] on div at bounding box center [855, 475] width 438 height 187
click at [708, 294] on link "1590114-pvc-white-50-1-colour.pdf" at bounding box center [678, 293] width 84 height 7
click at [813, 438] on div at bounding box center [855, 475] width 438 height 187
drag, startPoint x: 81, startPoint y: 392, endPoint x: 87, endPoint y: 387, distance: 7.9
click at [780, 433] on div at bounding box center [855, 475] width 438 height 187
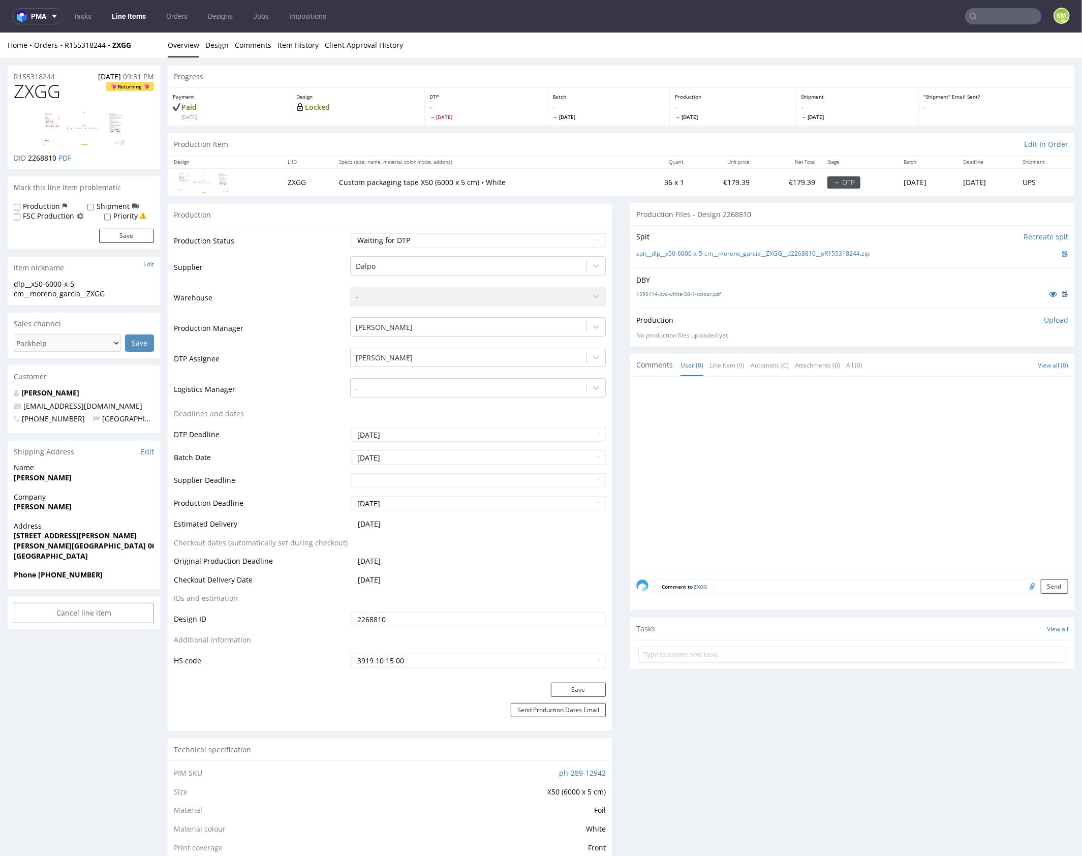
click at [438, 616] on input "2268810" at bounding box center [478, 619] width 256 height 14
click at [851, 516] on div at bounding box center [855, 475] width 438 height 187
click at [41, 99] on span "ZXGG" at bounding box center [37, 91] width 47 height 20
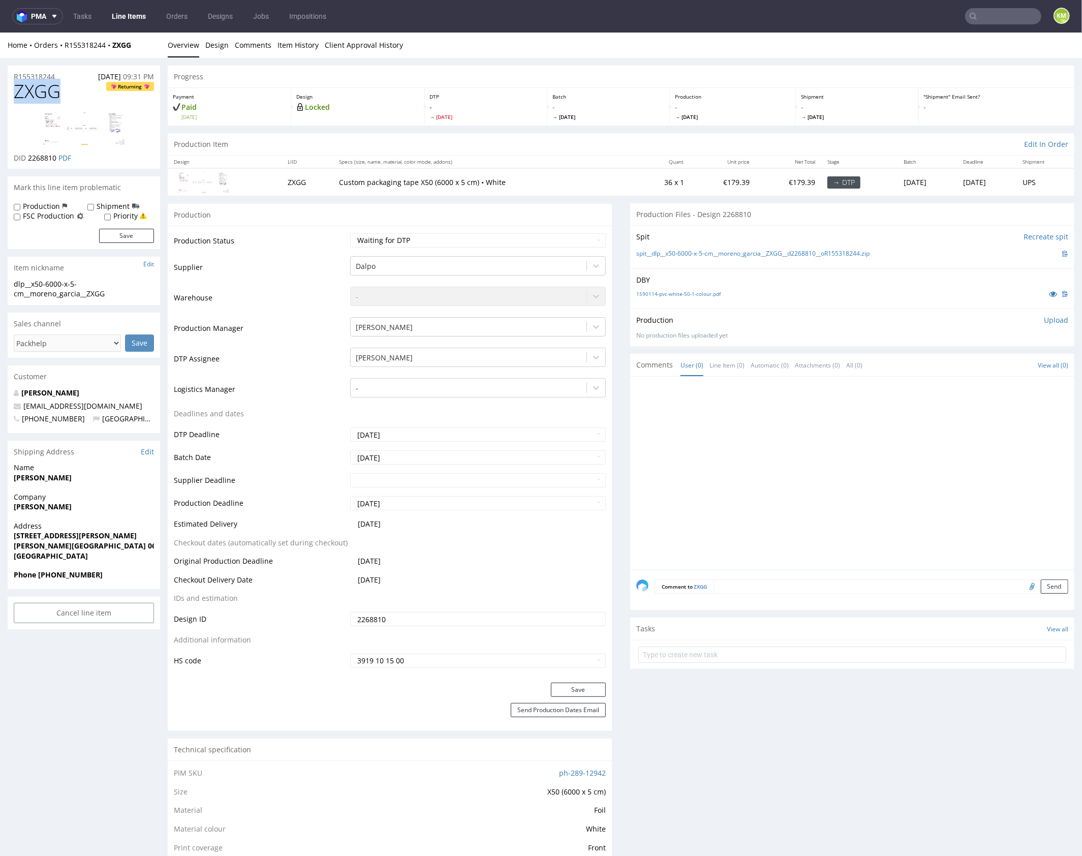
copy span "ZXGG"
drag, startPoint x: 895, startPoint y: 252, endPoint x: 648, endPoint y: 252, distance: 247.1
click at [648, 251] on div "spit__dlp__x50-6000-x-5-cm__moreno_garcia__ZXGG__d2268810__oR155318244.zip" at bounding box center [852, 253] width 432 height 11
copy link "dlp__x50-6000-x-5-cm__moreno_garcia__ZXGG__d2268810__oR155318244.zip"
click at [1044, 315] on p "Upload" at bounding box center [1056, 320] width 24 height 10
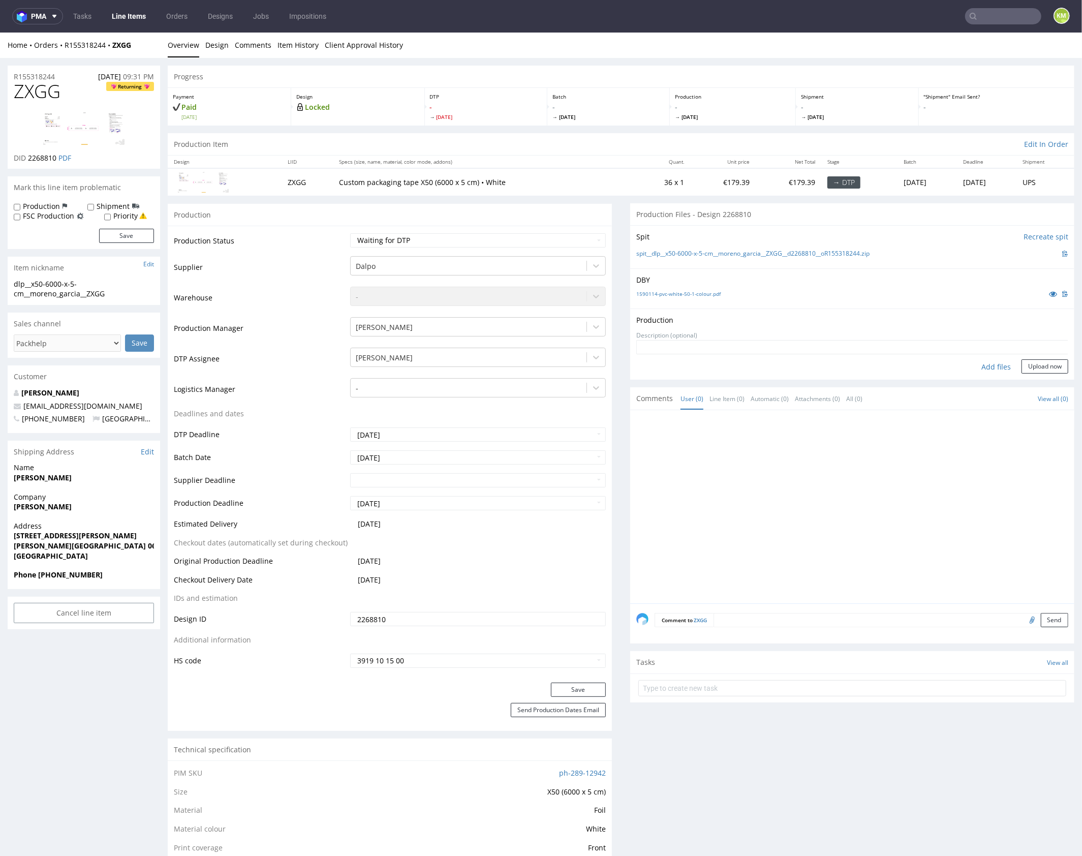
click at [988, 368] on div "Add files" at bounding box center [996, 366] width 51 height 15
type input "C:\fakepath\dlp__x50-6000-x-5-cm__moreno_garcia__ZXGG__d2268810__oR155318244.pdf"
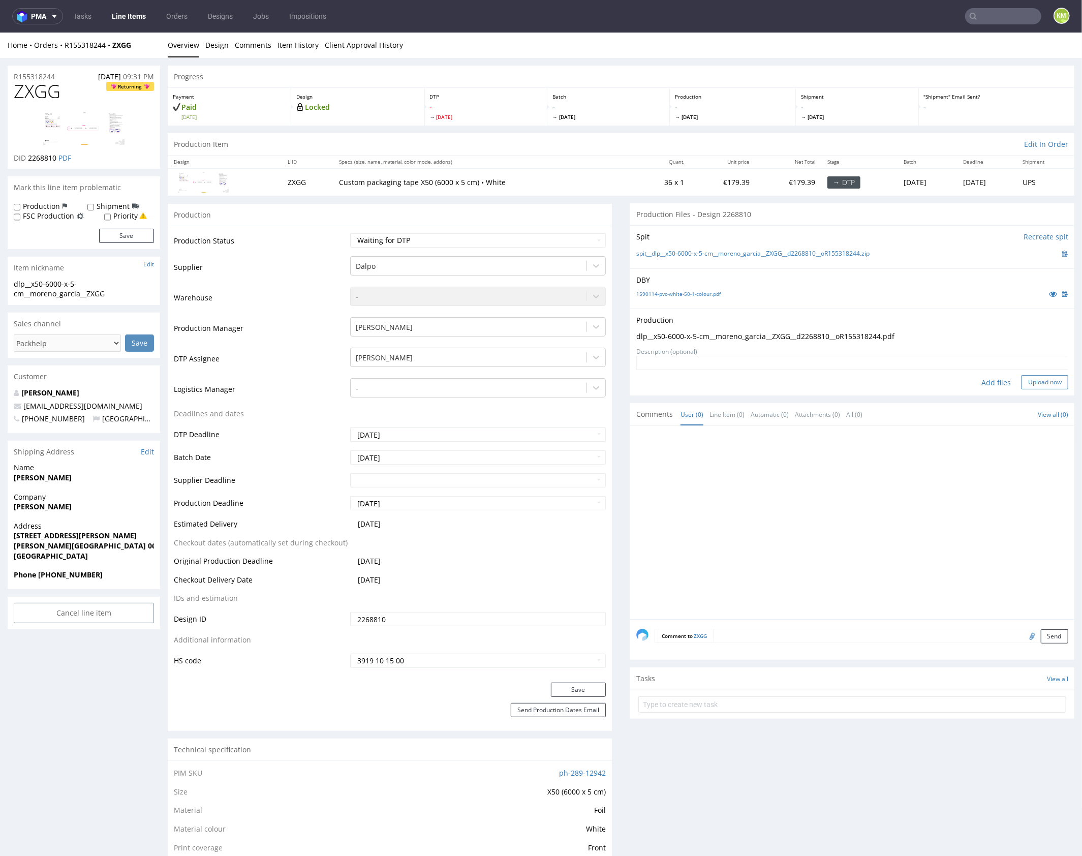
click at [1030, 382] on button "Upload now" at bounding box center [1045, 382] width 47 height 14
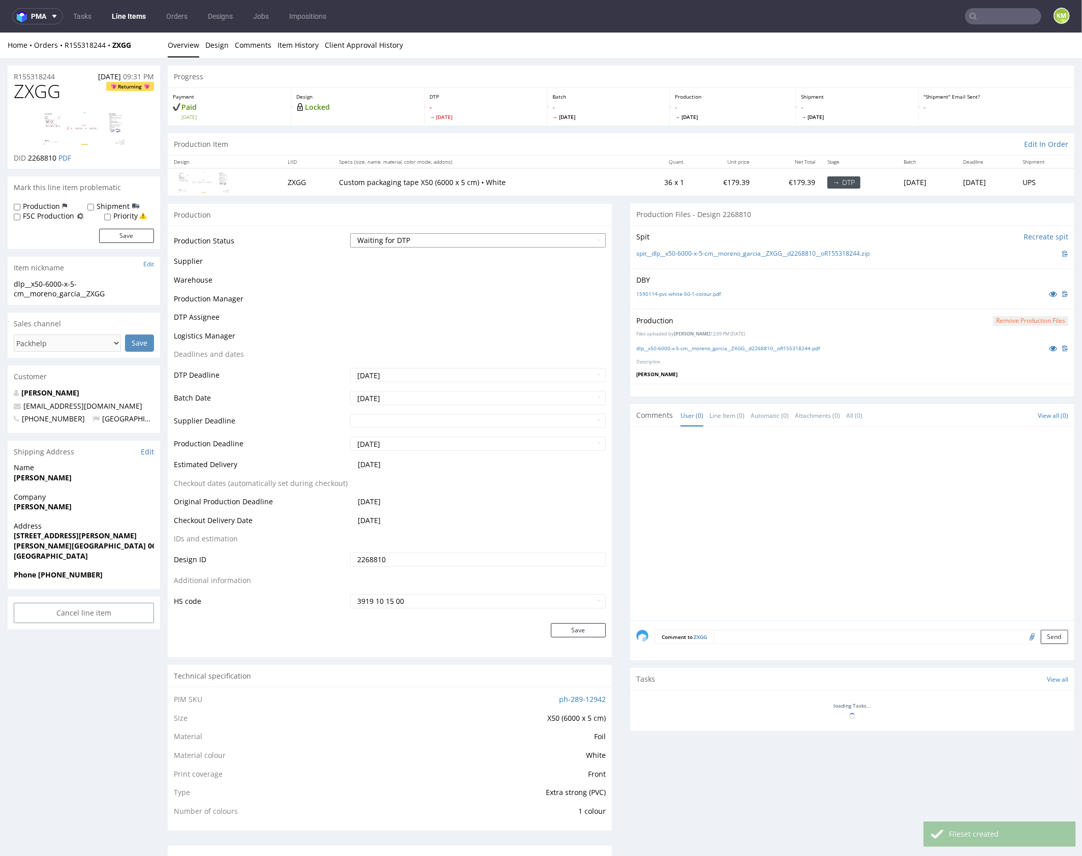
click at [528, 240] on select "Waiting for Artwork Waiting for Diecut Waiting for Mockup Waiting for DTP Waiti…" at bounding box center [478, 240] width 256 height 14
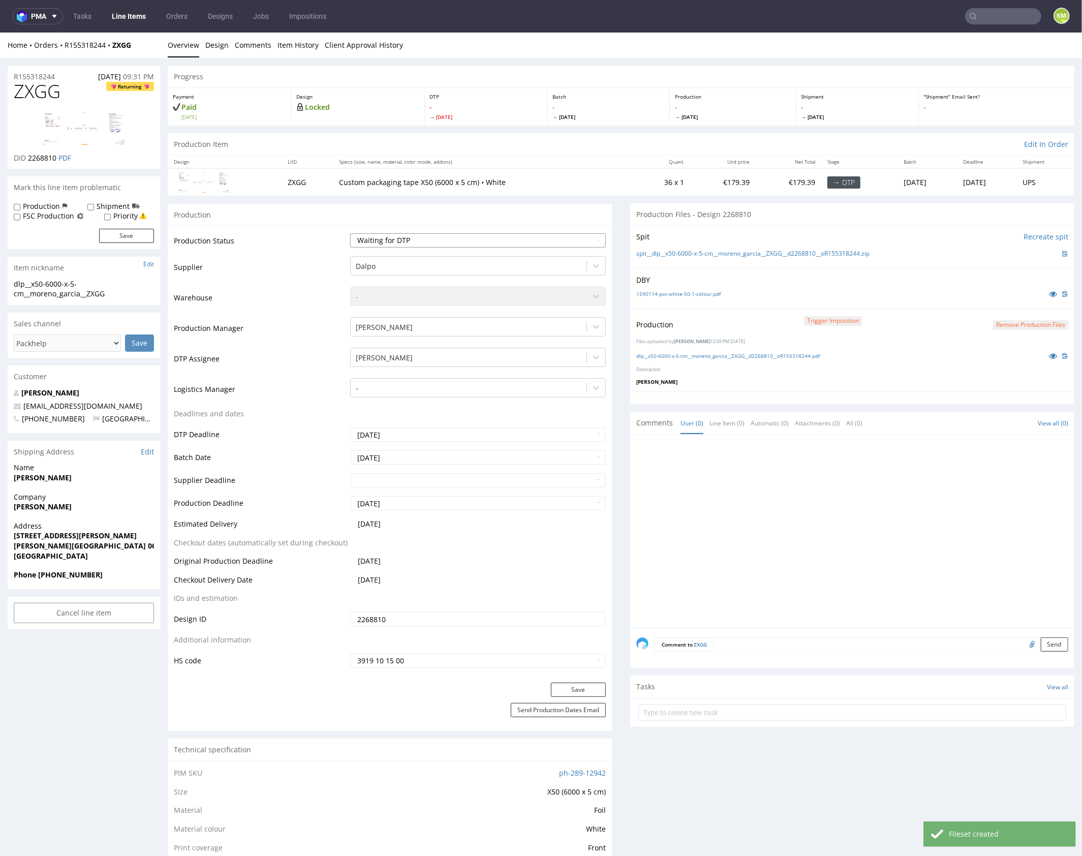
select select "dtp_production_ready"
click at [350, 233] on select "Waiting for Artwork Waiting for Diecut Waiting for Mockup Waiting for DTP Waiti…" at bounding box center [478, 240] width 256 height 14
click at [583, 686] on button "Save" at bounding box center [578, 689] width 55 height 14
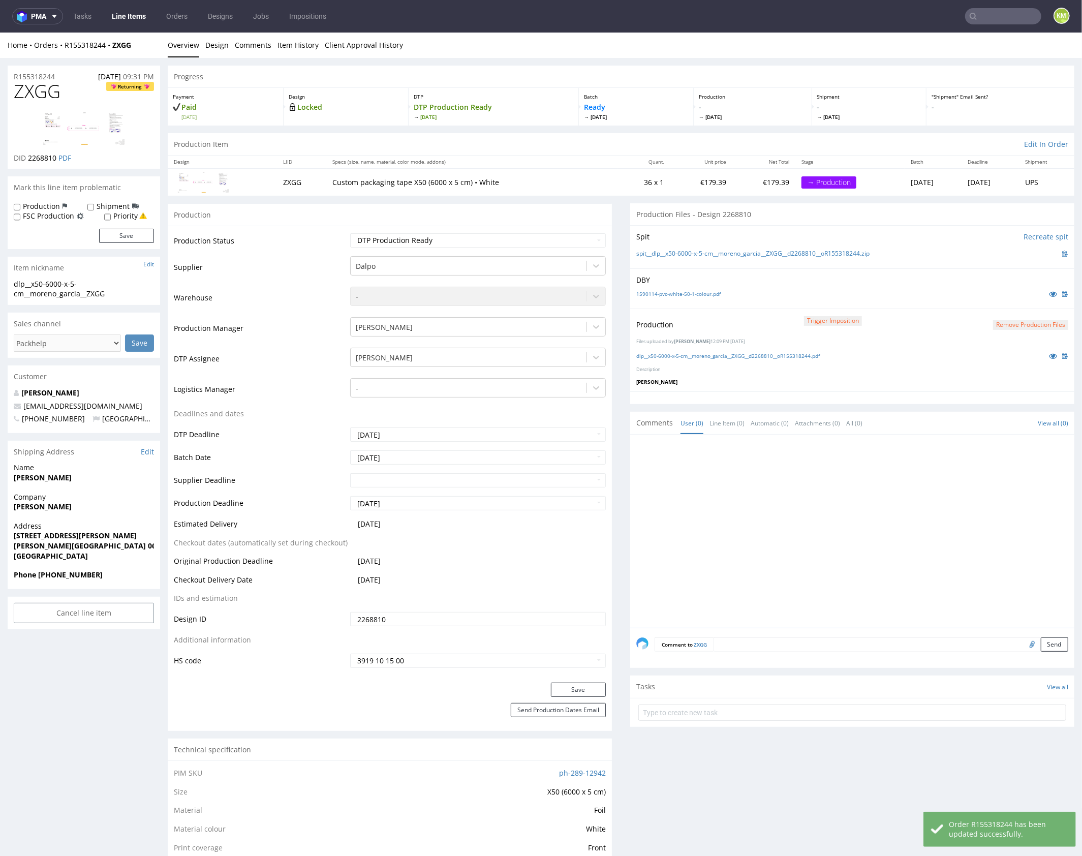
click at [826, 479] on div at bounding box center [855, 533] width 438 height 187
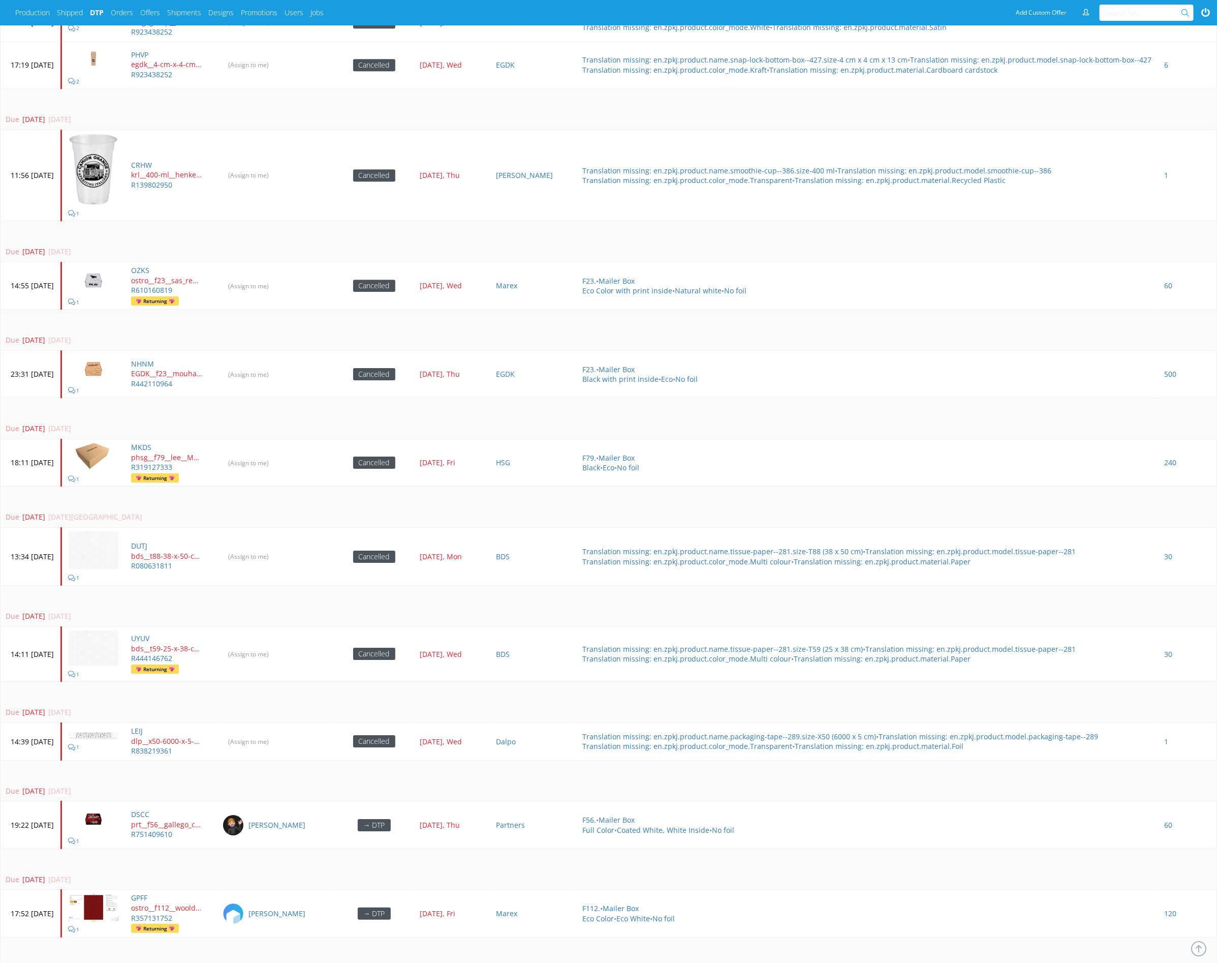
scroll to position [1839, 0]
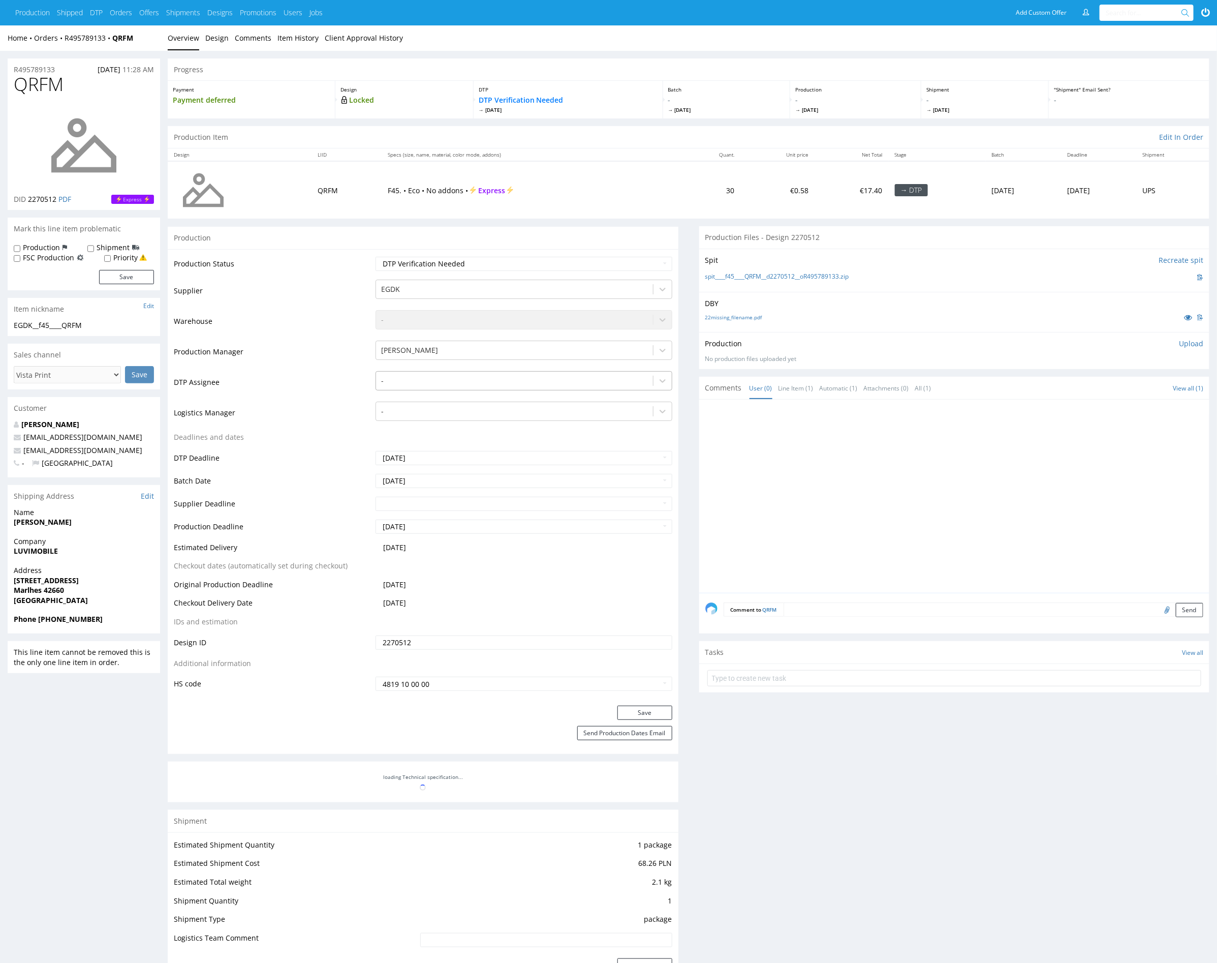
click at [448, 378] on div at bounding box center [514, 381] width 266 height 12
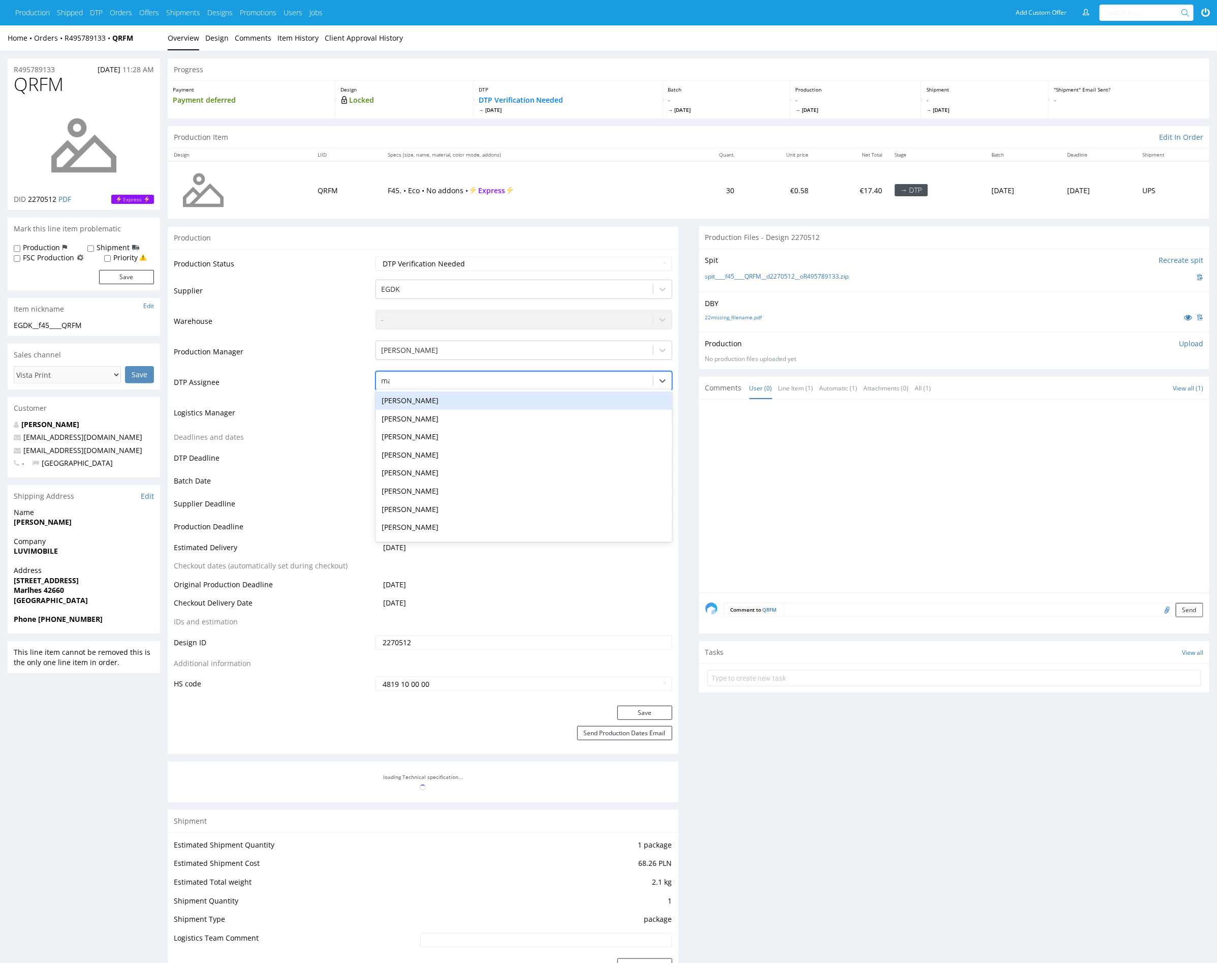
type input "mark"
click at [451, 398] on div "[PERSON_NAME]" at bounding box center [524, 400] width 296 height 18
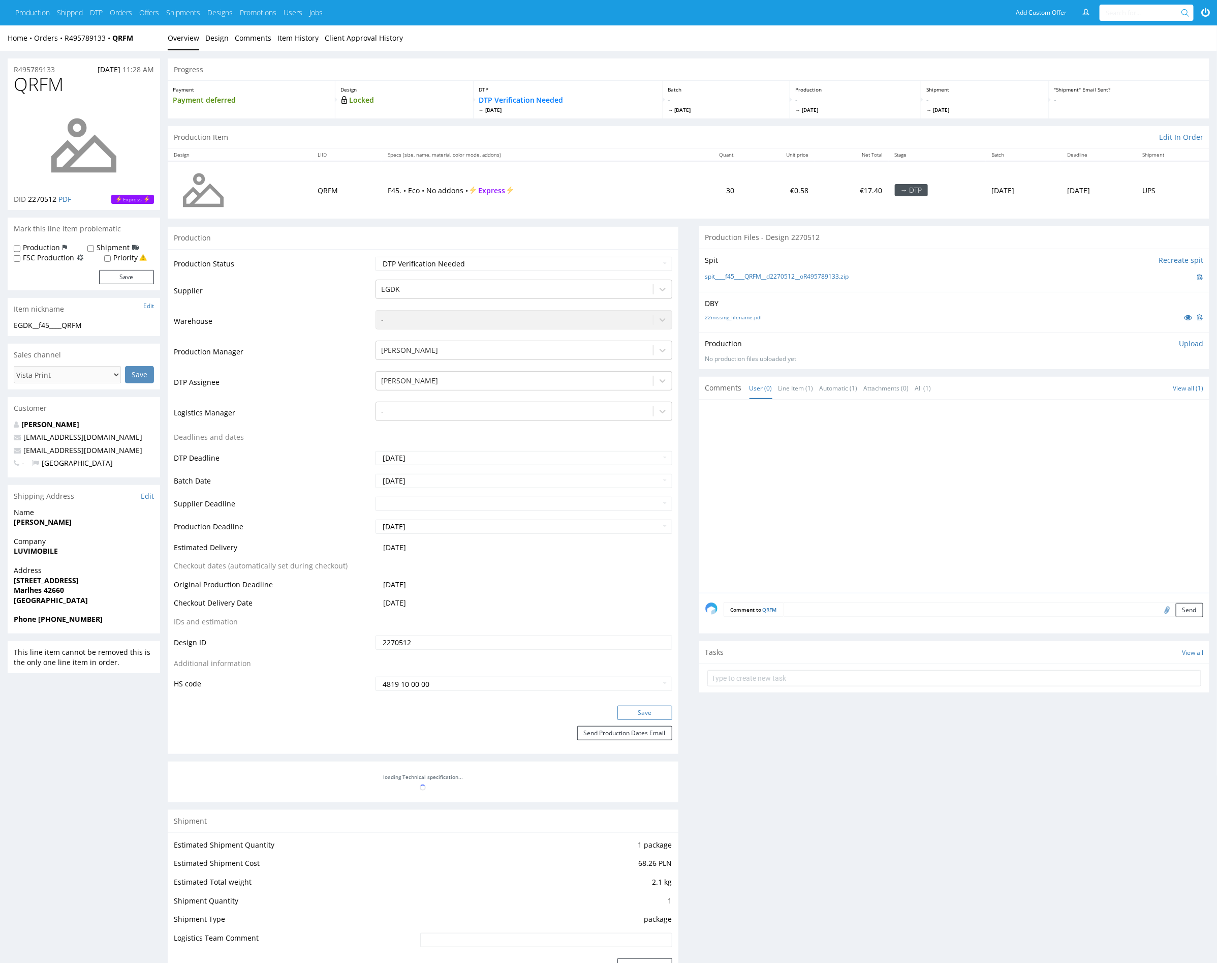
click at [653, 707] on button "Save" at bounding box center [645, 713] width 55 height 14
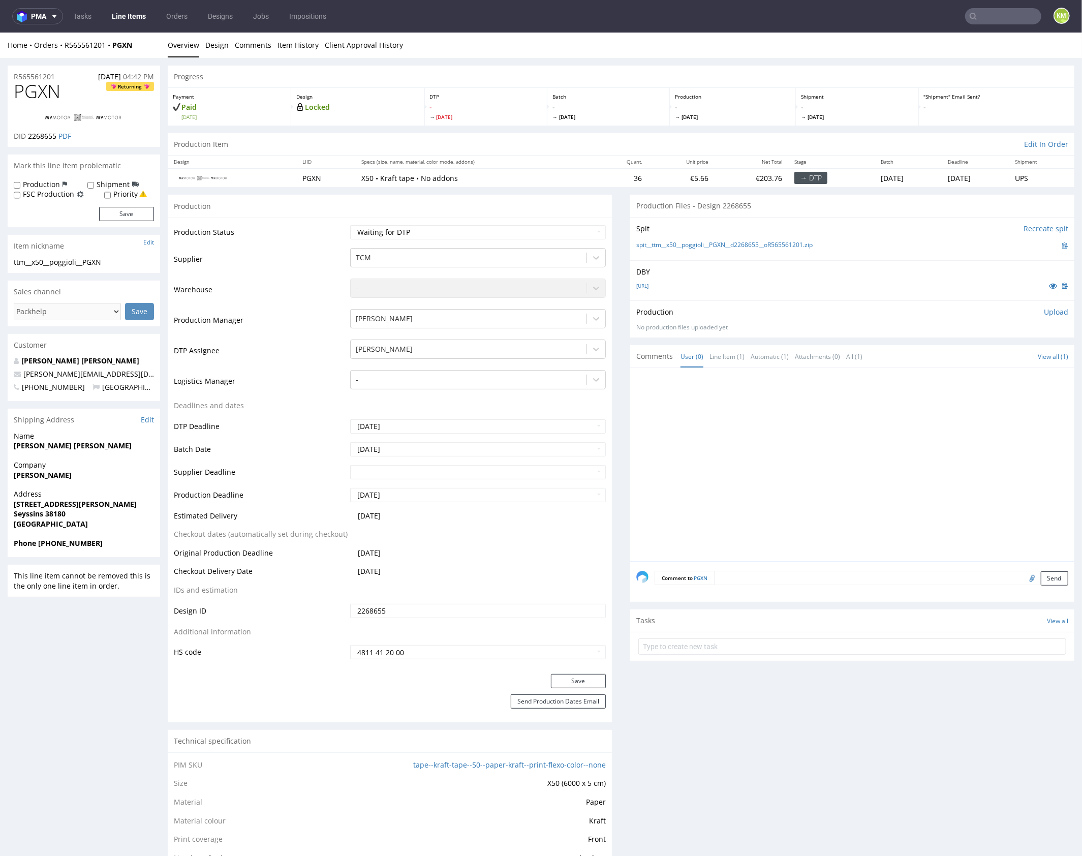
click at [768, 416] on div at bounding box center [855, 467] width 438 height 187
click at [831, 417] on div at bounding box center [855, 467] width 438 height 187
click at [795, 422] on div at bounding box center [855, 467] width 438 height 187
click at [649, 285] on link "Packaging.ai" at bounding box center [642, 285] width 12 height 7
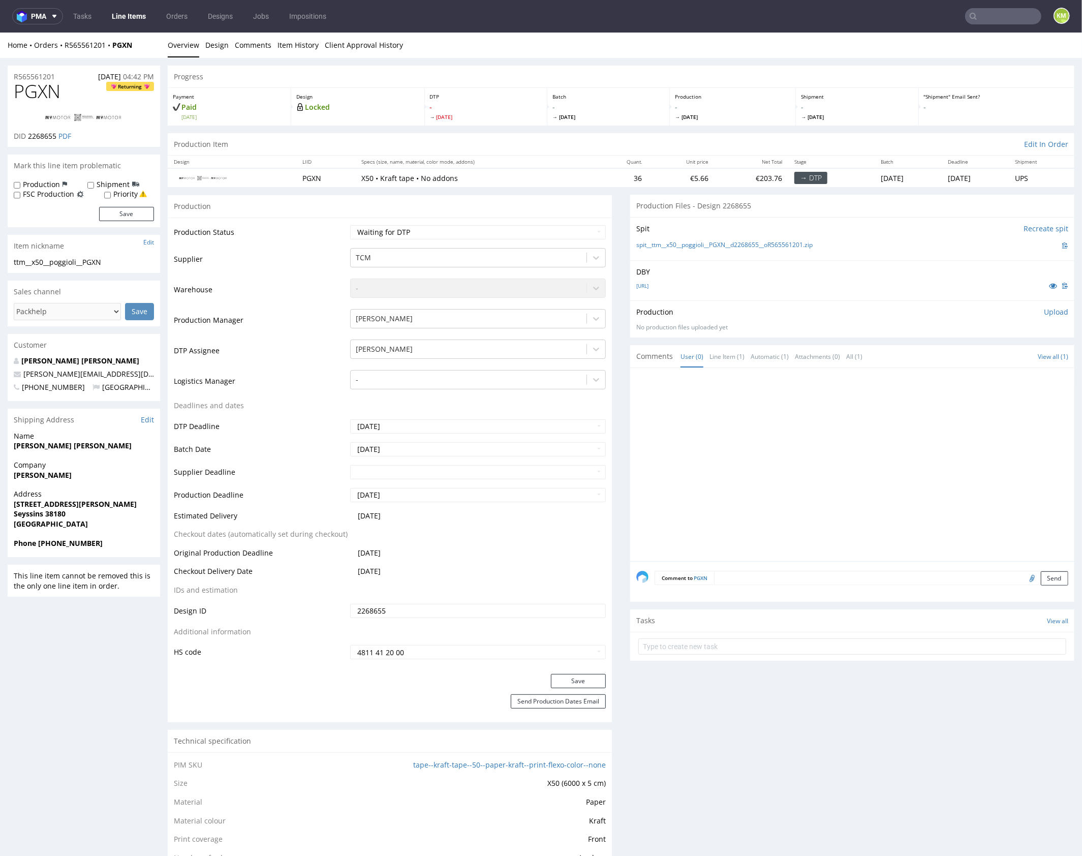
drag, startPoint x: 780, startPoint y: 437, endPoint x: 556, endPoint y: 399, distance: 227.0
click at [764, 421] on div at bounding box center [855, 467] width 438 height 187
click at [699, 408] on div at bounding box center [855, 467] width 438 height 187
click at [696, 410] on div at bounding box center [855, 467] width 438 height 187
click at [843, 419] on div at bounding box center [855, 467] width 438 height 187
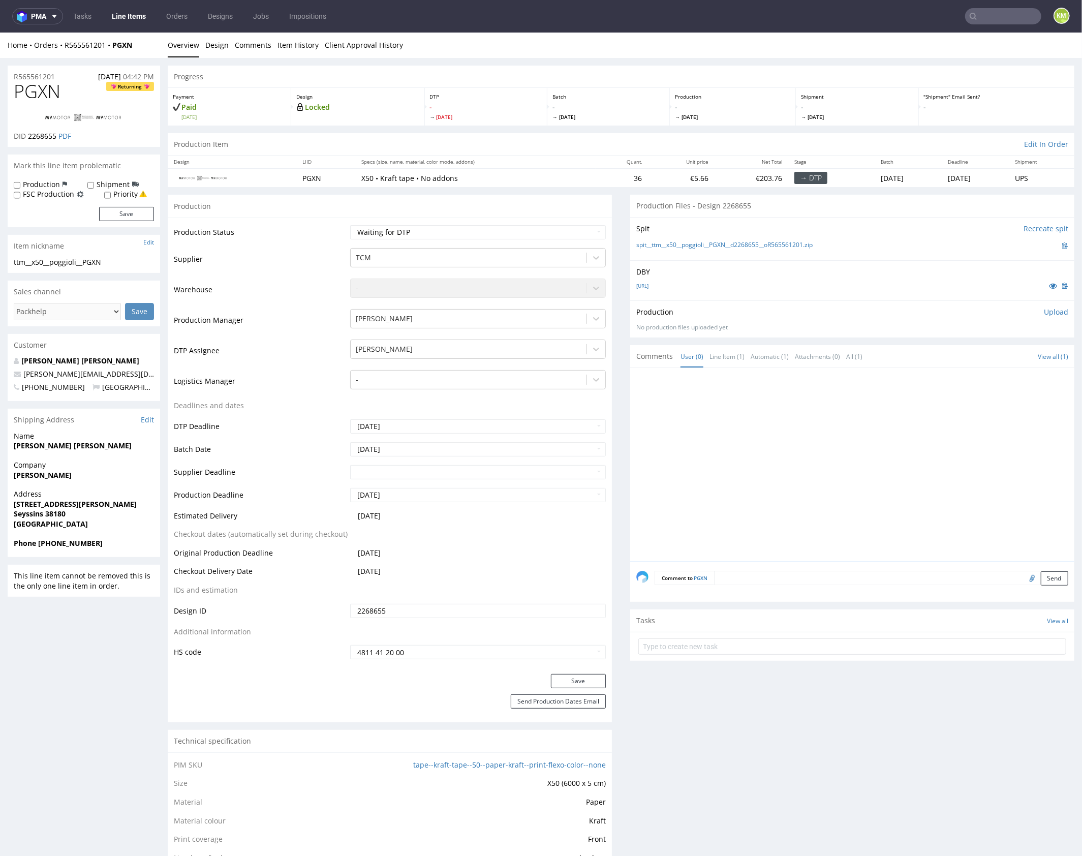
click at [809, 313] on div "Production Upload" at bounding box center [852, 312] width 432 height 10
drag, startPoint x: 830, startPoint y: 242, endPoint x: 648, endPoint y: 241, distance: 182.0
click at [648, 241] on div "spit__ttm__x50__poggioli__PGXN__d2268655__oR565561201.zip" at bounding box center [852, 244] width 432 height 11
copy link "ttm__x50__poggioli__PGXN__d2268655__oR565561201.zip"
click at [50, 97] on span "PGXN" at bounding box center [37, 91] width 47 height 20
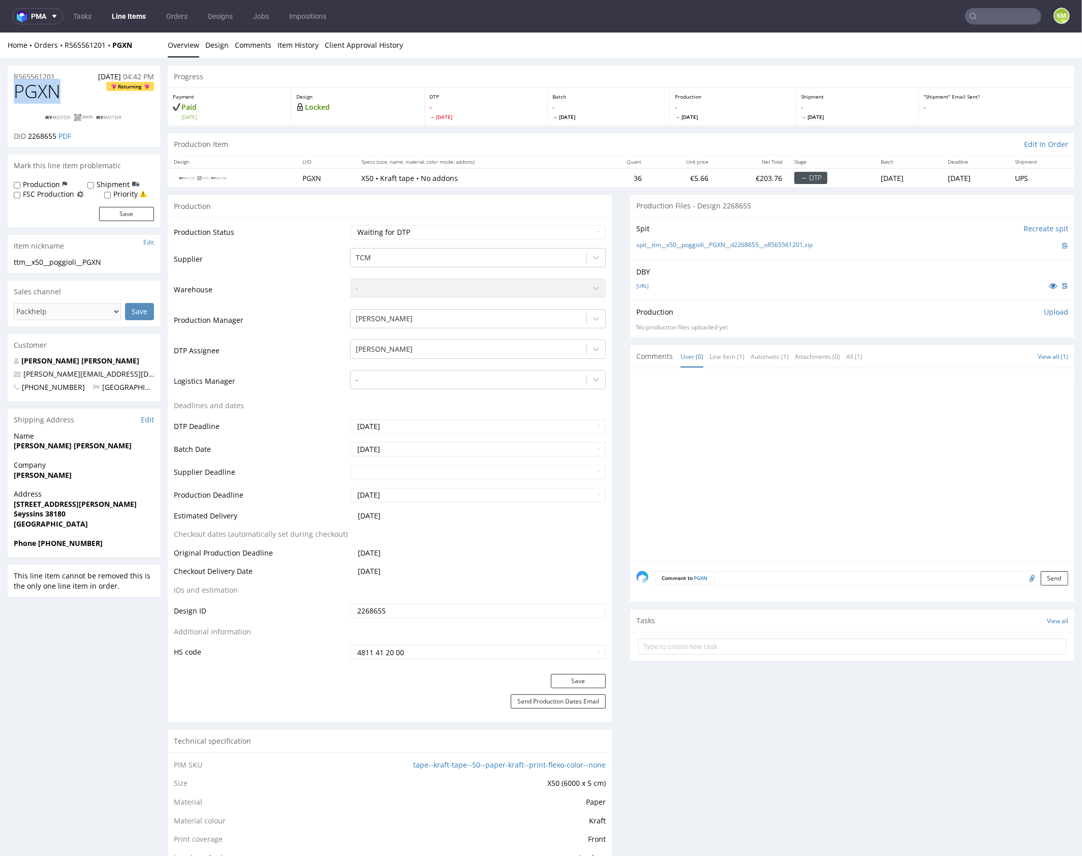
click at [50, 97] on span "PGXN" at bounding box center [37, 91] width 47 height 20
copy span "PGXN"
click at [423, 608] on input "2268655" at bounding box center [478, 610] width 256 height 14
click at [649, 284] on link "Packaging.ai" at bounding box center [642, 285] width 12 height 7
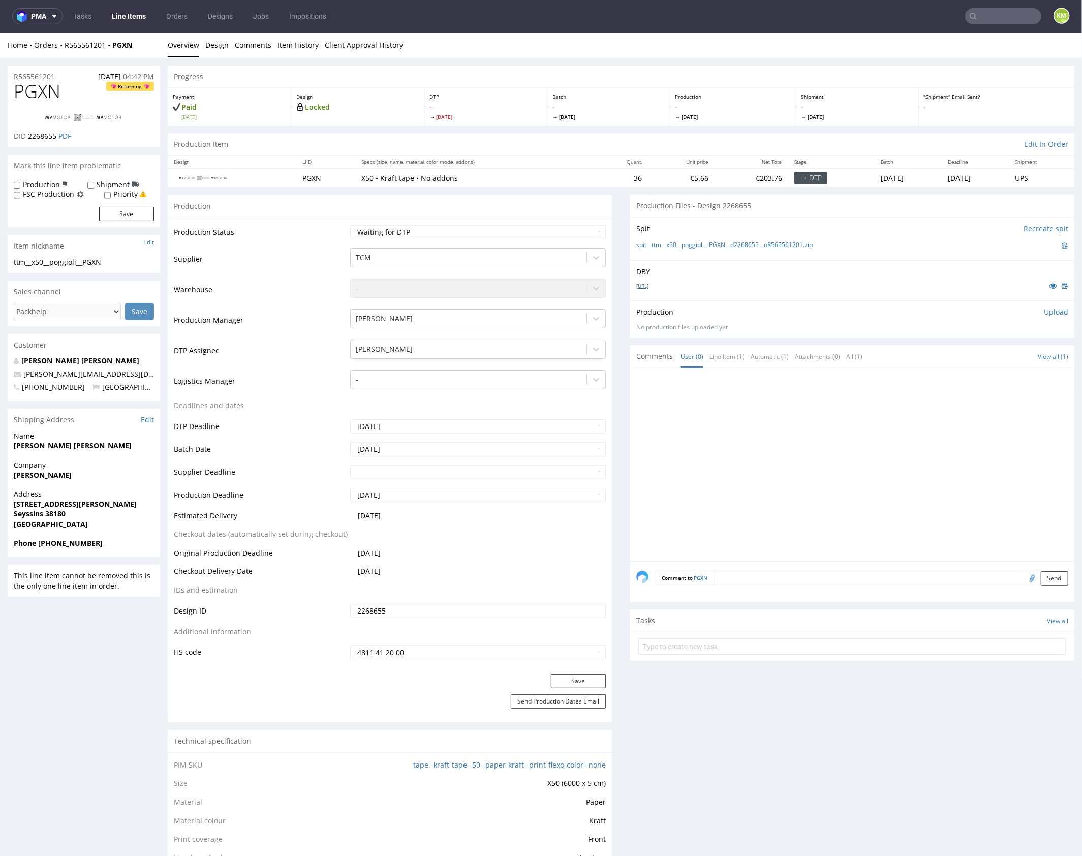
click at [649, 286] on link "Packaging.ai" at bounding box center [642, 285] width 12 height 7
click at [1044, 310] on p "Upload" at bounding box center [1056, 312] width 24 height 10
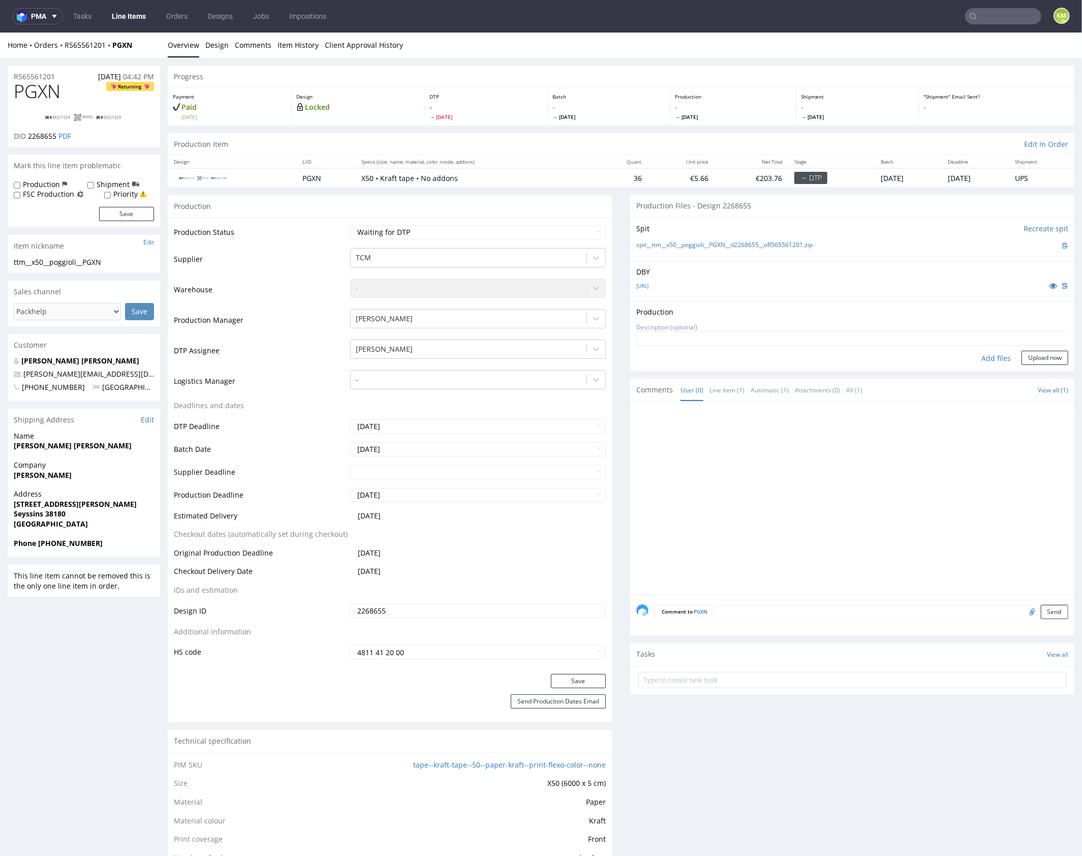
click at [984, 356] on div "Add files" at bounding box center [996, 357] width 51 height 15
type input "C:\fakepath\ttm__x50__poggioli__PGXN__d2268655__oR565561201.pdf"
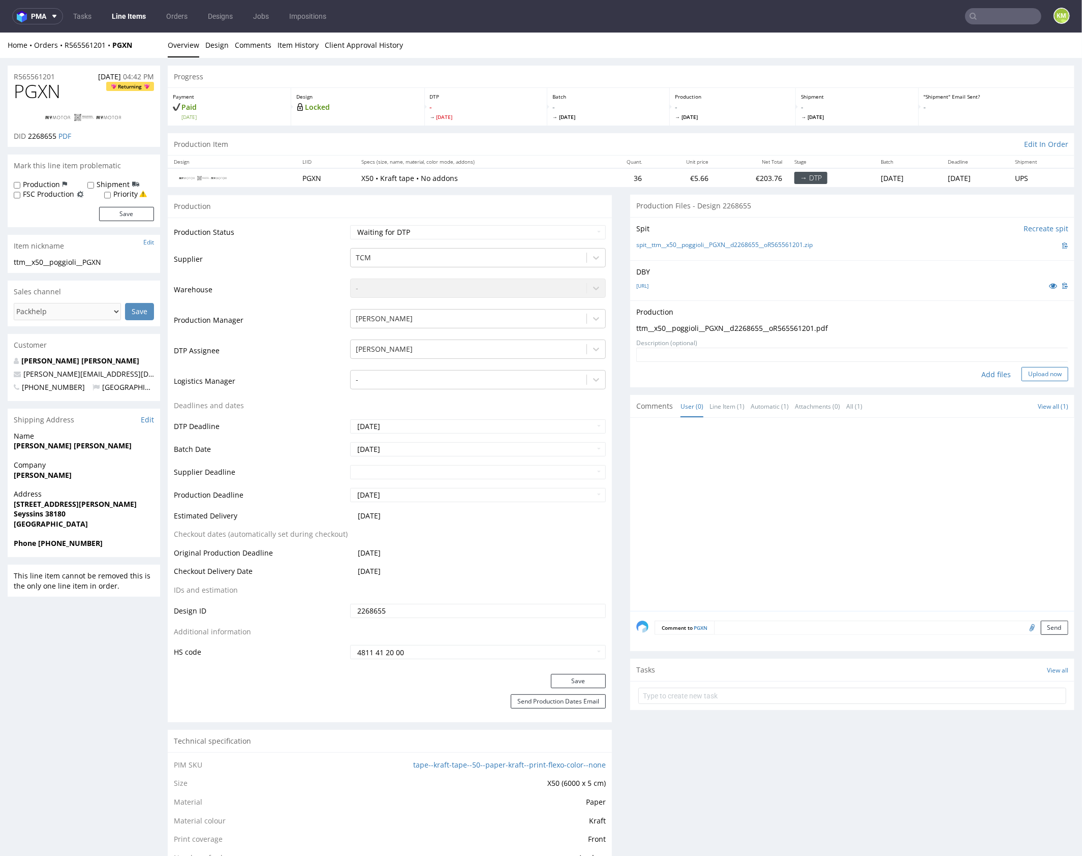
click at [1029, 370] on button "Upload now" at bounding box center [1045, 374] width 47 height 14
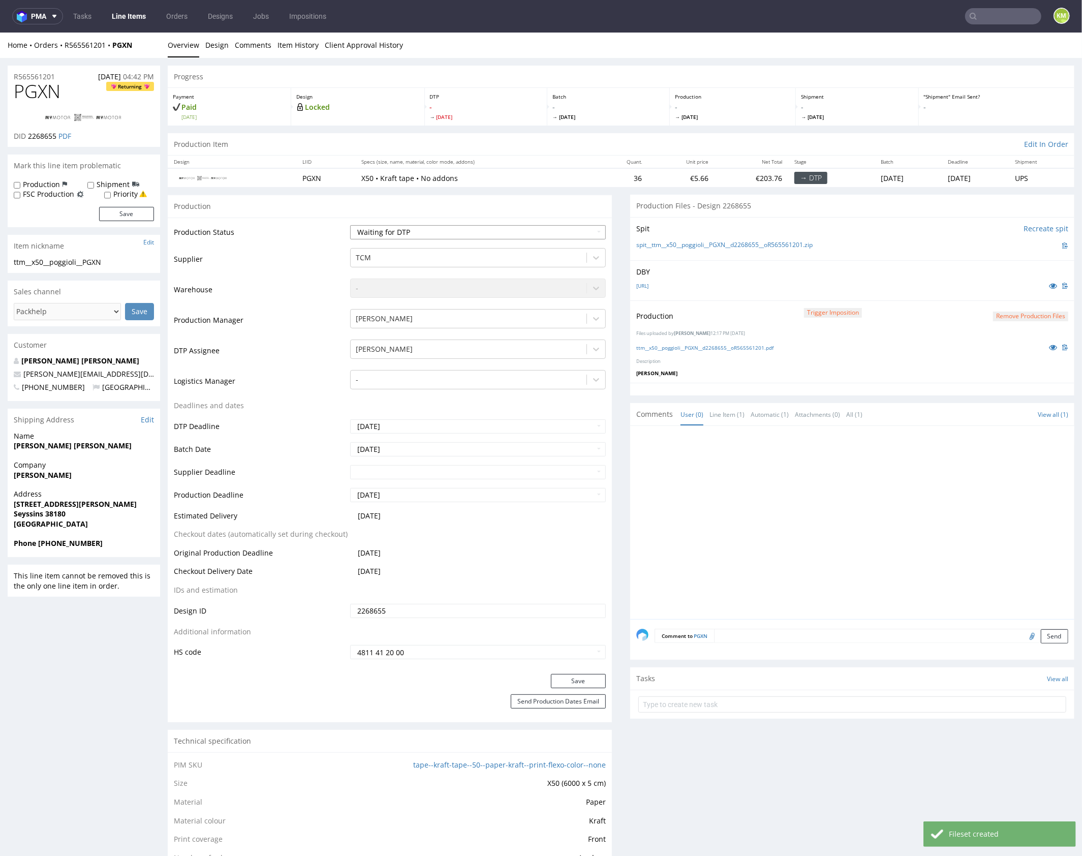
click at [525, 231] on select "Waiting for Artwork Waiting for Diecut Waiting for Mockup Waiting for DTP Waiti…" at bounding box center [478, 232] width 256 height 14
select select "dtp_production_ready"
click at [350, 225] on select "Waiting for Artwork Waiting for Diecut Waiting for Mockup Waiting for DTP Waiti…" at bounding box center [478, 232] width 256 height 14
click at [581, 679] on button "Save" at bounding box center [578, 681] width 55 height 14
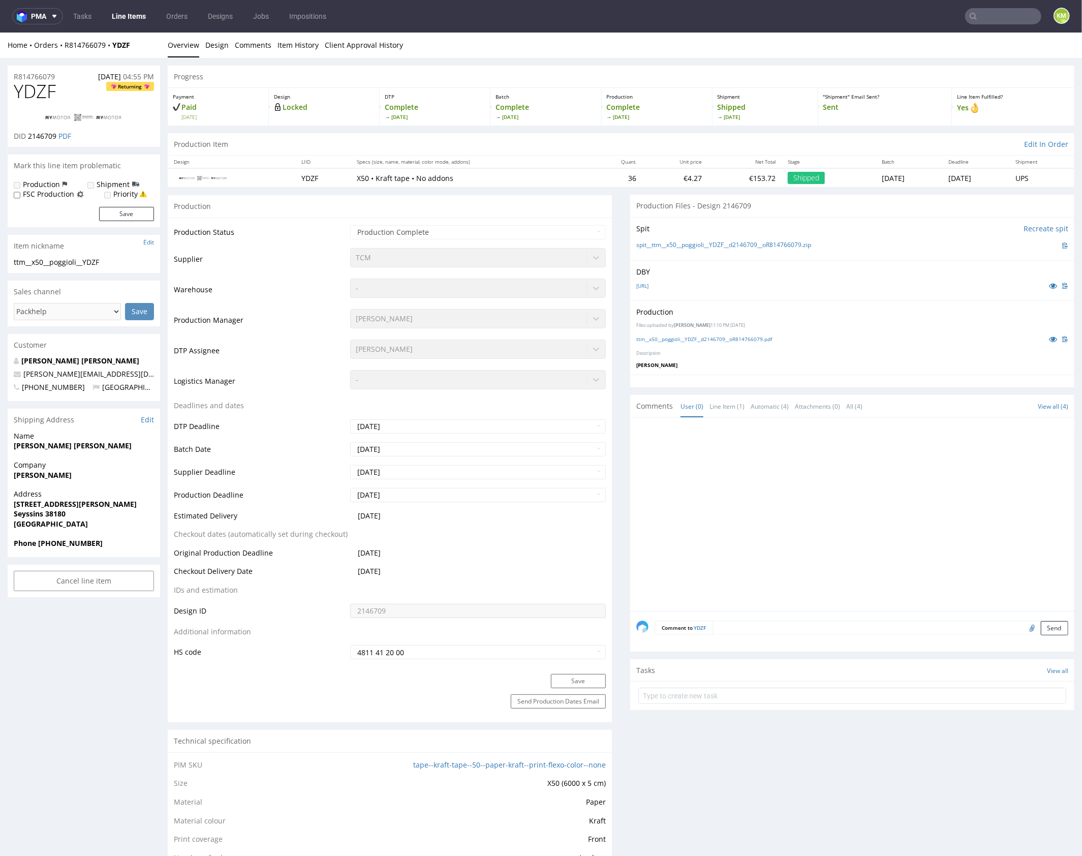
click at [729, 295] on div "DBY [URL]" at bounding box center [852, 280] width 444 height 40
click at [649, 286] on link "[URL]" at bounding box center [642, 285] width 12 height 7
click at [755, 340] on link "ttm__x50__poggioli__YDZF__d2146709__oR814766079.pdf" at bounding box center [704, 338] width 136 height 7
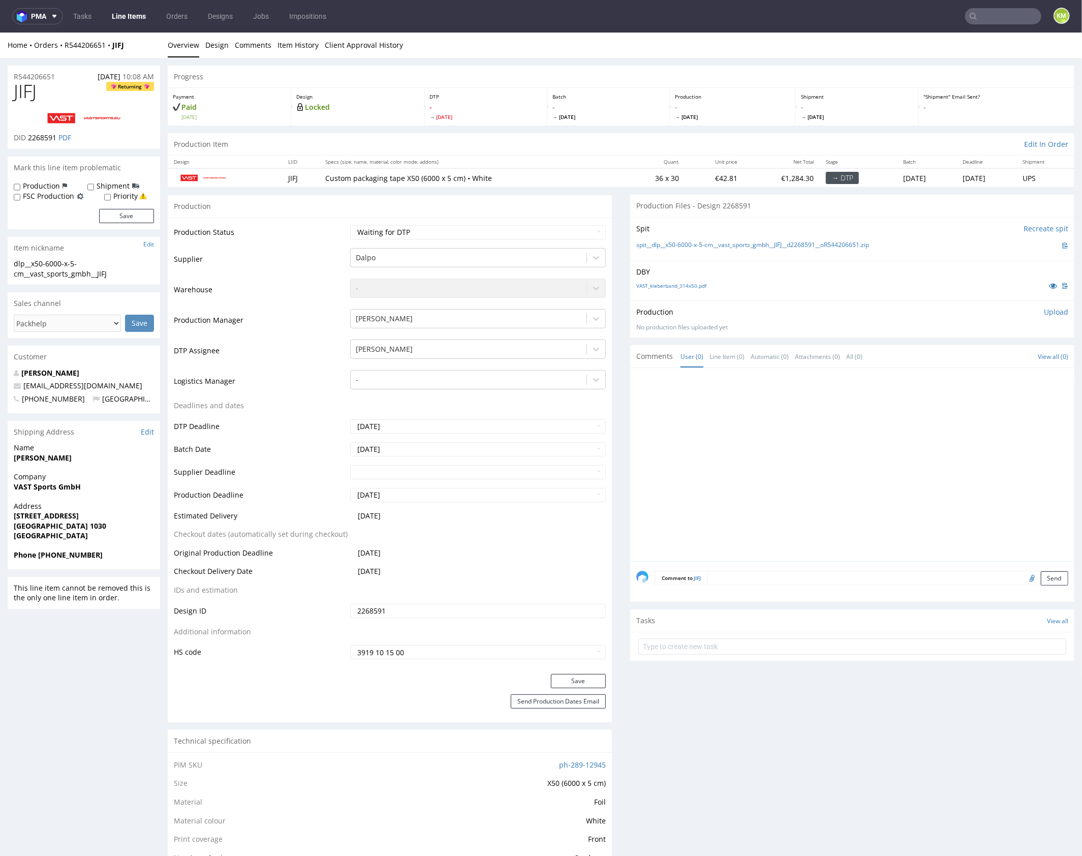
click at [726, 437] on div at bounding box center [855, 467] width 438 height 187
click at [691, 284] on link "VAST_kleberband_314x50.pdf" at bounding box center [671, 285] width 70 height 7
drag, startPoint x: 96, startPoint y: 120, endPoint x: 195, endPoint y: 58, distance: 117.1
click at [747, 464] on div at bounding box center [855, 467] width 438 height 187
click at [742, 463] on div at bounding box center [855, 467] width 438 height 187
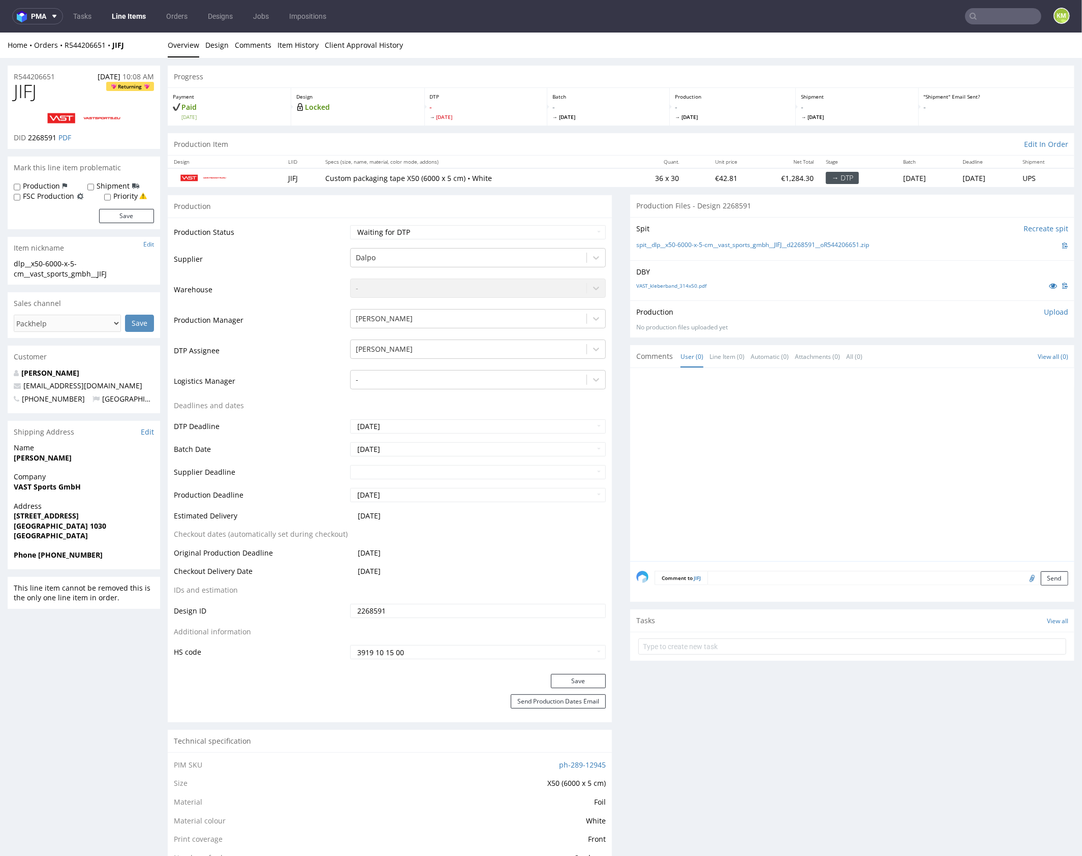
click at [37, 90] on span "JIFJ" at bounding box center [25, 91] width 23 height 20
copy span "JIFJ"
click at [403, 611] on input "2268591" at bounding box center [478, 610] width 256 height 14
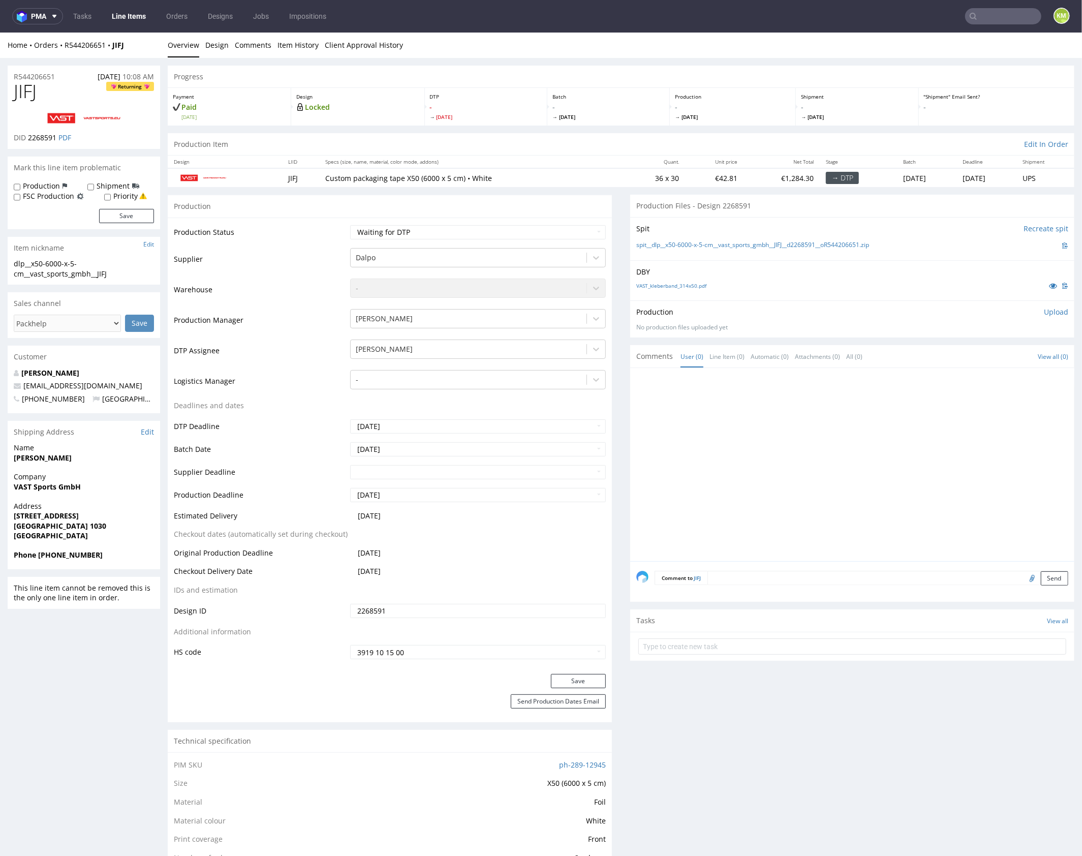
drag, startPoint x: 812, startPoint y: 426, endPoint x: 858, endPoint y: 285, distance: 149.0
click at [811, 424] on div at bounding box center [855, 467] width 438 height 187
click at [860, 277] on div "DBY VAST_kleberband_314x50.pdf" at bounding box center [852, 280] width 444 height 40
drag, startPoint x: 898, startPoint y: 245, endPoint x: 661, endPoint y: 242, distance: 237.4
click at [661, 242] on div "spit__dlp__x50-6000-x-5-cm__vast_sports_gmbh__JIFJ__d2268591__oR544206651.zip" at bounding box center [852, 244] width 432 height 11
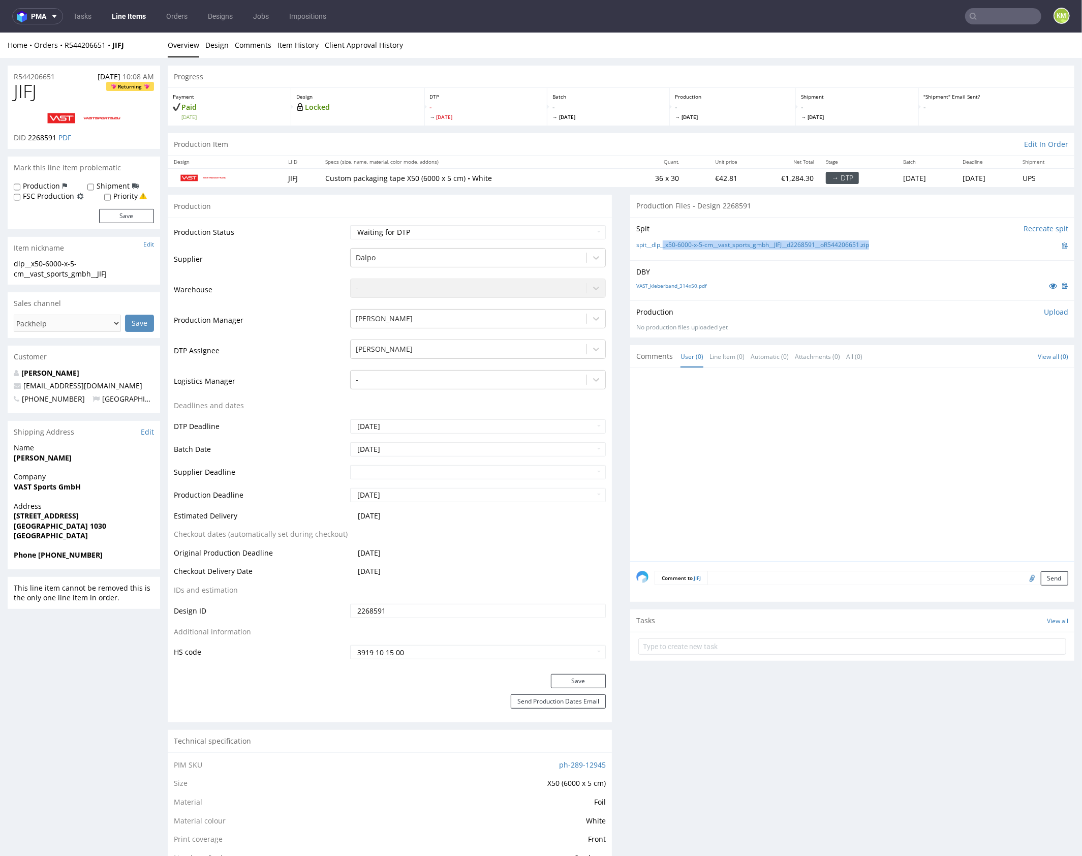
copy link "_x50-6000-x-5-cm__vast_sports_gmbh__JIFJ__d2268591__oR544206651.zip"
click at [738, 497] on div at bounding box center [855, 467] width 438 height 187
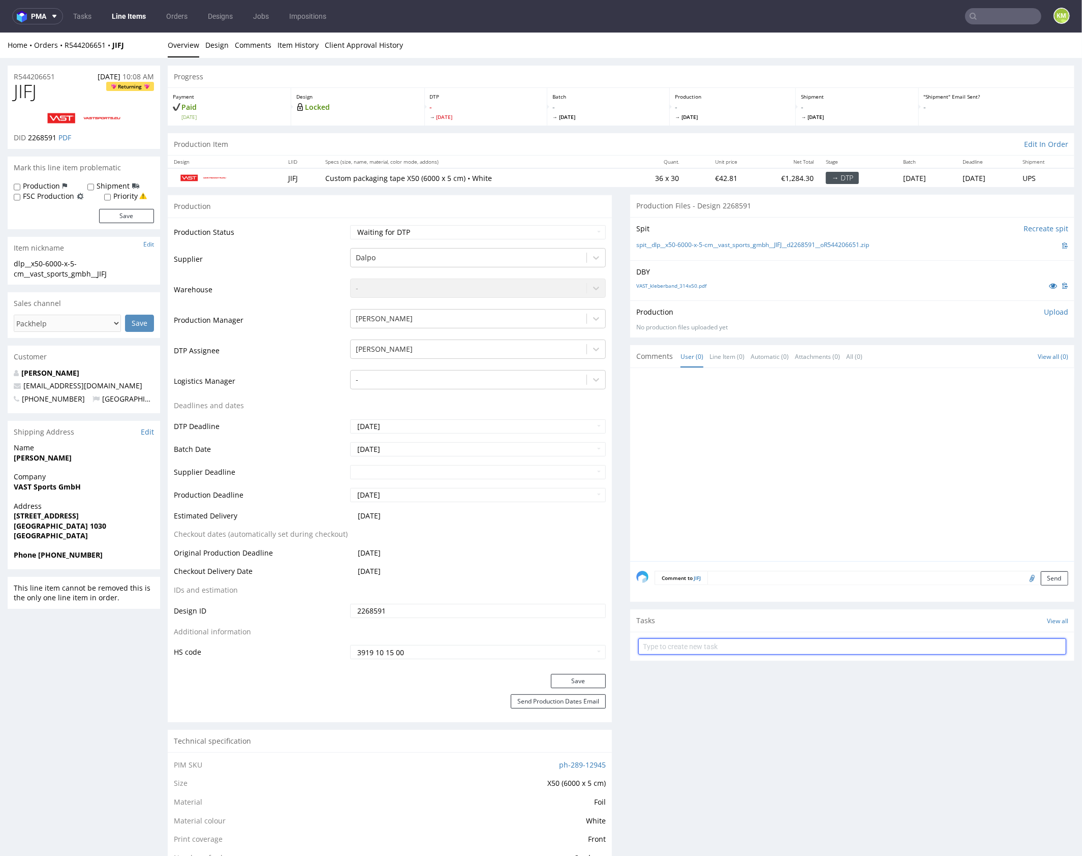
click at [720, 647] on input "text" at bounding box center [852, 646] width 428 height 16
type input "issue / pca"
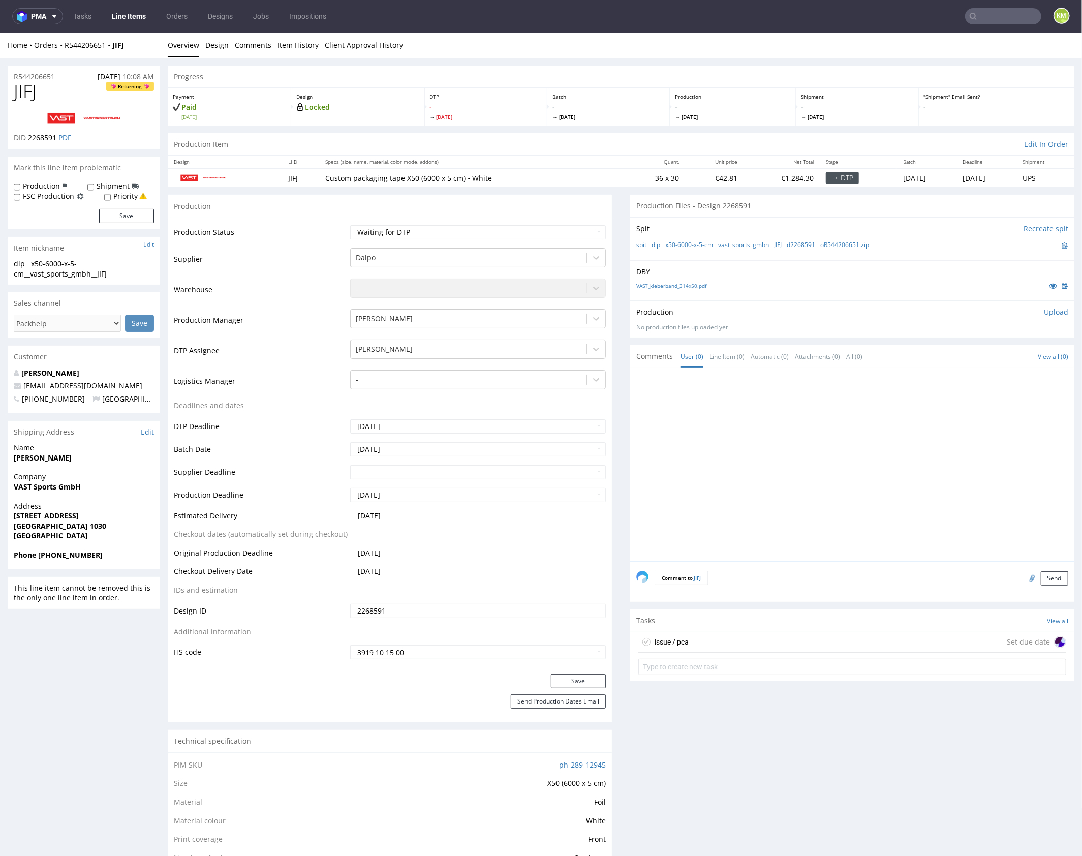
click at [715, 643] on div "issue / pca Set due date" at bounding box center [852, 642] width 428 height 20
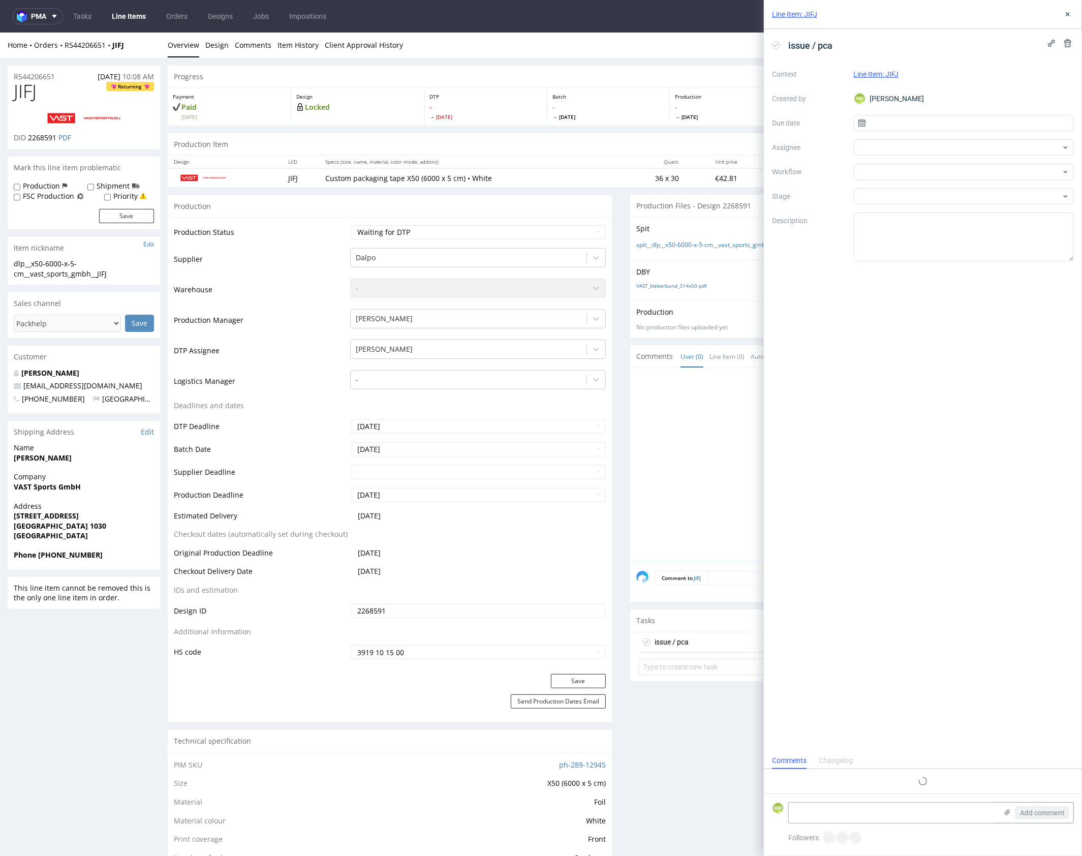
scroll to position [8, 0]
click at [881, 123] on input "text" at bounding box center [964, 123] width 221 height 16
click at [914, 211] on span "5" at bounding box center [915, 208] width 4 height 10
click at [894, 121] on input "05/10/2025" at bounding box center [964, 123] width 221 height 16
click at [932, 205] on span "6" at bounding box center [931, 208] width 4 height 10
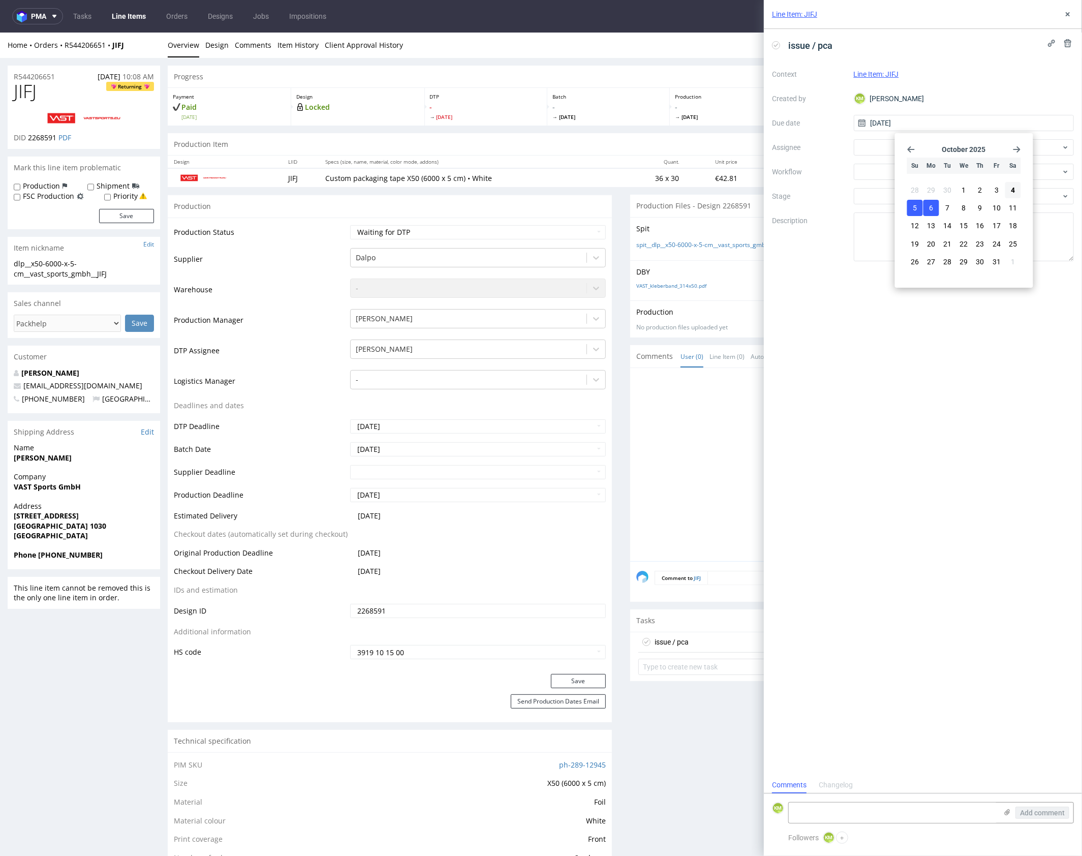
type input "[DATE]"
click at [891, 146] on div at bounding box center [964, 147] width 221 height 16
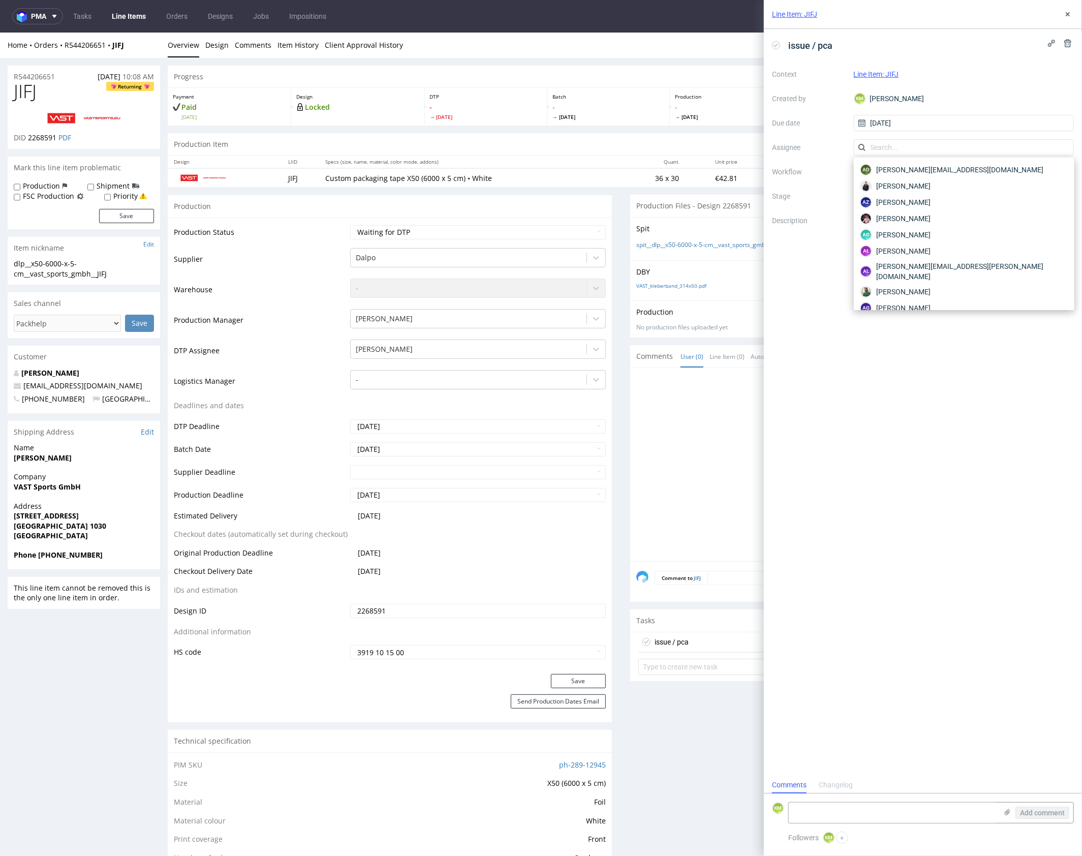
click at [775, 332] on div "issue / pca Context Line Item: JIFJ Created by KM Karol Markowski Due date 06/1…" at bounding box center [923, 403] width 318 height 748
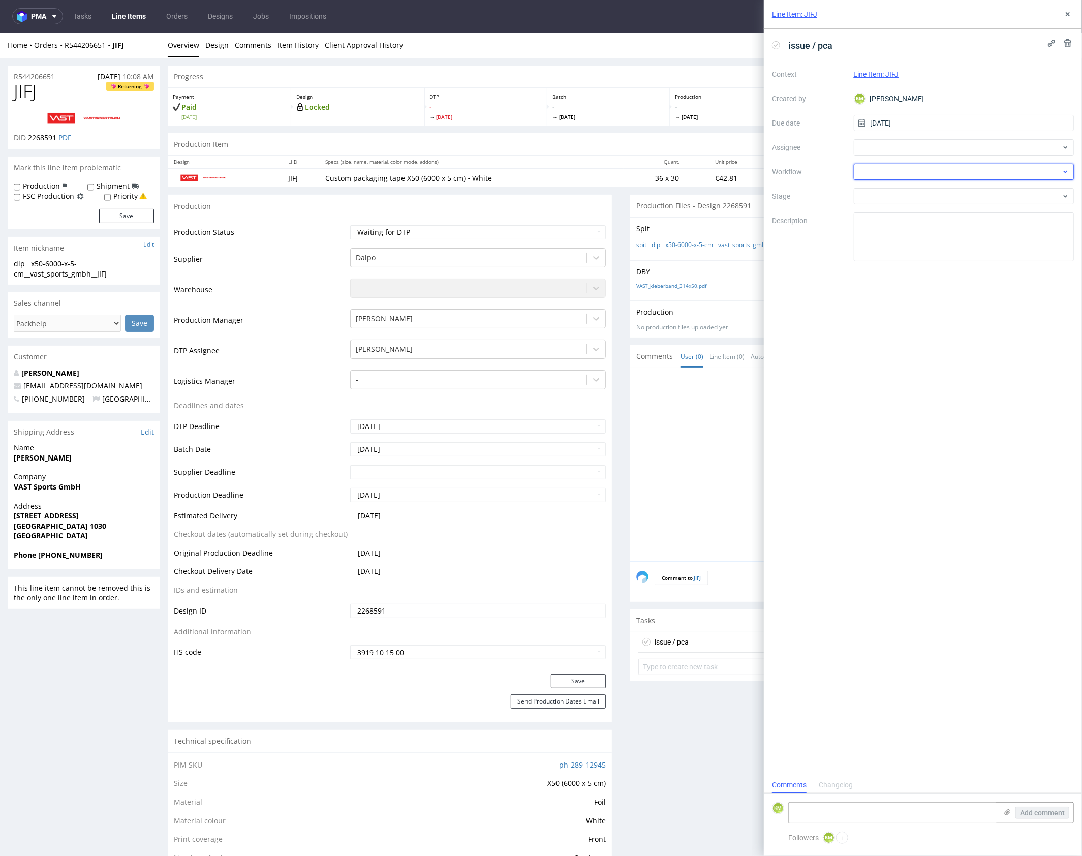
click at [885, 174] on div at bounding box center [964, 172] width 221 height 16
click at [914, 231] on div "DTP - Issue" at bounding box center [964, 227] width 212 height 18
click at [916, 232] on textarea "Problem: Impact: What is needed?:" at bounding box center [964, 236] width 221 height 49
paste textarea "The client selected the two colour print option, but the submitted artwork only…"
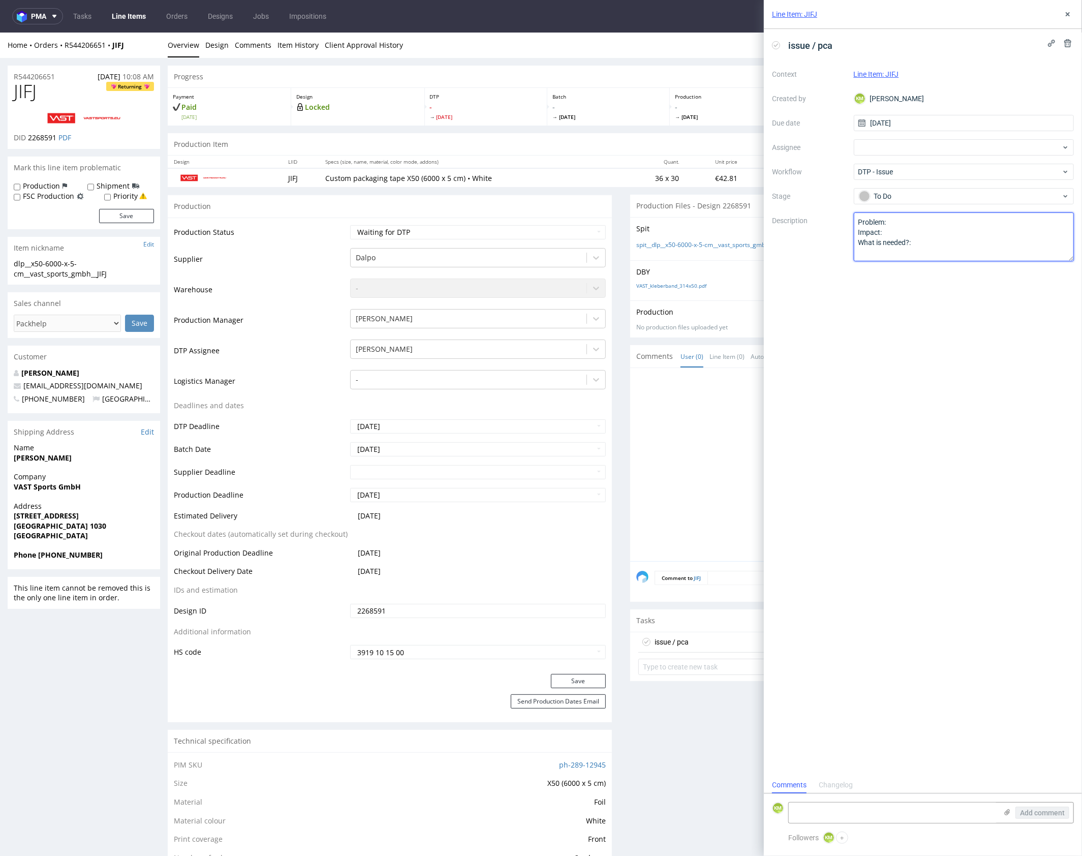
type textarea "The client selected the two colour print option, but the submitted artwork only…"
click at [882, 806] on textarea at bounding box center [893, 813] width 208 height 20
paste textarea "The client selected the two colour print option, but the submitted artwork only…"
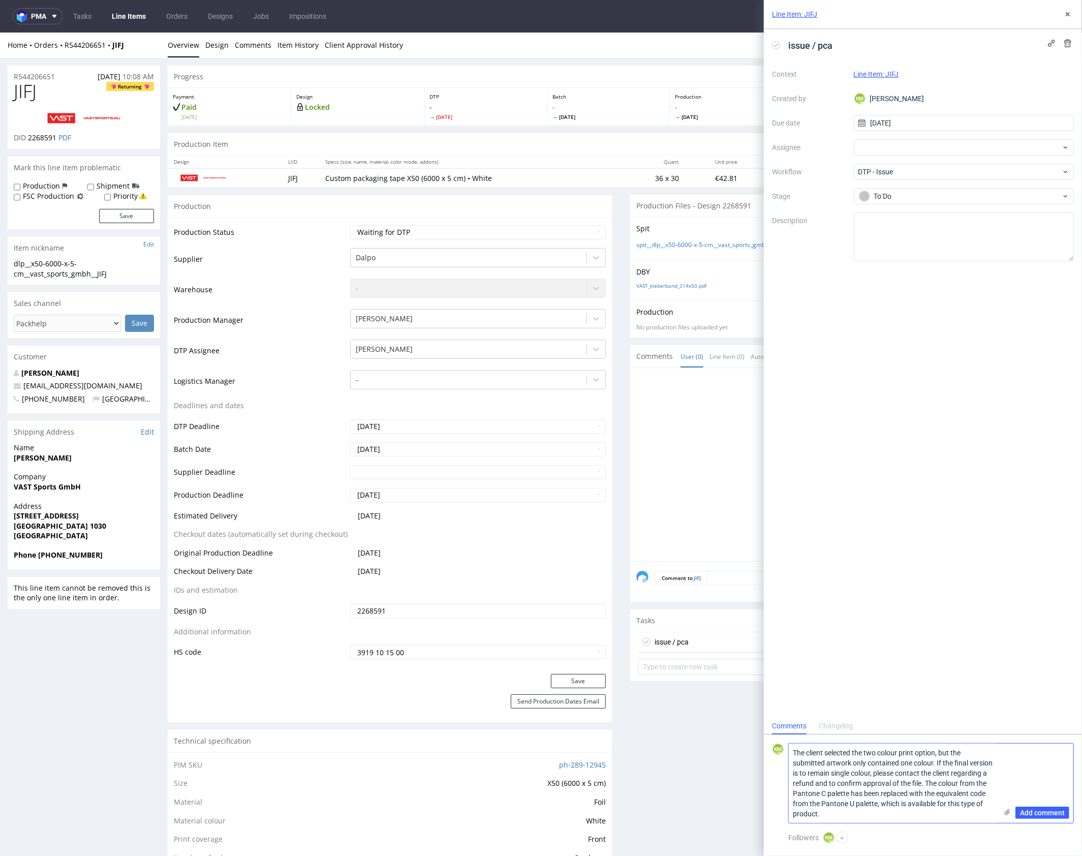
type textarea "The client selected the two colour print option, but the submitted artwork only…"
click at [1007, 813] on icon at bounding box center [1007, 812] width 8 height 8
click at [0, 0] on input "file" at bounding box center [0, 0] width 0 height 0
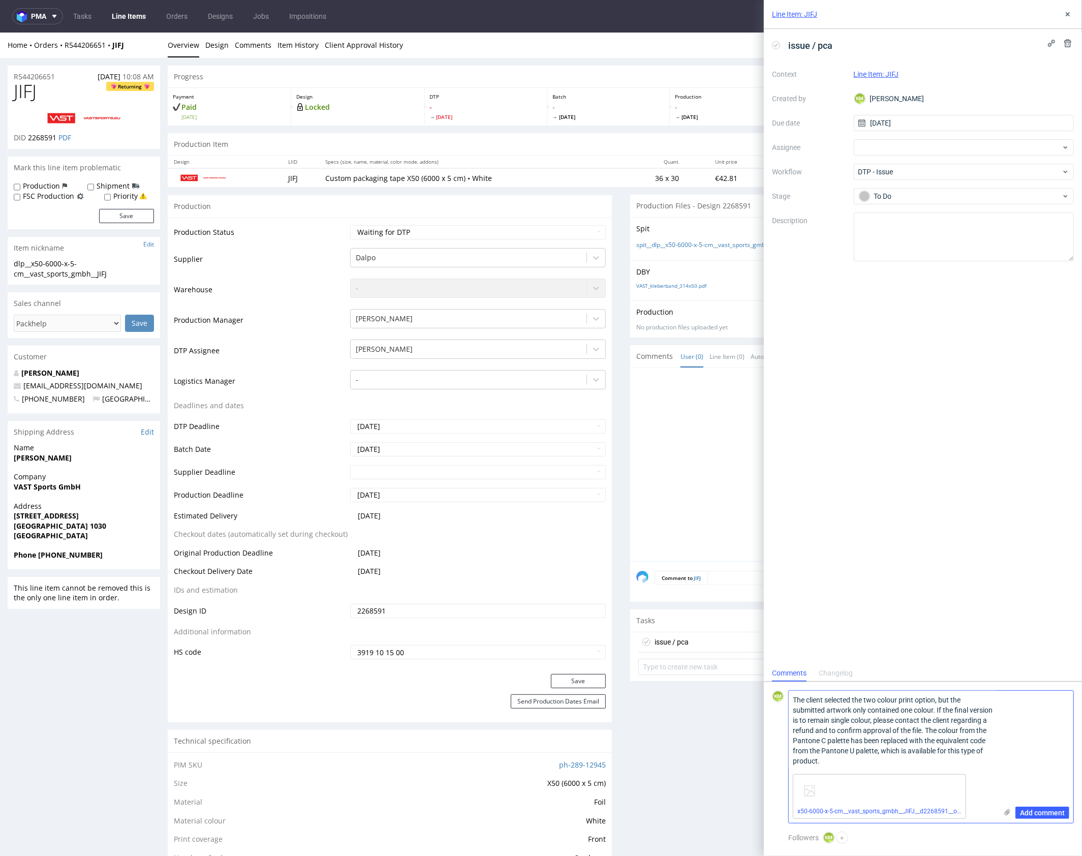
click at [923, 751] on textarea "The client selected the two colour print option, but the submitted artwork only…" at bounding box center [893, 730] width 208 height 79
click at [1039, 814] on span "Add comment" at bounding box center [1042, 812] width 45 height 7
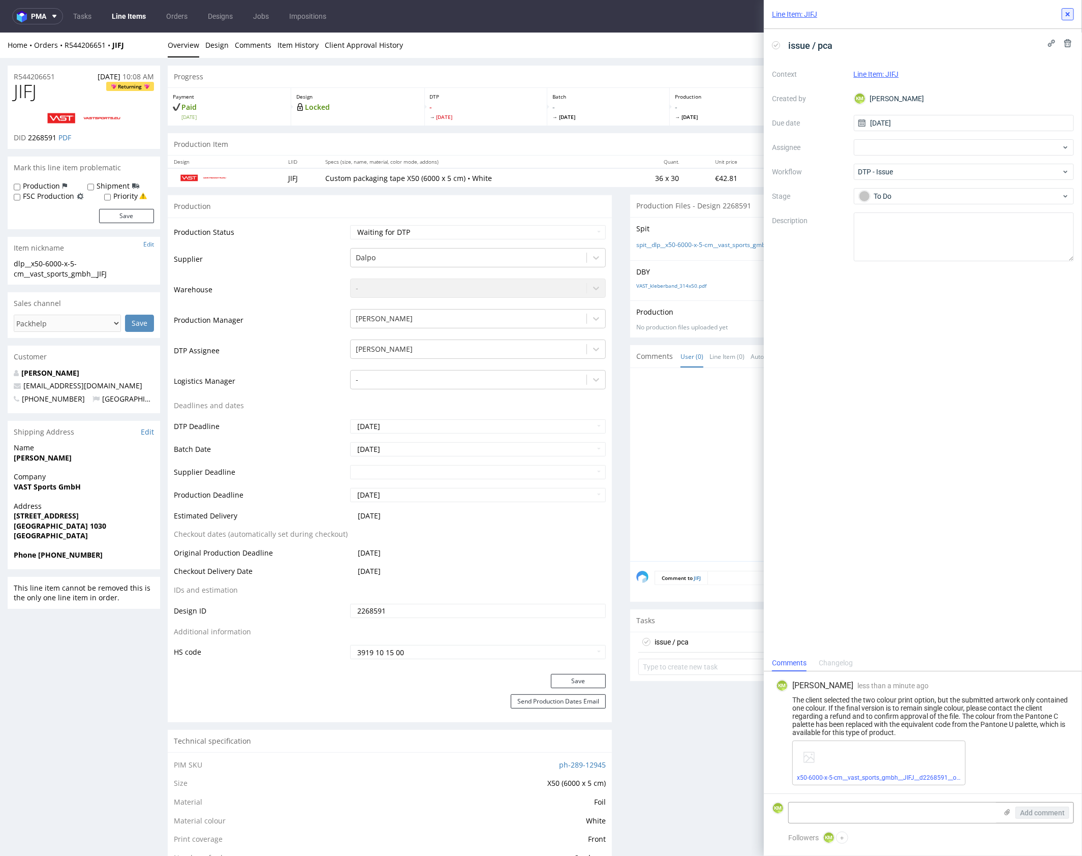
click at [1072, 15] on button at bounding box center [1068, 14] width 12 height 12
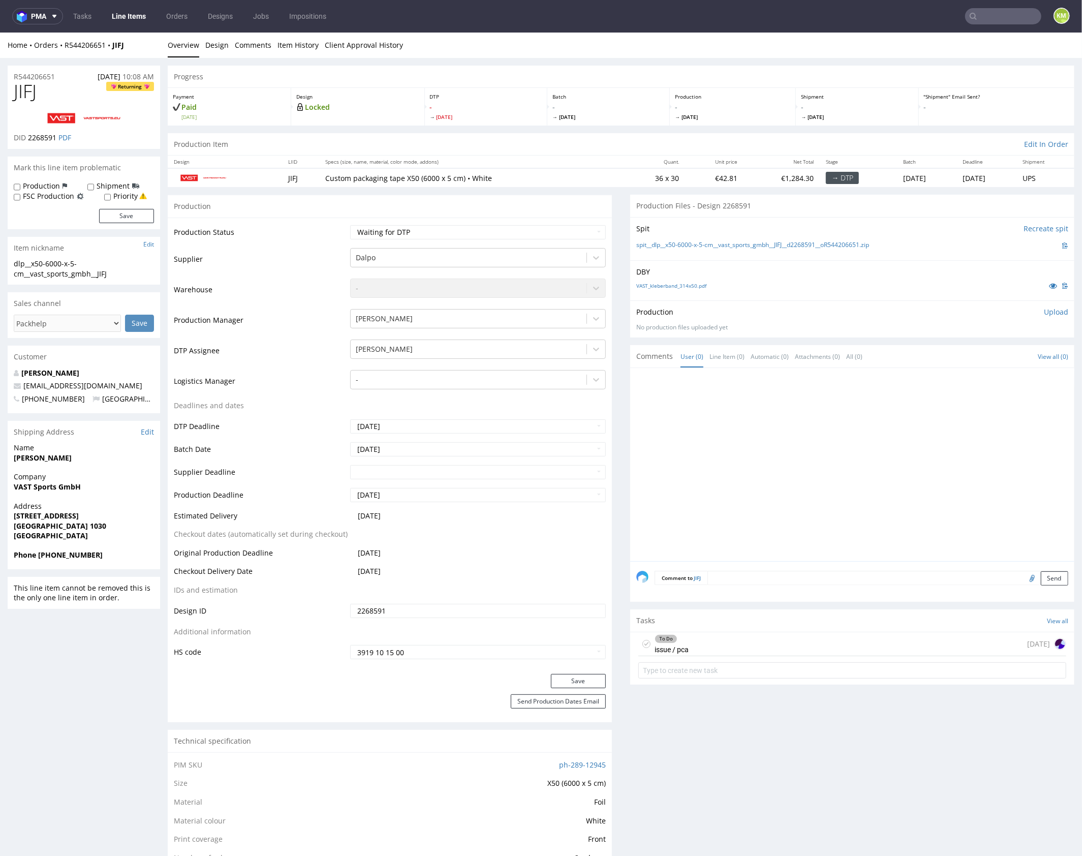
drag, startPoint x: 767, startPoint y: 414, endPoint x: 760, endPoint y: 408, distance: 9.4
click at [767, 413] on div at bounding box center [855, 467] width 438 height 187
click at [516, 229] on select "Waiting for Artwork Waiting for Diecut Waiting for Mockup Waiting for DTP Waiti…" at bounding box center [478, 232] width 256 height 14
select select "dtp_issue"
click at [350, 225] on select "Waiting for Artwork Waiting for Diecut Waiting for Mockup Waiting for DTP Waiti…" at bounding box center [478, 232] width 256 height 14
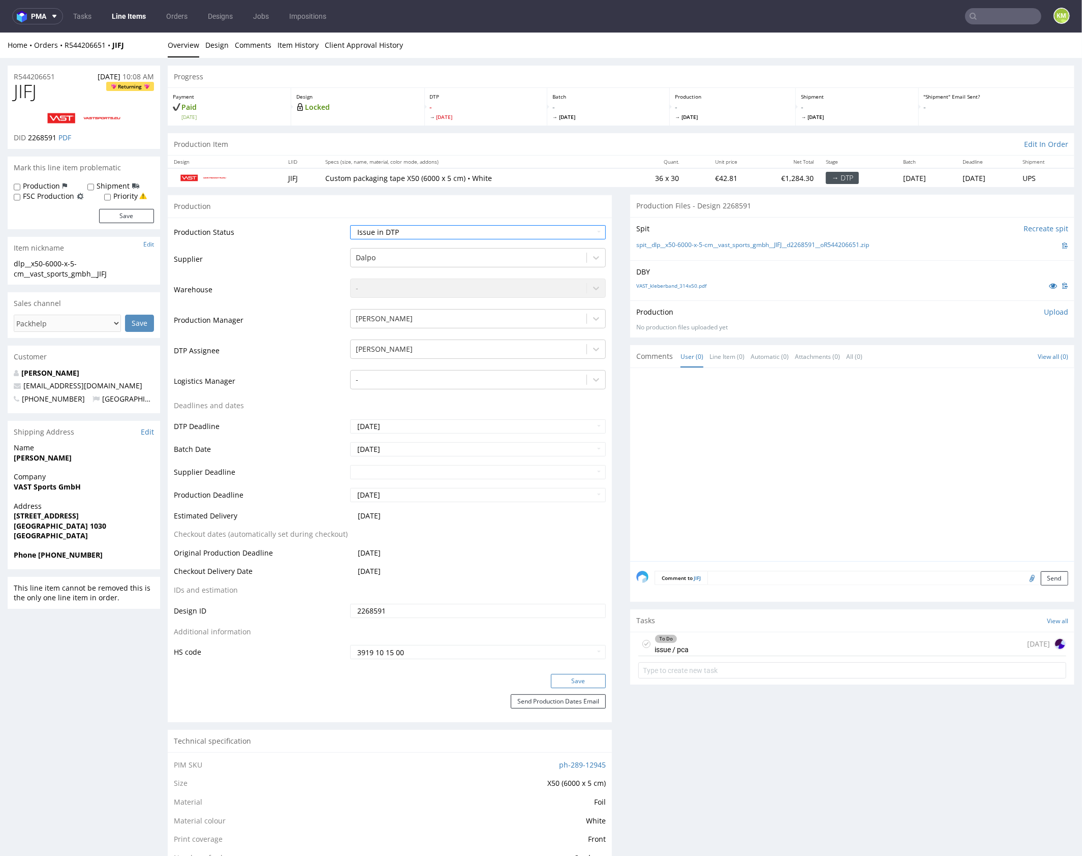
click at [588, 683] on button "Save" at bounding box center [578, 681] width 55 height 14
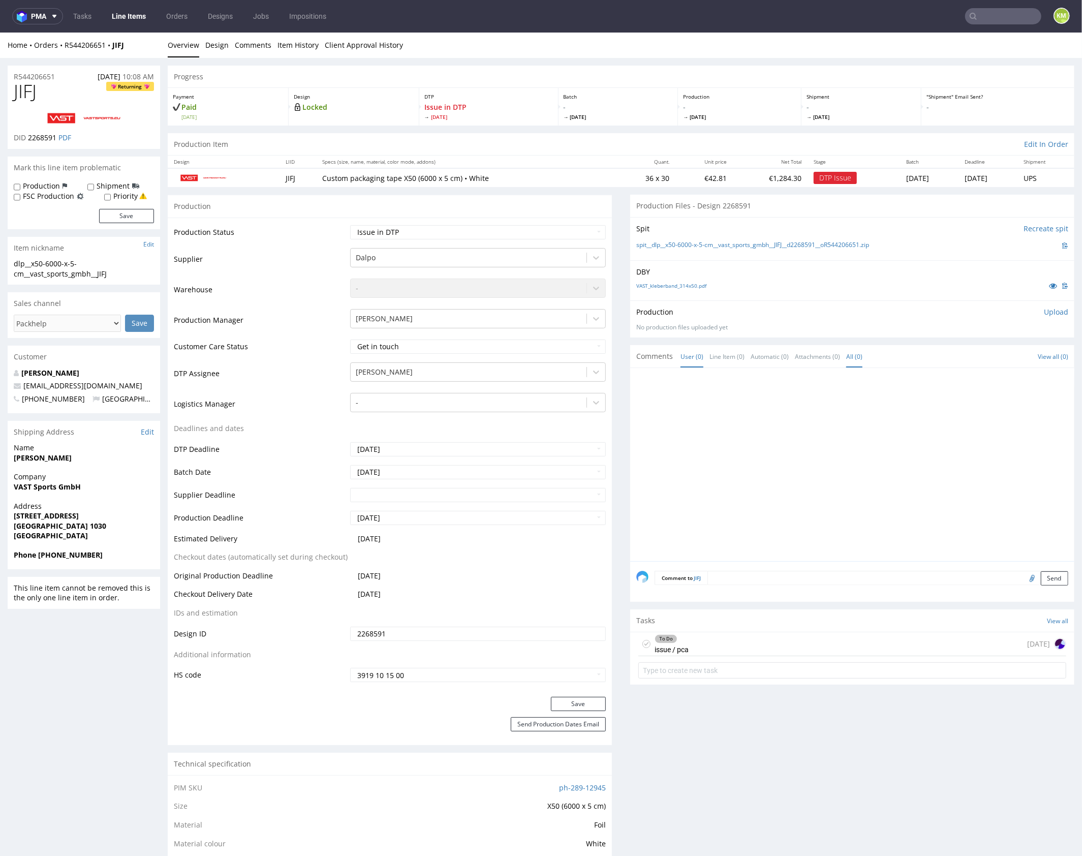
click at [760, 429] on div at bounding box center [855, 467] width 438 height 187
drag, startPoint x: 760, startPoint y: 429, endPoint x: 1072, endPoint y: 459, distance: 313.0
click at [760, 429] on div at bounding box center [855, 467] width 438 height 187
click at [853, 444] on div at bounding box center [855, 467] width 438 height 187
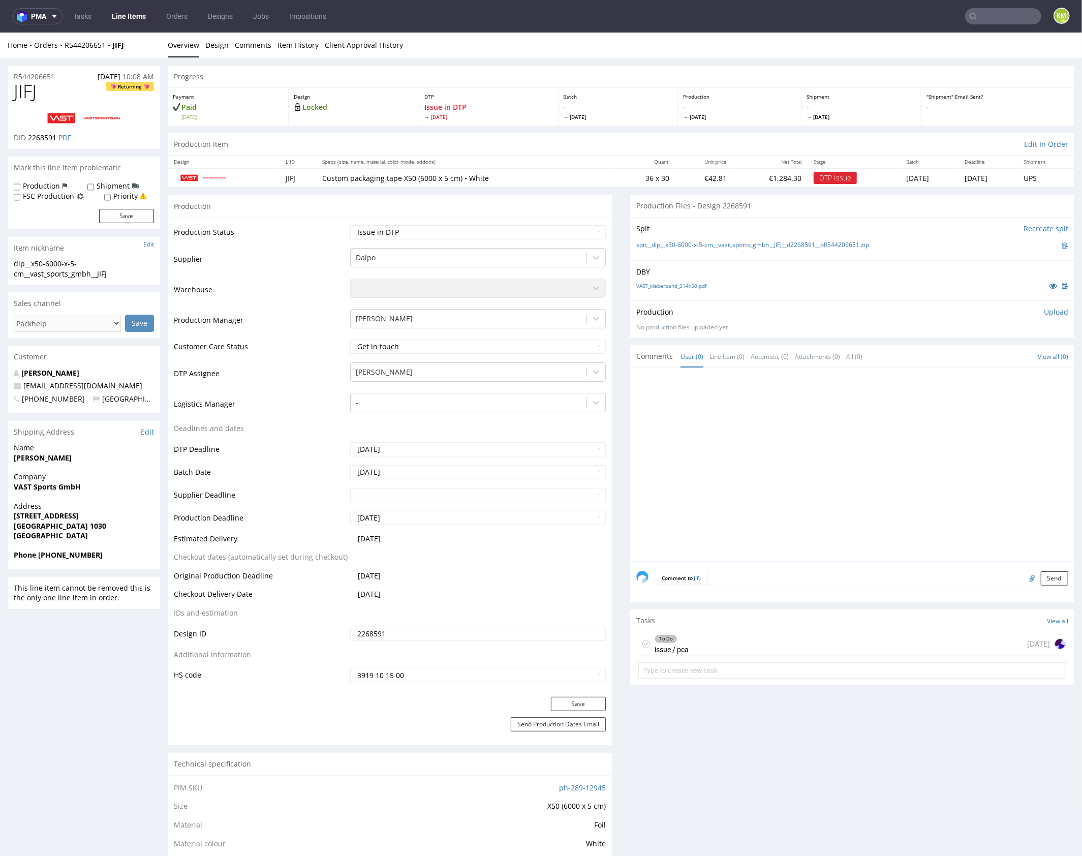
drag, startPoint x: 795, startPoint y: 641, endPoint x: 797, endPoint y: 670, distance: 29.5
click at [795, 641] on div "To Do issue / pca in 2 days" at bounding box center [852, 644] width 428 height 24
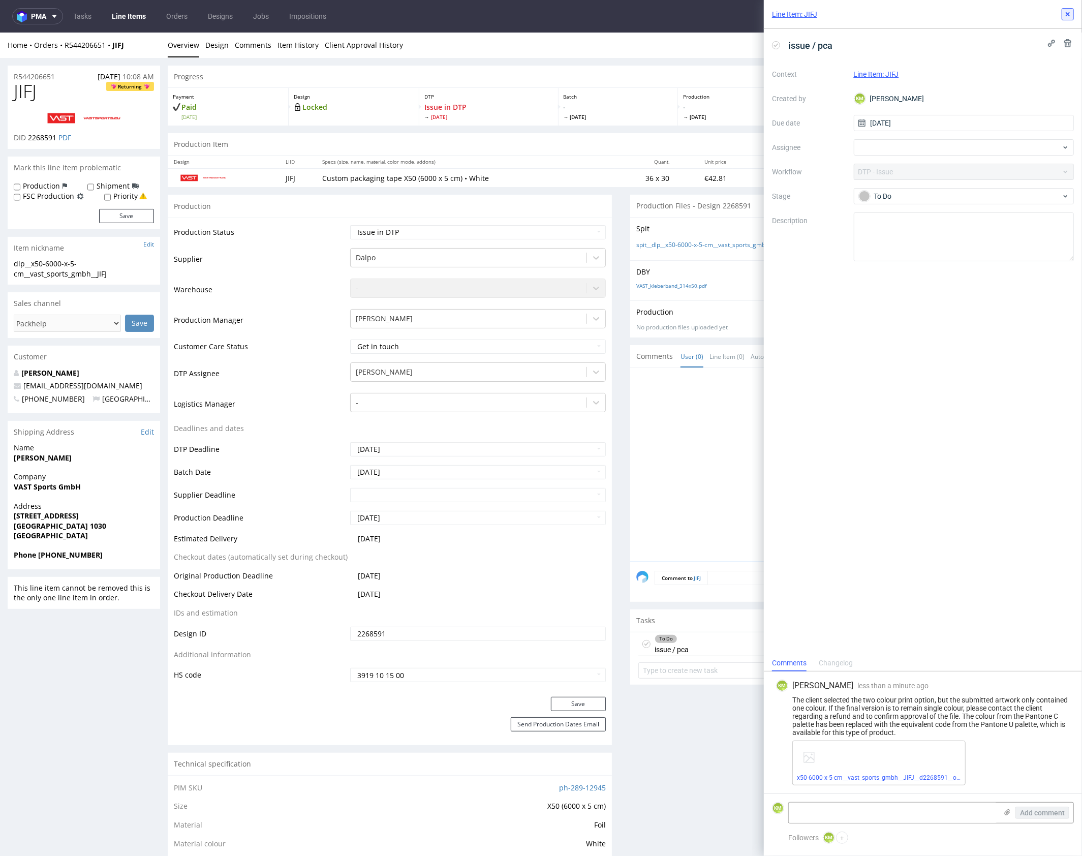
click at [1069, 18] on icon at bounding box center [1068, 14] width 8 height 8
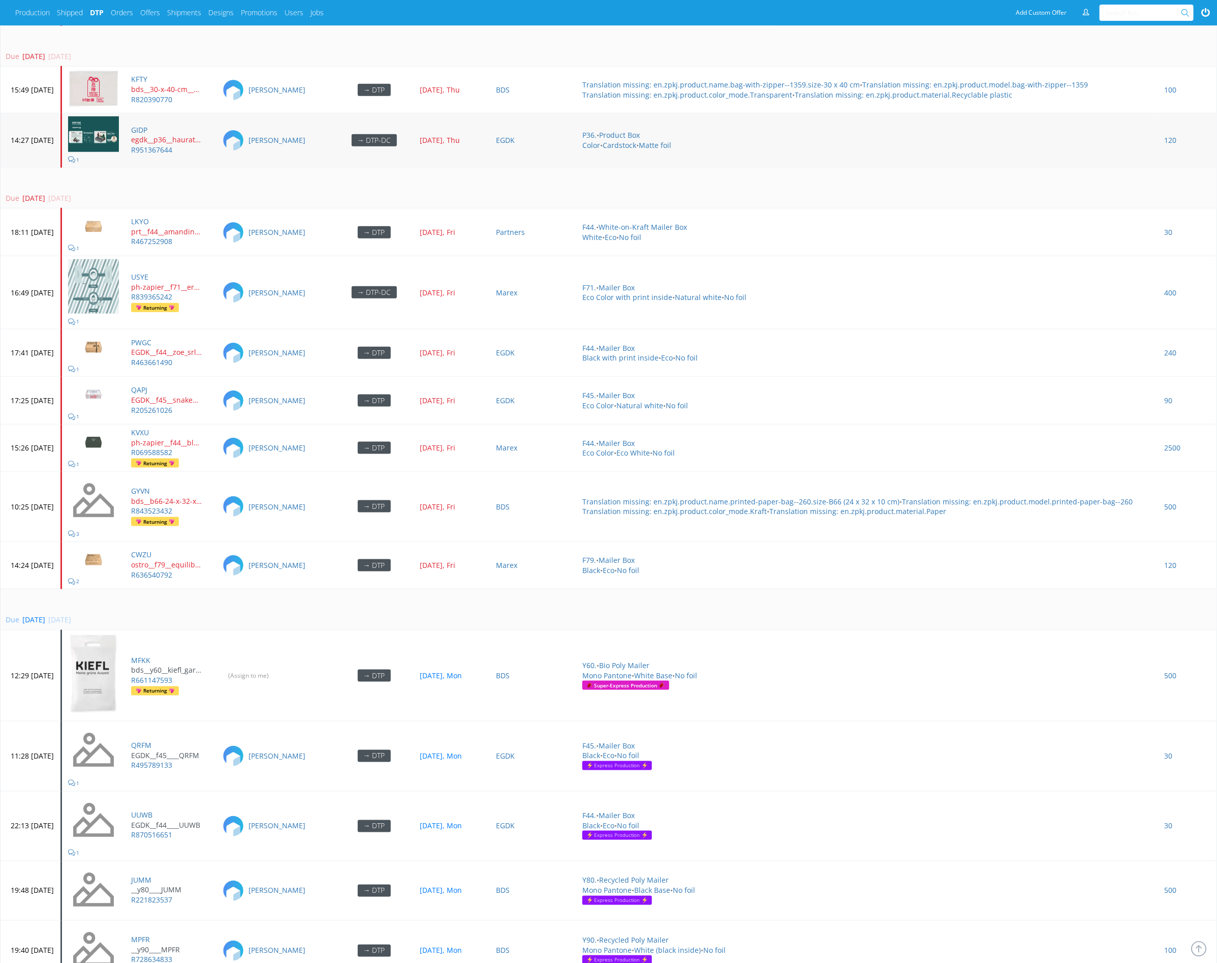
scroll to position [2965, 0]
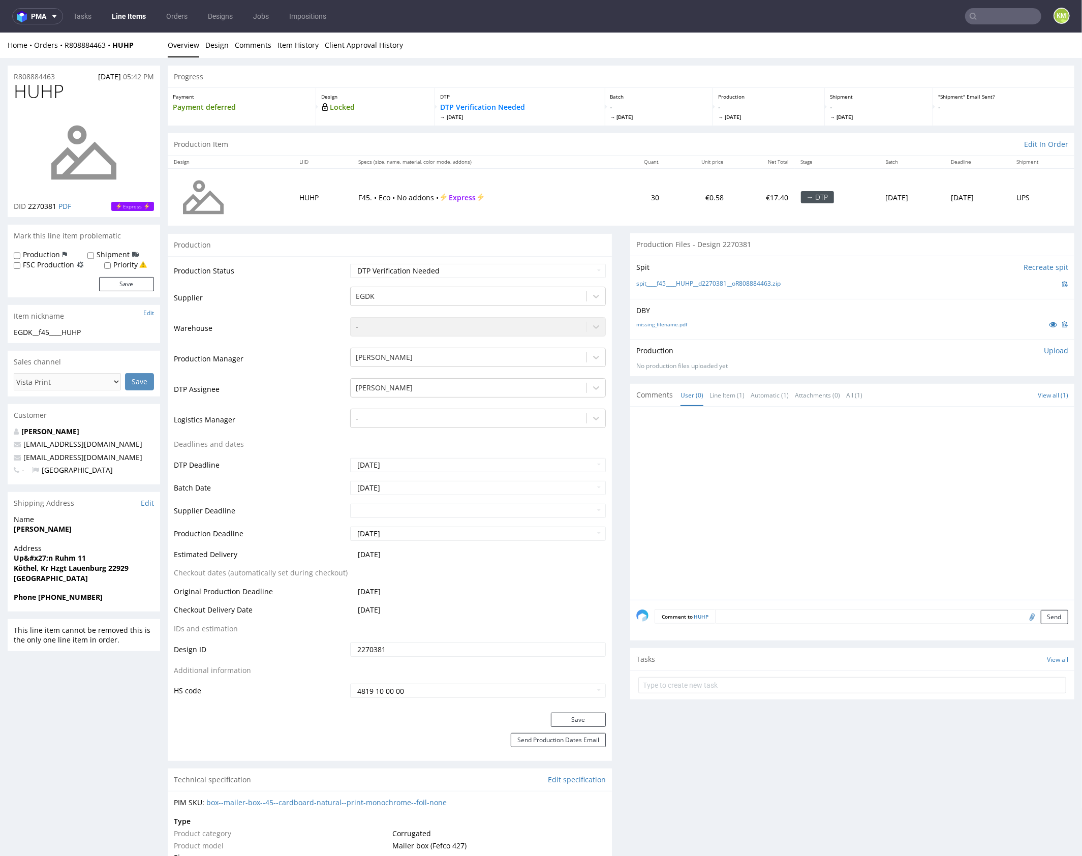
click at [722, 498] on div at bounding box center [855, 505] width 438 height 187
drag, startPoint x: 728, startPoint y: 343, endPoint x: 720, endPoint y: 338, distance: 9.3
click at [729, 343] on div "Production Upload No production files uploaded yet Description (optional) Add f…" at bounding box center [852, 357] width 444 height 37
click at [673, 324] on link "missing_filename.pdf" at bounding box center [661, 323] width 51 height 7
click at [817, 492] on div at bounding box center [855, 505] width 438 height 187
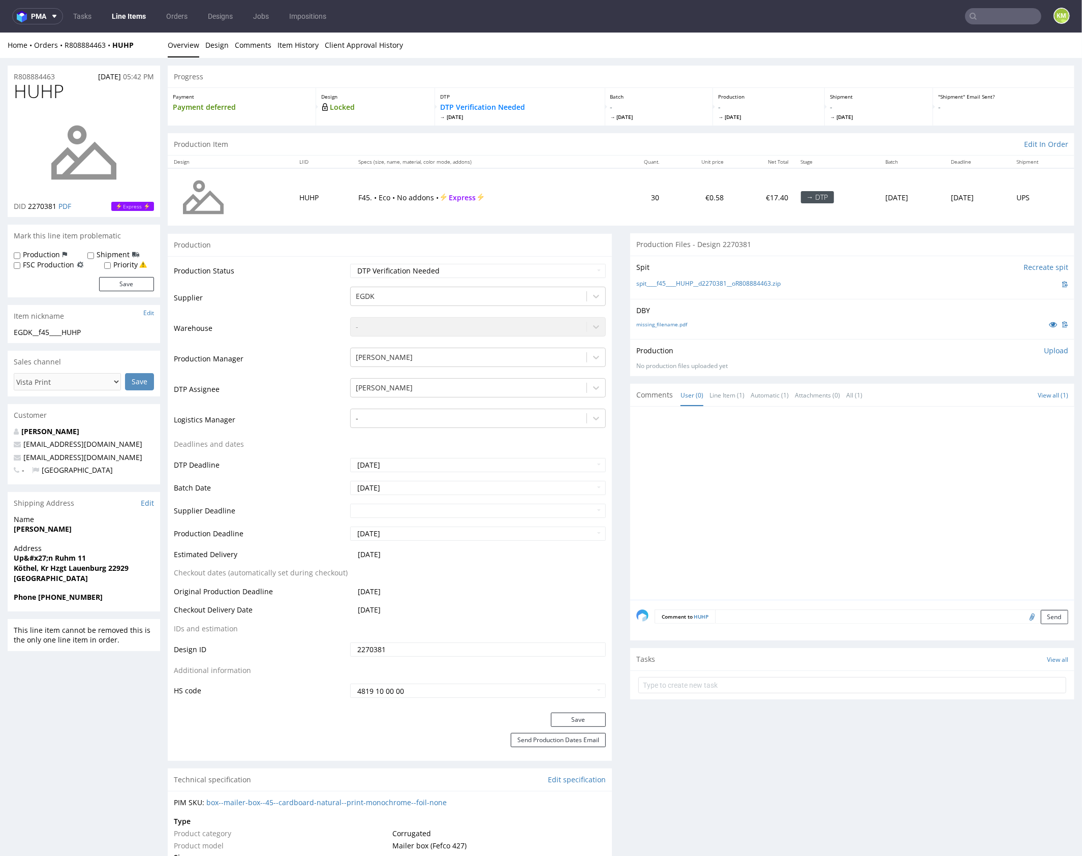
click at [741, 330] on div "DBY missing_filename.pdf" at bounding box center [852, 318] width 444 height 40
drag, startPoint x: 790, startPoint y: 283, endPoint x: 654, endPoint y: 285, distance: 136.8
click at [654, 285] on div "spit____f45____HUHP__d2270381__oR808884463.zip" at bounding box center [852, 283] width 432 height 11
copy link "f45____HUHP__d2270381__oR808884463.zip"
click at [42, 95] on span "HUHP" at bounding box center [39, 91] width 50 height 20
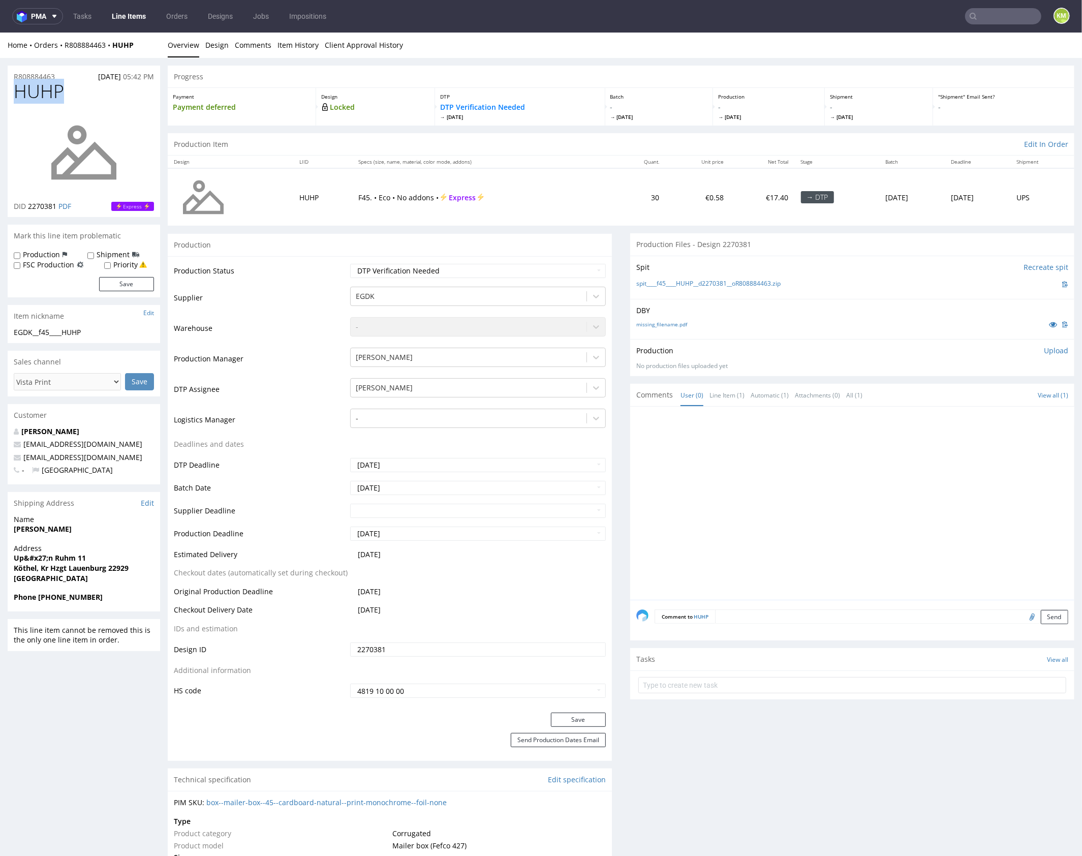
click at [42, 95] on span "HUHP" at bounding box center [39, 91] width 50 height 20
copy span "HUHP"
click at [953, 437] on div at bounding box center [855, 505] width 438 height 187
click at [1046, 349] on p "Upload" at bounding box center [1056, 350] width 24 height 10
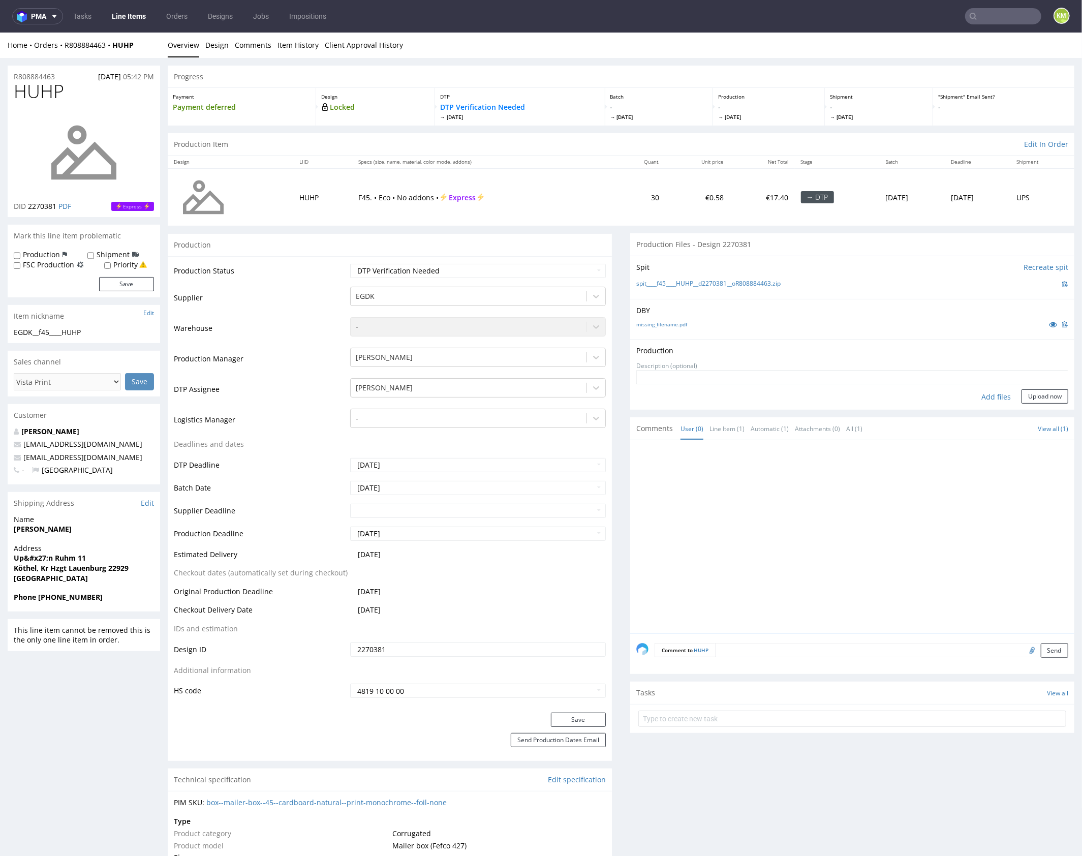
click at [992, 394] on div "Add files" at bounding box center [996, 396] width 51 height 15
type input "C:\fakepath\f45____HUHP__d2270381__oR808884463__outside.pdf"
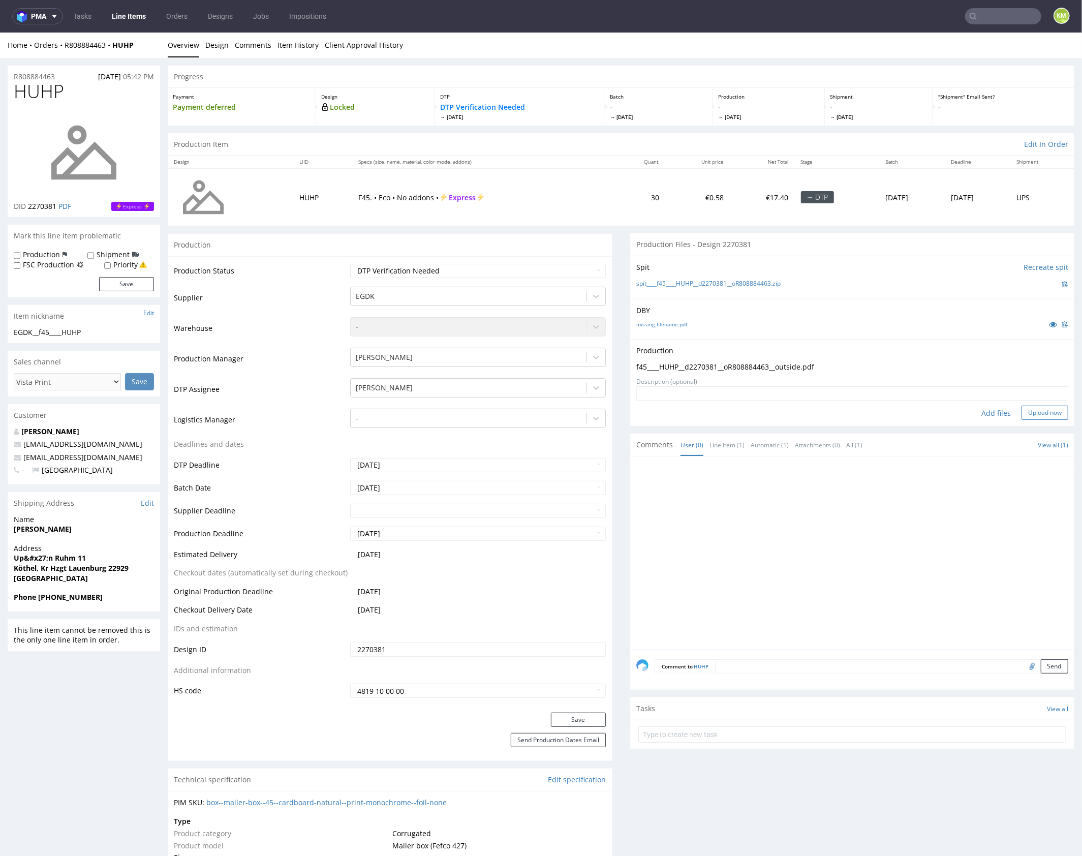
click at [1025, 415] on button "Upload now" at bounding box center [1045, 412] width 47 height 14
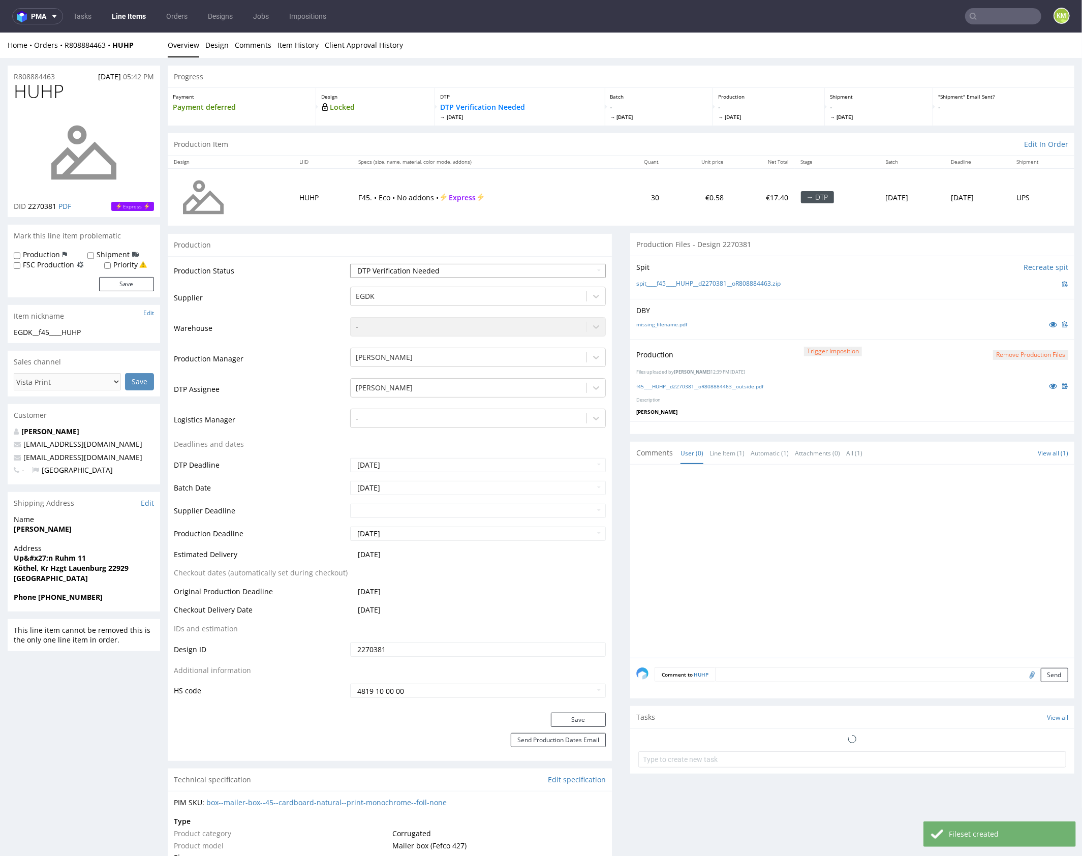
click at [548, 273] on select "Waiting for Artwork Waiting for Diecut Waiting for Mockup Waiting for DTP Waiti…" at bounding box center [478, 270] width 256 height 14
select select "dtp_production_ready"
click at [350, 263] on select "Waiting for Artwork Waiting for Diecut Waiting for Mockup Waiting for DTP Waiti…" at bounding box center [478, 270] width 256 height 14
click at [573, 720] on button "Save" at bounding box center [578, 719] width 55 height 14
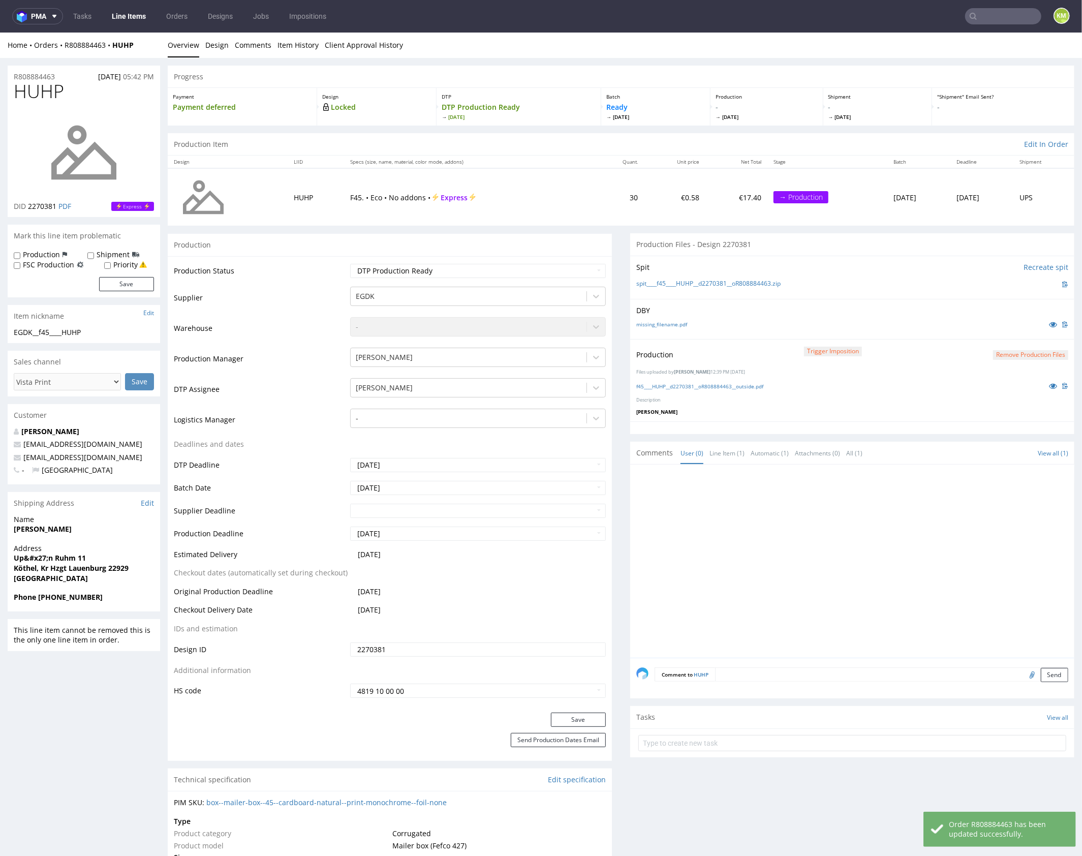
click at [897, 499] on div at bounding box center [855, 563] width 438 height 187
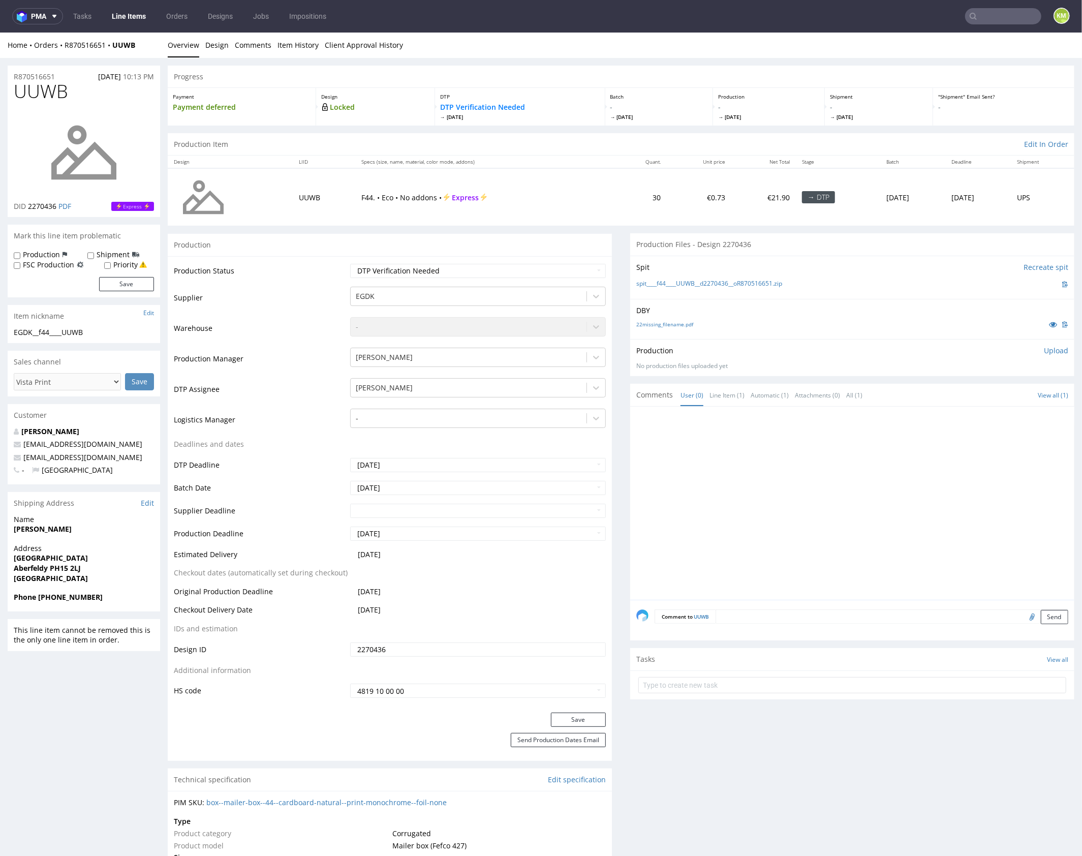
click at [738, 486] on div at bounding box center [855, 505] width 438 height 187
click at [678, 324] on link "22missing_filename.pdf" at bounding box center [664, 323] width 57 height 7
click at [46, 93] on span "UUWB" at bounding box center [41, 91] width 54 height 20
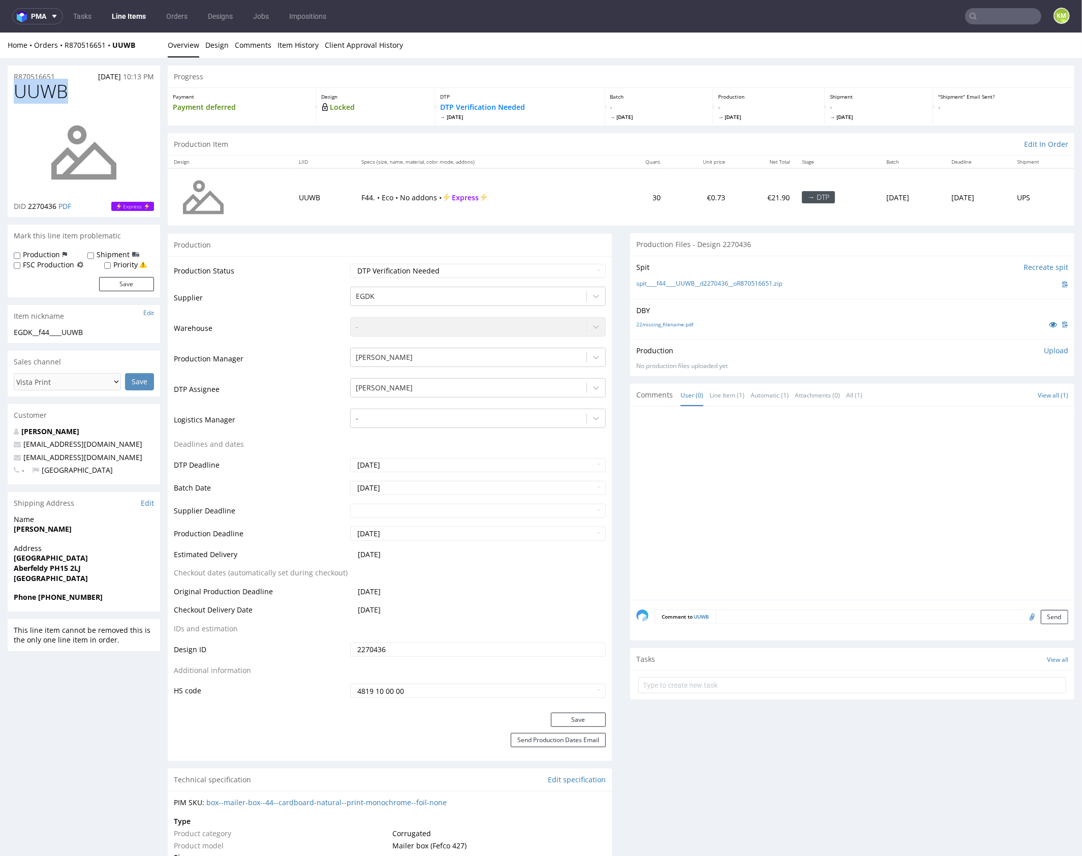
copy span "UUWB"
click at [803, 471] on div at bounding box center [855, 505] width 438 height 187
click at [735, 305] on p "DBY" at bounding box center [852, 310] width 432 height 10
click at [728, 298] on div "DBY 22missing_filename.pdf" at bounding box center [852, 318] width 444 height 40
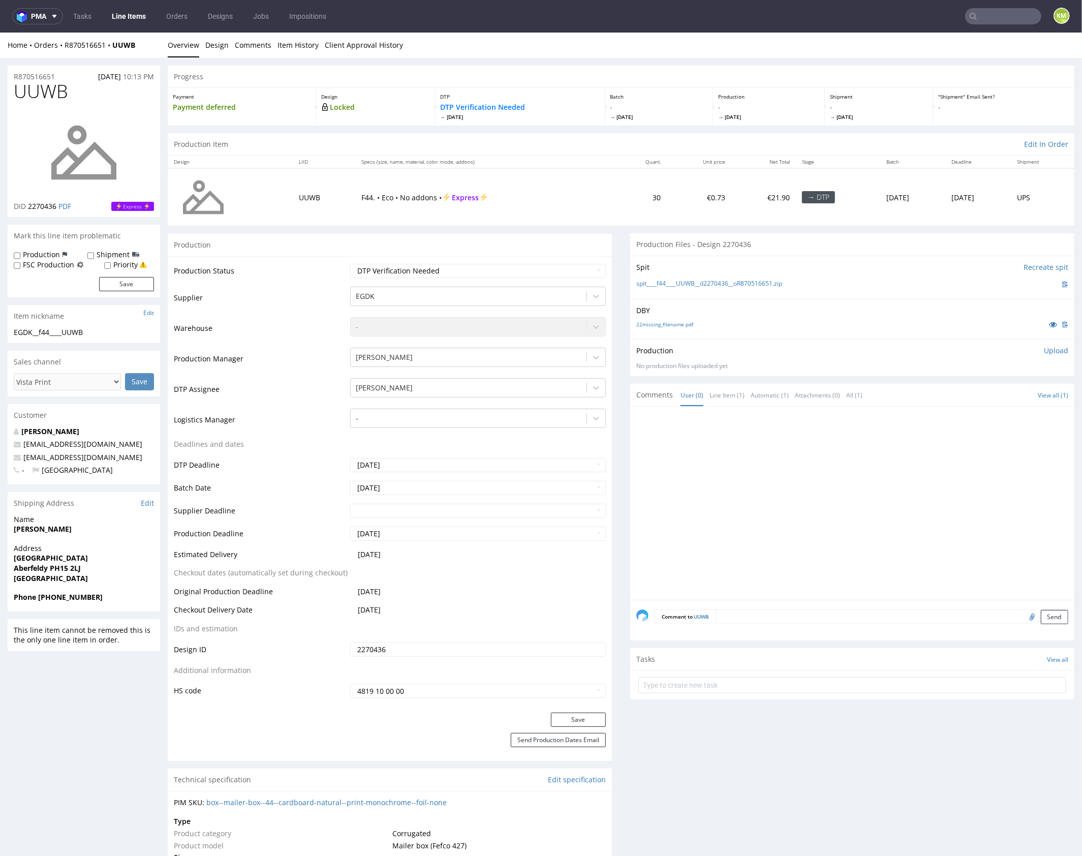
click at [727, 302] on div "DBY 22missing_filename.pdf" at bounding box center [852, 318] width 444 height 40
drag, startPoint x: 799, startPoint y: 282, endPoint x: 654, endPoint y: 282, distance: 145.4
click at [654, 282] on div "spit____f44____UUWB__d2270436__oR870516651.zip" at bounding box center [852, 283] width 432 height 11
copy link "f44____UUWB__d2270436__oR870516651.zip"
click at [1045, 350] on p "Upload" at bounding box center [1056, 350] width 24 height 10
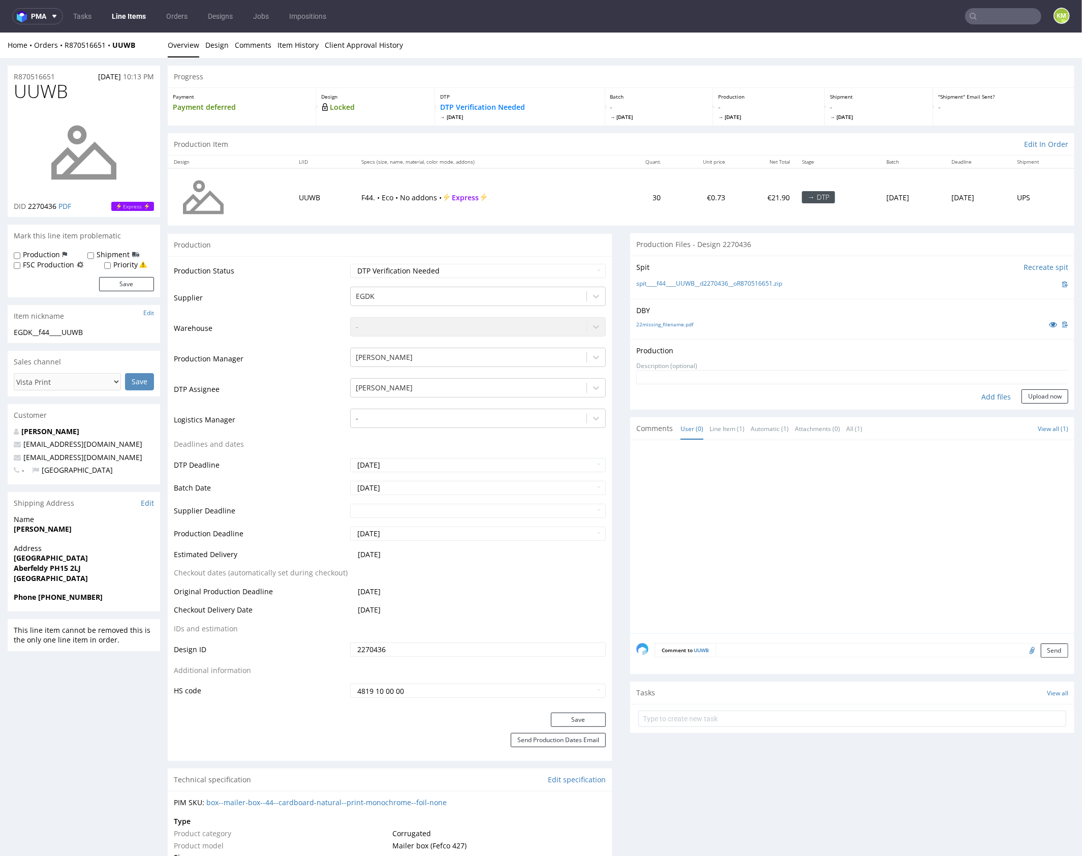
click at [989, 392] on div "Add files" at bounding box center [996, 396] width 51 height 15
type input "C:\fakepath\f44____UUWB__d2270436__oR870516651.pdf"
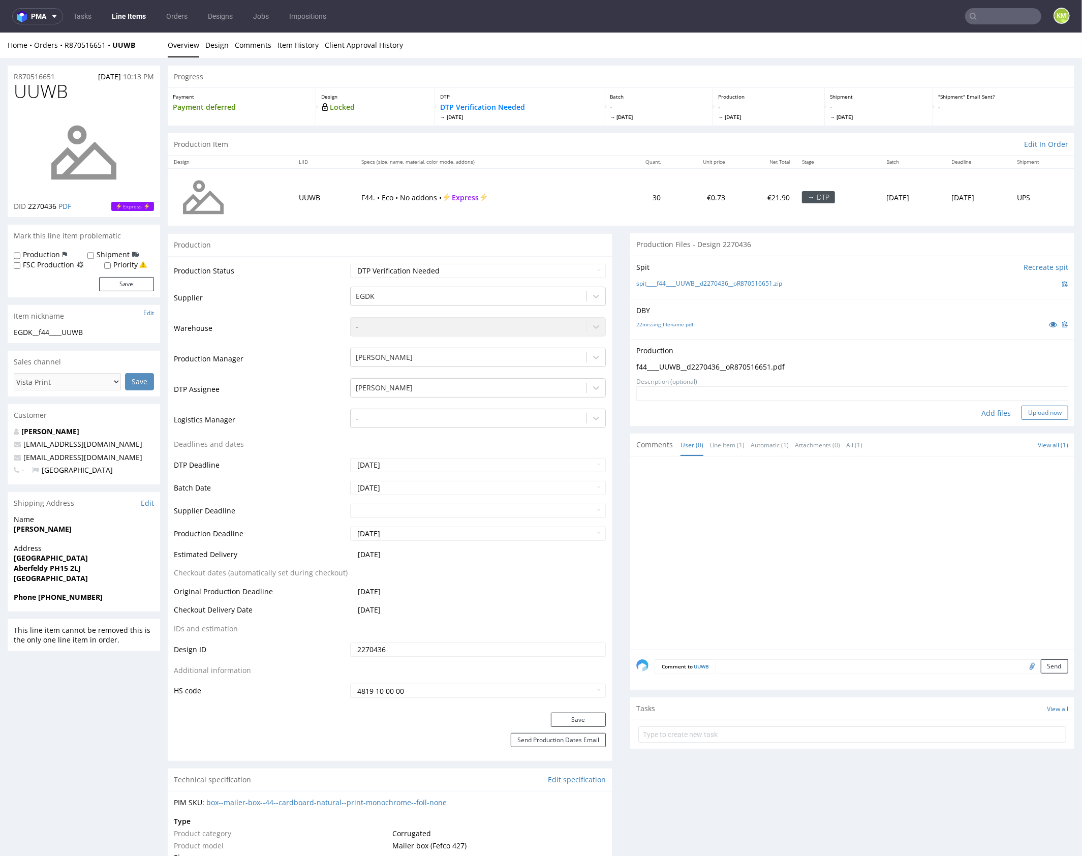
click at [1035, 411] on button "Upload now" at bounding box center [1045, 412] width 47 height 14
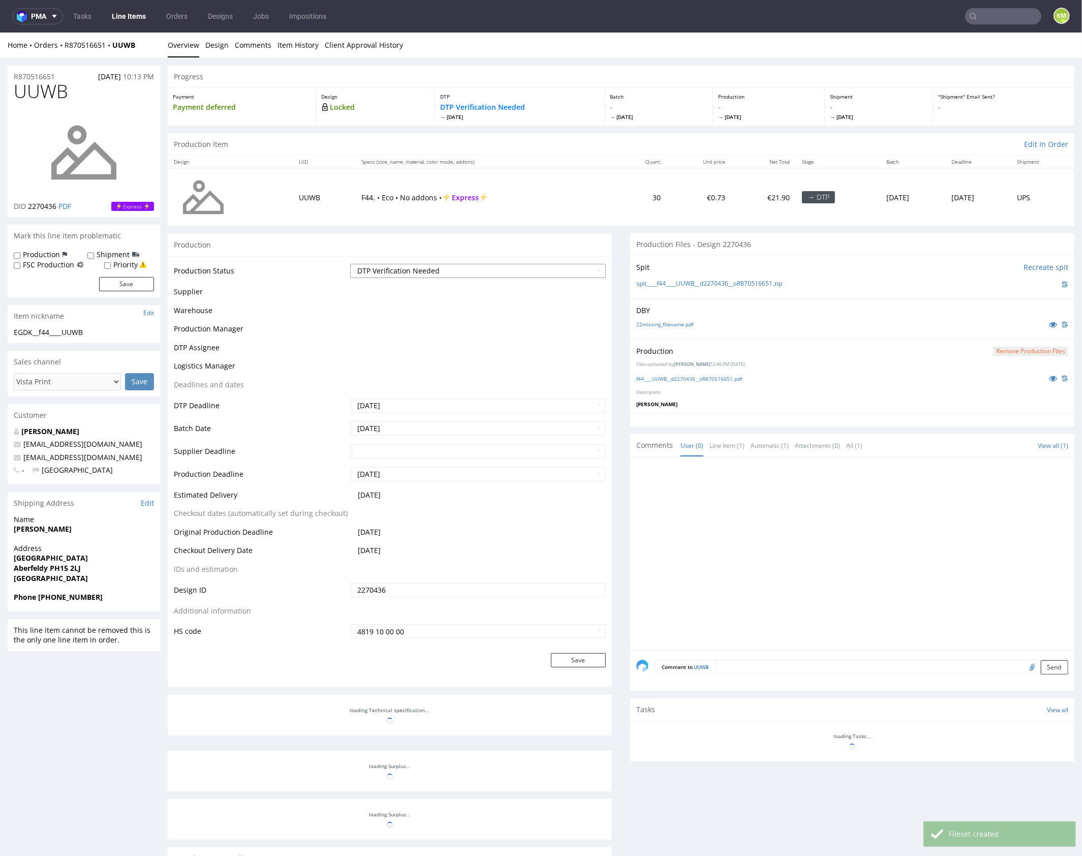
click at [511, 272] on select "Waiting for Artwork Waiting for Diecut Waiting for Mockup Waiting for DTP Waiti…" at bounding box center [478, 270] width 256 height 14
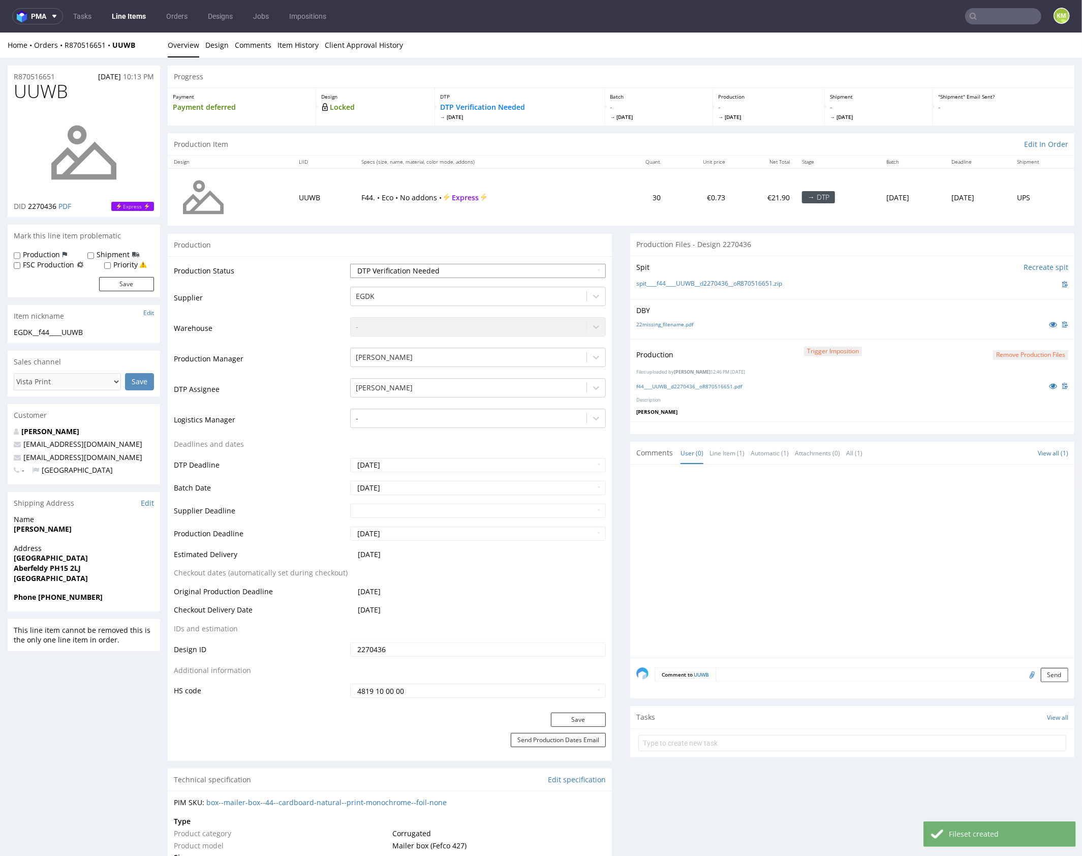
select select "dtp_production_ready"
click at [350, 263] on select "Waiting for Artwork Waiting for Diecut Waiting for Mockup Waiting for DTP Waiti…" at bounding box center [478, 270] width 256 height 14
click at [587, 717] on button "Save" at bounding box center [578, 719] width 55 height 14
click at [727, 570] on div at bounding box center [855, 563] width 438 height 187
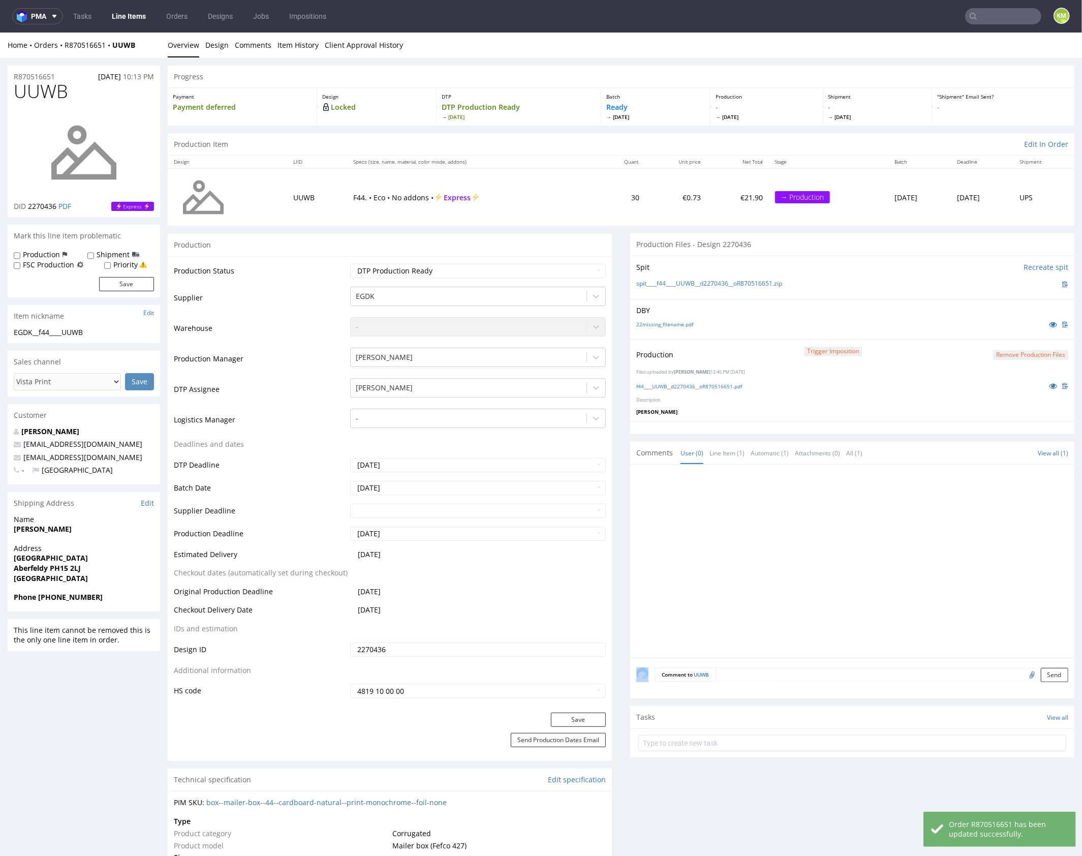
click at [727, 570] on div at bounding box center [855, 563] width 438 height 187
drag, startPoint x: 870, startPoint y: 388, endPoint x: 1018, endPoint y: 351, distance: 152.4
click at [871, 388] on div "f44____UUWB__d2270436__oR870516651.pdf" at bounding box center [852, 385] width 432 height 11
click at [1006, 354] on button "Remove production files" at bounding box center [1030, 355] width 75 height 10
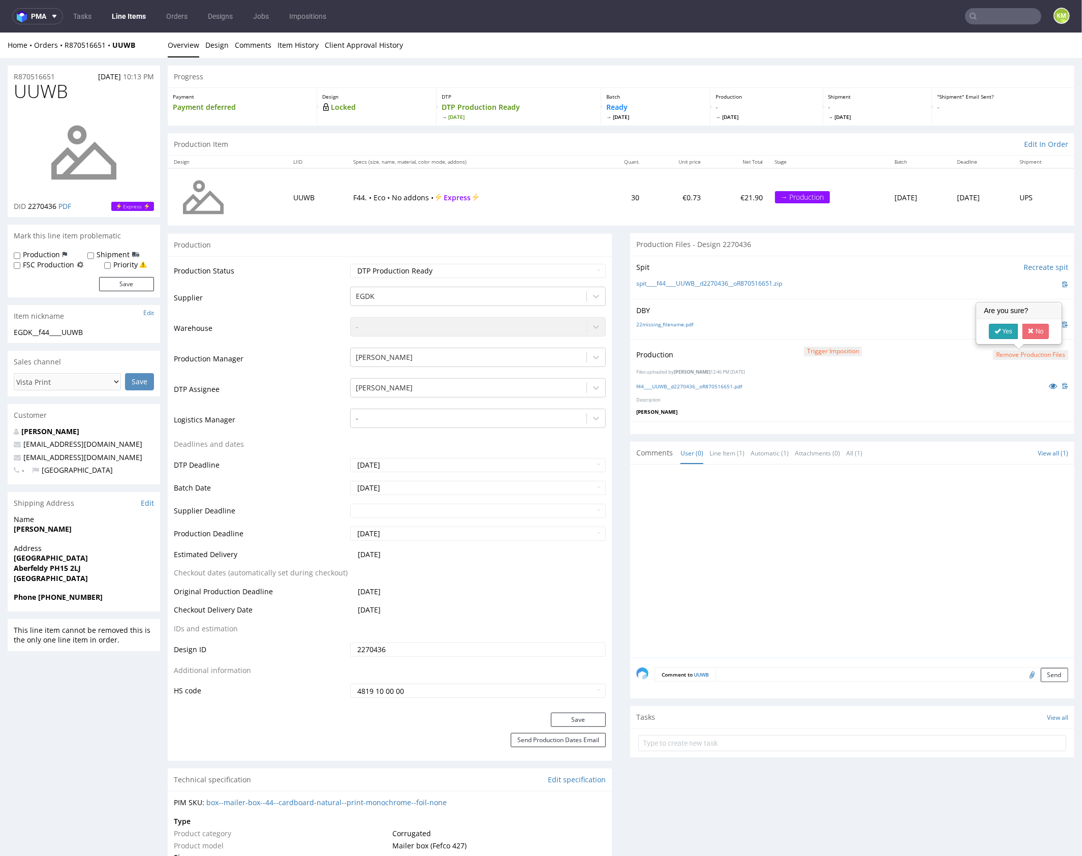
click at [1004, 337] on link "Yes" at bounding box center [1003, 330] width 29 height 15
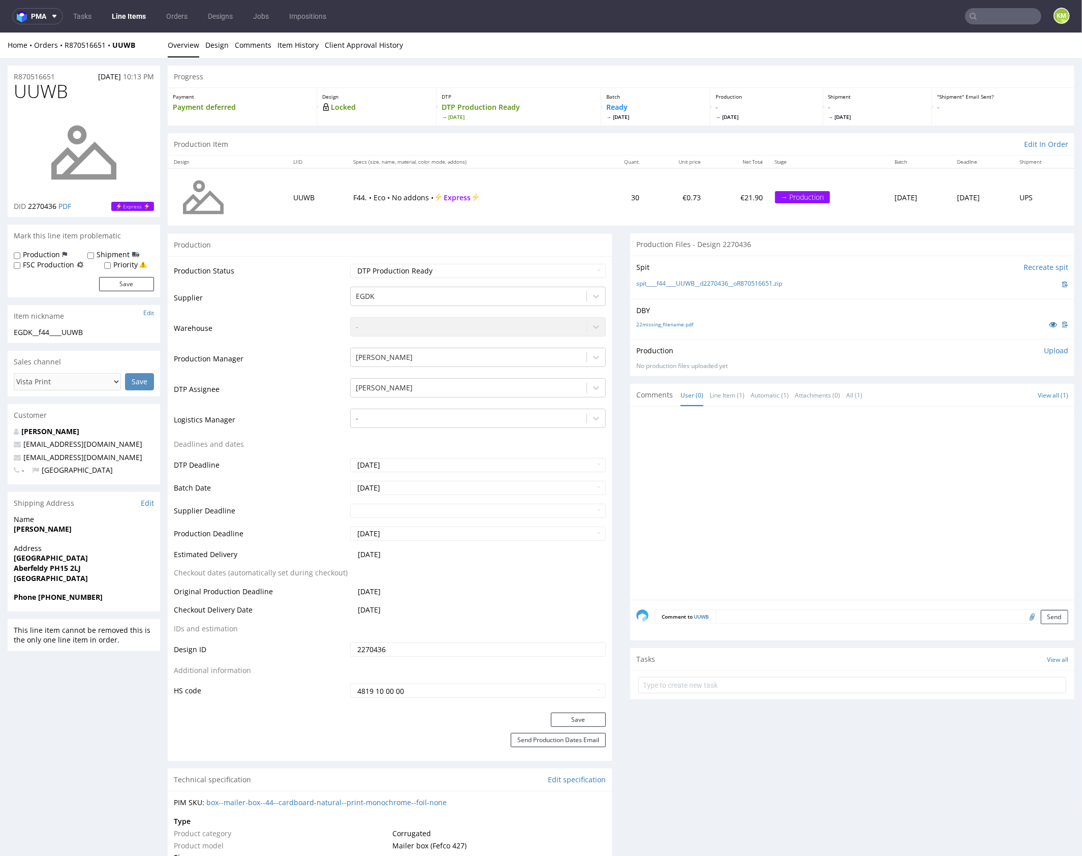
click at [1044, 347] on p "Upload" at bounding box center [1056, 350] width 24 height 10
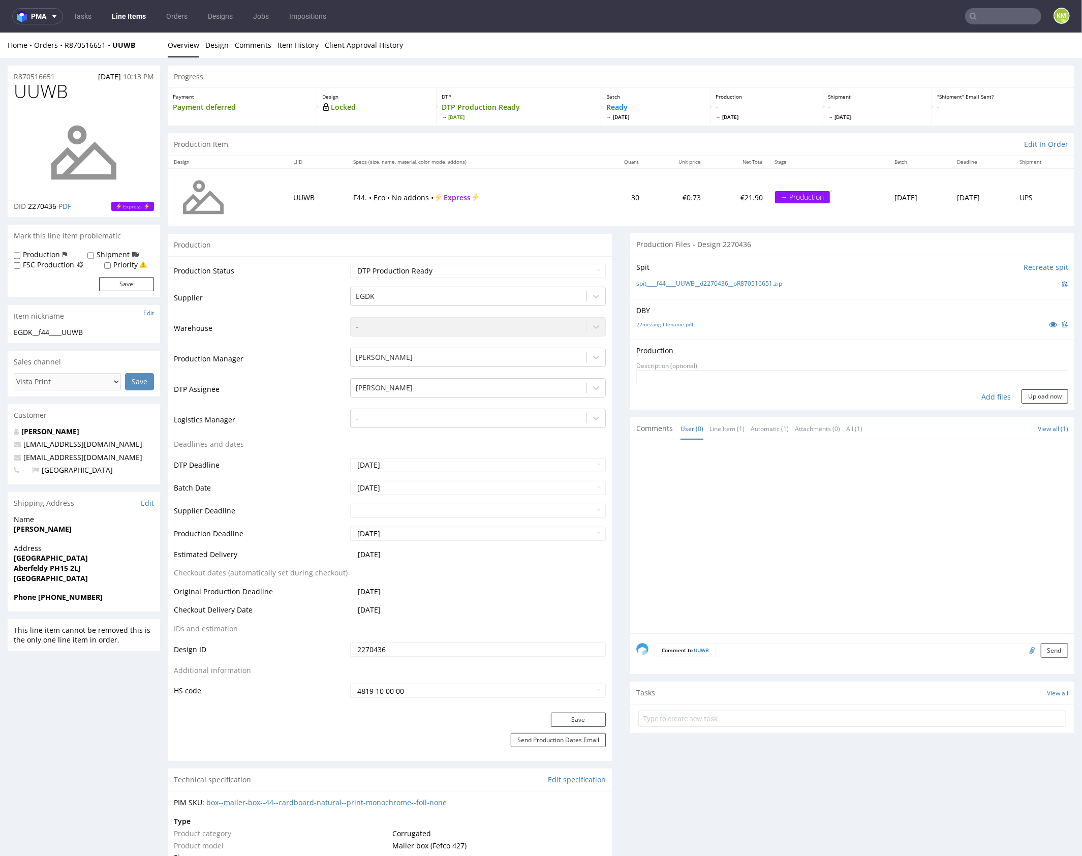
click at [992, 393] on div "Add files" at bounding box center [996, 396] width 51 height 15
type input "C:\fakepath\f44____UUWB__d2270436__oR870516651__outside.pdf"
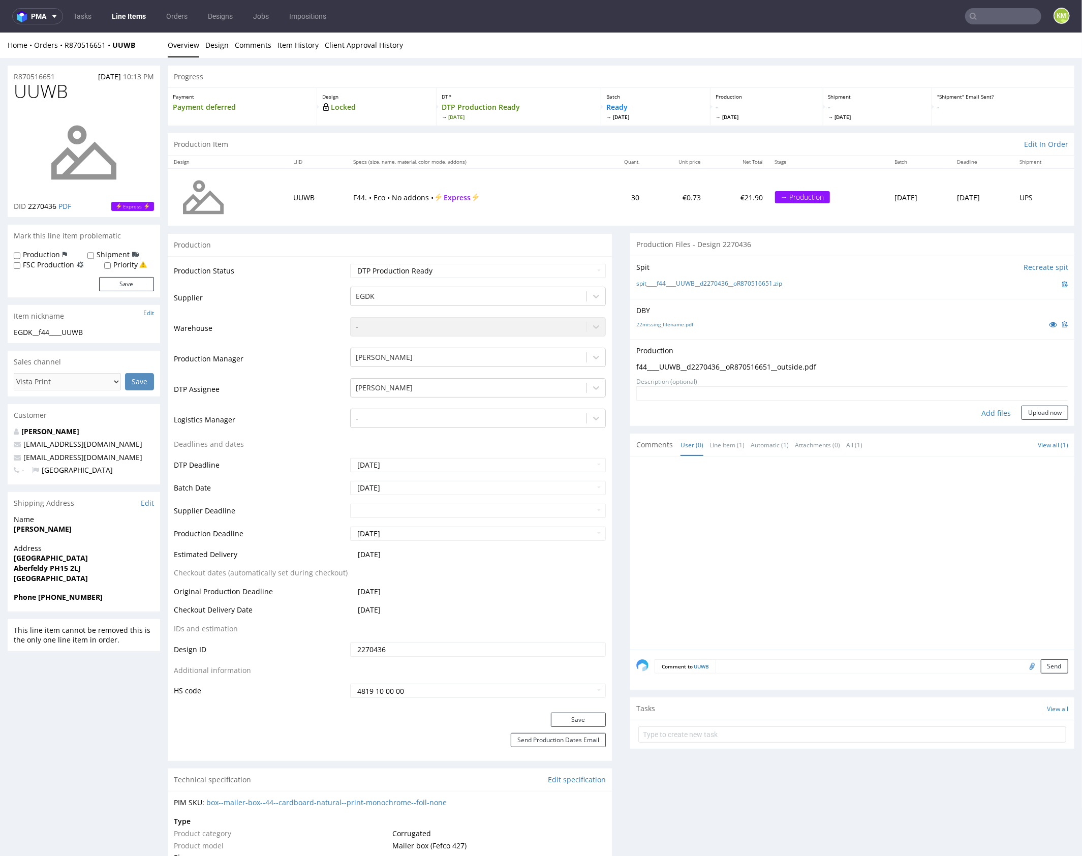
drag, startPoint x: 1027, startPoint y: 408, endPoint x: 993, endPoint y: 403, distance: 34.5
click at [1027, 409] on button "Upload now" at bounding box center [1045, 412] width 47 height 14
click at [771, 500] on div at bounding box center [855, 563] width 438 height 187
click at [826, 487] on div at bounding box center [855, 563] width 438 height 187
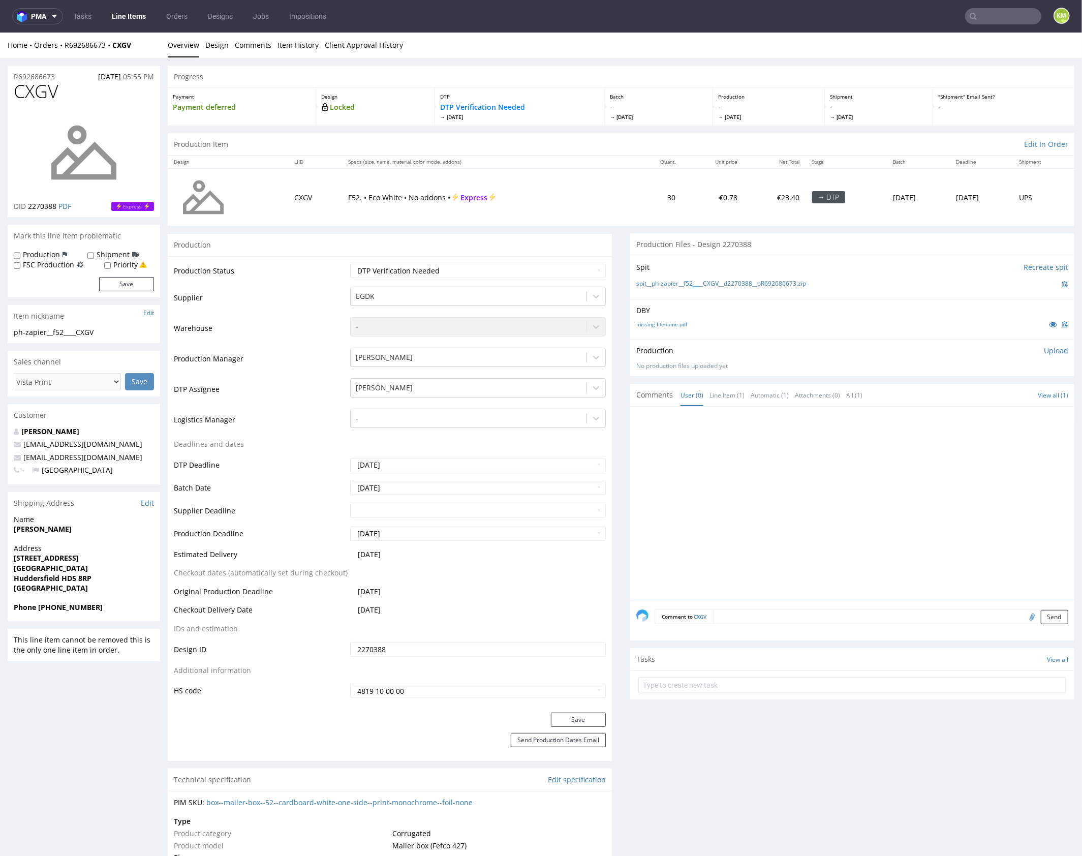
click at [770, 456] on div at bounding box center [855, 505] width 438 height 187
click at [892, 495] on div at bounding box center [855, 505] width 438 height 187
click at [836, 370] on div "Production Upload No production files uploaded yet Description (optional) Add f…" at bounding box center [852, 357] width 444 height 37
click at [813, 363] on div "No production files uploaded yet" at bounding box center [852, 365] width 432 height 9
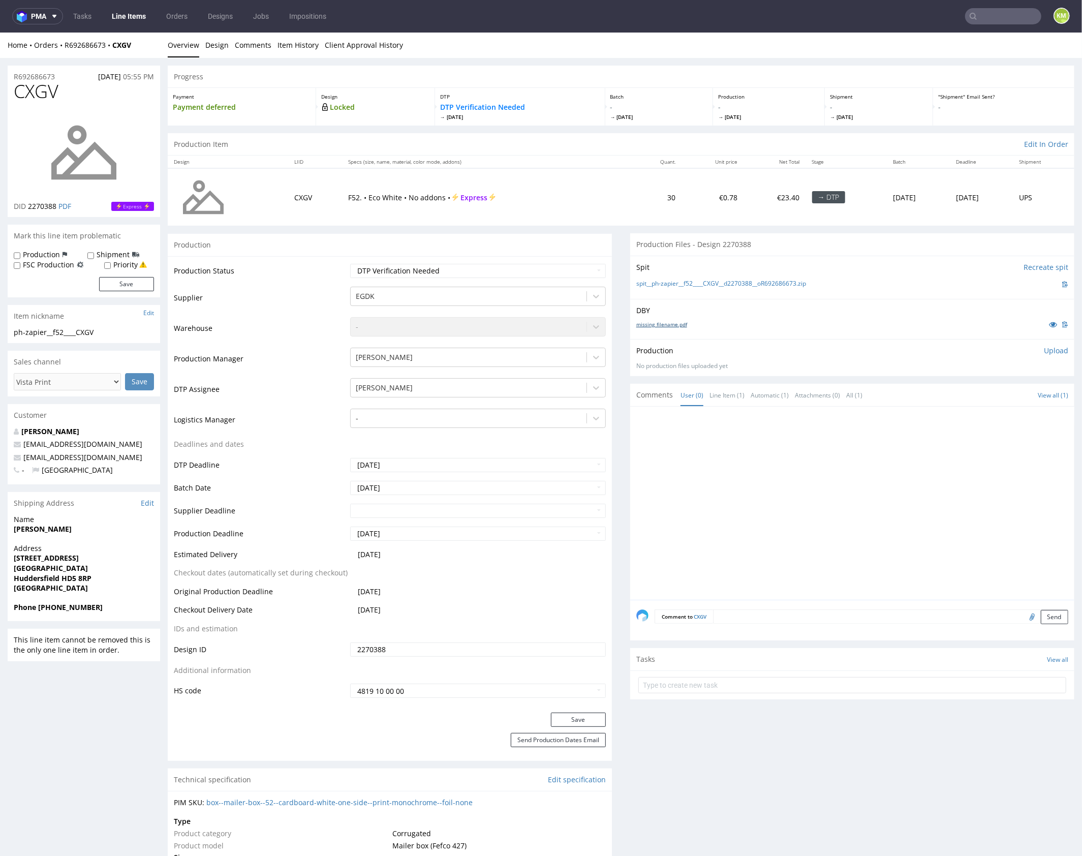
click at [668, 322] on link "missing_filename.pdf" at bounding box center [661, 323] width 51 height 7
click at [807, 512] on div at bounding box center [855, 505] width 438 height 187
click at [802, 472] on div at bounding box center [855, 505] width 438 height 187
click at [779, 531] on div at bounding box center [855, 505] width 438 height 187
drag, startPoint x: 823, startPoint y: 284, endPoint x: 682, endPoint y: 283, distance: 140.8
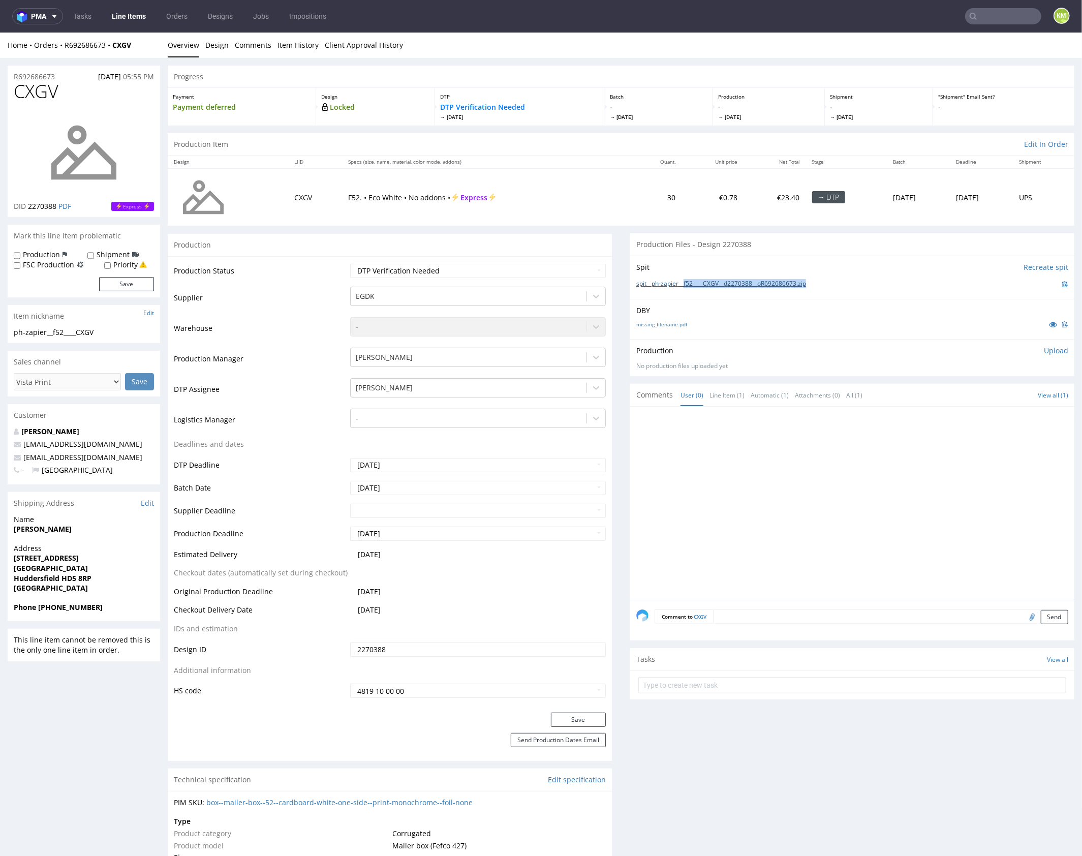
click at [682, 283] on div "spit__ph-zapier__f52____CXGV__d2270388__oR692686673.zip" at bounding box center [852, 283] width 432 height 11
copy link "f52____CXGV__d2270388__oR692686673.zip"
click at [774, 445] on div at bounding box center [855, 505] width 438 height 187
click at [43, 93] on span "CXGV" at bounding box center [36, 91] width 45 height 20
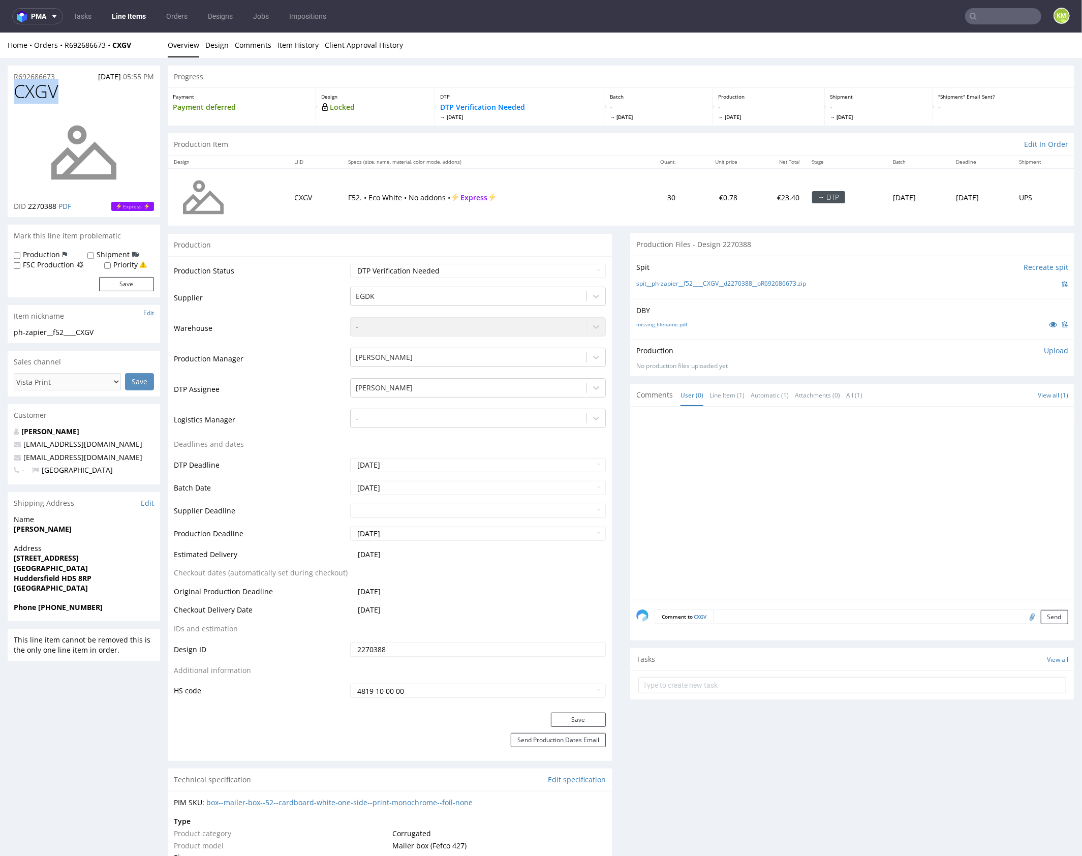
copy span "CXGV"
click at [1048, 349] on p "Upload" at bounding box center [1056, 350] width 24 height 10
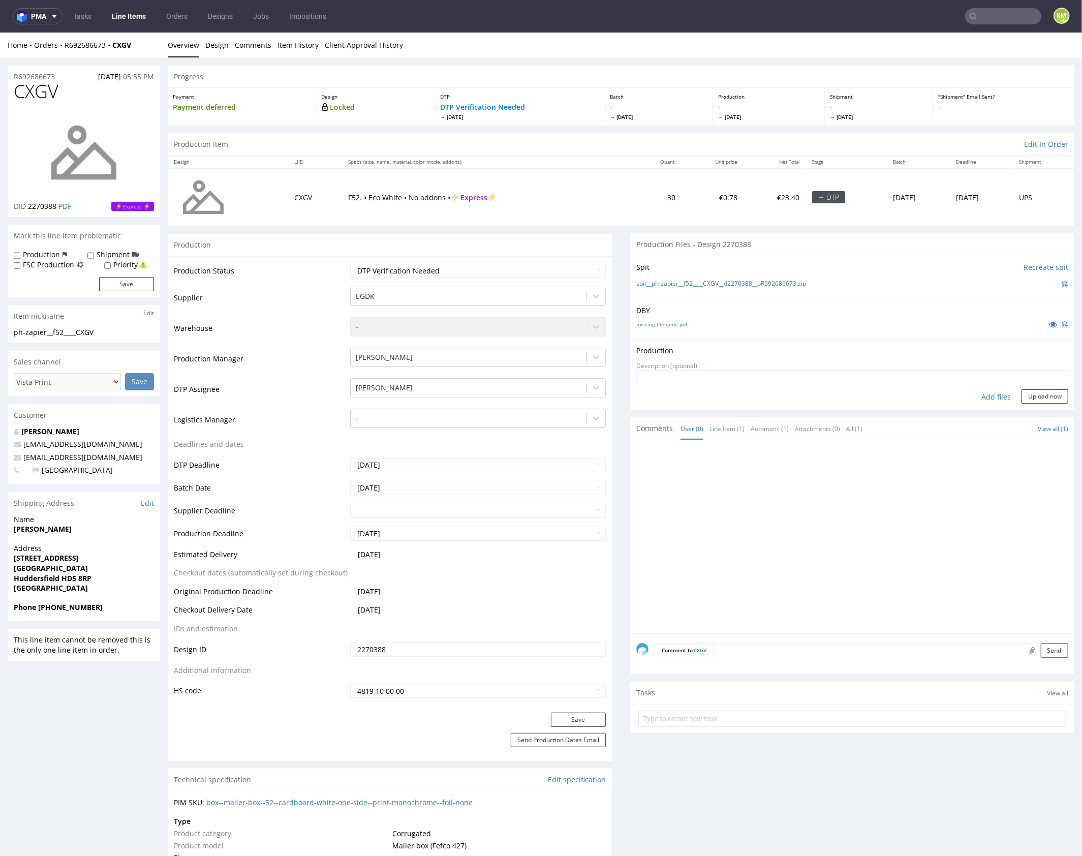
click at [987, 394] on div "Add files" at bounding box center [996, 396] width 51 height 15
type input "C:\fakepath\f52____CXGV__d2270388__oR692686673__outside.pdf"
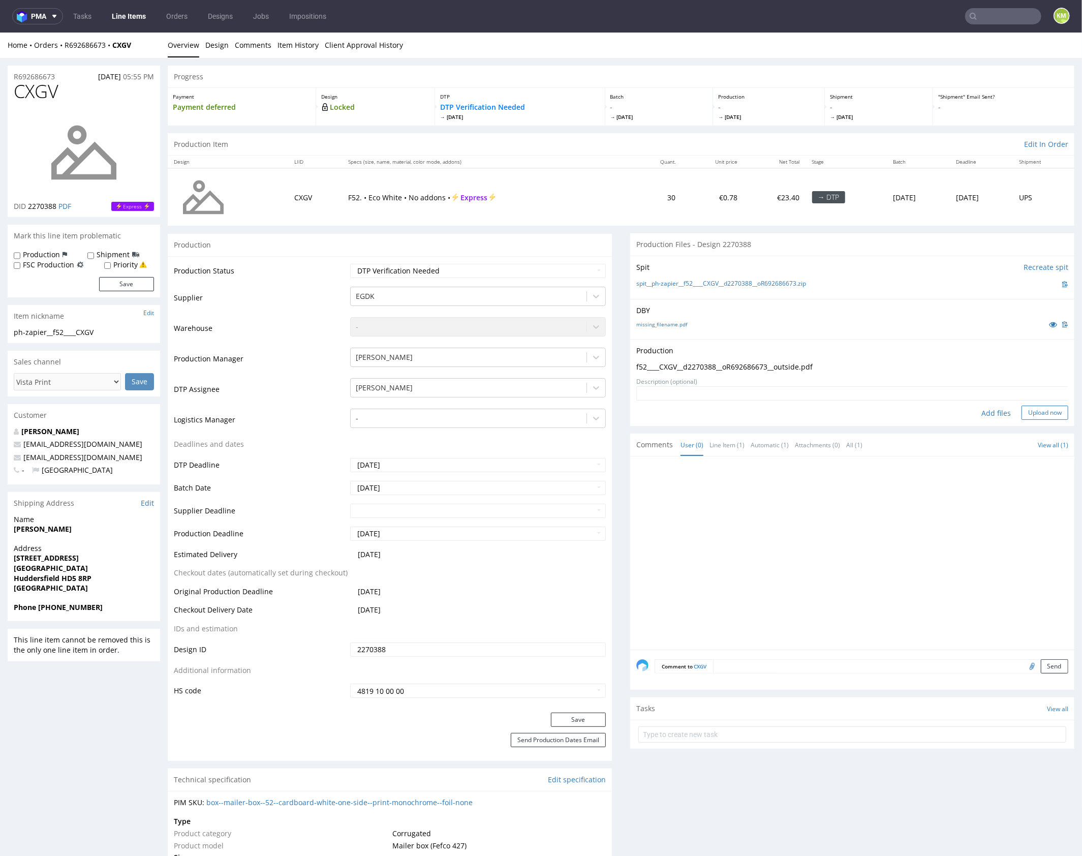
click at [1025, 411] on button "Upload now" at bounding box center [1045, 412] width 47 height 14
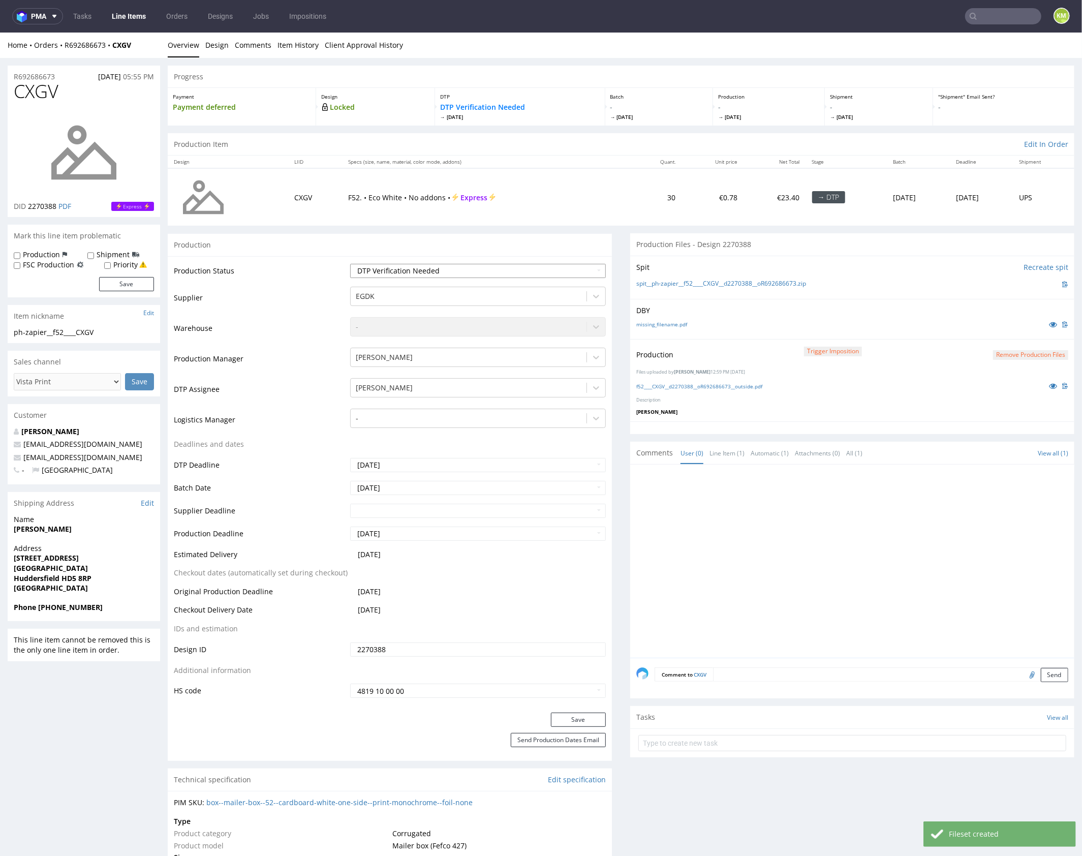
click at [524, 266] on select "Waiting for Artwork Waiting for Diecut Waiting for Mockup Waiting for DTP Waiti…" at bounding box center [478, 270] width 256 height 14
select select "dtp_production_ready"
click at [350, 263] on select "Waiting for Artwork Waiting for Diecut Waiting for Mockup Waiting for DTP Waiti…" at bounding box center [478, 270] width 256 height 14
click at [586, 717] on button "Save" at bounding box center [578, 719] width 55 height 14
click at [769, 567] on div at bounding box center [855, 563] width 438 height 187
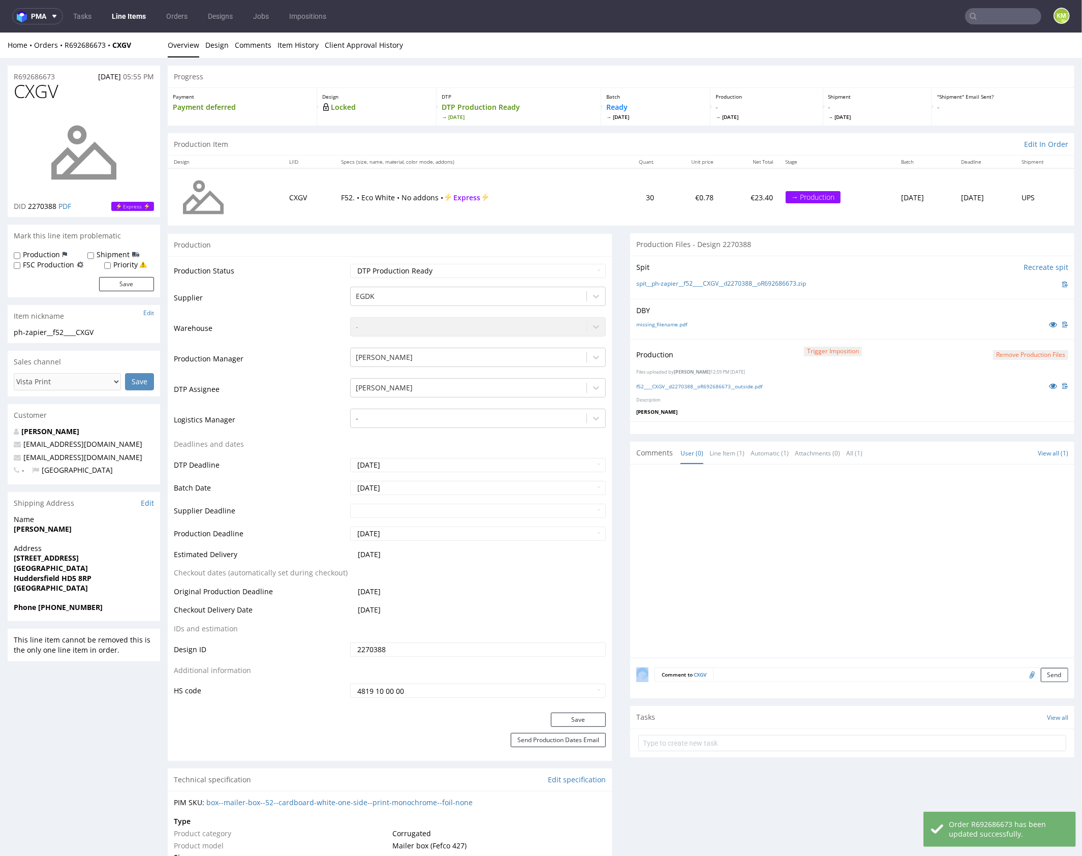
click at [769, 567] on div at bounding box center [855, 563] width 438 height 187
click at [959, 526] on div at bounding box center [855, 563] width 438 height 187
click at [921, 556] on div at bounding box center [855, 563] width 438 height 187
click at [778, 509] on div at bounding box center [855, 563] width 438 height 187
click at [714, 454] on link "Line Item (1)" at bounding box center [727, 453] width 35 height 22
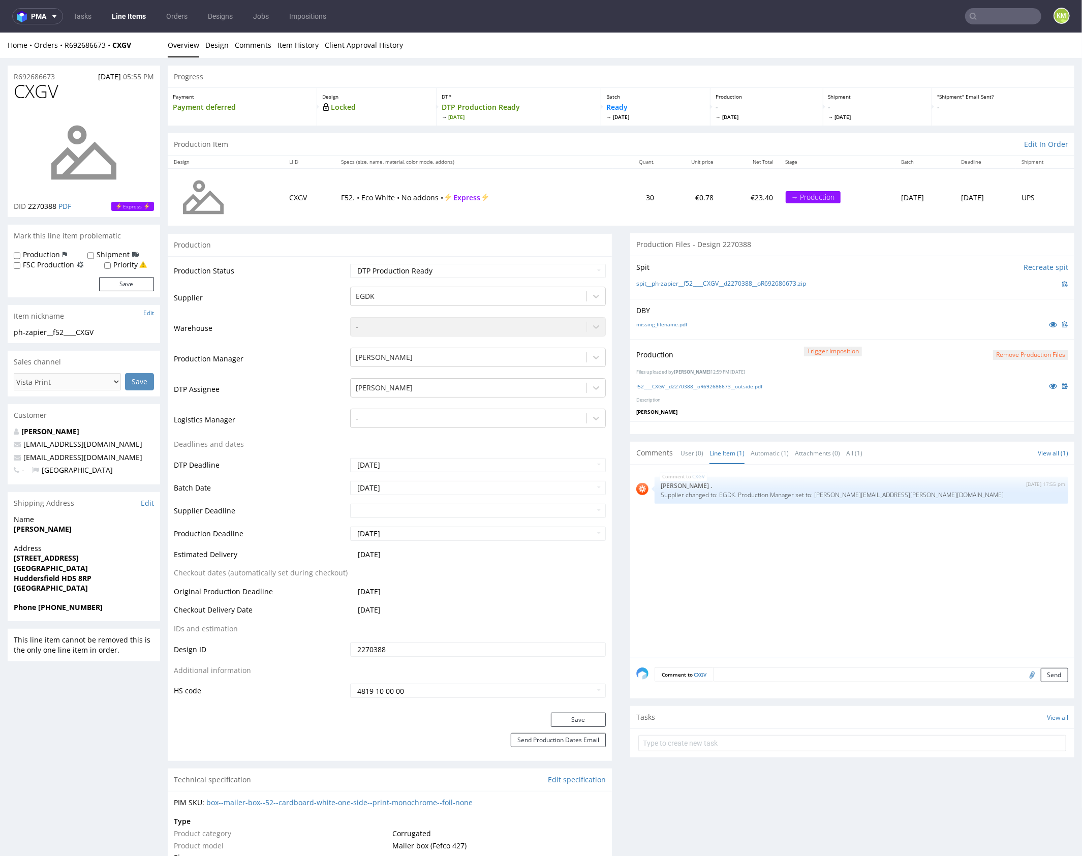
click at [749, 537] on div "CXGV 3rd Oct 25 | 17:55 pm Rob . Supplier changed to: EGDK. Production Manager …" at bounding box center [855, 563] width 438 height 187
click at [786, 537] on div "CXGV 3rd Oct 25 | 17:55 pm Rob . Supplier changed to: EGDK. Production Manager …" at bounding box center [855, 563] width 438 height 187
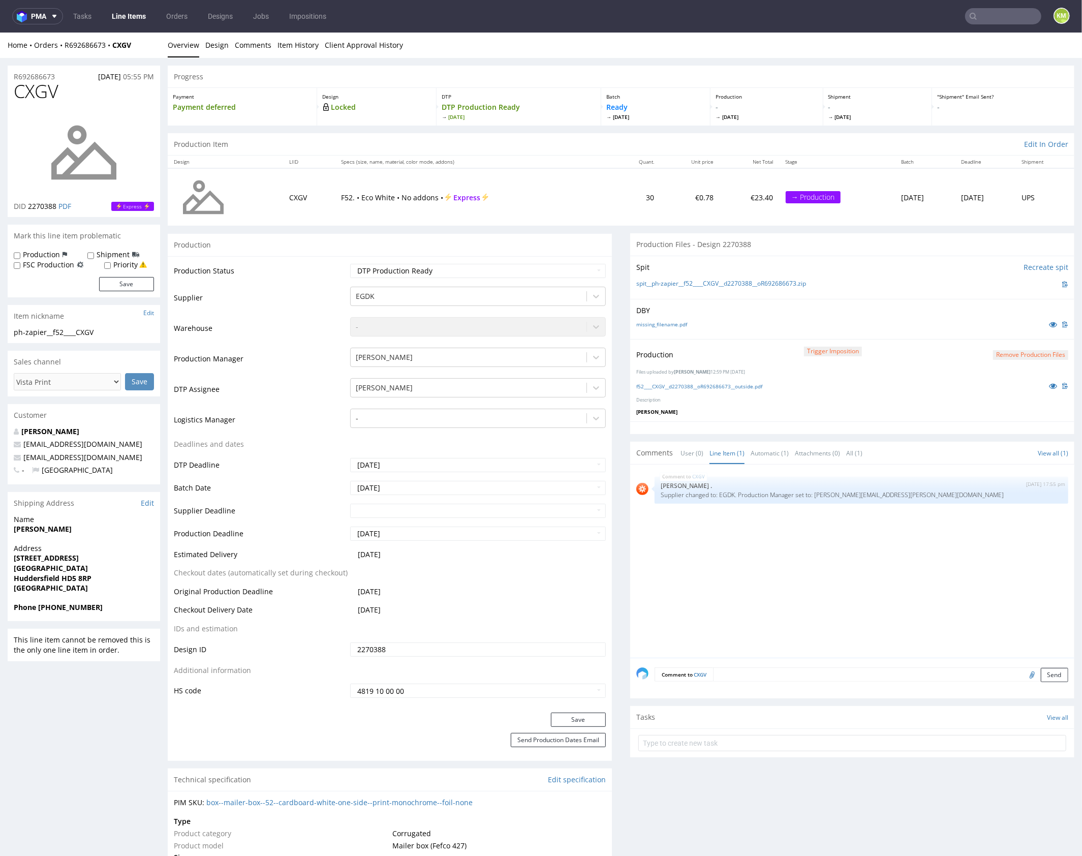
click at [834, 601] on div "CXGV 3rd Oct 25 | 17:55 pm Rob . Supplier changed to: EGDK. Production Manager …" at bounding box center [855, 563] width 438 height 187
click at [774, 548] on div "CXGV 3rd Oct 25 | 17:55 pm Rob . Supplier changed to: EGDK. Production Manager …" at bounding box center [855, 563] width 438 height 187
click at [1049, 383] on icon at bounding box center [1053, 385] width 8 height 7
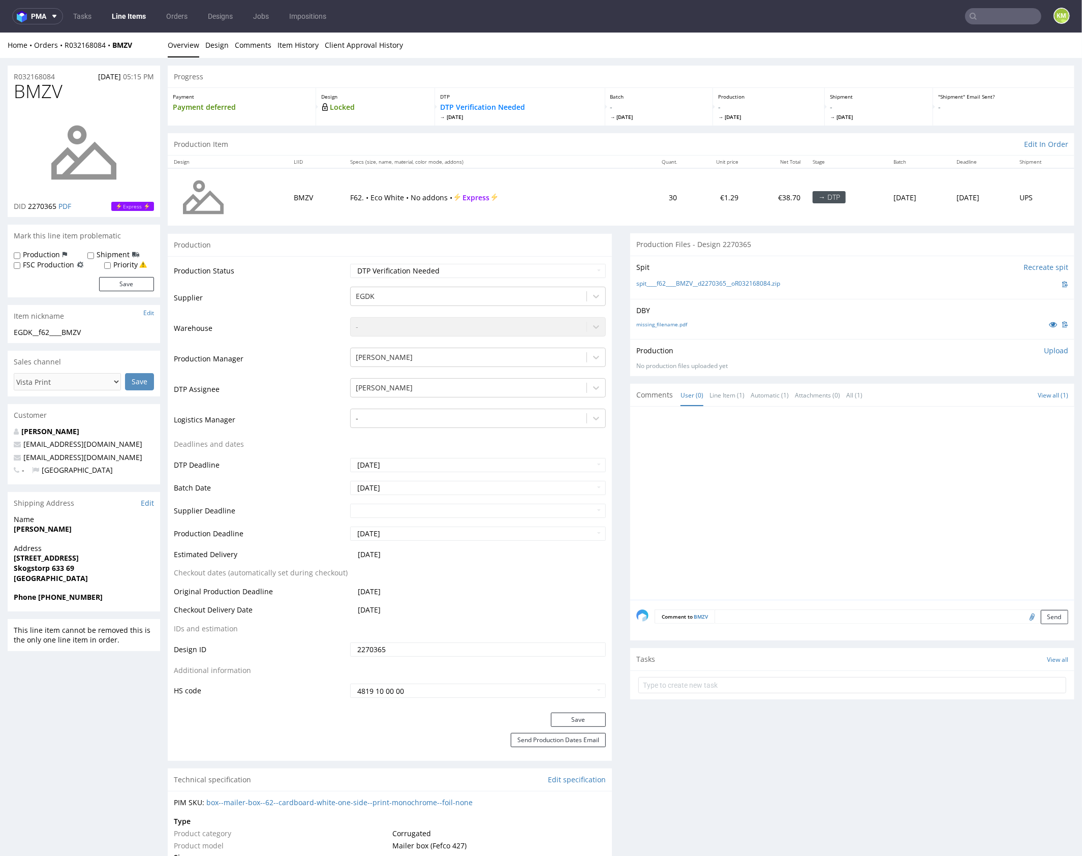
click at [775, 463] on div at bounding box center [855, 505] width 438 height 187
drag, startPoint x: 775, startPoint y: 463, endPoint x: 708, endPoint y: 359, distance: 123.7
click at [771, 450] on div at bounding box center [855, 505] width 438 height 187
click at [672, 324] on link "missing_filename.pdf" at bounding box center [661, 323] width 51 height 7
click at [812, 478] on div at bounding box center [855, 505] width 438 height 187
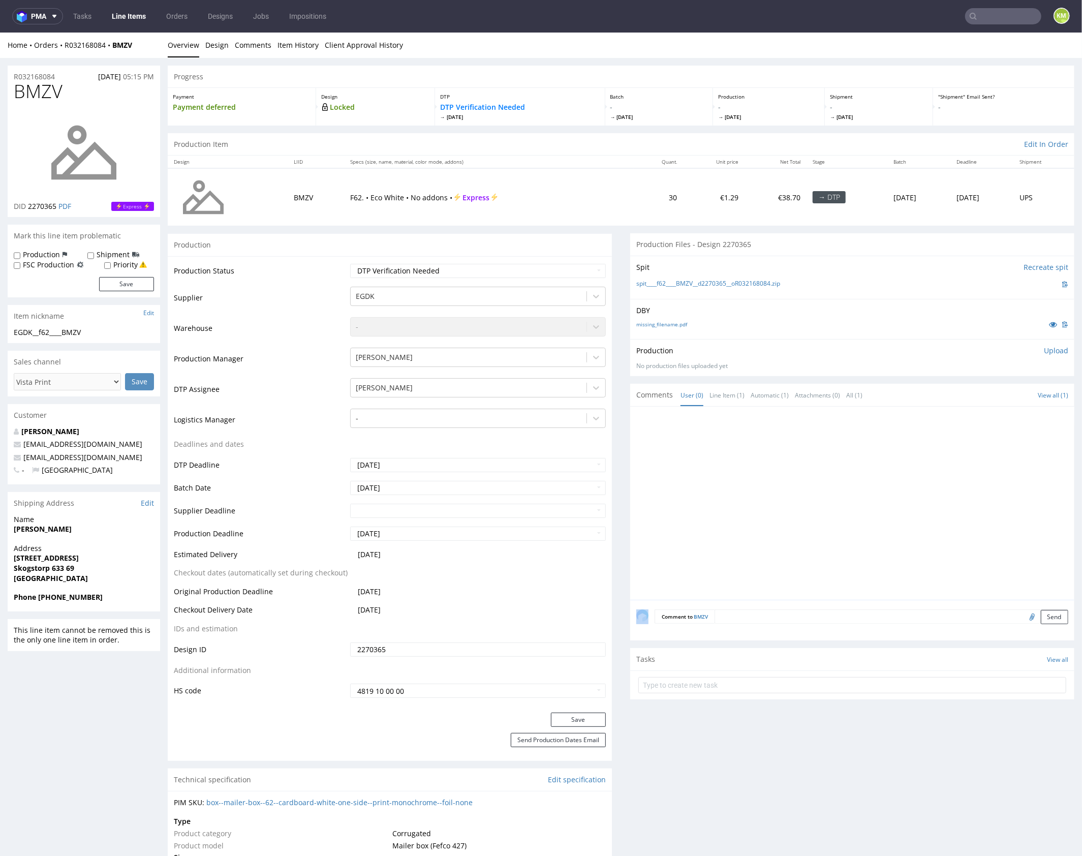
click at [812, 478] on div at bounding box center [855, 505] width 438 height 187
click at [654, 285] on div "spit____f62____BMZV__d2270365__oR032168084.zip" at bounding box center [852, 283] width 432 height 11
drag, startPoint x: 794, startPoint y: 282, endPoint x: 655, endPoint y: 286, distance: 138.8
click at [655, 286] on div "spit____f62____BMZV__d2270365__oR032168084.zip" at bounding box center [852, 283] width 432 height 11
copy link "f62____BMZV__d2270365__oR032168084.zip"
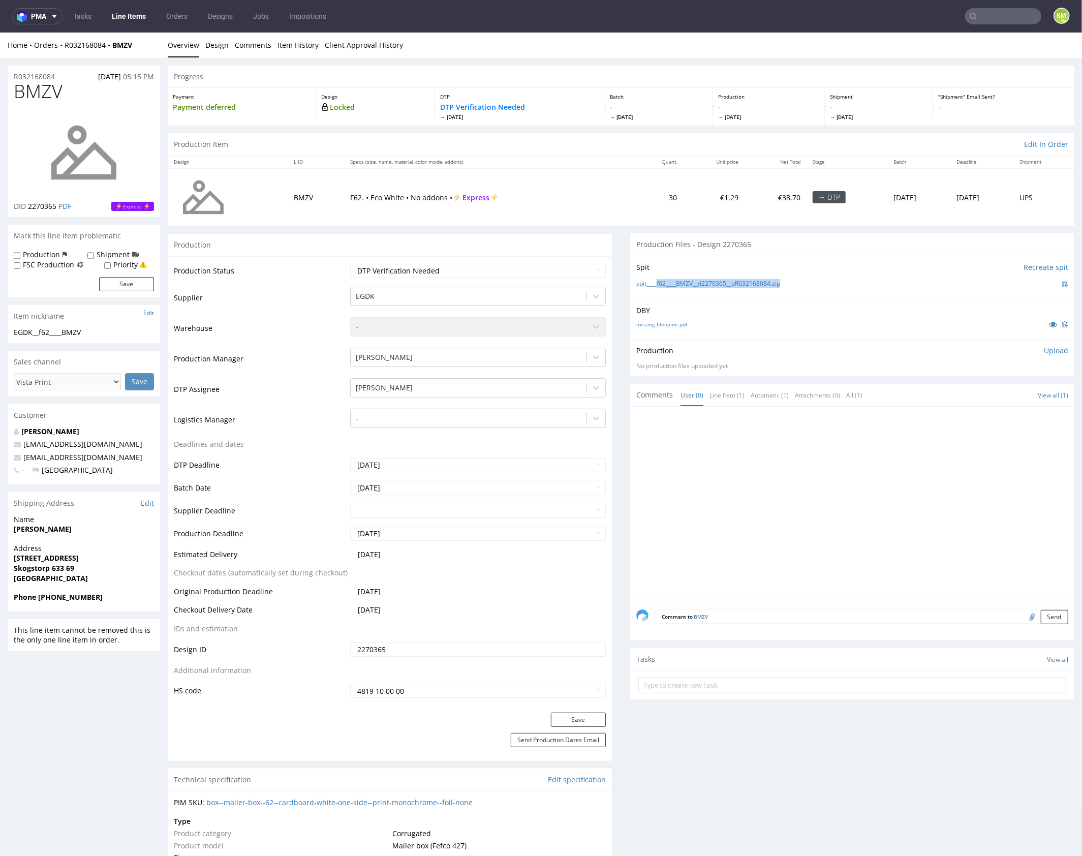
click at [29, 92] on span "BMZV" at bounding box center [38, 91] width 49 height 20
copy span "BMZV"
click at [1044, 350] on p "Upload" at bounding box center [1056, 350] width 24 height 10
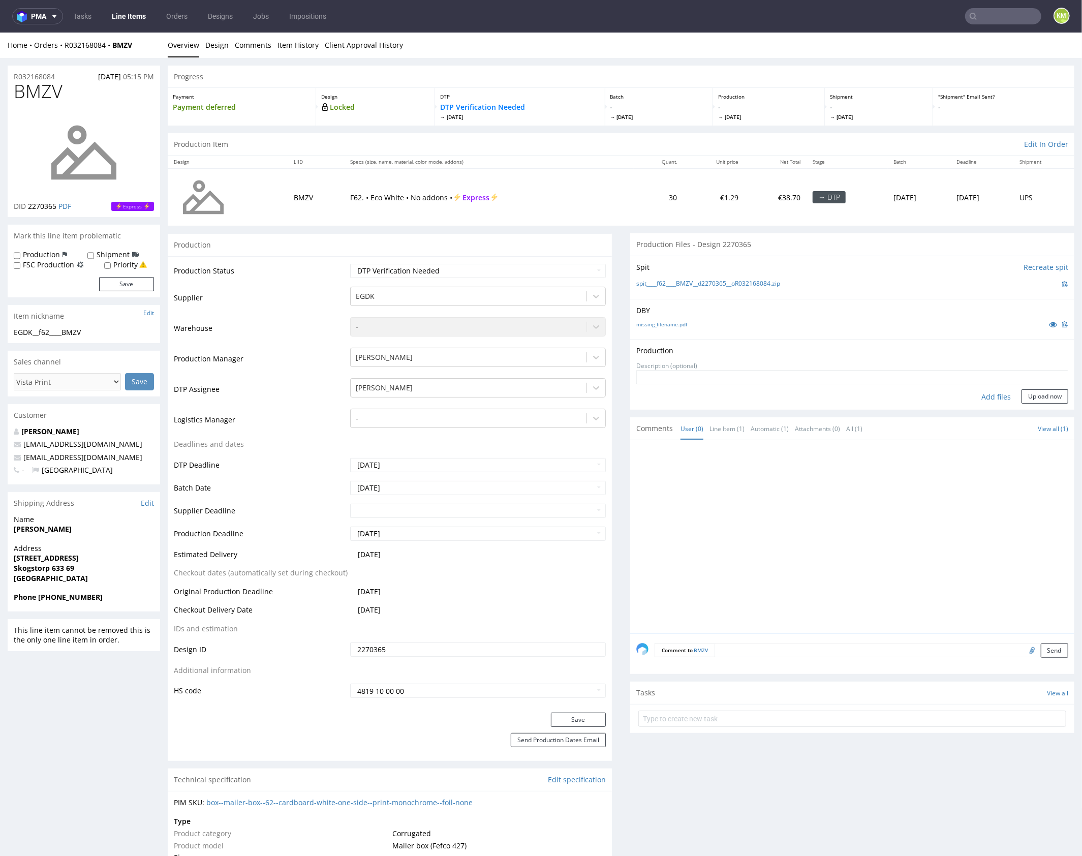
click at [982, 396] on div "Add files" at bounding box center [996, 396] width 51 height 15
type input "C:\fakepath\f62____BMZV__d2270365__oR032168084__outside.pdf"
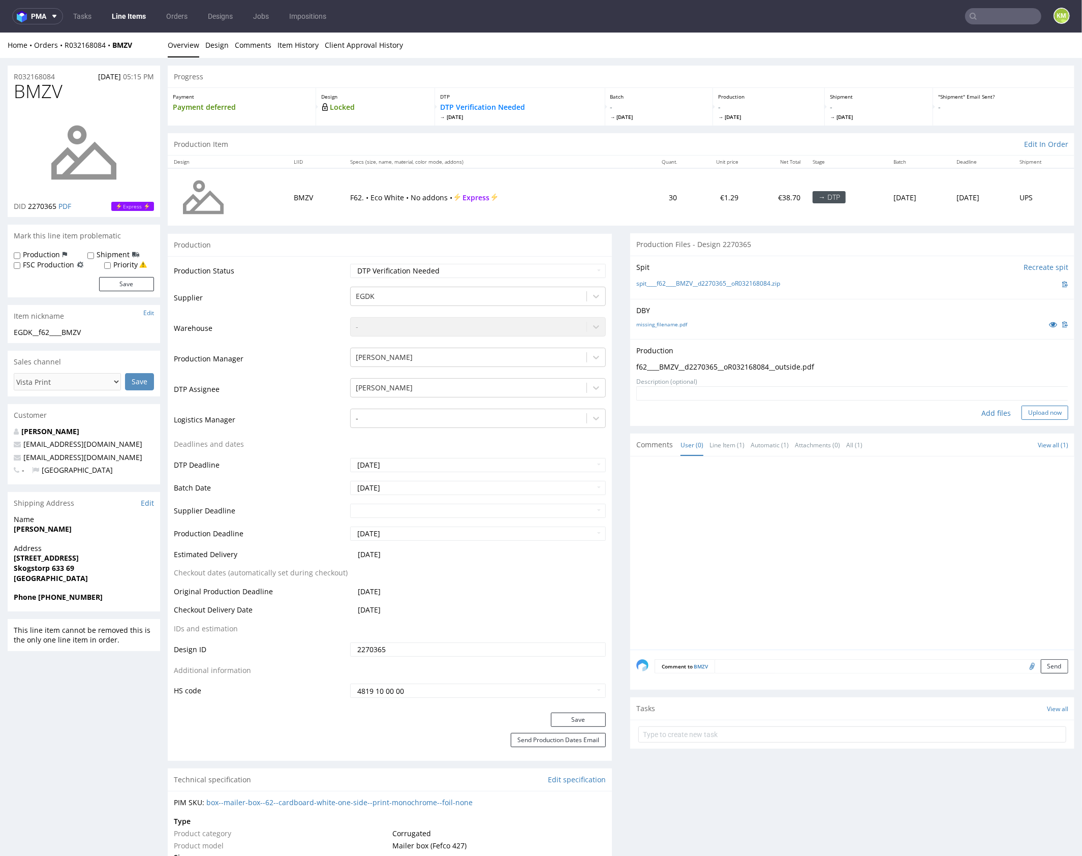
drag, startPoint x: 1039, startPoint y: 412, endPoint x: 1017, endPoint y: 407, distance: 22.3
click at [1039, 411] on button "Upload now" at bounding box center [1045, 412] width 47 height 14
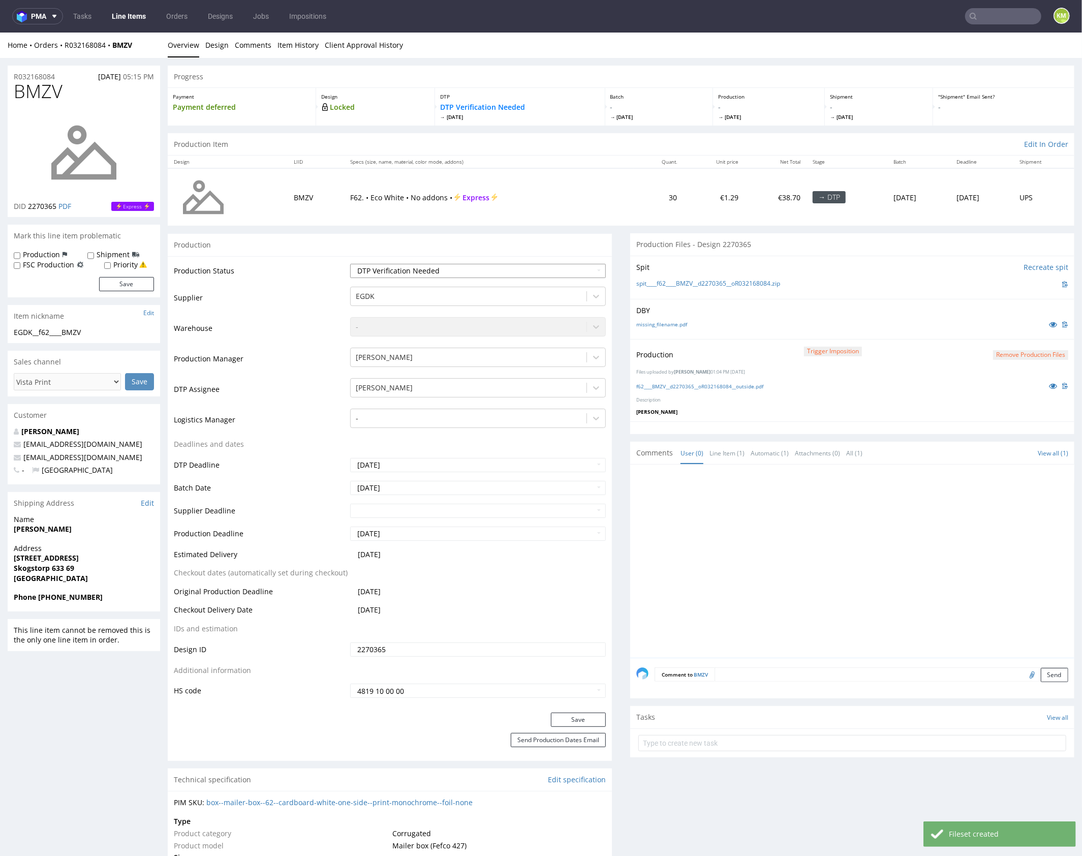
click at [533, 271] on select "Waiting for Artwork Waiting for Diecut Waiting for Mockup Waiting for DTP Waiti…" at bounding box center [478, 270] width 256 height 14
select select "dtp_production_ready"
click at [350, 263] on select "Waiting for Artwork Waiting for Diecut Waiting for Mockup Waiting for DTP Waiti…" at bounding box center [478, 270] width 256 height 14
click at [576, 716] on button "Save" at bounding box center [578, 719] width 55 height 14
click at [776, 596] on div at bounding box center [855, 563] width 438 height 187
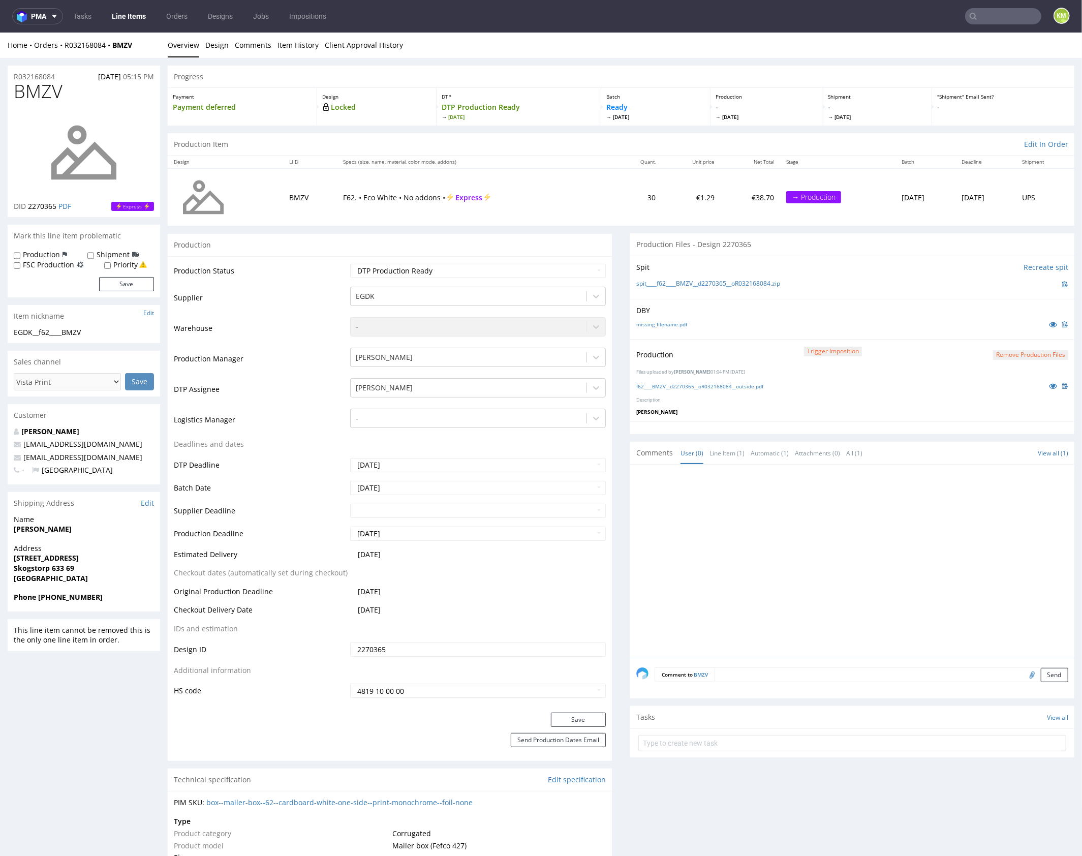
click at [758, 524] on div at bounding box center [855, 563] width 438 height 187
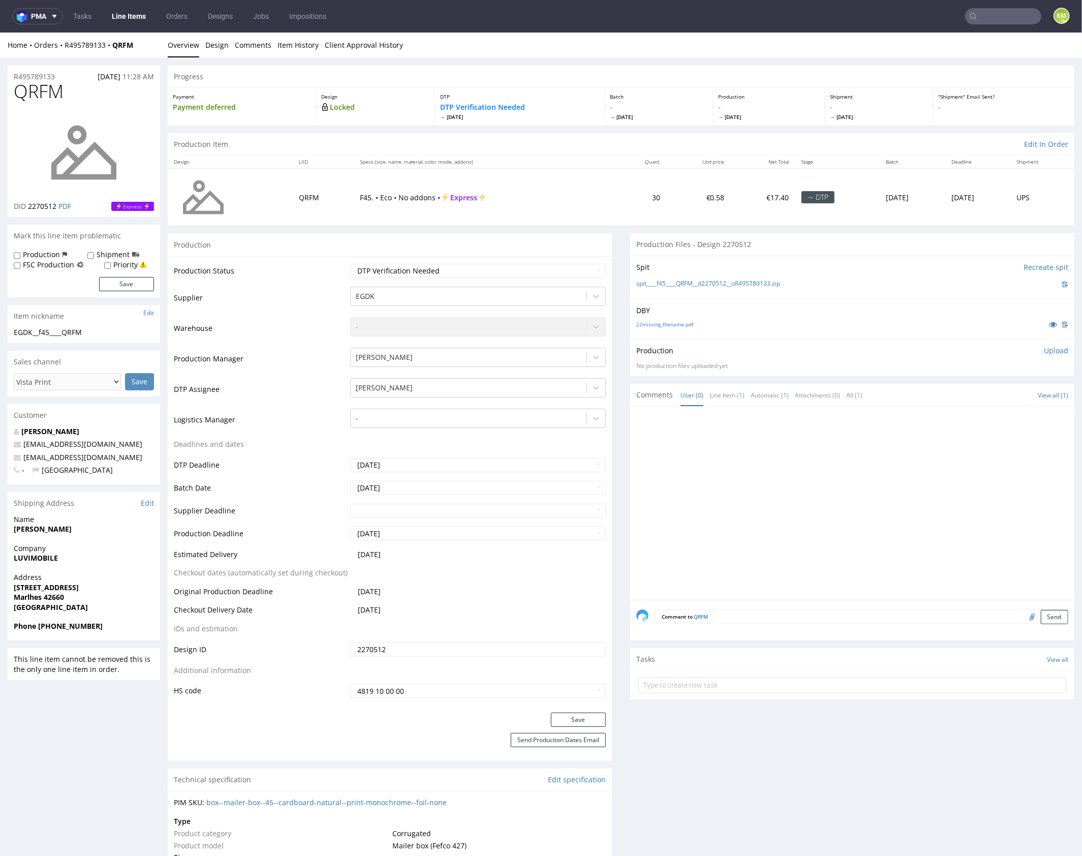
click at [802, 446] on div at bounding box center [855, 505] width 438 height 187
drag, startPoint x: 802, startPoint y: 446, endPoint x: 724, endPoint y: 363, distance: 113.6
click at [801, 446] on div at bounding box center [855, 505] width 438 height 187
click at [673, 322] on link "22missing_filename.pdf" at bounding box center [664, 323] width 57 height 7
click at [54, 88] on span "QRFM" at bounding box center [39, 91] width 50 height 20
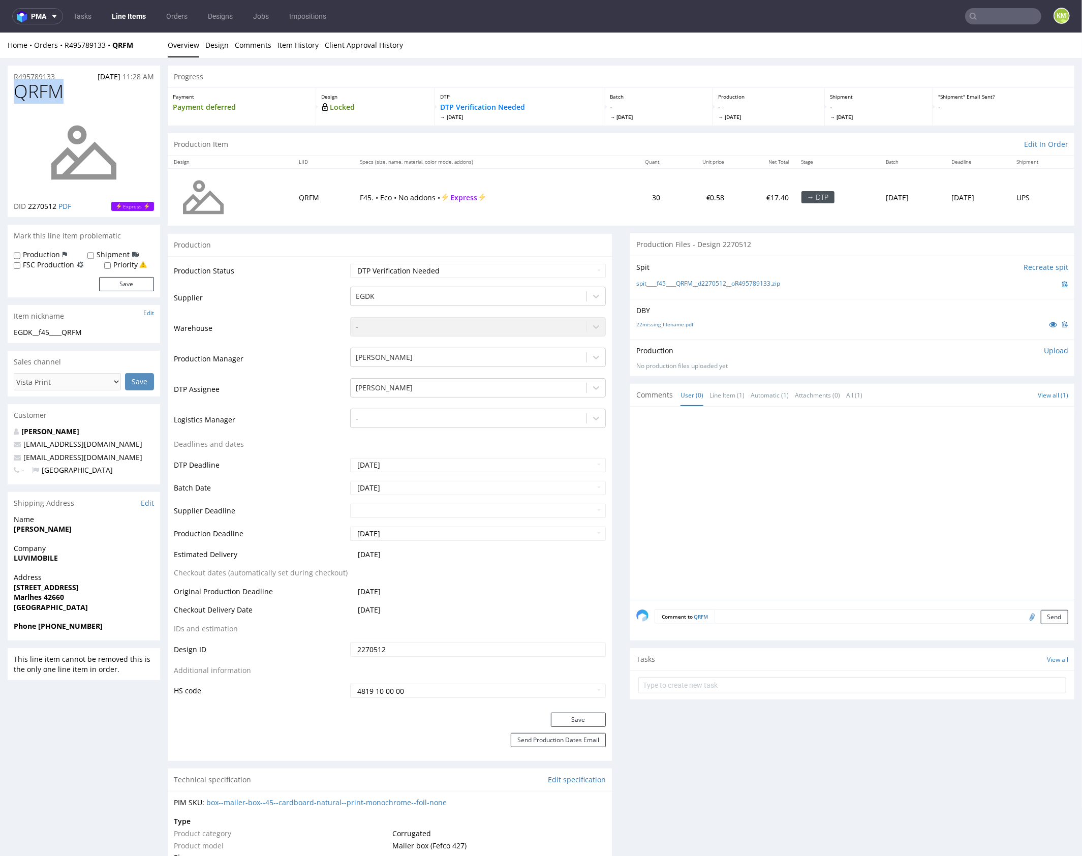
click at [54, 88] on span "QRFM" at bounding box center [39, 91] width 50 height 20
copy span "QRFM"
click at [831, 493] on div at bounding box center [855, 505] width 438 height 187
drag, startPoint x: 796, startPoint y: 285, endPoint x: 655, endPoint y: 283, distance: 140.3
click at [655, 283] on div "spit____f45____QRFM__d2270512__oR495789133.zip" at bounding box center [852, 283] width 432 height 11
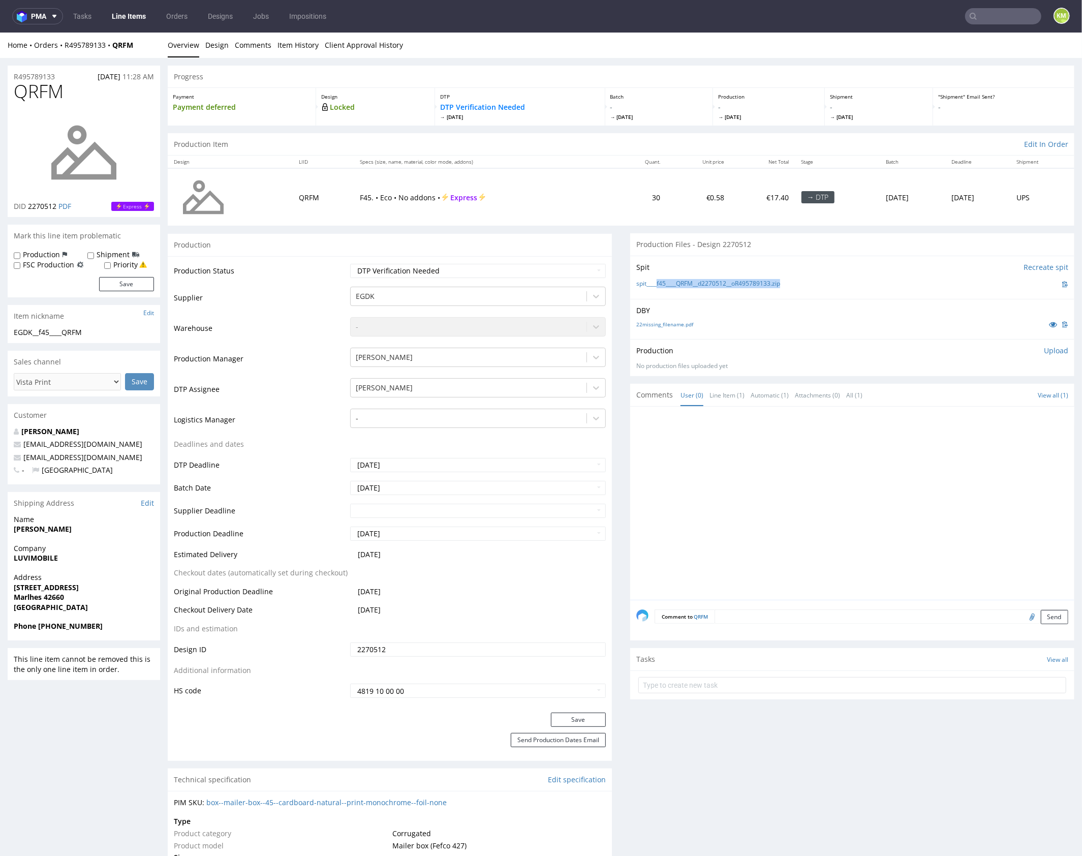
copy link "f45____QRFM__d2270512__oR495789133.zip"
click at [789, 684] on input "text" at bounding box center [852, 685] width 428 height 16
type input "vista print to cancel"
click at [768, 678] on div "vista print to cancel Set due date" at bounding box center [852, 680] width 428 height 20
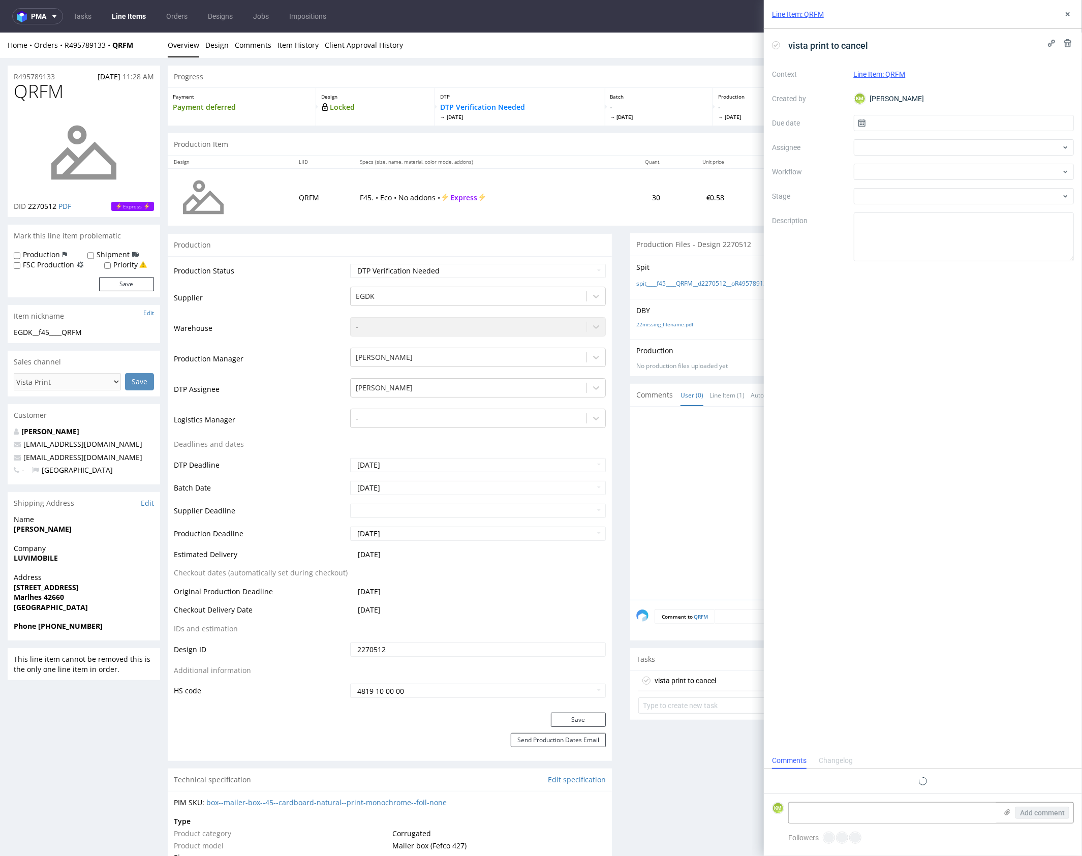
scroll to position [8, 0]
click at [846, 44] on span "vista print to cancel" at bounding box center [828, 45] width 88 height 17
copy span "vista print to cancel"
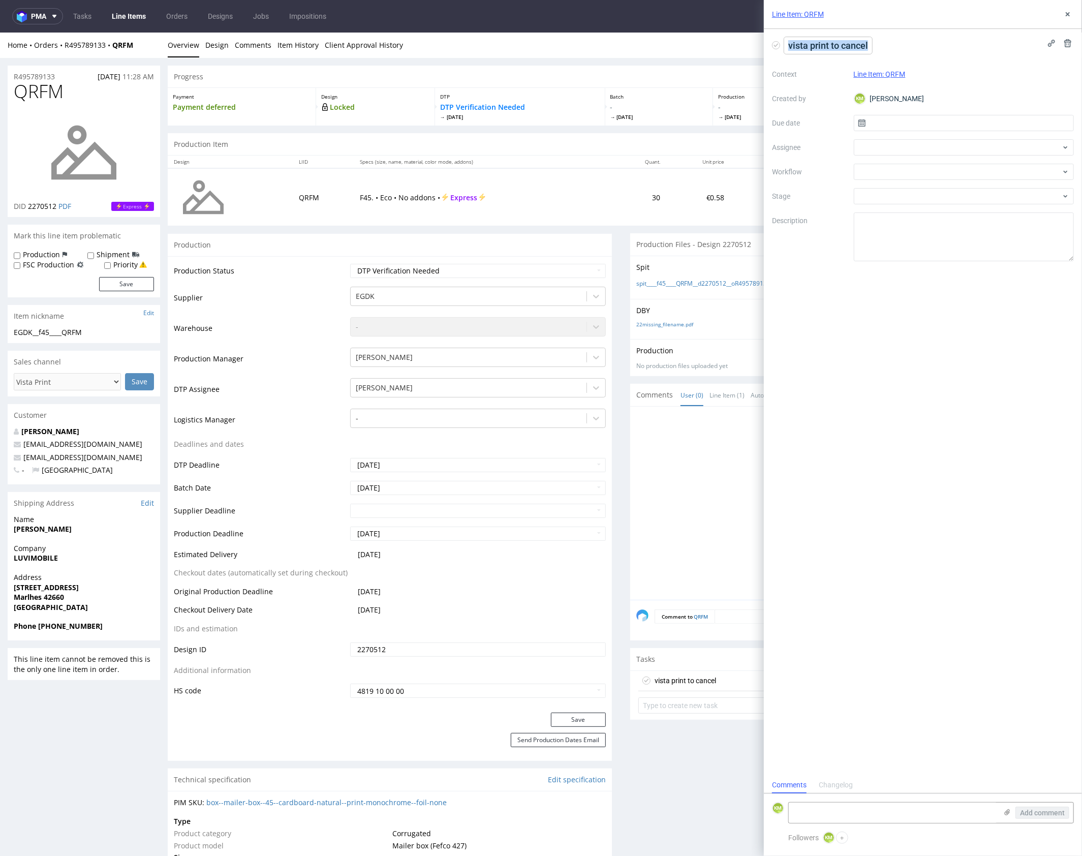
click at [836, 42] on span "vista print to cancel" at bounding box center [828, 45] width 88 height 17
paste span
click at [926, 120] on input "text" at bounding box center [964, 123] width 221 height 16
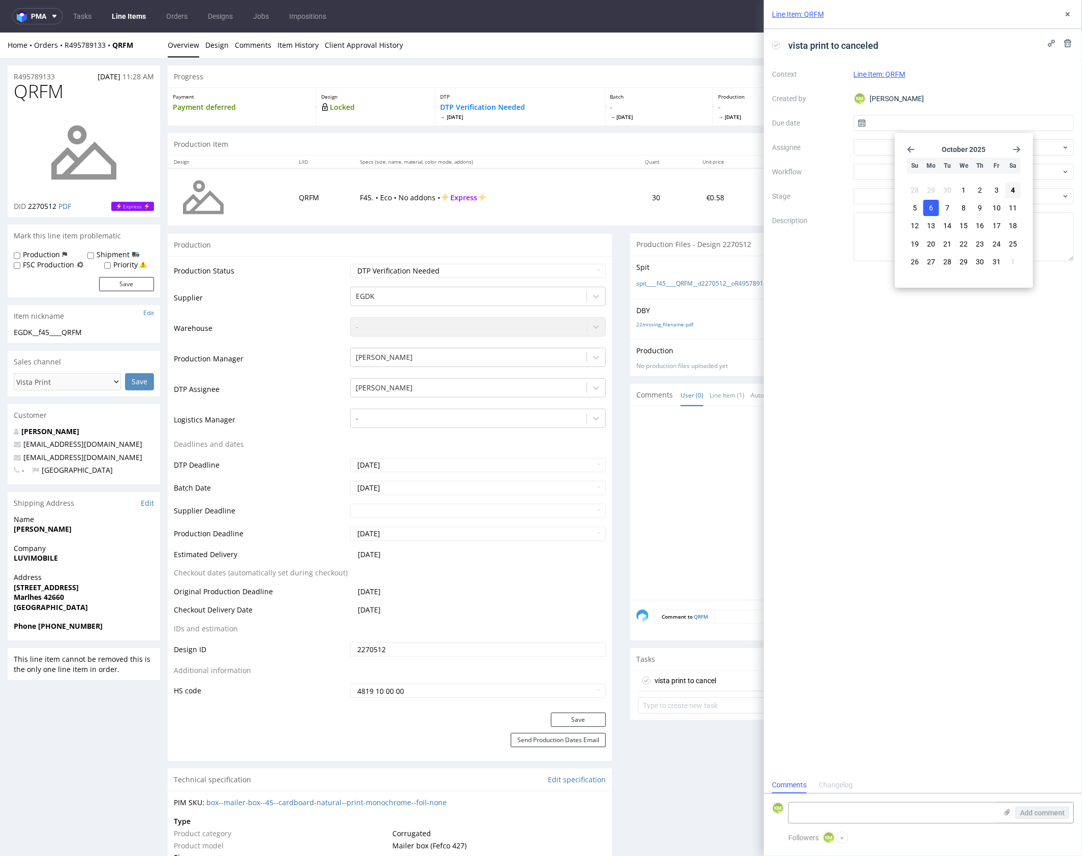
click at [933, 209] on button "6" at bounding box center [932, 208] width 16 height 16
type input "[DATE]"
click at [915, 126] on input "[DATE]" at bounding box center [964, 123] width 221 height 16
drag, startPoint x: 856, startPoint y: 313, endPoint x: 881, endPoint y: 207, distance: 108.4
click at [856, 313] on div "vista print to canceled Context Line Item: QRFM Created by KM Karol Markowski D…" at bounding box center [923, 403] width 318 height 748
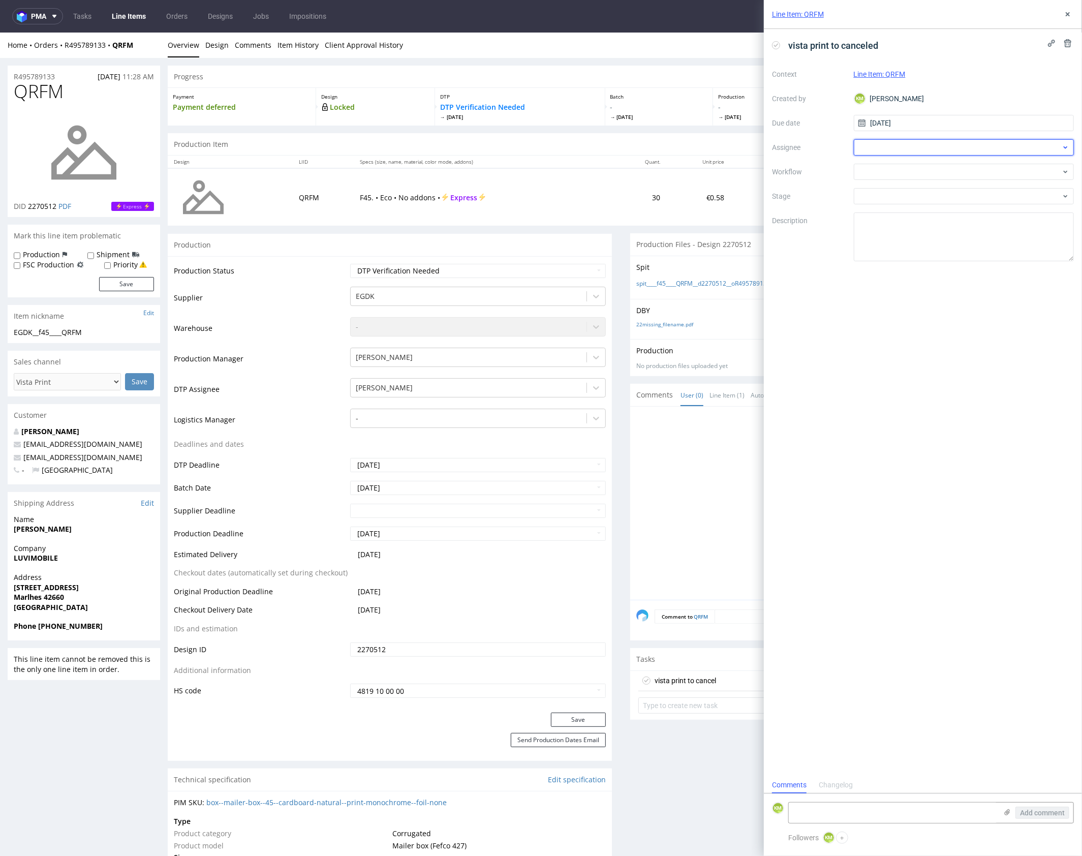
click at [884, 150] on div at bounding box center [964, 147] width 221 height 16
type input "leś"
click at [893, 166] on span "[PERSON_NAME]" at bounding box center [903, 170] width 54 height 10
click at [904, 173] on div at bounding box center [964, 172] width 221 height 16
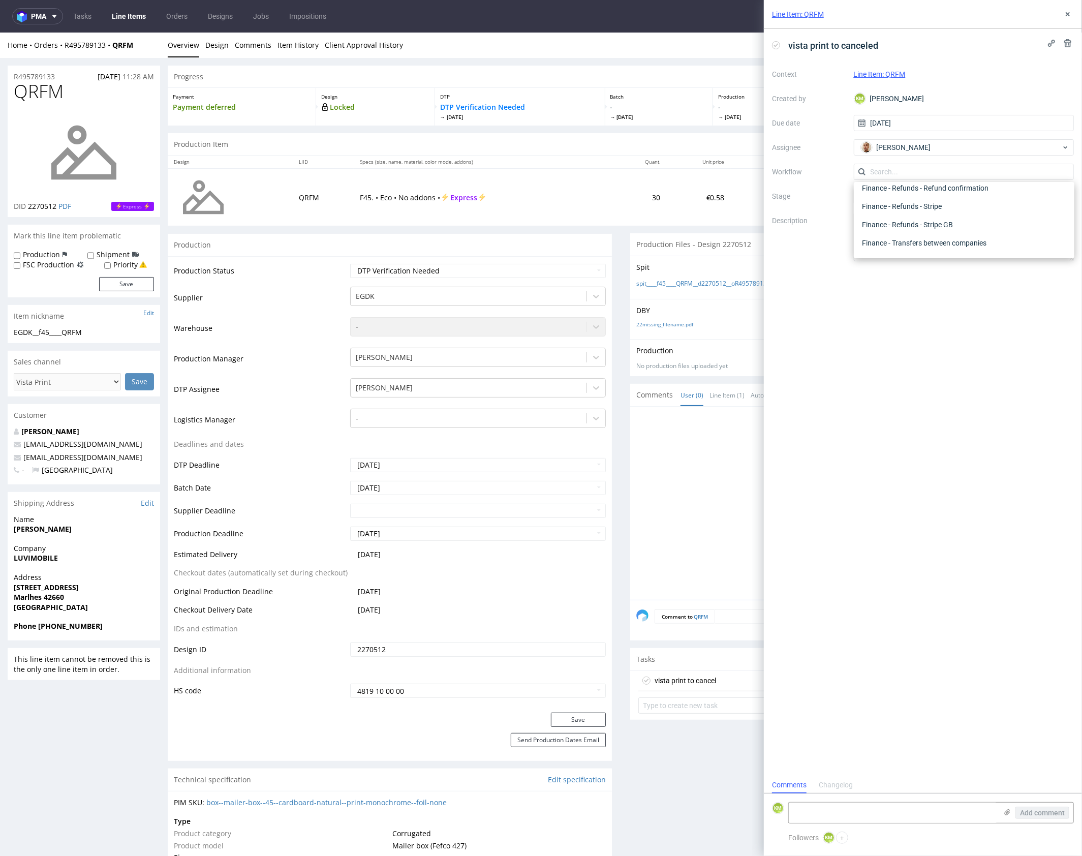
scroll to position [0, 0]
click at [907, 226] on div "DTP - Issue" at bounding box center [964, 227] width 212 height 18
click at [909, 234] on textarea "Problem: Impact: What is needed?:" at bounding box center [964, 236] width 221 height 49
click at [921, 244] on textarea at bounding box center [964, 236] width 221 height 49
paste textarea "The file contains fonts that haven’t been converted to outlines, as well as add…"
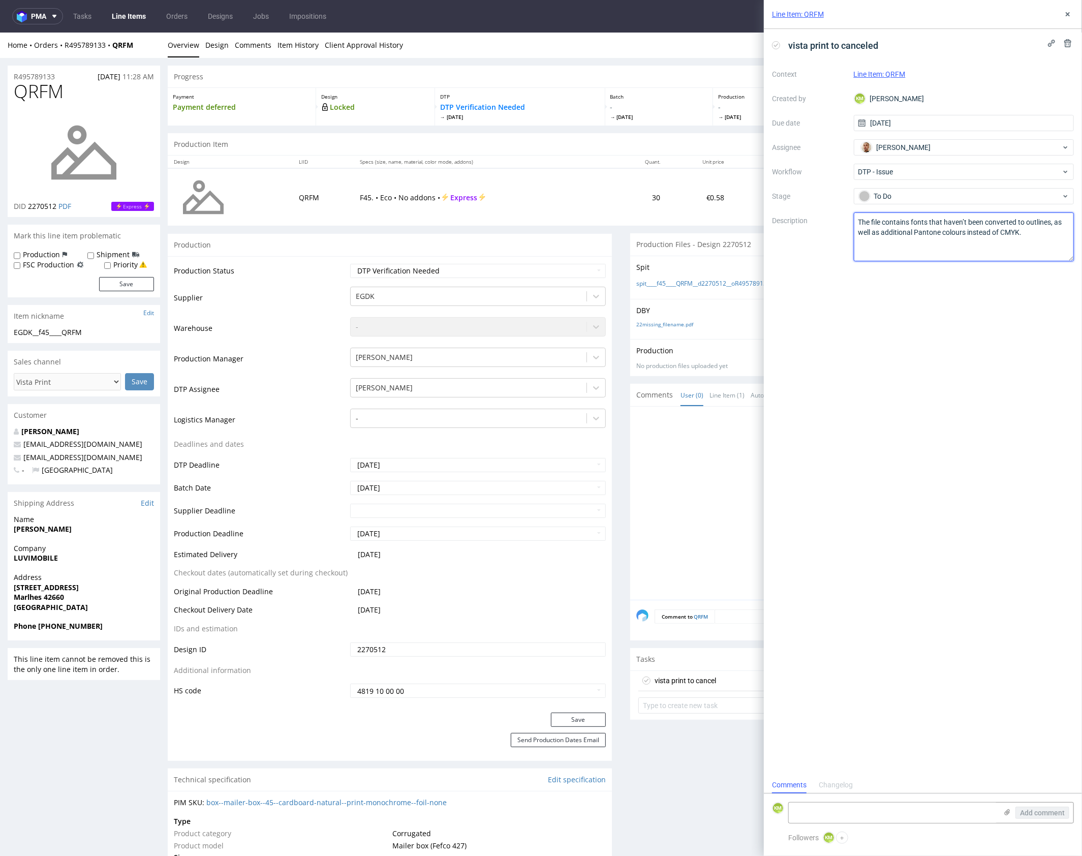
click at [1033, 249] on textarea "The file contains fonts that haven’t been converted to outlines, as well as add…" at bounding box center [964, 236] width 221 height 49
type textarea "The file contains fonts that haven’t been converted to outlines, as well as add…"
drag, startPoint x: 1071, startPoint y: 8, endPoint x: 937, endPoint y: 87, distance: 155.0
click at [1071, 8] on button at bounding box center [1068, 14] width 12 height 12
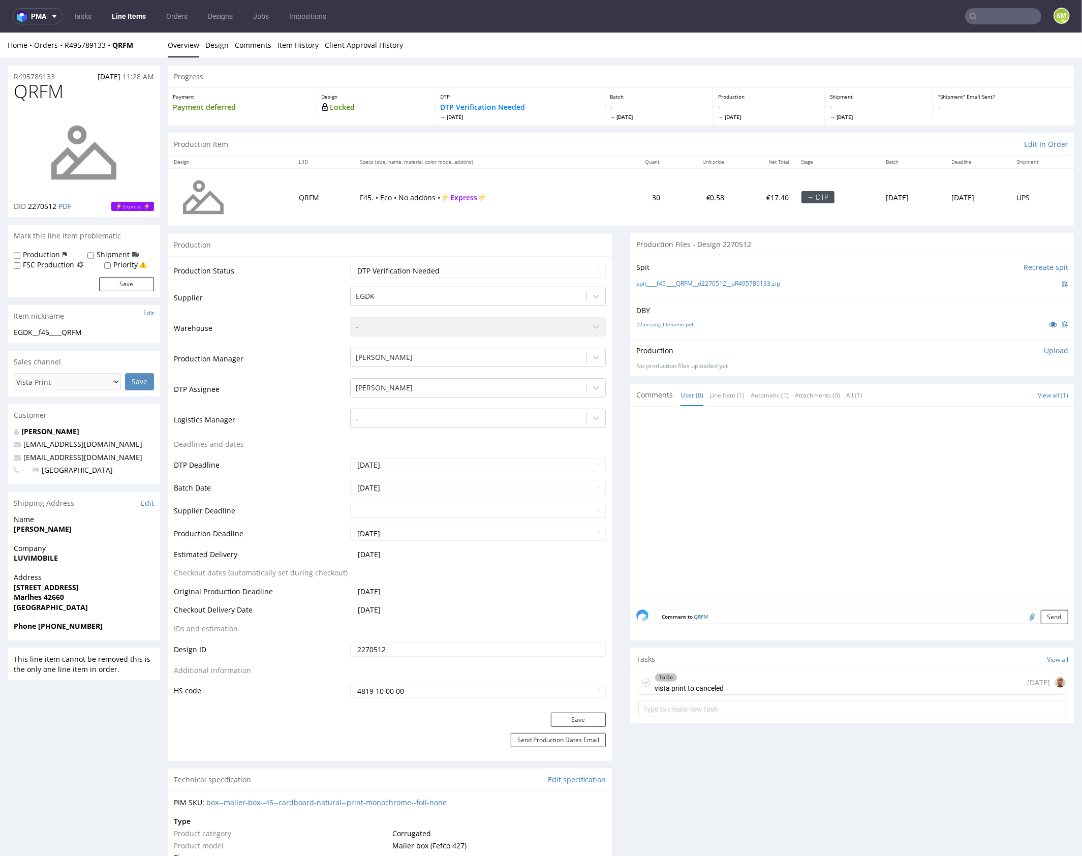
click at [785, 482] on div at bounding box center [855, 505] width 438 height 187
click at [516, 274] on select "Waiting for Artwork Waiting for Diecut Waiting for Mockup Waiting for DTP Waiti…" at bounding box center [478, 270] width 256 height 14
select select "dtp_issue"
click at [350, 263] on select "Waiting for Artwork Waiting for Diecut Waiting for Mockup Waiting for DTP Waiti…" at bounding box center [478, 270] width 256 height 14
click at [587, 713] on button "Save" at bounding box center [578, 719] width 55 height 14
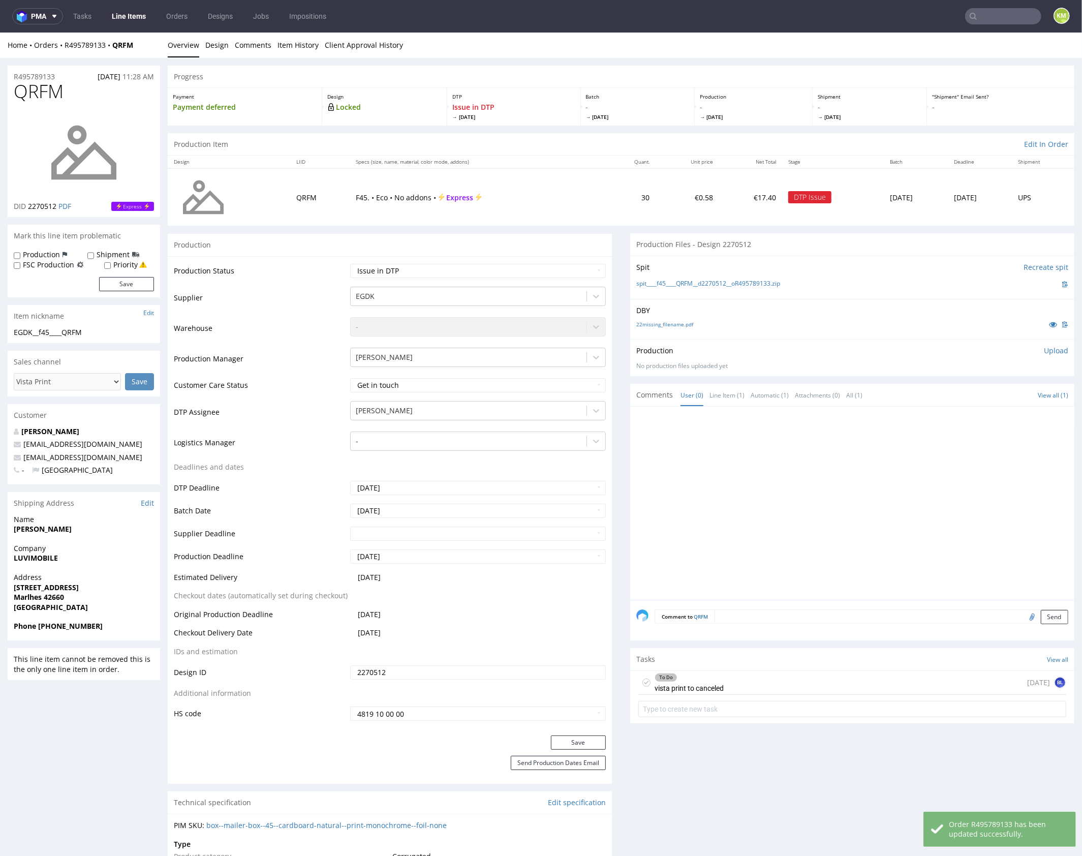
click at [769, 491] on div at bounding box center [855, 505] width 438 height 187
click at [743, 477] on div at bounding box center [855, 505] width 438 height 187
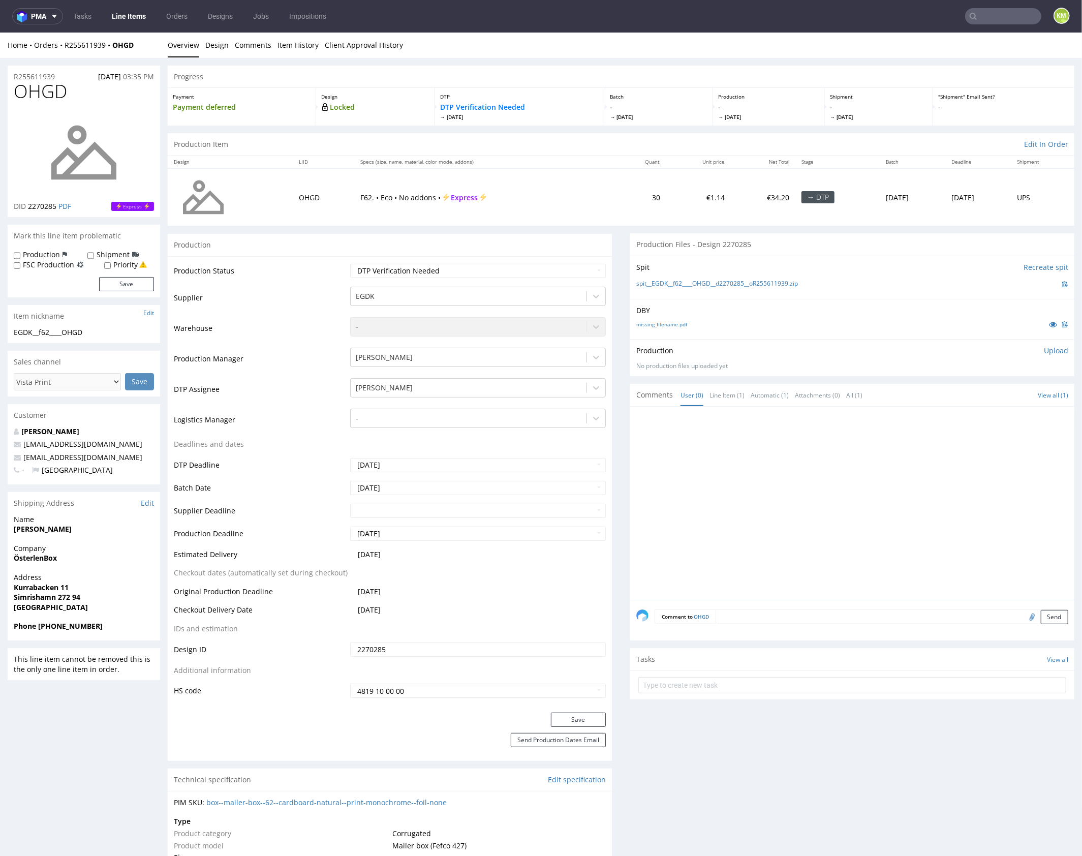
click at [808, 482] on div at bounding box center [855, 505] width 438 height 187
click at [767, 495] on div at bounding box center [855, 505] width 438 height 187
click at [706, 345] on div "Production Upload" at bounding box center [852, 350] width 432 height 10
click at [660, 324] on link "missing_filename.pdf" at bounding box center [661, 323] width 51 height 7
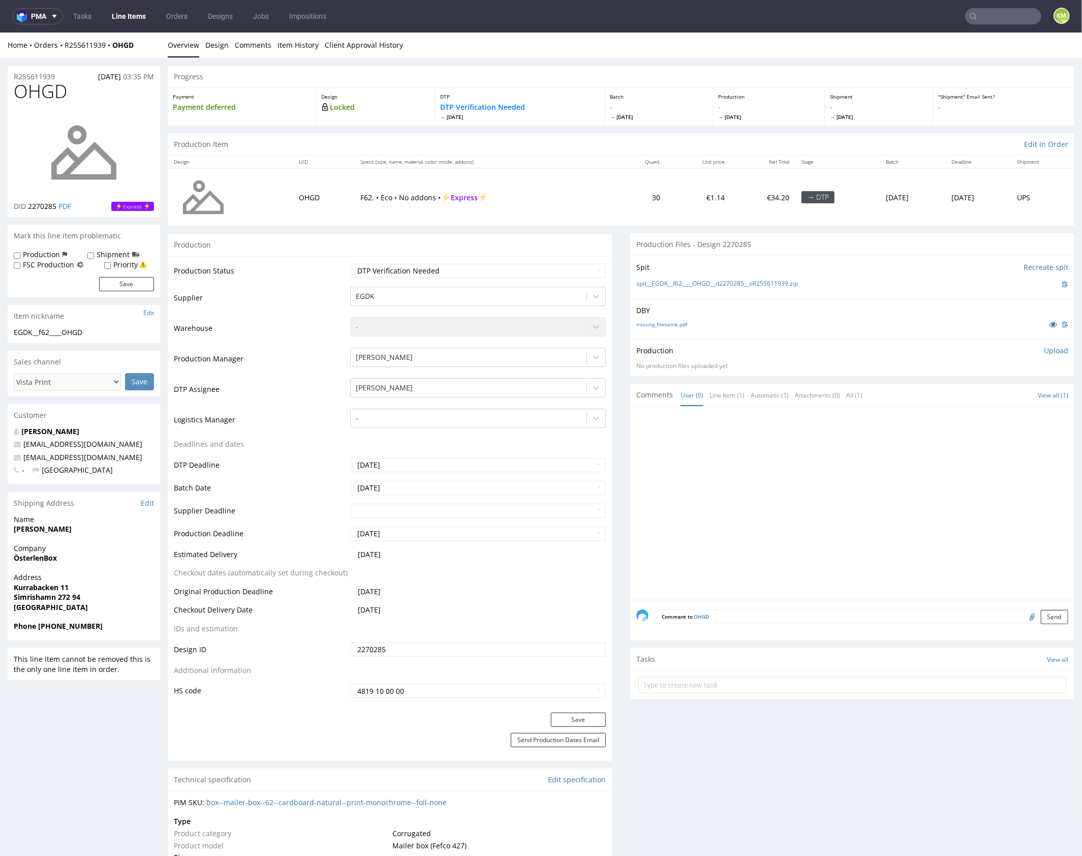
click at [747, 530] on div at bounding box center [855, 505] width 438 height 187
click at [743, 682] on input "text" at bounding box center [852, 685] width 428 height 16
type input "vista print to canceled"
click at [746, 677] on div "vista print to canceled Set due date" at bounding box center [852, 680] width 428 height 20
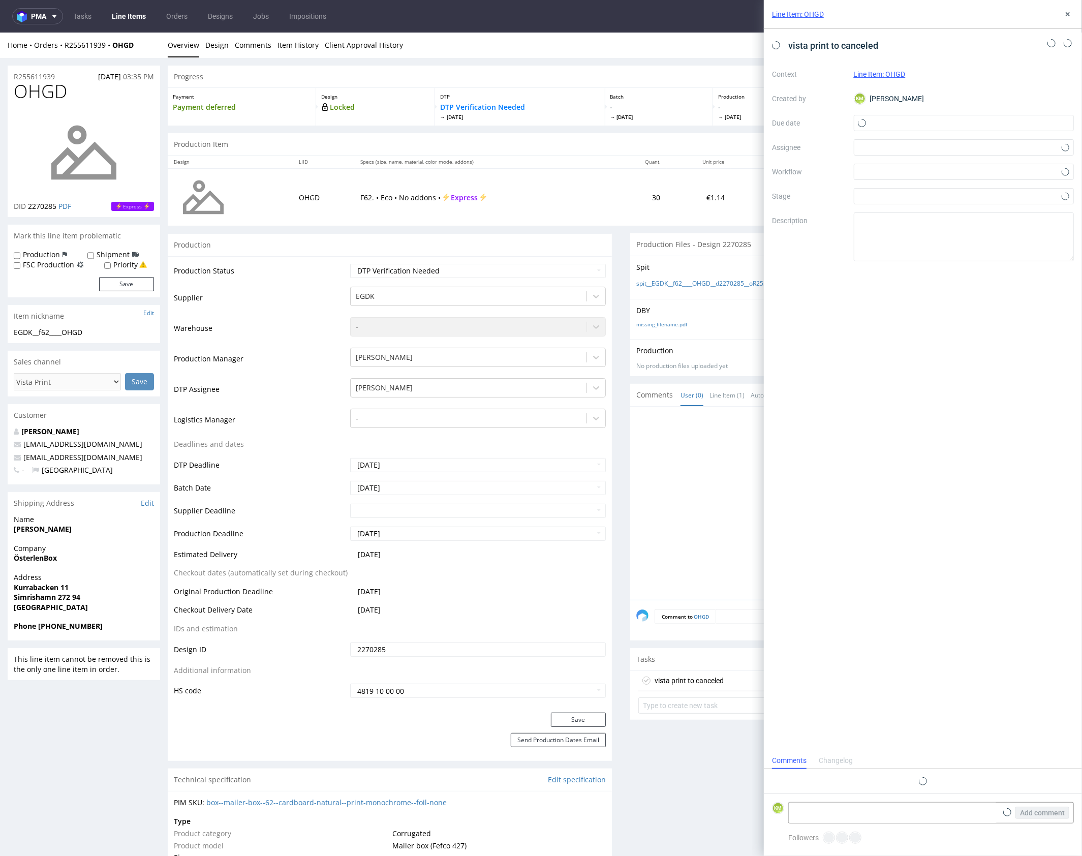
scroll to position [8, 0]
click at [878, 123] on input "text" at bounding box center [964, 123] width 221 height 16
click at [935, 212] on button "6" at bounding box center [932, 208] width 16 height 16
type input "[DATE]"
click at [890, 150] on div at bounding box center [964, 147] width 221 height 16
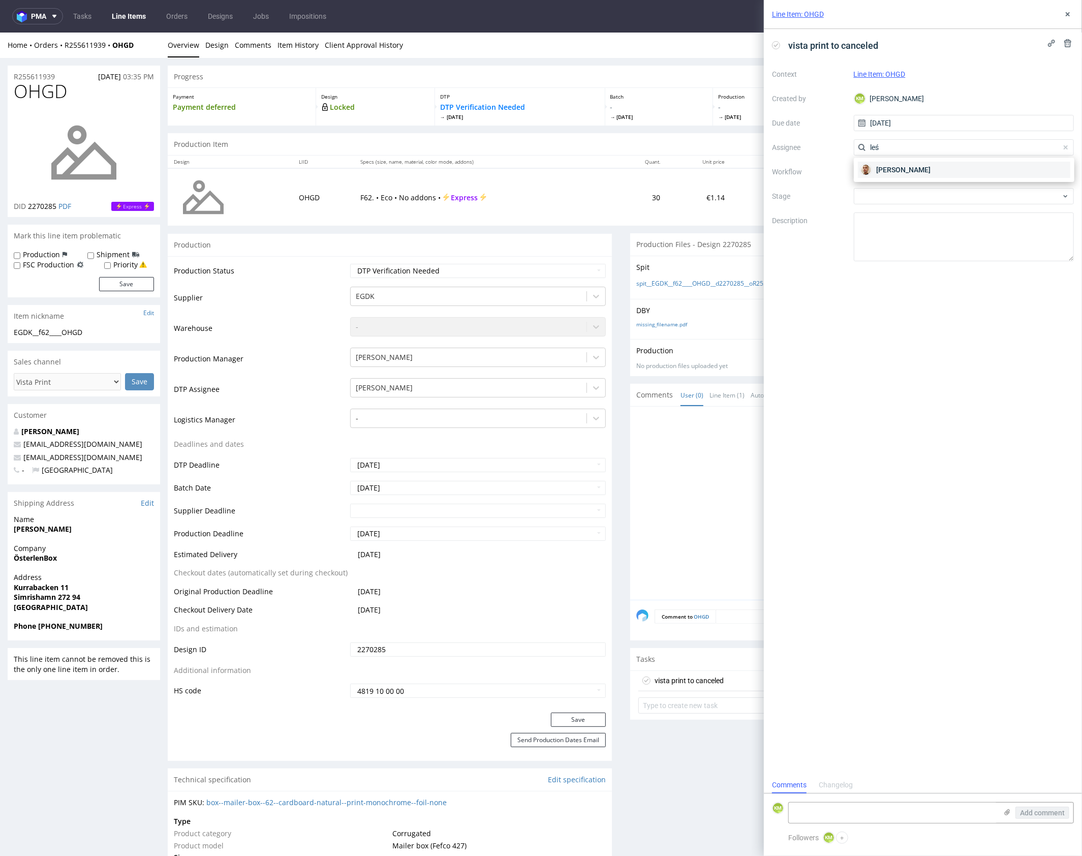
type input "leś"
click at [893, 172] on span "[PERSON_NAME]" at bounding box center [903, 170] width 54 height 10
click at [883, 171] on div at bounding box center [964, 172] width 221 height 16
click at [903, 223] on div "DTP - Issue" at bounding box center [964, 227] width 212 height 18
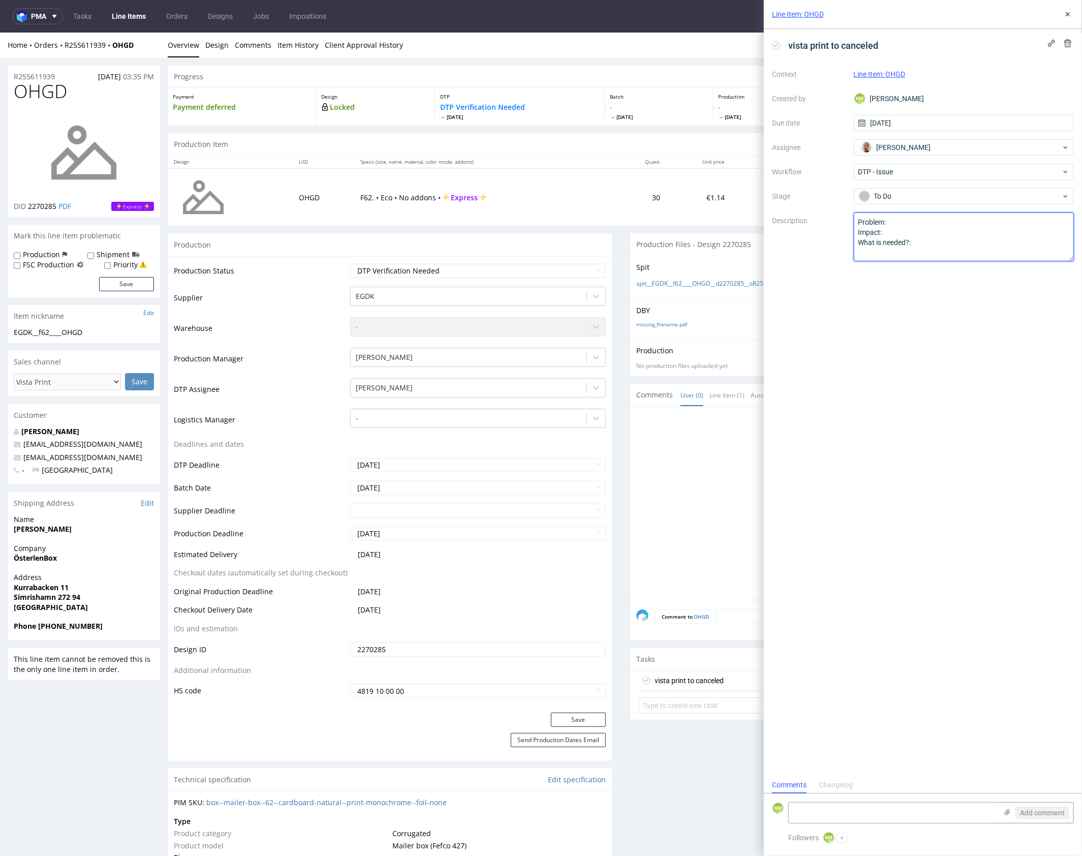
click at [901, 232] on textarea "Problem: Impact: What is needed?:" at bounding box center [964, 236] width 221 height 49
paste textarea "The file contains fonts that haven’t been converted to outlines, as well as add…"
type textarea "The file contains fonts that haven’t been converted to outlines, as well as add…"
click at [1064, 14] on icon at bounding box center [1068, 14] width 8 height 8
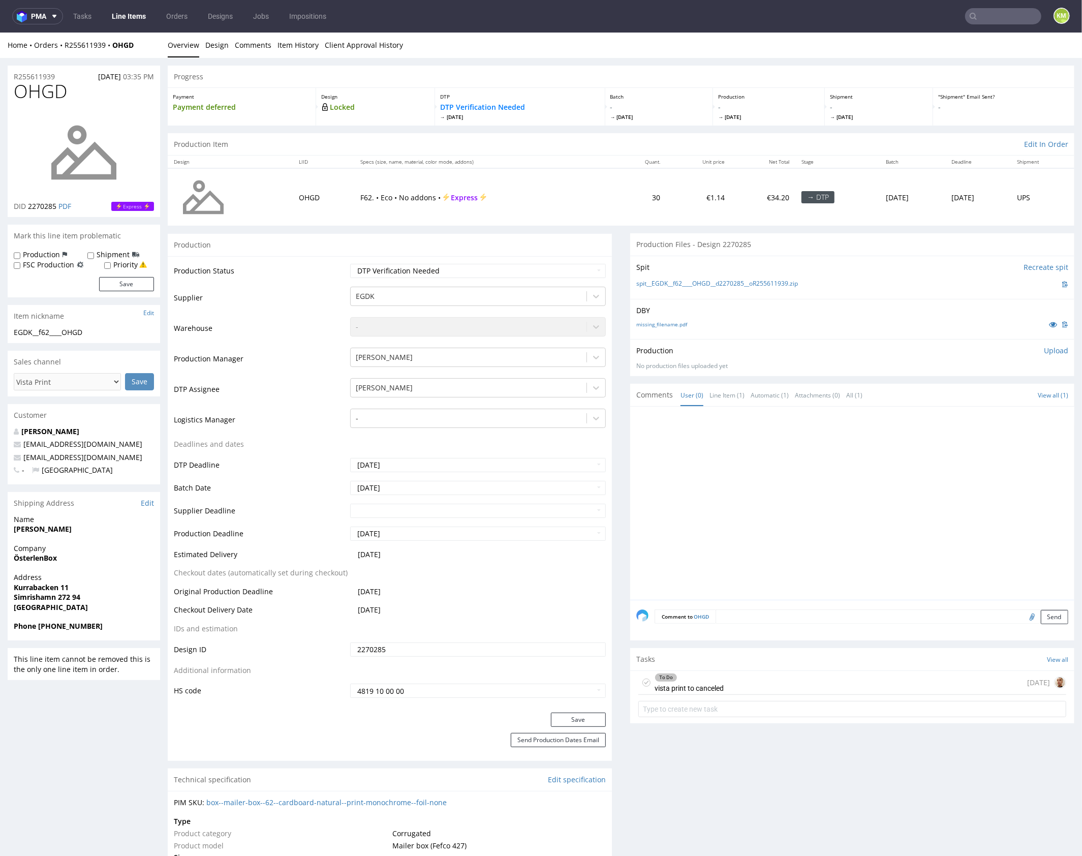
click at [805, 466] on div at bounding box center [855, 505] width 438 height 187
click at [802, 465] on div at bounding box center [855, 505] width 438 height 187
click at [527, 269] on select "Waiting for Artwork Waiting for Diecut Waiting for Mockup Waiting for DTP Waiti…" at bounding box center [478, 270] width 256 height 14
select select "dtp_issue"
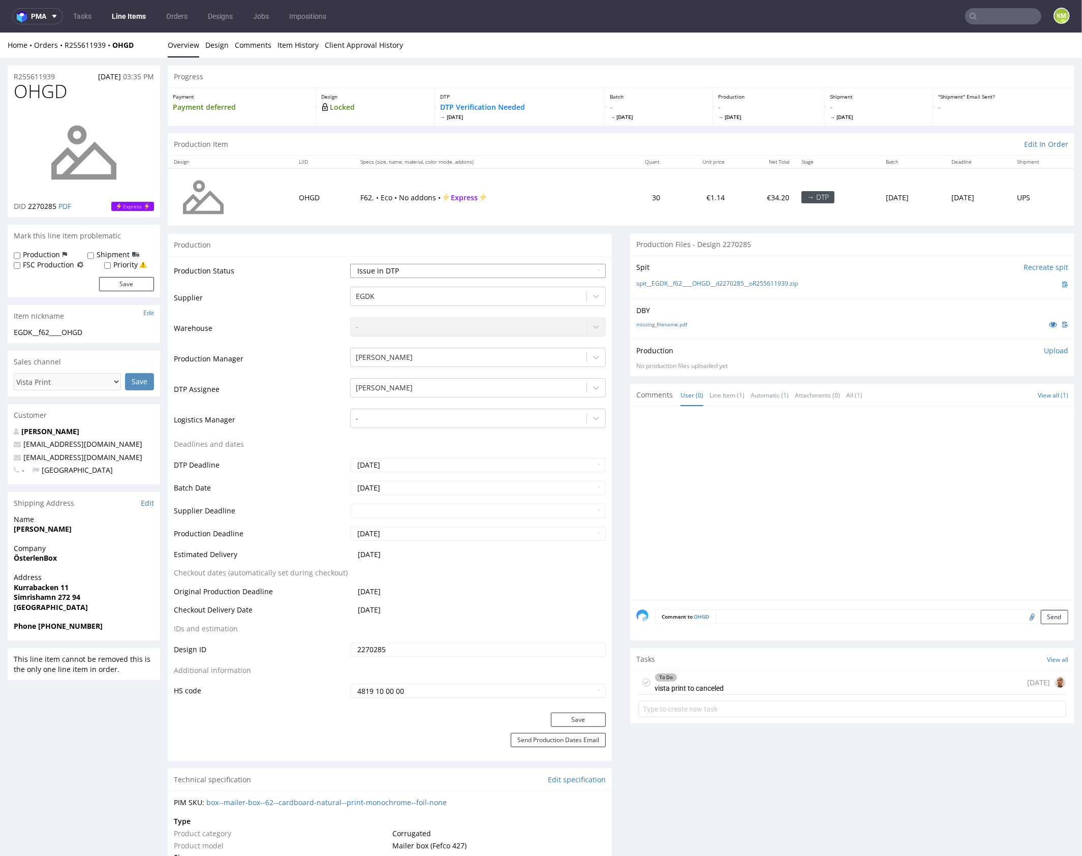
click at [350, 263] on select "Waiting for Artwork Waiting for Diecut Waiting for Mockup Waiting for DTP Waiti…" at bounding box center [478, 270] width 256 height 14
click at [579, 719] on button "Save" at bounding box center [578, 719] width 55 height 14
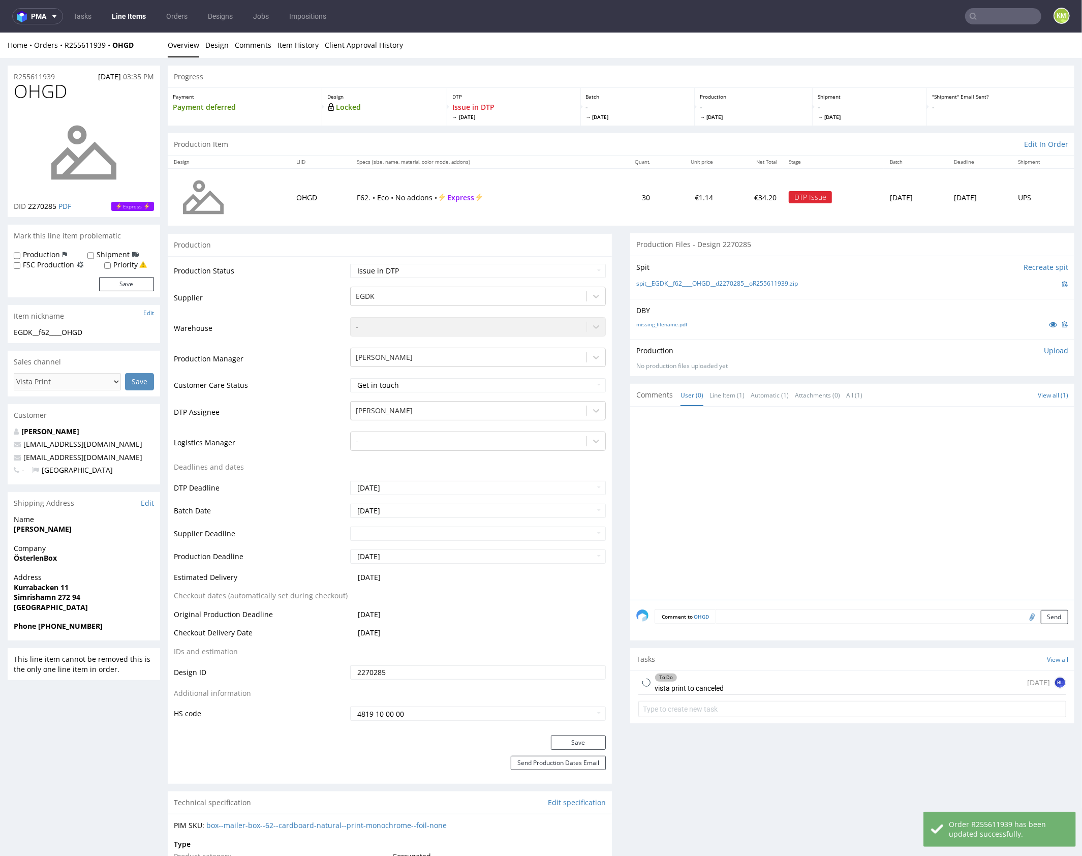
click at [726, 490] on div at bounding box center [855, 505] width 438 height 187
click at [787, 501] on div at bounding box center [855, 505] width 438 height 187
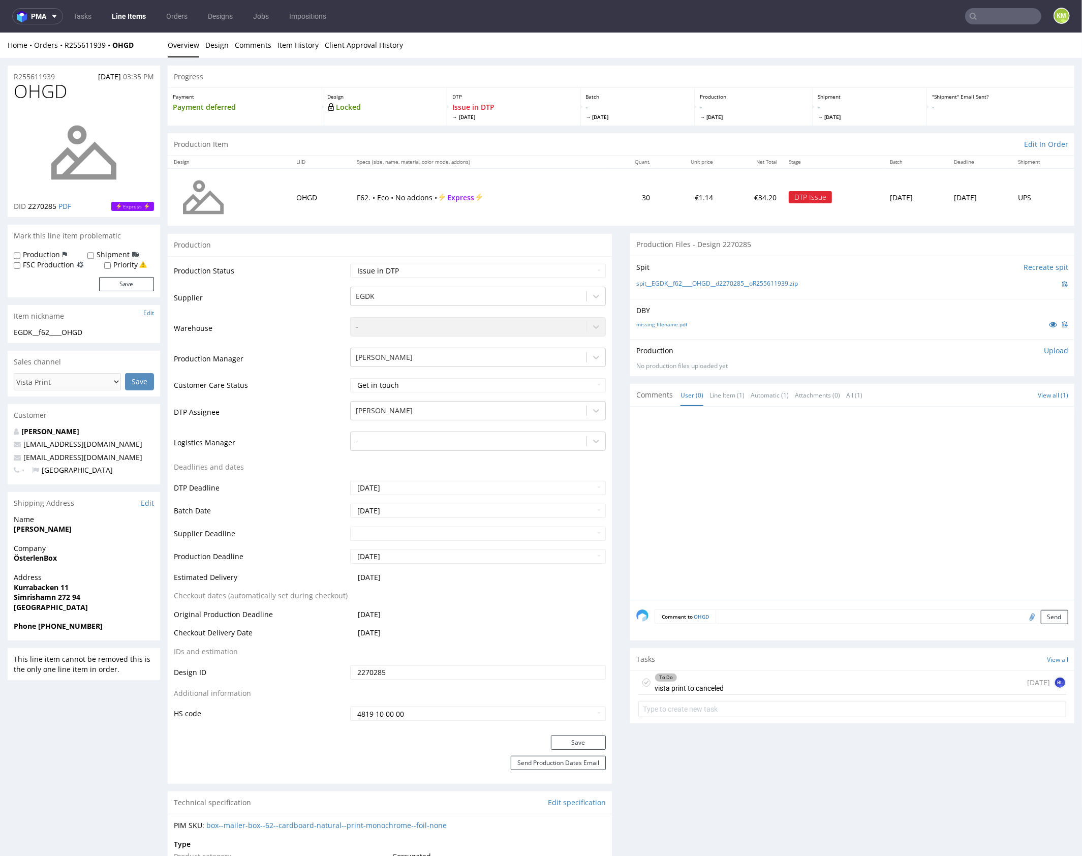
click at [786, 501] on div at bounding box center [855, 505] width 438 height 187
click at [778, 500] on div at bounding box center [855, 505] width 438 height 187
click at [774, 481] on div at bounding box center [855, 505] width 438 height 187
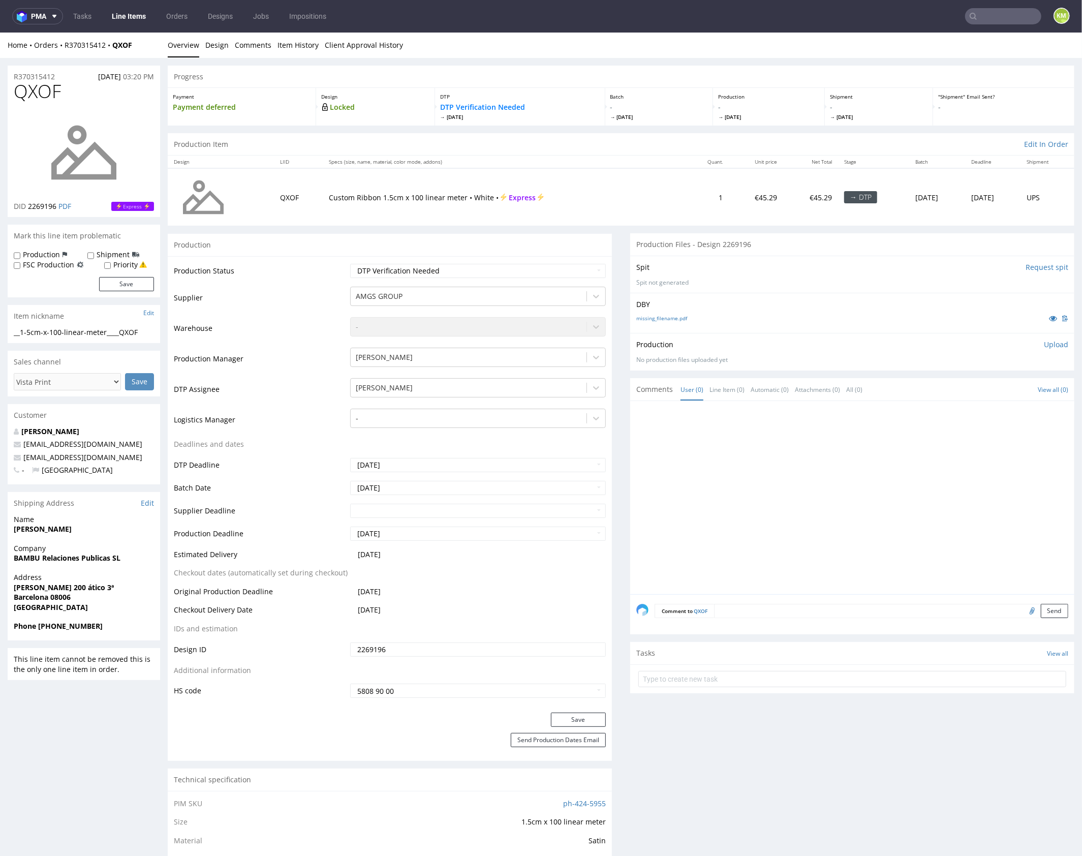
click at [787, 462] on div at bounding box center [855, 500] width 438 height 187
click at [786, 462] on div at bounding box center [855, 500] width 438 height 187
click at [667, 317] on link "missing_filename.pdf" at bounding box center [661, 317] width 51 height 7
click at [912, 513] on div at bounding box center [855, 500] width 438 height 187
click at [851, 474] on div at bounding box center [855, 500] width 438 height 187
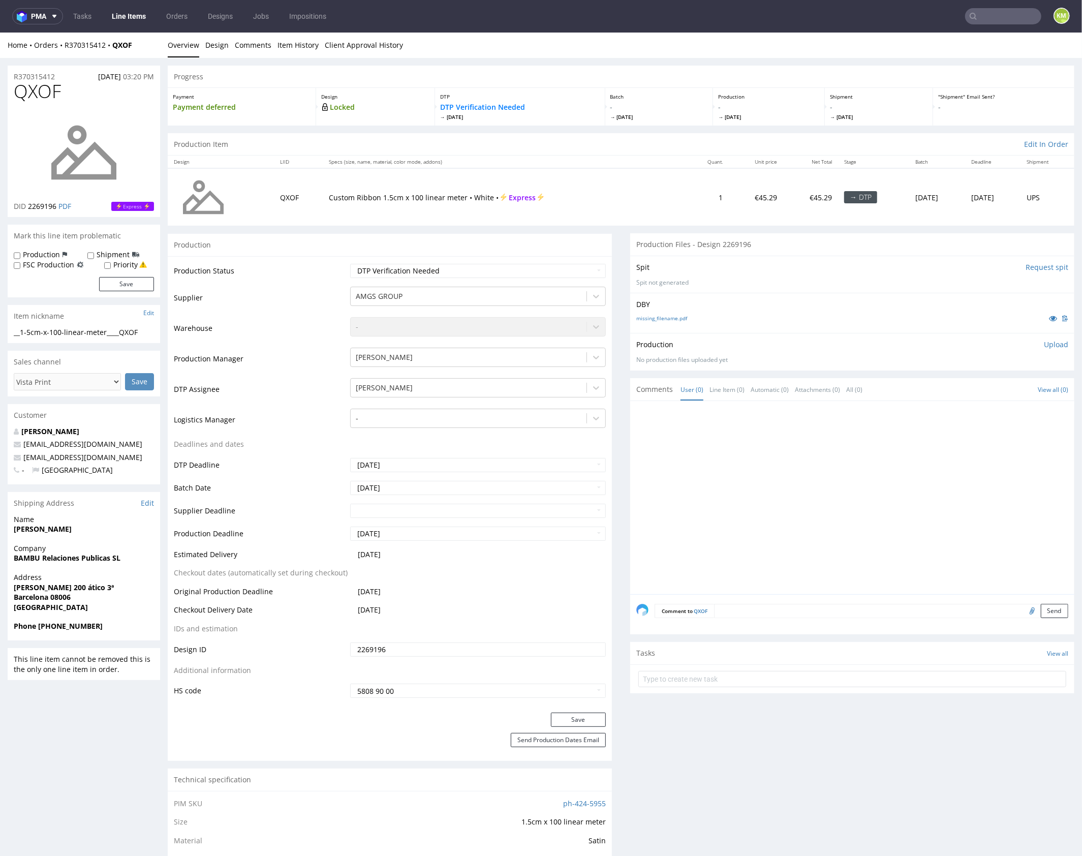
click at [107, 333] on div "__1-5cm-x-100-linear-meter____QXOF" at bounding box center [84, 332] width 140 height 10
click at [110, 329] on div "__1-5cm-x-100-linear-meter____QXOF" at bounding box center [84, 332] width 140 height 10
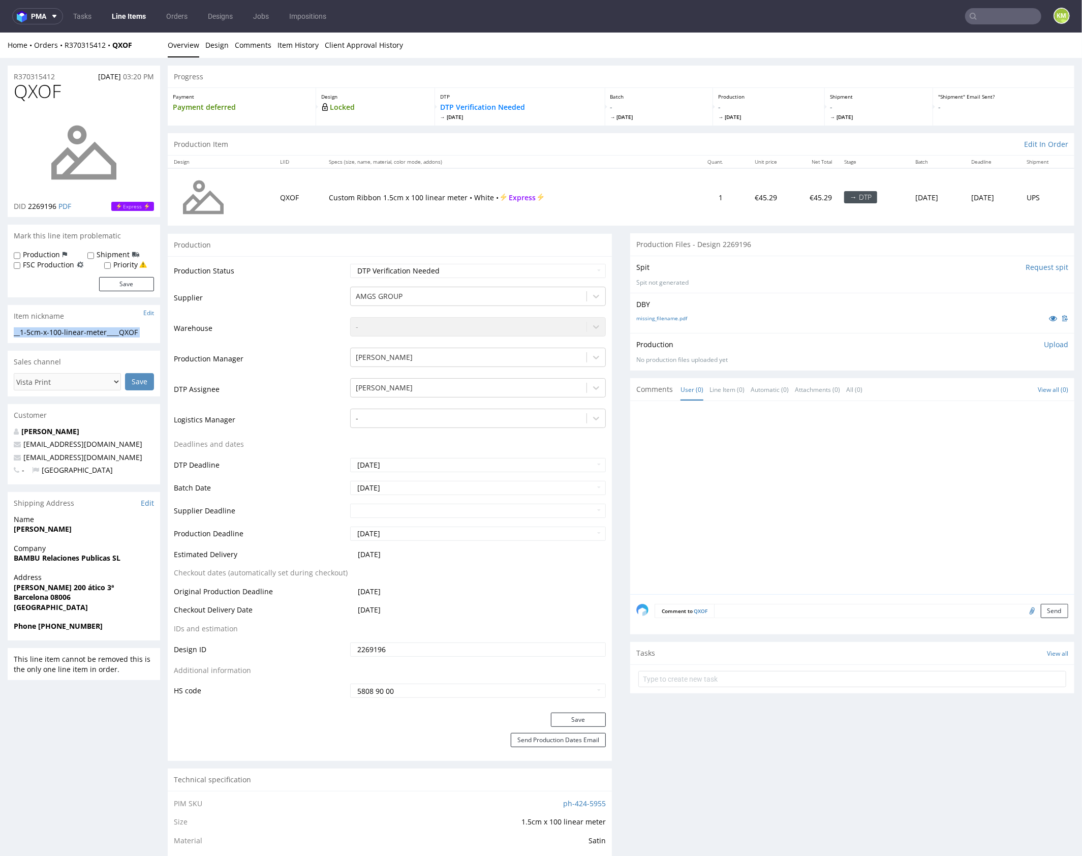
copy div "__1-5cm-x-100-linear-meter____QXOF Update"
click at [462, 642] on input "2269196" at bounding box center [478, 649] width 256 height 14
click at [464, 650] on input "2269196" at bounding box center [478, 649] width 256 height 14
click at [672, 318] on link "missing_filename.pdf" at bounding box center [661, 317] width 51 height 7
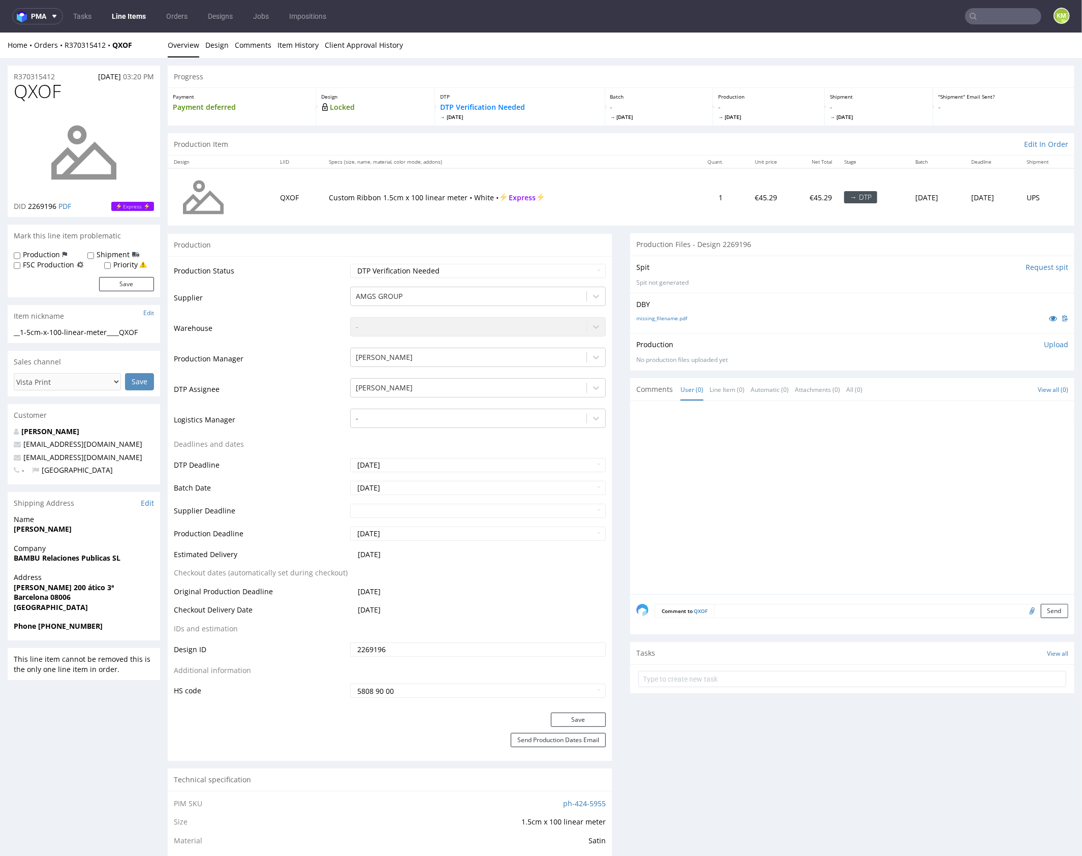
click at [807, 462] on div at bounding box center [855, 500] width 438 height 187
click at [814, 461] on div at bounding box center [855, 500] width 438 height 187
click at [839, 452] on div at bounding box center [855, 500] width 438 height 187
click at [1052, 343] on p "Upload" at bounding box center [1056, 344] width 24 height 10
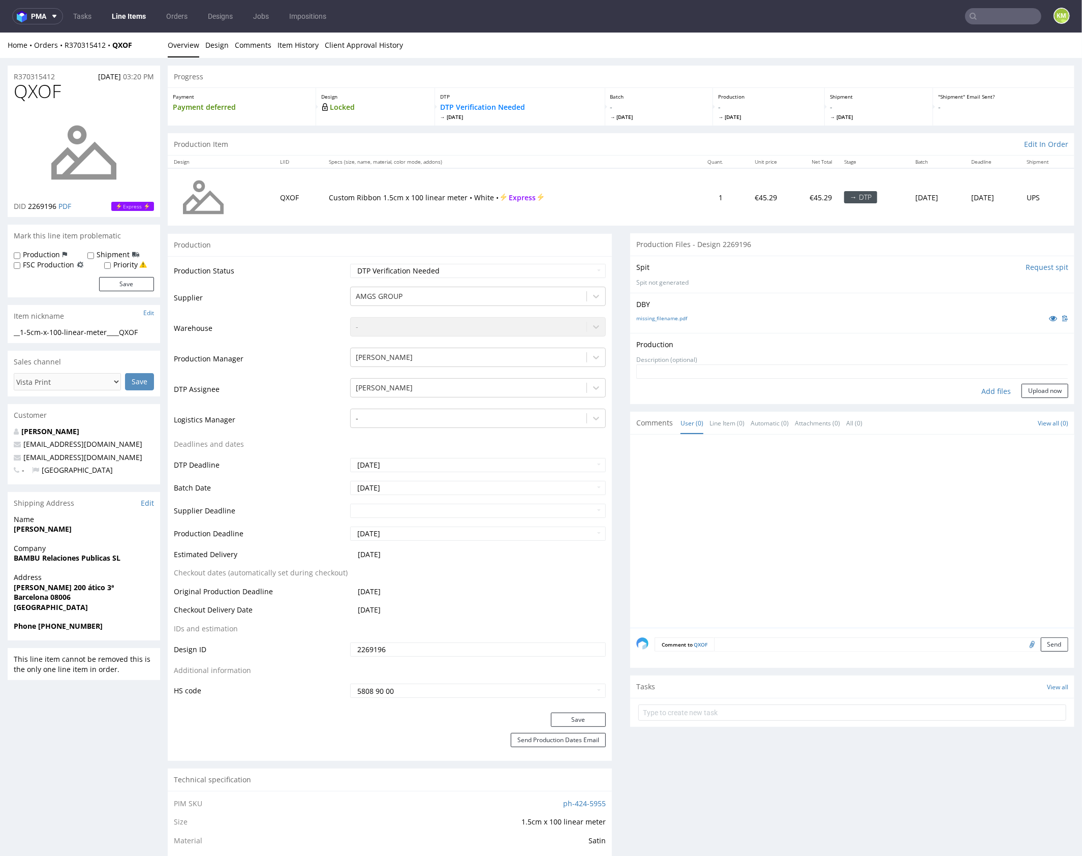
click at [992, 389] on div "Add files" at bounding box center [996, 390] width 51 height 15
type input "C:\fakepath\1-5cm-x-100-linear-meter____QXOF__d2269196__oR370315412.pdf"
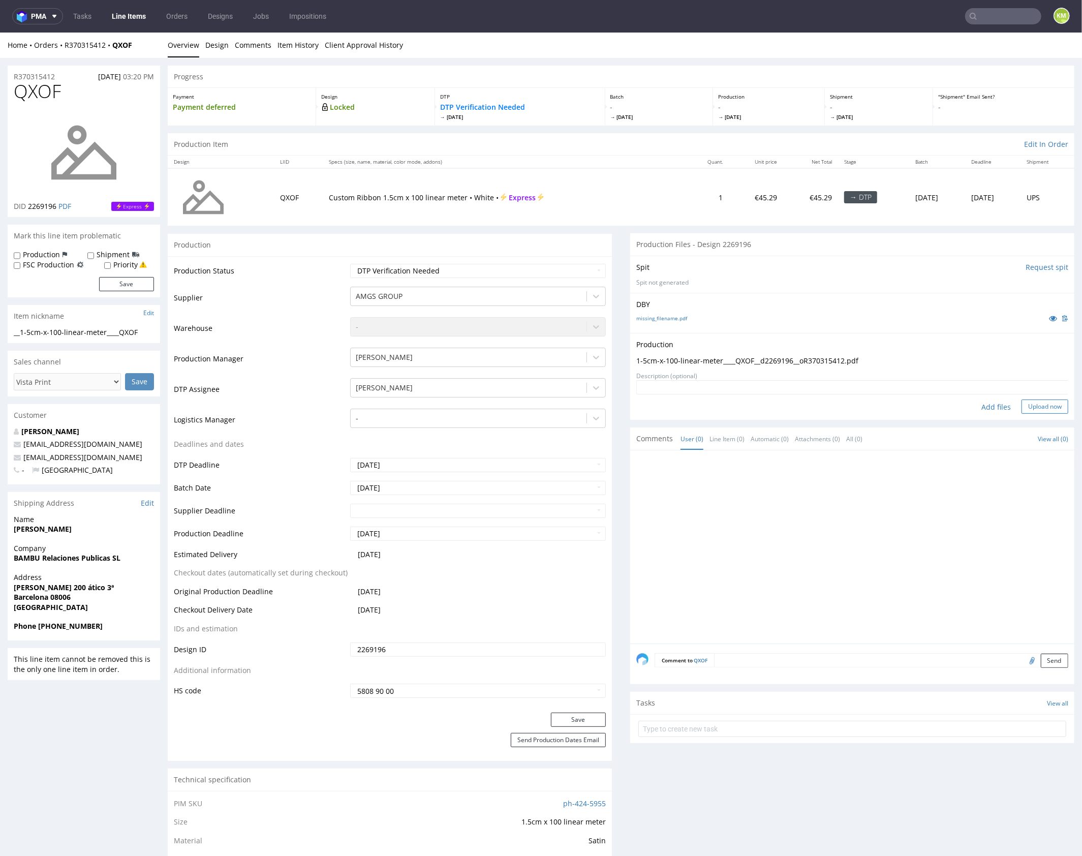
click at [1041, 407] on button "Upload now" at bounding box center [1045, 406] width 47 height 14
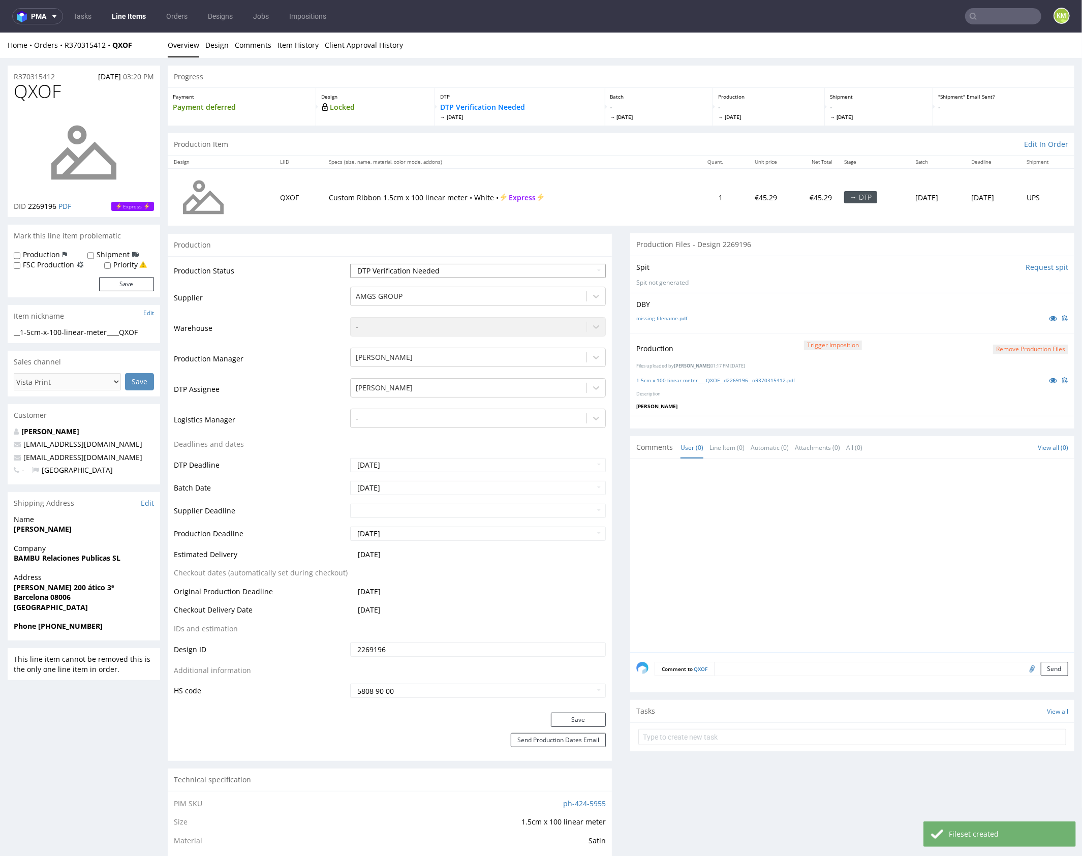
click at [537, 271] on select "Waiting for Artwork Waiting for Diecut Waiting for Mockup Waiting for DTP Waiti…" at bounding box center [478, 270] width 256 height 14
select select "dtp_production_ready"
click at [350, 263] on select "Waiting for Artwork Waiting for Diecut Waiting for Mockup Waiting for DTP Waiti…" at bounding box center [478, 270] width 256 height 14
click at [591, 719] on button "Save" at bounding box center [578, 719] width 55 height 14
click at [759, 511] on div at bounding box center [855, 558] width 438 height 187
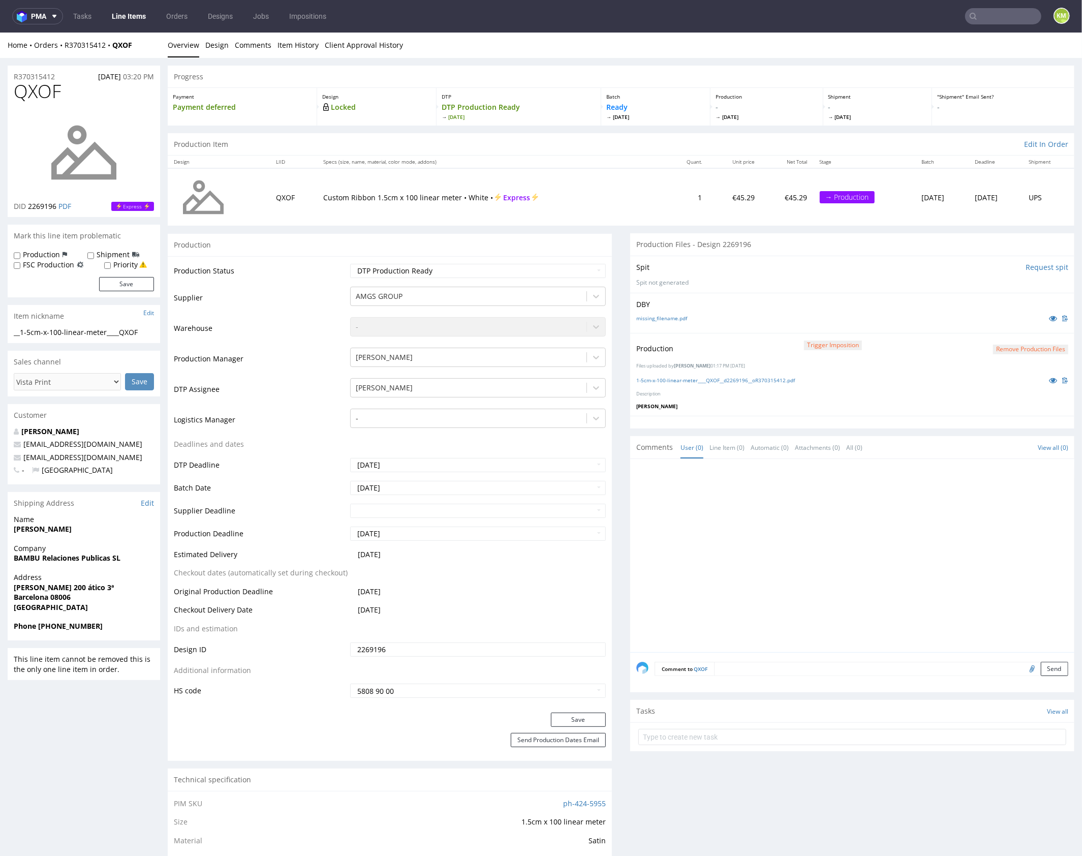
click at [824, 518] on div at bounding box center [855, 558] width 438 height 187
click at [820, 519] on div at bounding box center [855, 558] width 438 height 187
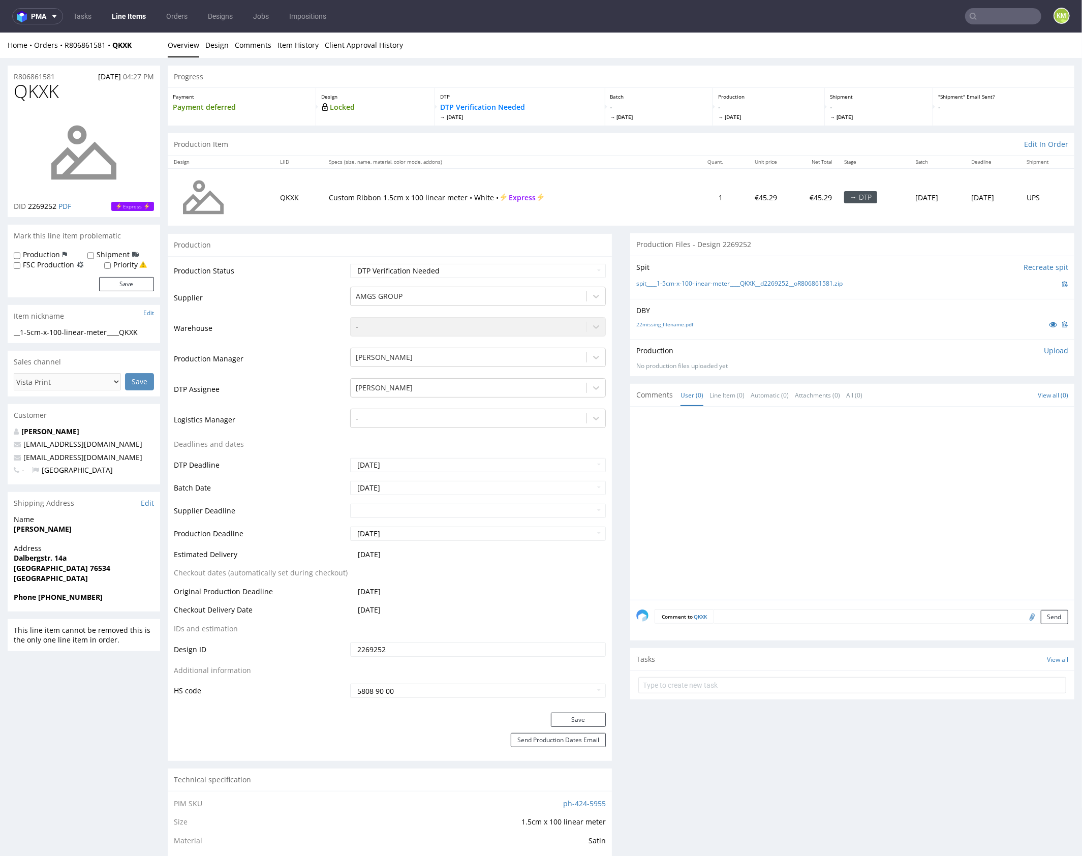
click at [826, 495] on div at bounding box center [855, 505] width 438 height 187
click at [891, 488] on div at bounding box center [855, 505] width 438 height 187
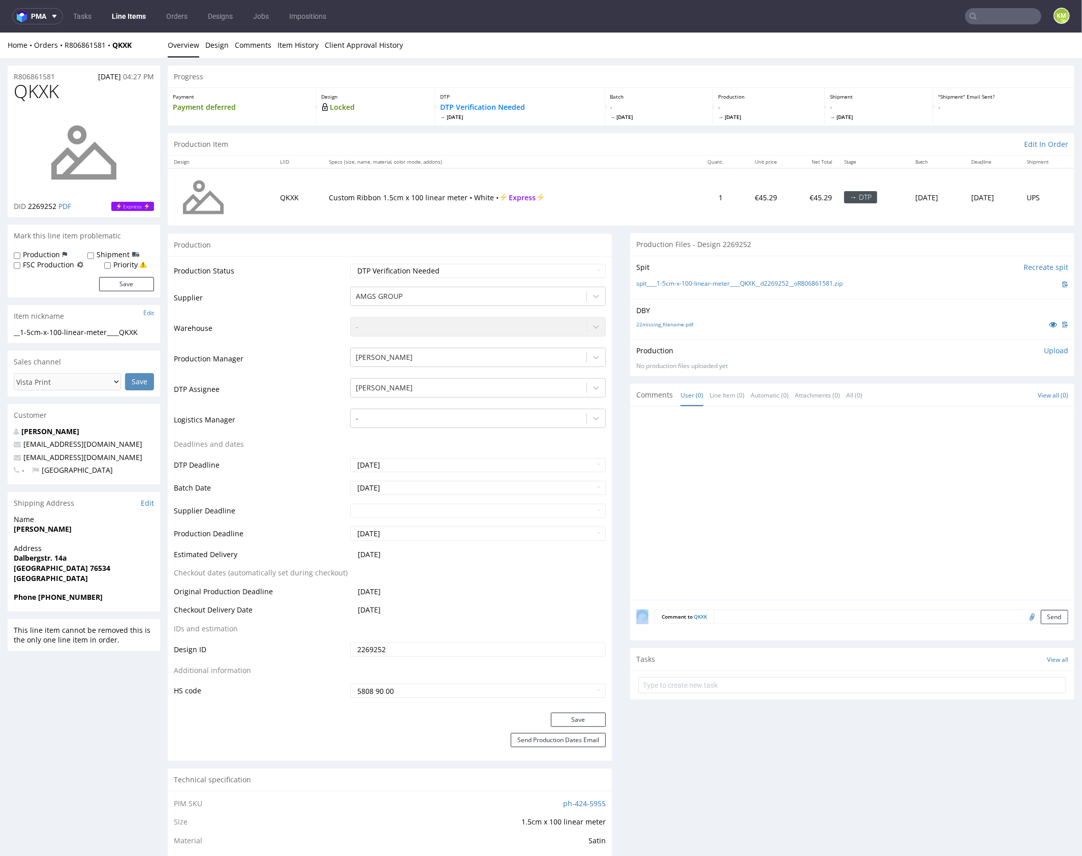
click at [891, 488] on div at bounding box center [855, 505] width 438 height 187
click at [675, 324] on link "22missing_filename.pdf" at bounding box center [664, 323] width 57 height 7
click at [774, 445] on div at bounding box center [855, 505] width 438 height 187
drag, startPoint x: 856, startPoint y: 282, endPoint x: 655, endPoint y: 283, distance: 201.3
click at [655, 283] on div "spit____1-5cm-x-100-linear-meter____QKXK__d2269252__oR806861581.zip" at bounding box center [852, 283] width 432 height 11
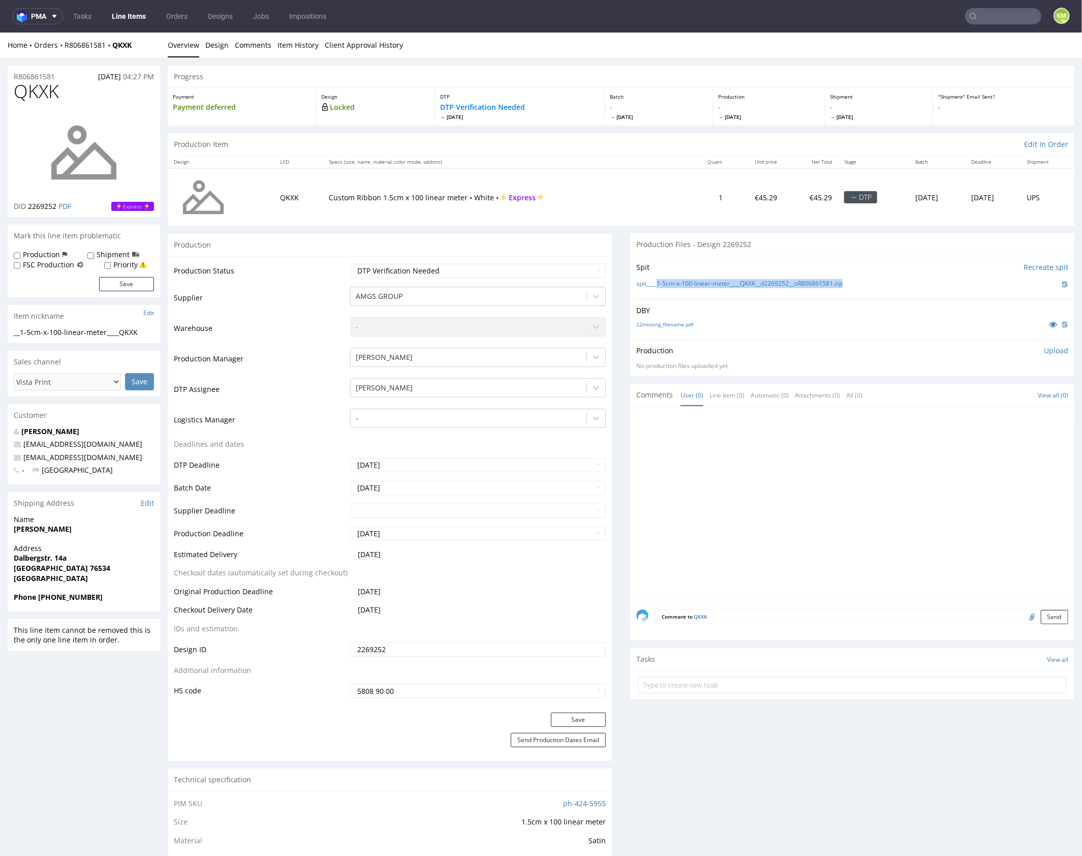
copy link "1-5cm-x-100-linear-meter____QKXK__d2269252__oR806861581.zip"
click at [894, 445] on div at bounding box center [855, 505] width 438 height 187
click at [1044, 348] on p "Upload" at bounding box center [1056, 350] width 24 height 10
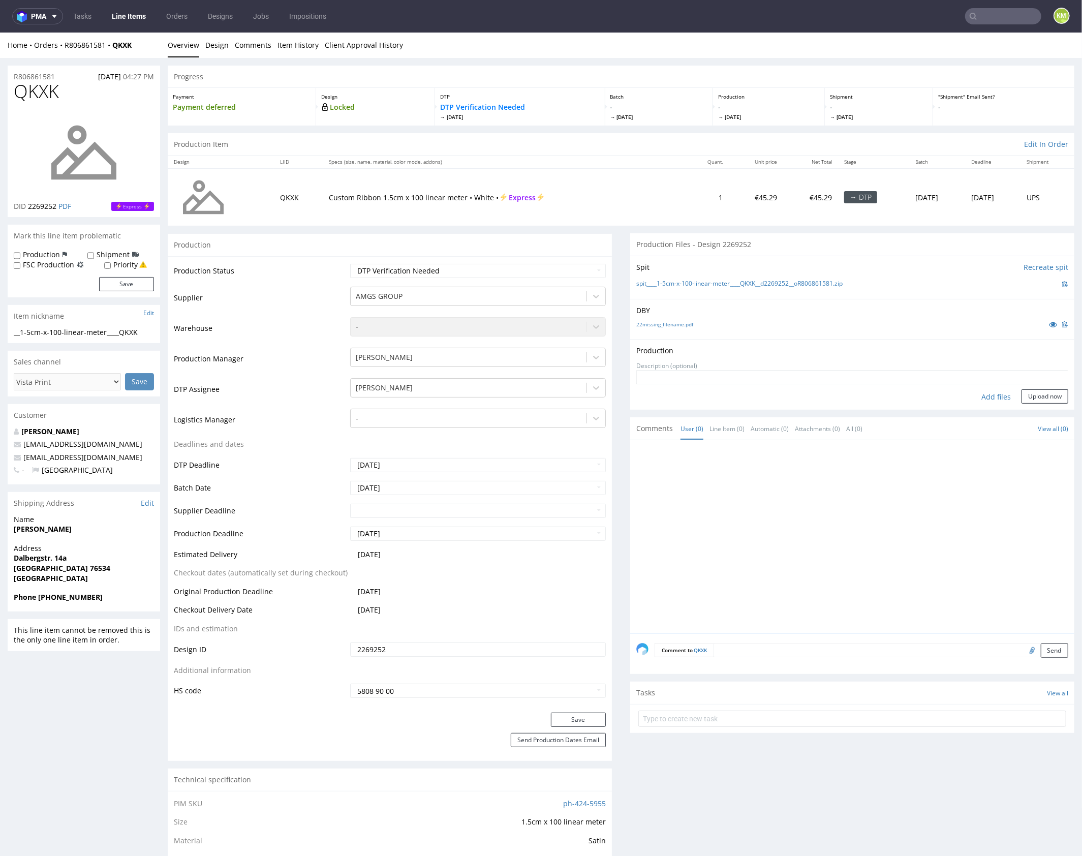
click at [991, 394] on div "Add files" at bounding box center [996, 396] width 51 height 15
type input "C:\fakepath\1-5cm-x-100-linear-meter____QKXK__d2269252__oR806861581.pdf"
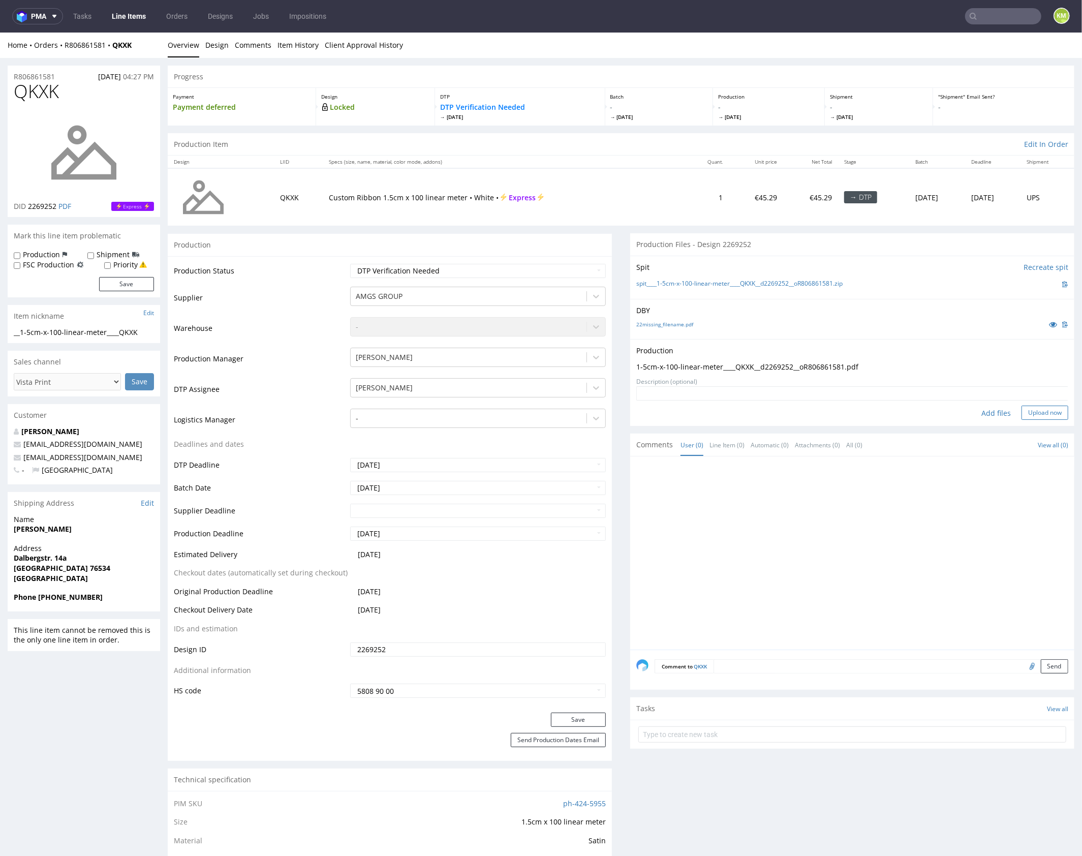
click at [1032, 414] on button "Upload now" at bounding box center [1045, 412] width 47 height 14
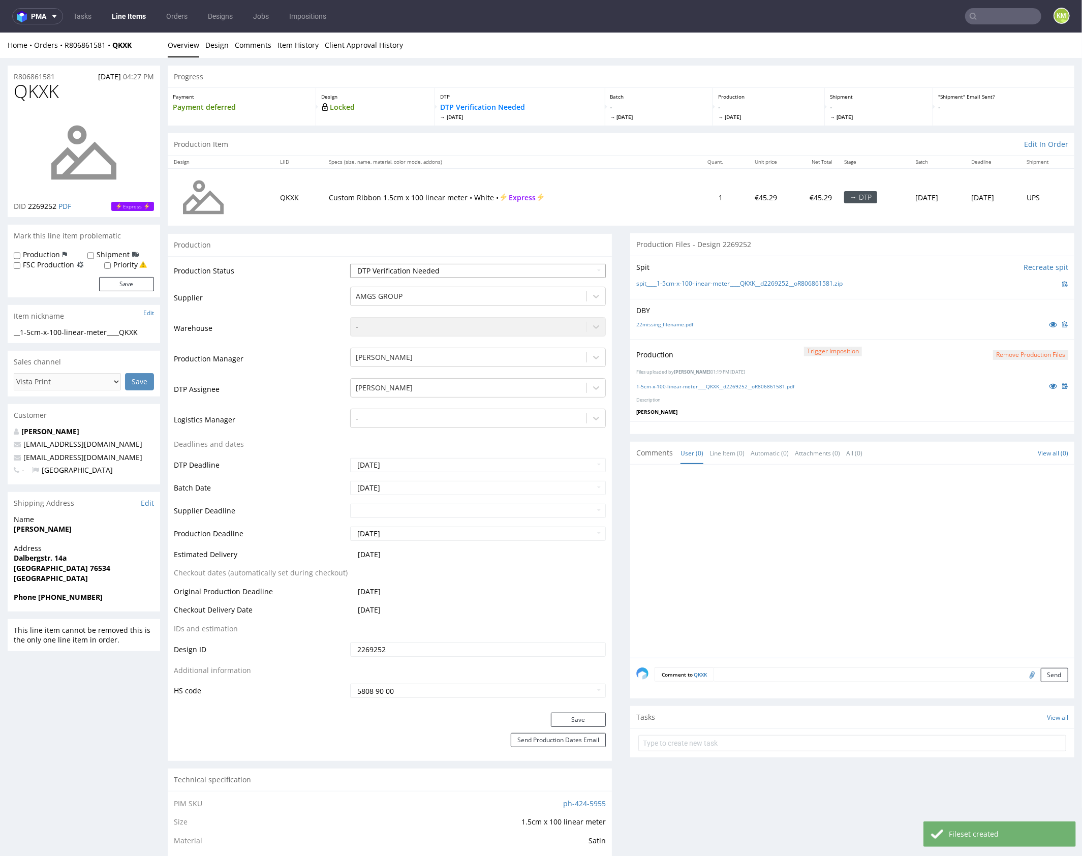
click at [543, 272] on select "Waiting for Artwork Waiting for Diecut Waiting for Mockup Waiting for DTP Waiti…" at bounding box center [478, 270] width 256 height 14
select select "dtp_production_ready"
click at [350, 263] on select "Waiting for Artwork Waiting for Diecut Waiting for Mockup Waiting for DTP Waiti…" at bounding box center [478, 270] width 256 height 14
click at [577, 714] on button "Save" at bounding box center [578, 719] width 55 height 14
click at [773, 507] on div at bounding box center [855, 563] width 438 height 187
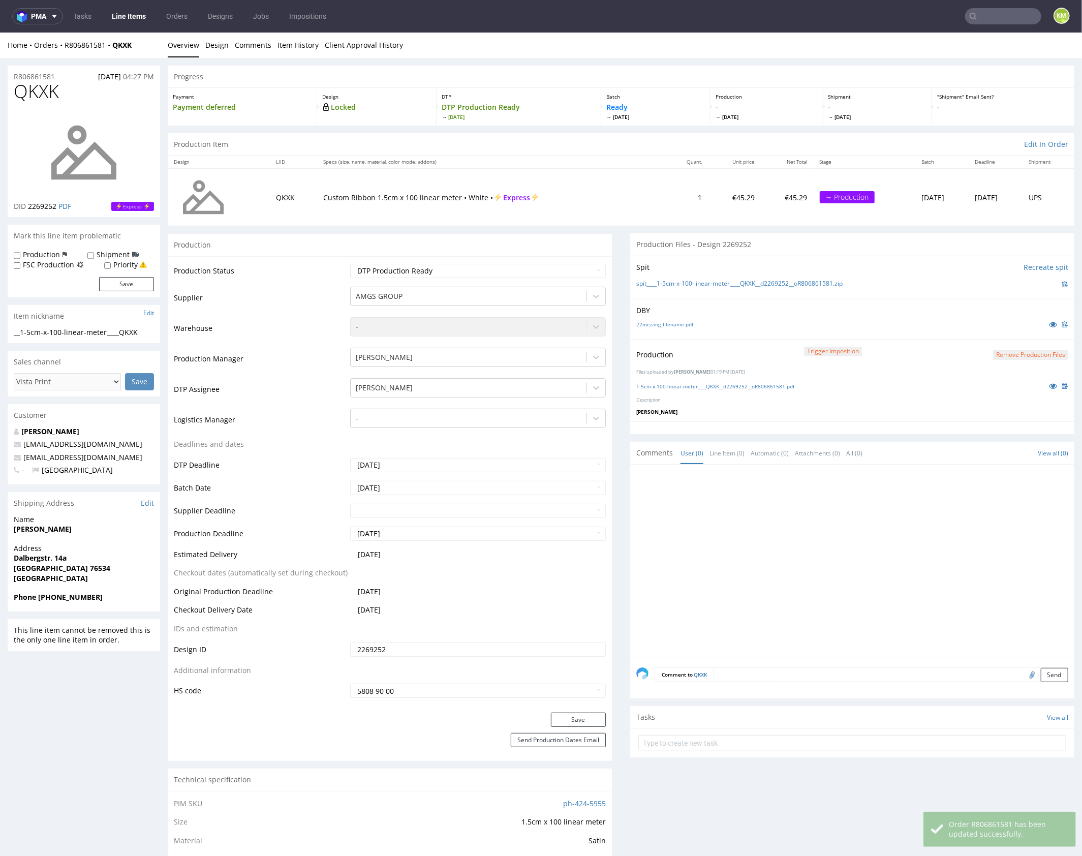
click at [745, 540] on div at bounding box center [855, 563] width 438 height 187
click at [778, 557] on div at bounding box center [855, 563] width 438 height 187
click at [821, 546] on div at bounding box center [855, 563] width 438 height 187
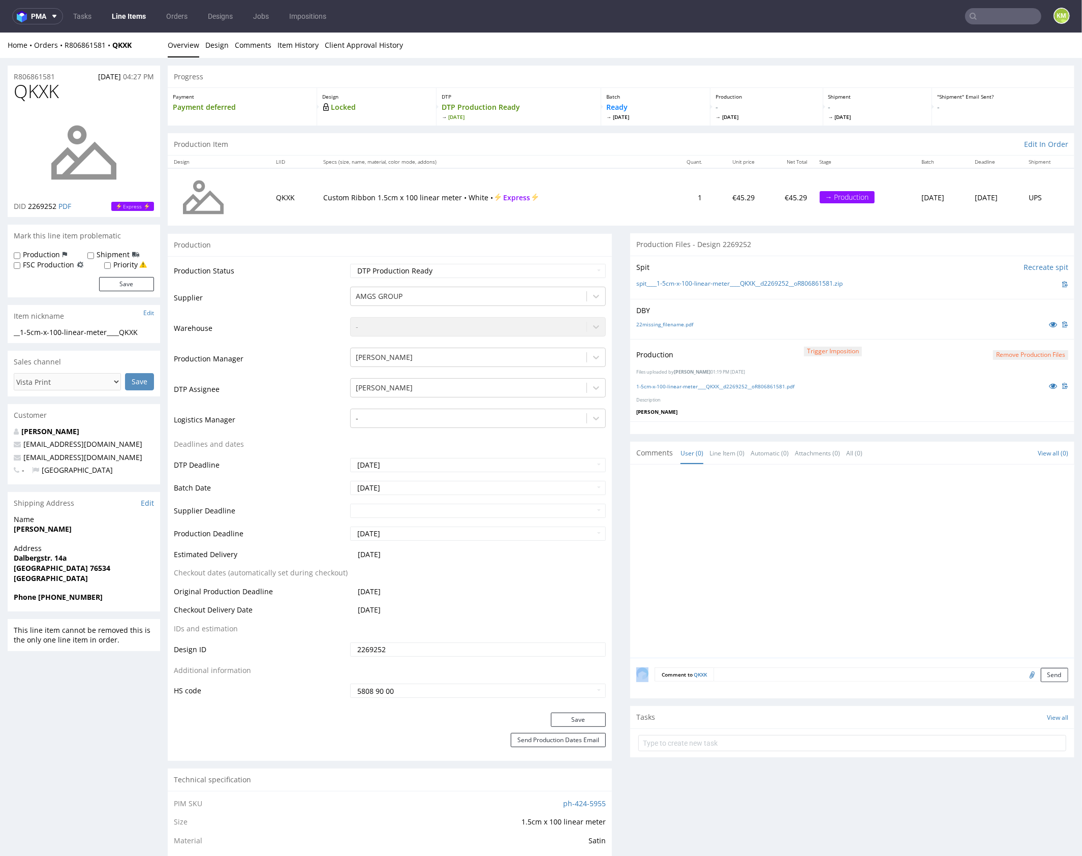
click at [821, 546] on div at bounding box center [855, 563] width 438 height 187
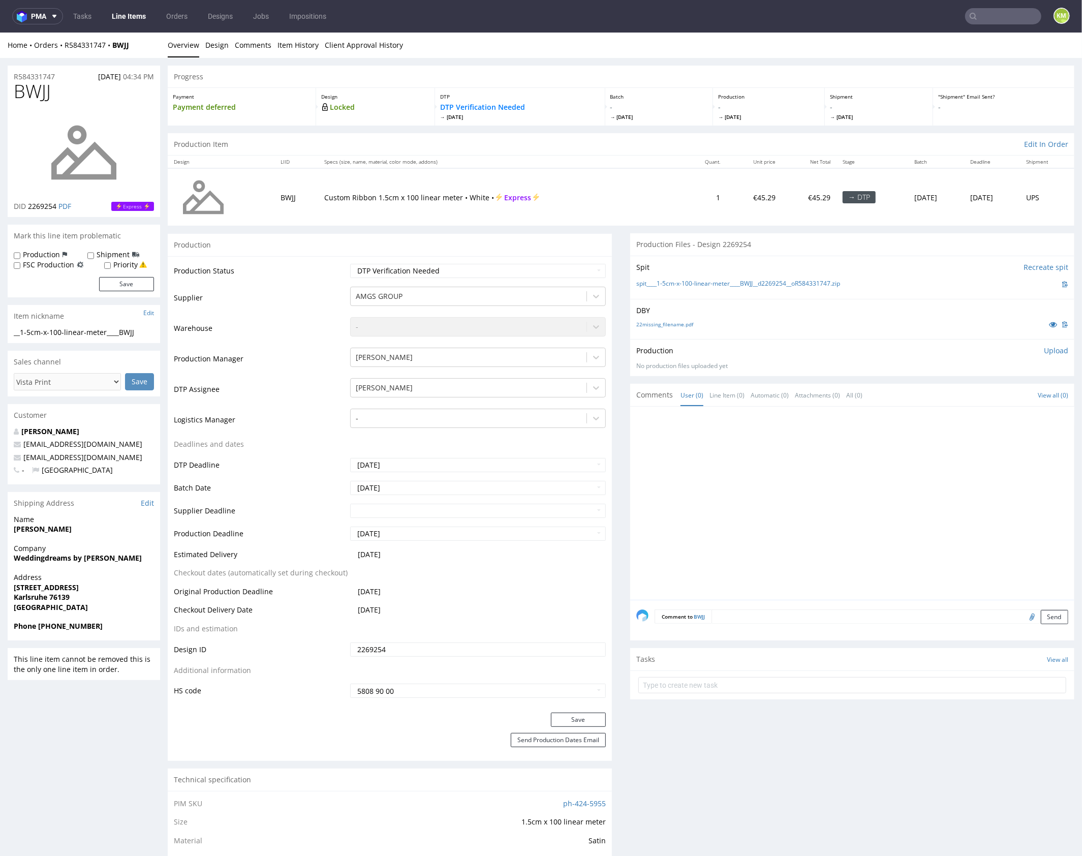
drag, startPoint x: 751, startPoint y: 340, endPoint x: 693, endPoint y: 326, distance: 59.2
click at [750, 339] on div "Production Upload No production files uploaded yet Description (optional) Add f…" at bounding box center [852, 357] width 444 height 37
click at [674, 321] on link "22missing_filename.pdf" at bounding box center [664, 323] width 57 height 7
click at [911, 485] on div at bounding box center [855, 505] width 438 height 187
drag, startPoint x: 867, startPoint y: 281, endPoint x: 654, endPoint y: 283, distance: 213.5
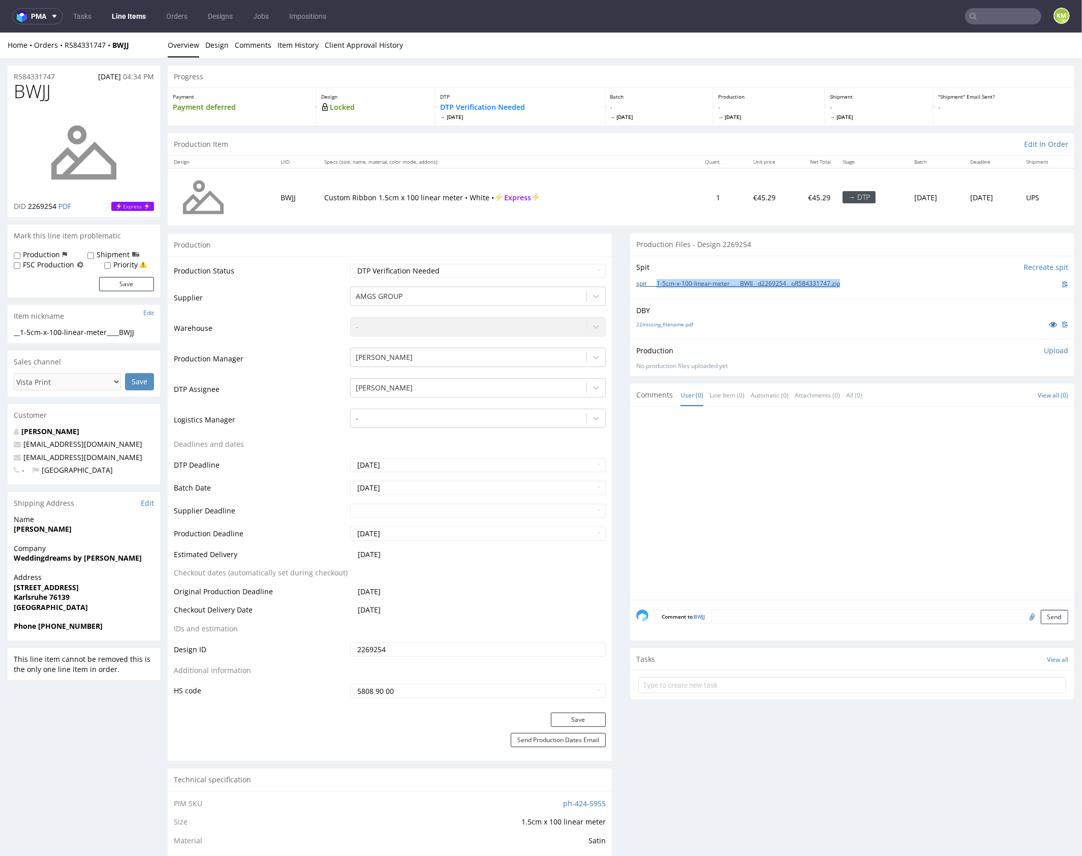
click at [654, 283] on div "spit____1-5cm-x-100-linear-meter____BWJJ__d2269254__oR584331747.zip" at bounding box center [852, 283] width 432 height 11
copy link "1-5cm-x-100-linear-meter____BWJJ__d2269254__oR584331747.zip"
click at [1044, 351] on p "Upload" at bounding box center [1056, 350] width 24 height 10
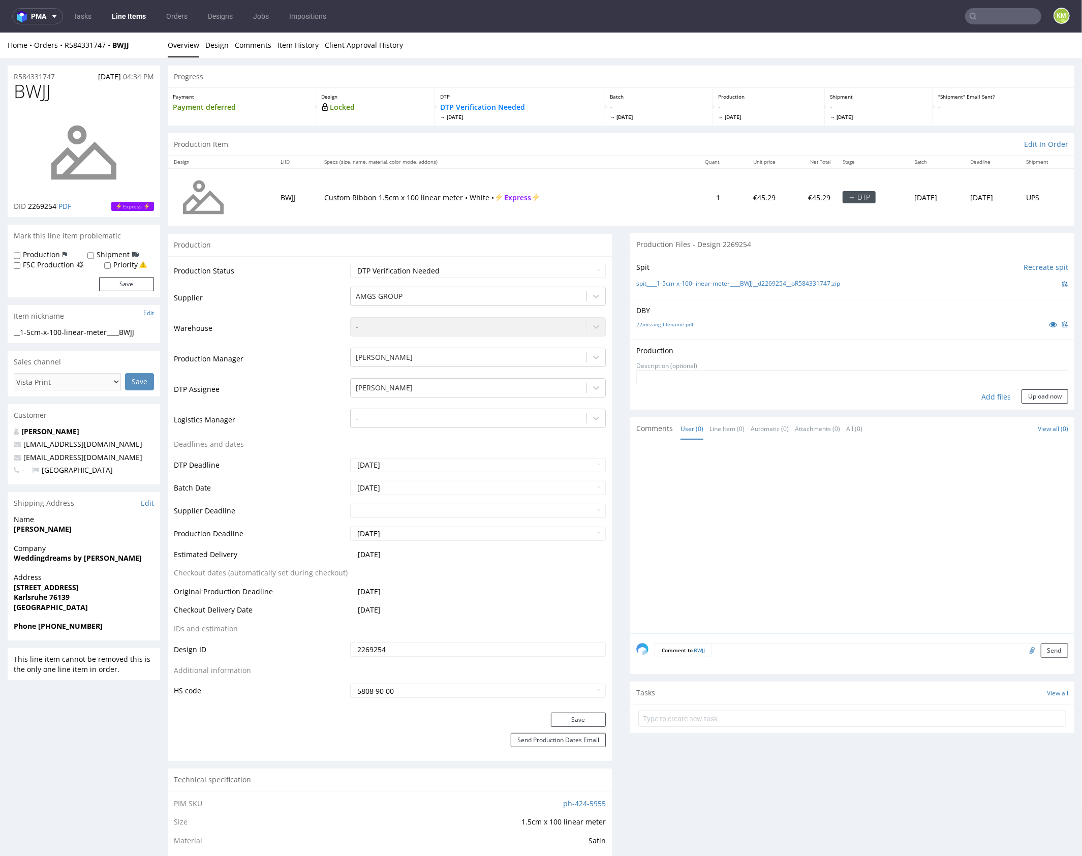
click at [993, 398] on div "Add files" at bounding box center [996, 396] width 51 height 15
type input "C:\fakepath\1-5cm-x-100-linear-meter____BWJJ__d2269254__oR584331747.pdf"
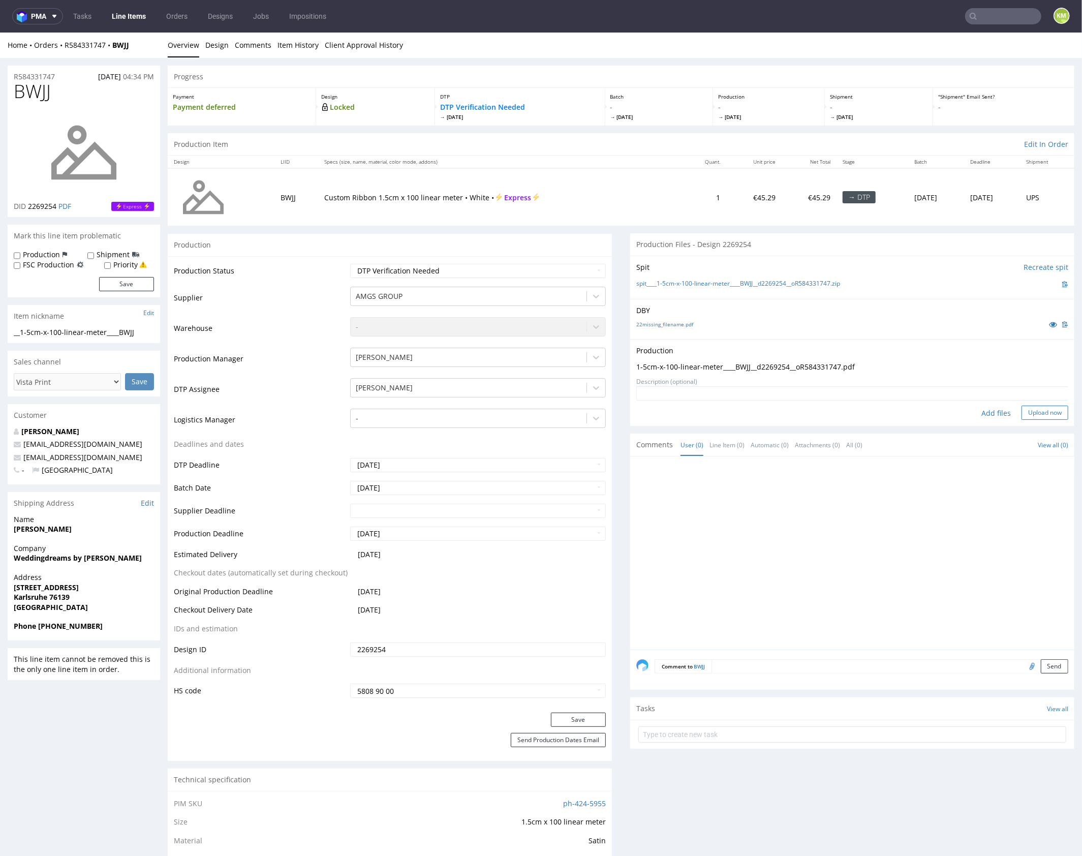
click at [1029, 409] on button "Upload now" at bounding box center [1045, 412] width 47 height 14
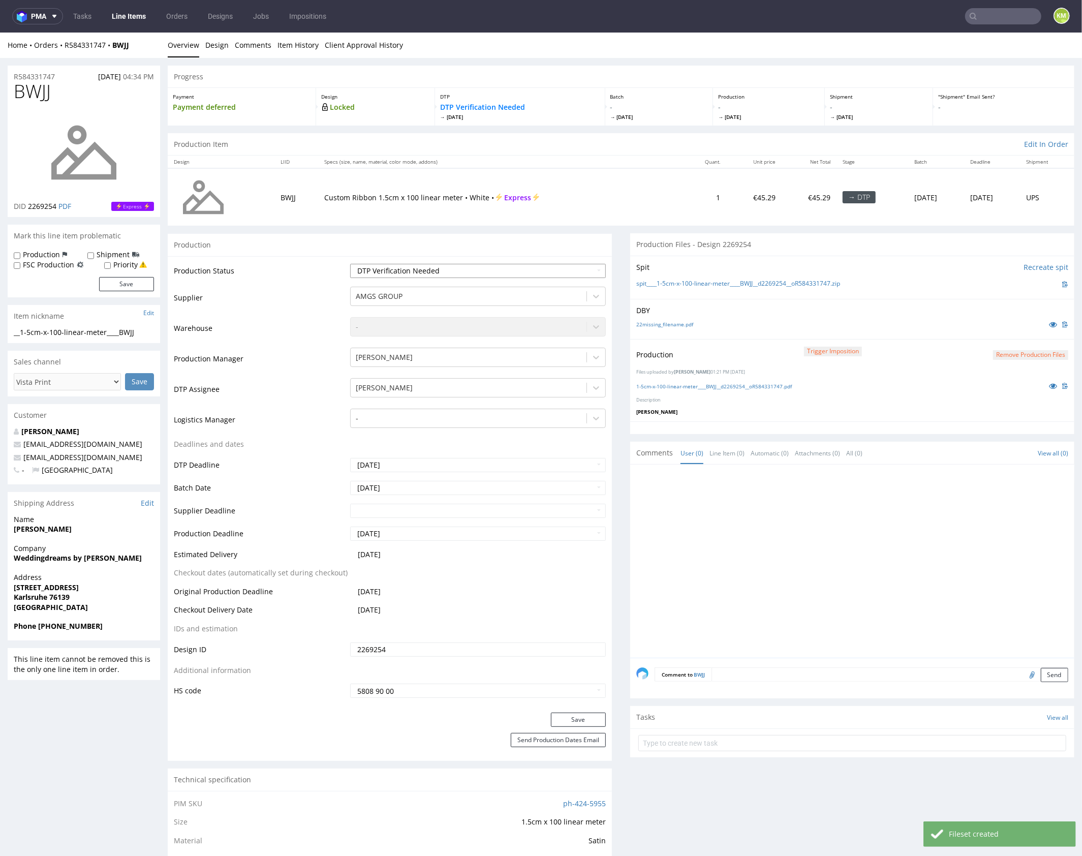
click at [511, 272] on select "Waiting for Artwork Waiting for Diecut Waiting for Mockup Waiting for DTP Waiti…" at bounding box center [478, 270] width 256 height 14
select select "dtp_production_ready"
click at [350, 263] on select "Waiting for Artwork Waiting for Diecut Waiting for Mockup Waiting for DTP Waiti…" at bounding box center [478, 270] width 256 height 14
click at [581, 721] on button "Save" at bounding box center [578, 719] width 55 height 14
click at [748, 563] on div at bounding box center [855, 563] width 438 height 187
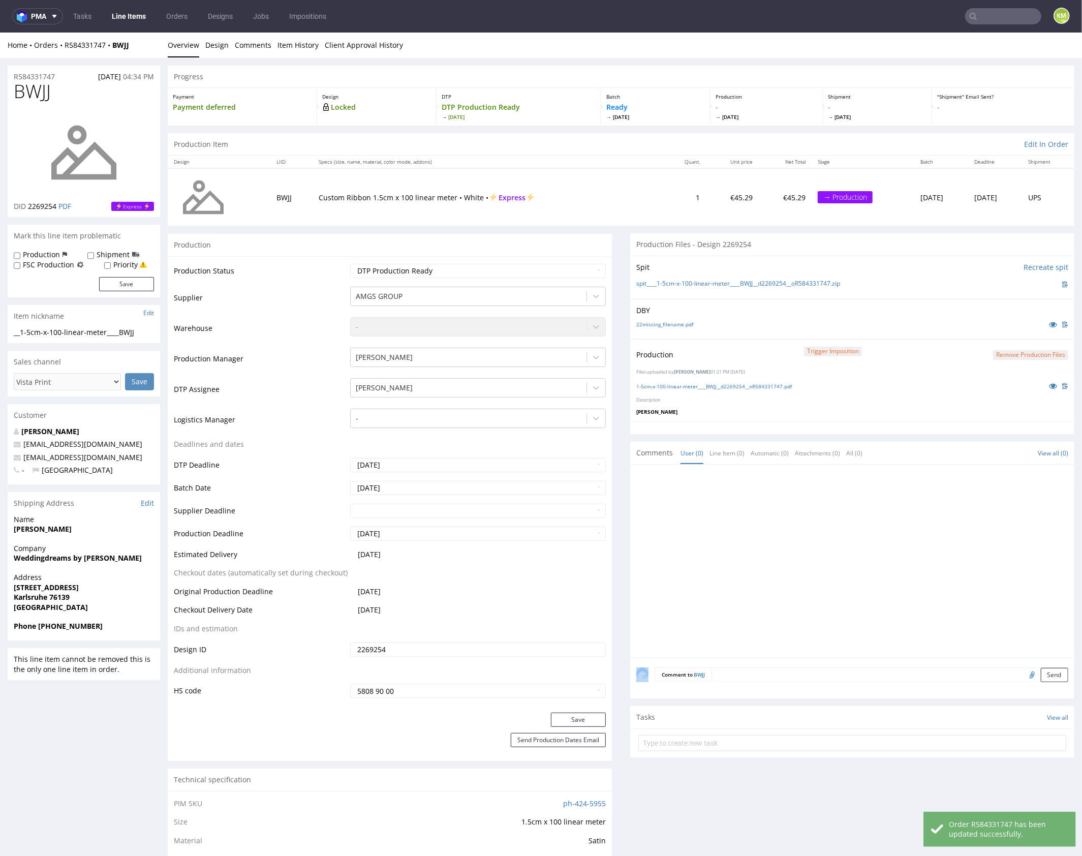
click at [748, 563] on div at bounding box center [855, 563] width 438 height 187
click at [806, 546] on div at bounding box center [855, 563] width 438 height 187
click at [805, 523] on div at bounding box center [855, 563] width 438 height 187
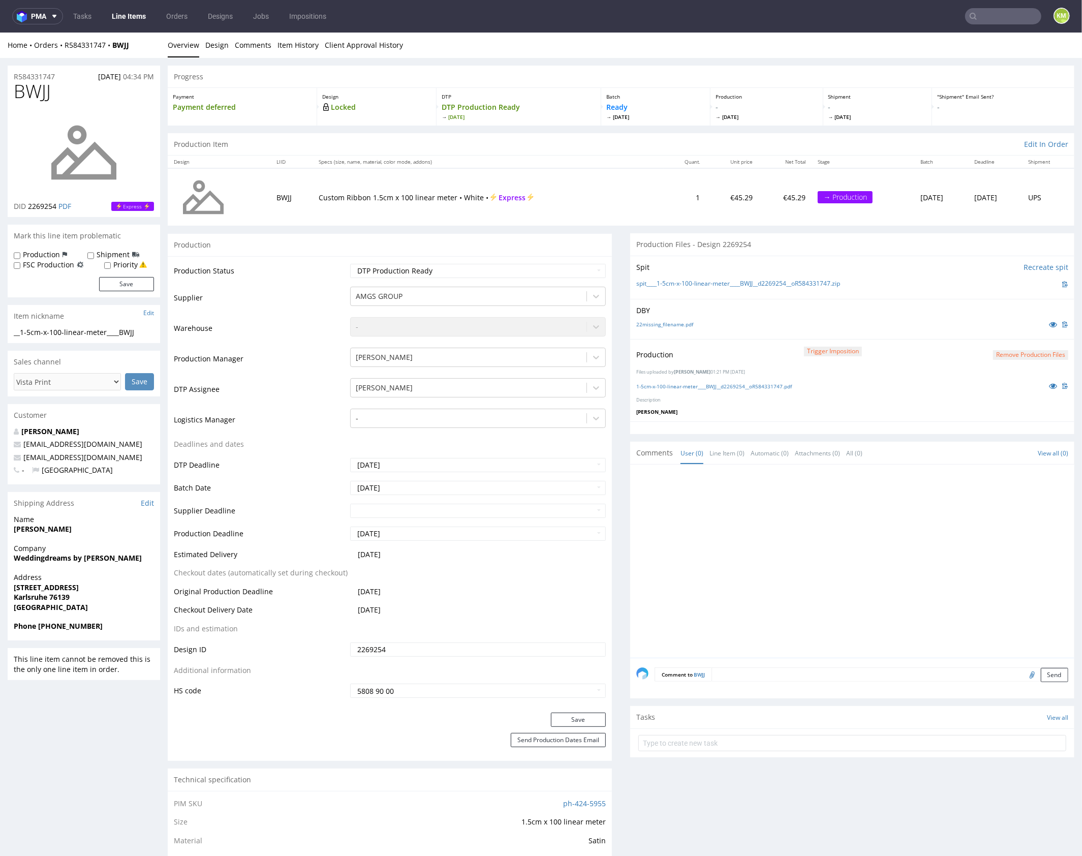
click at [805, 523] on div at bounding box center [855, 563] width 438 height 187
click at [824, 566] on div at bounding box center [855, 563] width 438 height 187
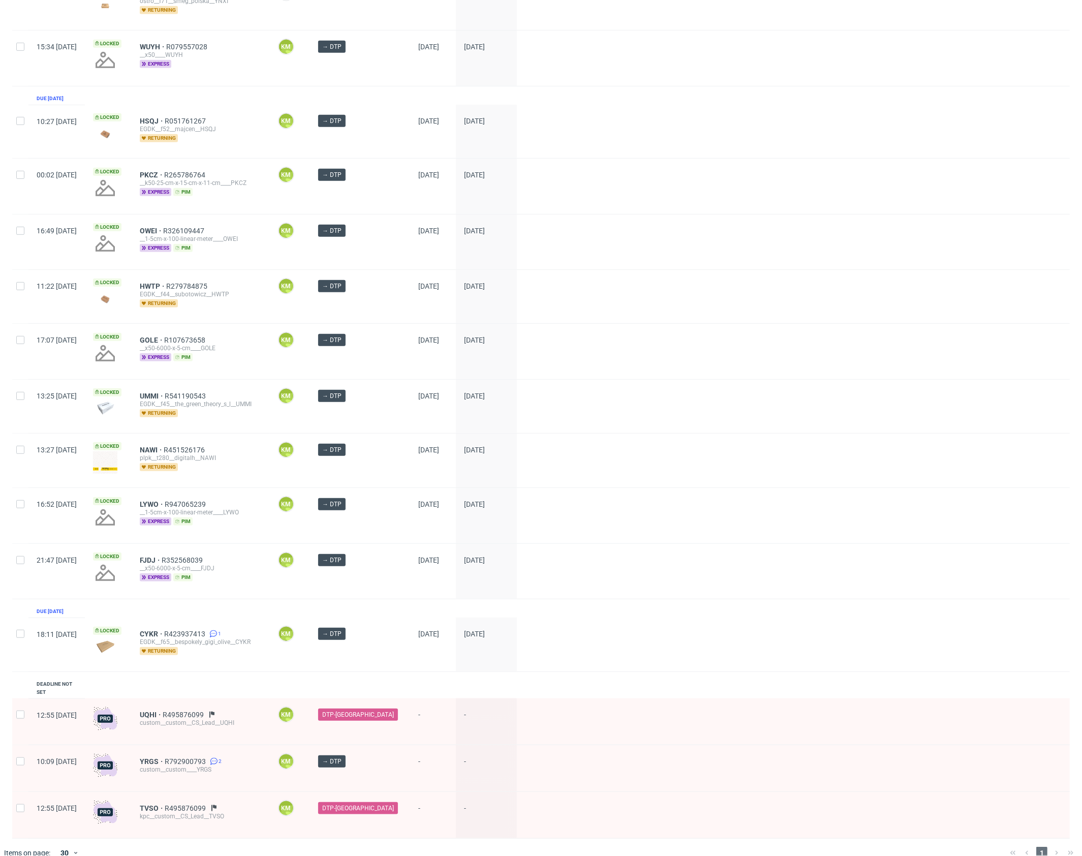
scroll to position [419, 0]
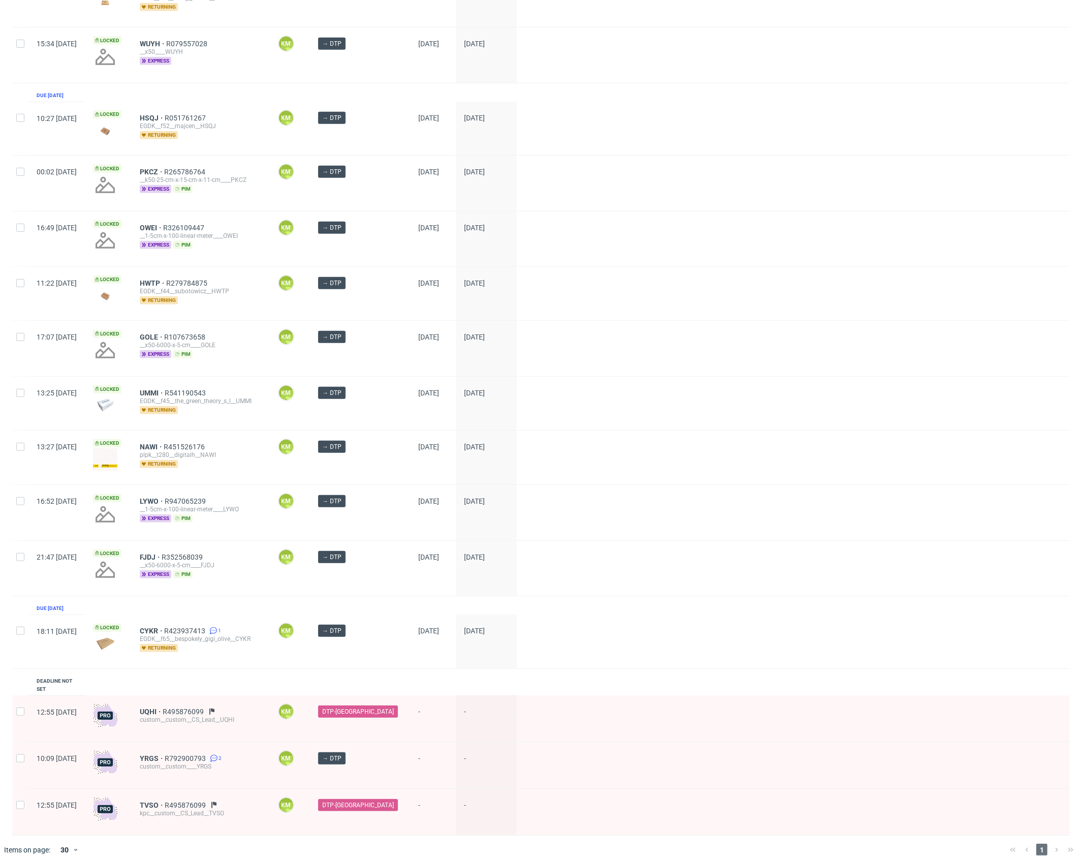
click at [1045, 844] on div "1" at bounding box center [1042, 850] width 72 height 12
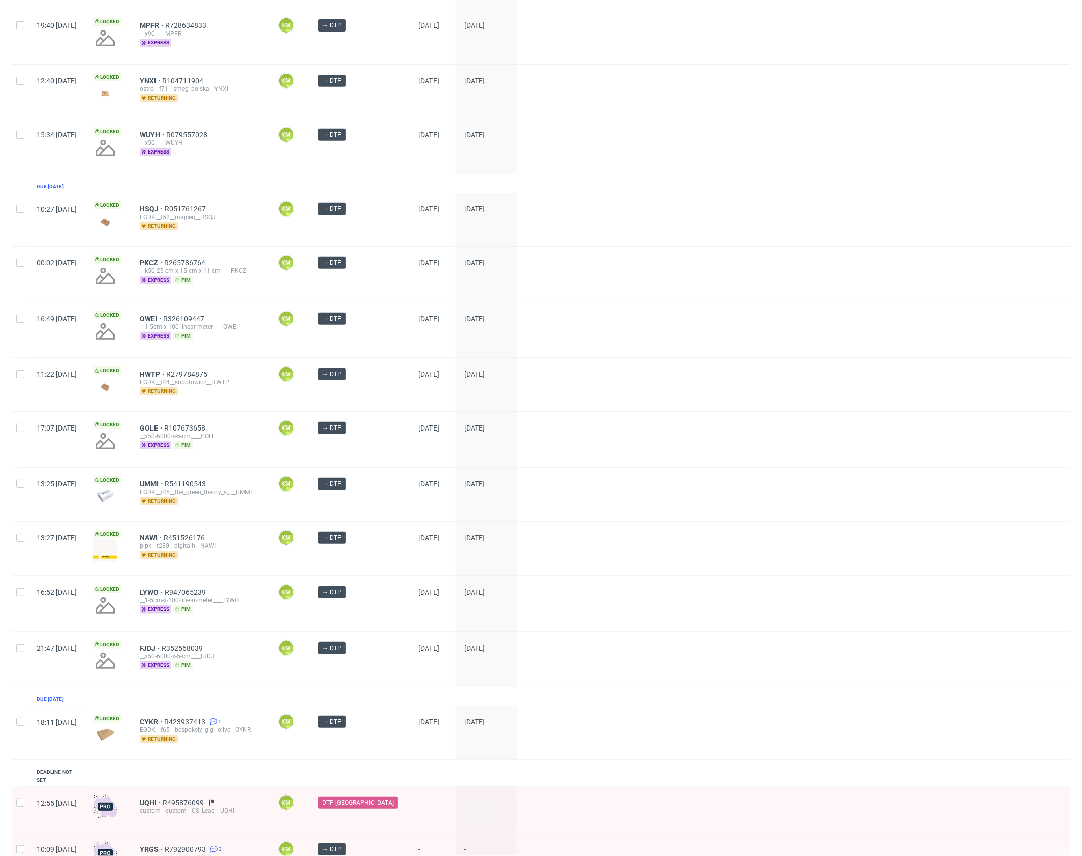
scroll to position [333, 0]
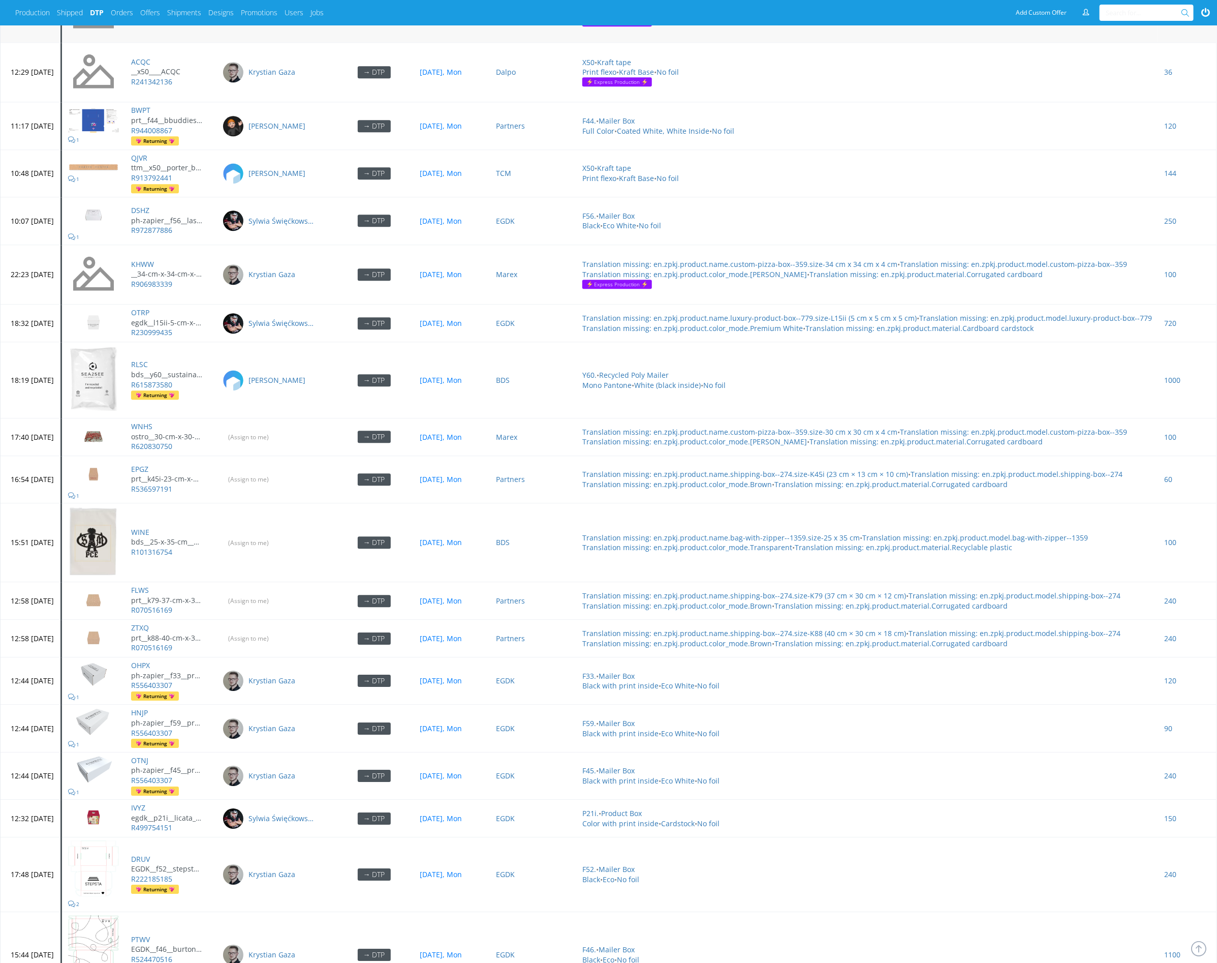
scroll to position [4153, 0]
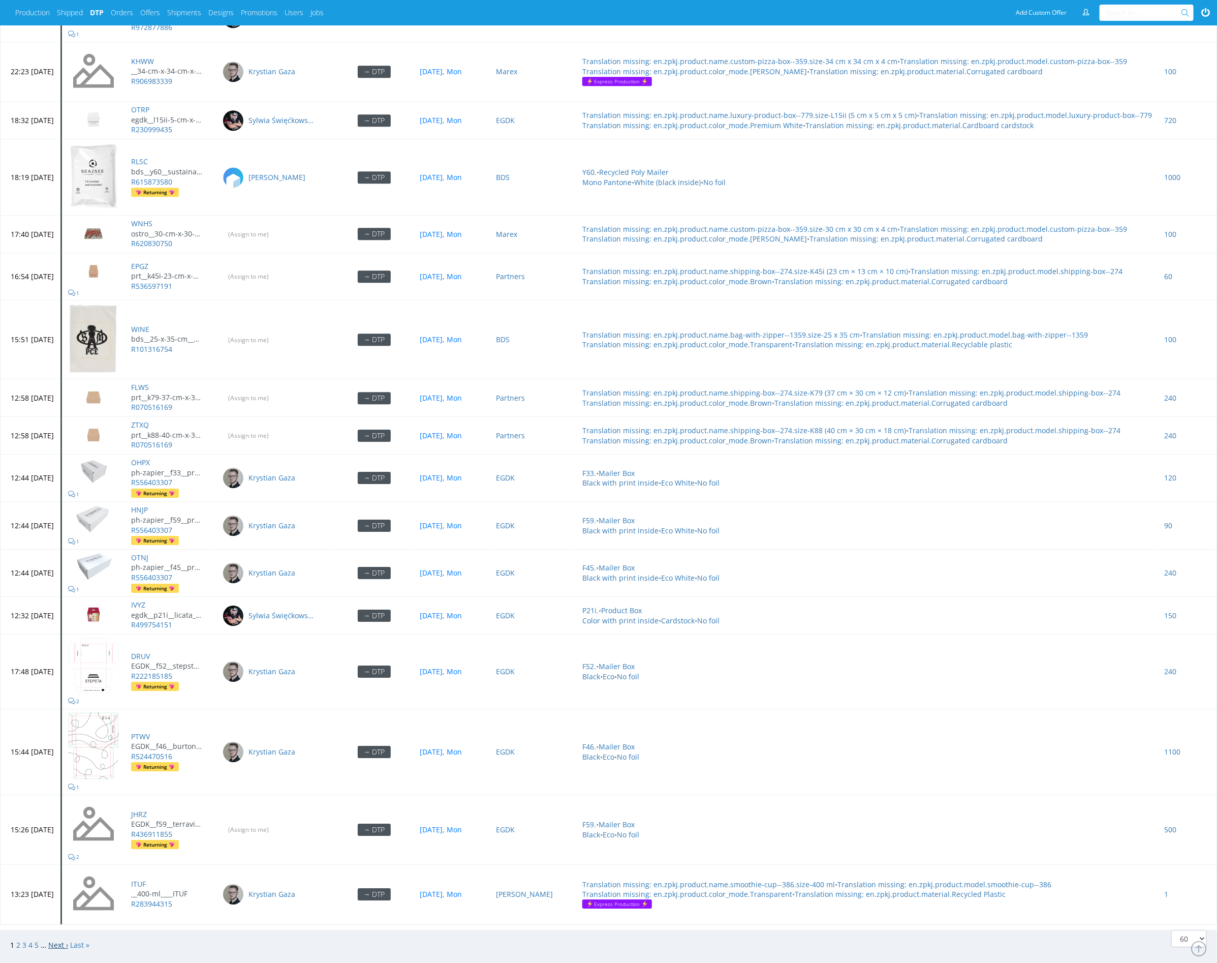
click at [59, 940] on link "Next ›" at bounding box center [58, 945] width 20 height 10
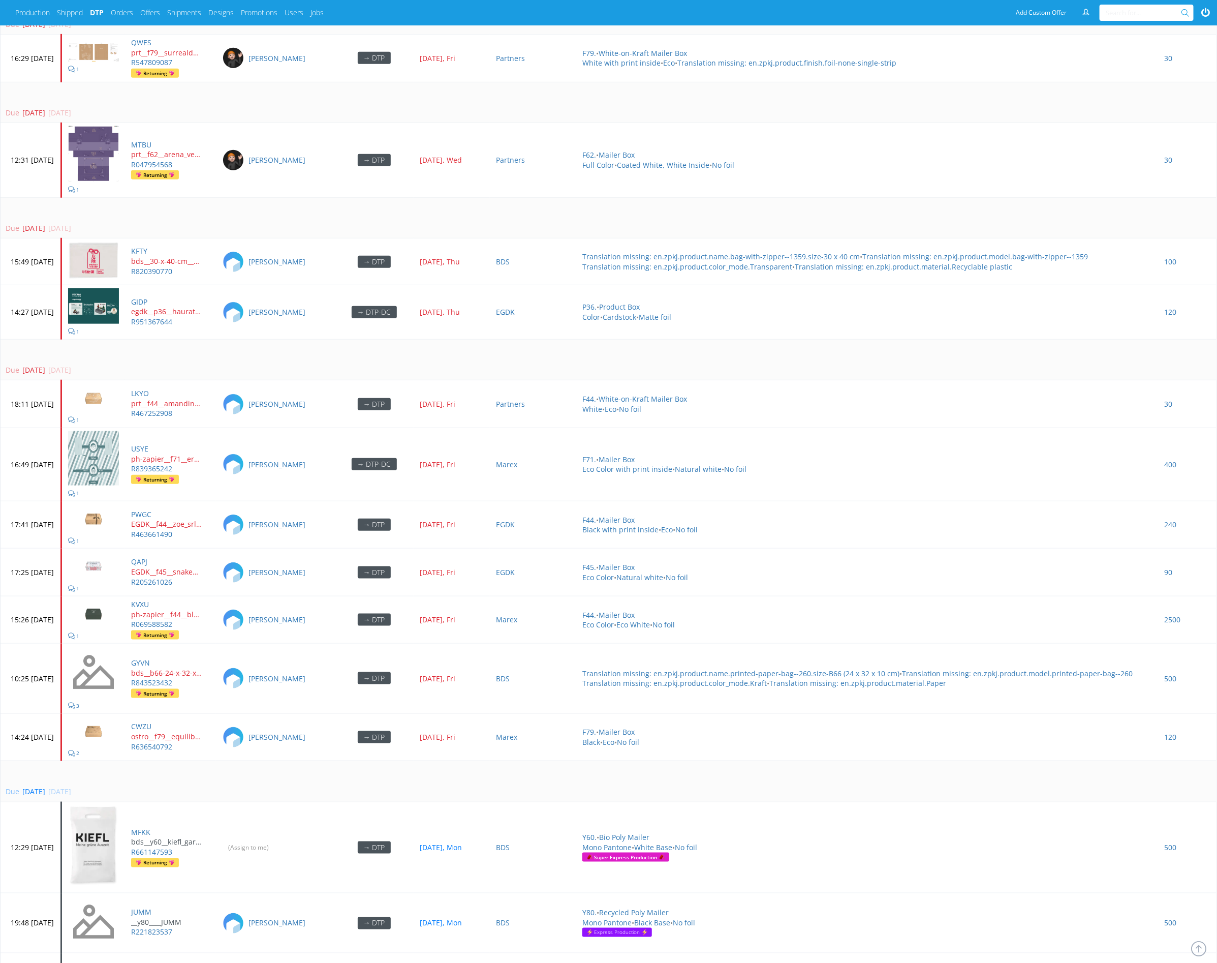
scroll to position [2771, 0]
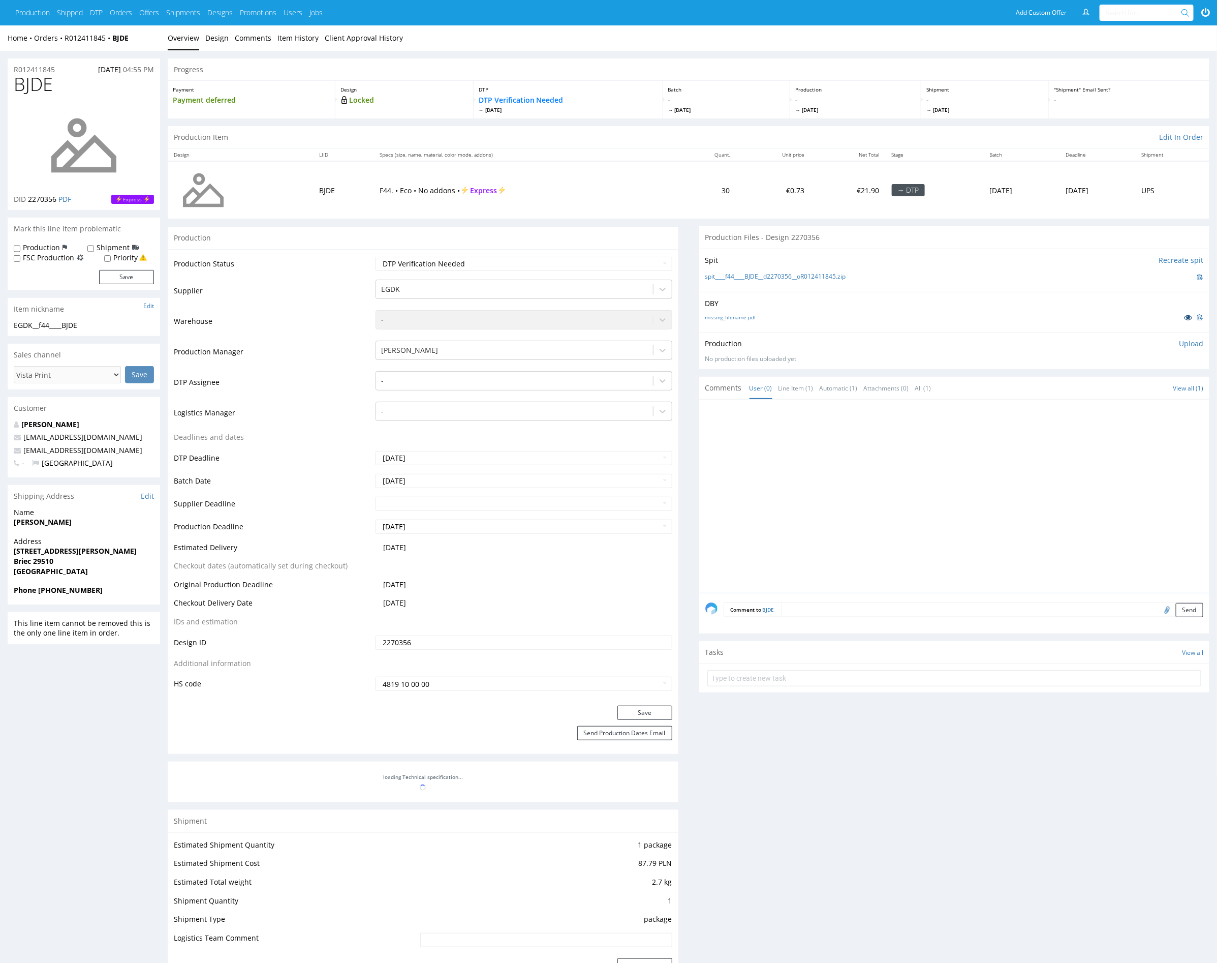
click at [1188, 318] on icon at bounding box center [1188, 317] width 8 height 7
click at [953, 469] on div at bounding box center [958, 499] width 505 height 187
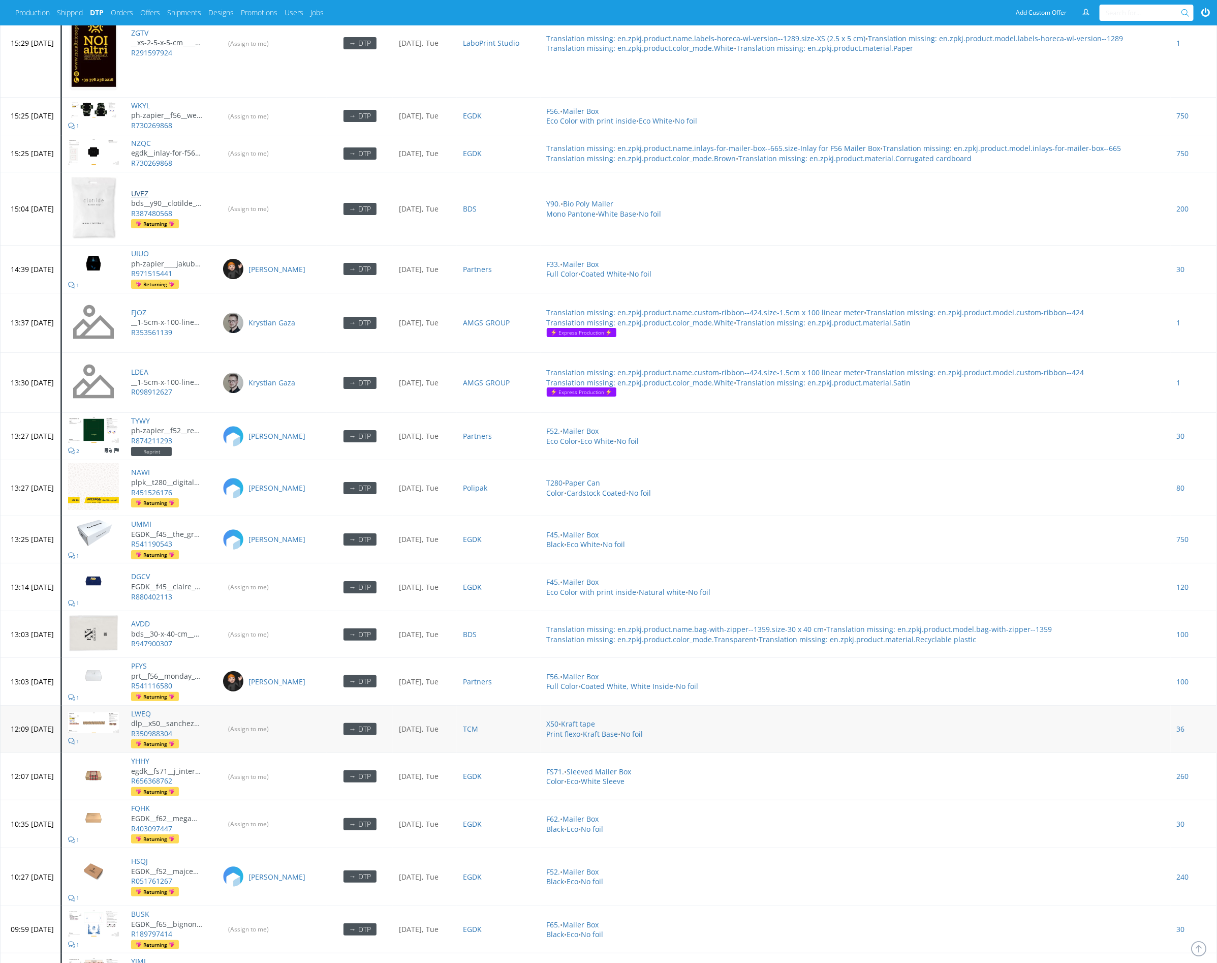
scroll to position [2401, 0]
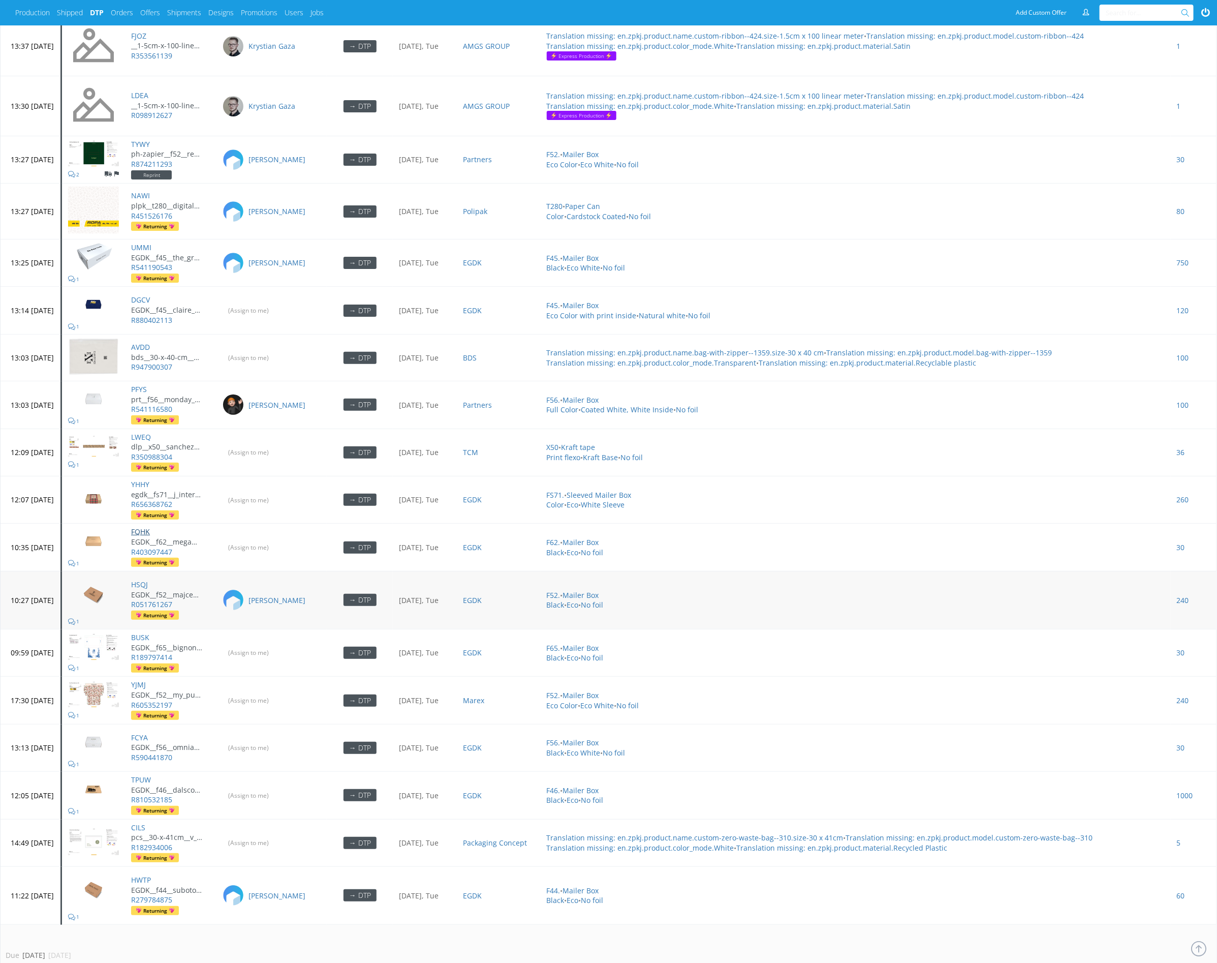
drag, startPoint x: 177, startPoint y: 495, endPoint x: 190, endPoint y: 542, distance: 48.5
drag, startPoint x: 176, startPoint y: 646, endPoint x: 190, endPoint y: 704, distance: 60.0
drag, startPoint x: 178, startPoint y: 742, endPoint x: 184, endPoint y: 758, distance: 16.7
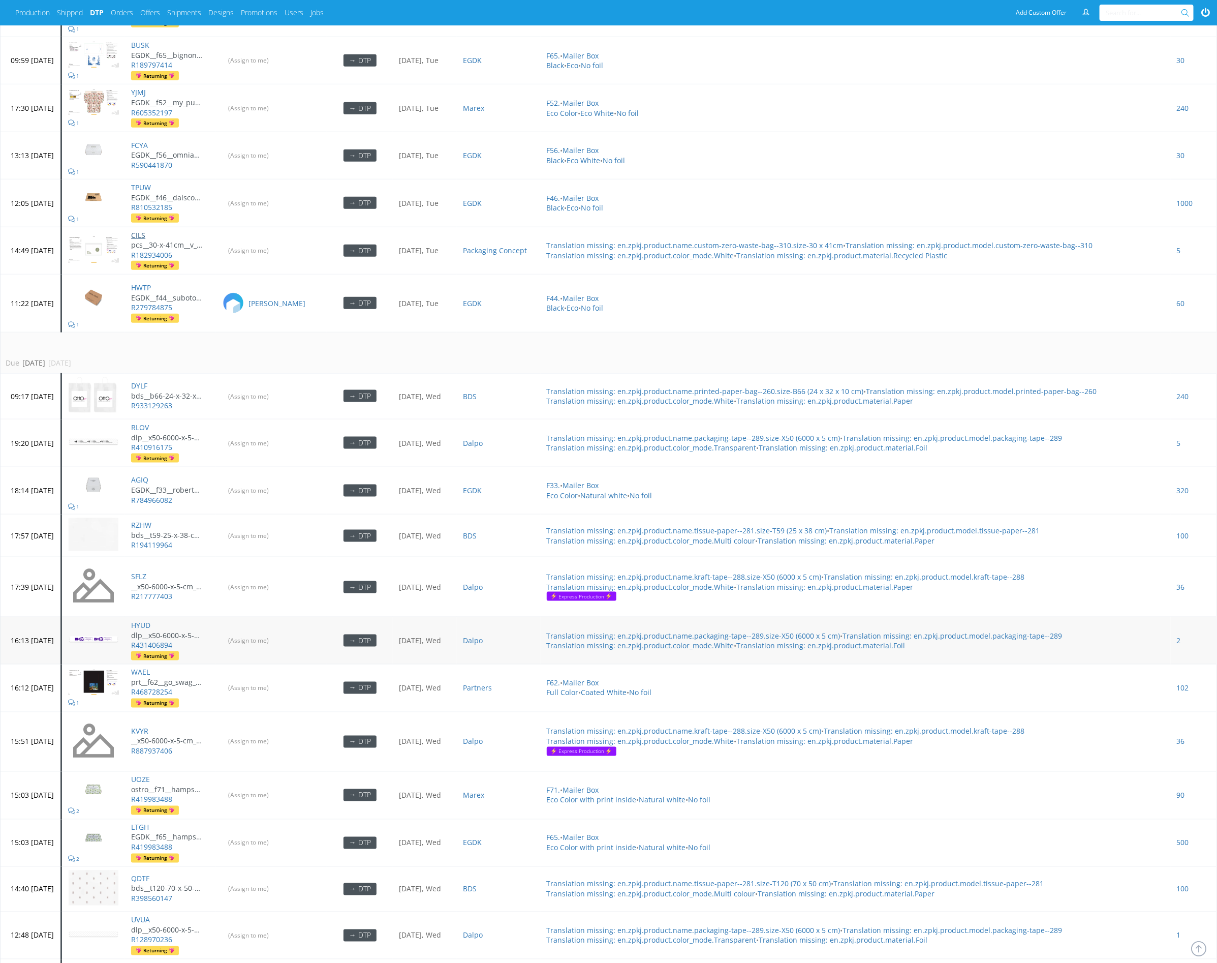
scroll to position [3163, 0]
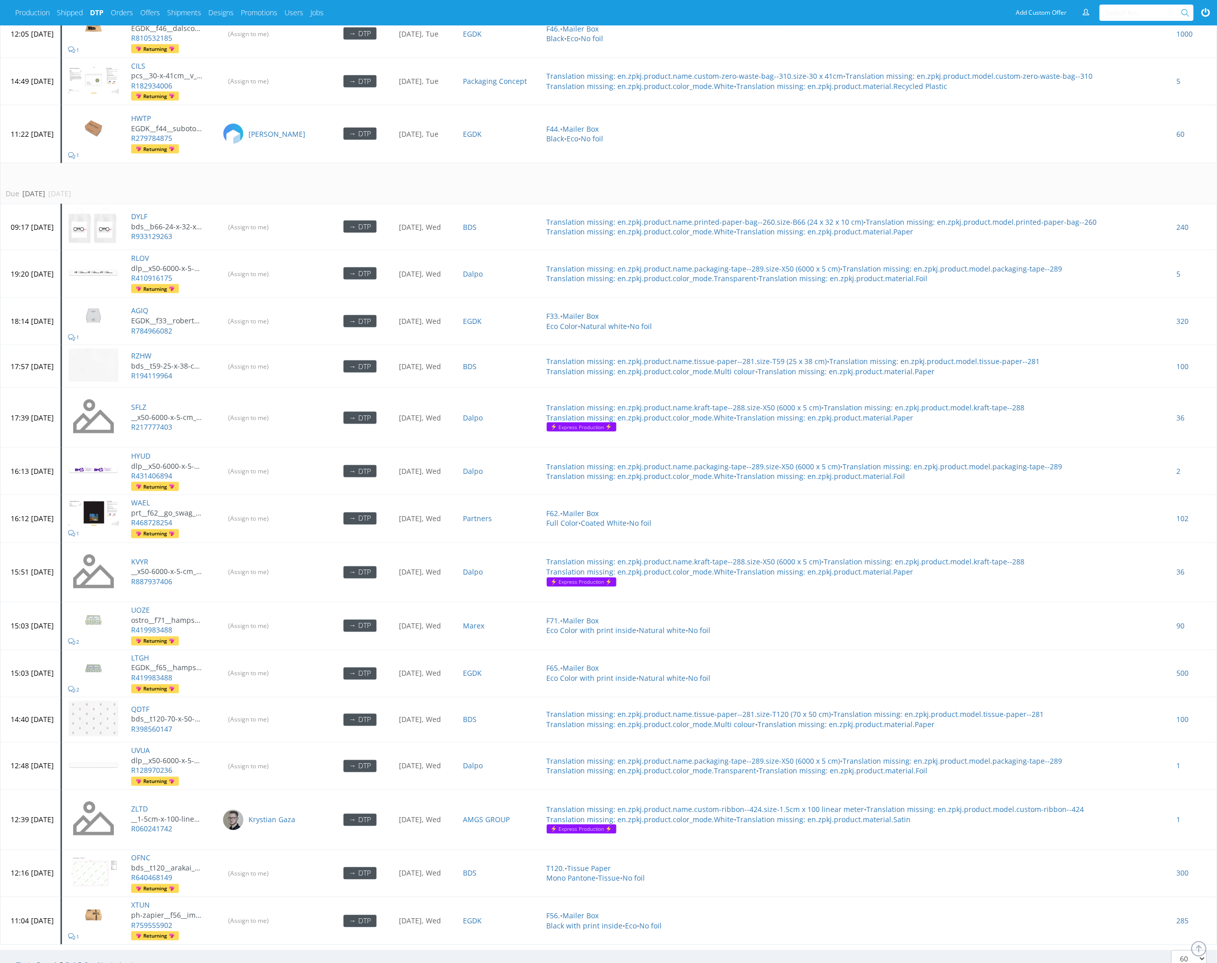
click at [203, 189] on div "Due in 4 days 08 Oct 2025, Wed" at bounding box center [607, 194] width 1202 height 10
drag, startPoint x: 176, startPoint y: 463, endPoint x: 187, endPoint y: 525, distance: 63.4
click at [112, 960] on link "Next ›" at bounding box center [108, 965] width 20 height 10
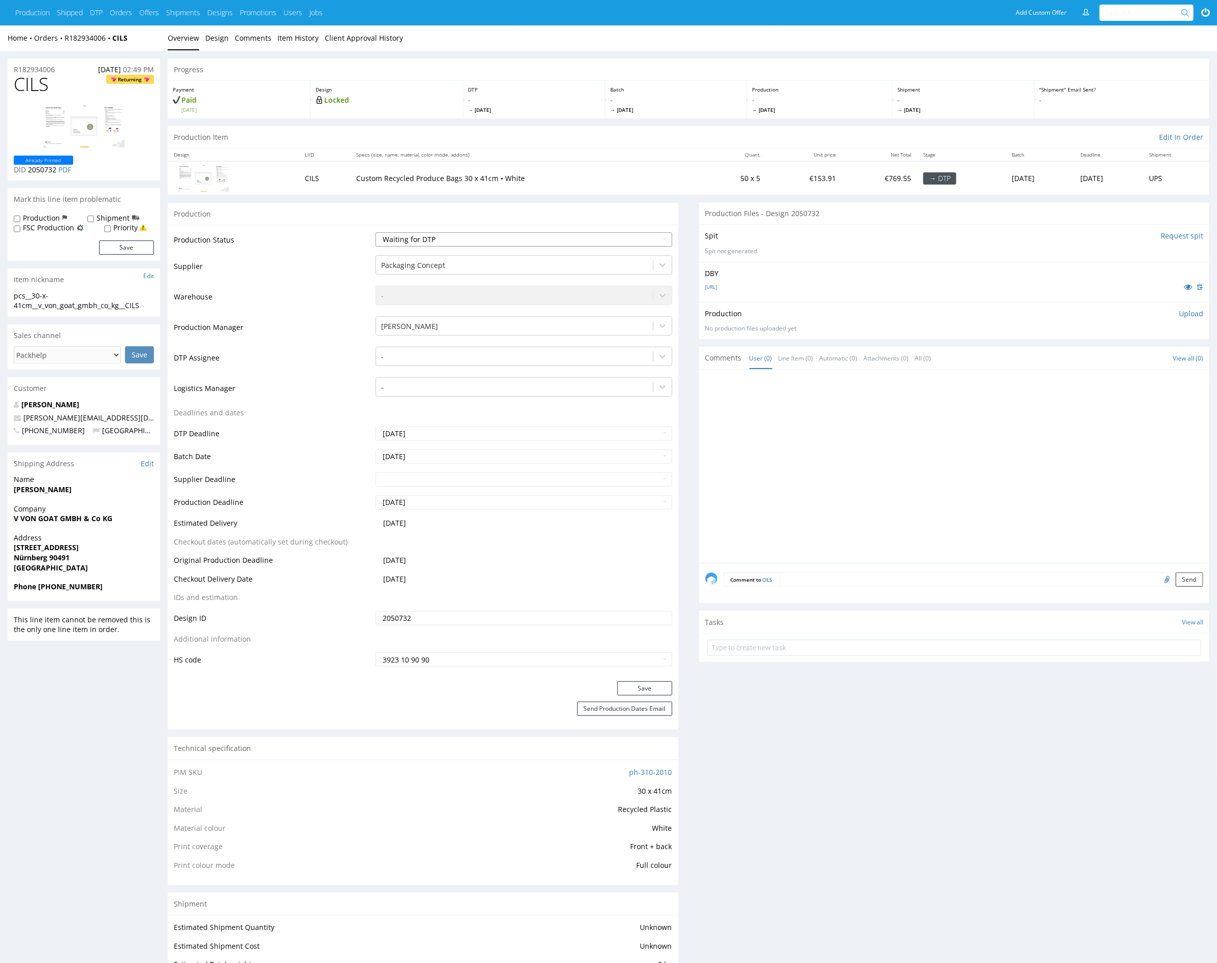
drag, startPoint x: 784, startPoint y: 449, endPoint x: 636, endPoint y: 244, distance: 252.8
click at [783, 442] on div at bounding box center [958, 469] width 505 height 187
click at [228, 39] on li "Design" at bounding box center [219, 38] width 29 height 10
click at [225, 39] on link "Design" at bounding box center [216, 37] width 23 height 25
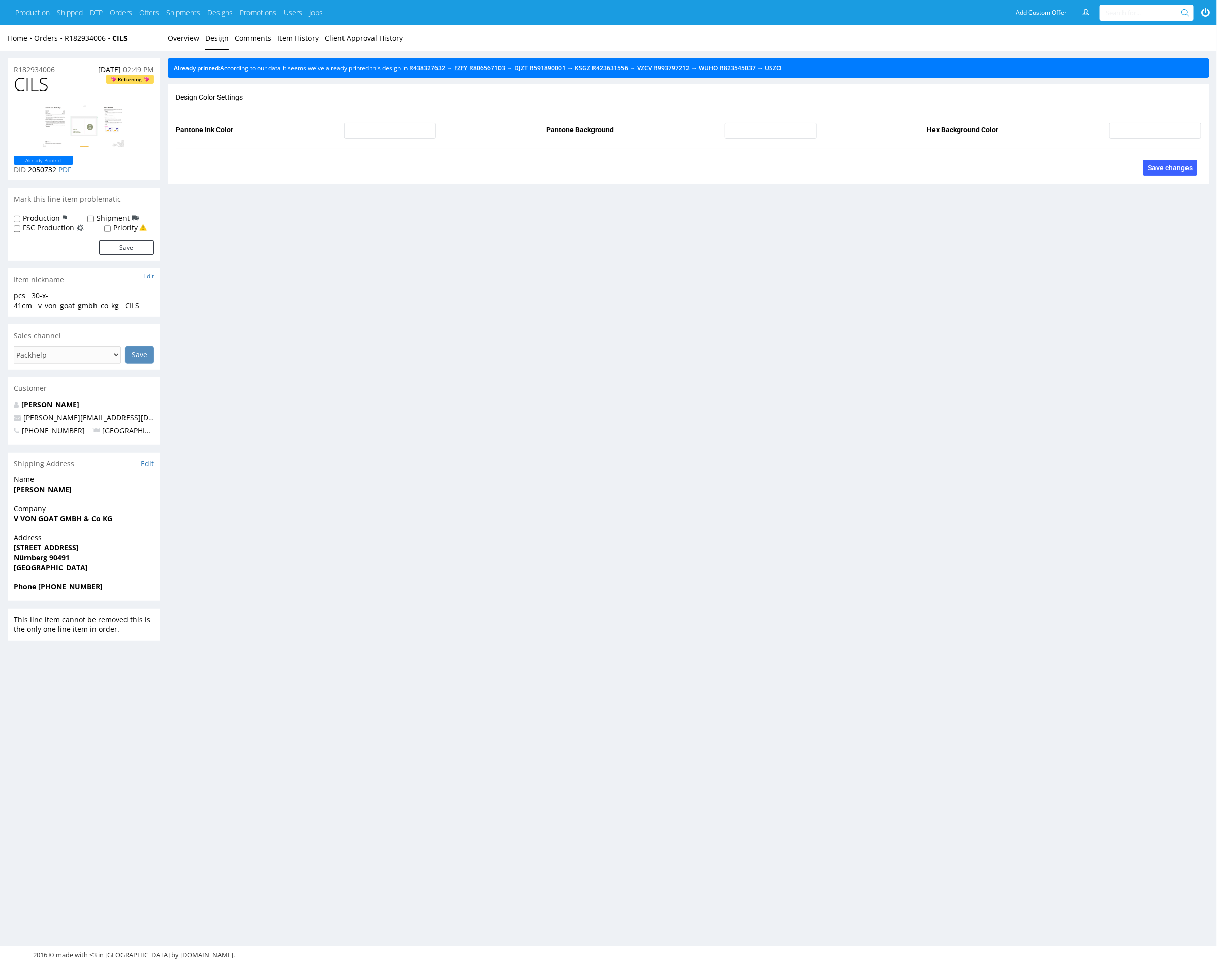
click at [468, 67] on link "FZFY" at bounding box center [460, 68] width 13 height 9
click at [180, 37] on link "Overview" at bounding box center [184, 37] width 32 height 25
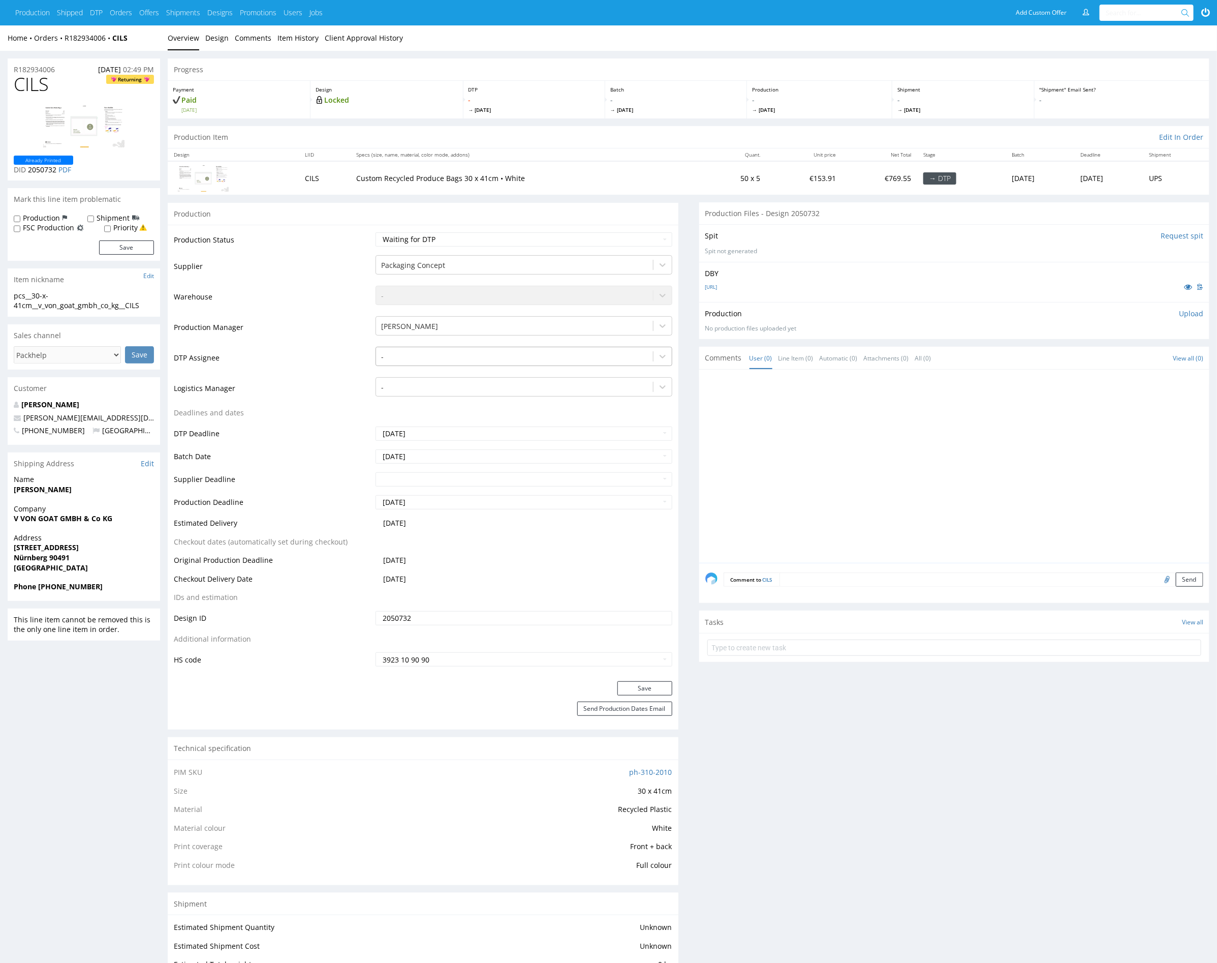
click at [439, 357] on div at bounding box center [514, 357] width 266 height 12
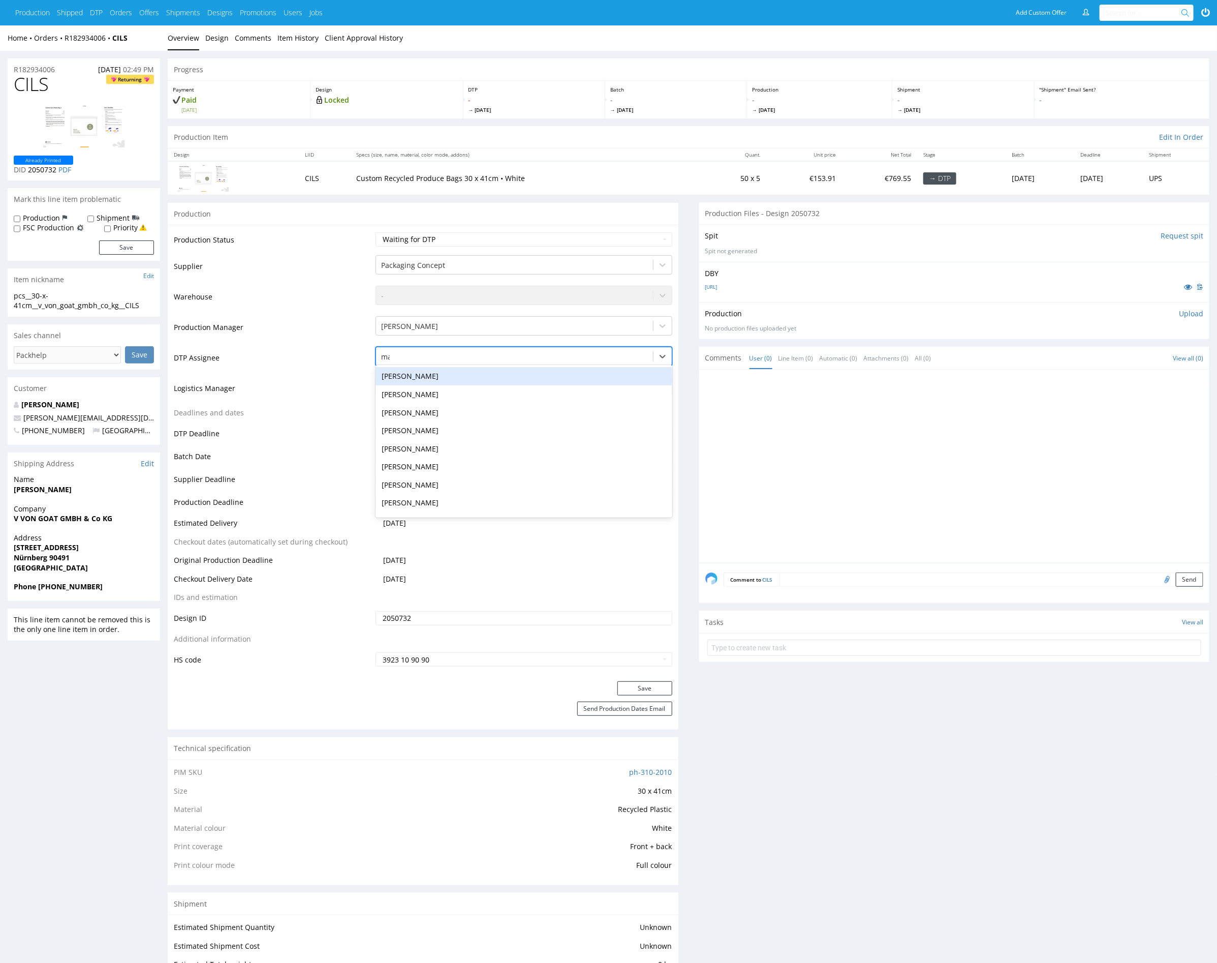
type input "mark"
click at [419, 379] on div "Karol Markowski" at bounding box center [524, 376] width 296 height 18
click at [663, 686] on button "Save" at bounding box center [645, 688] width 55 height 14
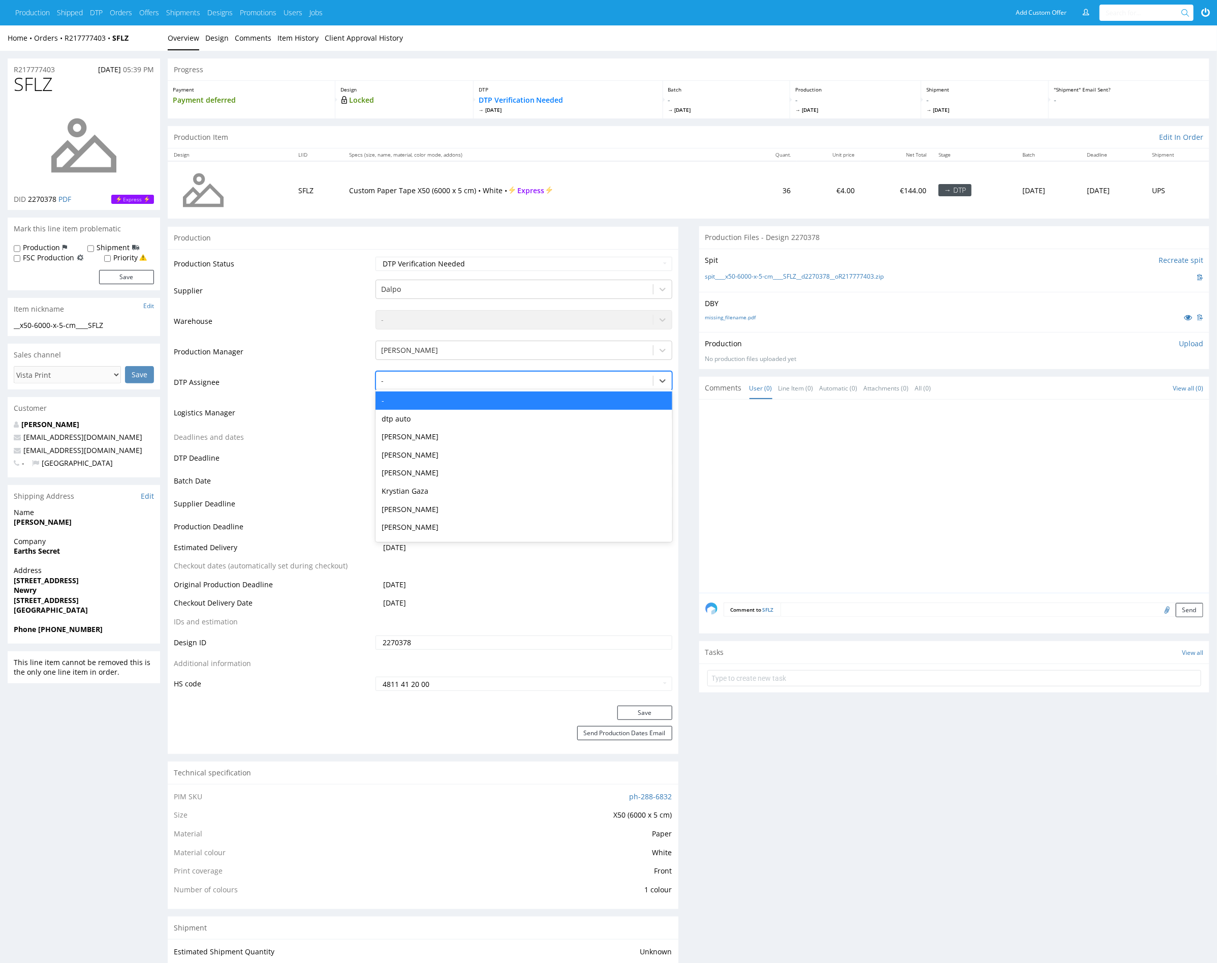
click at [519, 386] on div "-" at bounding box center [514, 381] width 277 height 16
type input "mark"
click at [502, 394] on div "[PERSON_NAME]" at bounding box center [524, 400] width 296 height 18
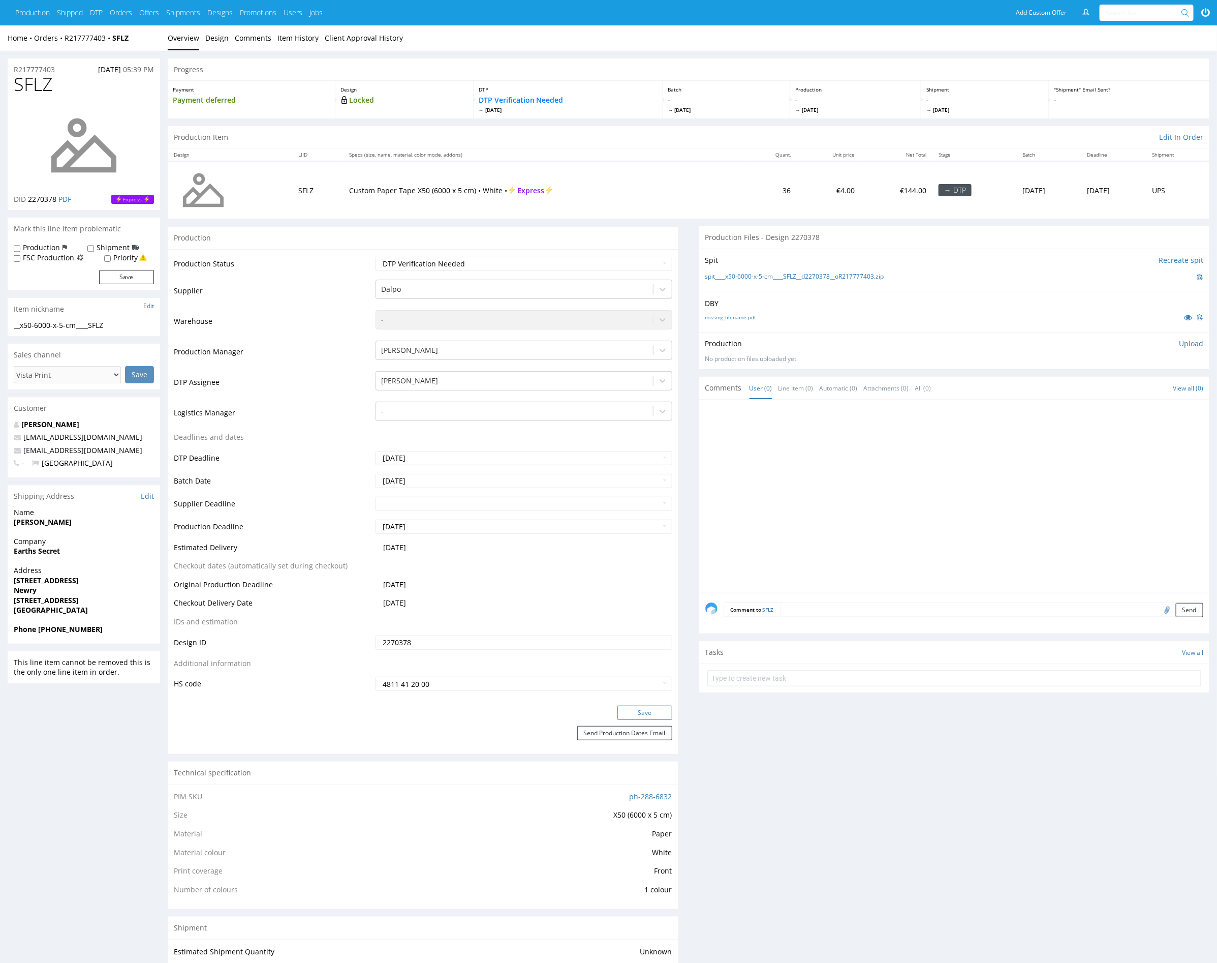
click at [666, 709] on button "Save" at bounding box center [645, 713] width 55 height 14
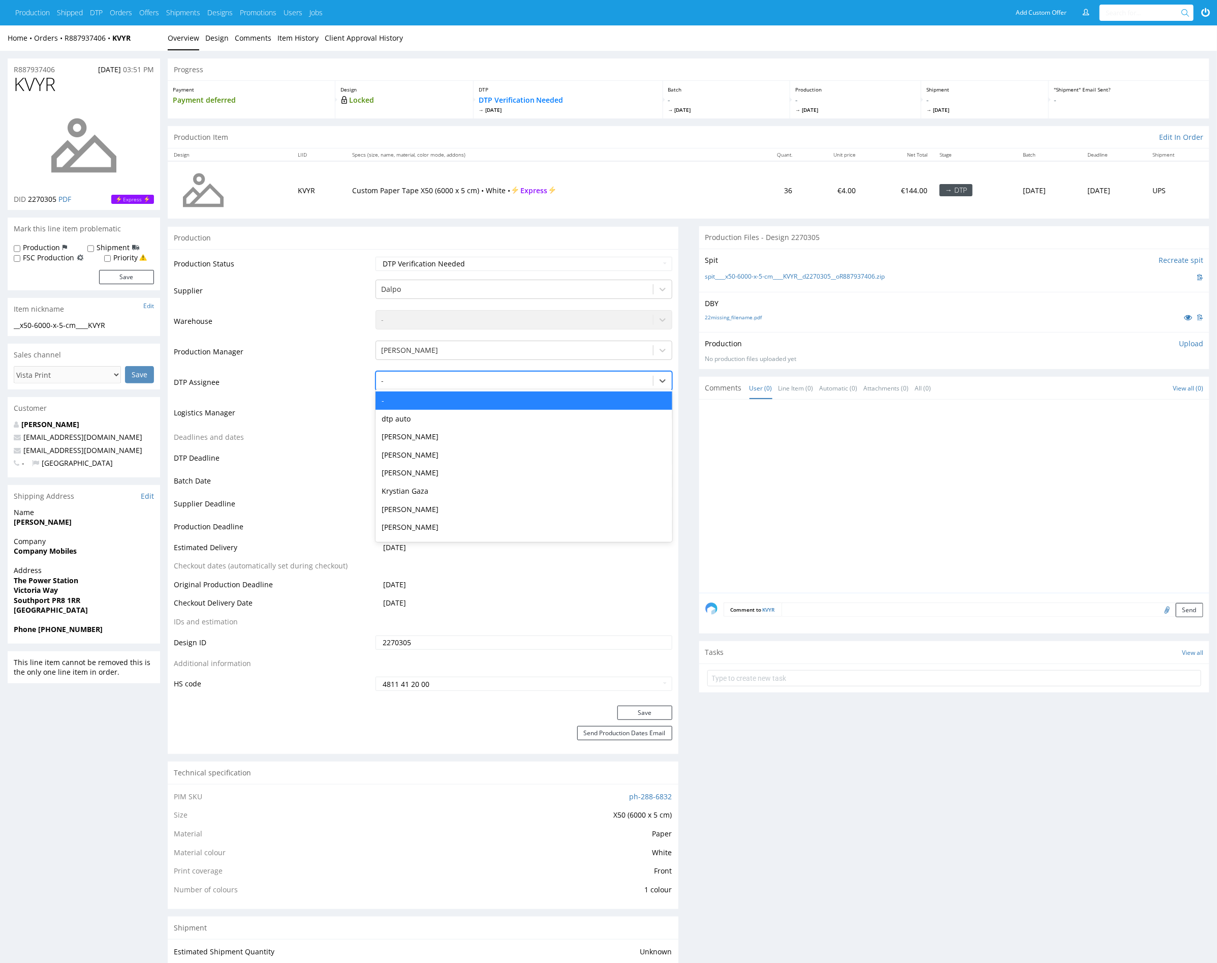
click at [467, 382] on div at bounding box center [514, 381] width 266 height 12
type input "mark"
click at [475, 394] on div "Karol Markowski" at bounding box center [524, 400] width 296 height 18
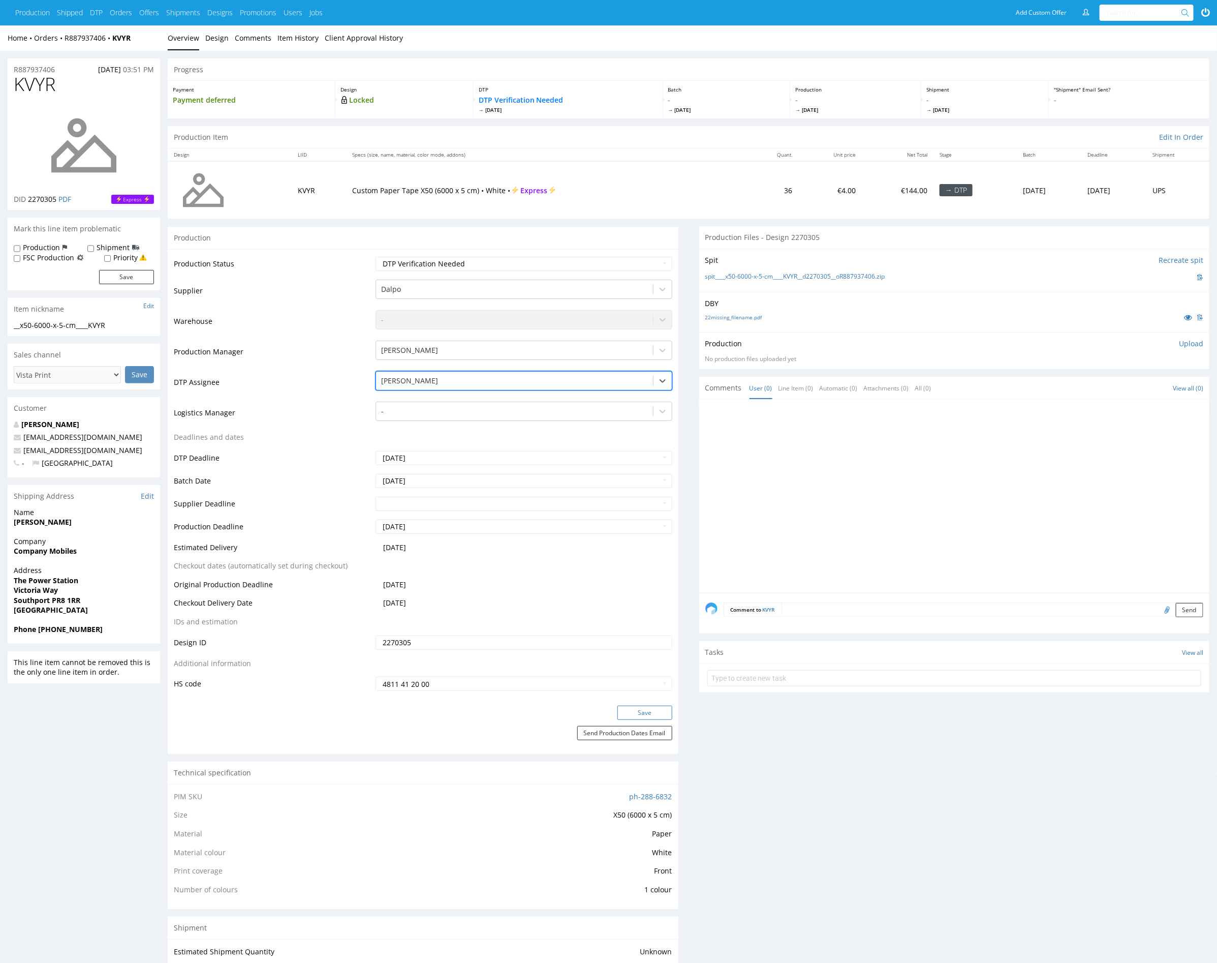
click at [658, 708] on button "Save" at bounding box center [645, 713] width 55 height 14
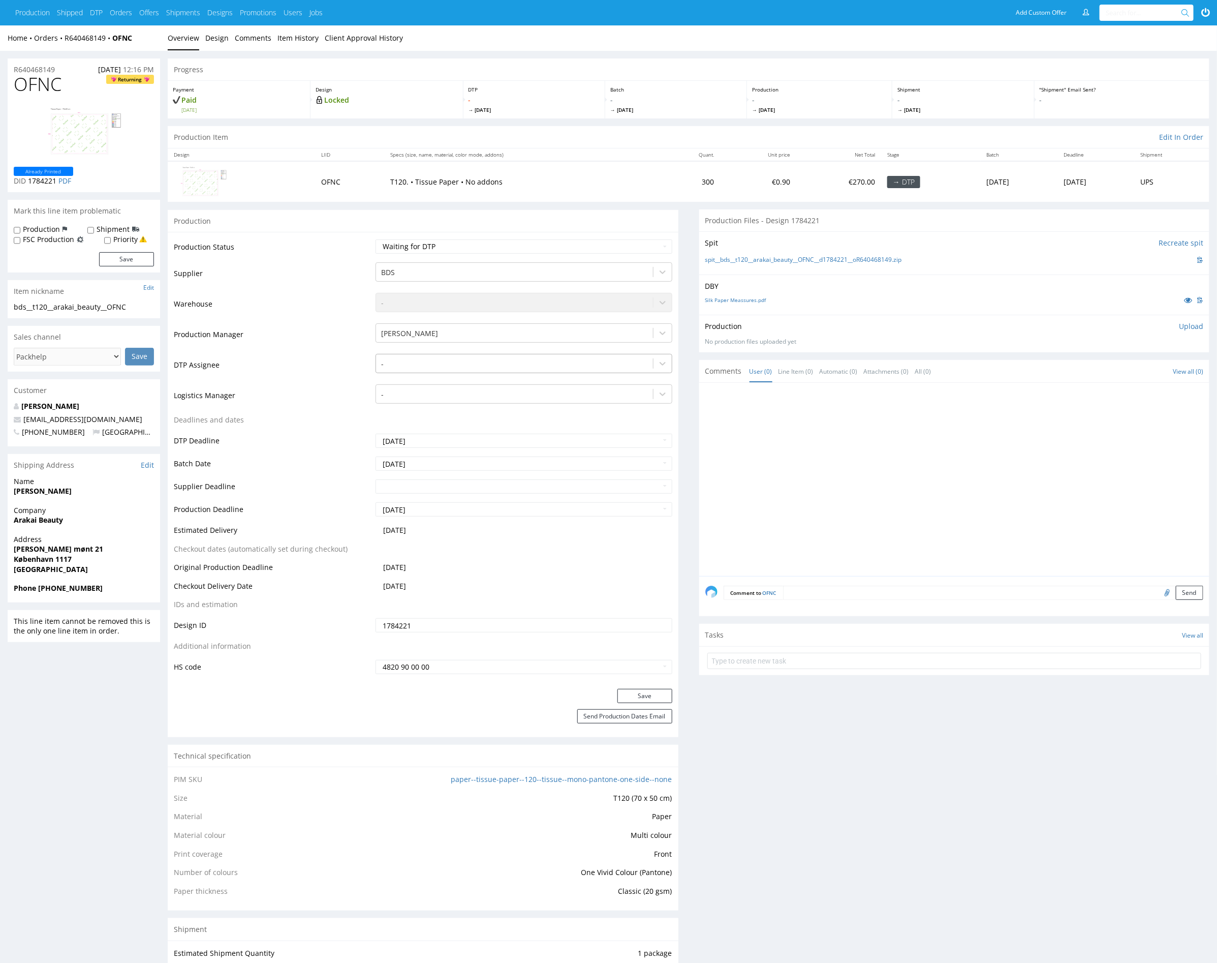
click at [565, 362] on div at bounding box center [514, 364] width 266 height 12
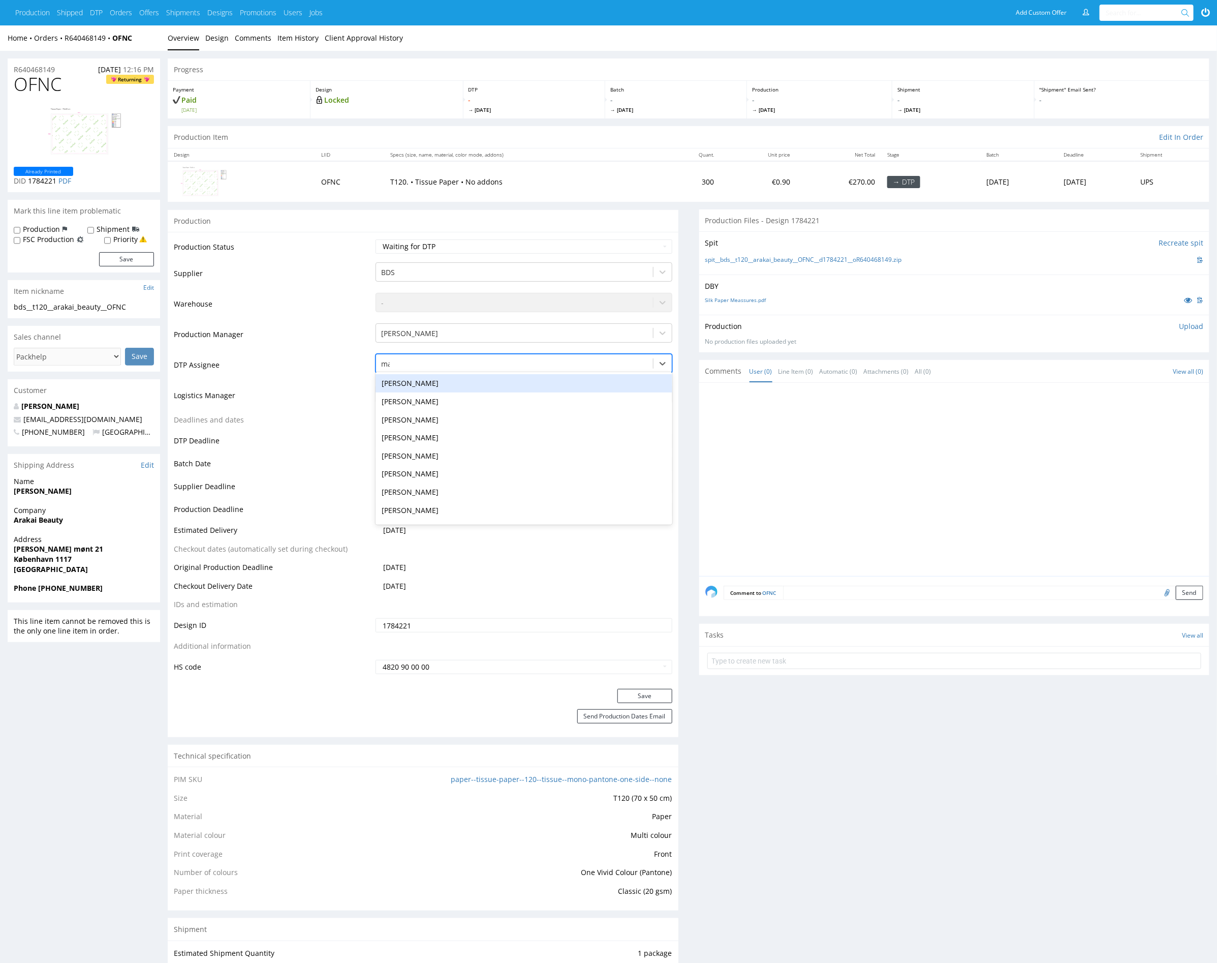
type input "mark"
click at [531, 379] on div "[PERSON_NAME]" at bounding box center [524, 383] width 296 height 18
click at [666, 694] on button "Save" at bounding box center [645, 696] width 55 height 14
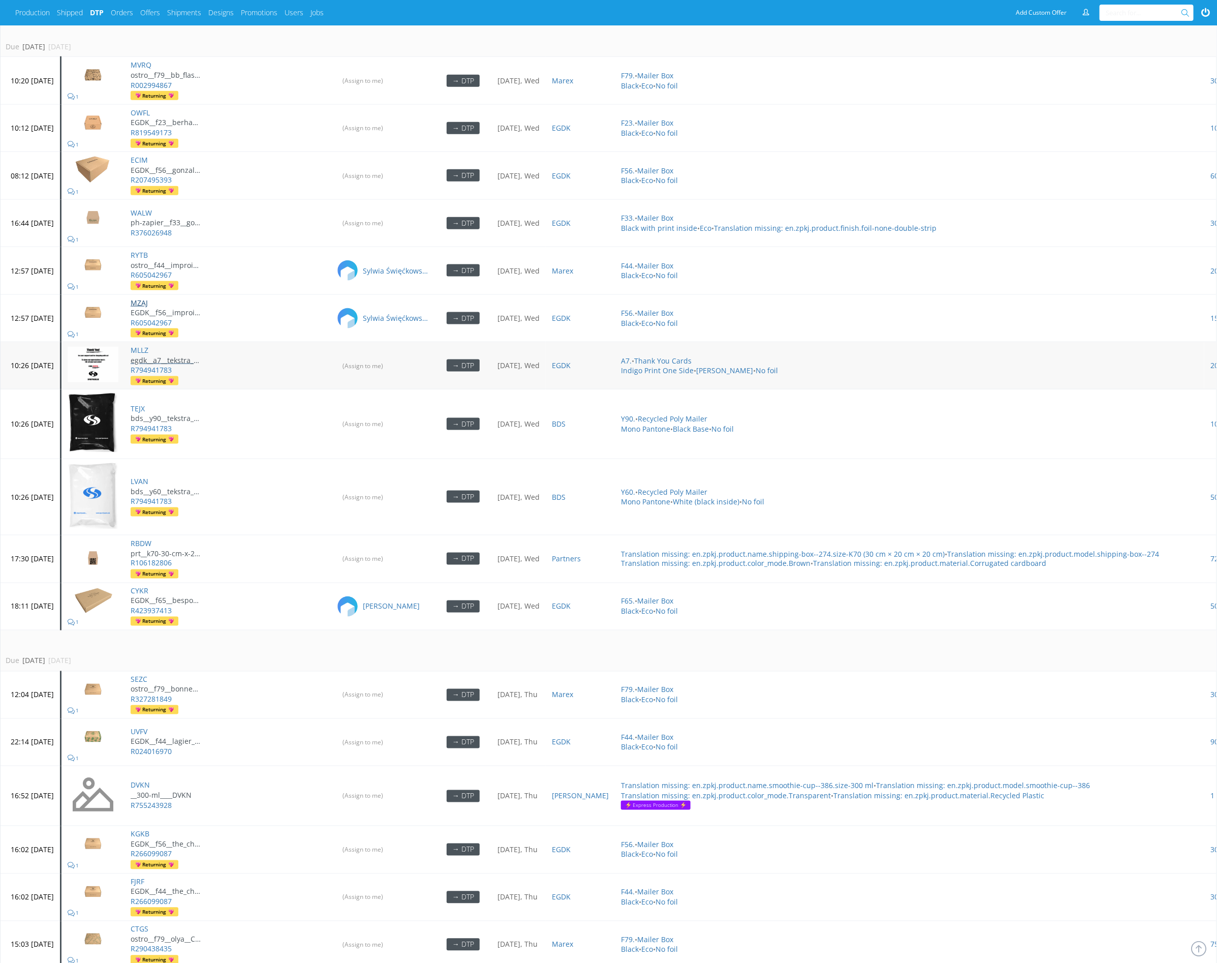
scroll to position [662, 0]
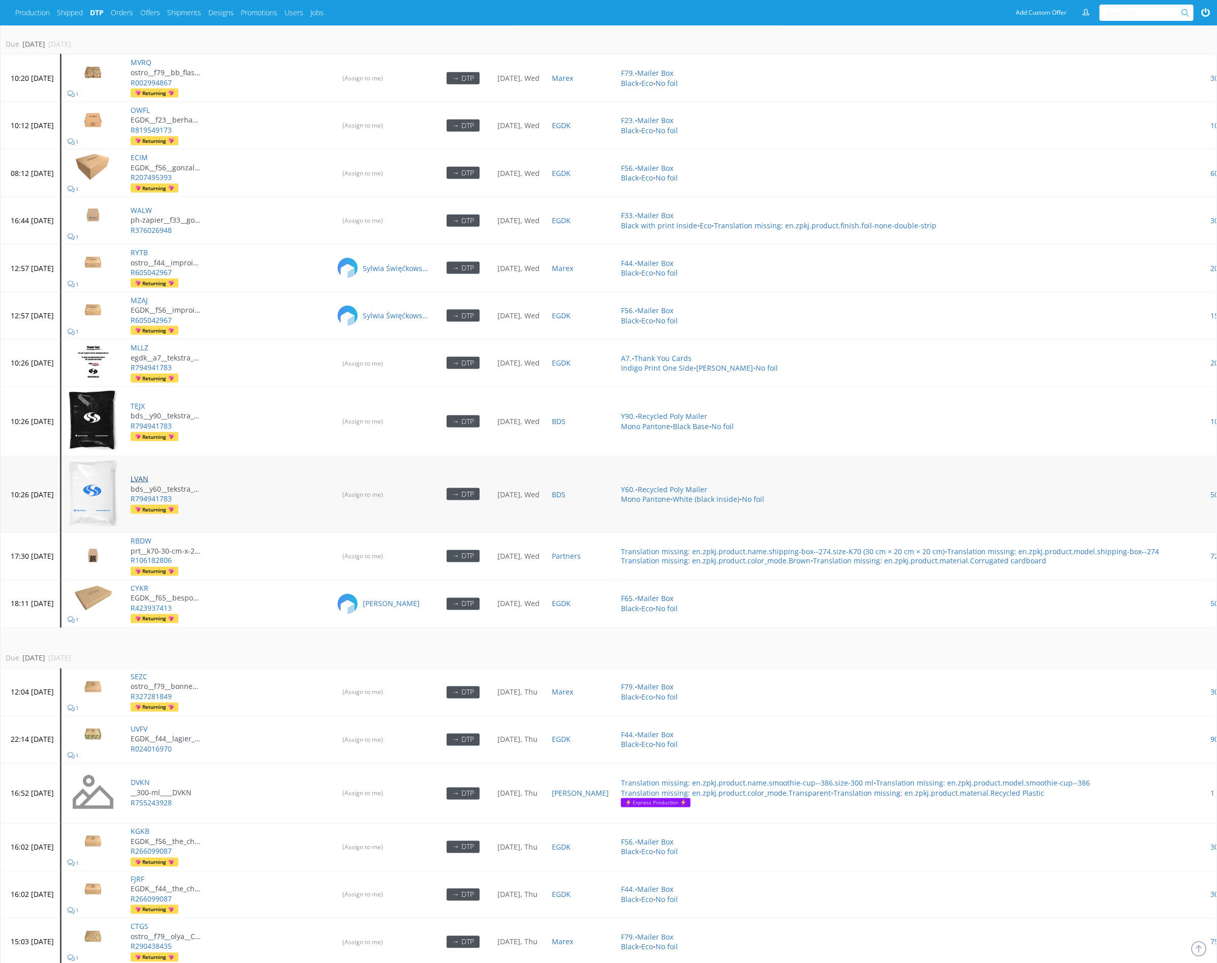
drag, startPoint x: 171, startPoint y: 469, endPoint x: 180, endPoint y: 499, distance: 30.7
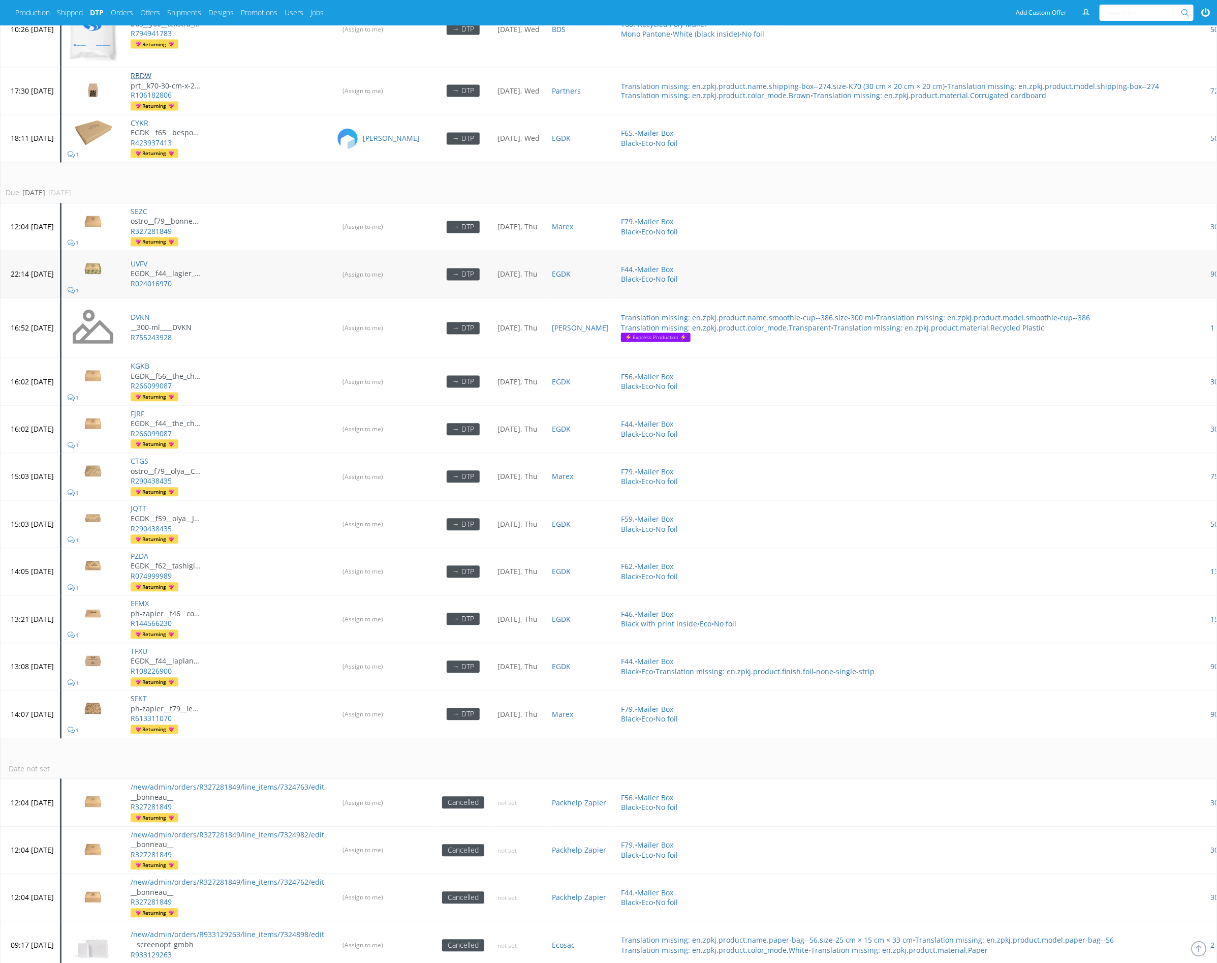
scroll to position [1132, 0]
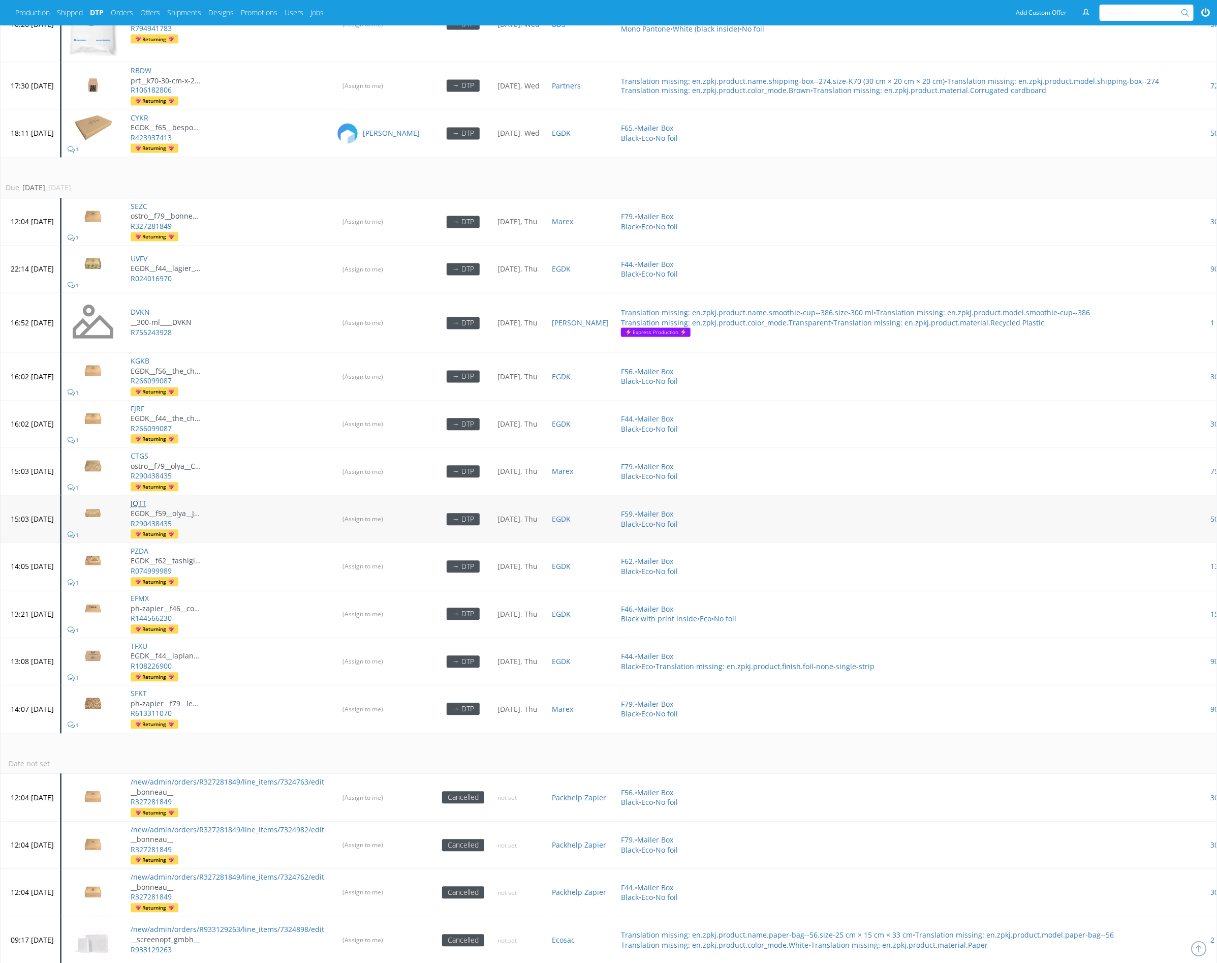
drag, startPoint x: 172, startPoint y: 490, endPoint x: 180, endPoint y: 529, distance: 40.5
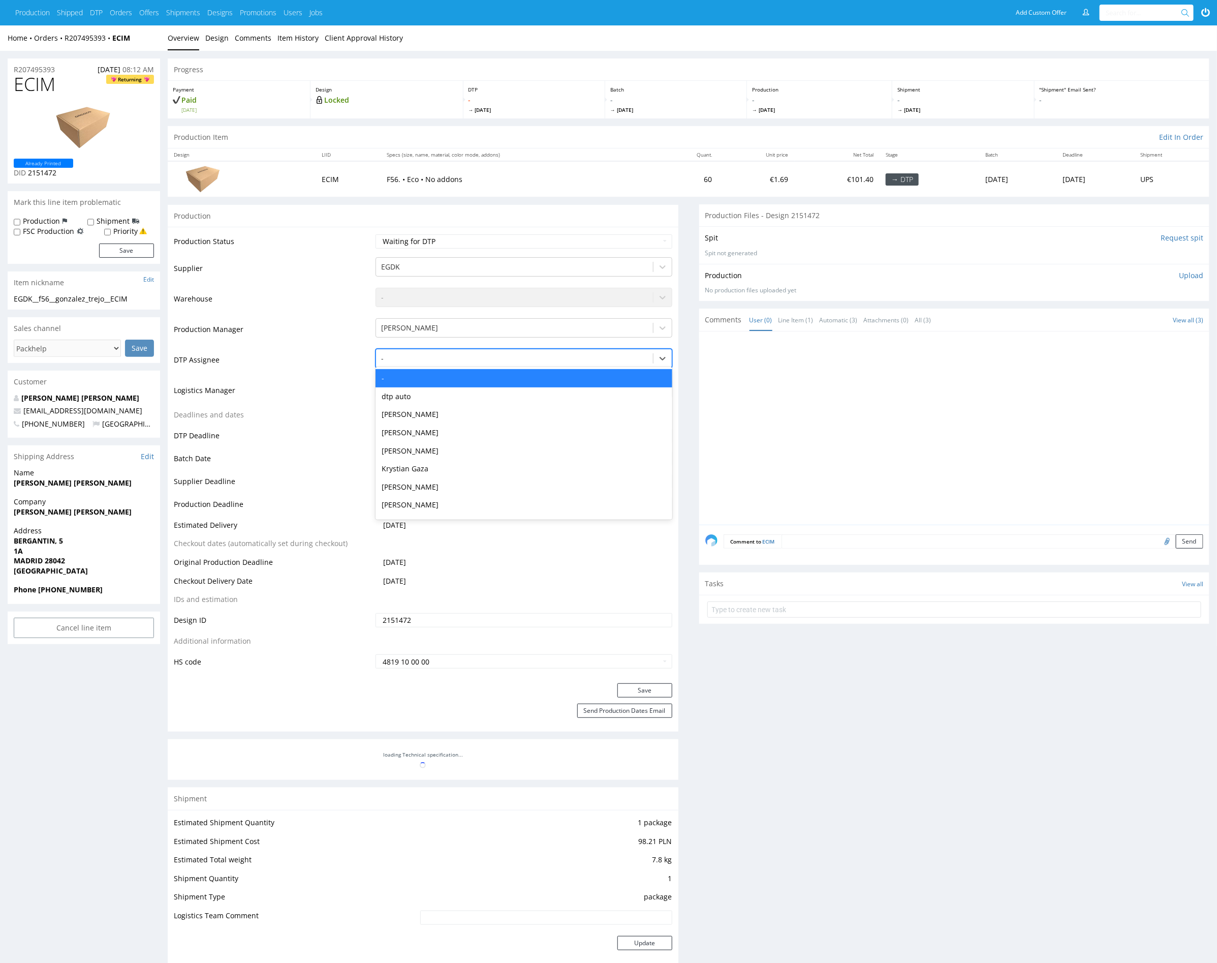
click at [446, 358] on div at bounding box center [514, 358] width 266 height 12
type input "mark"
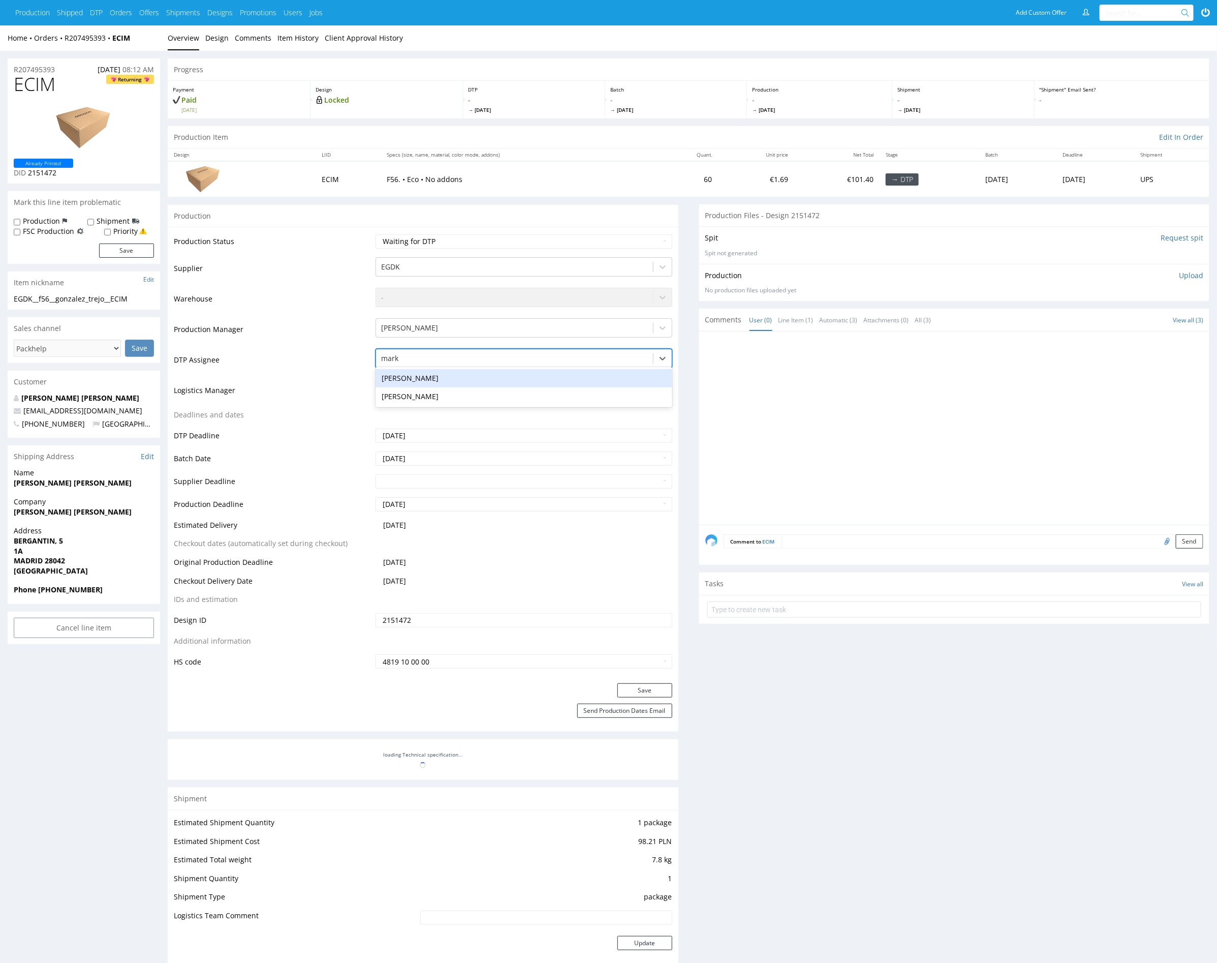
click at [462, 378] on div "[PERSON_NAME]" at bounding box center [524, 378] width 296 height 18
click at [664, 689] on button "Save" at bounding box center [645, 690] width 55 height 14
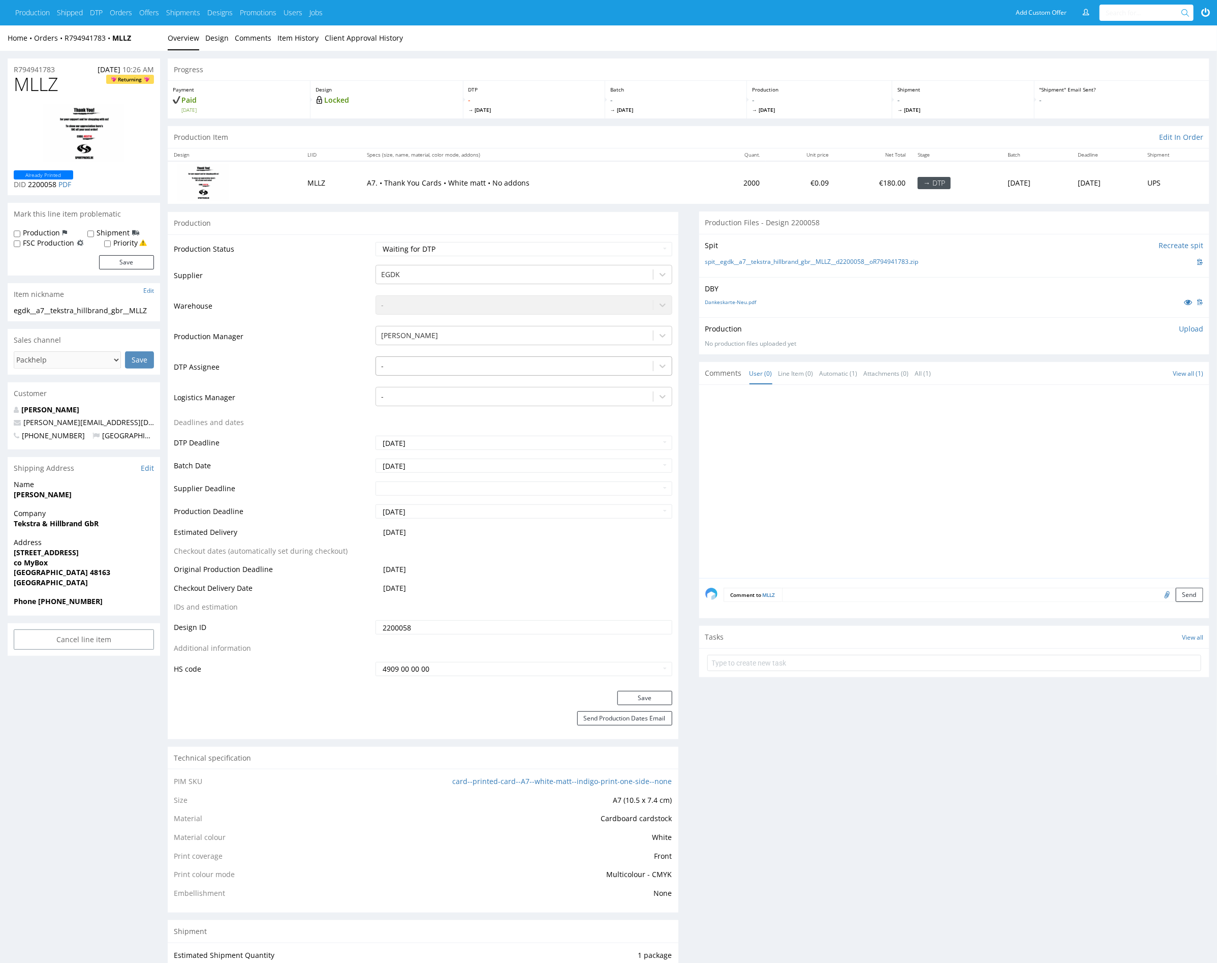
click at [451, 364] on div at bounding box center [514, 366] width 266 height 12
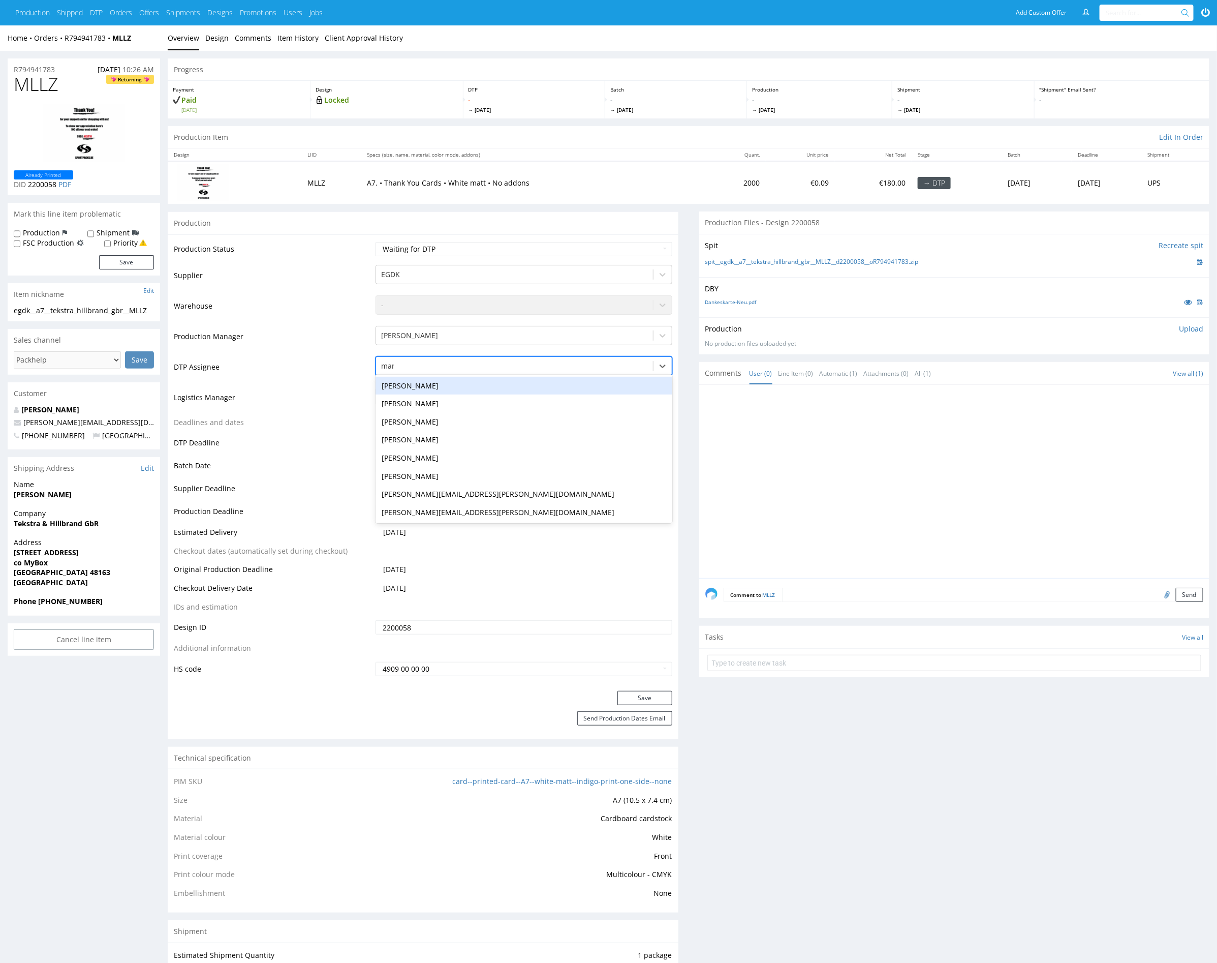
type input "mark"
click at [456, 380] on div "Karol Markowski" at bounding box center [524, 386] width 296 height 18
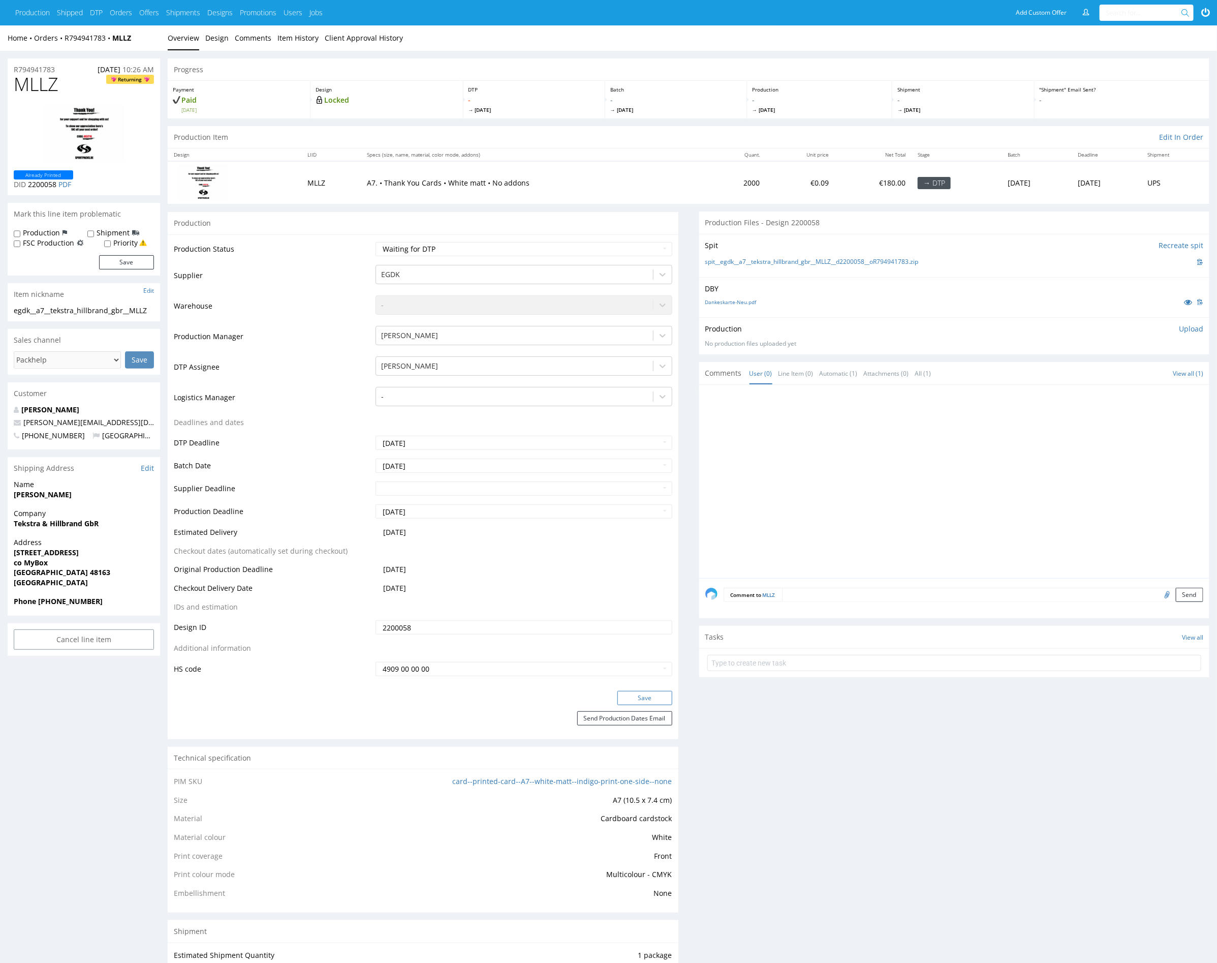
click at [661, 695] on button "Save" at bounding box center [645, 698] width 55 height 14
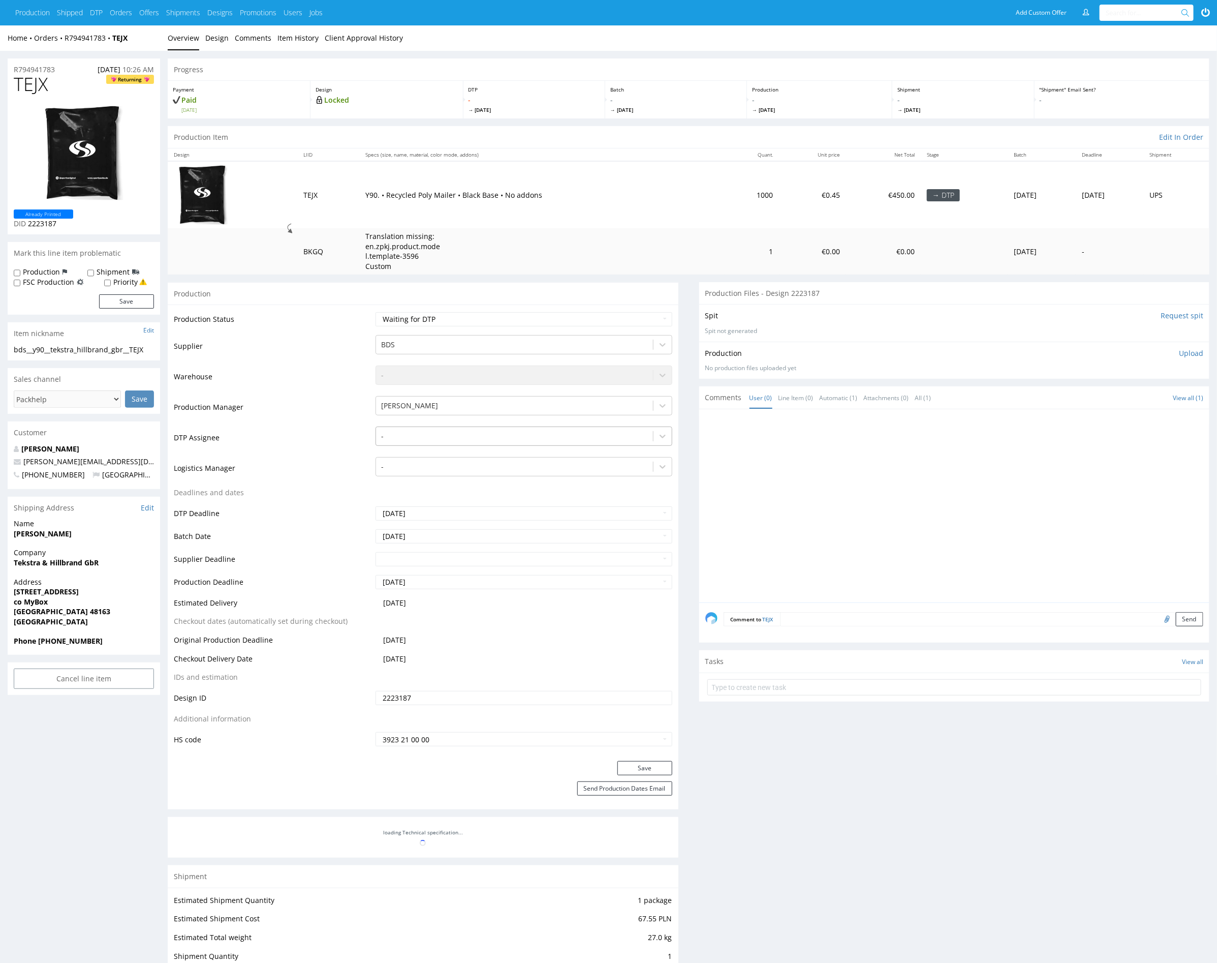
click at [444, 436] on div at bounding box center [514, 436] width 266 height 12
type input "mark"
click at [463, 459] on div "[PERSON_NAME]" at bounding box center [524, 456] width 296 height 18
click at [662, 766] on button "Save" at bounding box center [645, 768] width 55 height 14
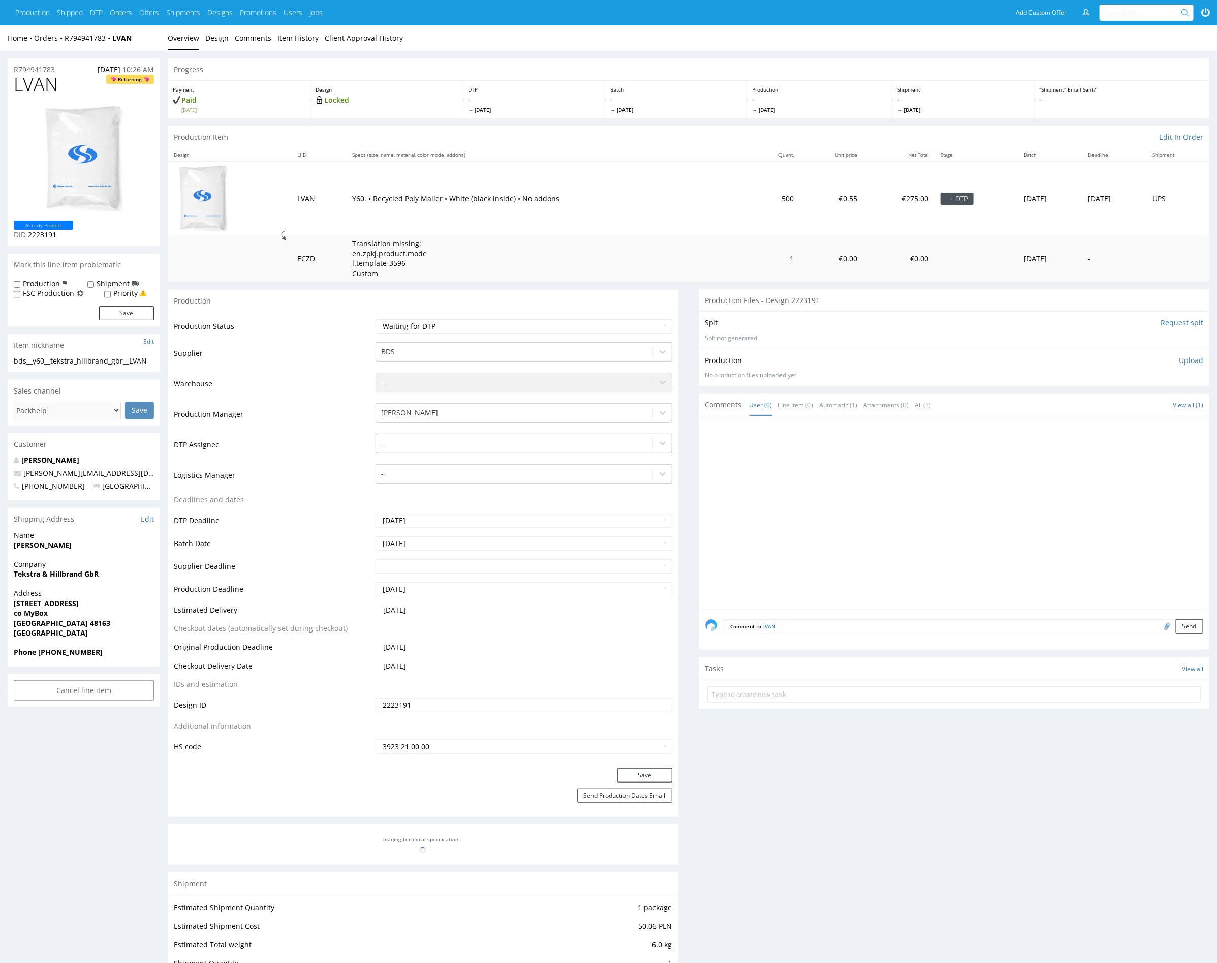
click at [482, 442] on div at bounding box center [514, 443] width 266 height 12
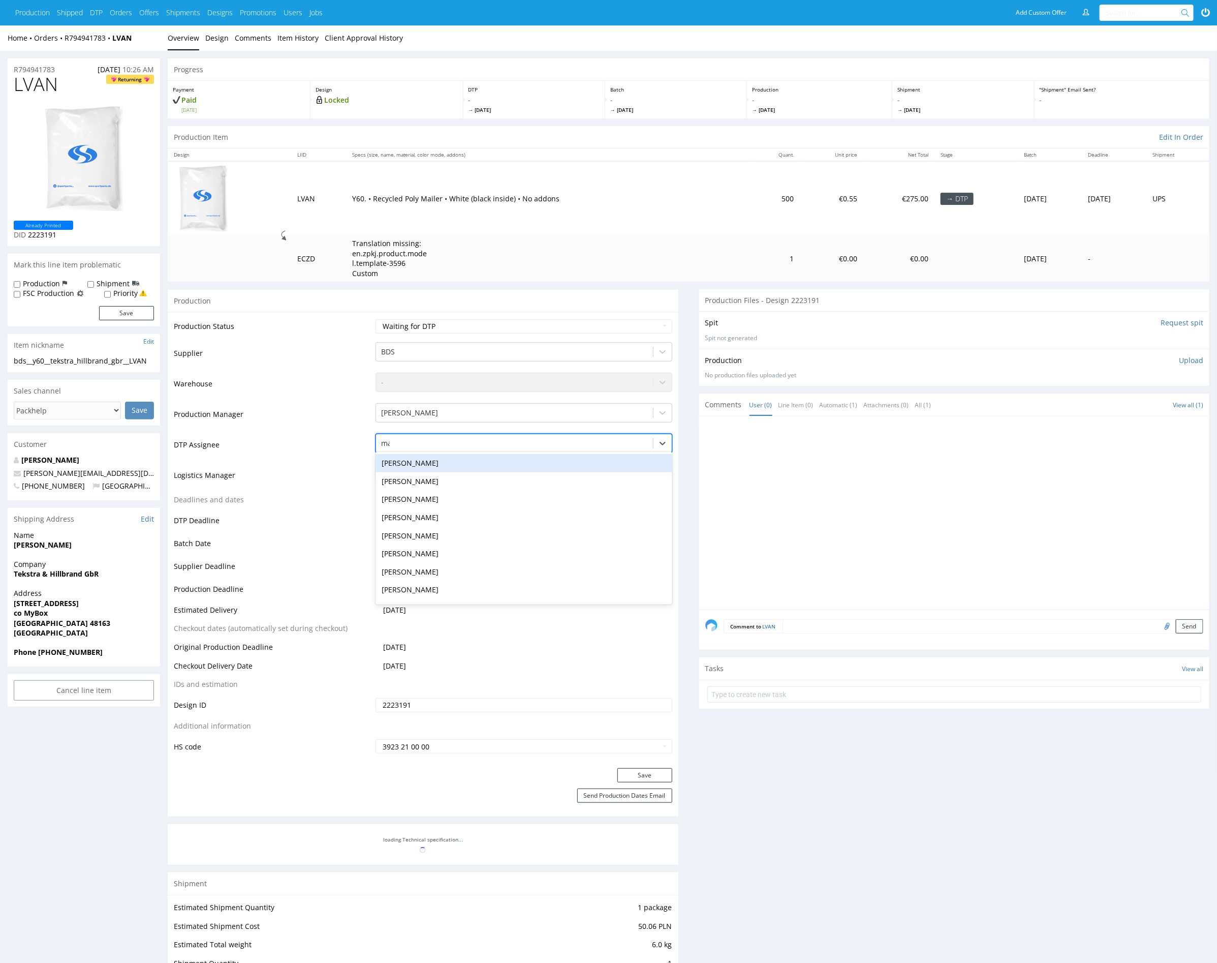
type input "mark"
click at [498, 464] on div "Karol Markowski" at bounding box center [524, 463] width 296 height 18
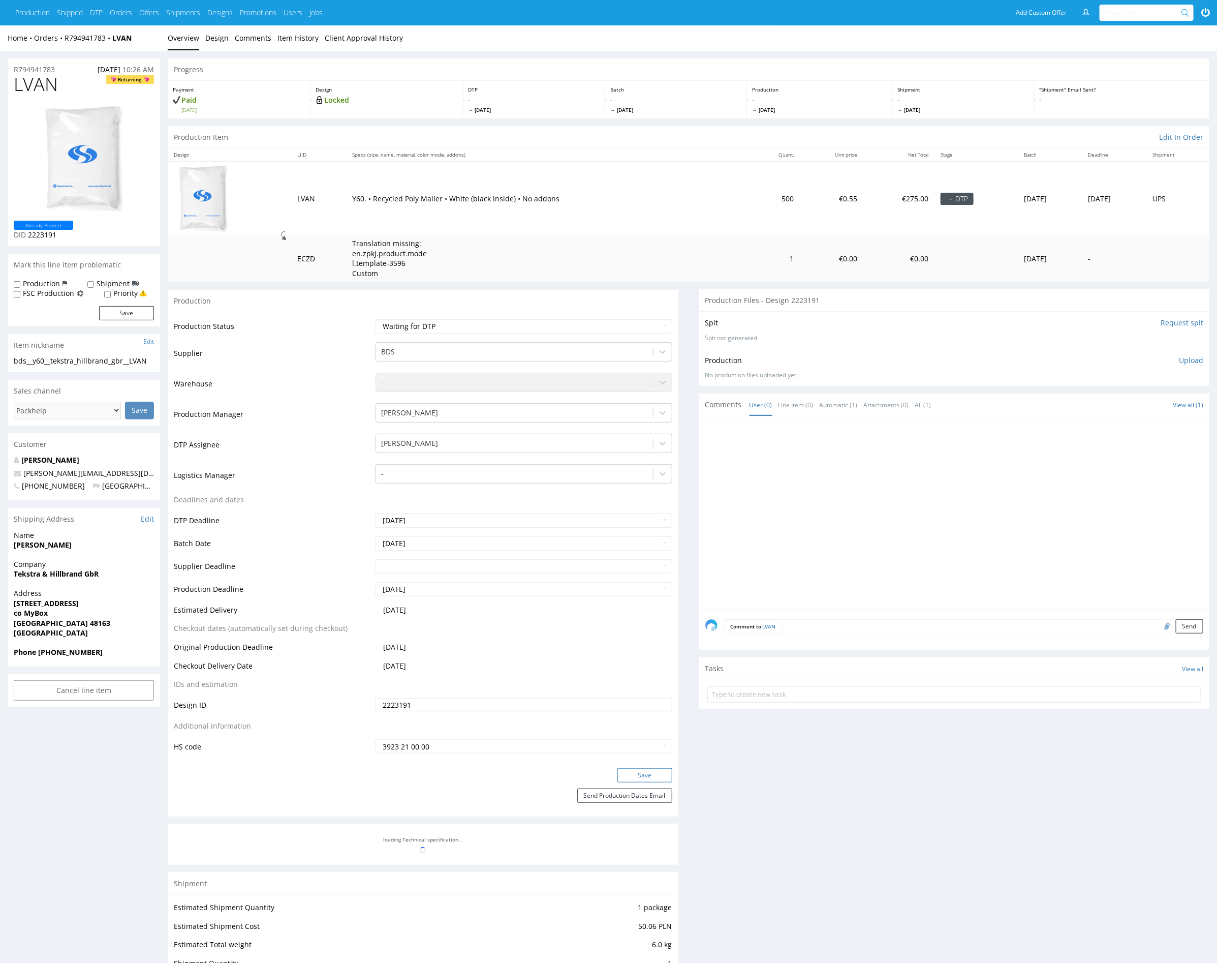
click at [660, 775] on button "Save" at bounding box center [645, 775] width 55 height 14
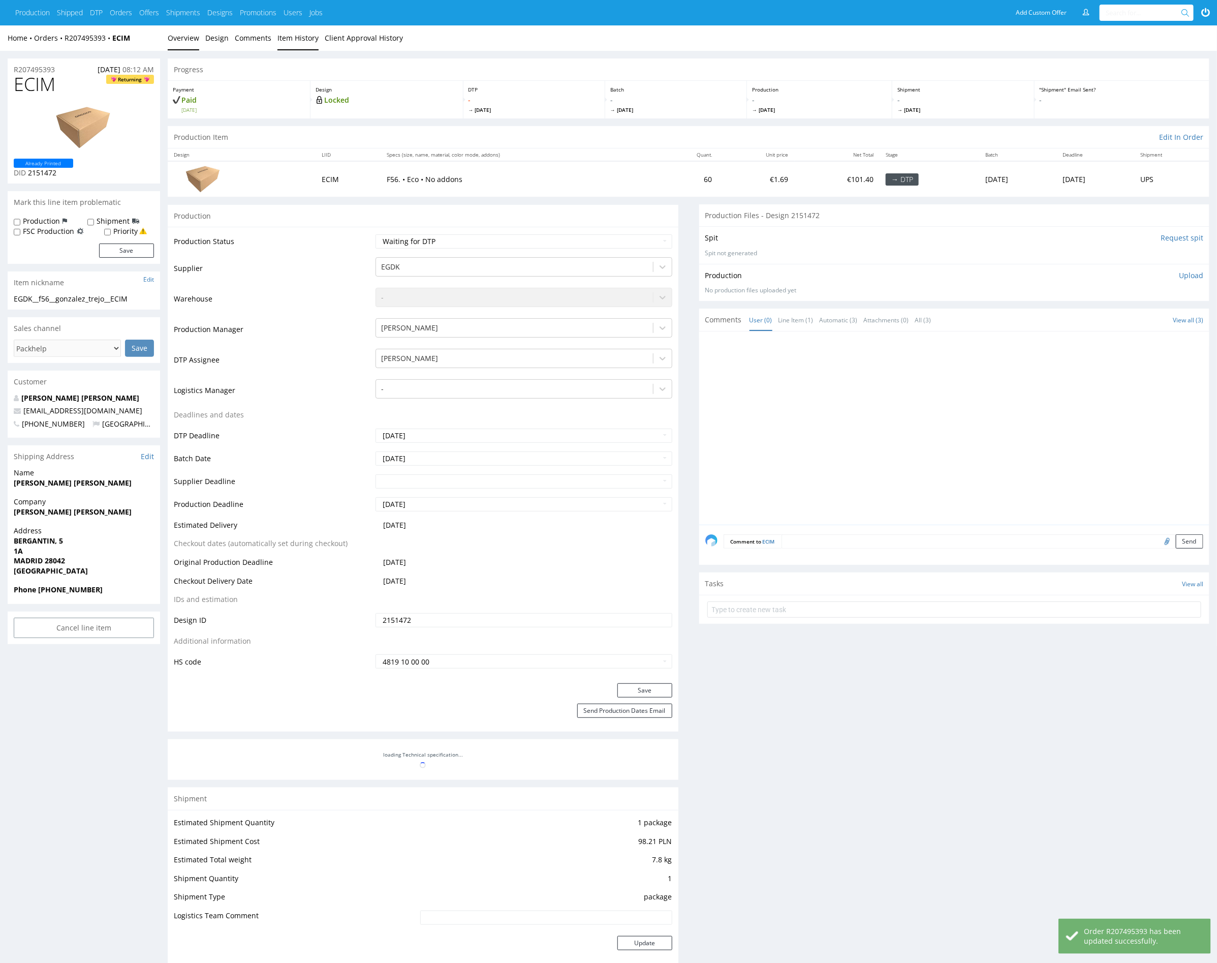
click at [292, 36] on link "Item History" at bounding box center [298, 37] width 41 height 25
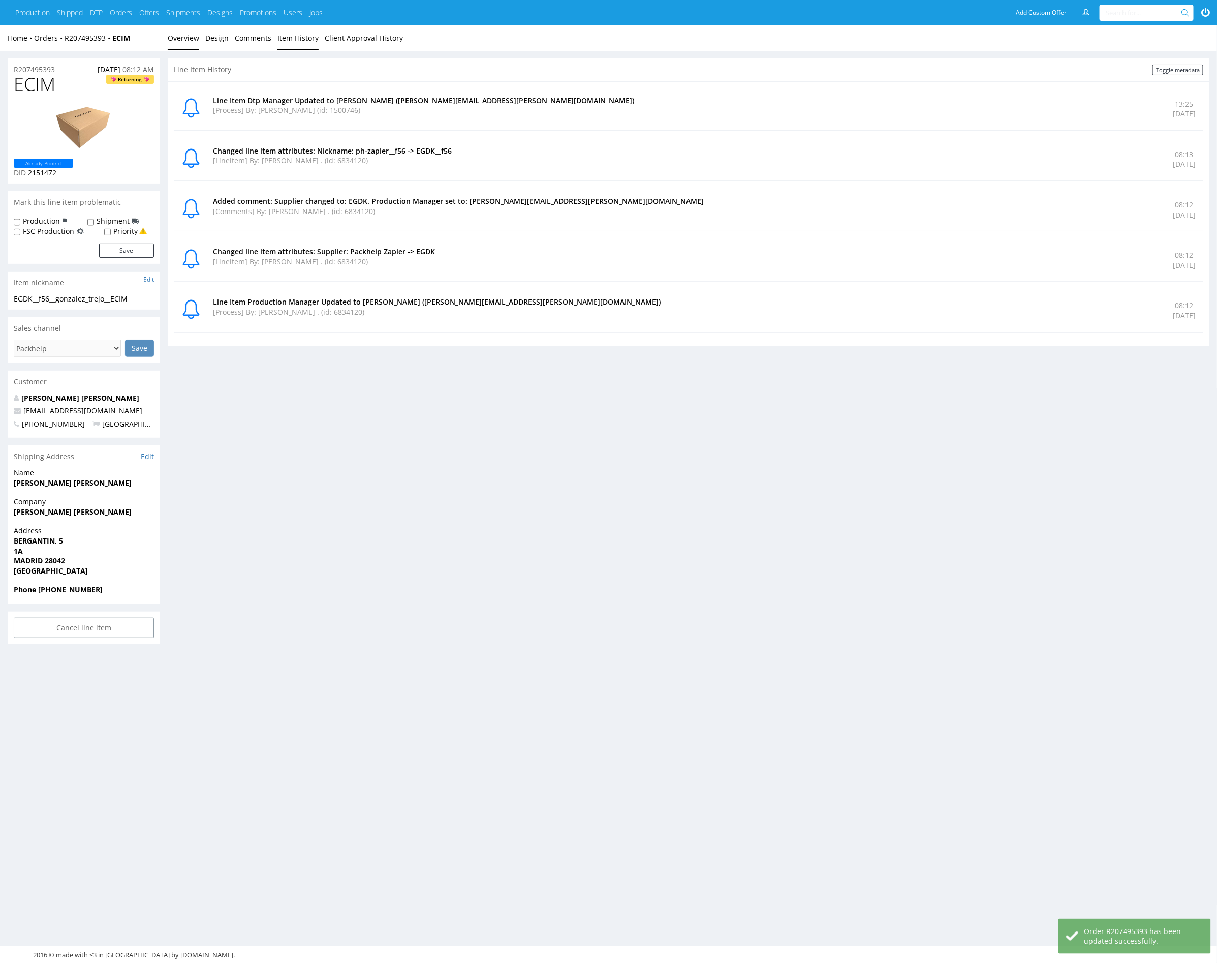
click at [179, 38] on link "Overview" at bounding box center [184, 37] width 32 height 25
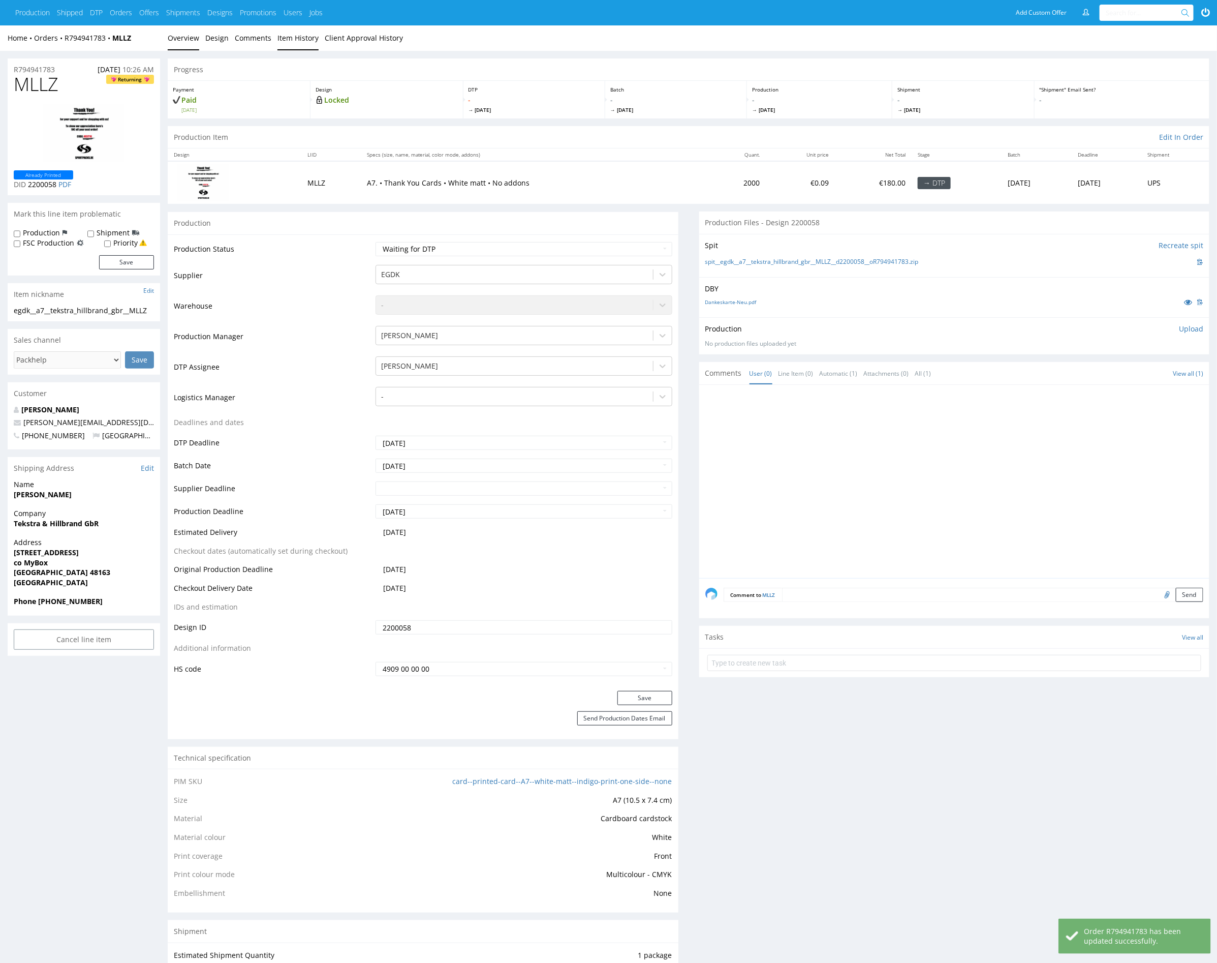
click at [292, 41] on link "Item History" at bounding box center [298, 37] width 41 height 25
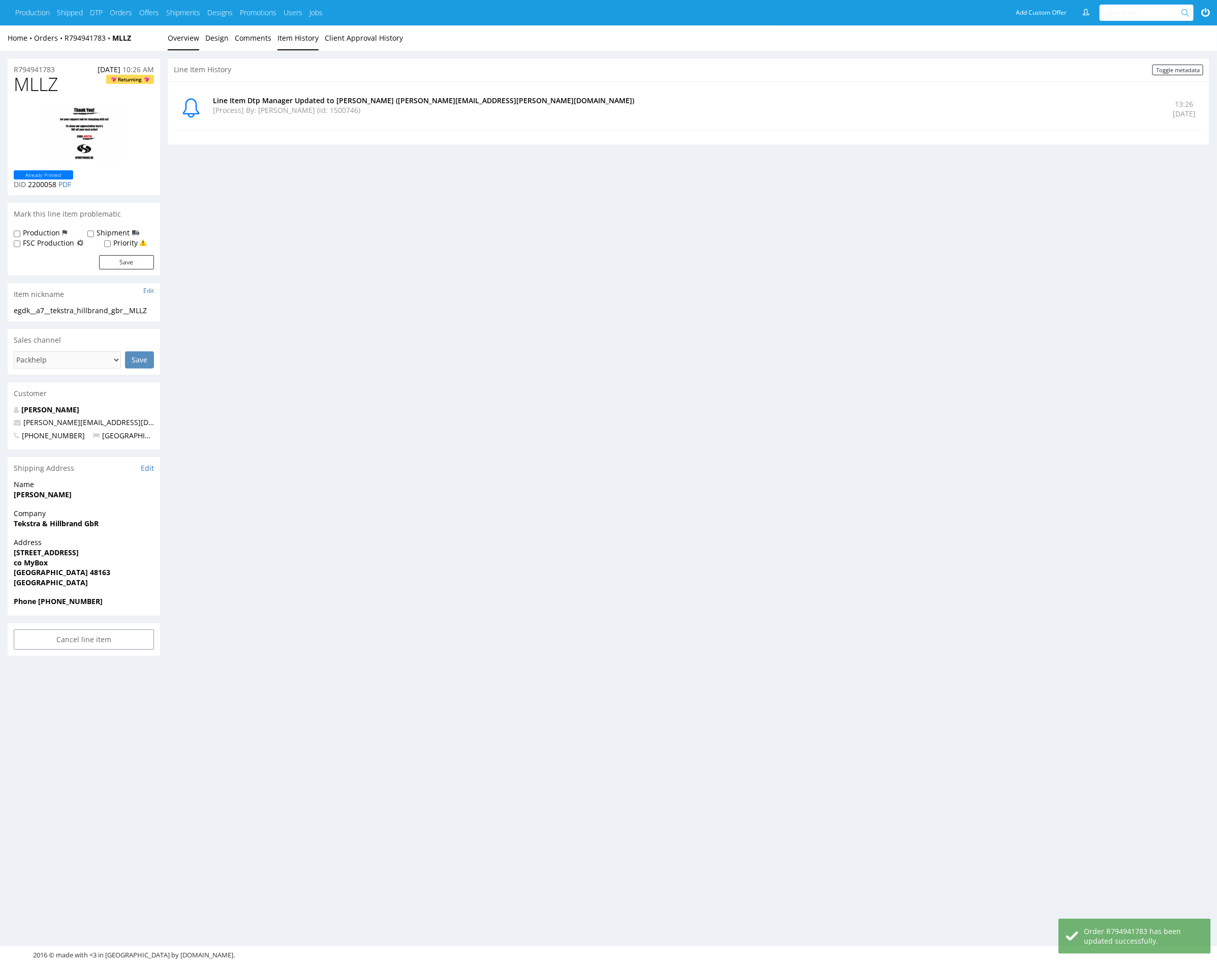
click at [190, 39] on link "Overview" at bounding box center [184, 37] width 32 height 25
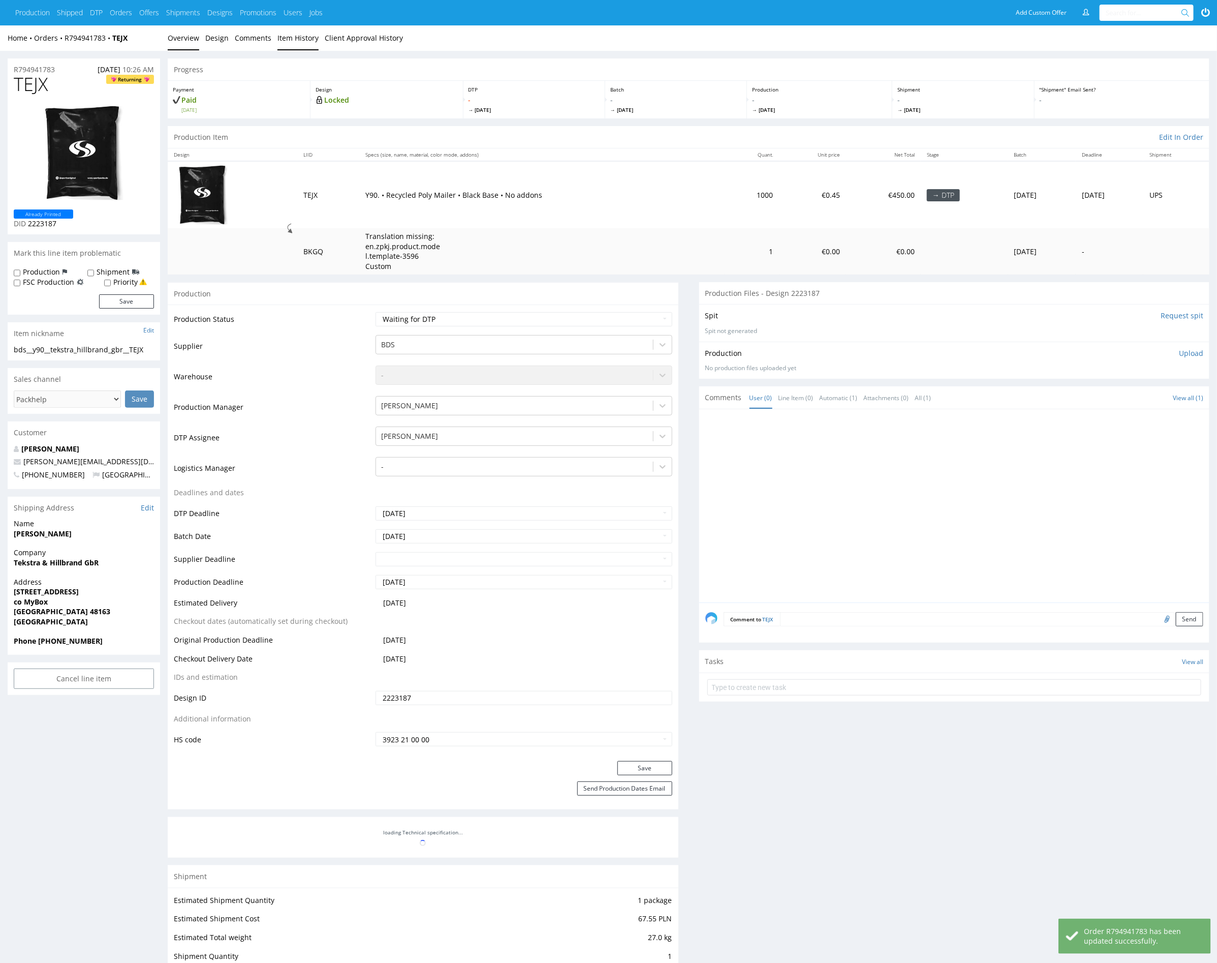
click at [286, 36] on link "Item History" at bounding box center [298, 37] width 41 height 25
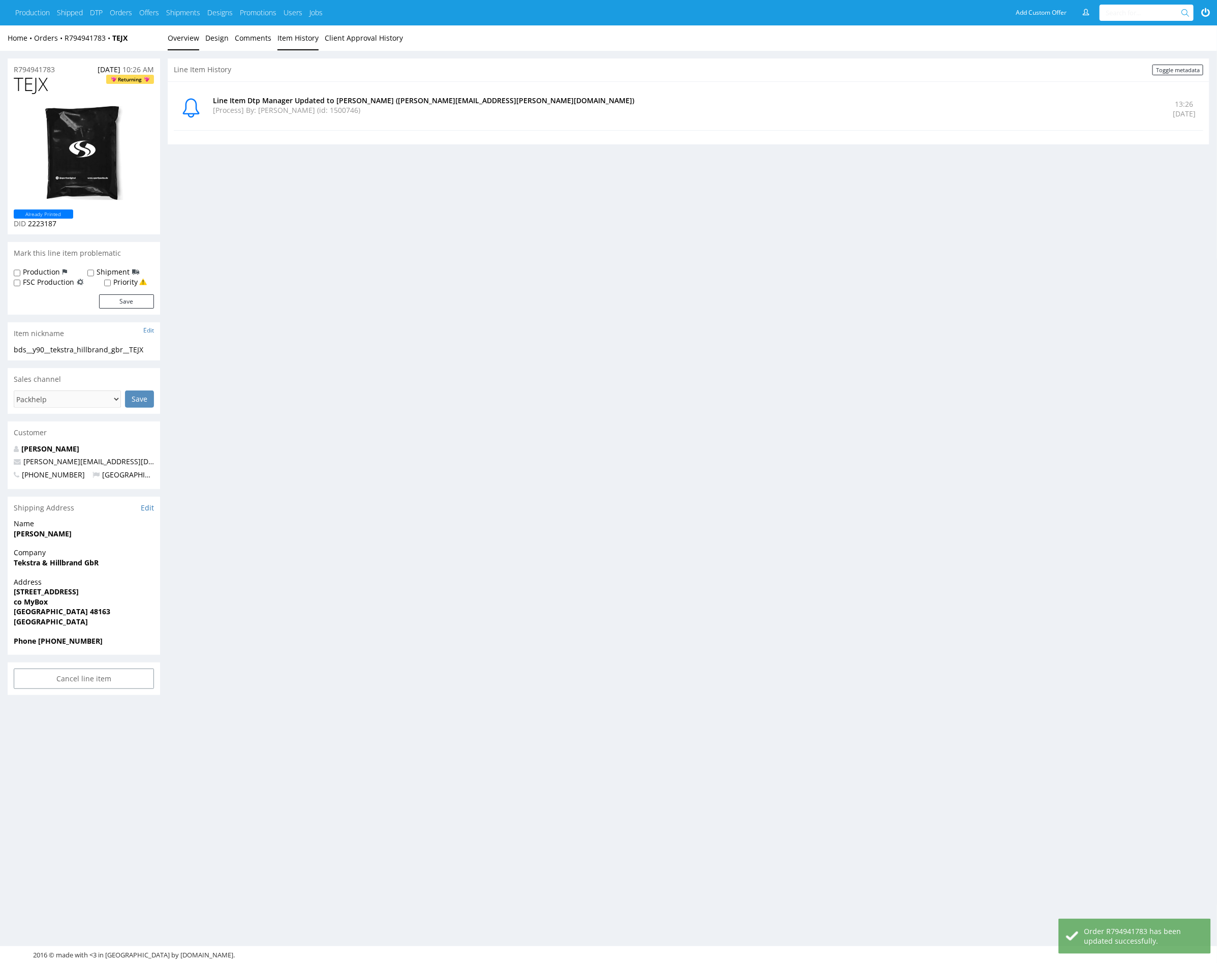
click at [184, 40] on link "Overview" at bounding box center [184, 37] width 32 height 25
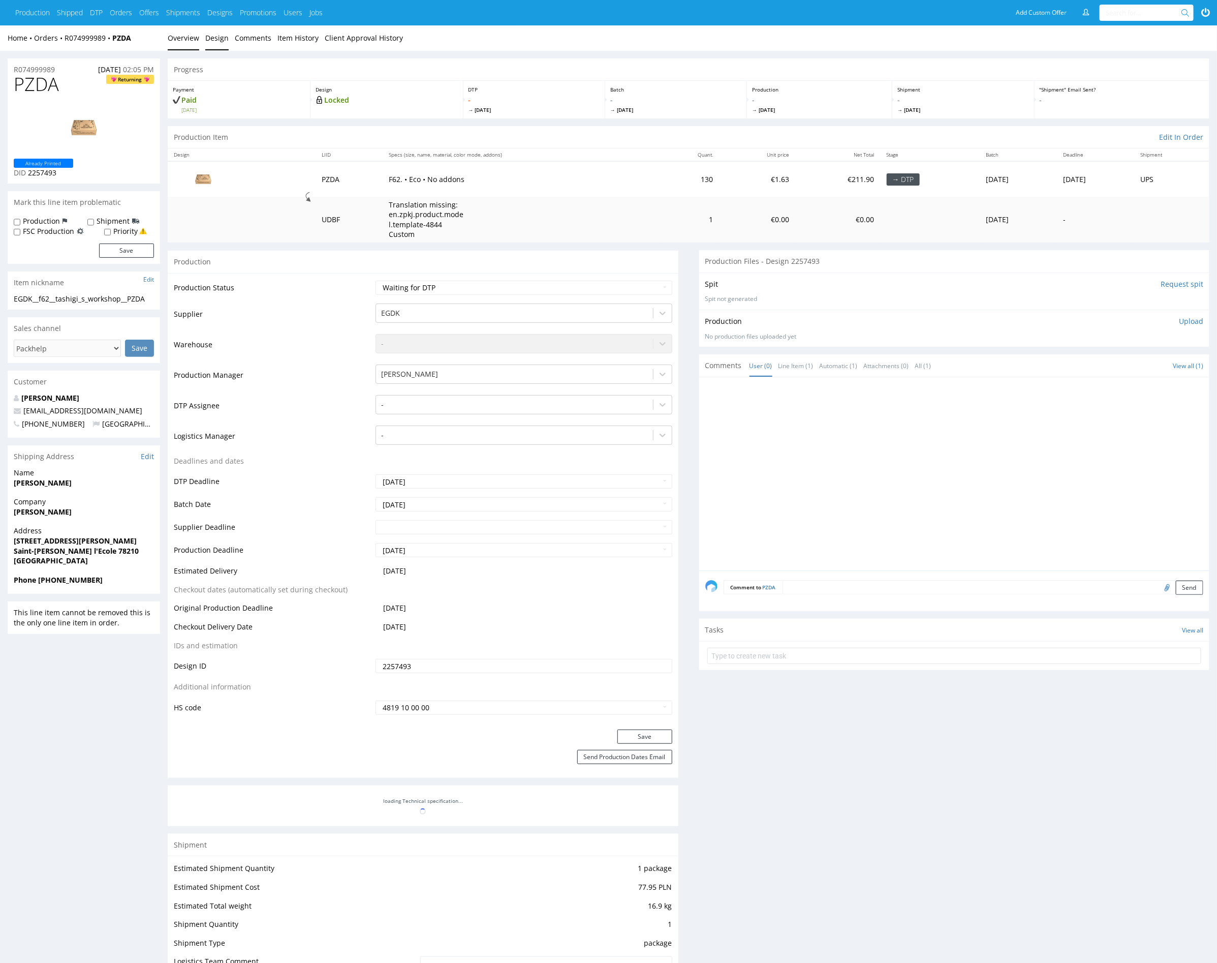
click at [220, 42] on link "Design" at bounding box center [216, 37] width 23 height 25
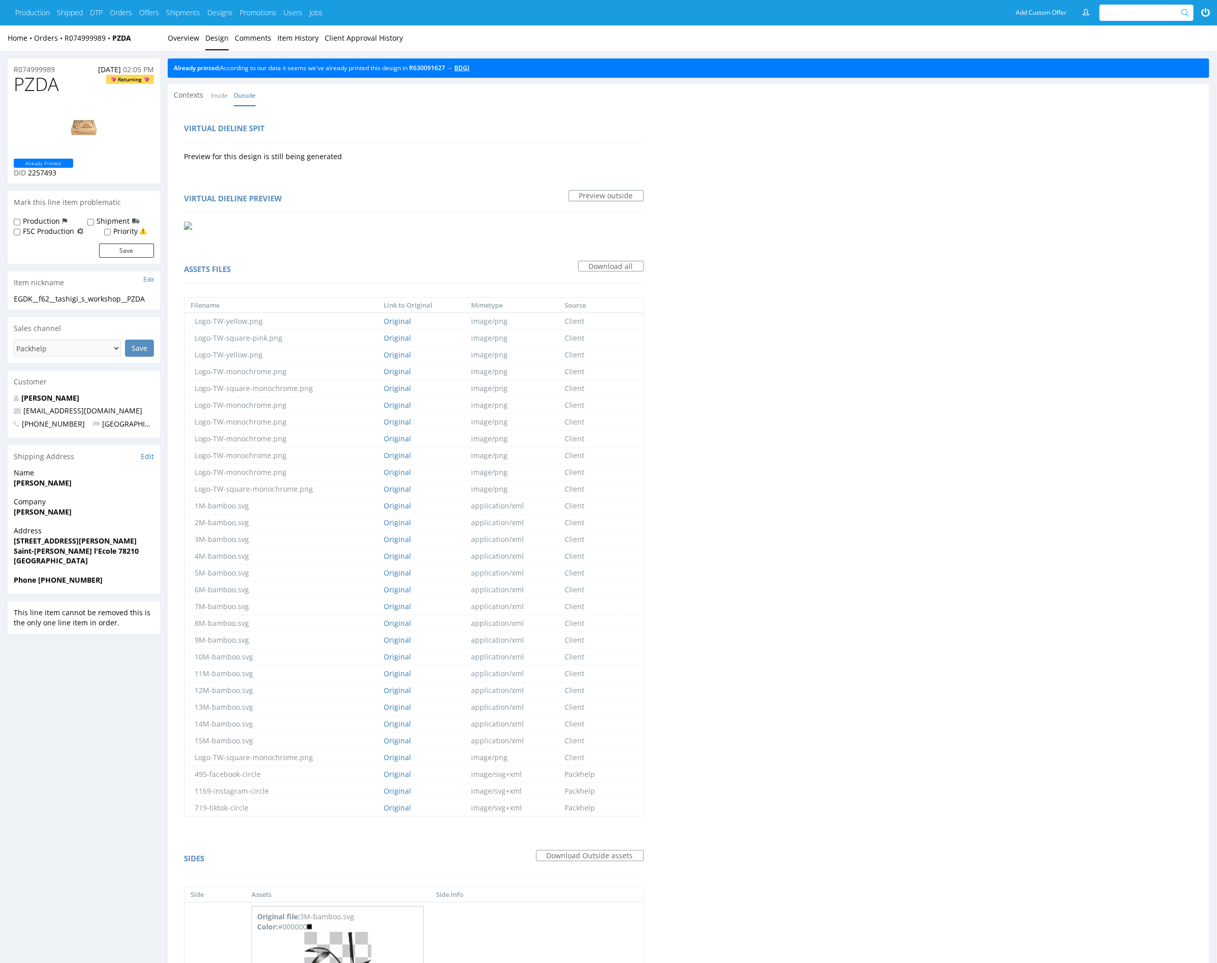
click at [470, 71] on link "BDGJ" at bounding box center [461, 68] width 15 height 9
click at [178, 38] on link "Overview" at bounding box center [184, 37] width 32 height 25
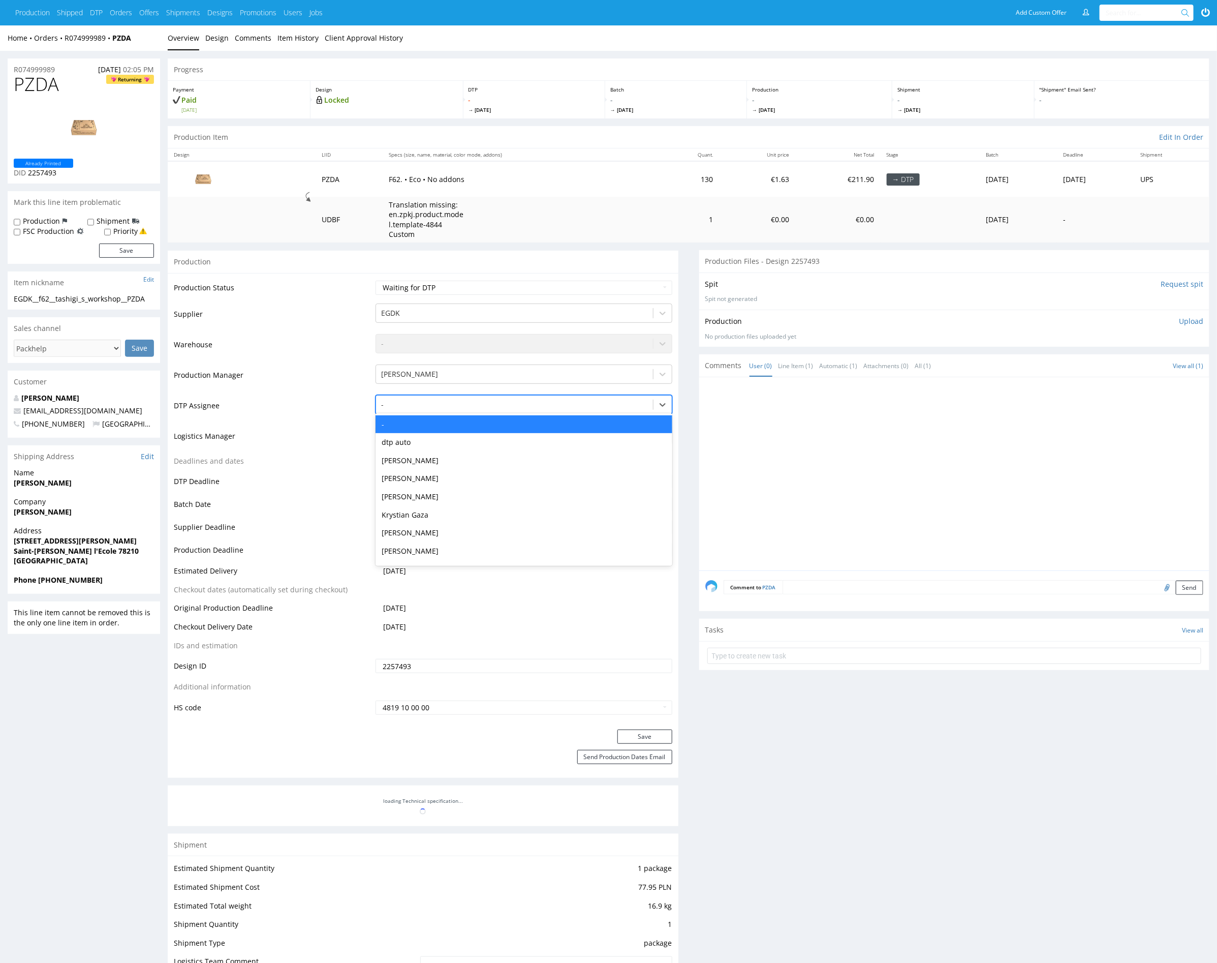
click at [506, 401] on div at bounding box center [514, 405] width 266 height 12
type input "mark"
click at [515, 417] on div "[PERSON_NAME]" at bounding box center [524, 424] width 296 height 18
click at [659, 737] on button "Save" at bounding box center [645, 736] width 55 height 14
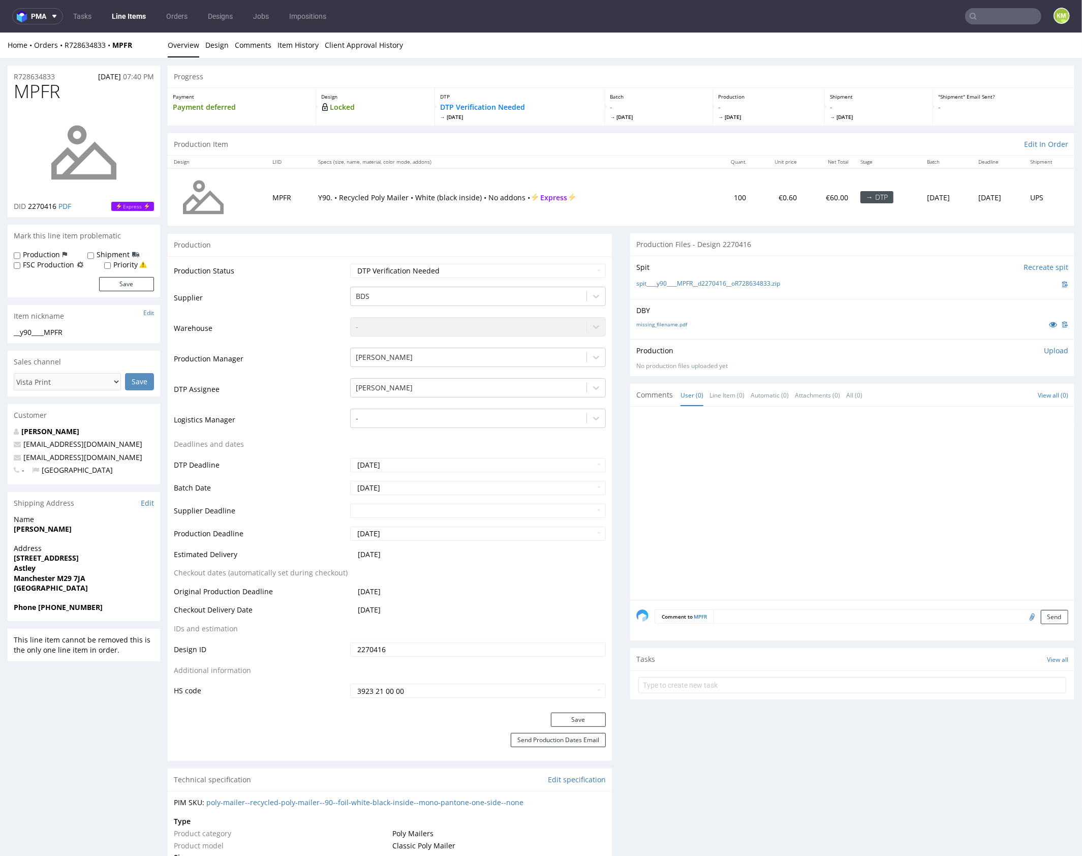
click at [730, 450] on div at bounding box center [855, 505] width 438 height 187
click at [752, 457] on div at bounding box center [855, 505] width 438 height 187
click at [770, 466] on div at bounding box center [855, 505] width 438 height 187
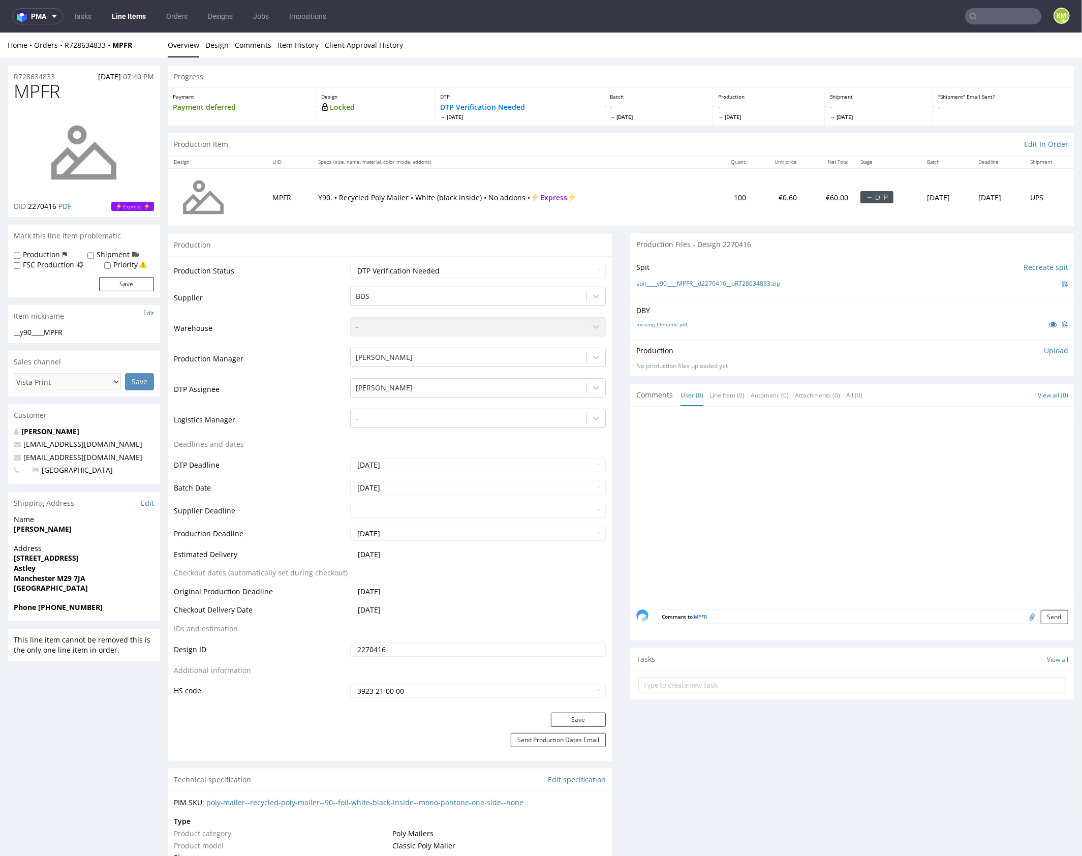
drag, startPoint x: 708, startPoint y: 322, endPoint x: 684, endPoint y: 328, distance: 24.2
click at [707, 322] on div "missing_filename.pdf" at bounding box center [852, 323] width 432 height 11
click at [675, 323] on link "missing_filename.pdf" at bounding box center [661, 323] width 51 height 7
click at [210, 45] on link "Design" at bounding box center [216, 44] width 23 height 25
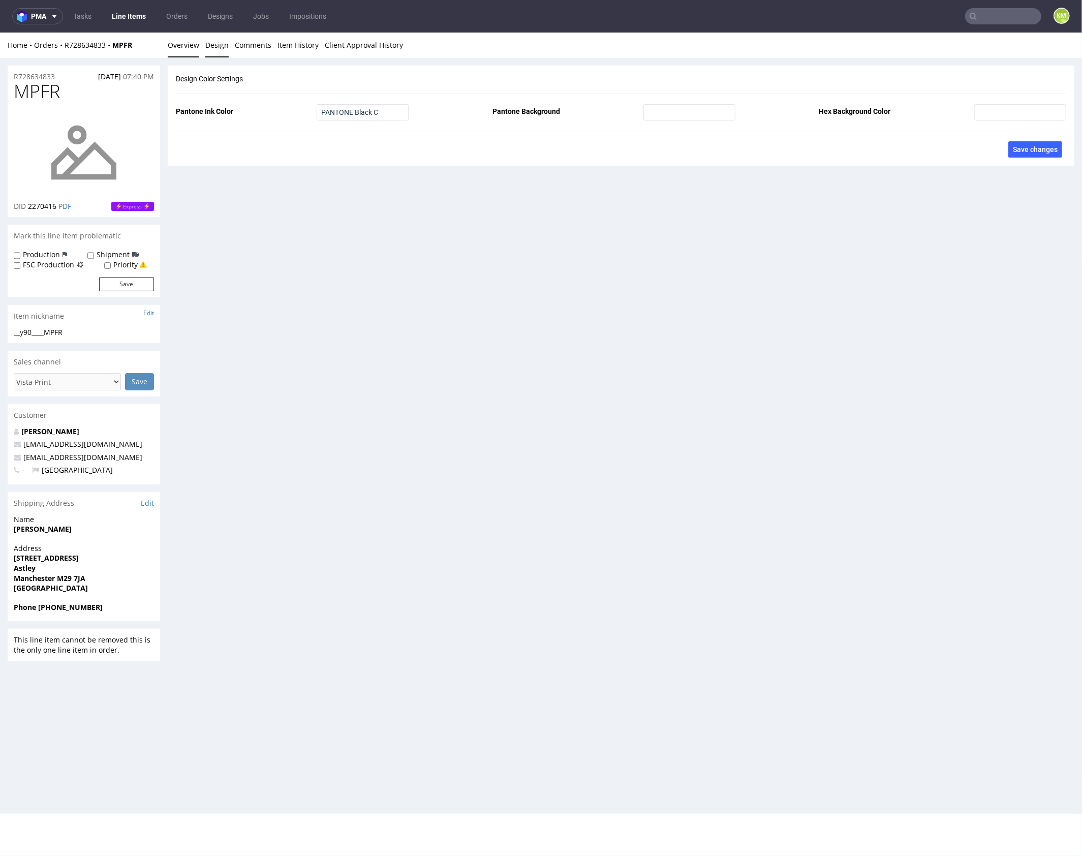
click at [183, 46] on link "Overview" at bounding box center [184, 44] width 32 height 25
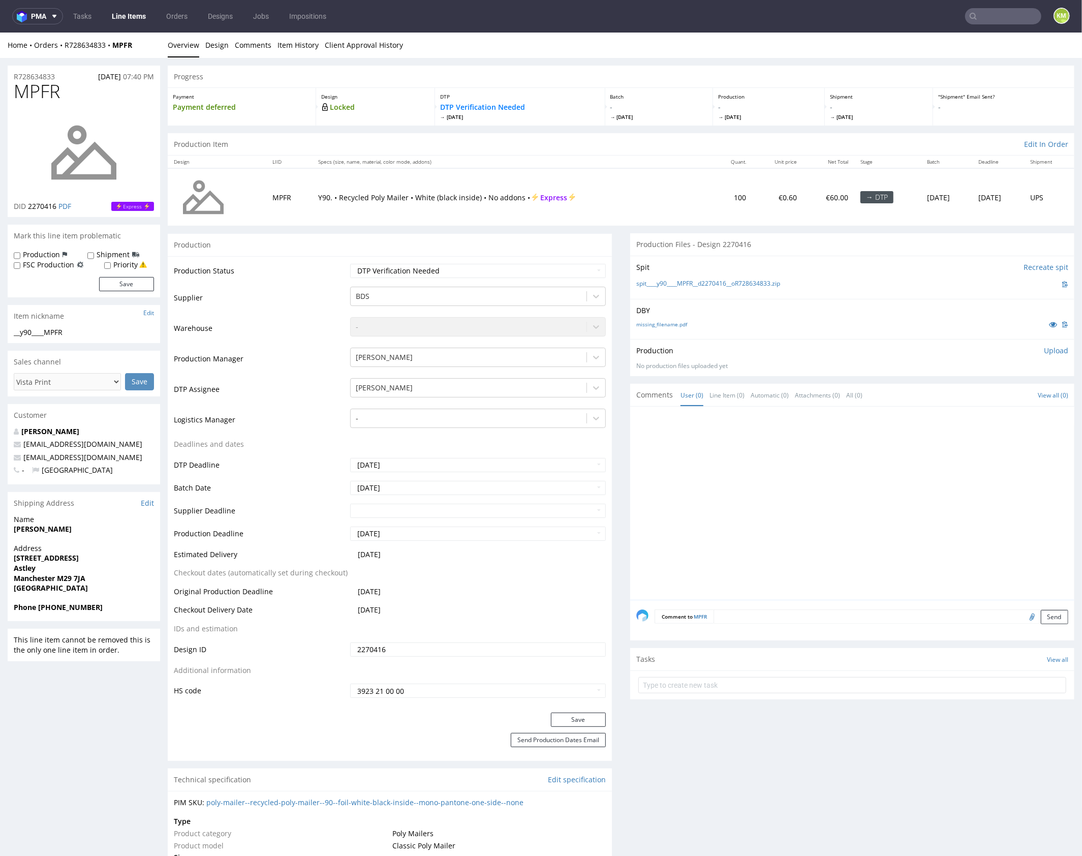
drag, startPoint x: 778, startPoint y: 348, endPoint x: 772, endPoint y: 296, distance: 51.8
click at [779, 345] on div "Production Upload" at bounding box center [852, 350] width 432 height 10
drag, startPoint x: 792, startPoint y: 284, endPoint x: 655, endPoint y: 280, distance: 137.8
click at [655, 280] on div "spit____y90____MPFR__d2270416__oR728634833.zip" at bounding box center [852, 283] width 432 height 11
copy link "y90____MPFR__d2270416__oR728634833.zip"
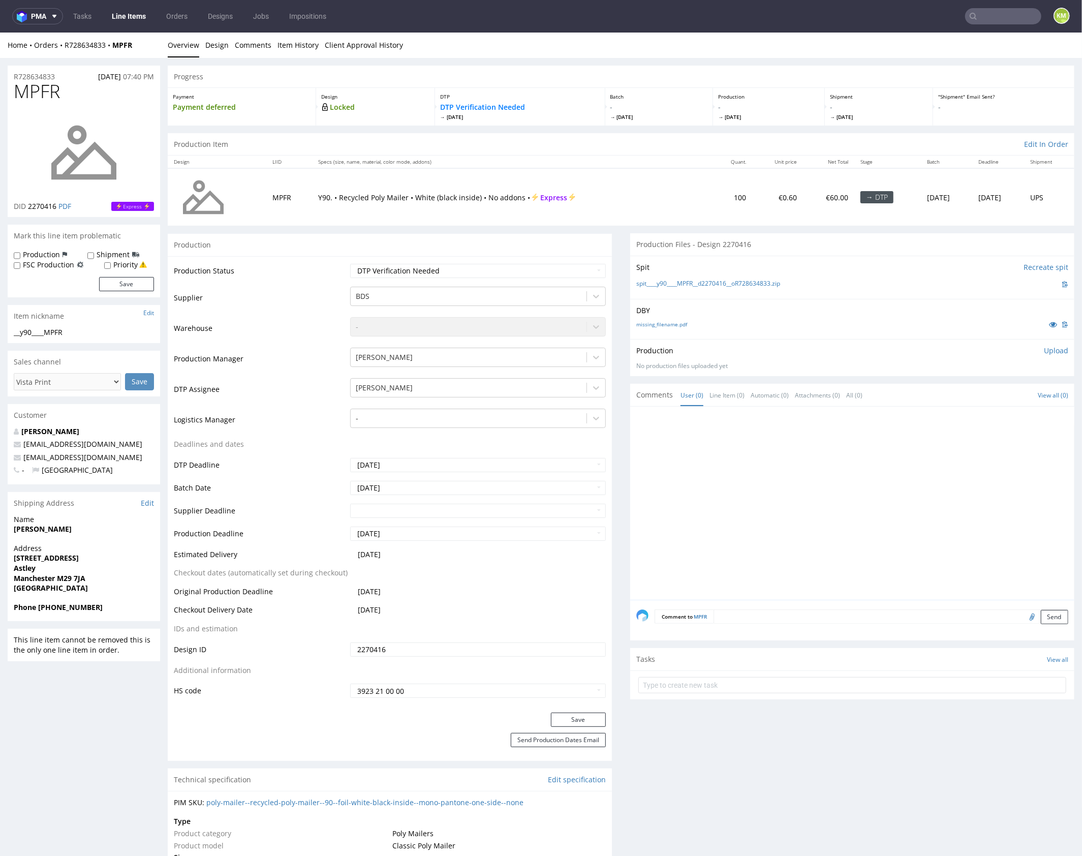
click at [1049, 347] on p "Upload" at bounding box center [1056, 350] width 24 height 10
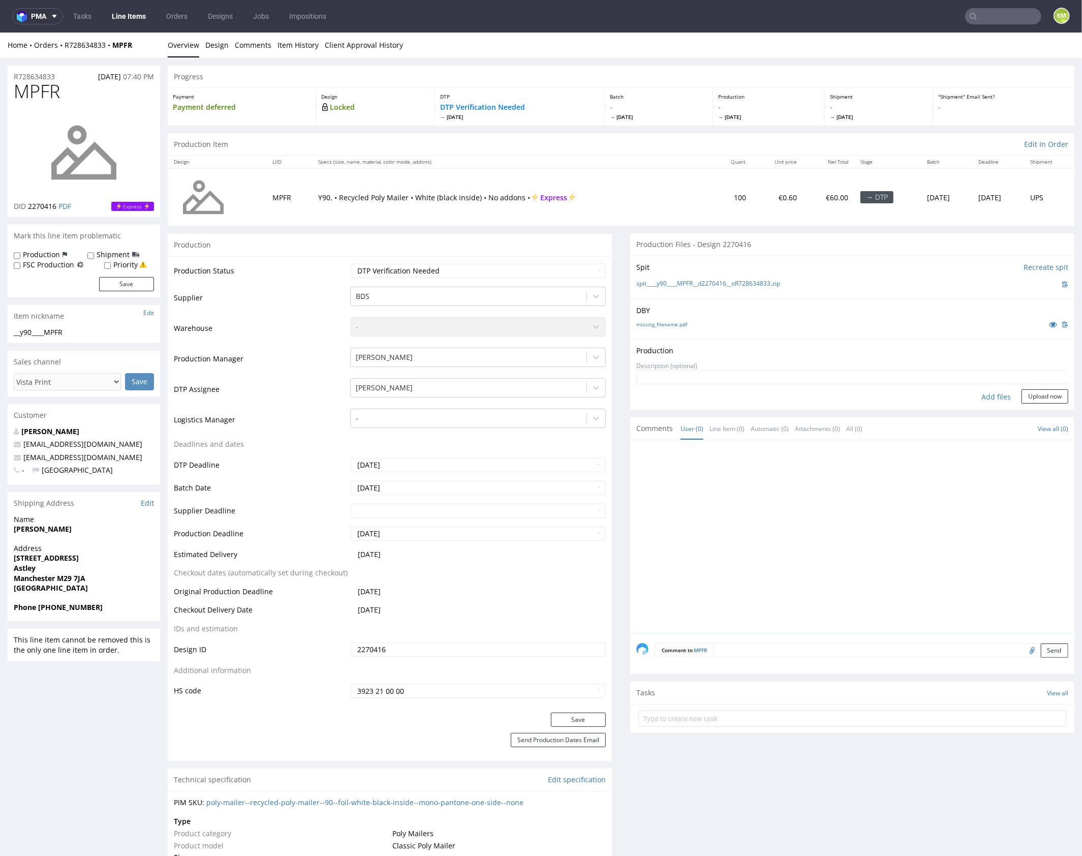
click at [989, 395] on div "Add files" at bounding box center [996, 396] width 51 height 15
type input "C:\fakepath\y90____MPFR__d2270416__oR728634833.pdf"
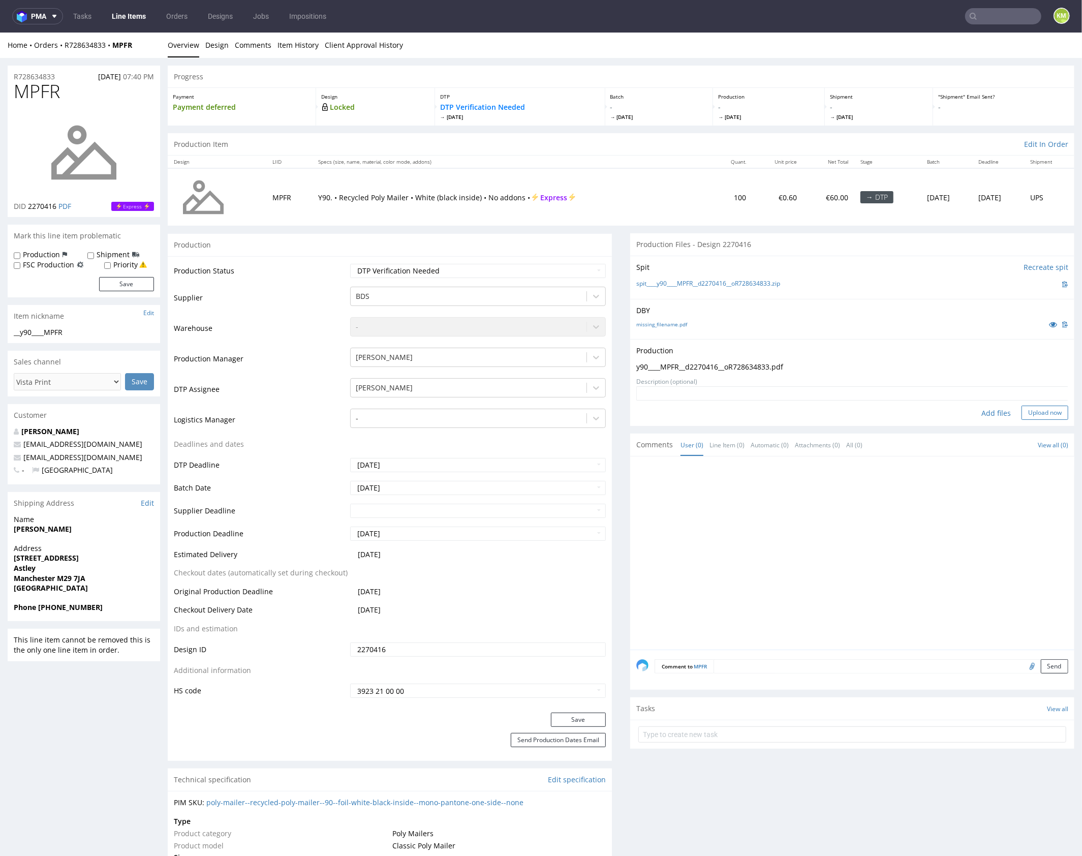
drag, startPoint x: 1041, startPoint y: 411, endPoint x: 1034, endPoint y: 413, distance: 7.4
click at [1041, 411] on button "Upload now" at bounding box center [1045, 412] width 47 height 14
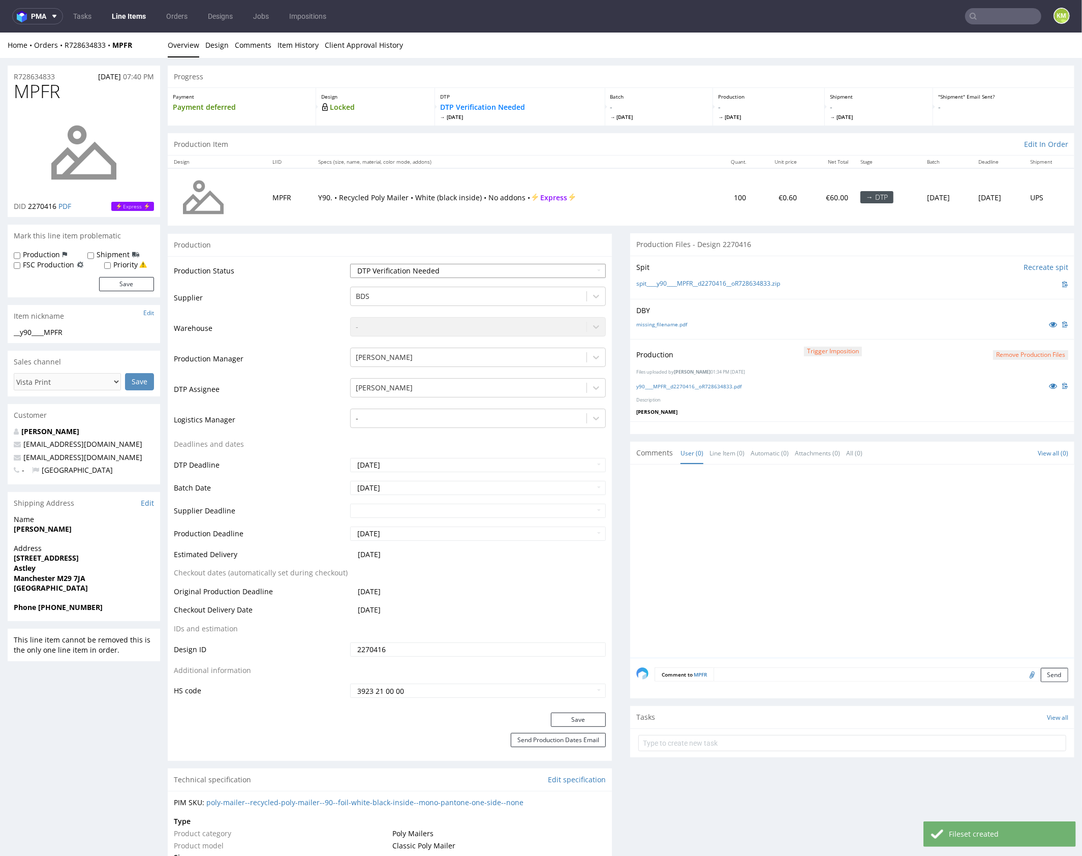
click at [495, 275] on select "Waiting for Artwork Waiting for Diecut Waiting for Mockup Waiting for DTP Waiti…" at bounding box center [478, 270] width 256 height 14
select select "dtp_production_ready"
click at [350, 263] on select "Waiting for Artwork Waiting for Diecut Waiting for Mockup Waiting for DTP Waiti…" at bounding box center [478, 270] width 256 height 14
click at [565, 719] on button "Save" at bounding box center [578, 719] width 55 height 14
click at [818, 565] on div at bounding box center [855, 563] width 438 height 187
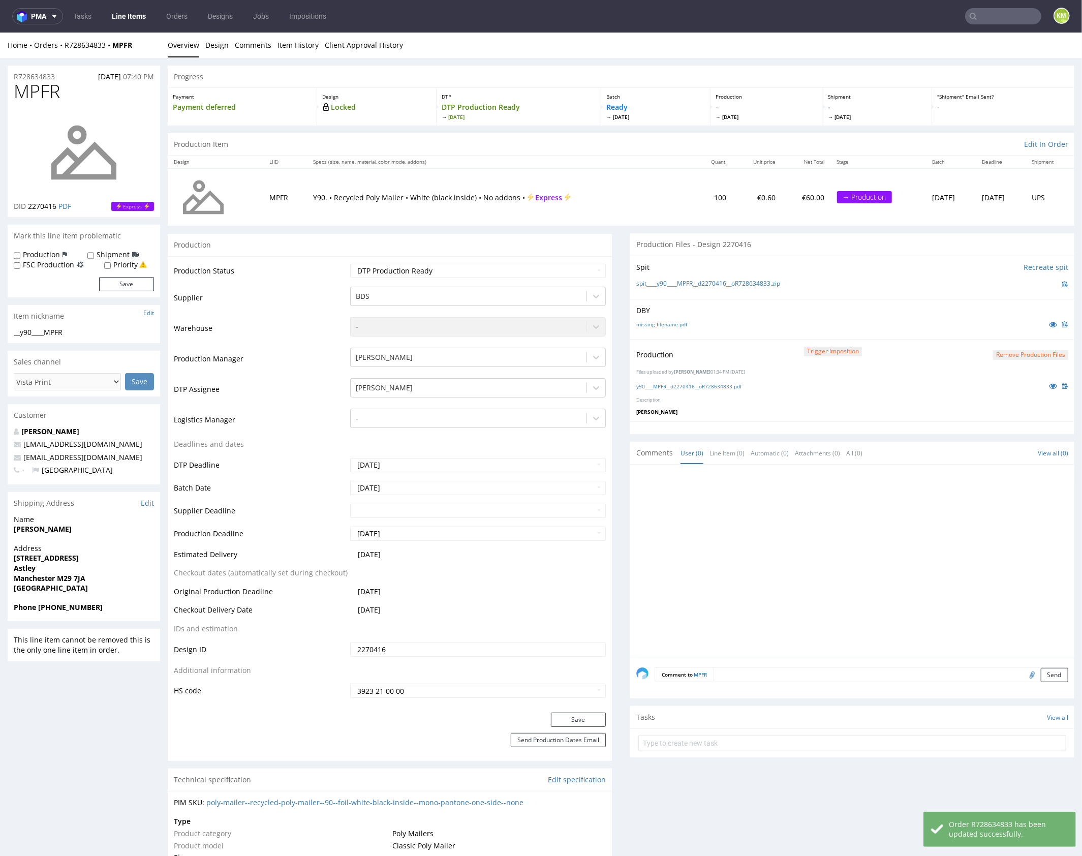
click at [816, 567] on div at bounding box center [855, 563] width 438 height 187
click at [937, 522] on div at bounding box center [855, 563] width 438 height 187
click at [587, 715] on button "Save" at bounding box center [578, 719] width 55 height 14
click at [807, 542] on div at bounding box center [855, 563] width 438 height 187
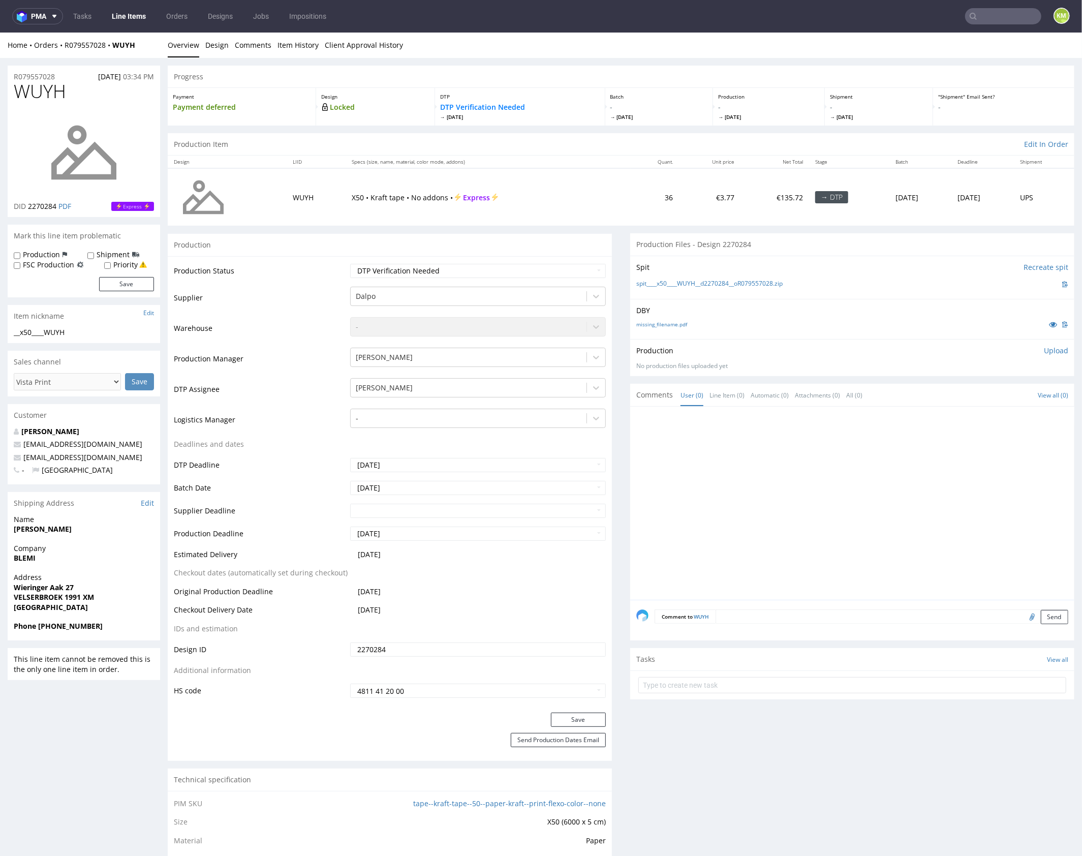
click at [783, 465] on div at bounding box center [855, 505] width 438 height 187
click at [759, 443] on div at bounding box center [855, 505] width 438 height 187
click at [670, 324] on link "missing_filename.pdf" at bounding box center [661, 323] width 51 height 7
click at [207, 48] on link "Design" at bounding box center [216, 44] width 23 height 25
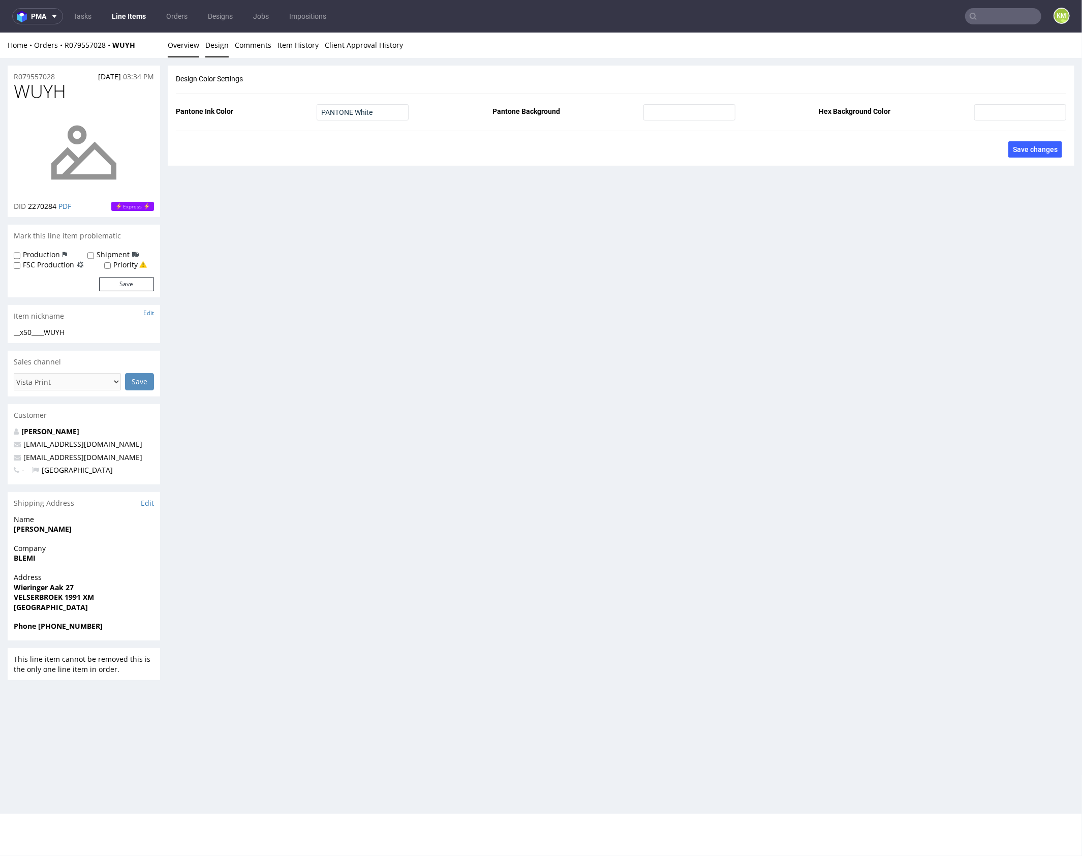
click at [195, 45] on link "Overview" at bounding box center [184, 44] width 32 height 25
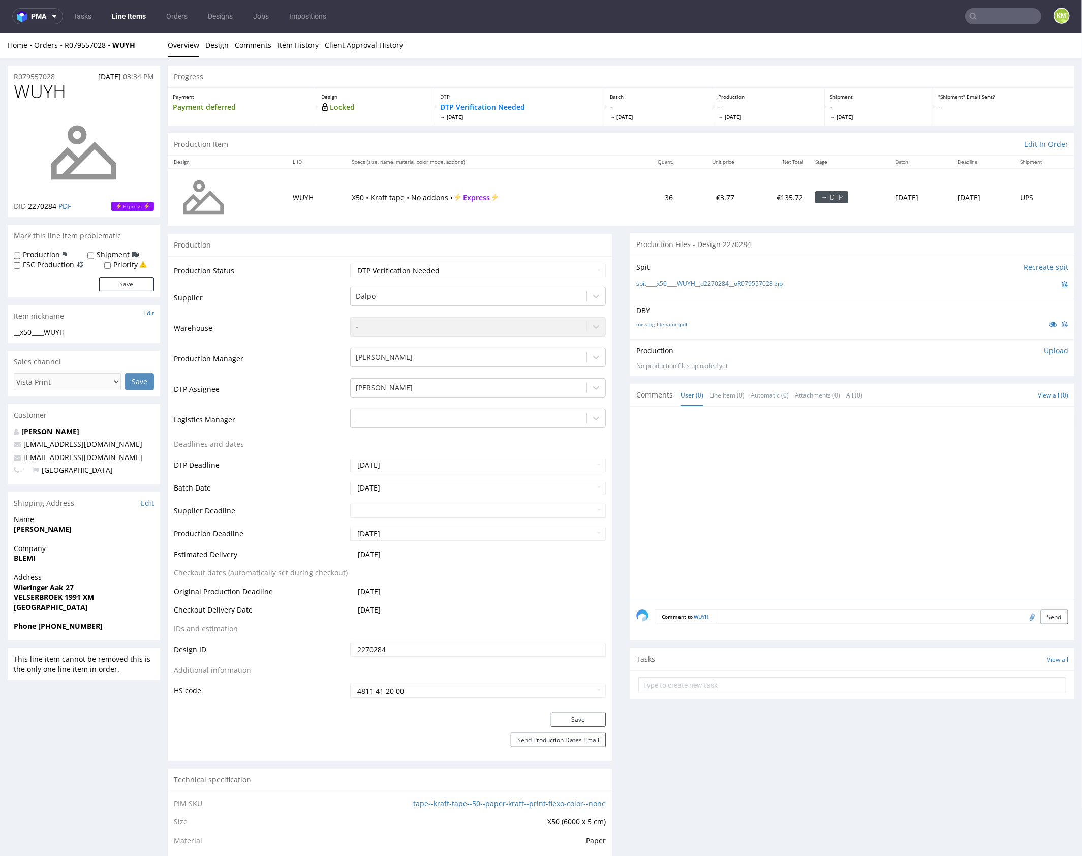
click at [804, 317] on div "DBY missing_filename.pdf" at bounding box center [852, 318] width 444 height 40
drag, startPoint x: 789, startPoint y: 282, endPoint x: 653, endPoint y: 282, distance: 135.7
click at [653, 282] on div "spit____x50____WUYH__d2270284__oR079557028.zip" at bounding box center [852, 283] width 432 height 11
copy link "x50____WUYH__d2270284__oR079557028.zip"
click at [847, 485] on div at bounding box center [855, 505] width 438 height 187
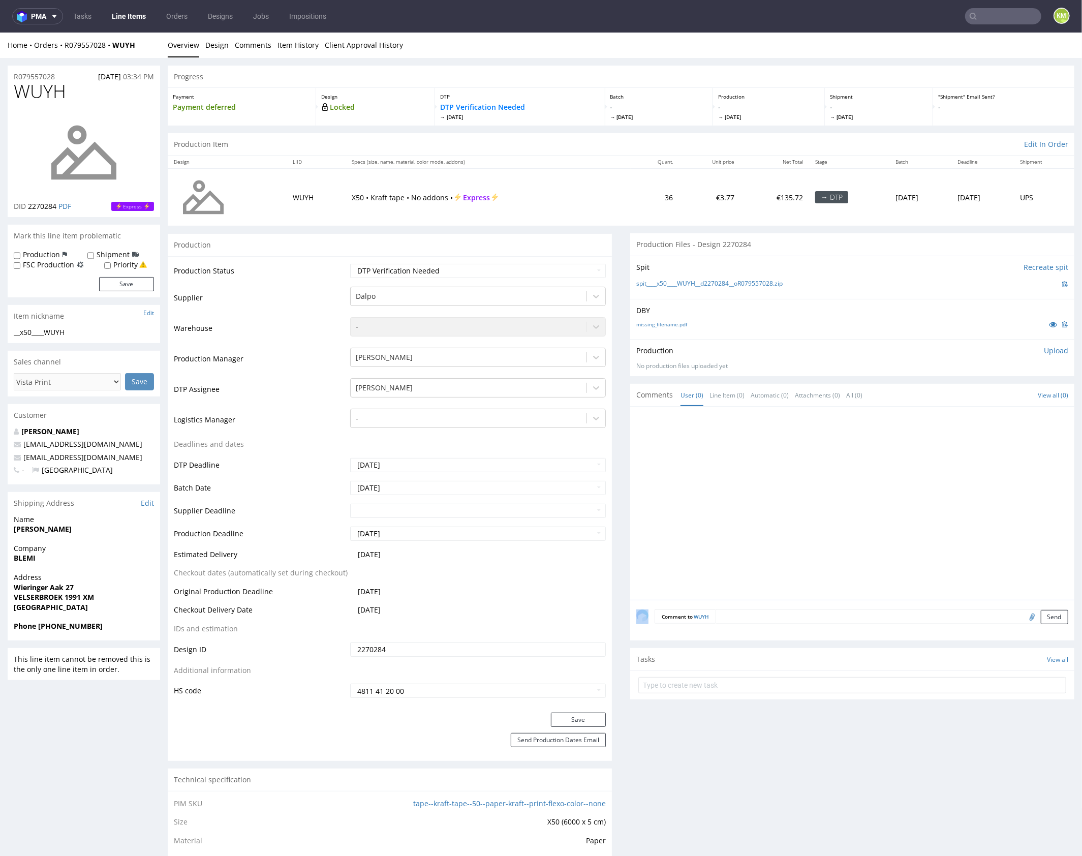
click at [847, 485] on div at bounding box center [855, 505] width 438 height 187
click at [848, 486] on div at bounding box center [855, 505] width 438 height 187
click at [1045, 351] on p "Upload" at bounding box center [1056, 350] width 24 height 10
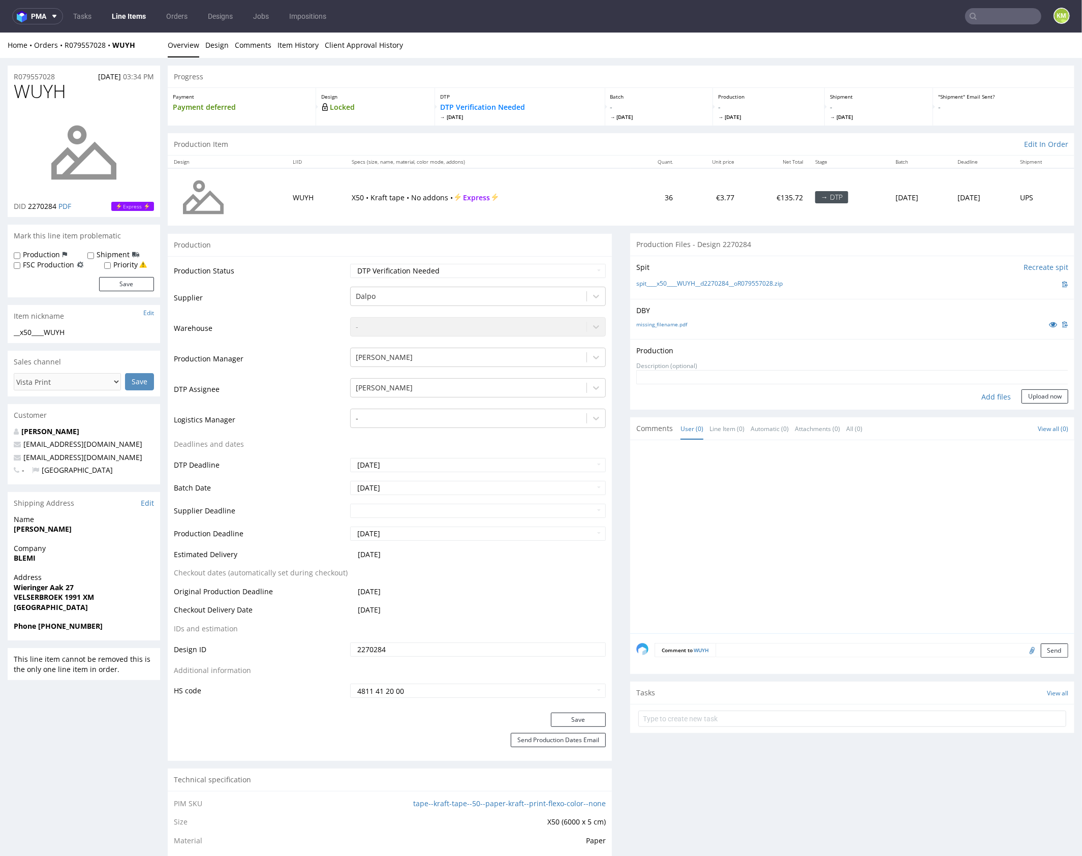
click at [988, 401] on div "Add files" at bounding box center [996, 396] width 51 height 15
type input "C:\fakepath\x50____WUYH__d2270284__oR079557028.pdf"
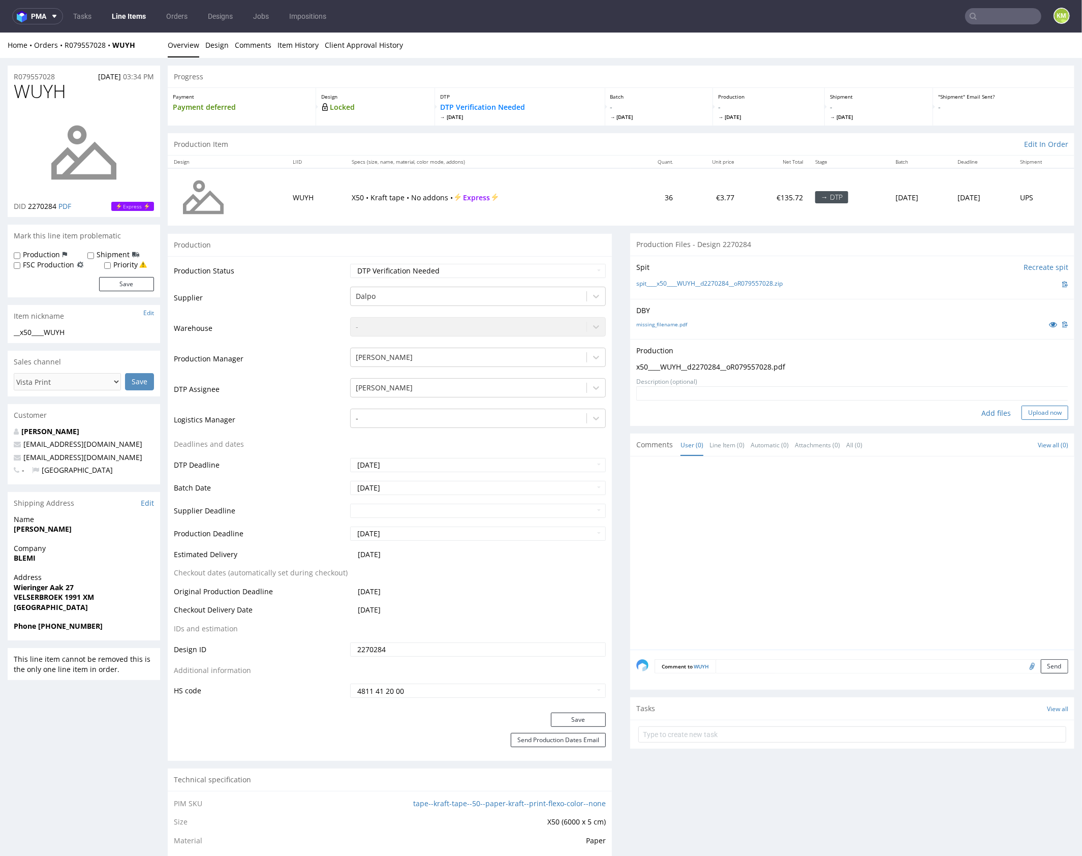
click at [1038, 412] on button "Upload now" at bounding box center [1045, 412] width 47 height 14
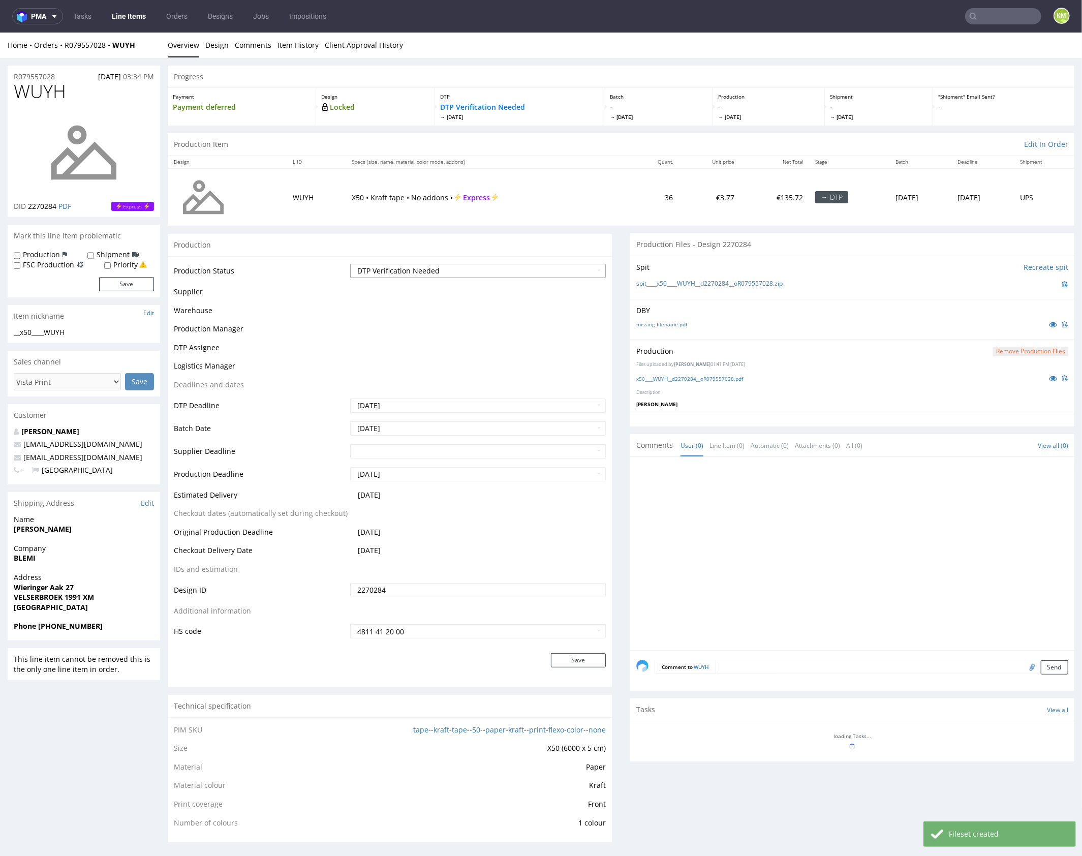
click at [542, 273] on select "Waiting for Artwork Waiting for Diecut Waiting for Mockup Waiting for DTP Waiti…" at bounding box center [478, 270] width 256 height 14
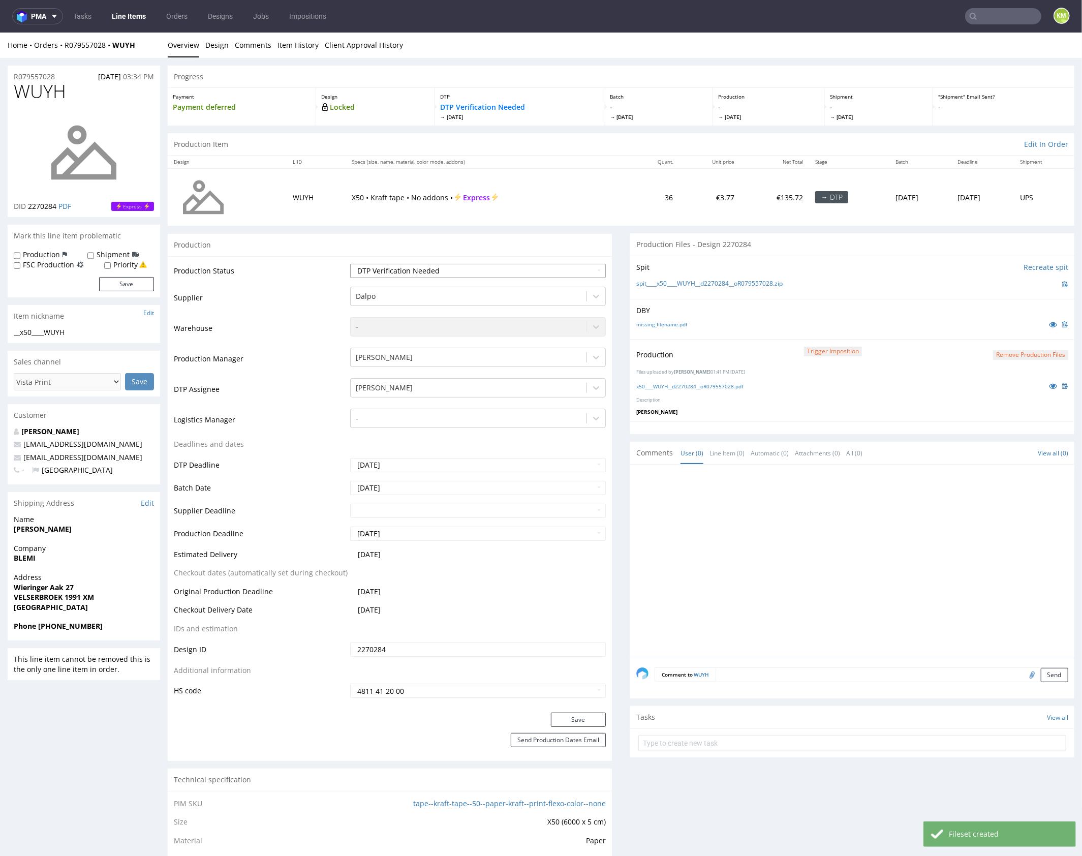
select select "dtp_production_ready"
click at [350, 263] on select "Waiting for Artwork Waiting for Diecut Waiting for Mockup Waiting for DTP Waiti…" at bounding box center [478, 270] width 256 height 14
drag, startPoint x: 589, startPoint y: 715, endPoint x: 598, endPoint y: 696, distance: 21.6
click at [589, 715] on button "Save" at bounding box center [578, 719] width 55 height 14
click at [230, 47] on li "Design" at bounding box center [219, 45] width 29 height 10
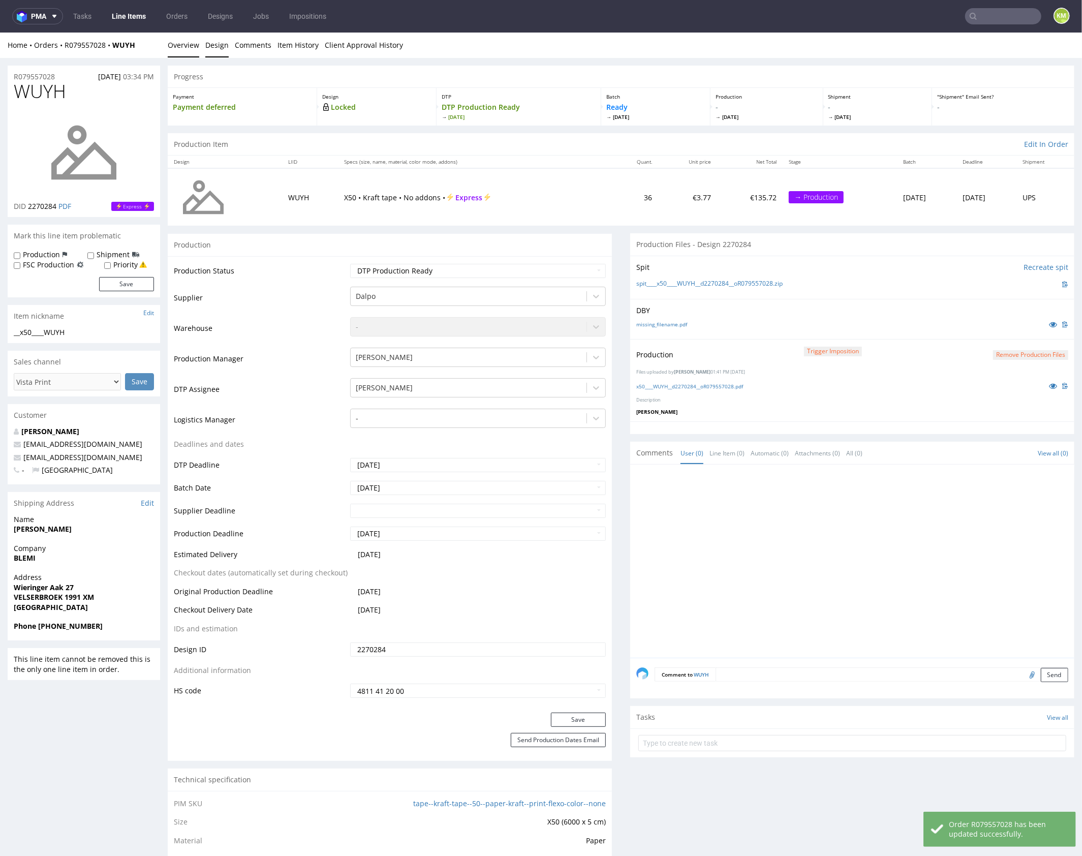
click at [224, 46] on link "Design" at bounding box center [216, 44] width 23 height 25
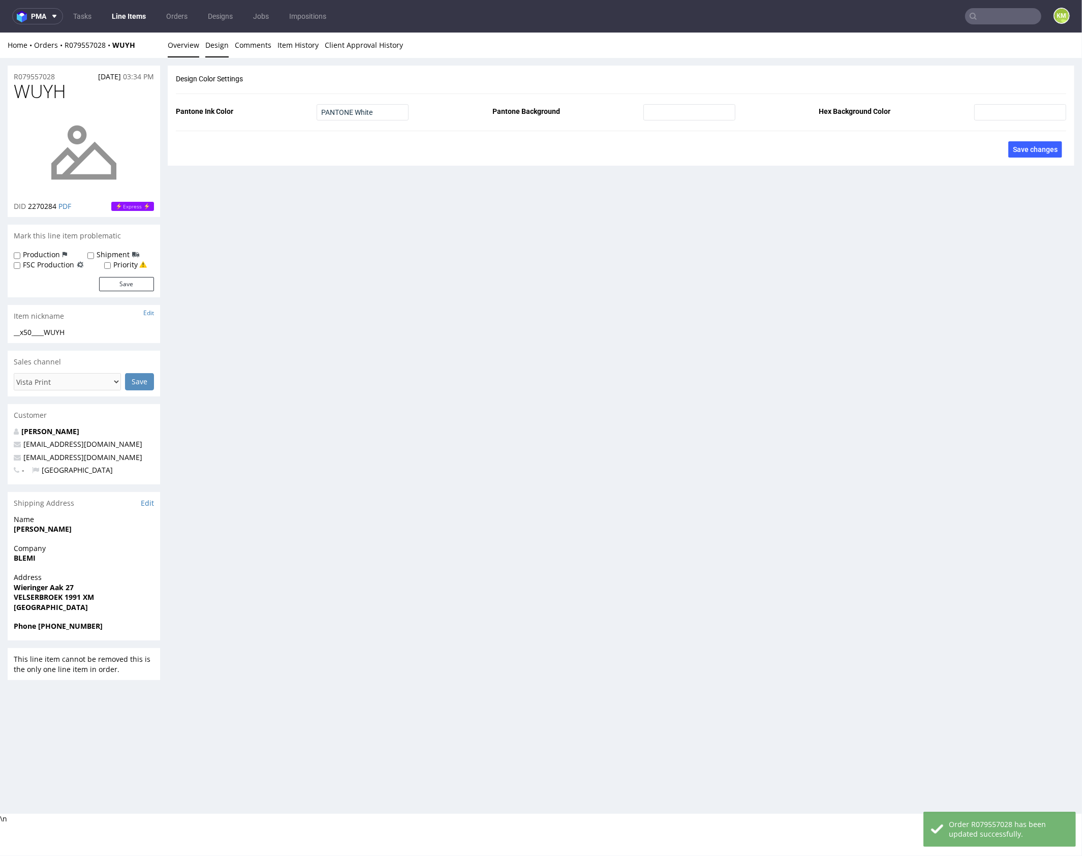
click at [176, 44] on link "Overview" at bounding box center [184, 44] width 32 height 25
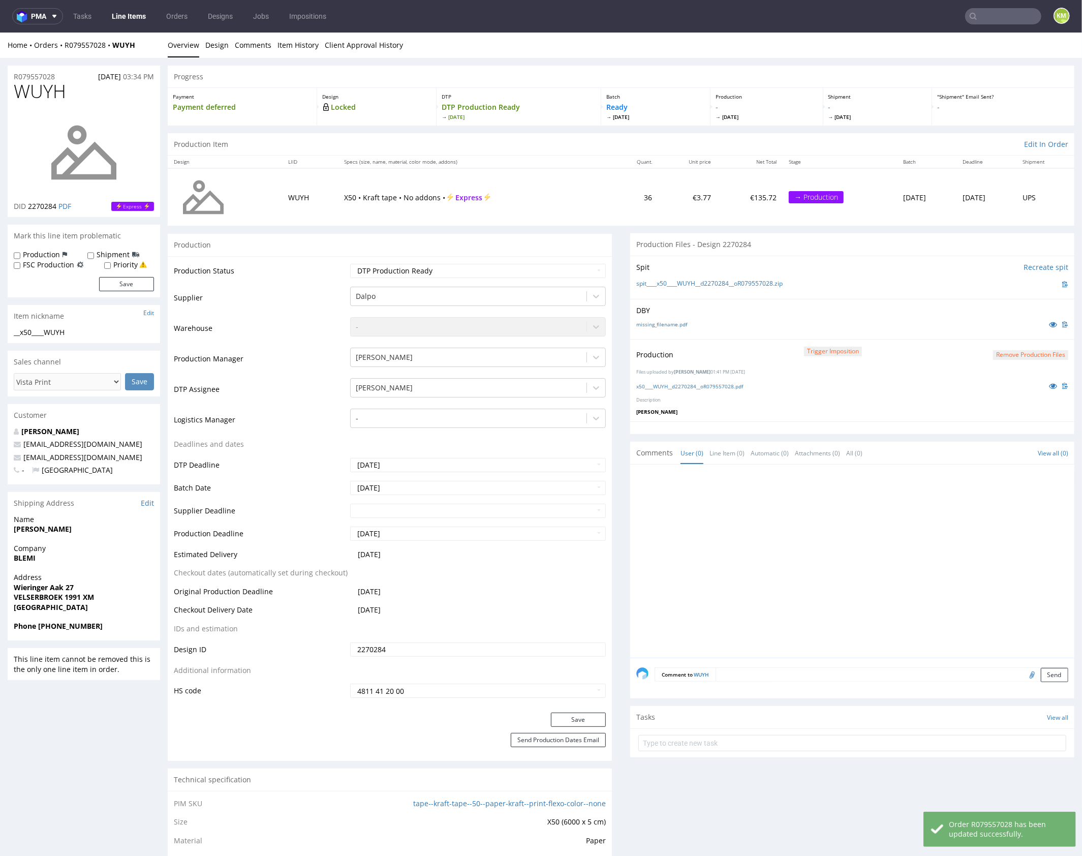
click at [845, 540] on div at bounding box center [855, 563] width 438 height 187
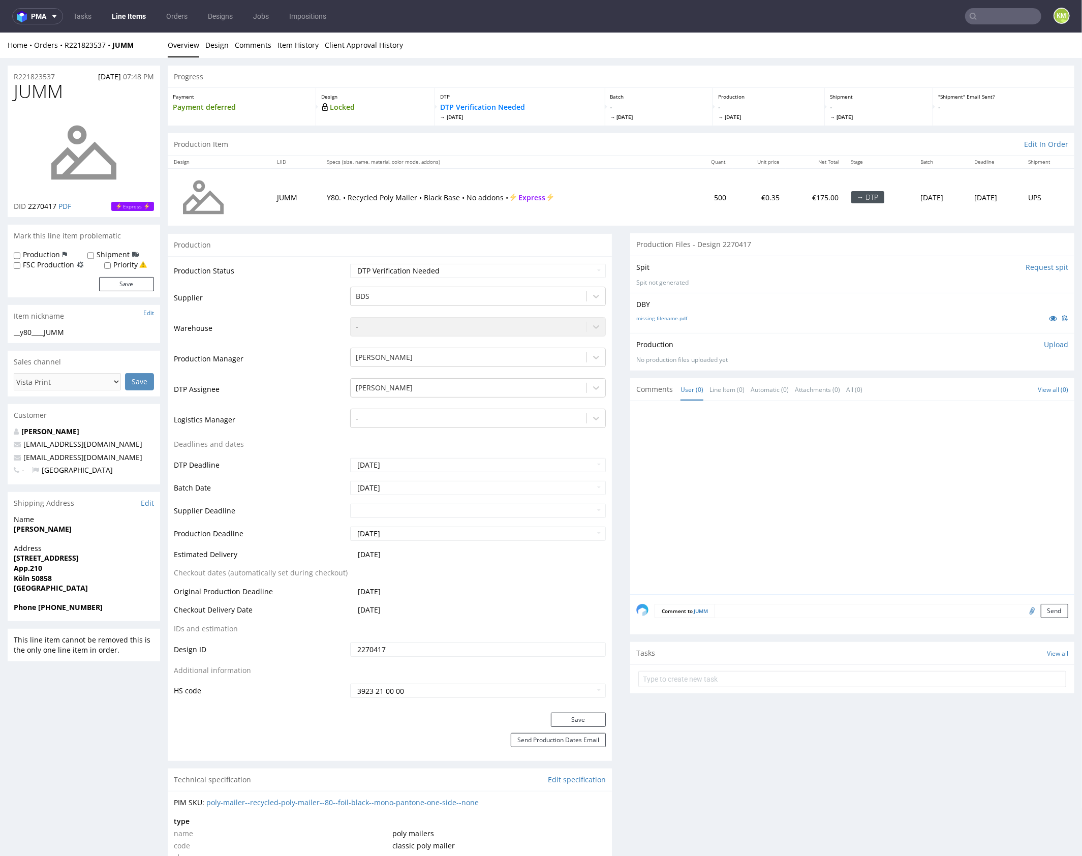
click at [812, 482] on div at bounding box center [855, 500] width 438 height 187
click at [811, 481] on div at bounding box center [855, 500] width 438 height 187
click at [807, 476] on div at bounding box center [855, 500] width 438 height 187
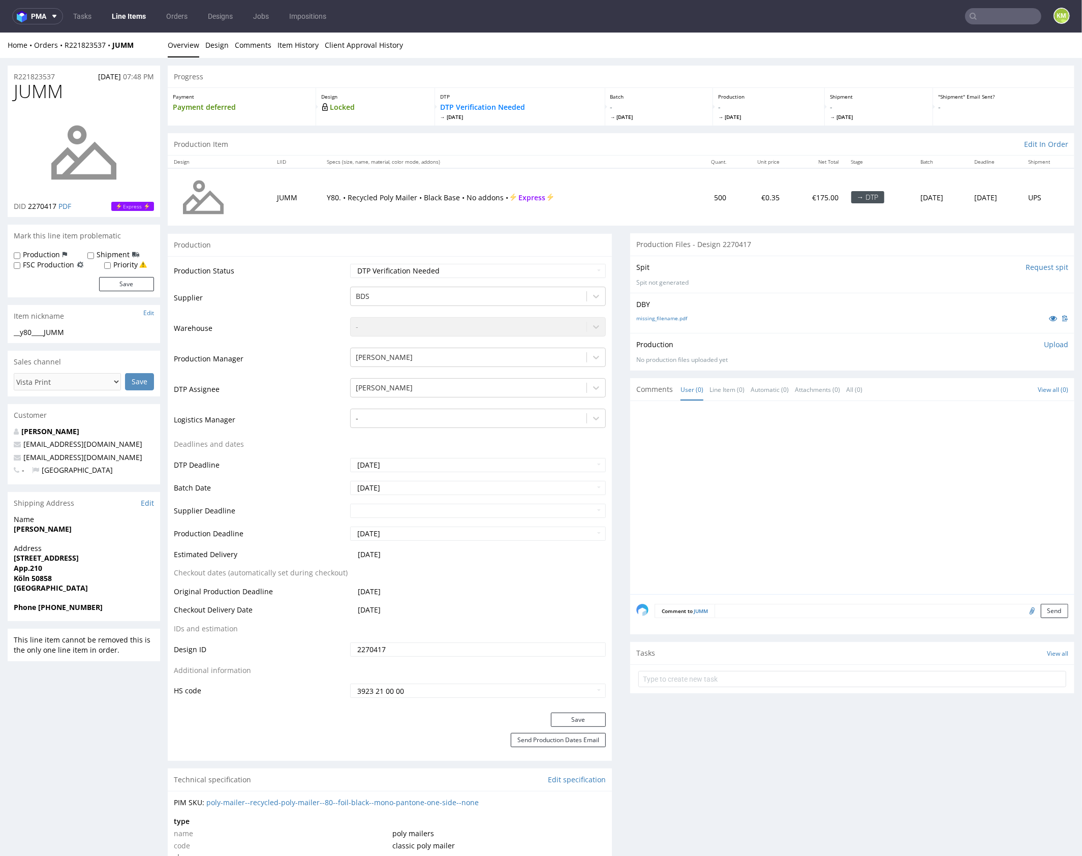
click at [700, 337] on div "Production Upload No production files uploaded yet Description (optional) Add f…" at bounding box center [852, 350] width 444 height 37
click at [671, 318] on link "missing_filename.pdf" at bounding box center [661, 317] width 51 height 7
click at [229, 52] on div "Home Orders R221823537 JUMM Overview Design Comments Item History Client Approv…" at bounding box center [541, 44] width 1082 height 25
drag, startPoint x: 223, startPoint y: 47, endPoint x: 185, endPoint y: 36, distance: 39.7
click at [223, 47] on link "Design" at bounding box center [216, 44] width 23 height 25
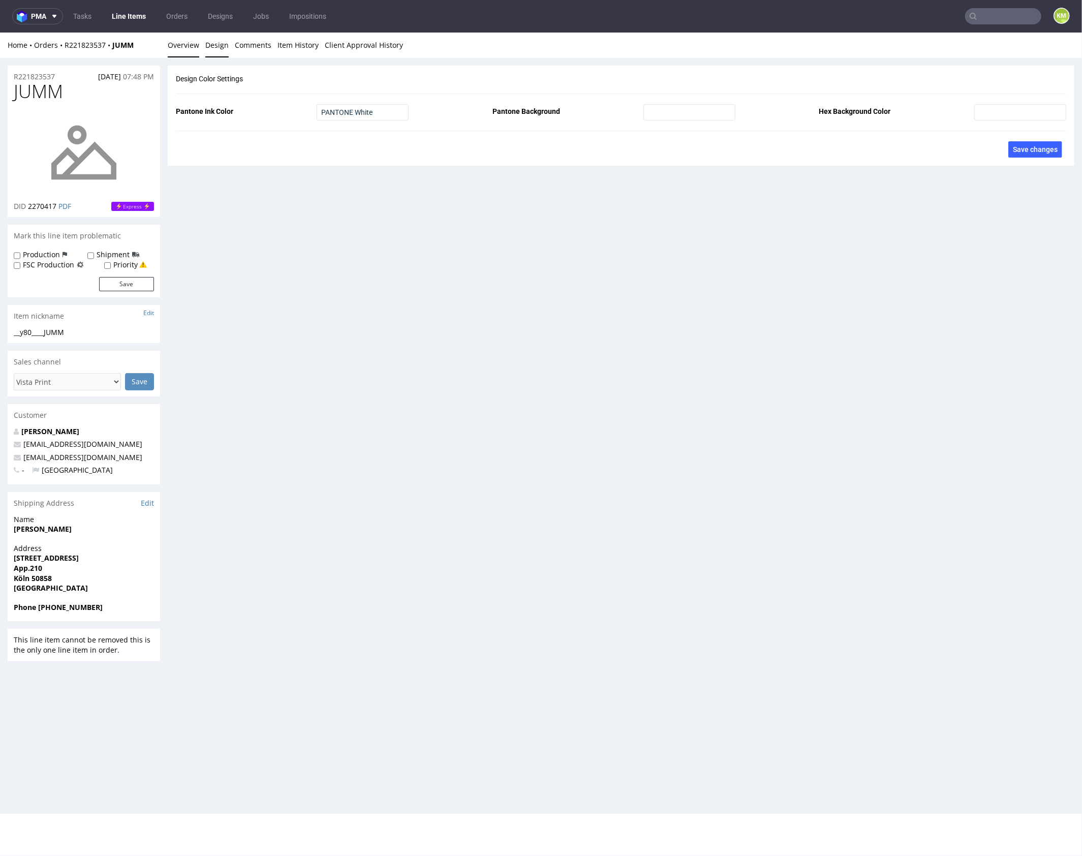
click at [179, 41] on link "Overview" at bounding box center [184, 44] width 32 height 25
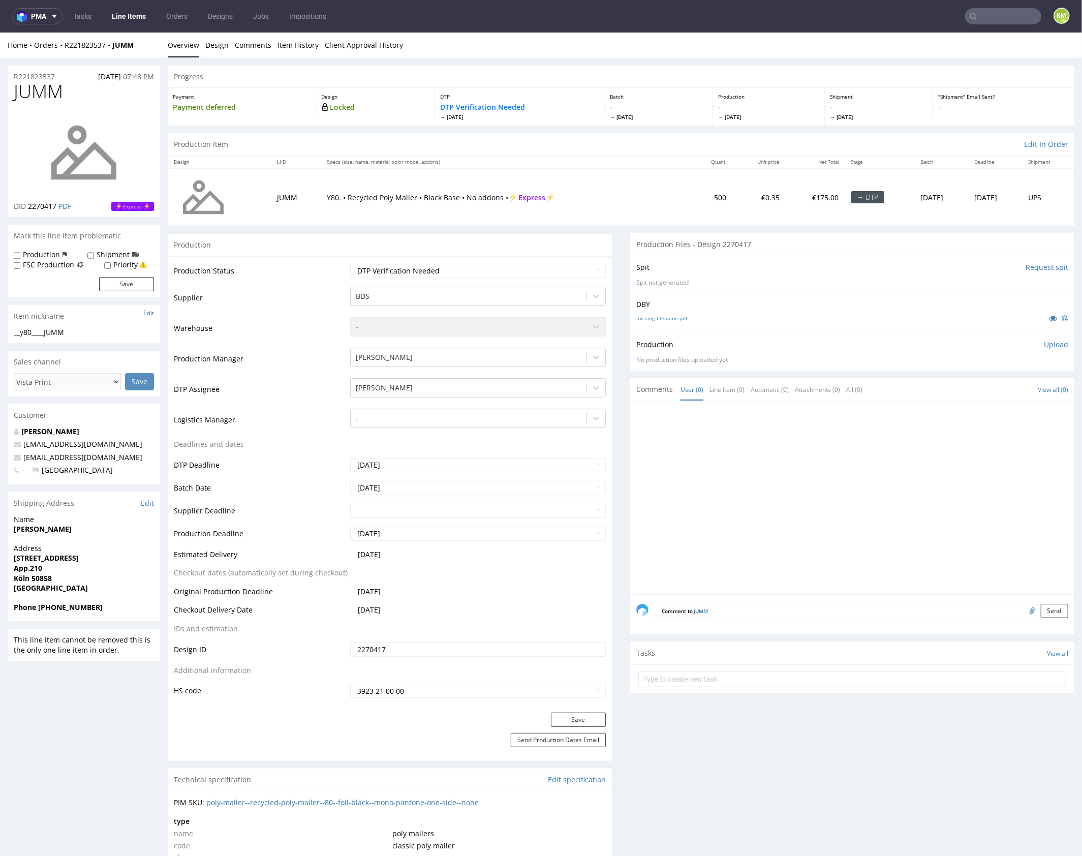
click at [810, 501] on div at bounding box center [855, 500] width 438 height 187
click at [65, 333] on div "__y80____JUMM" at bounding box center [84, 332] width 140 height 10
copy div "__y80____JUMM"
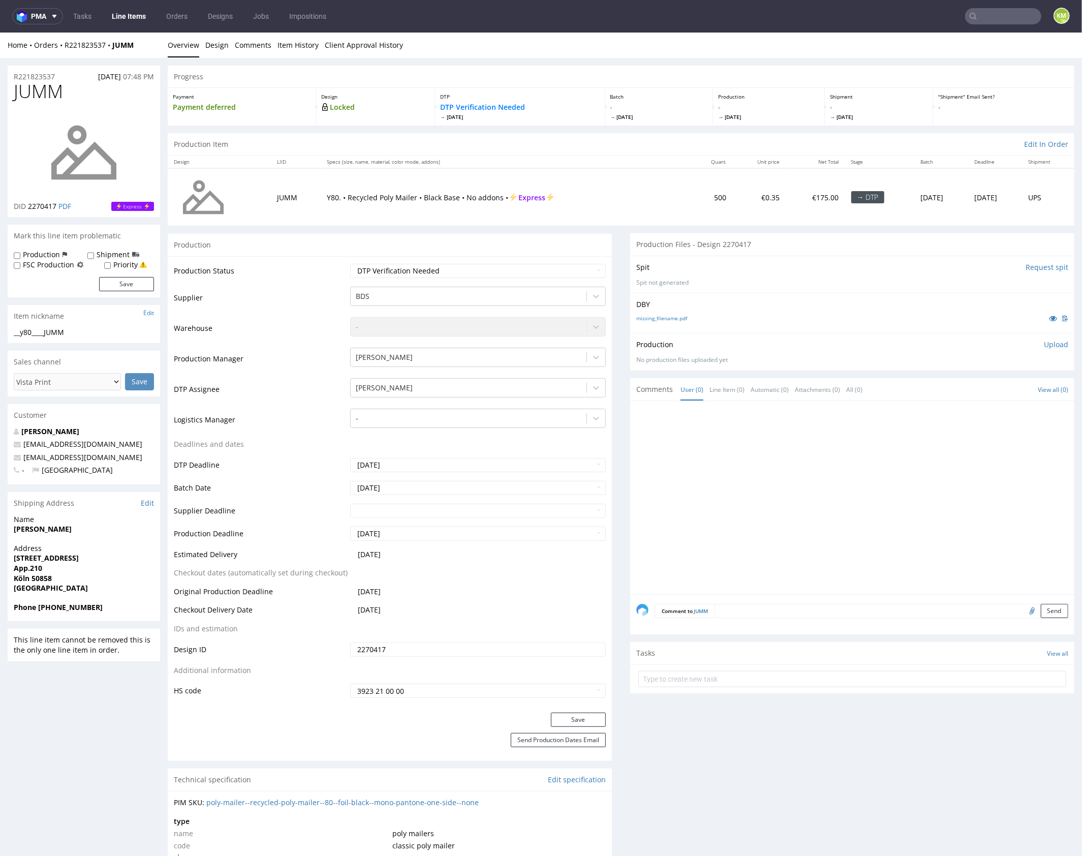
click at [434, 659] on td "2270417" at bounding box center [477, 652] width 258 height 23
click at [437, 654] on input "2270417" at bounding box center [478, 649] width 256 height 14
click at [1044, 344] on p "Upload" at bounding box center [1056, 344] width 24 height 10
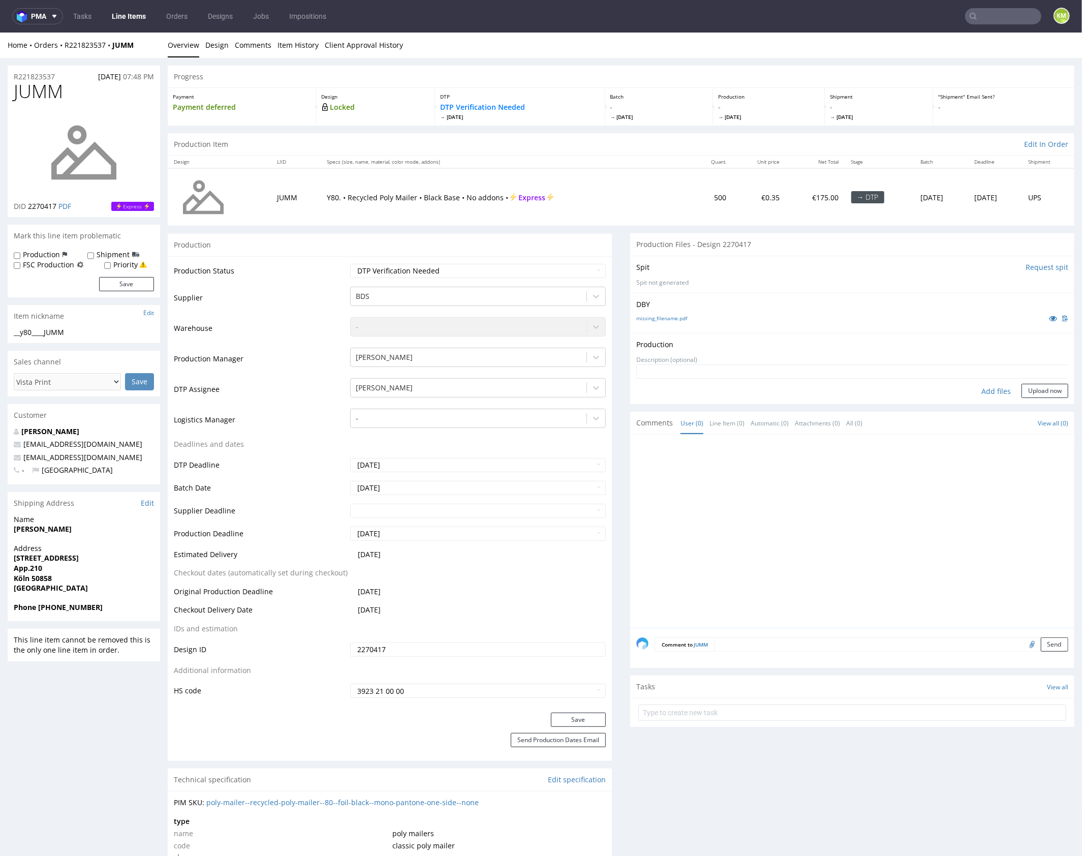
click at [991, 397] on div "Production Upload No production files uploaded yet Description (optional) Add f…" at bounding box center [852, 367] width 444 height 71
click at [993, 390] on div "Add files" at bounding box center [996, 390] width 51 height 15
type input "C:\fakepath\y80____JUMM__d2270417__oR221823537.pdf"
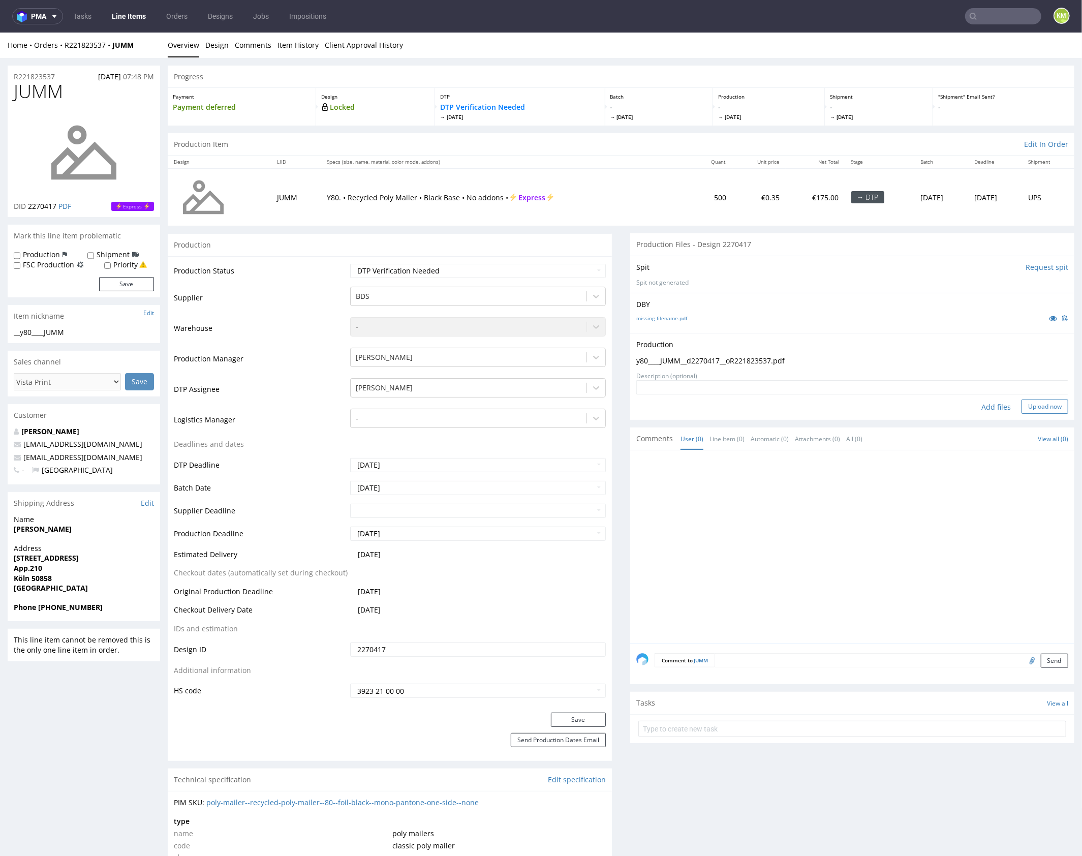
click at [1046, 409] on button "Upload now" at bounding box center [1045, 406] width 47 height 14
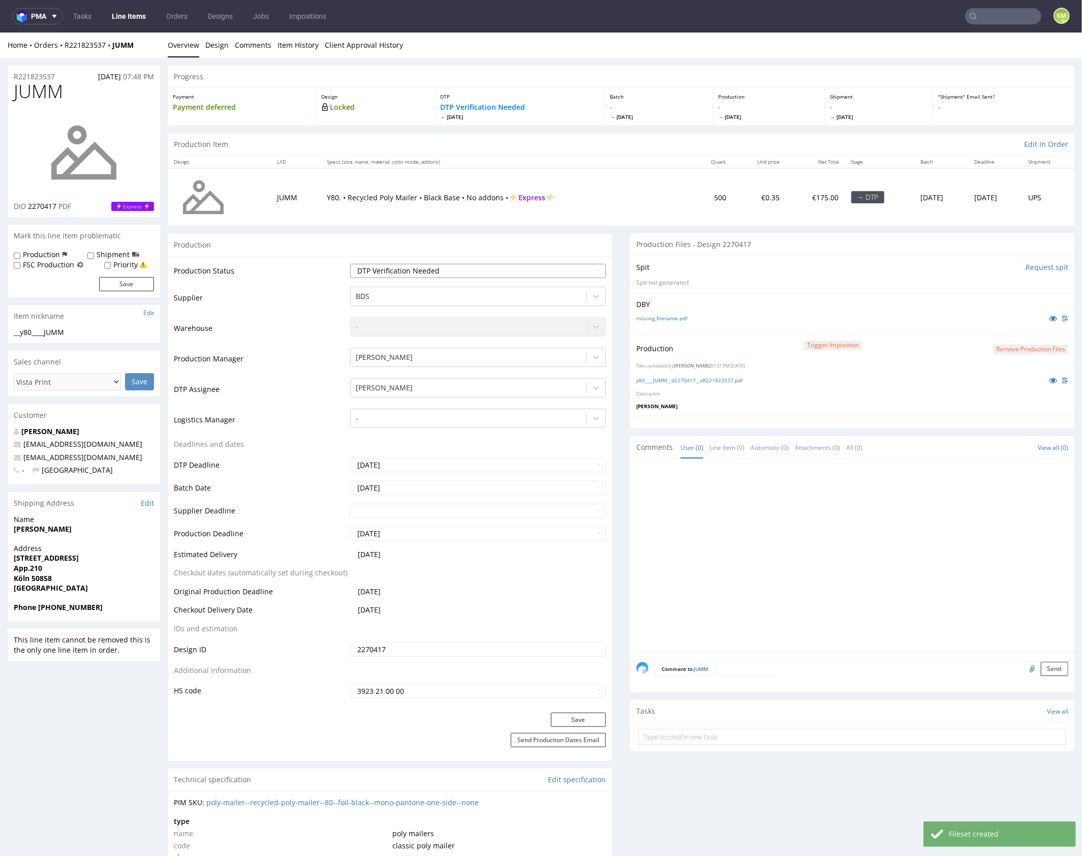
click at [496, 268] on select "Waiting for Artwork Waiting for Diecut Waiting for Mockup Waiting for DTP Waiti…" at bounding box center [478, 270] width 256 height 14
select select "dtp_production_ready"
click at [350, 263] on select "Waiting for Artwork Waiting for Diecut Waiting for Mockup Waiting for DTP Waiti…" at bounding box center [478, 270] width 256 height 14
click at [595, 717] on button "Save" at bounding box center [578, 719] width 55 height 14
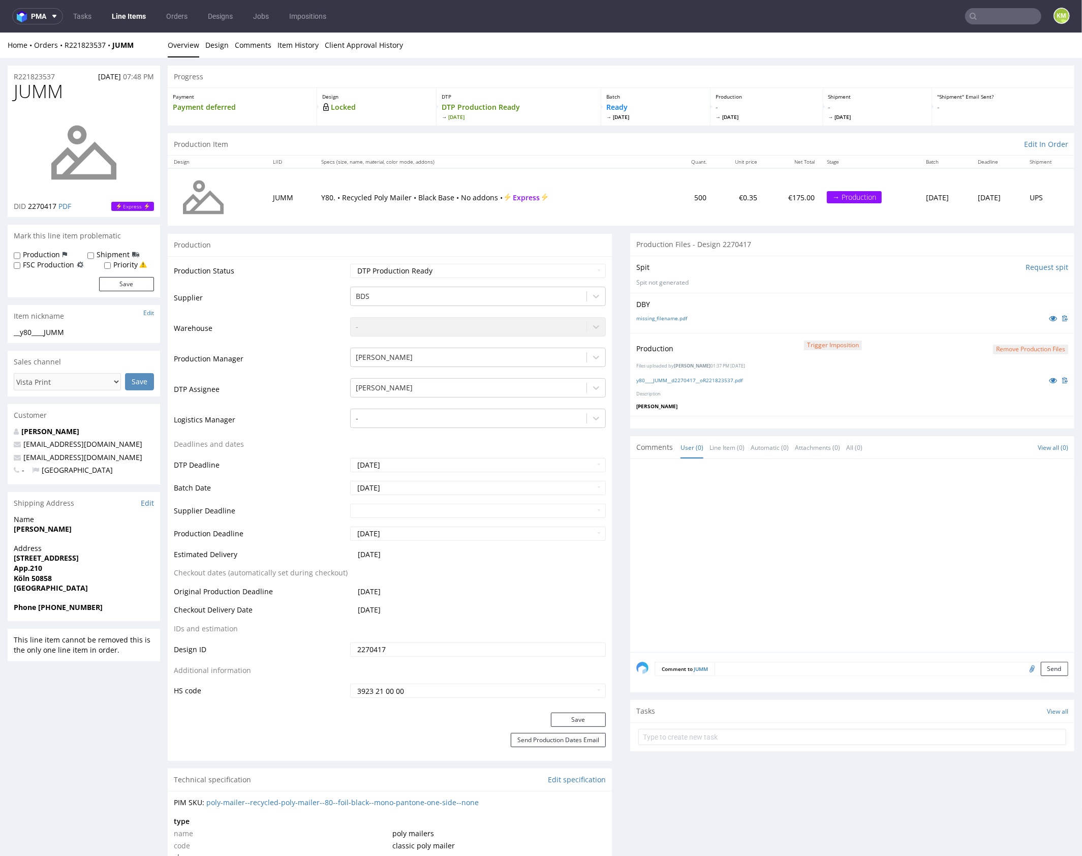
click at [740, 563] on div at bounding box center [855, 558] width 438 height 187
click at [836, 541] on div at bounding box center [855, 558] width 438 height 187
click at [214, 47] on link "Design" at bounding box center [216, 44] width 23 height 25
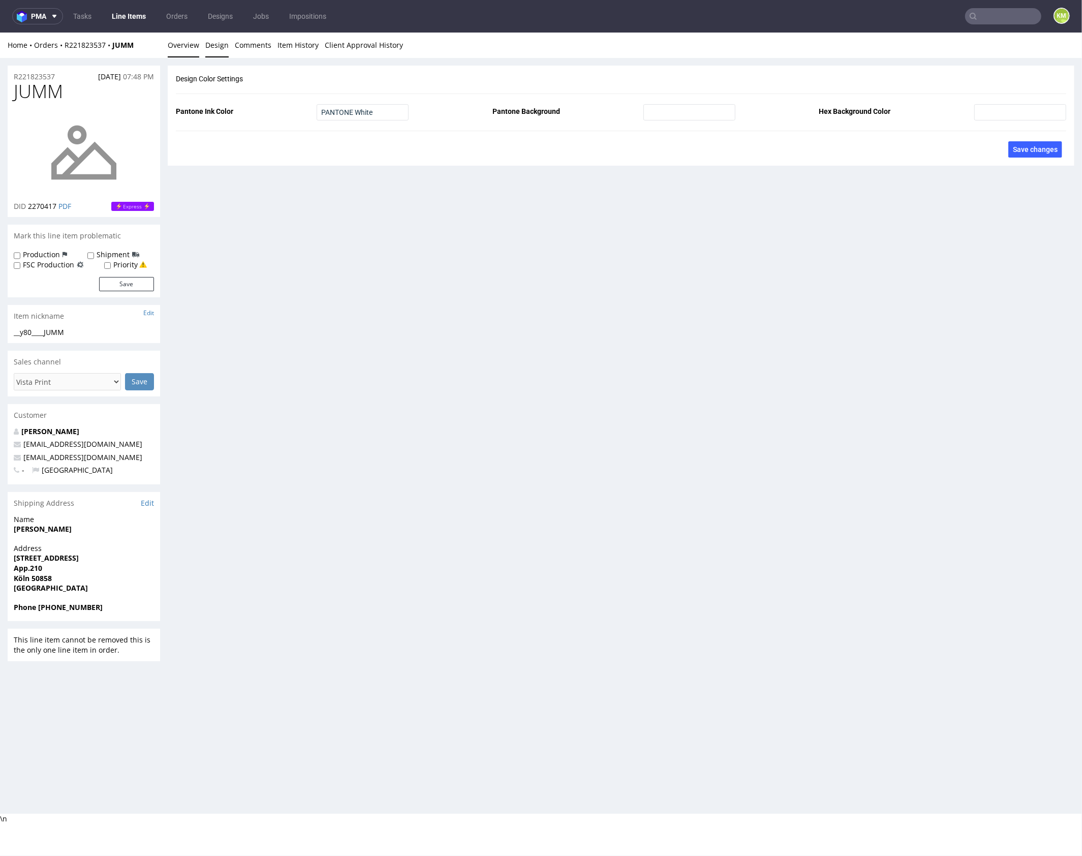
click at [187, 45] on link "Overview" at bounding box center [184, 44] width 32 height 25
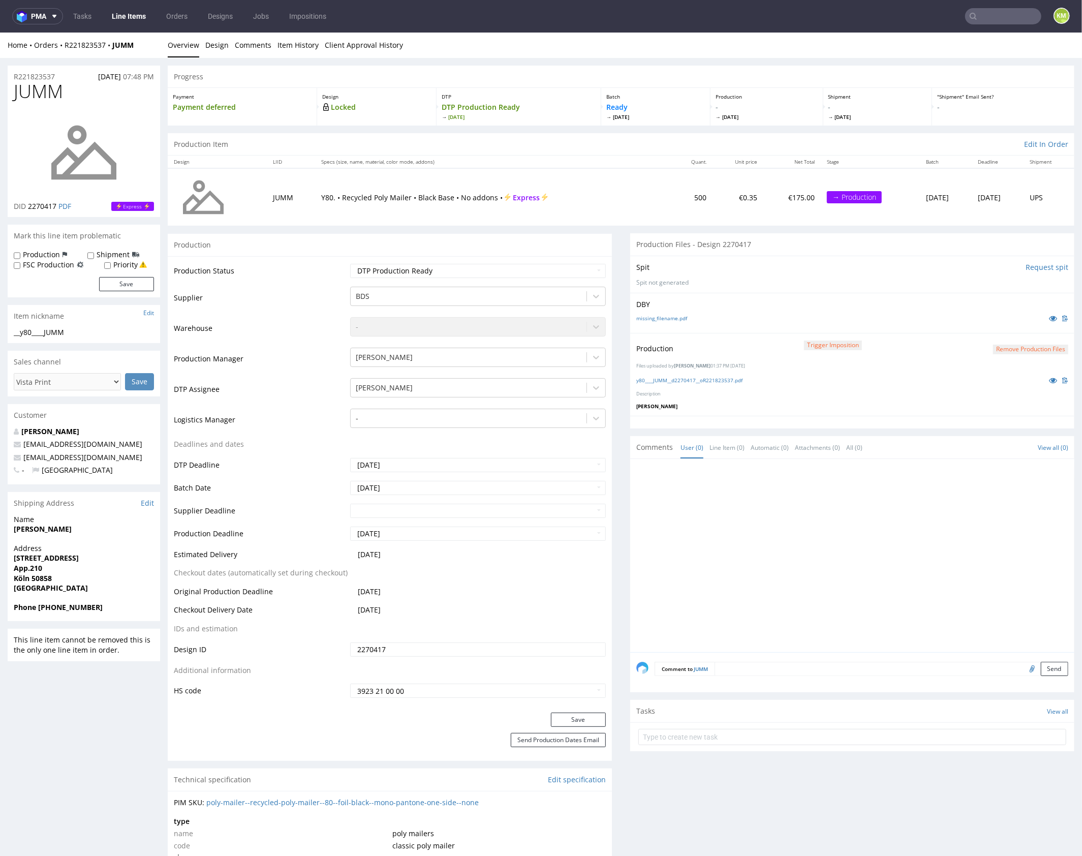
click at [628, 217] on td "Y80. • Recycled Poly Mailer • Black Base • No addons • Express" at bounding box center [493, 196] width 357 height 57
click at [760, 513] on div at bounding box center [855, 558] width 438 height 187
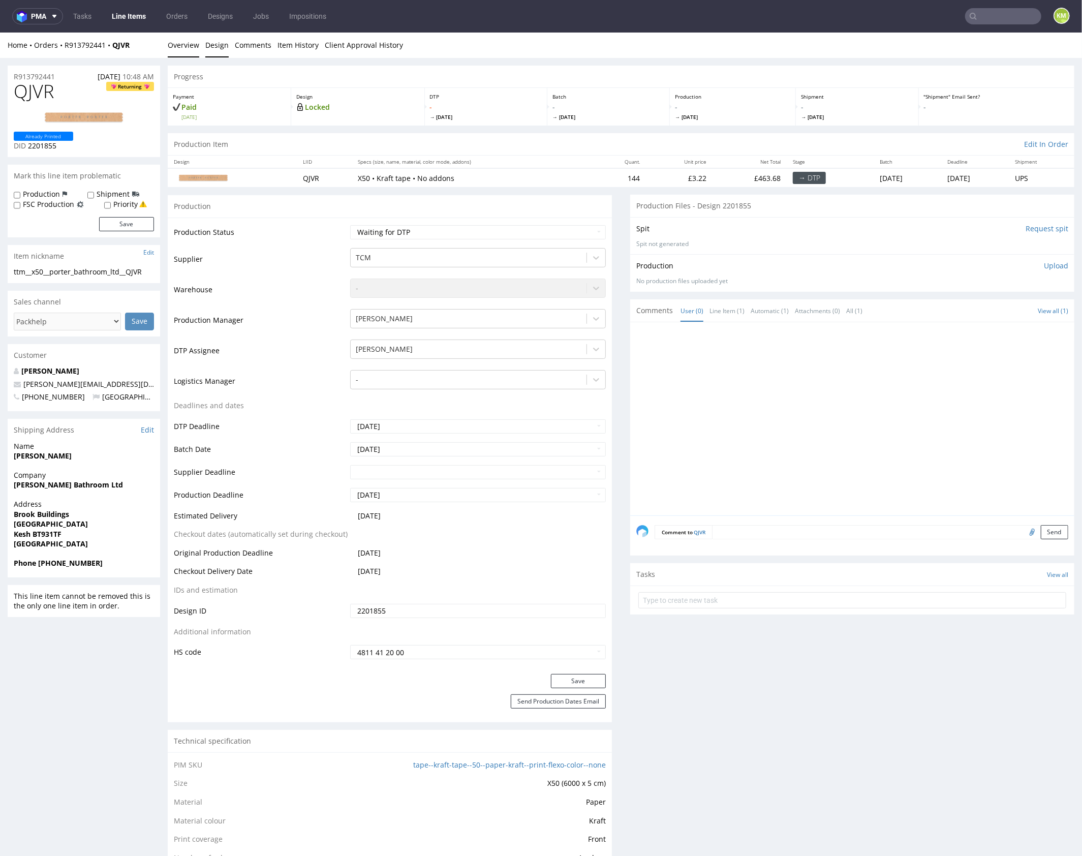
click at [208, 48] on link "Design" at bounding box center [216, 44] width 23 height 25
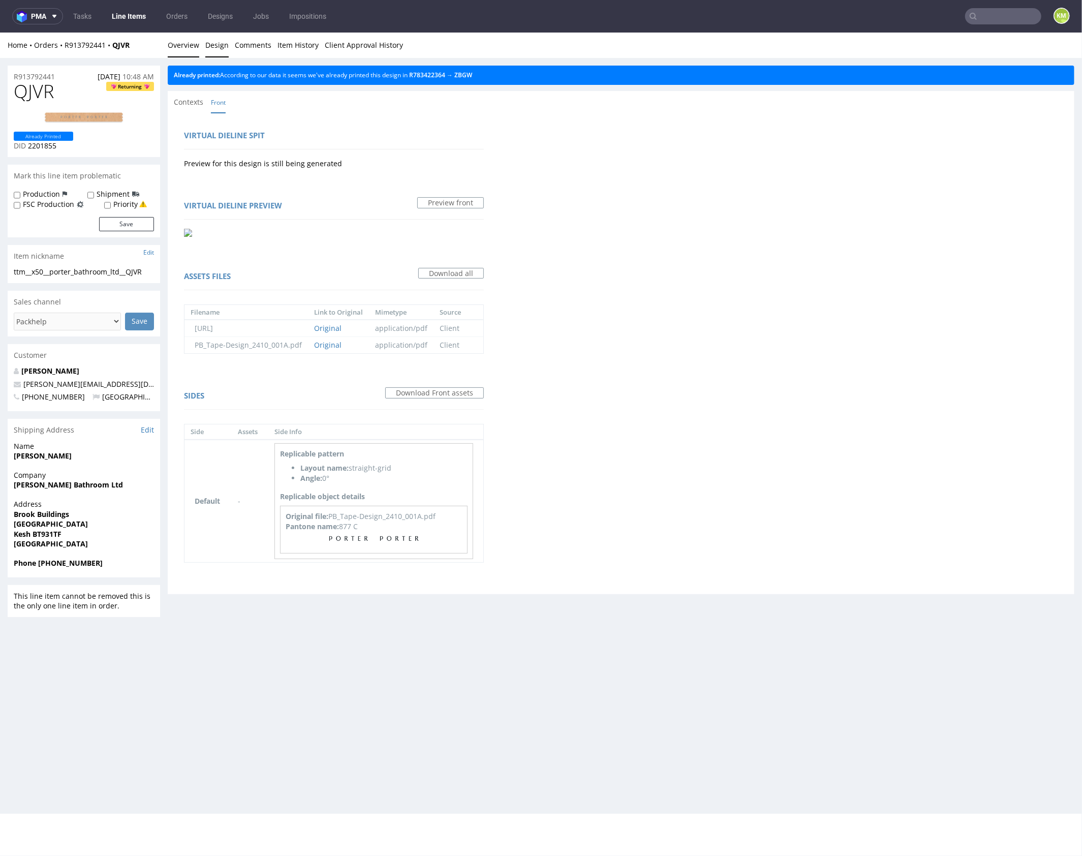
click at [189, 43] on link "Overview" at bounding box center [184, 44] width 32 height 25
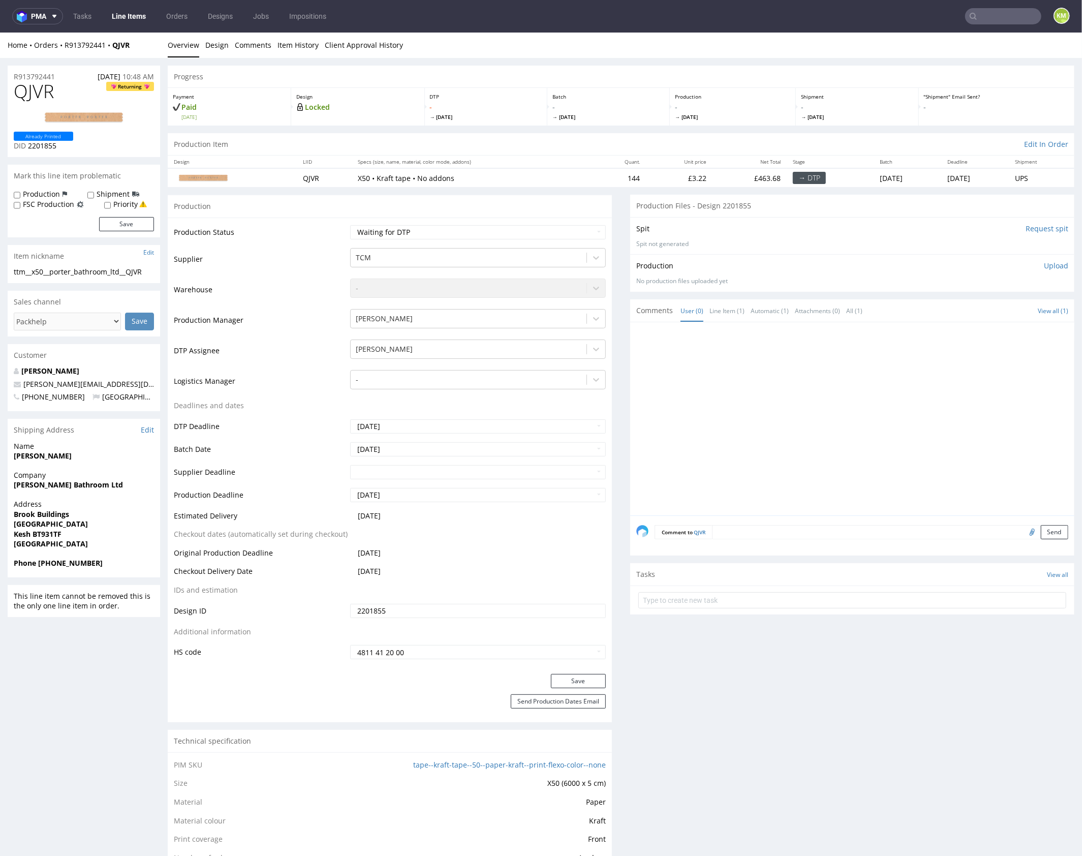
click at [782, 454] on div at bounding box center [855, 421] width 438 height 187
click at [125, 274] on div "ttm__x50__porter_bathroom_ltd__QJVR" at bounding box center [84, 271] width 140 height 10
copy div "ttm__x50__porter_bathroom_ltd__QJVR"
click at [422, 611] on input "2201855" at bounding box center [478, 610] width 256 height 14
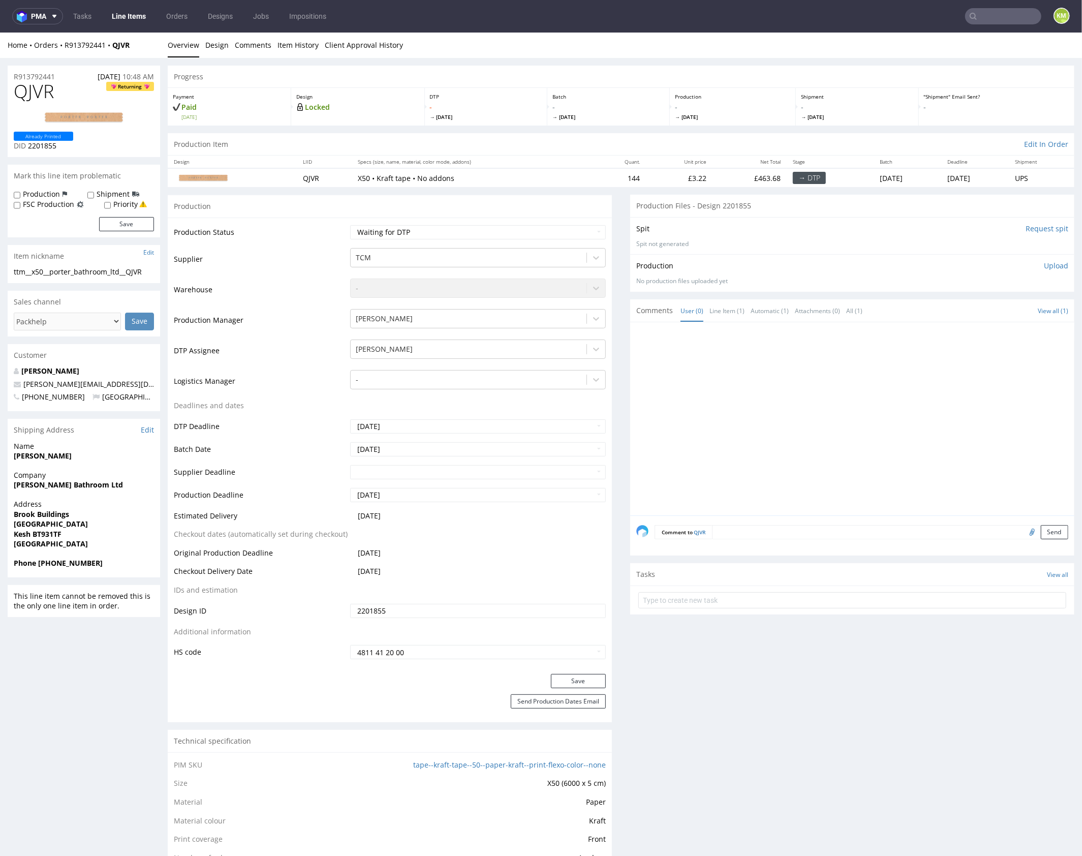
click at [422, 611] on input "2201855" at bounding box center [478, 610] width 256 height 14
click at [35, 90] on span "QJVR" at bounding box center [34, 91] width 40 height 20
click at [1046, 267] on p "Upload" at bounding box center [1056, 265] width 24 height 10
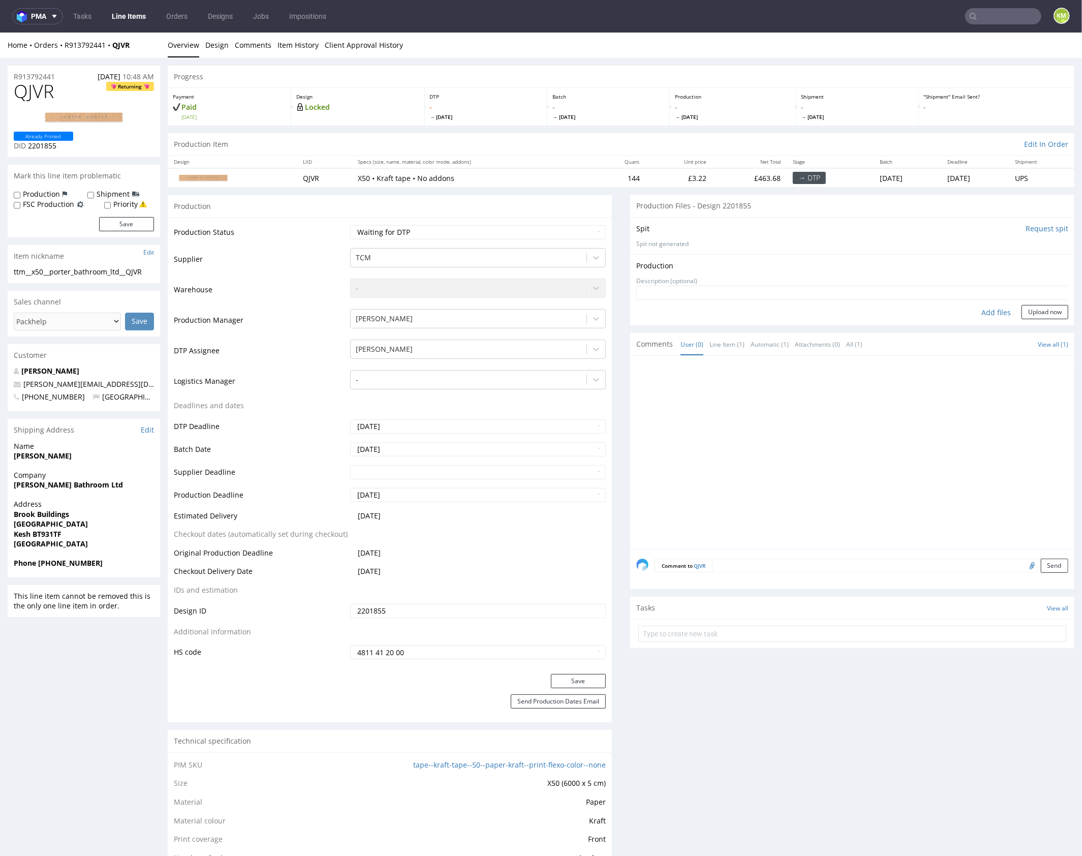
click at [992, 310] on div "Add files" at bounding box center [996, 311] width 51 height 15
type input "C:\fakepath\ttm__x50__porter_bathroom_ltd__QJVR__d2201855__oR913792441.pdf"
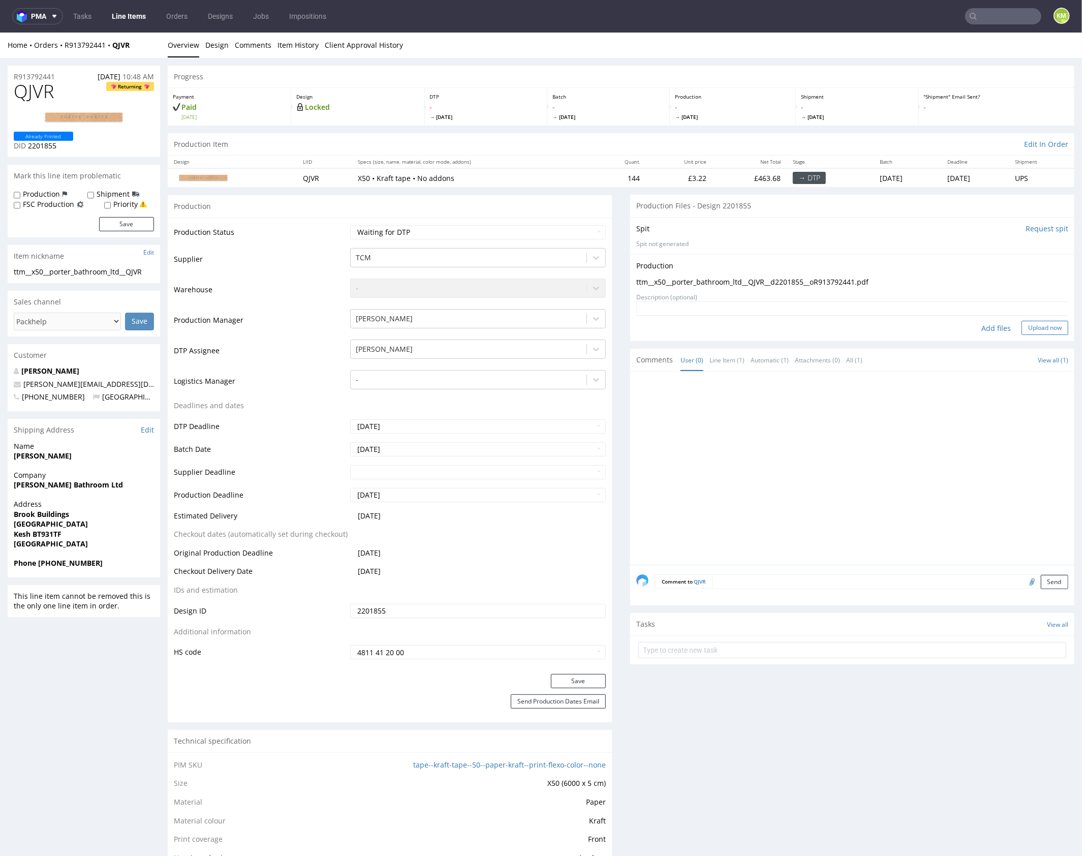
click at [1032, 326] on button "Upload now" at bounding box center [1045, 327] width 47 height 14
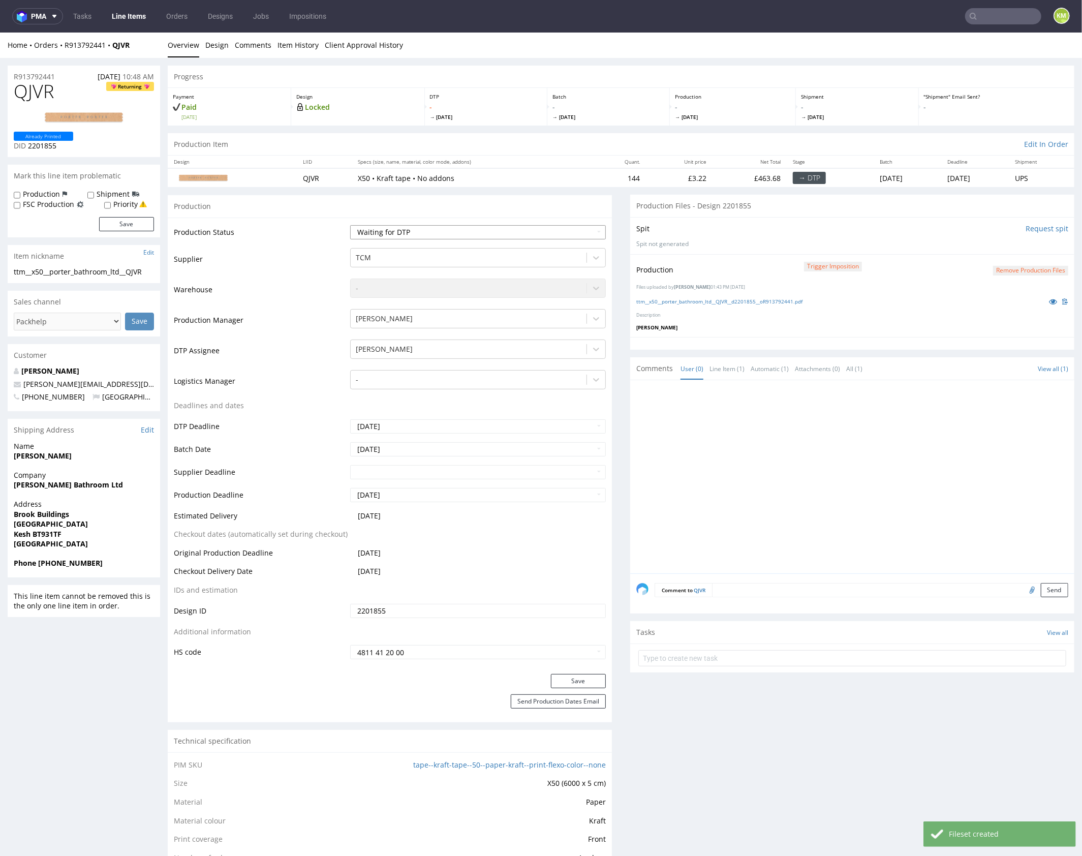
click at [555, 231] on select "Waiting for Artwork Waiting for Diecut Waiting for Mockup Waiting for DTP Waiti…" at bounding box center [478, 232] width 256 height 14
select select "dtp_production_ready"
click at [350, 225] on select "Waiting for Artwork Waiting for Diecut Waiting for Mockup Waiting for DTP Waiti…" at bounding box center [478, 232] width 256 height 14
click at [589, 681] on button "Save" at bounding box center [578, 681] width 55 height 14
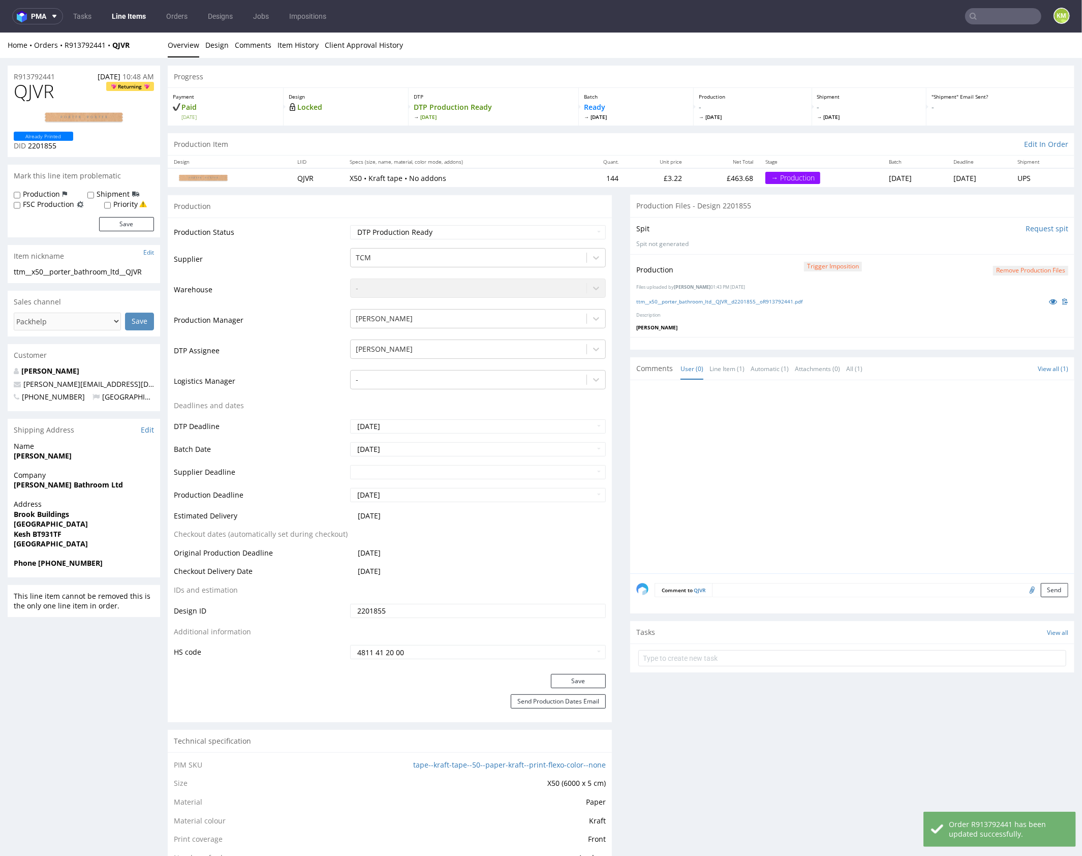
click at [742, 507] on div at bounding box center [855, 479] width 438 height 187
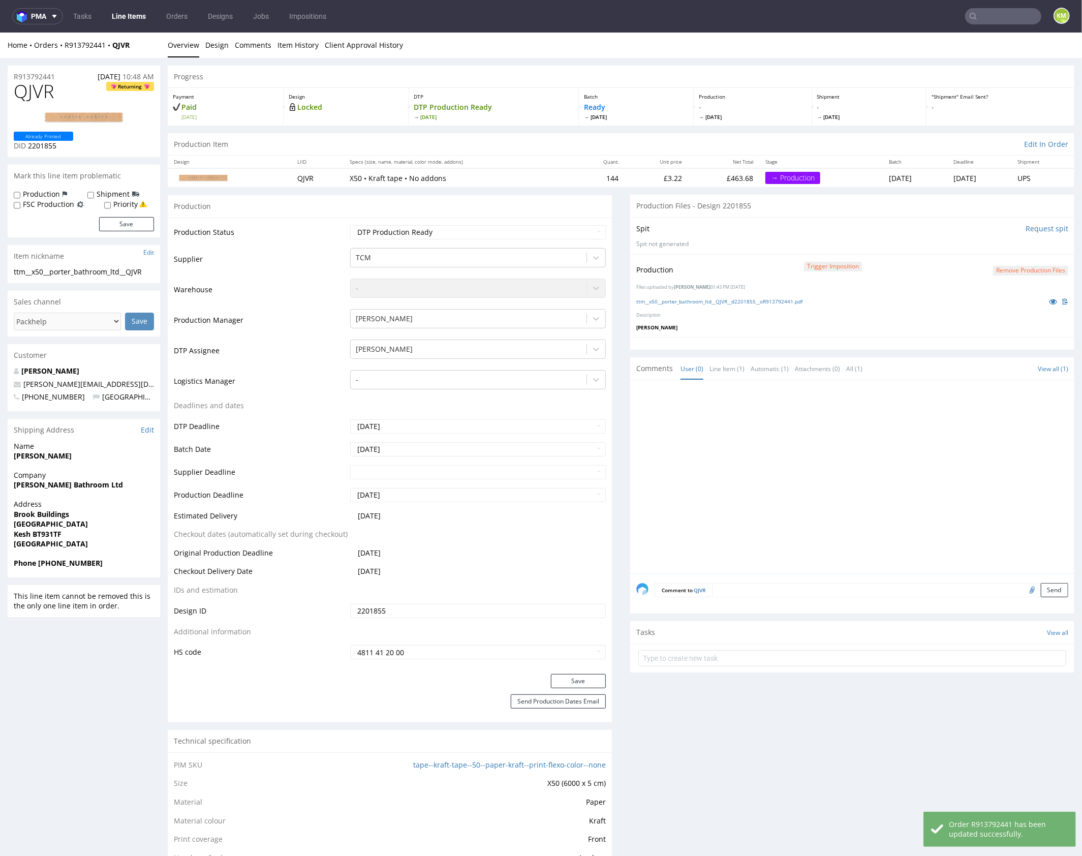
click at [824, 487] on div at bounding box center [855, 479] width 438 height 187
click at [902, 394] on div at bounding box center [855, 479] width 438 height 187
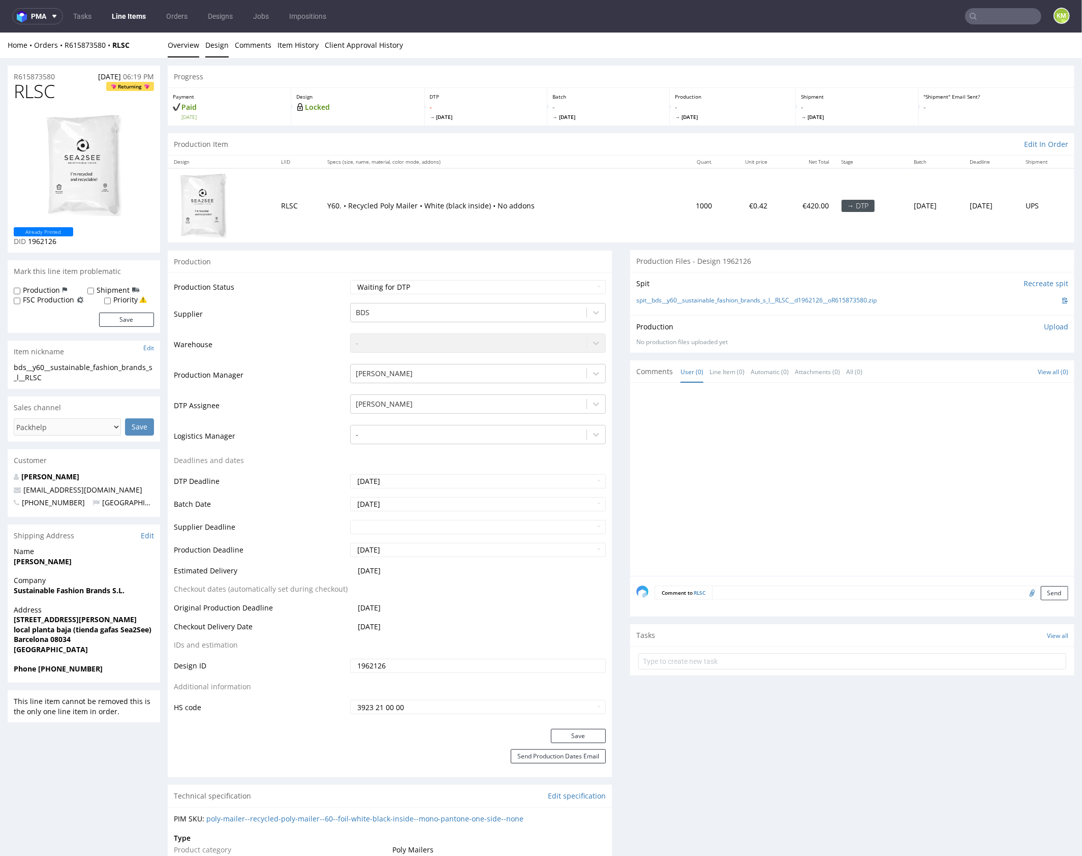
click at [220, 44] on link "Design" at bounding box center [216, 44] width 23 height 25
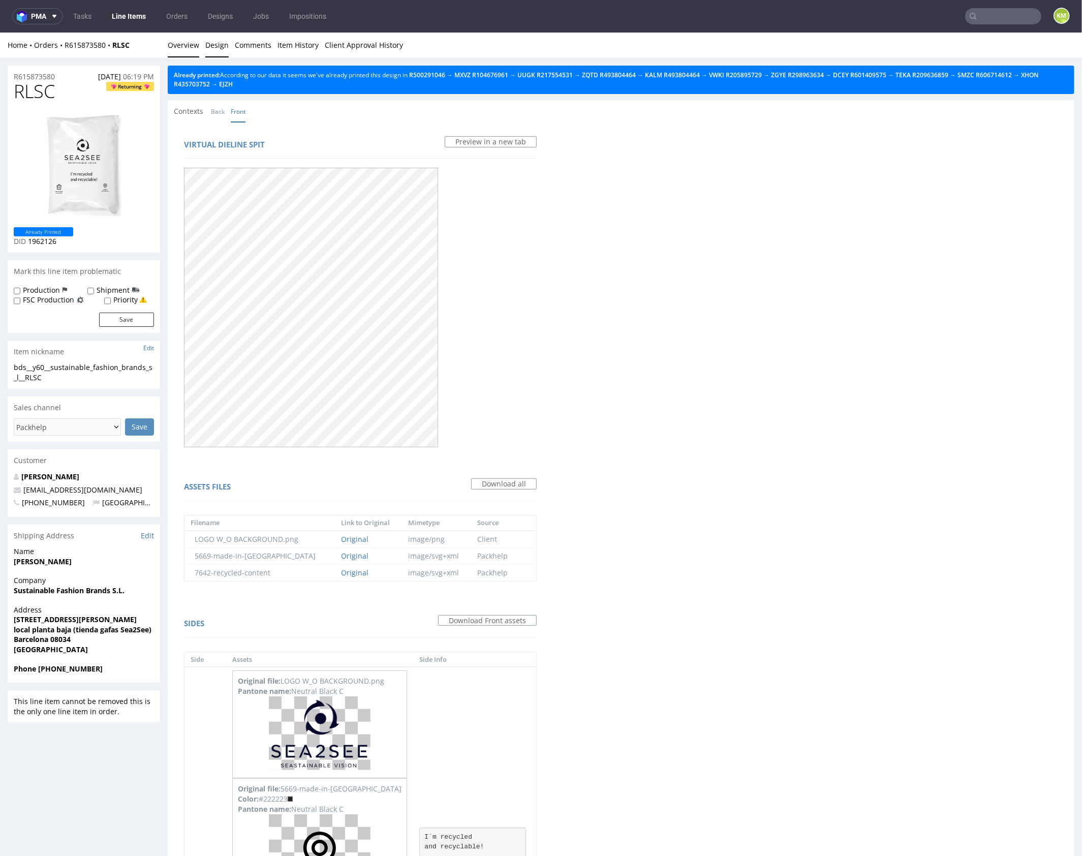
click at [187, 47] on link "Overview" at bounding box center [184, 44] width 32 height 25
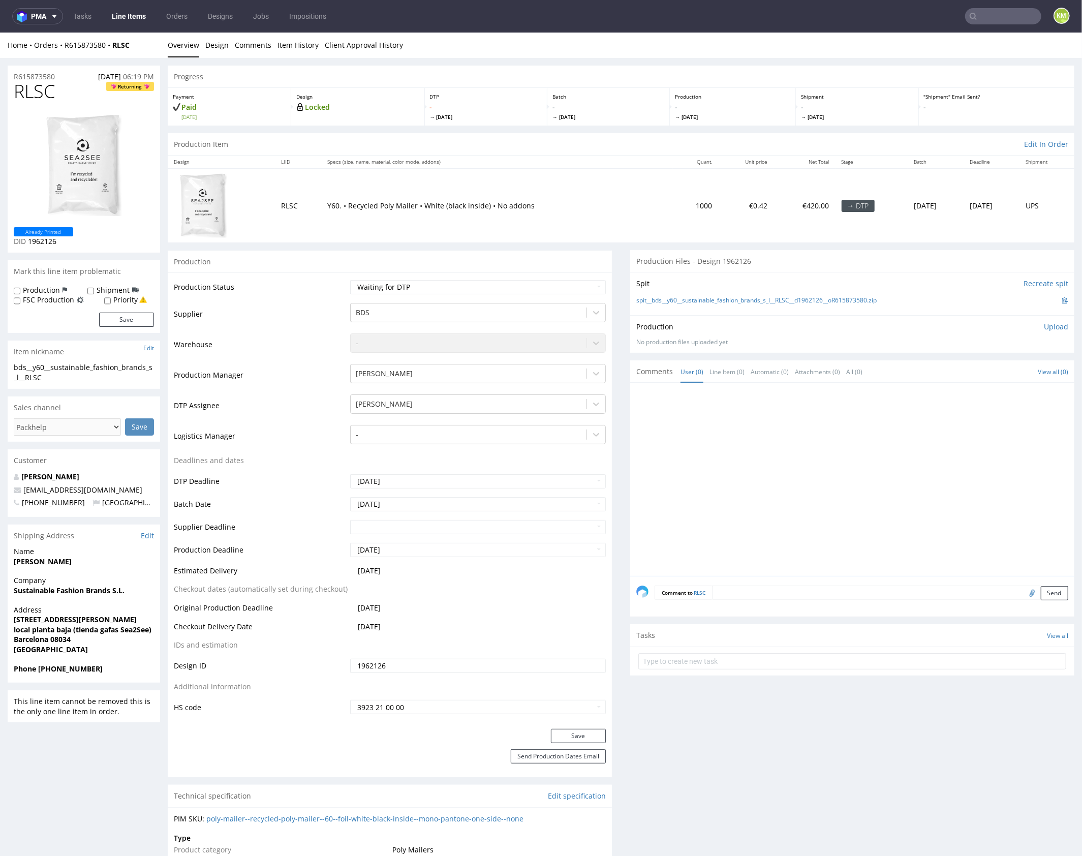
click at [736, 445] on div at bounding box center [855, 481] width 438 height 187
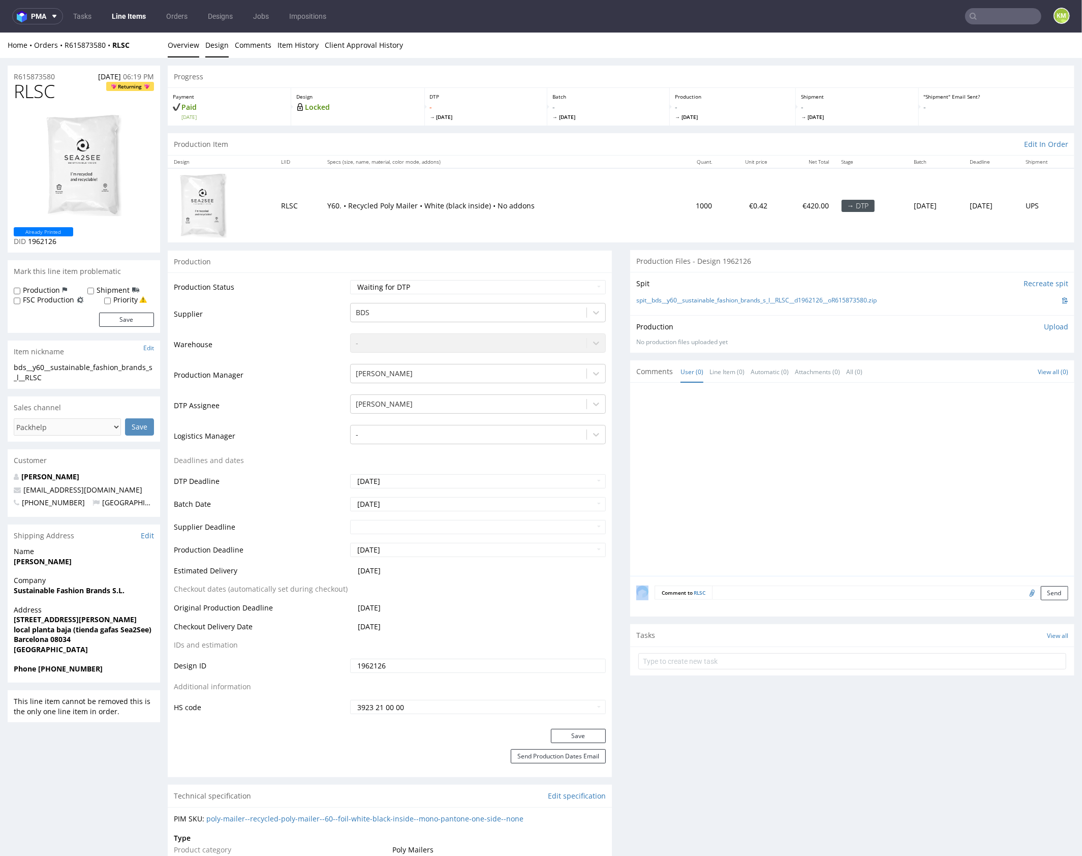
click at [222, 44] on link "Design" at bounding box center [216, 44] width 23 height 25
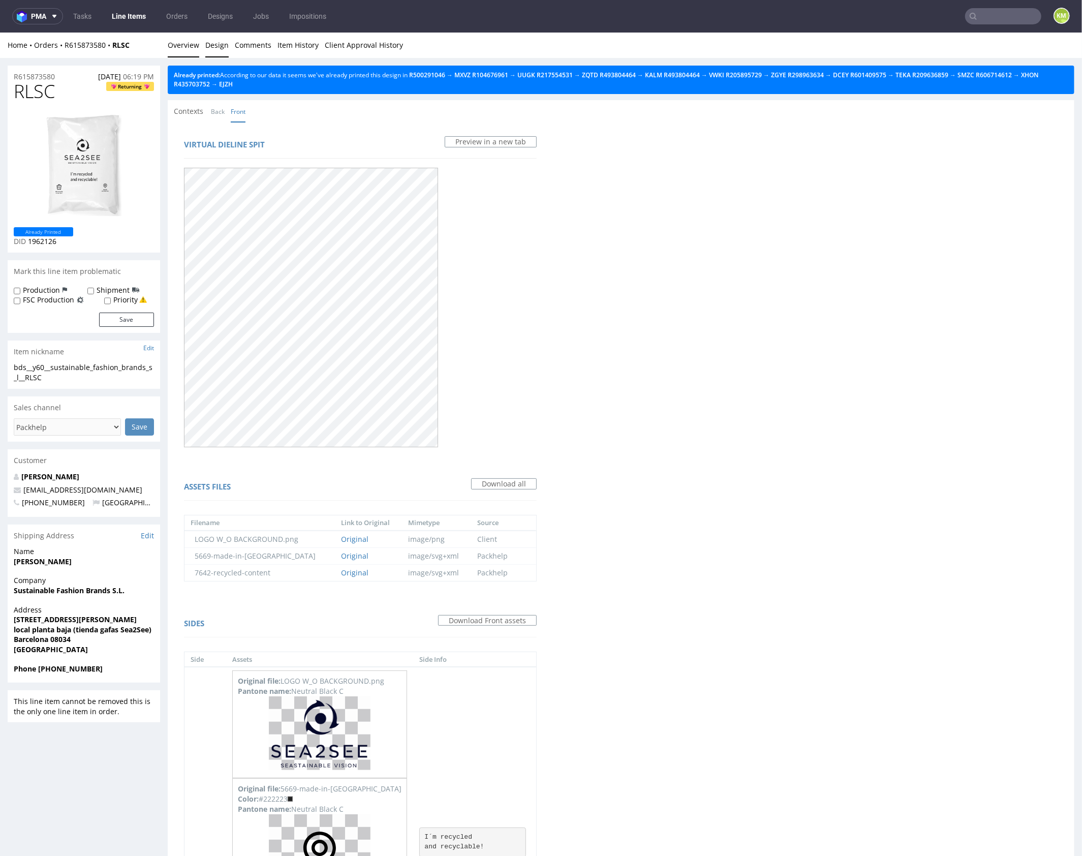
click at [180, 41] on link "Overview" at bounding box center [184, 44] width 32 height 25
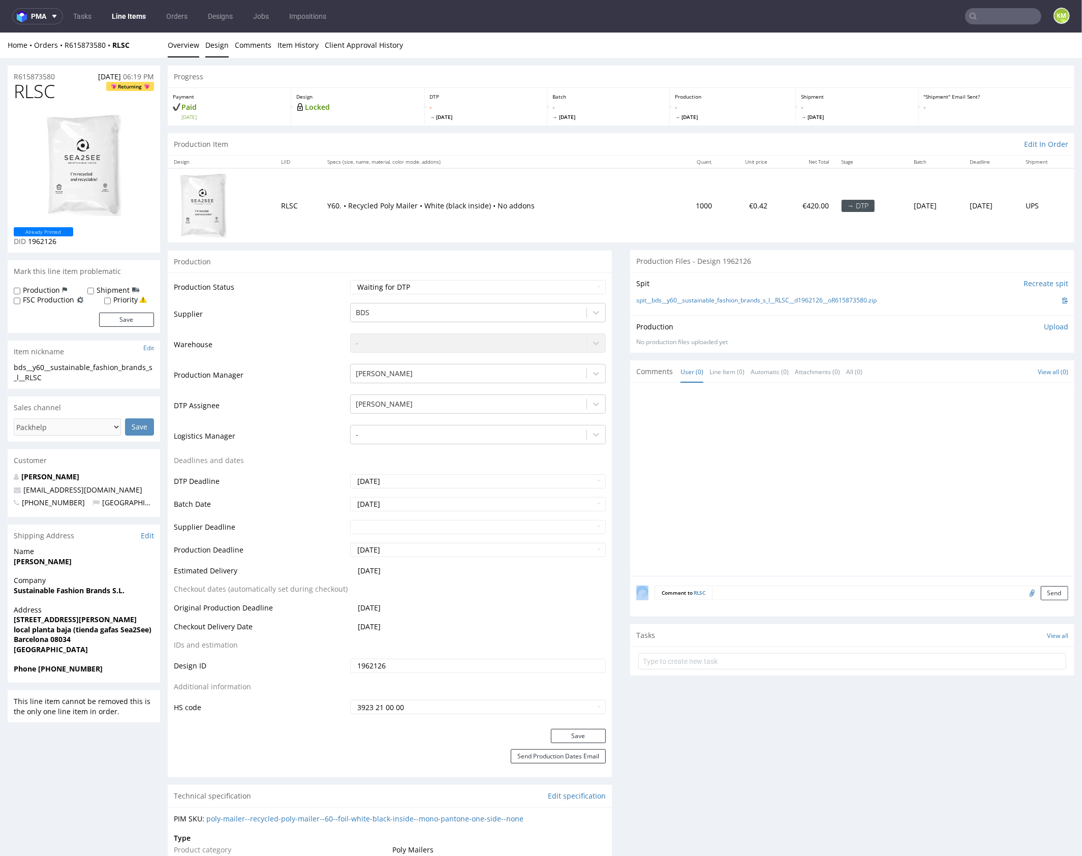
click at [217, 52] on link "Design" at bounding box center [216, 44] width 23 height 25
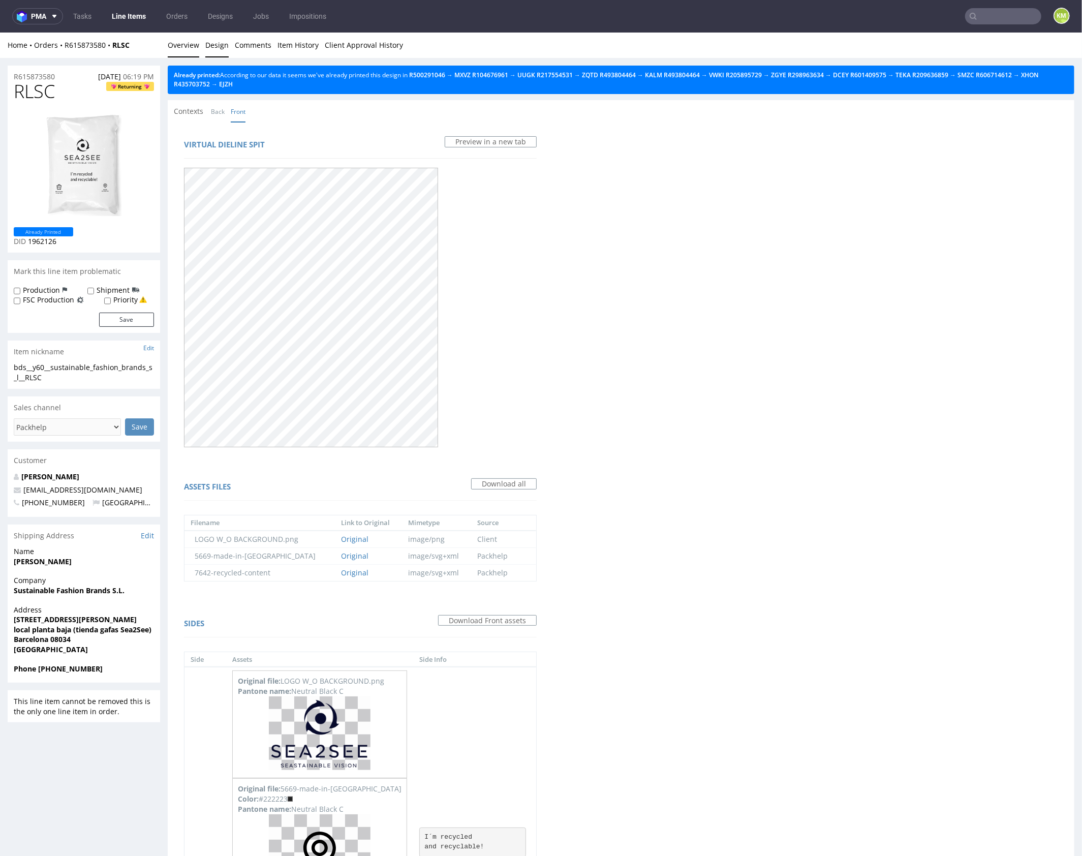
click at [194, 43] on link "Overview" at bounding box center [184, 44] width 32 height 25
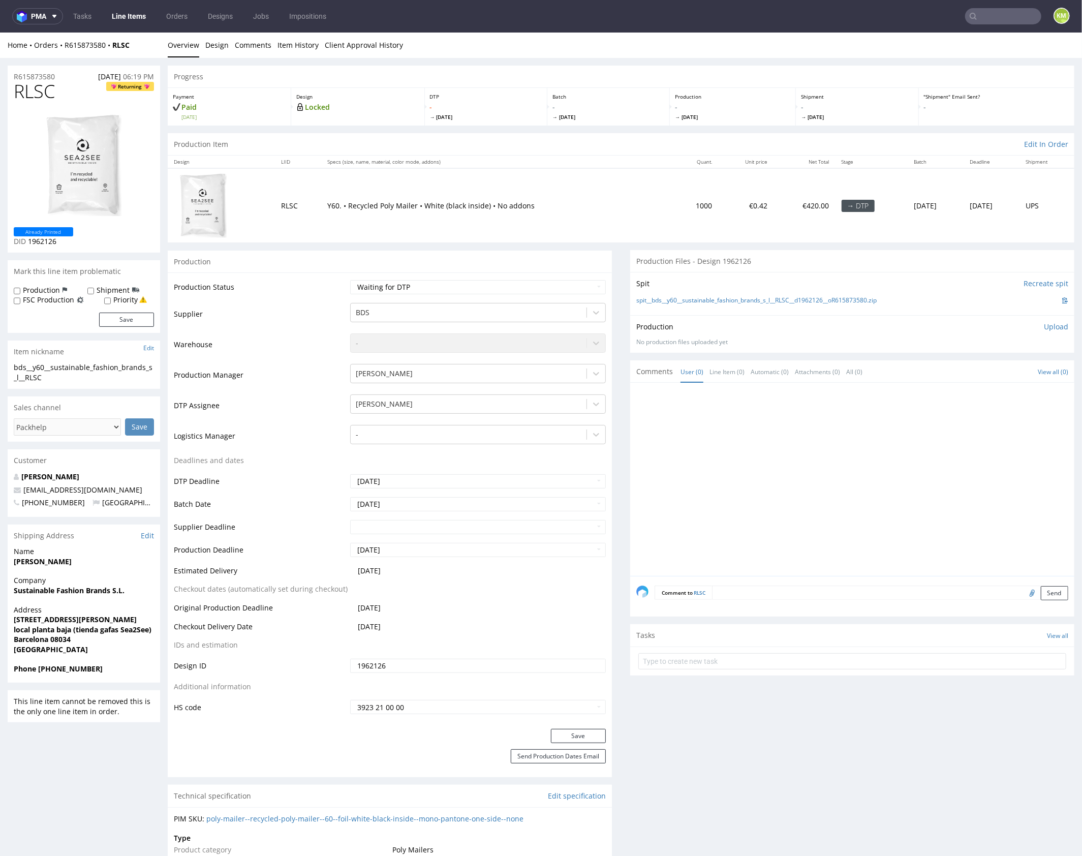
click at [897, 477] on div at bounding box center [855, 481] width 438 height 187
drag, startPoint x: 891, startPoint y: 301, endPoint x: 648, endPoint y: 299, distance: 243.0
click at [648, 299] on div "spit__bds__y60__sustainable_fashion_brands_s_l__RLSC__d1962126__oR615873580.zip" at bounding box center [852, 299] width 432 height 11
copy link "bds__y60__sustainable_fashion_brands_s_l__RLSC__d1962126__oR615873580.zip"
click at [43, 94] on span "RLSC" at bounding box center [34, 91] width 41 height 20
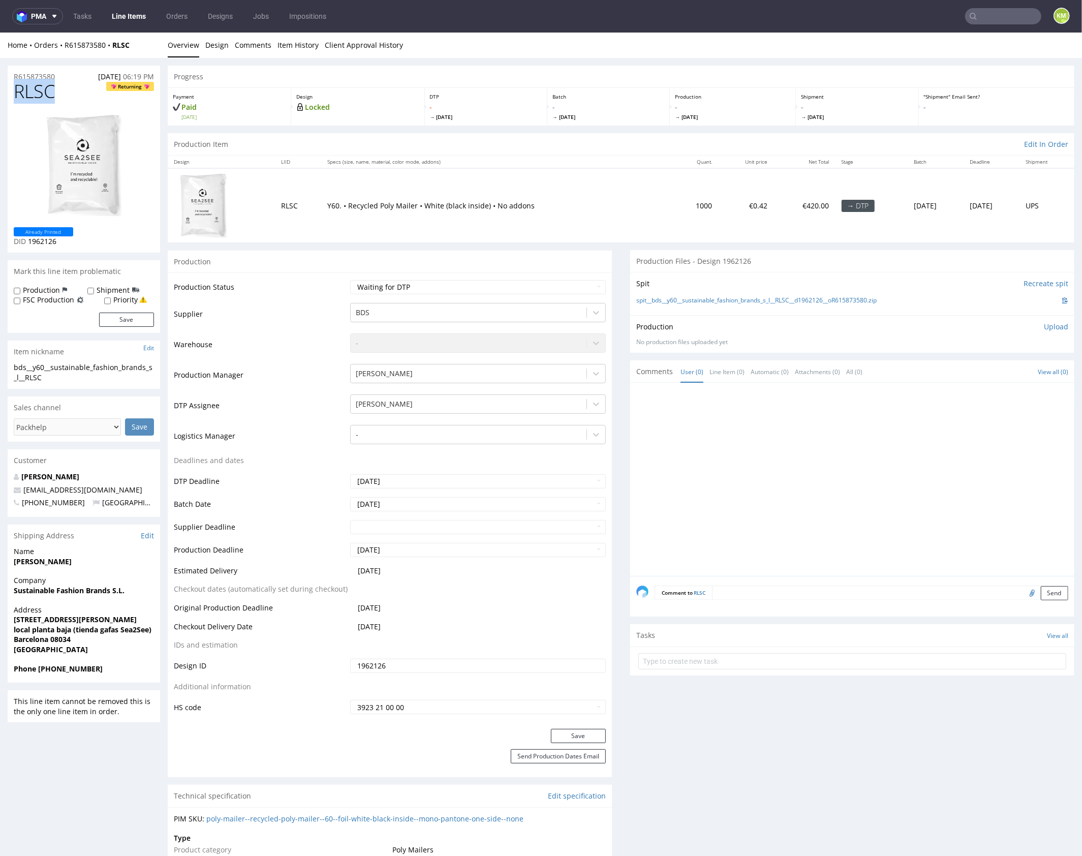
click at [43, 94] on span "RLSC" at bounding box center [34, 91] width 41 height 20
copy span "RLSC"
click at [1044, 327] on p "Upload" at bounding box center [1056, 326] width 24 height 10
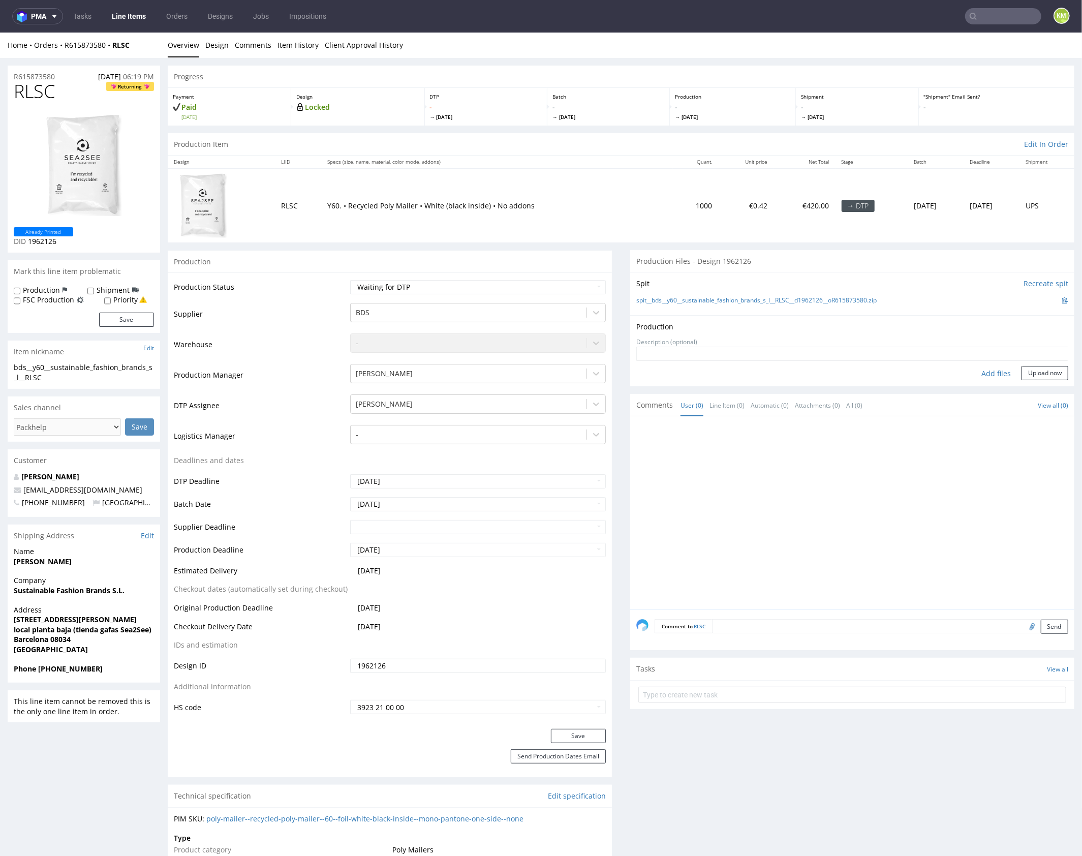
click at [991, 373] on div "Add files" at bounding box center [996, 372] width 51 height 15
click at [815, 525] on div at bounding box center [855, 515] width 438 height 187
click at [820, 521] on div at bounding box center [855, 515] width 438 height 187
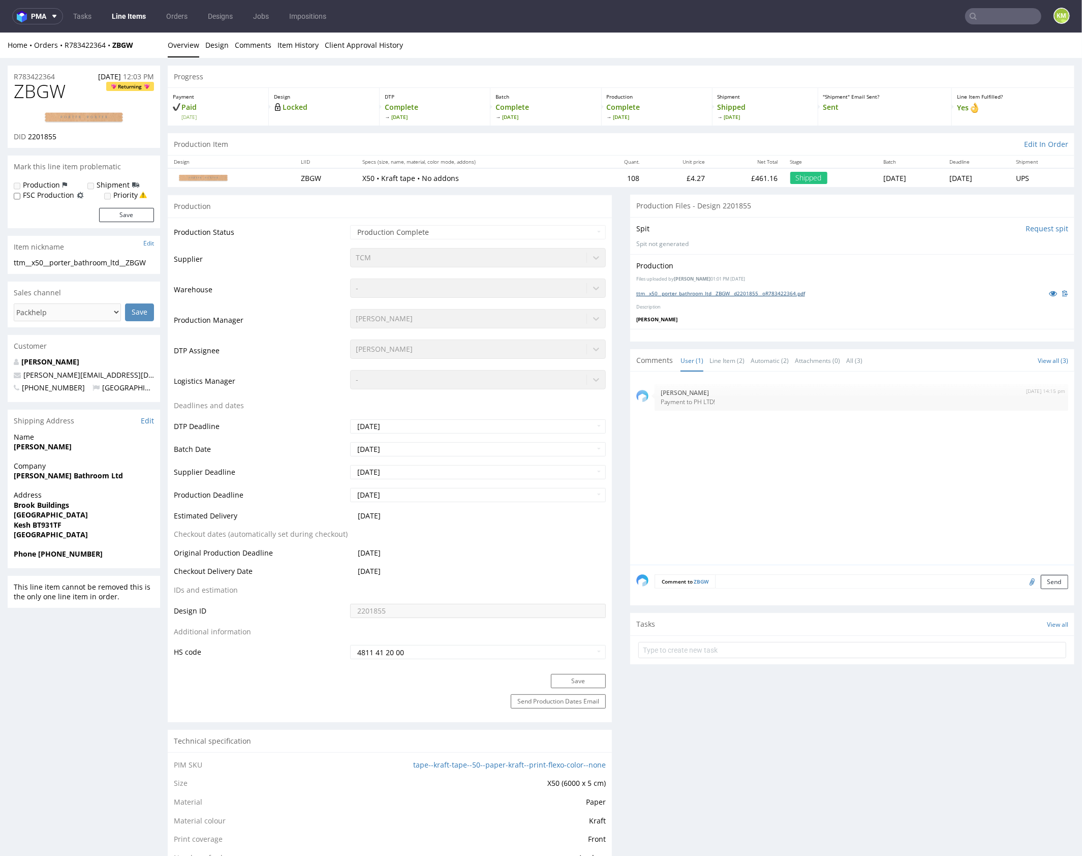
click at [751, 293] on link "ttm__x50__porter_bathroom_ltd__ZBGW__d2201855__oR783422364.pdf" at bounding box center [720, 292] width 169 height 7
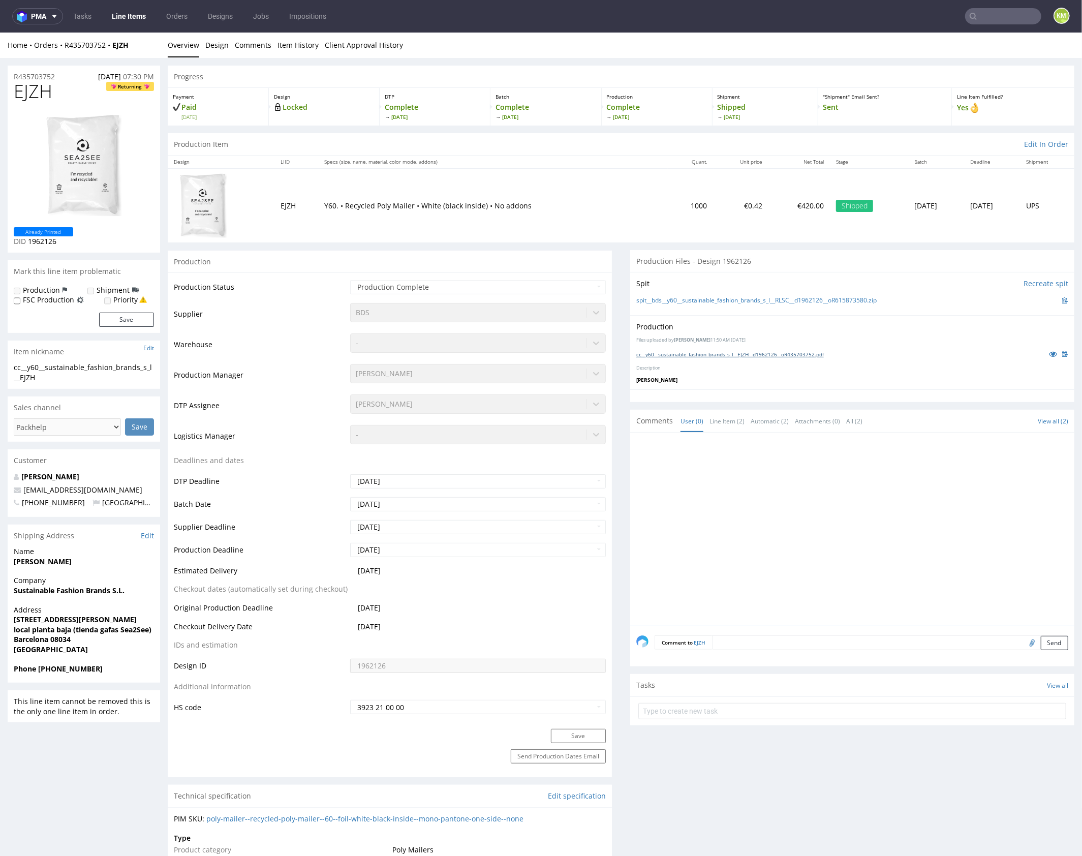
click at [739, 355] on link "cc__y60__sustainable_fashion_brands_s_l__EJZH__d1962126__oR435703752.pdf" at bounding box center [730, 353] width 188 height 7
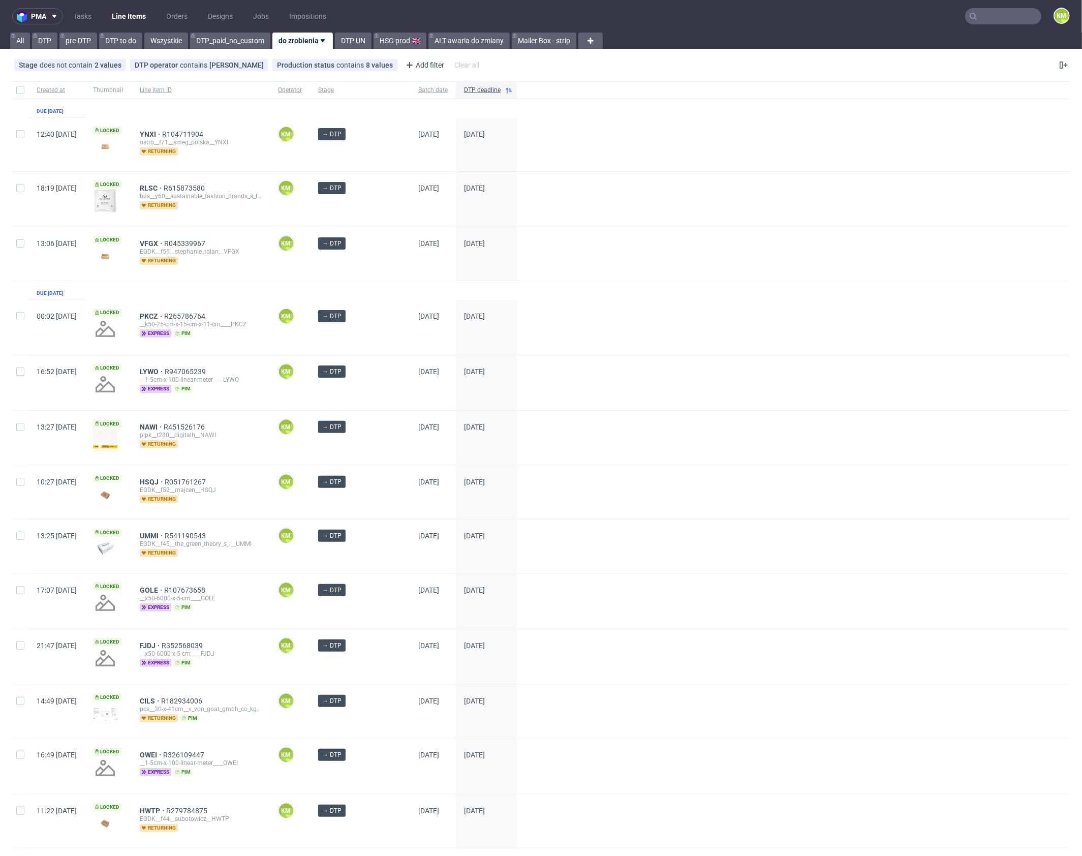
scroll to position [3, 0]
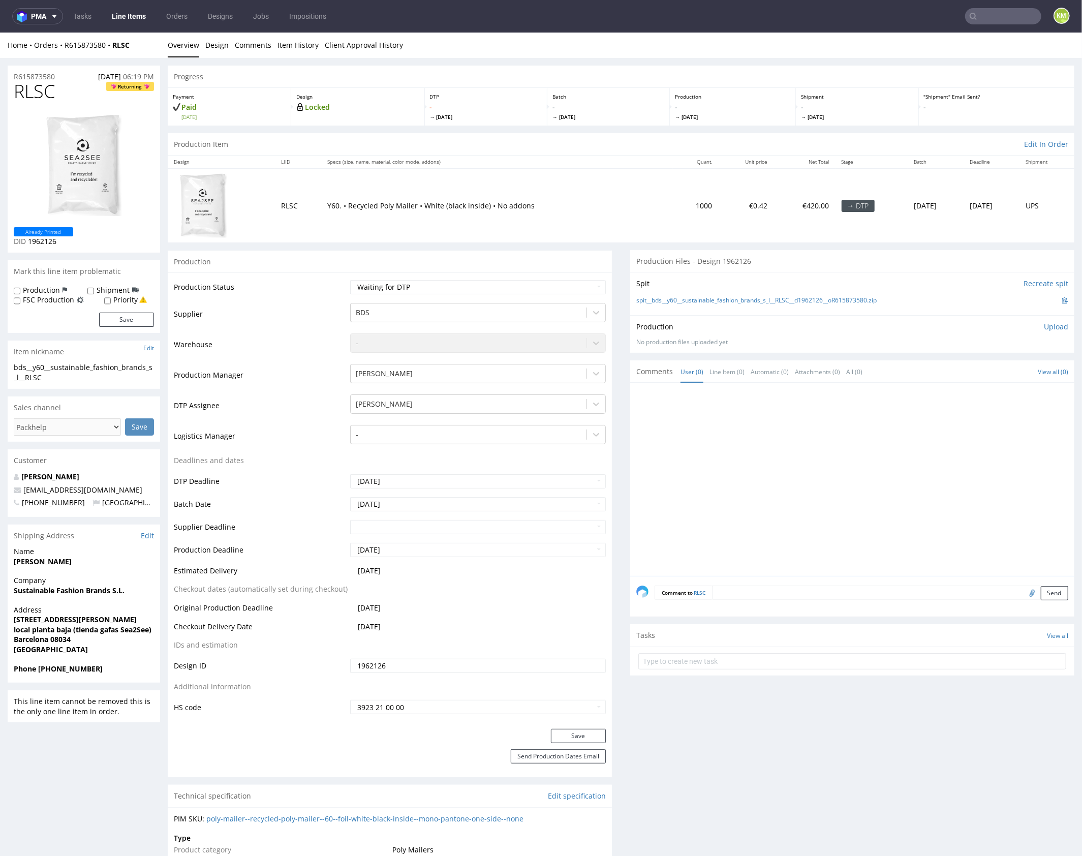
drag, startPoint x: 865, startPoint y: 422, endPoint x: 986, endPoint y: 356, distance: 137.6
click at [872, 415] on div at bounding box center [855, 481] width 438 height 187
click at [1044, 324] on p "Upload" at bounding box center [1056, 326] width 24 height 10
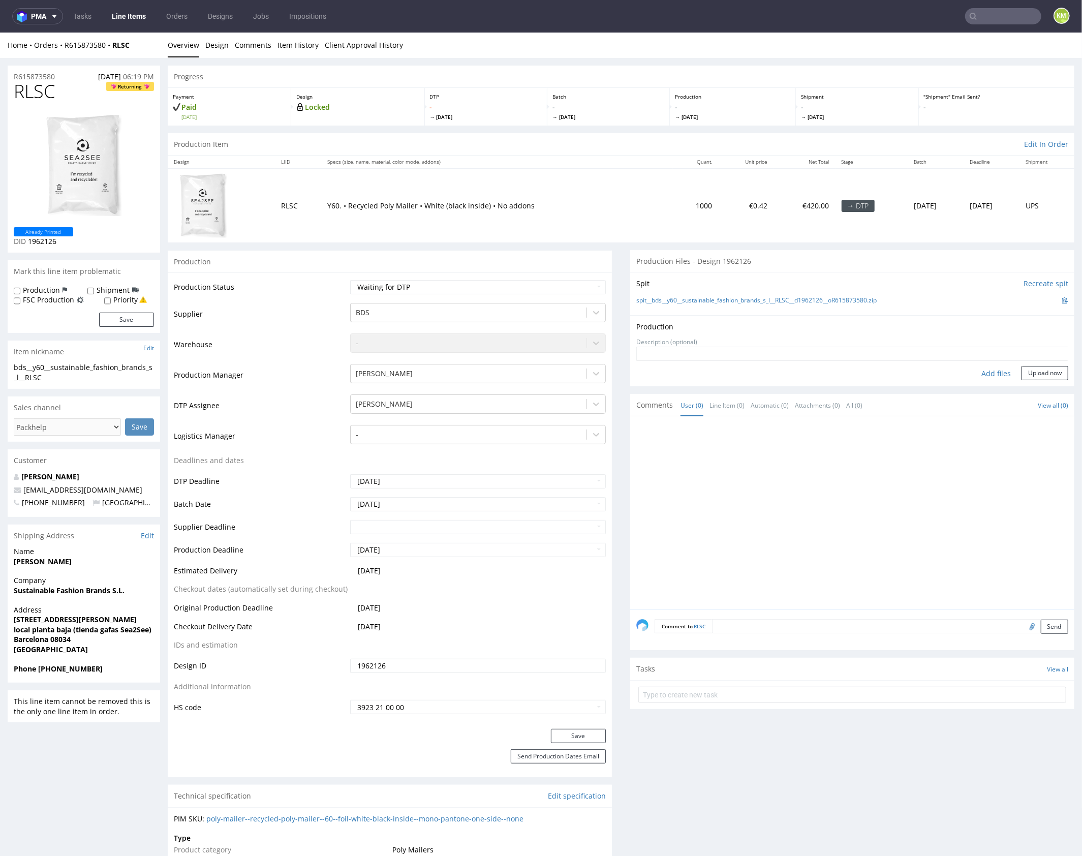
click at [988, 371] on div "Add files" at bounding box center [996, 372] width 51 height 15
type input "C:\fakepath\bds__y60__sustainable_fashion_brands_s_l__RLSC__d1962126__oR6158735…"
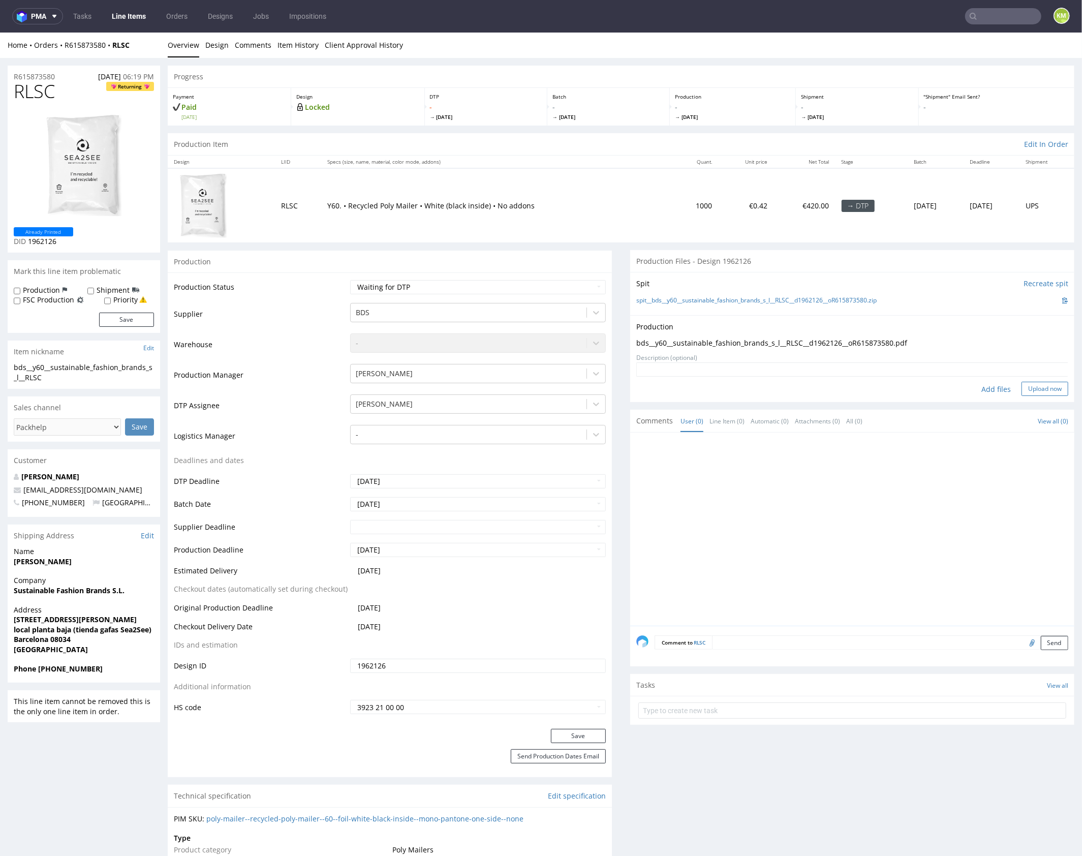
click at [1039, 389] on button "Upload now" at bounding box center [1045, 388] width 47 height 14
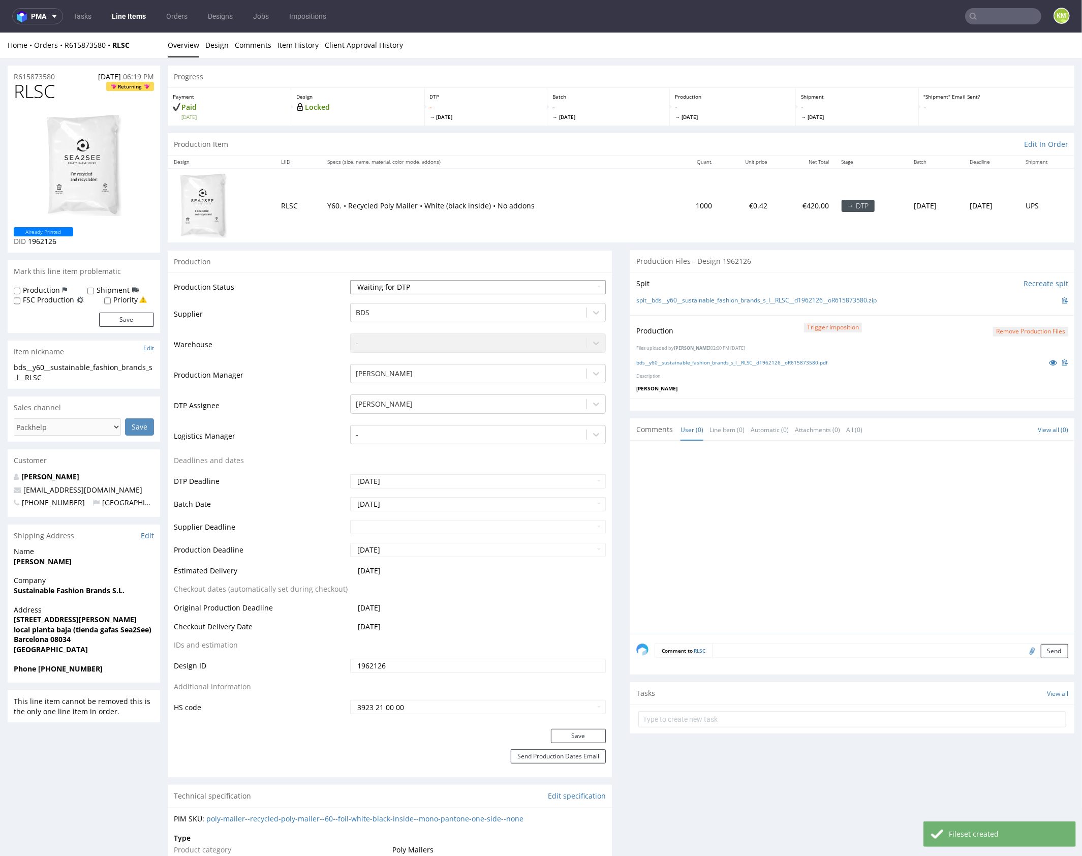
click at [528, 289] on select "Waiting for Artwork Waiting for Diecut Waiting for Mockup Waiting for DTP Waiti…" at bounding box center [478, 287] width 256 height 14
select select "dtp_production_ready"
click at [350, 280] on select "Waiting for Artwork Waiting for Diecut Waiting for Mockup Waiting for DTP Waiti…" at bounding box center [478, 287] width 256 height 14
click at [576, 735] on button "Save" at bounding box center [578, 735] width 55 height 14
click at [854, 531] on div at bounding box center [855, 539] width 438 height 187
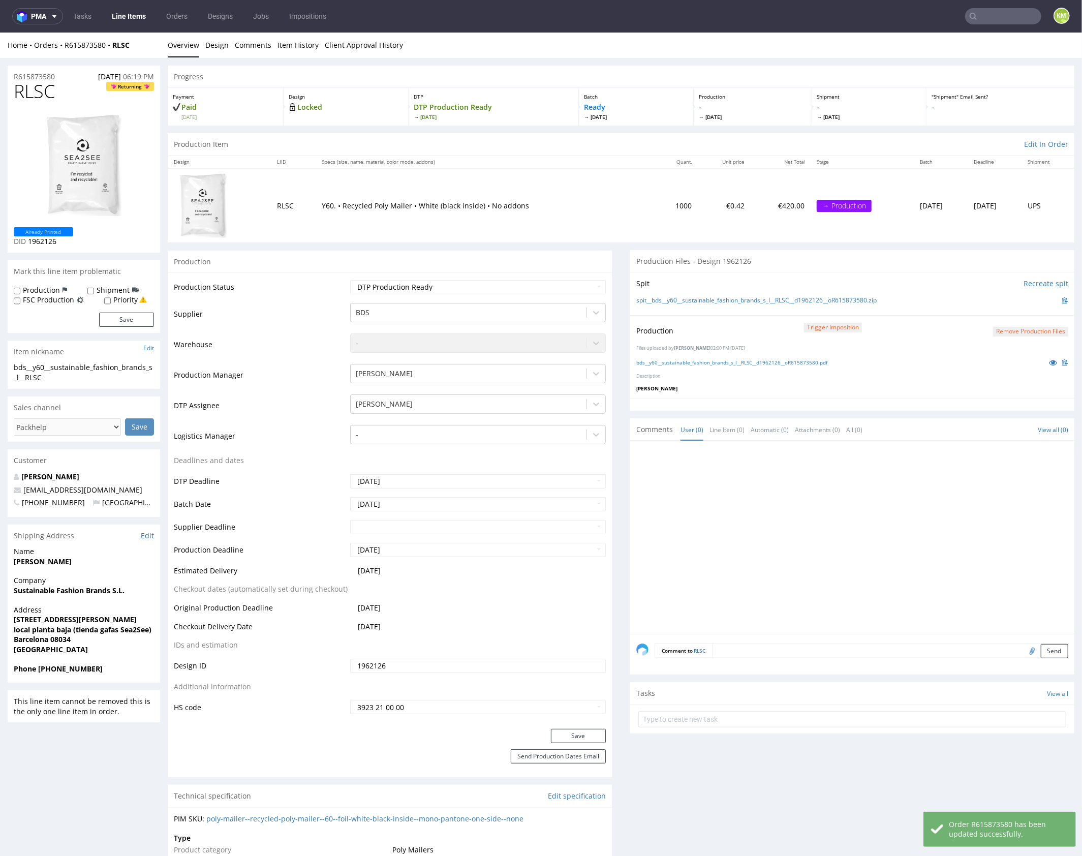
click at [820, 539] on div at bounding box center [855, 539] width 438 height 187
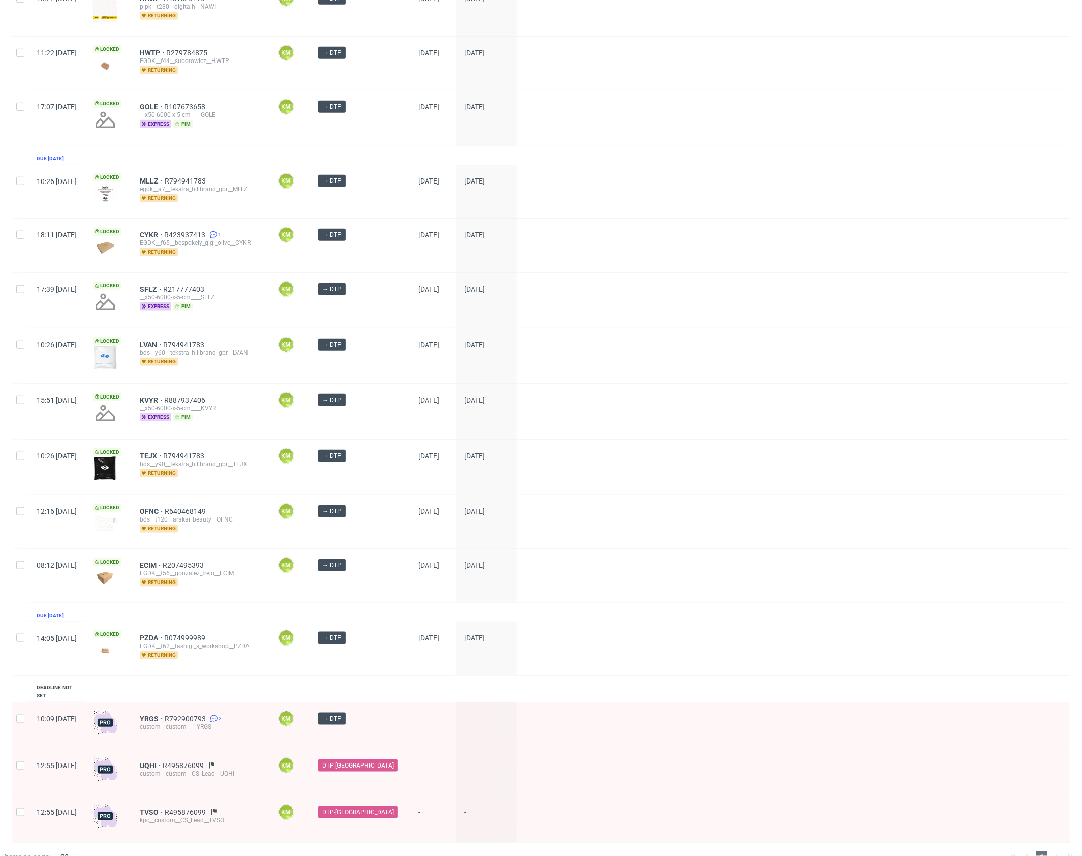
scroll to position [652, 0]
